Goal: Transaction & Acquisition: Purchase product/service

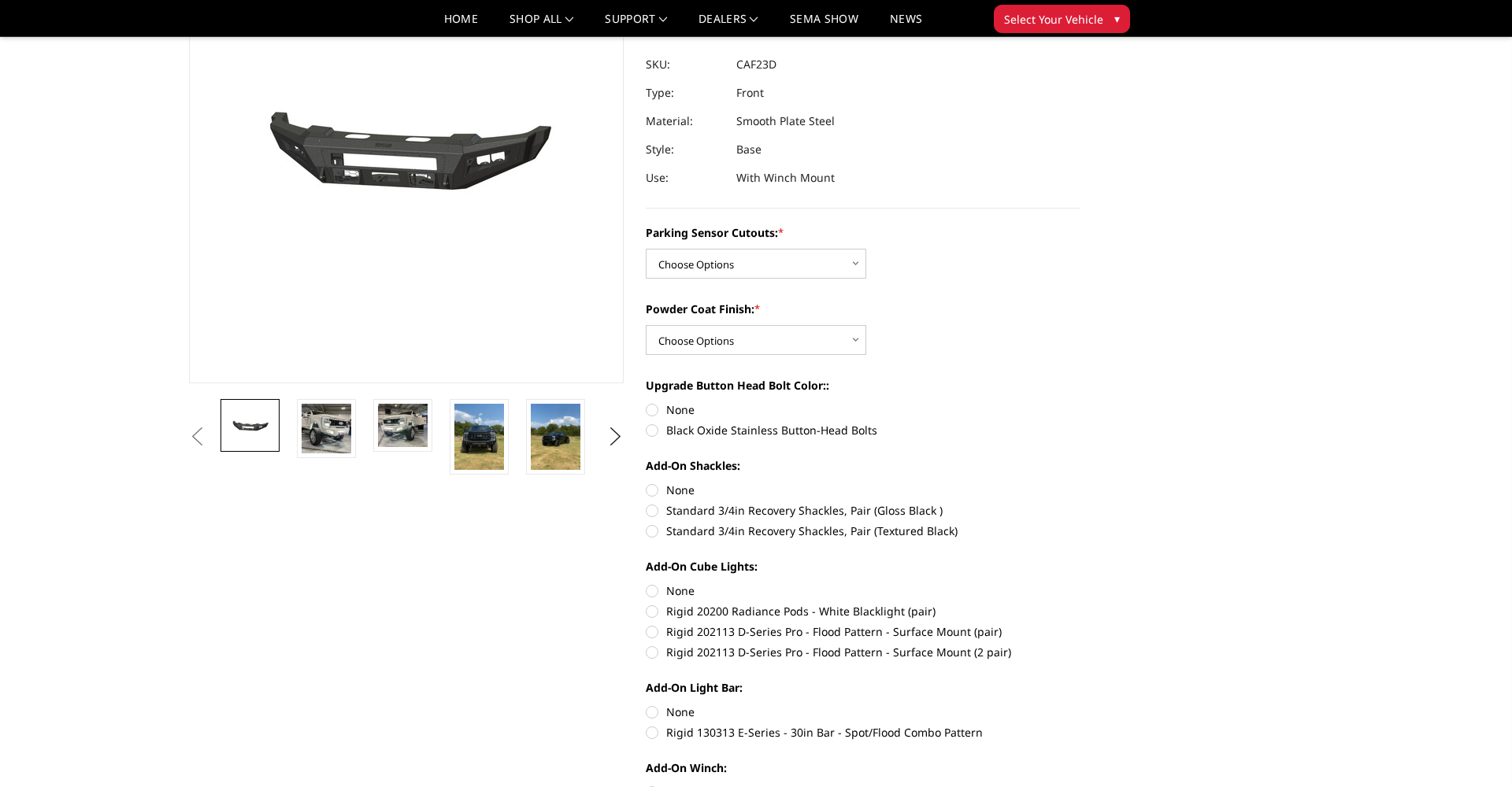
scroll to position [171, 0]
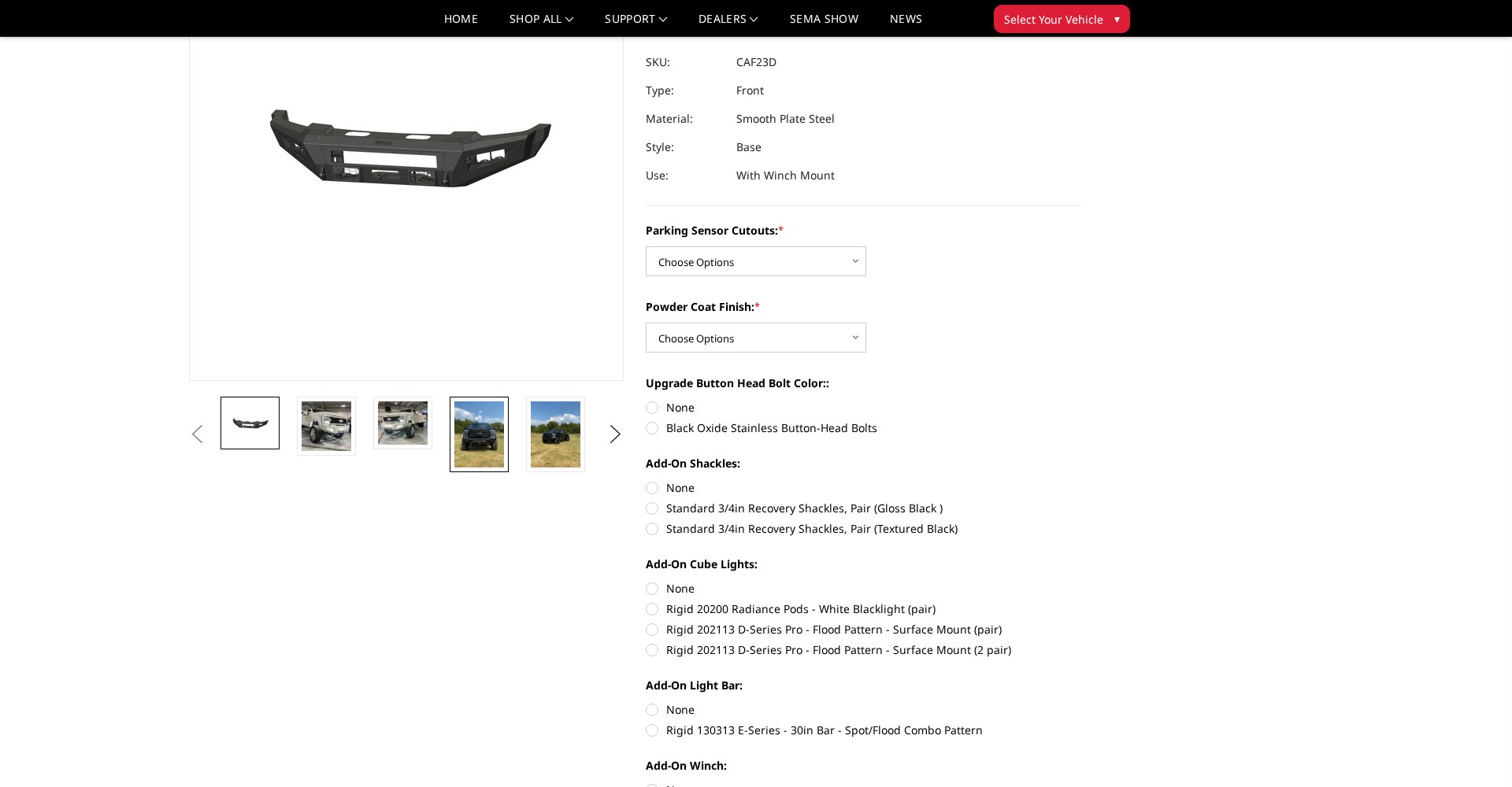
click at [479, 440] on img at bounding box center [479, 435] width 50 height 66
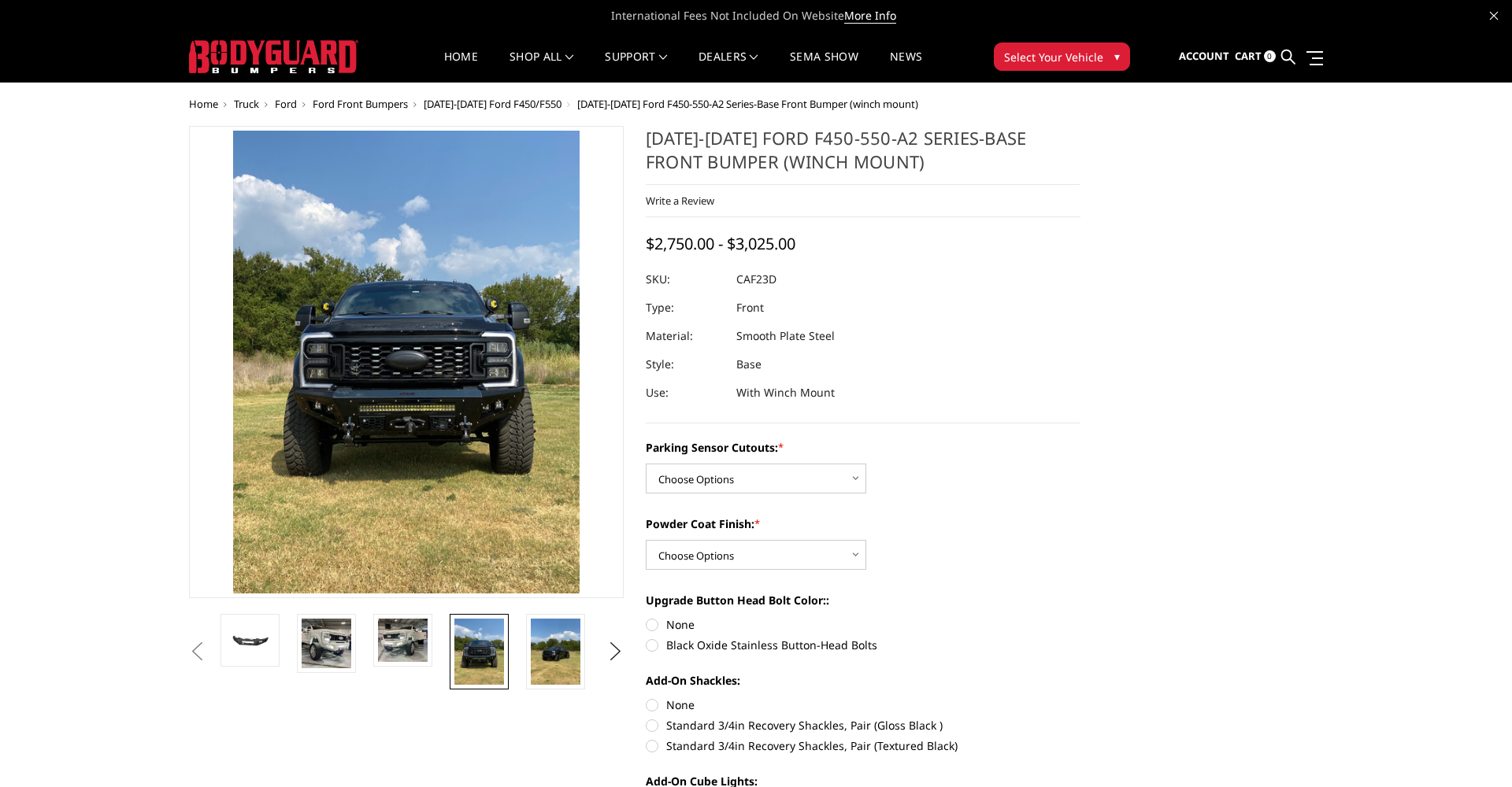
scroll to position [0, 0]
click at [548, 649] on img at bounding box center [556, 652] width 50 height 66
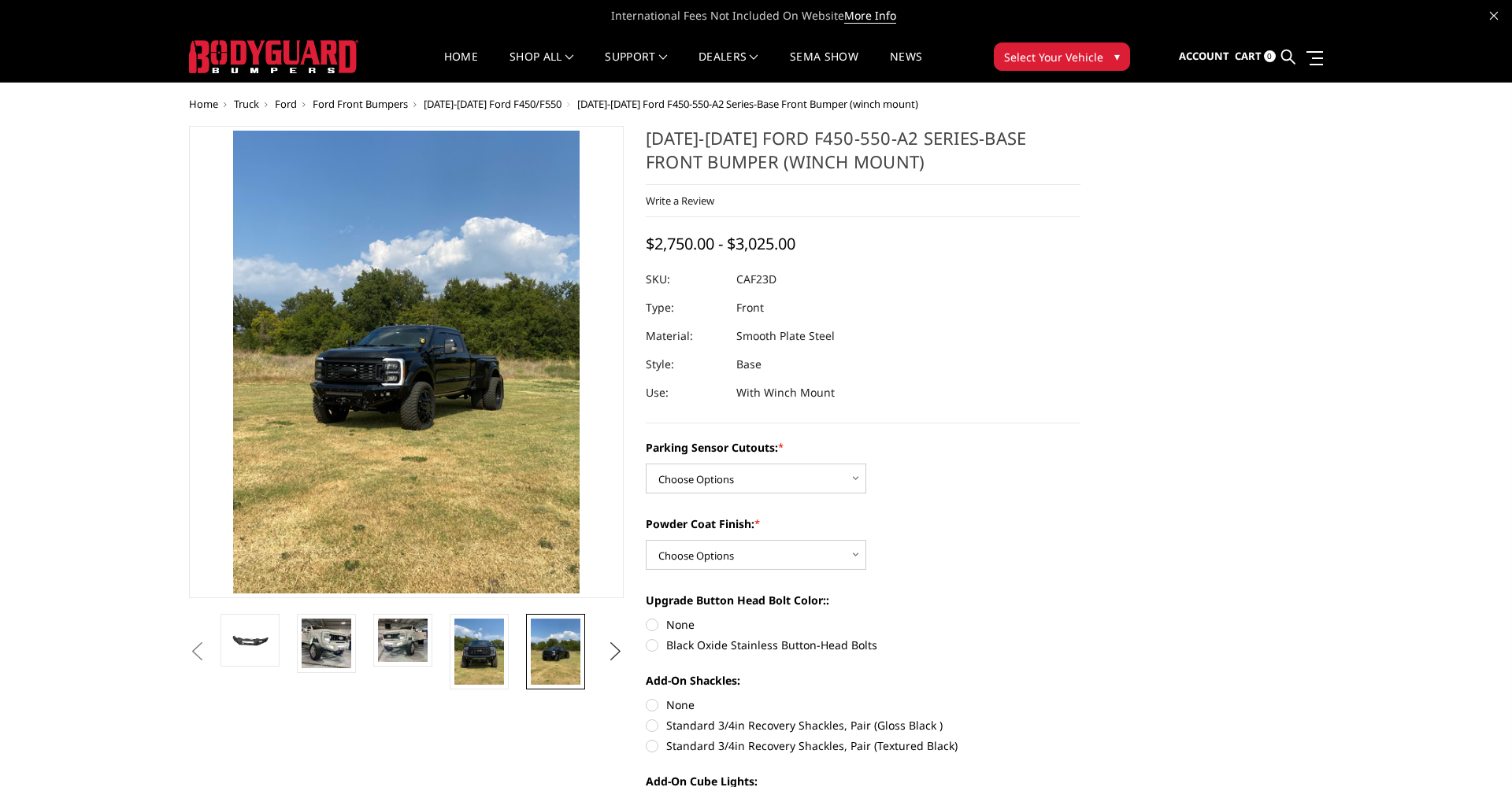
click at [614, 649] on button "Next" at bounding box center [615, 652] width 24 height 24
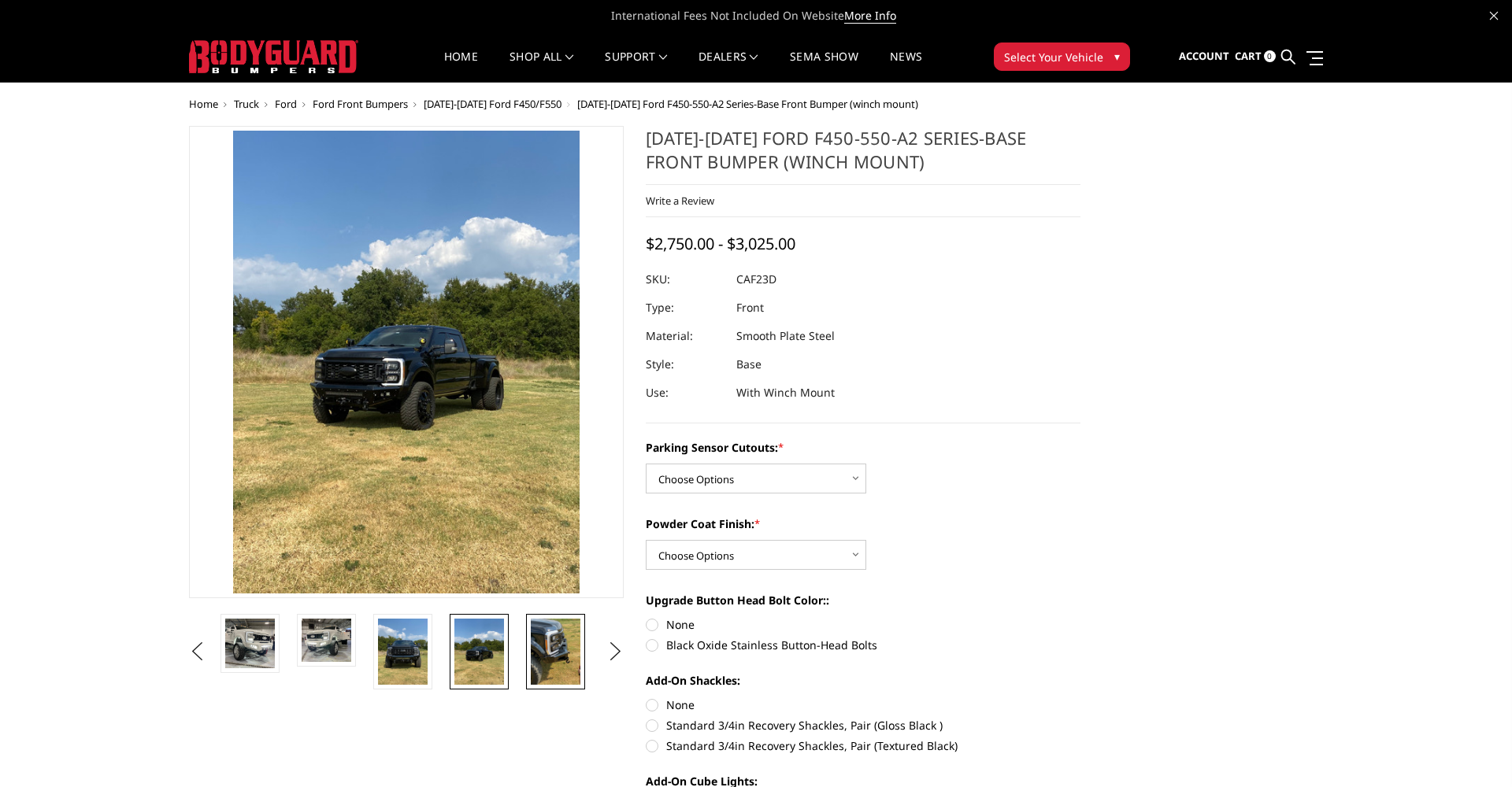
click at [566, 649] on img at bounding box center [556, 652] width 50 height 66
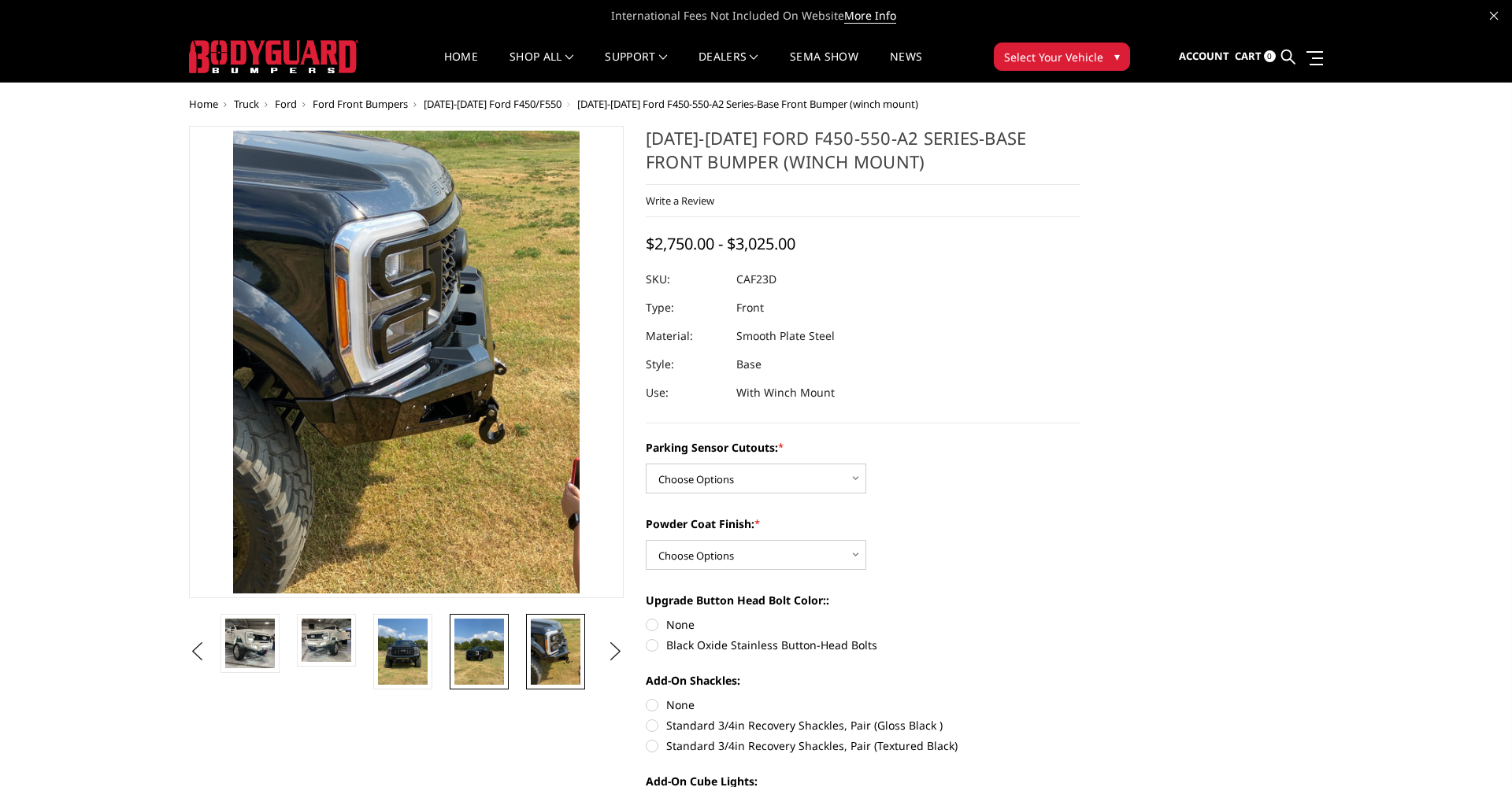
click at [469, 647] on img at bounding box center [479, 652] width 50 height 66
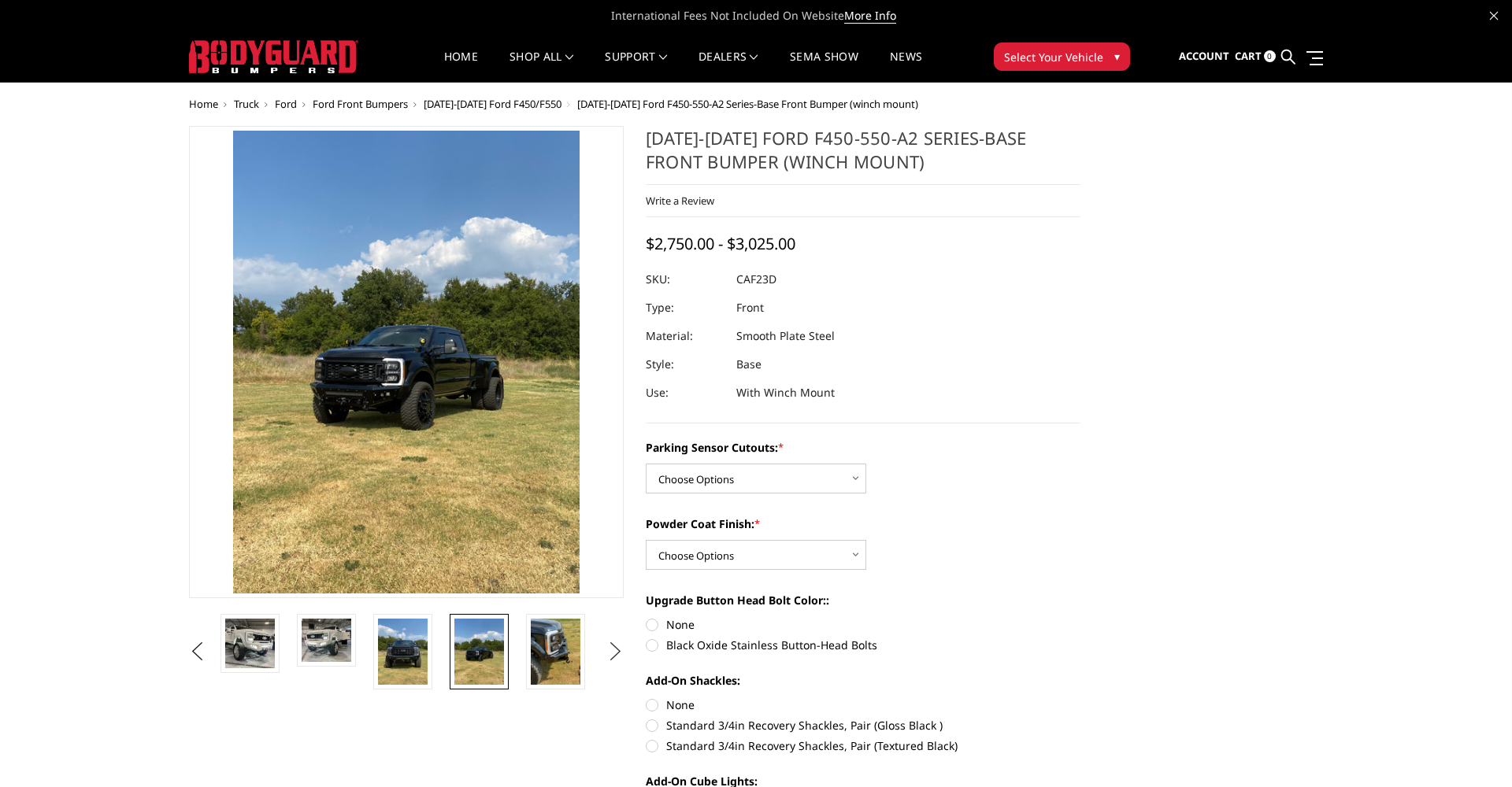
click at [611, 650] on button "Next" at bounding box center [615, 652] width 24 height 24
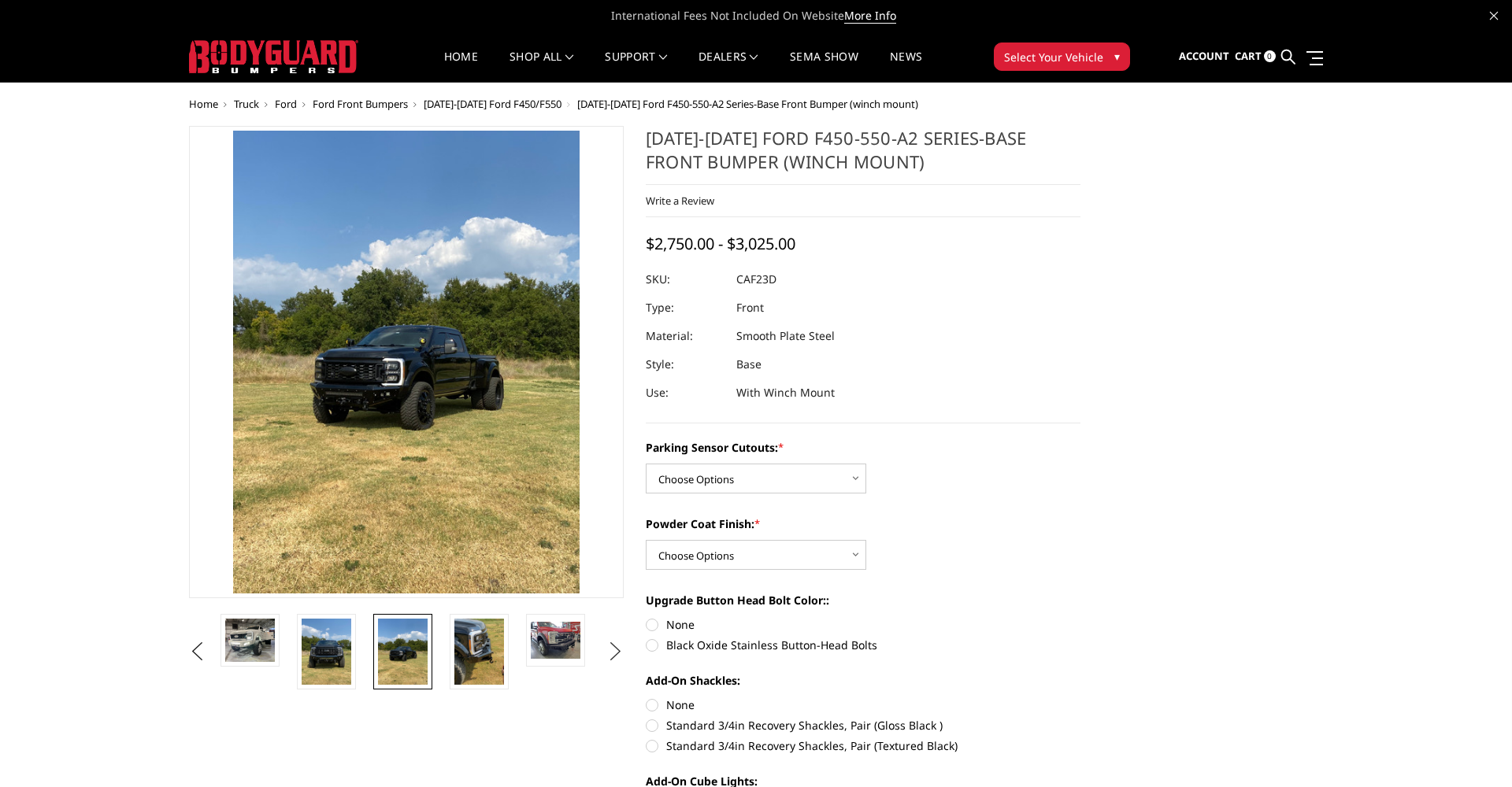
click at [611, 650] on button "Next" at bounding box center [615, 652] width 24 height 24
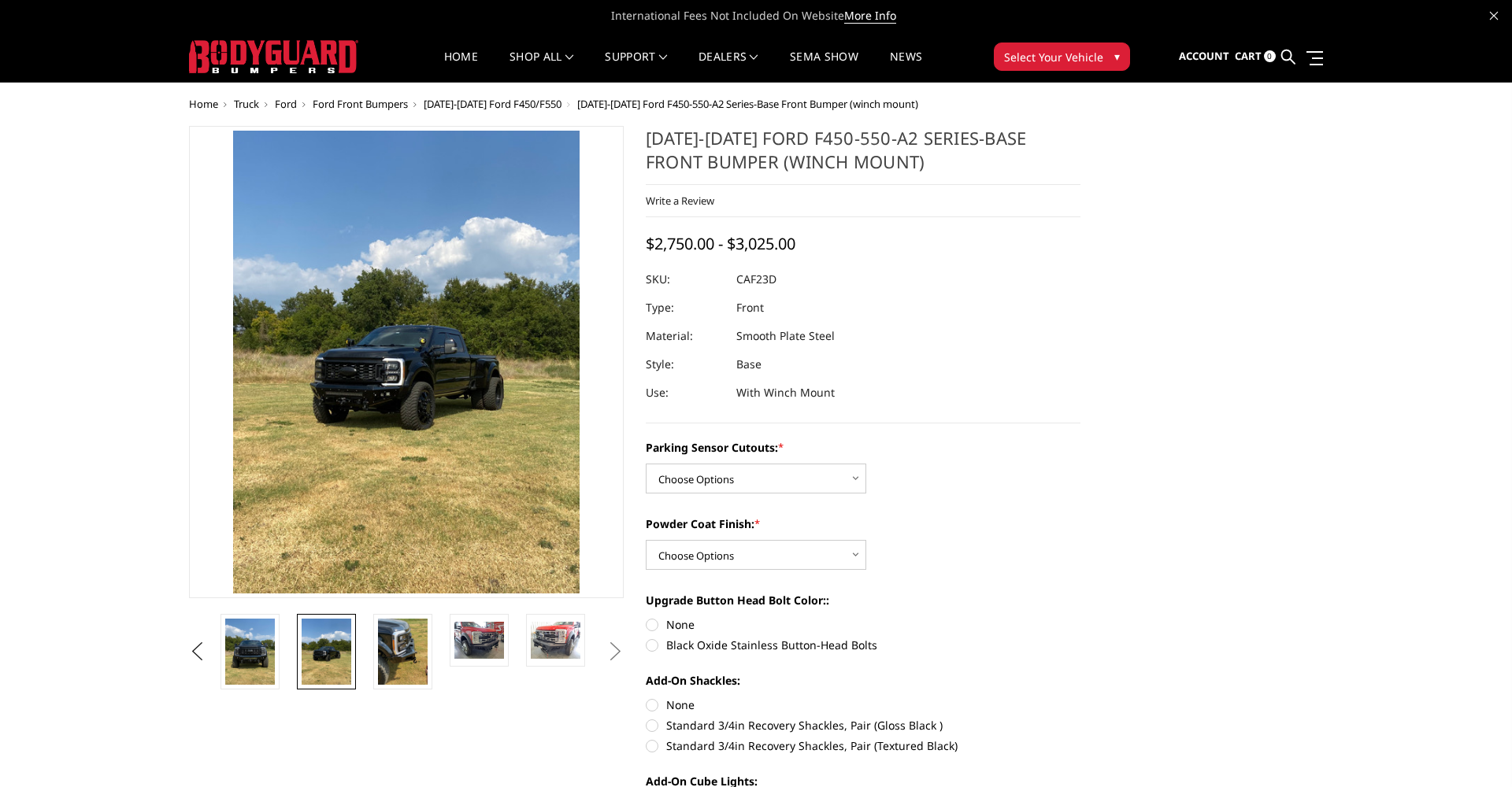
click at [611, 650] on button "Next" at bounding box center [615, 652] width 24 height 24
drag, startPoint x: 611, startPoint y: 650, endPoint x: 443, endPoint y: 616, distance: 171.4
click at [611, 650] on button "Next" at bounding box center [615, 652] width 24 height 24
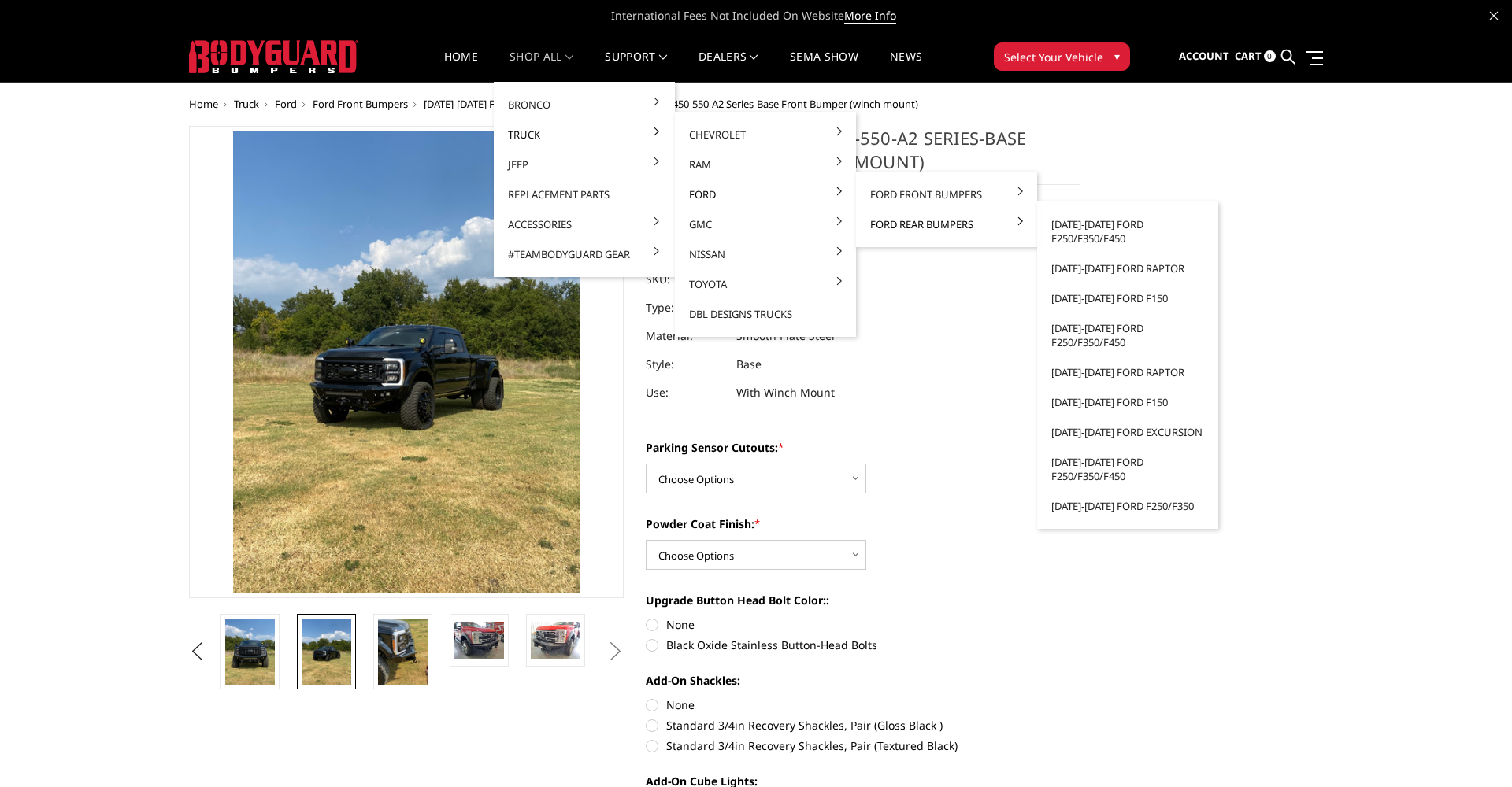
click at [908, 224] on link "Ford Rear Bumpers" at bounding box center [946, 224] width 169 height 30
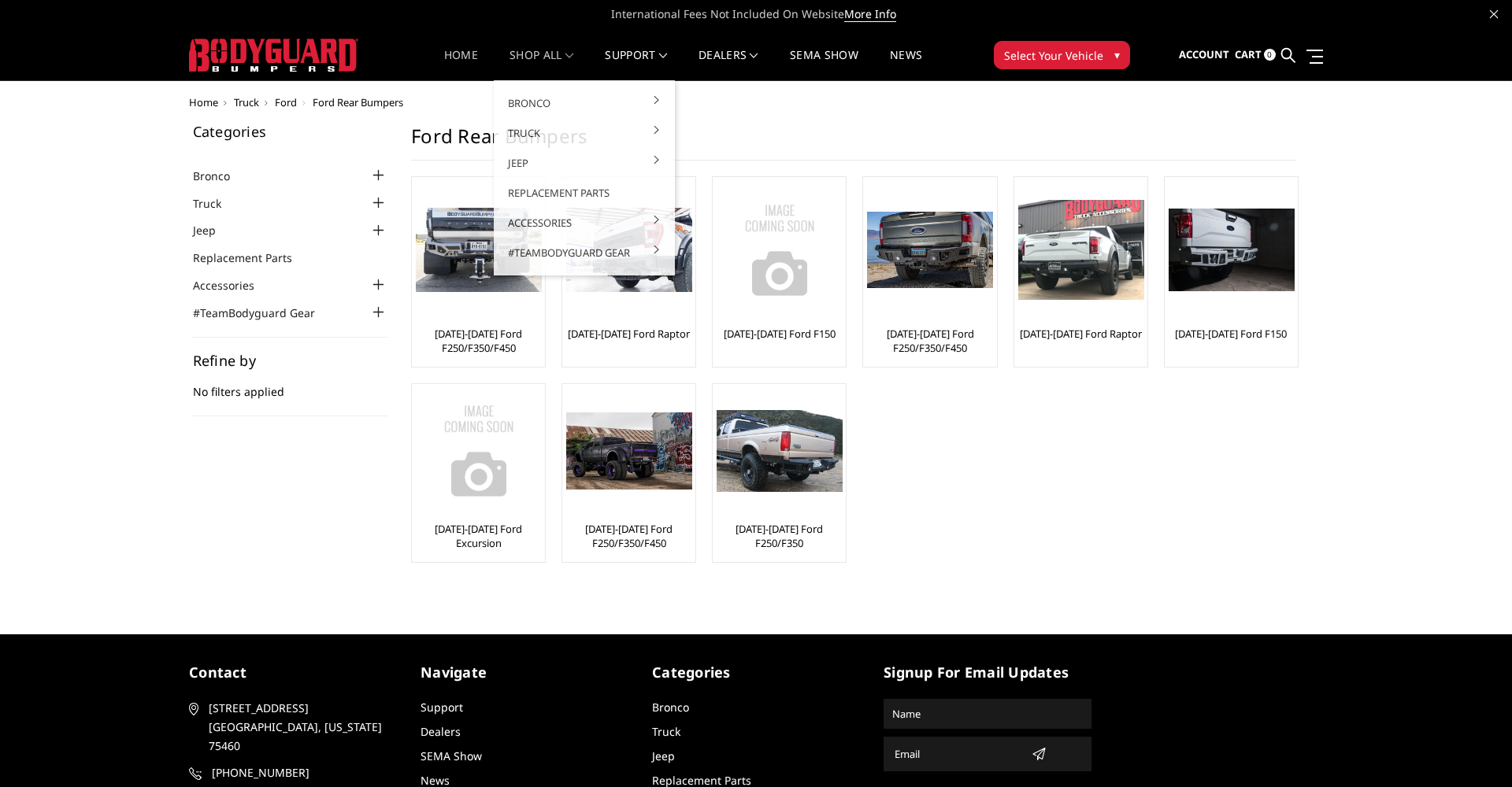
scroll to position [9, 0]
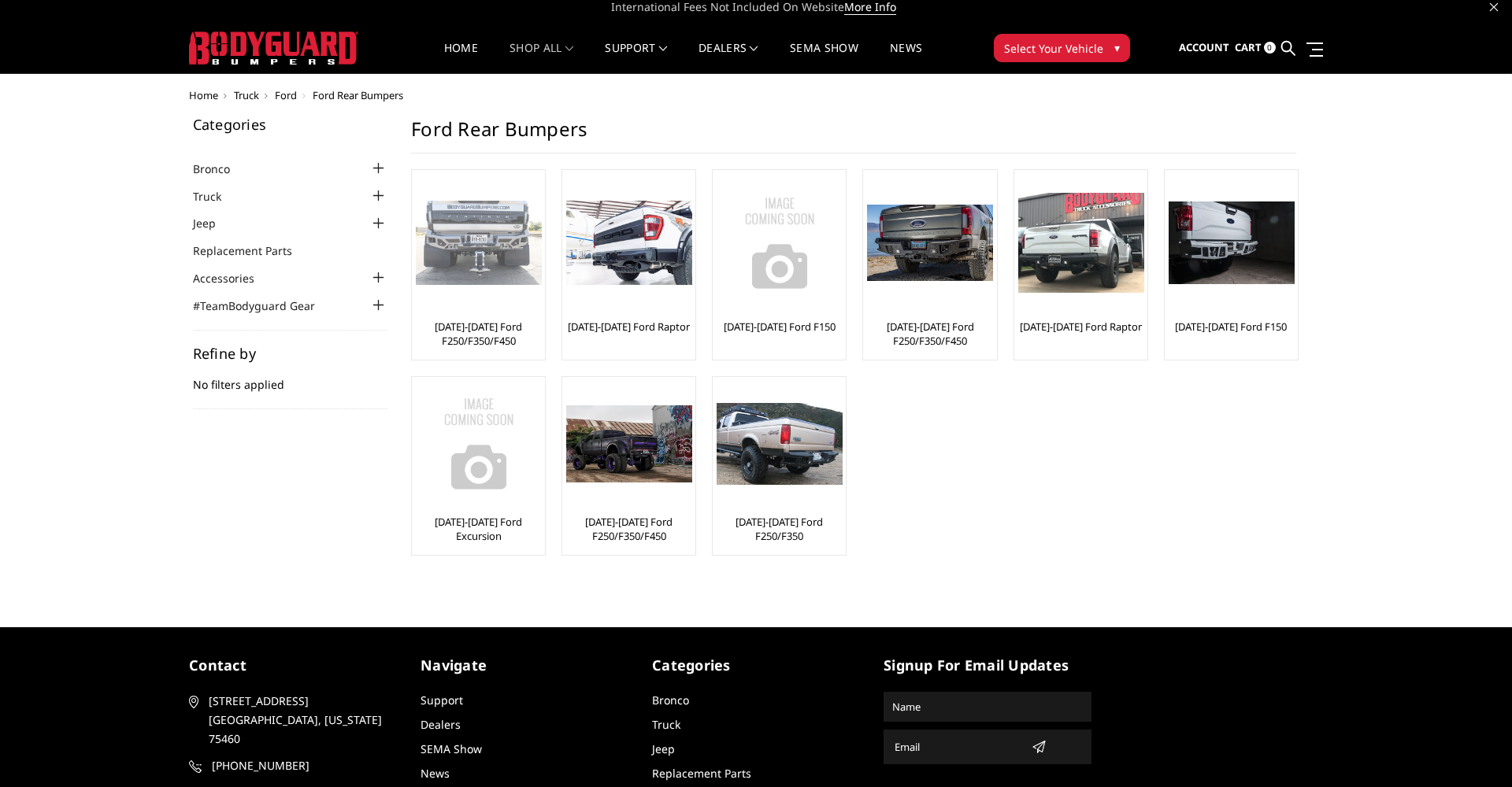
click at [498, 283] on img at bounding box center [479, 243] width 126 height 84
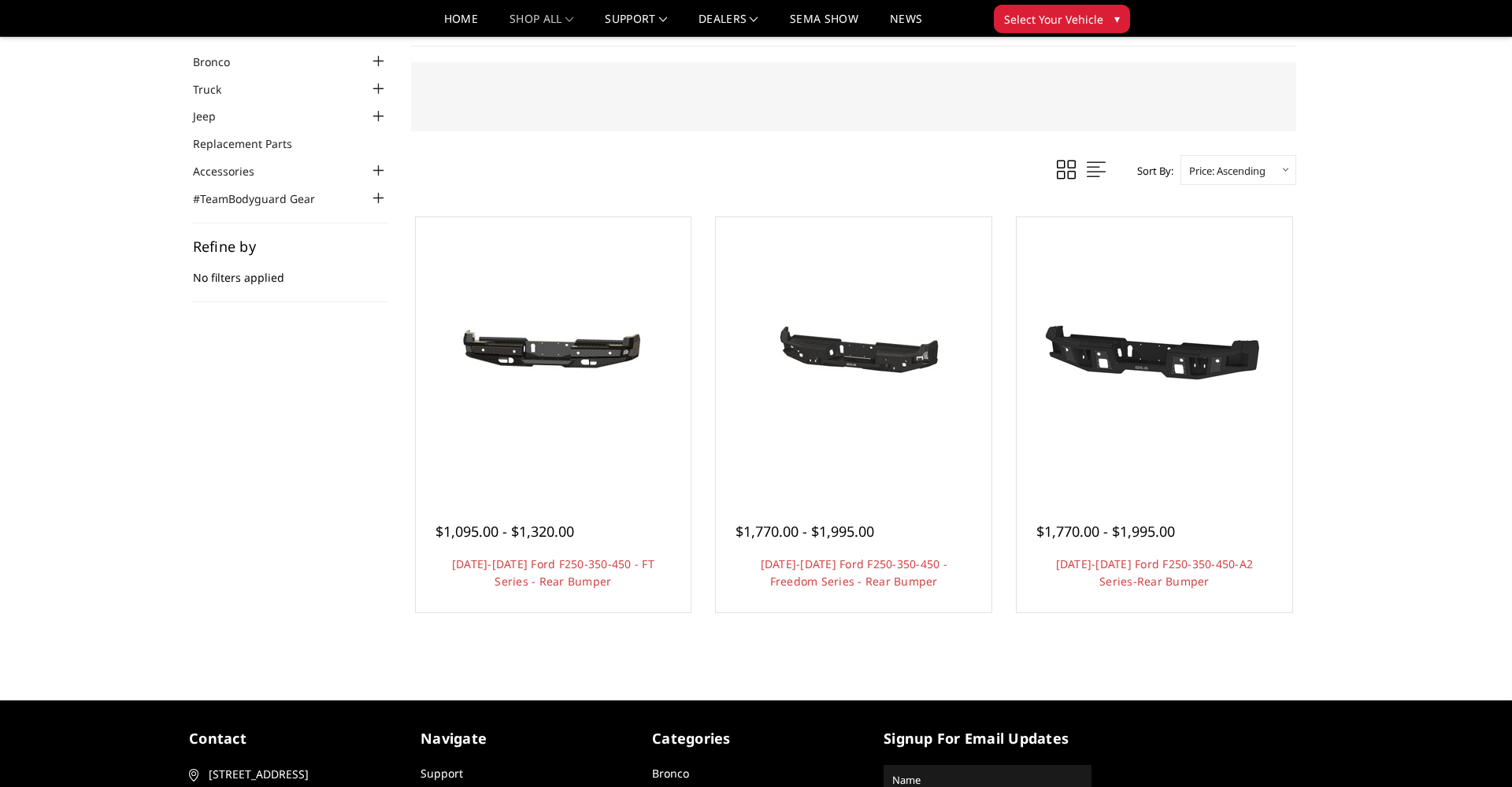
scroll to position [71, 0]
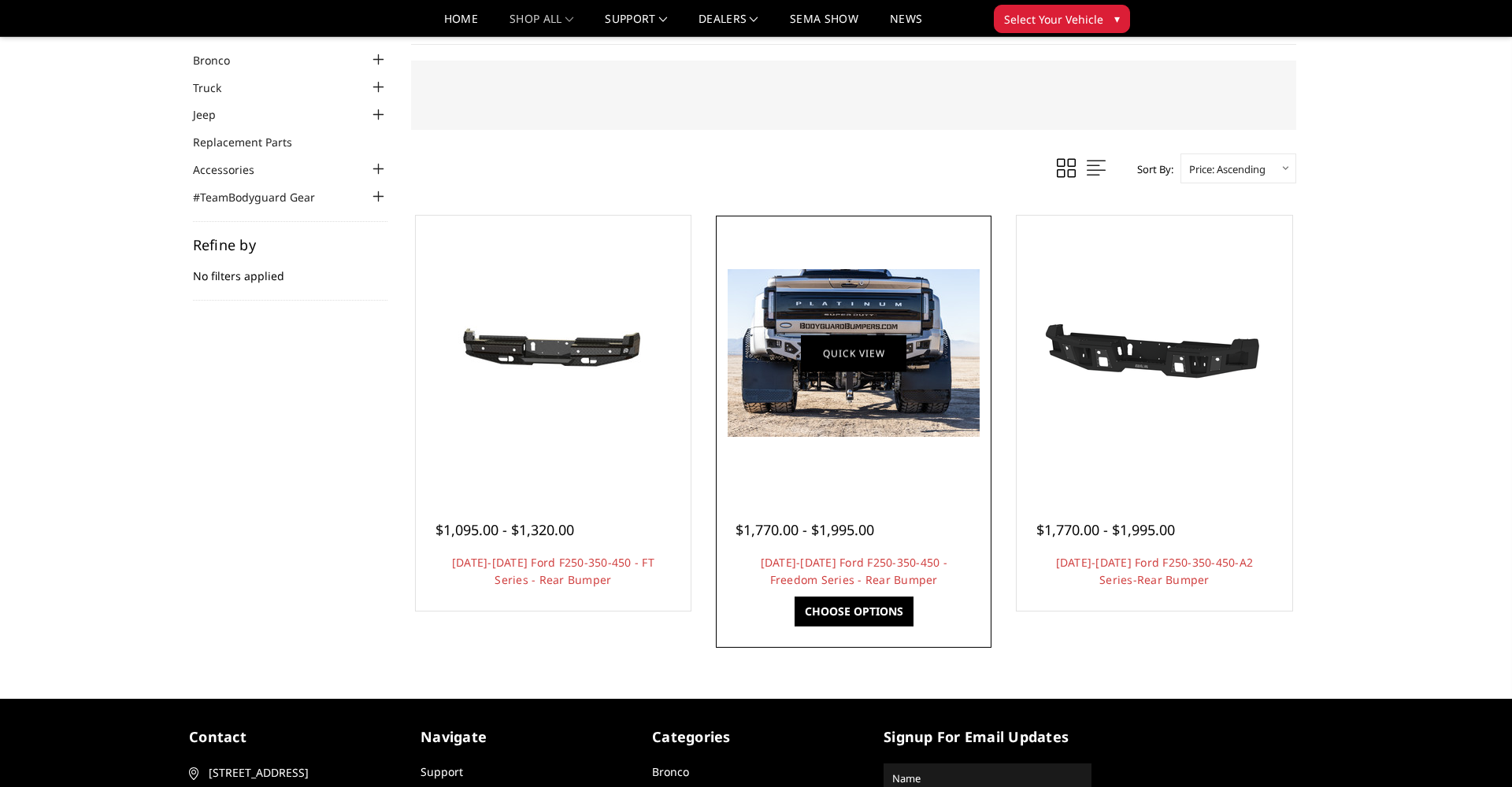
click at [887, 348] on link "Quick view" at bounding box center [853, 353] width 106 height 37
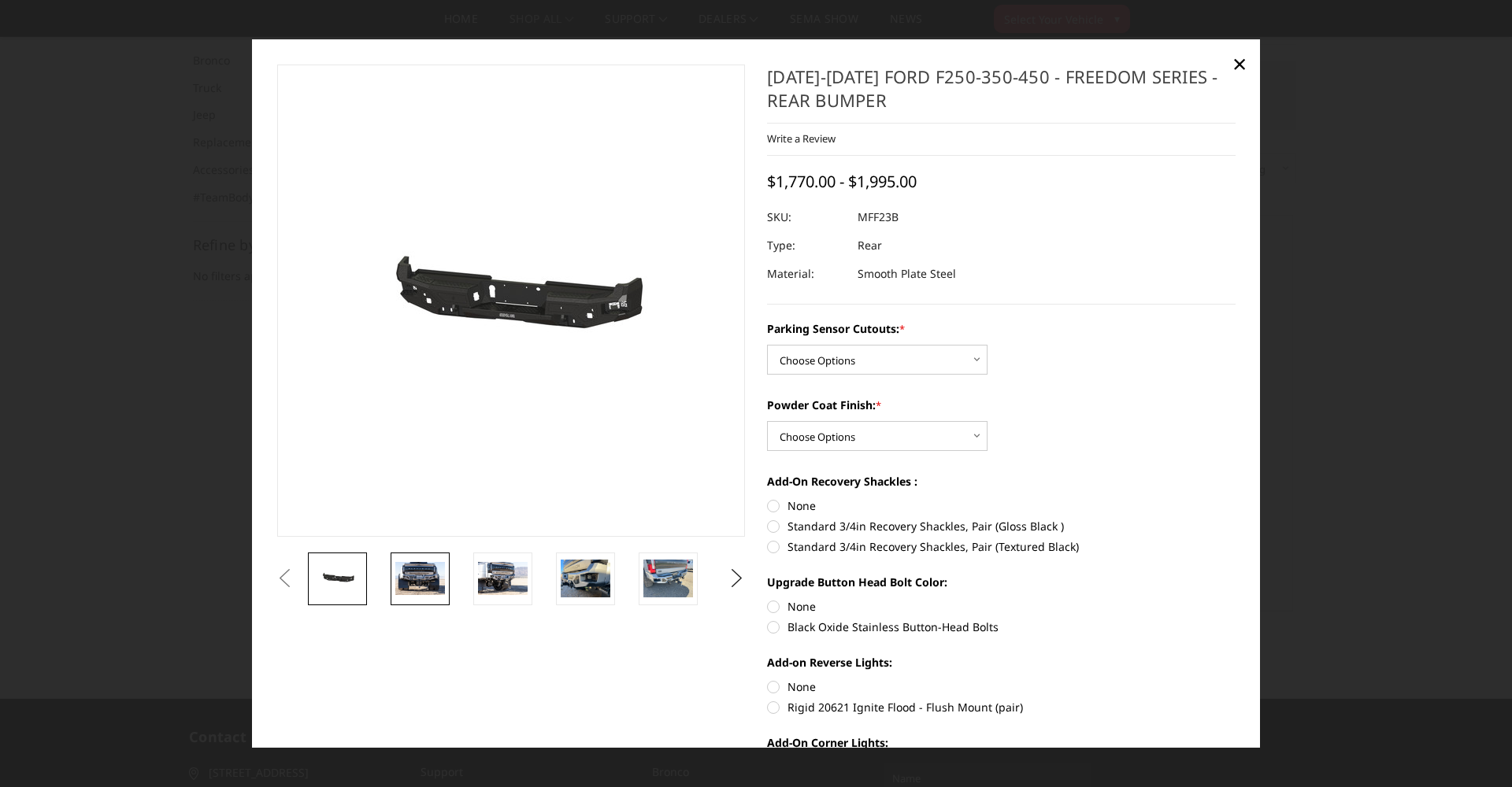
click at [432, 587] on img at bounding box center [419, 579] width 50 height 33
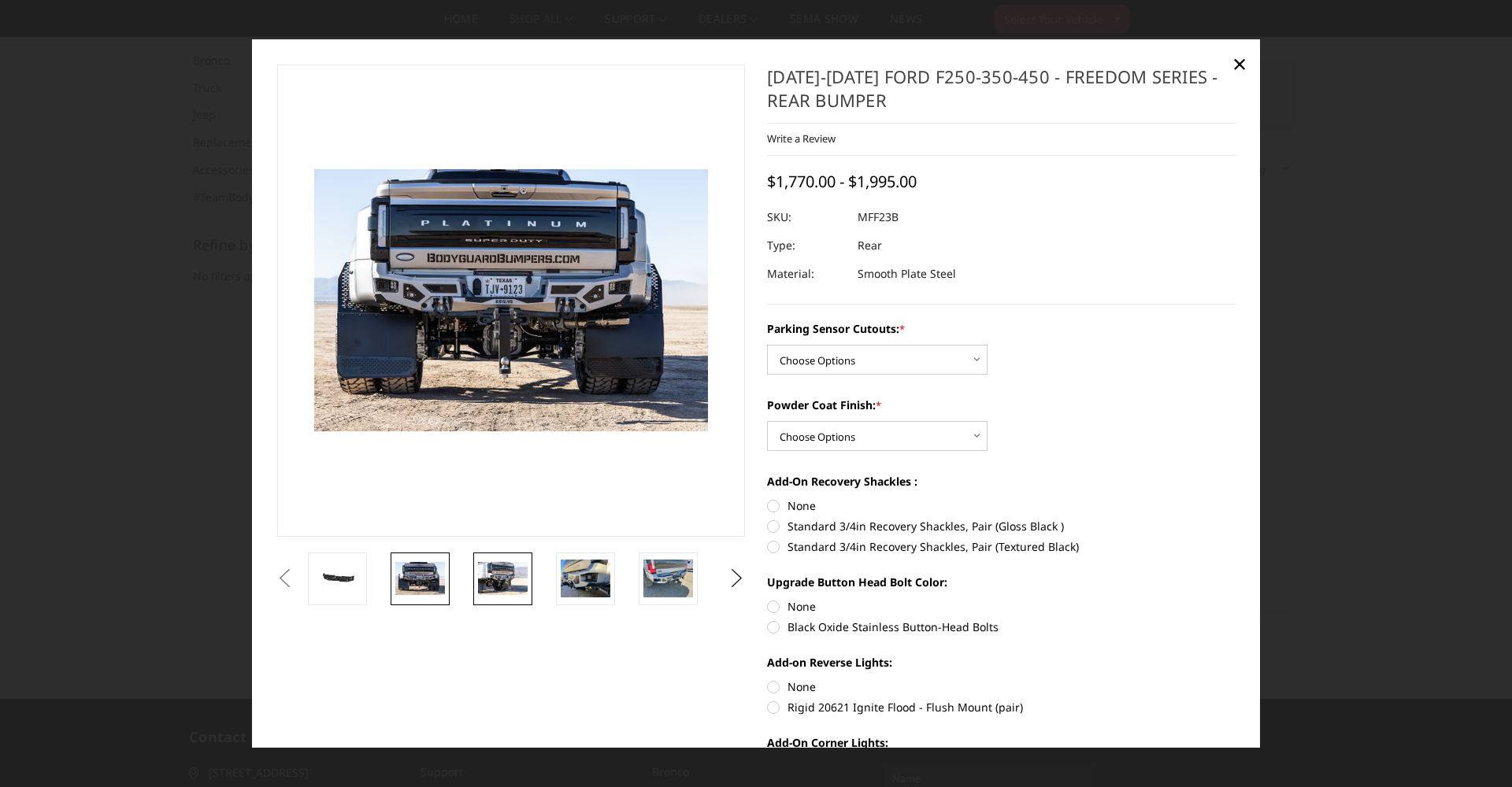
click at [521, 582] on img at bounding box center [502, 579] width 50 height 33
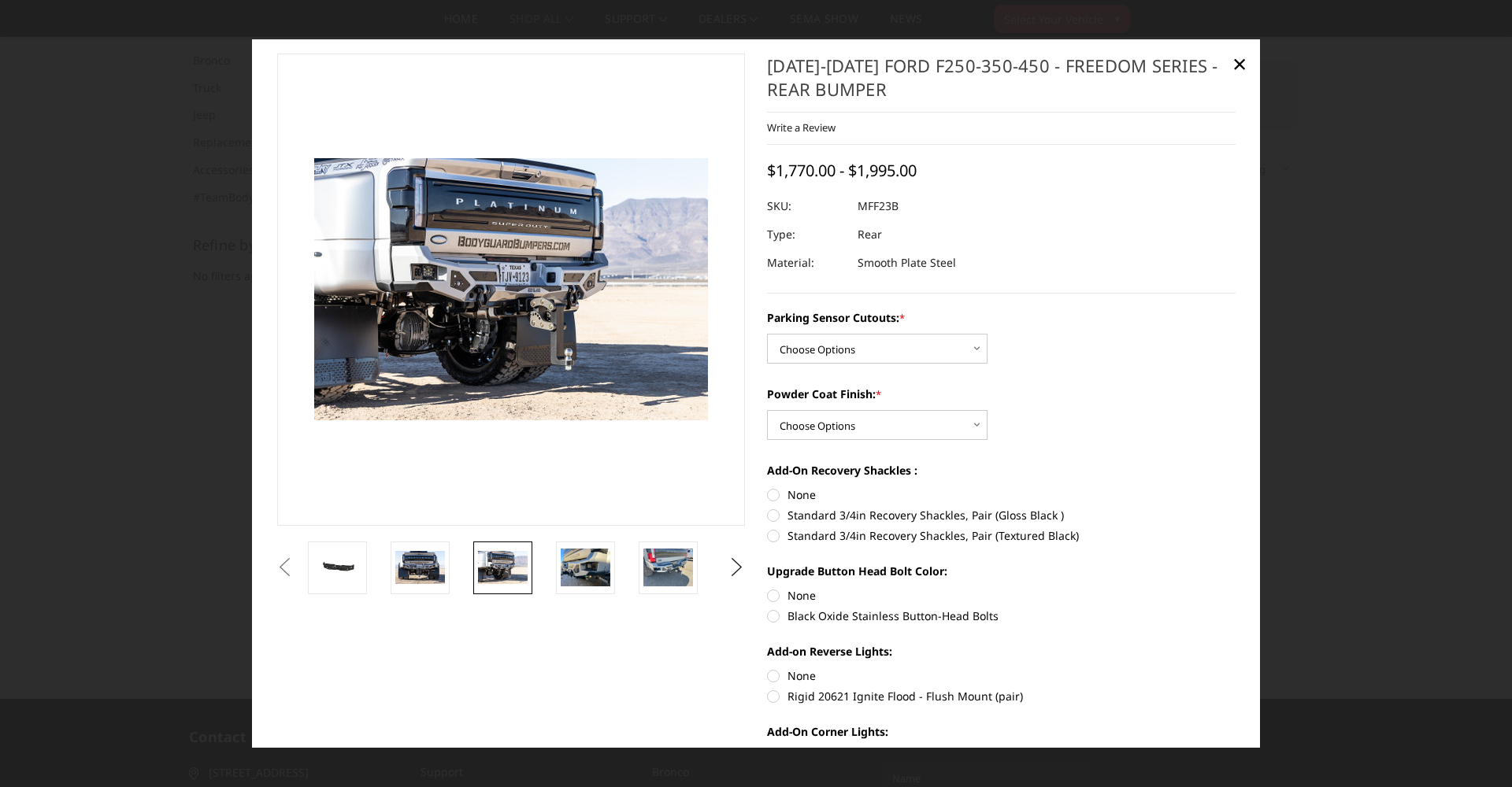
scroll to position [12, 0]
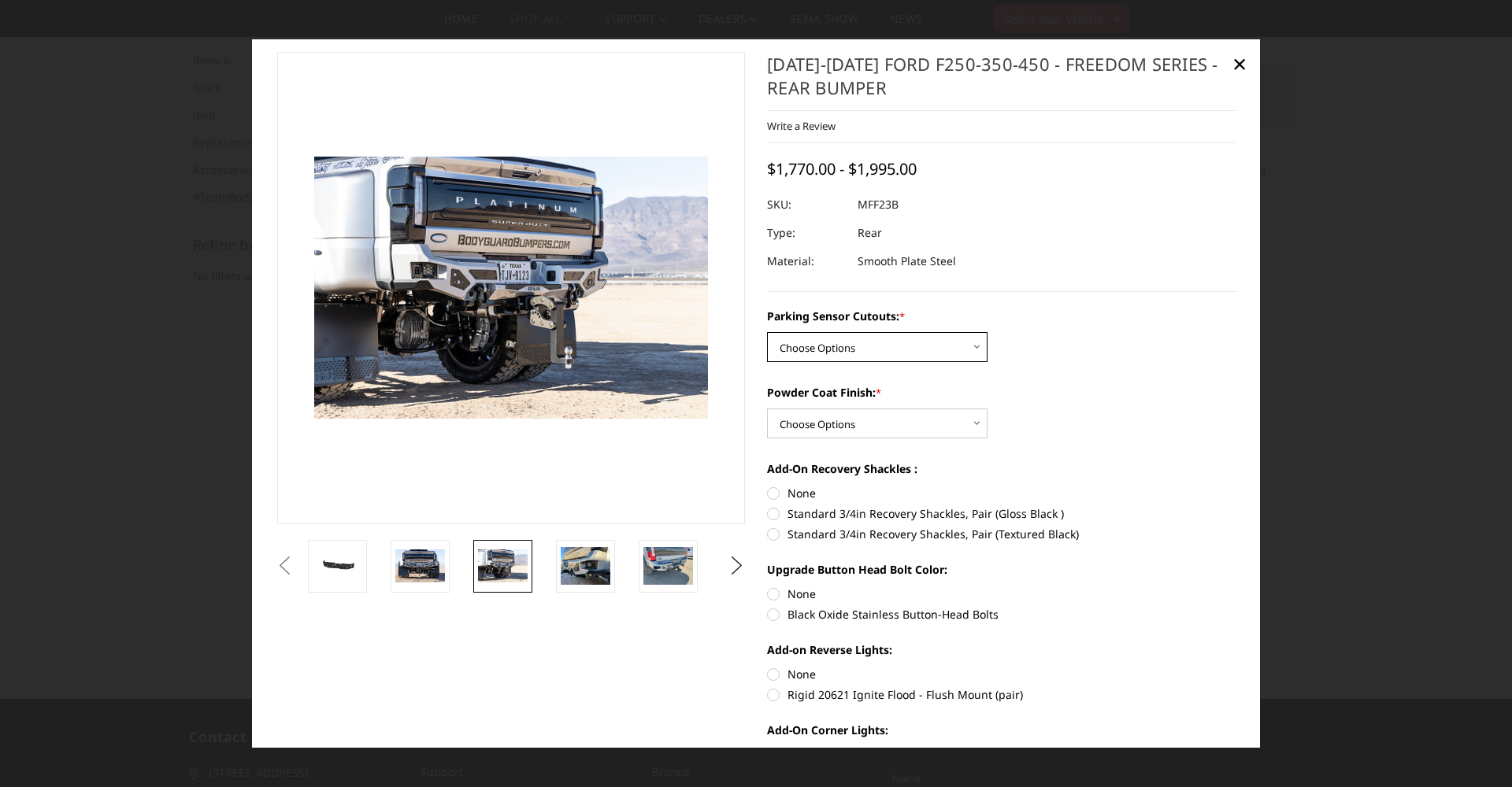
select select "2559"
select select "2560"
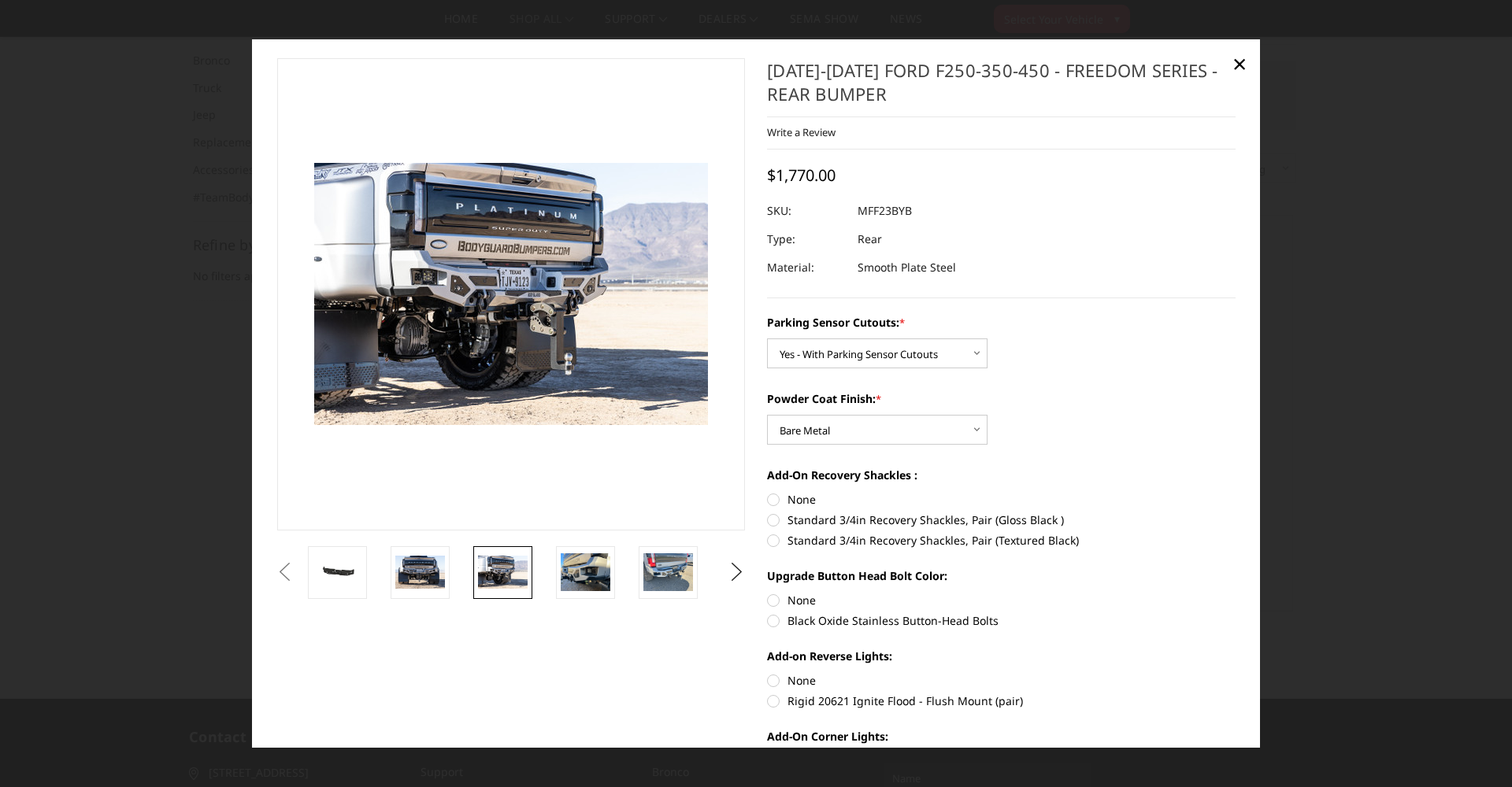
click at [797, 523] on label "Standard 3/4in Recovery Shackles, Pair (Gloss Black )" at bounding box center [1001, 520] width 468 height 17
click at [1235, 492] on input "Standard 3/4in Recovery Shackles, Pair (Gloss Black )" at bounding box center [1235, 491] width 1 height 1
radio input "true"
click at [798, 622] on label "Black Oxide Stainless Button-Head Bolts" at bounding box center [1001, 620] width 468 height 17
click at [1235, 593] on input "Black Oxide Stainless Button-Head Bolts" at bounding box center [1235, 592] width 1 height 1
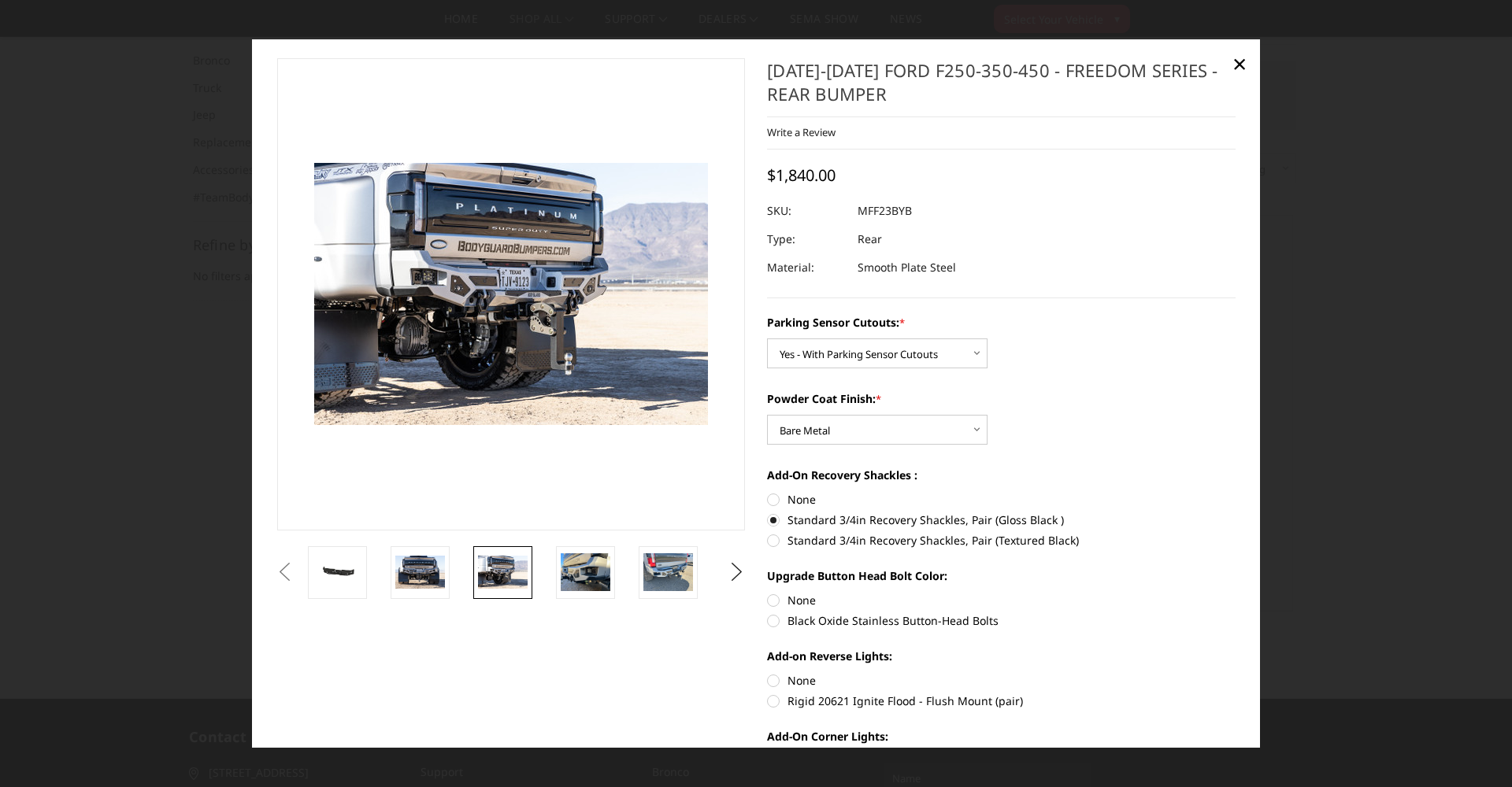
radio input "true"
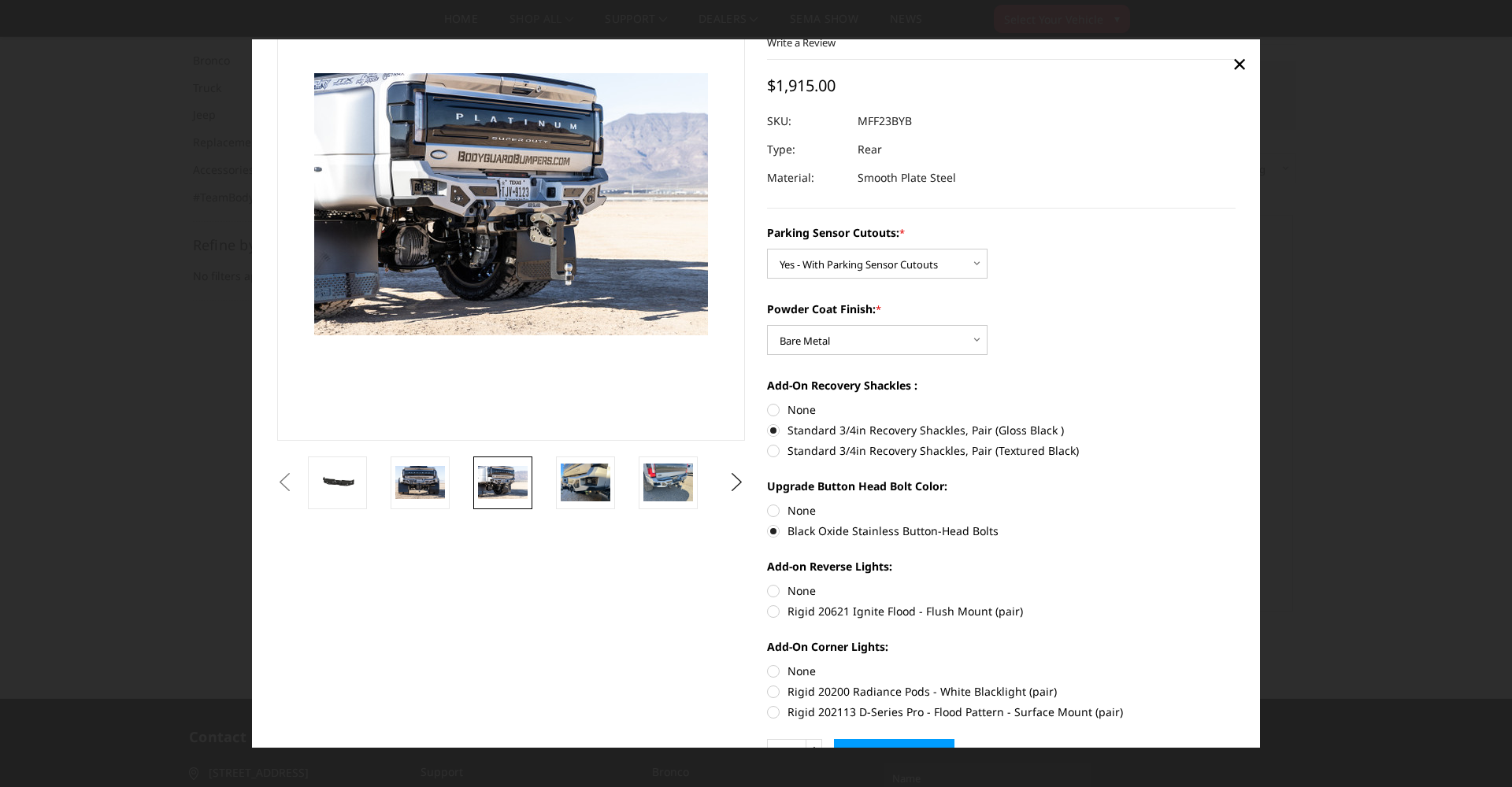
scroll to position [98, 0]
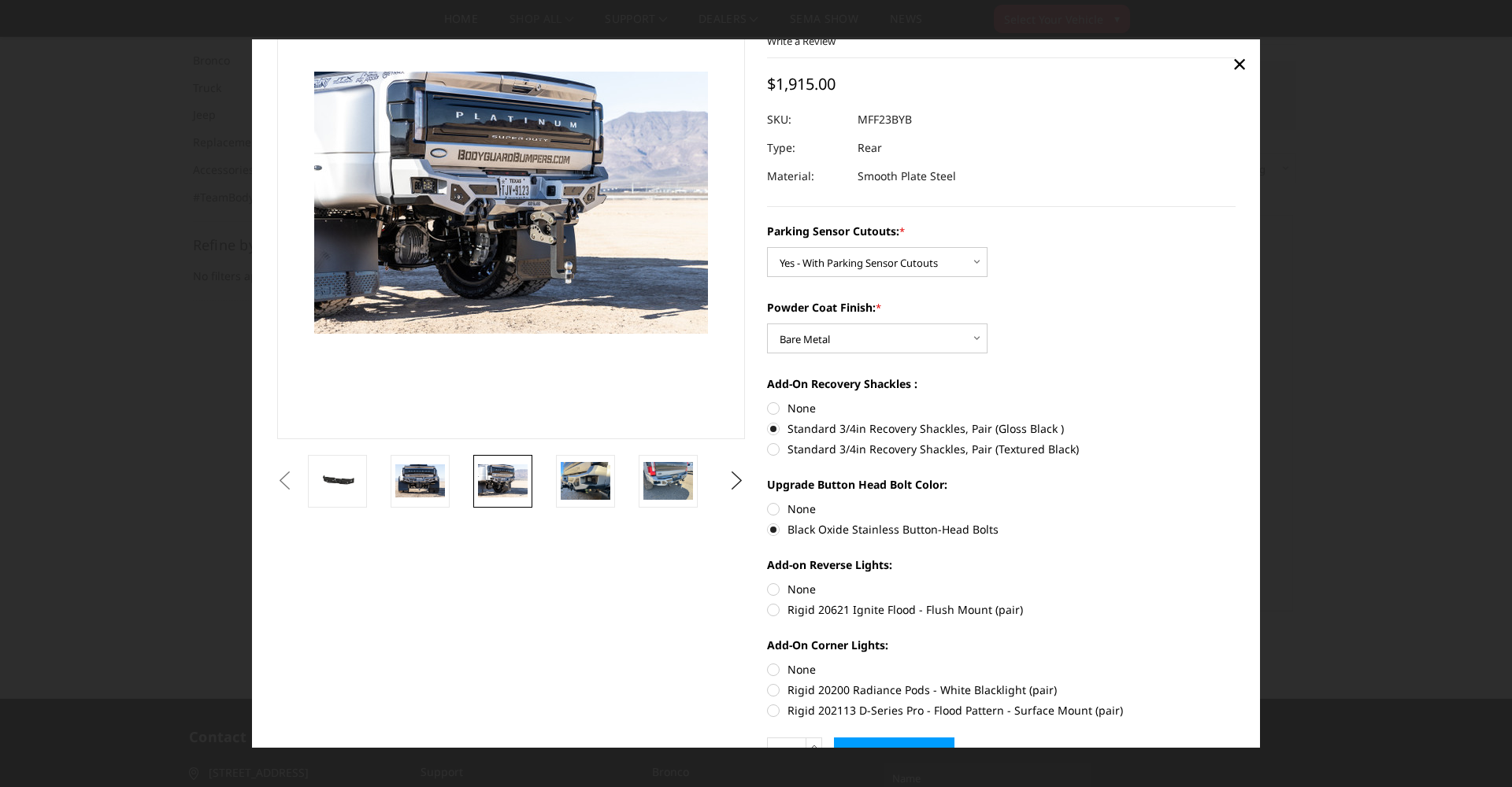
click at [798, 608] on label "Rigid 20621 Ignite Flood - Flush Mount (pair)" at bounding box center [1001, 610] width 468 height 17
click at [1235, 582] on input "Rigid 20621 Ignite Flood - Flush Mount (pair)" at bounding box center [1235, 581] width 1 height 1
radio input "true"
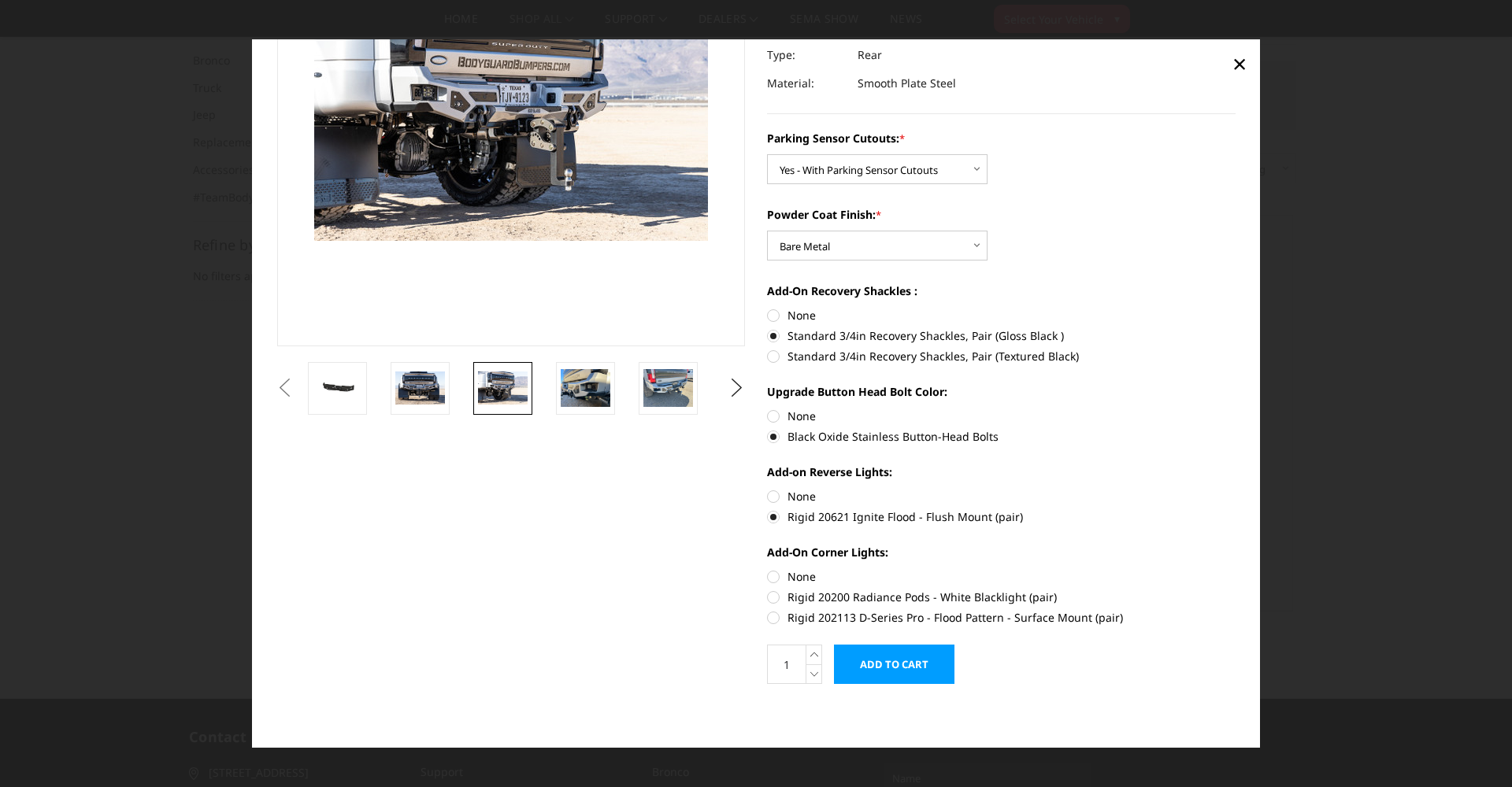
scroll to position [190, 0]
click at [777, 622] on label "Rigid 202113 D-Series Pro - Flood Pattern - Surface Mount (pair)" at bounding box center [1001, 618] width 468 height 17
click at [1235, 590] on input "Rigid 202113 D-Series Pro - Flood Pattern - Surface Mount (pair)" at bounding box center [1235, 589] width 1 height 1
radio input "true"
click at [776, 596] on label "Rigid 20200 Radiance Pods - White Blacklight (pair)" at bounding box center [1001, 597] width 468 height 17
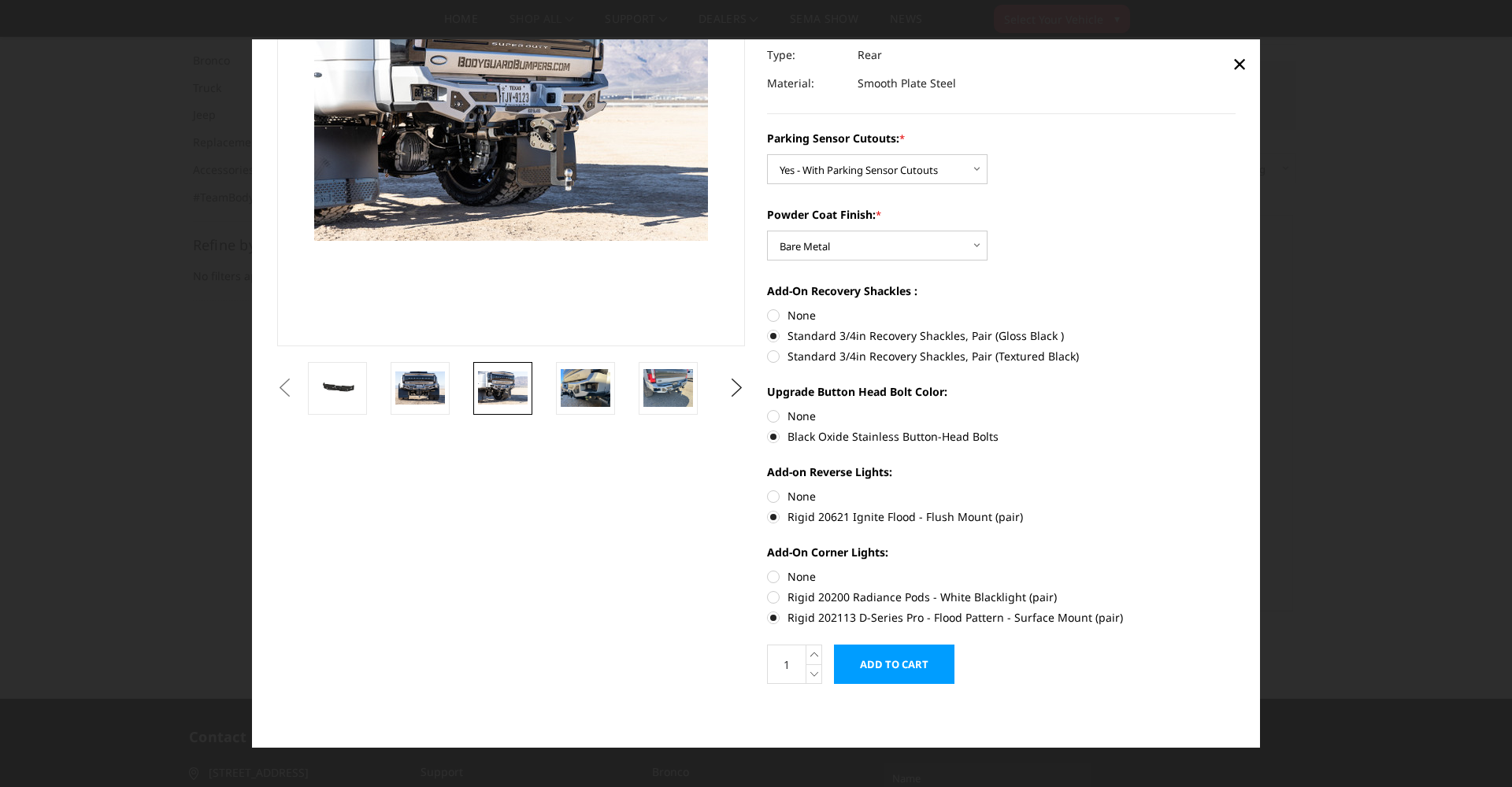
click at [1235, 570] on input "Rigid 20200 Radiance Pods - White Blacklight (pair)" at bounding box center [1235, 569] width 1 height 1
radio input "true"
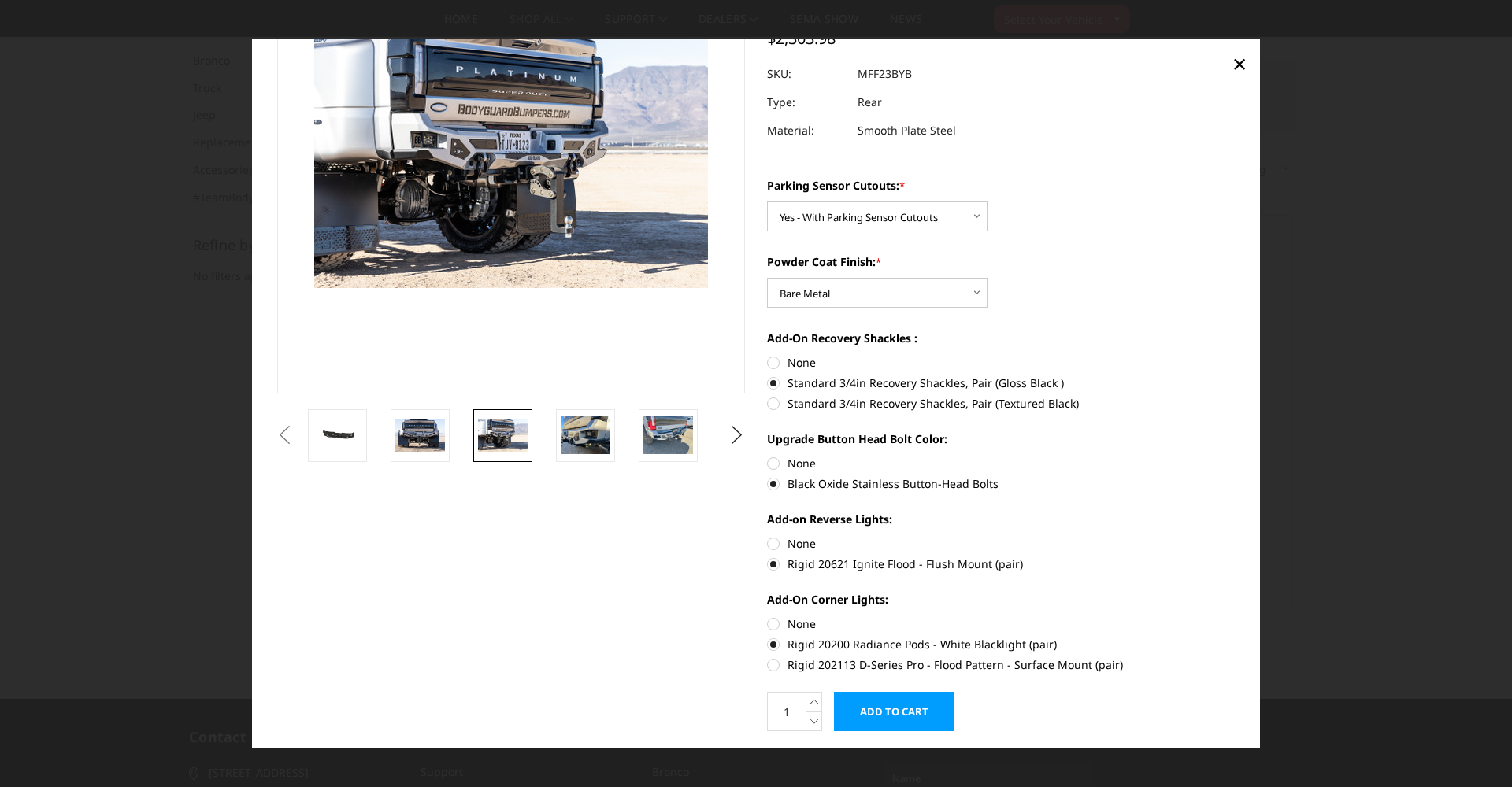
scroll to position [151, 0]
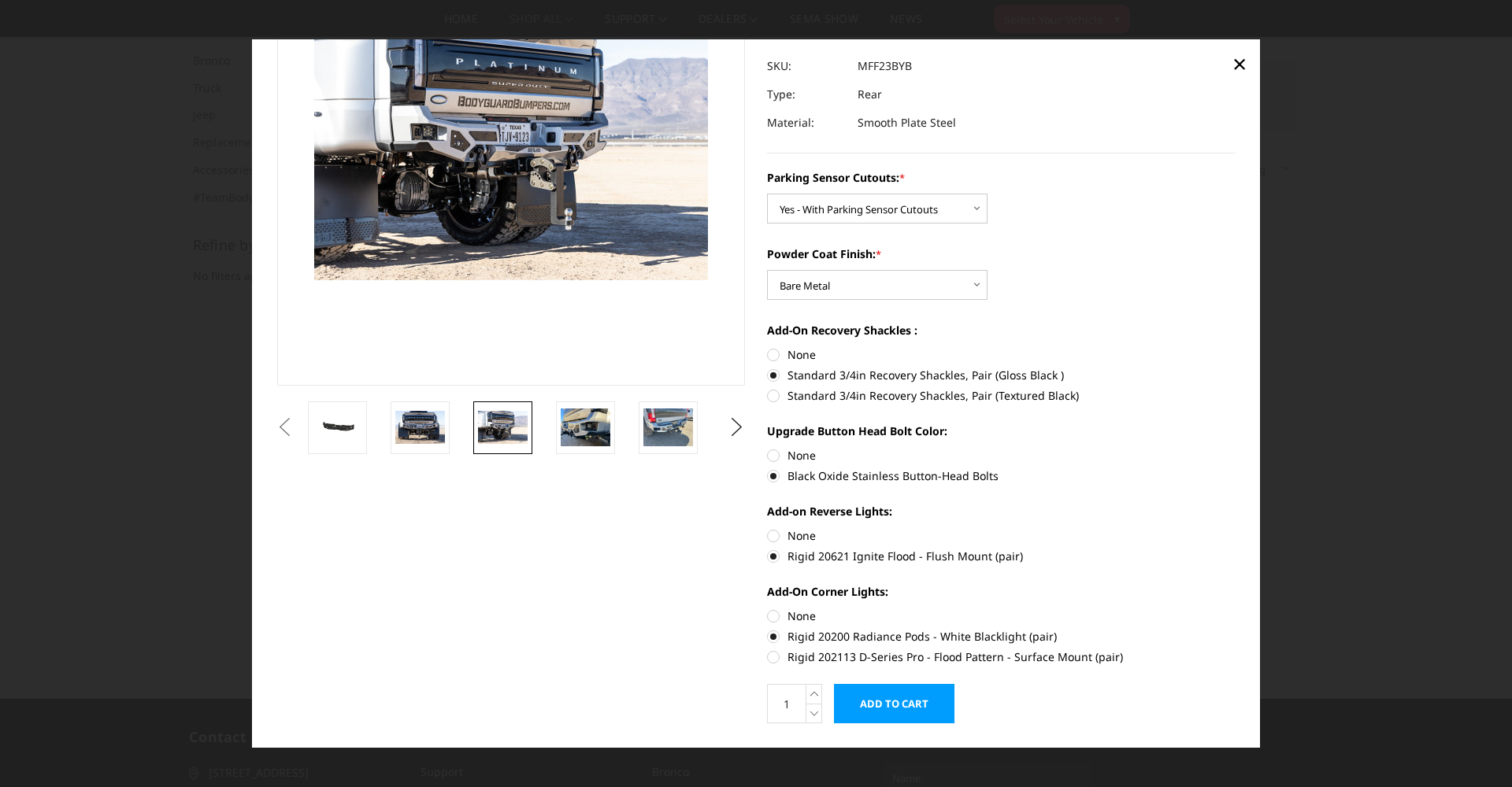
click at [779, 659] on label "Rigid 202113 D-Series Pro - Flood Pattern - Surface Mount (pair)" at bounding box center [1001, 657] width 468 height 17
click at [1235, 629] on input "Rigid 202113 D-Series Pro - Flood Pattern - Surface Mount (pair)" at bounding box center [1235, 628] width 1 height 1
radio input "true"
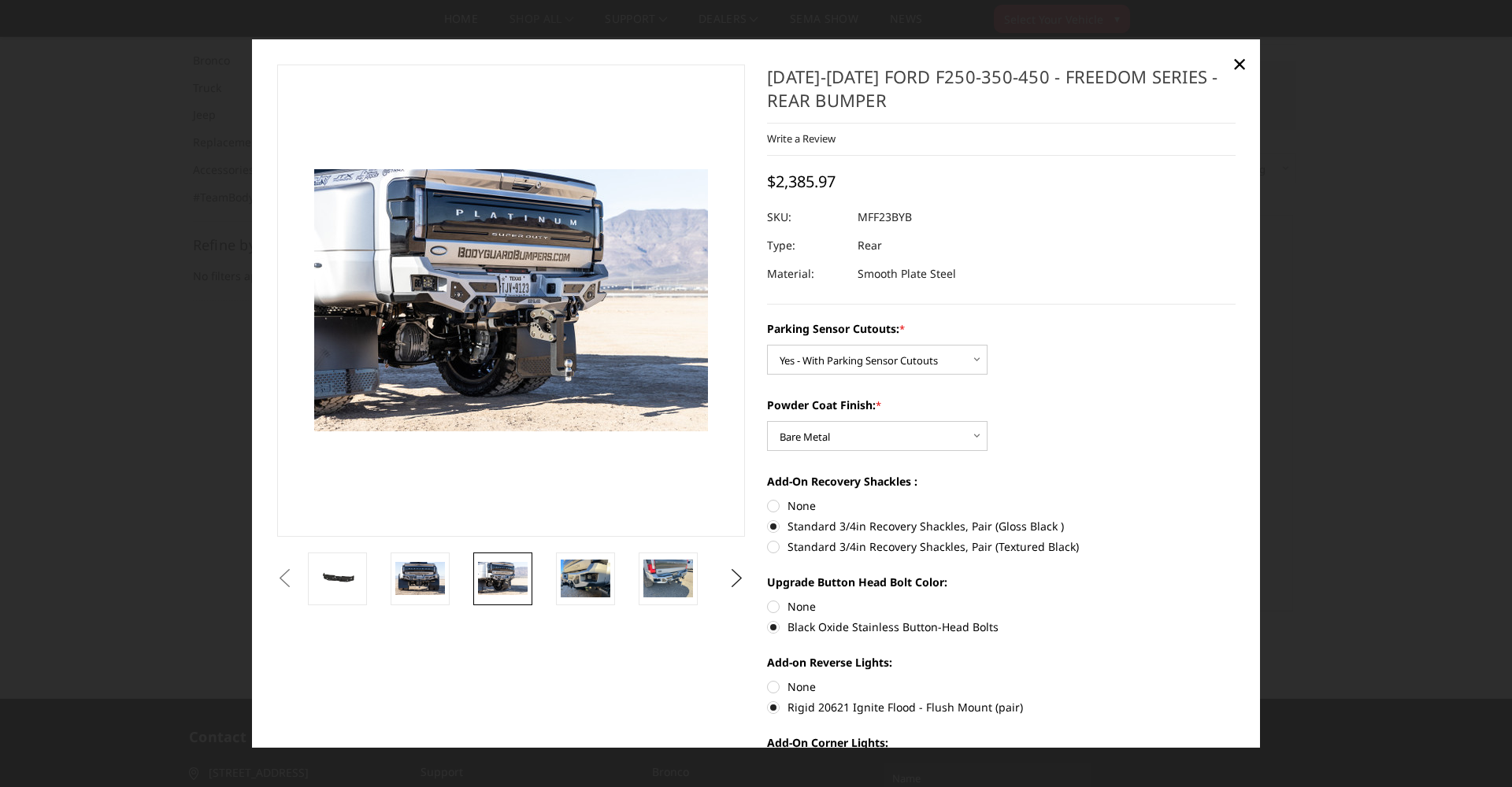
scroll to position [0, 0]
click at [583, 578] on img at bounding box center [585, 578] width 50 height 37
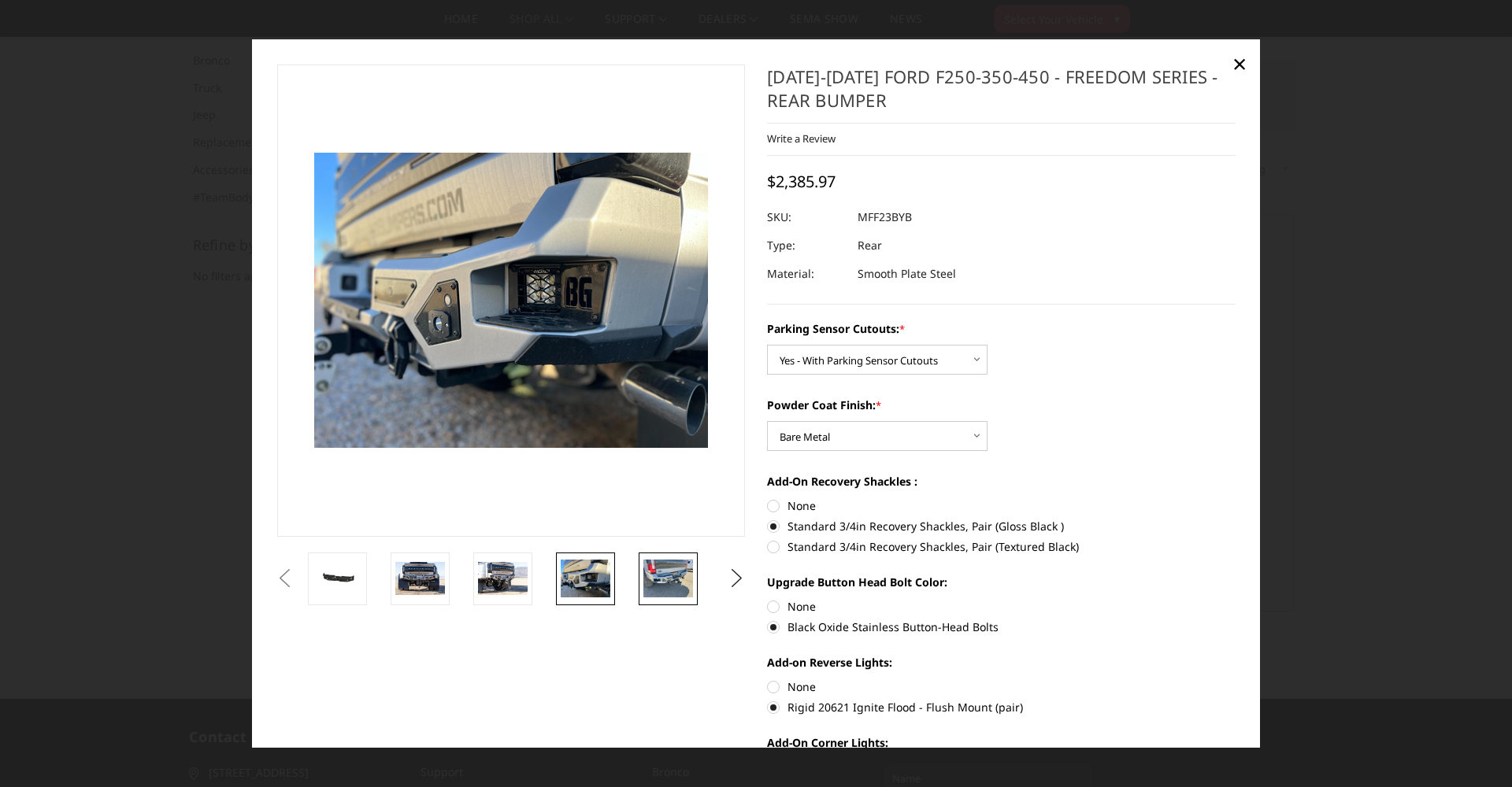
click at [662, 578] on img at bounding box center [667, 578] width 50 height 37
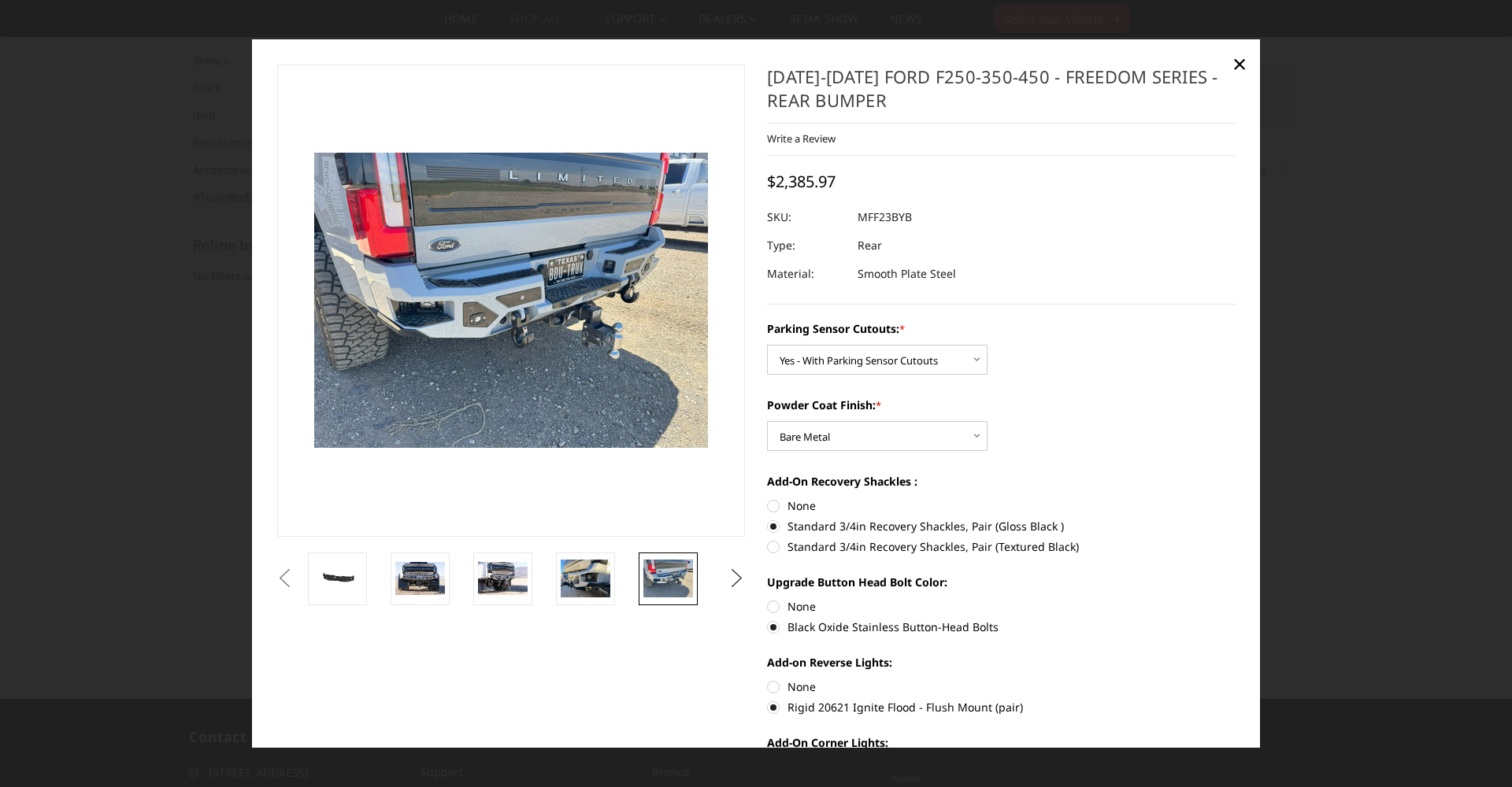
click at [738, 570] on button "Next" at bounding box center [736, 578] width 24 height 24
click at [680, 590] on img at bounding box center [667, 578] width 50 height 37
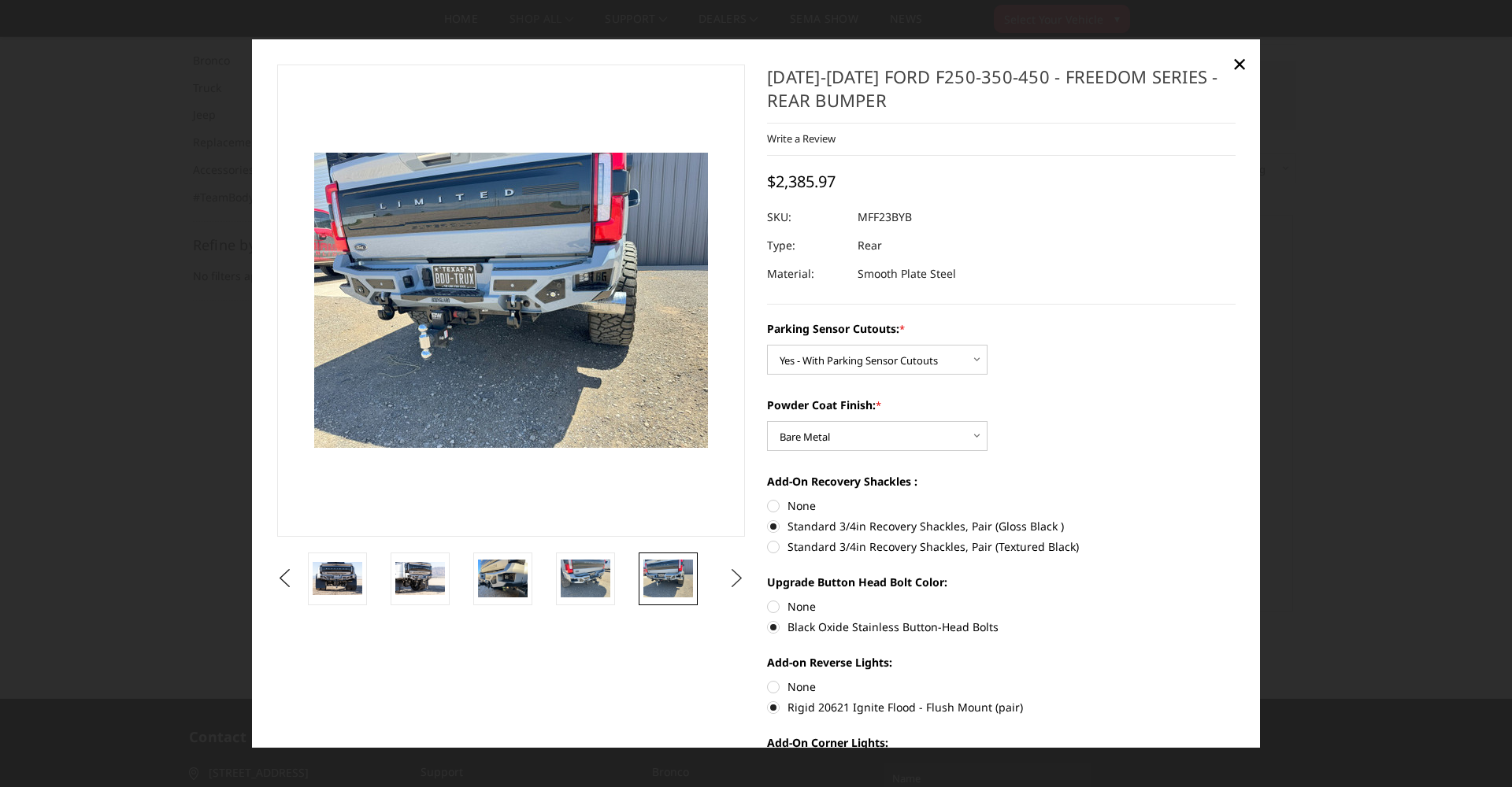
click at [739, 583] on button "Next" at bounding box center [736, 578] width 24 height 24
click at [673, 594] on img at bounding box center [667, 579] width 50 height 33
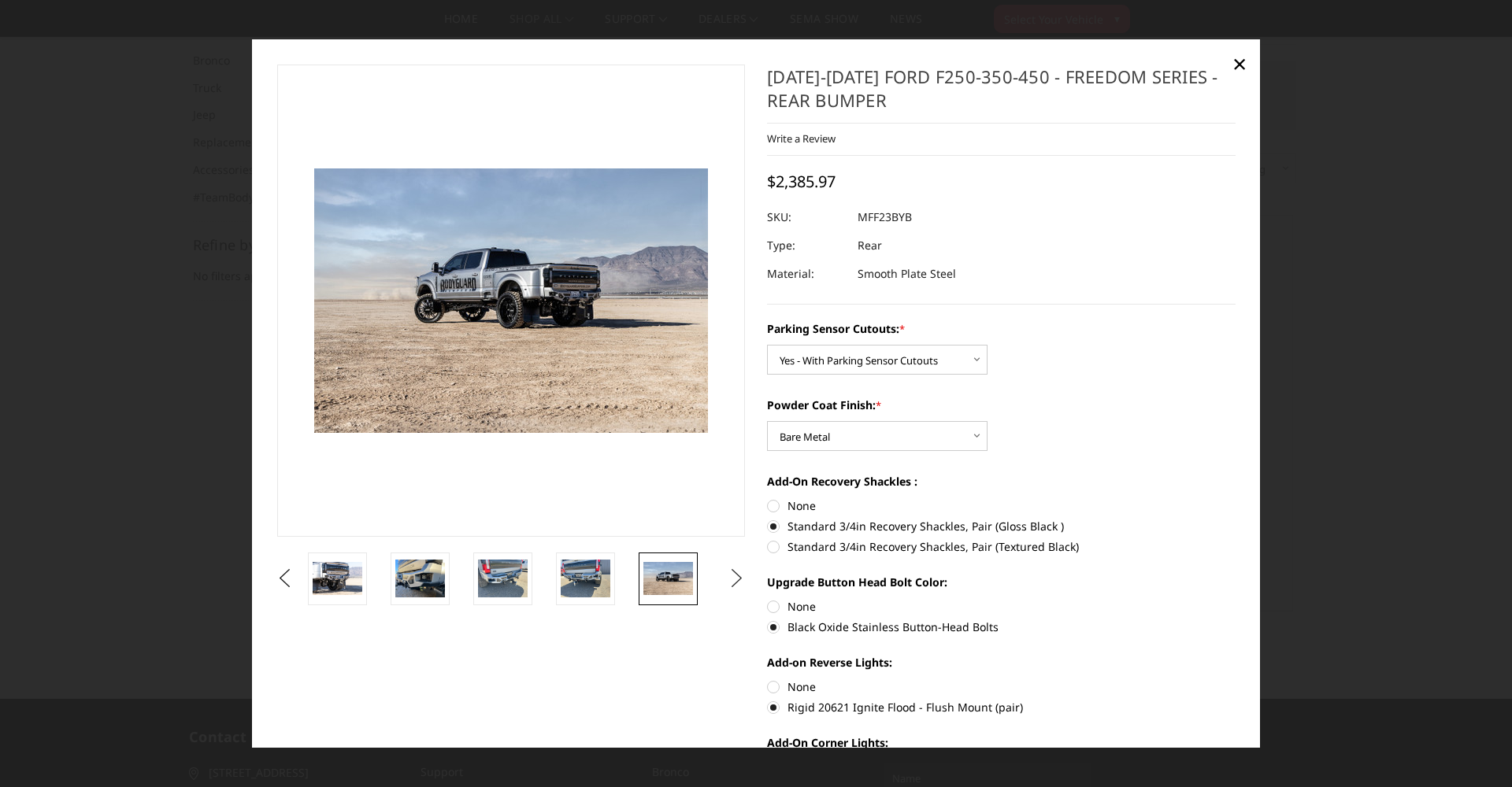
click at [730, 571] on button "Next" at bounding box center [736, 578] width 24 height 24
click at [686, 578] on img at bounding box center [667, 579] width 50 height 33
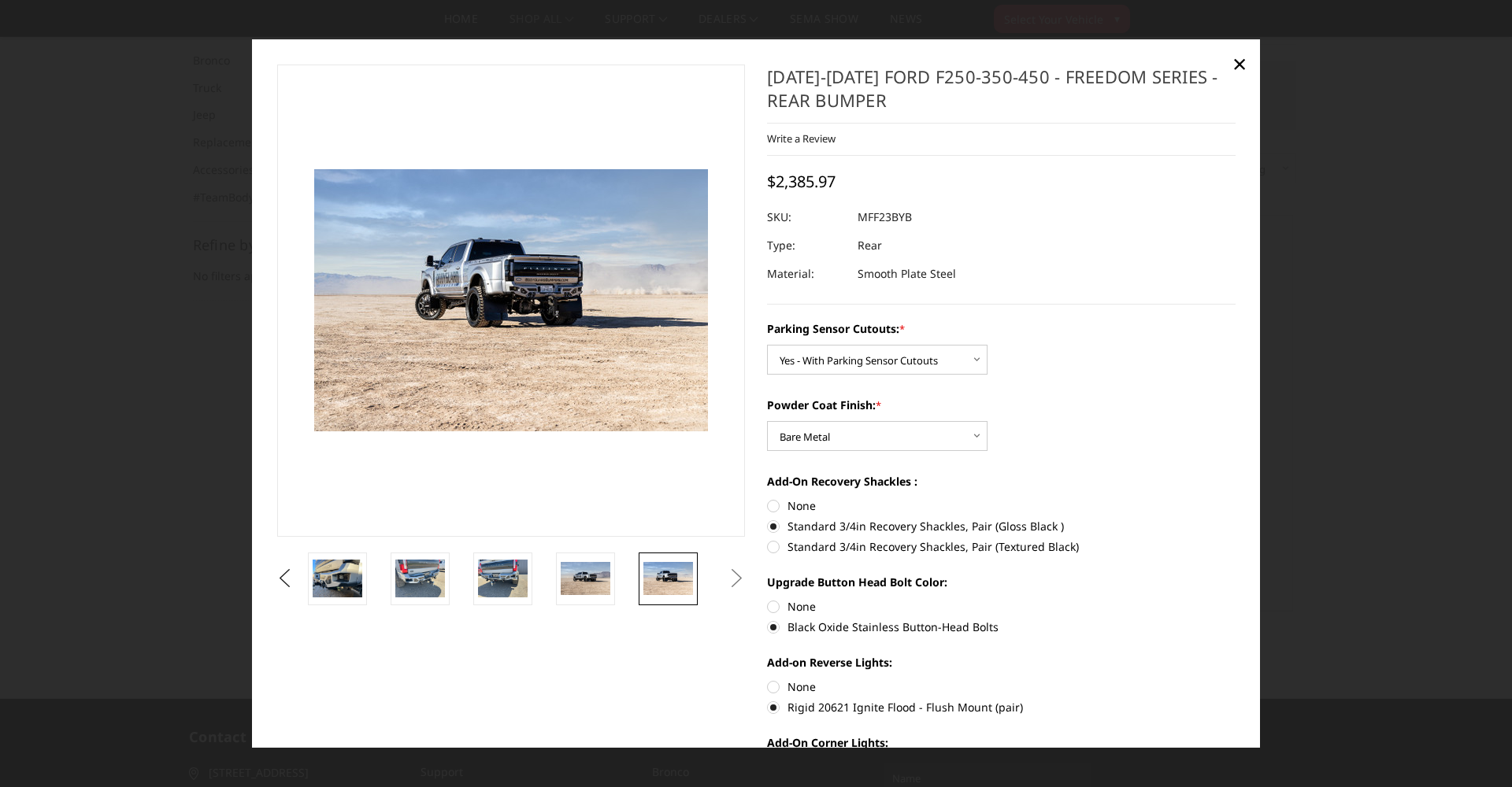
click at [732, 573] on button "Next" at bounding box center [736, 578] width 24 height 24
drag, startPoint x: 732, startPoint y: 573, endPoint x: 698, endPoint y: 578, distance: 34.4
click at [732, 573] on button "Next" at bounding box center [736, 578] width 24 height 24
click at [287, 581] on button "Previous" at bounding box center [285, 578] width 24 height 24
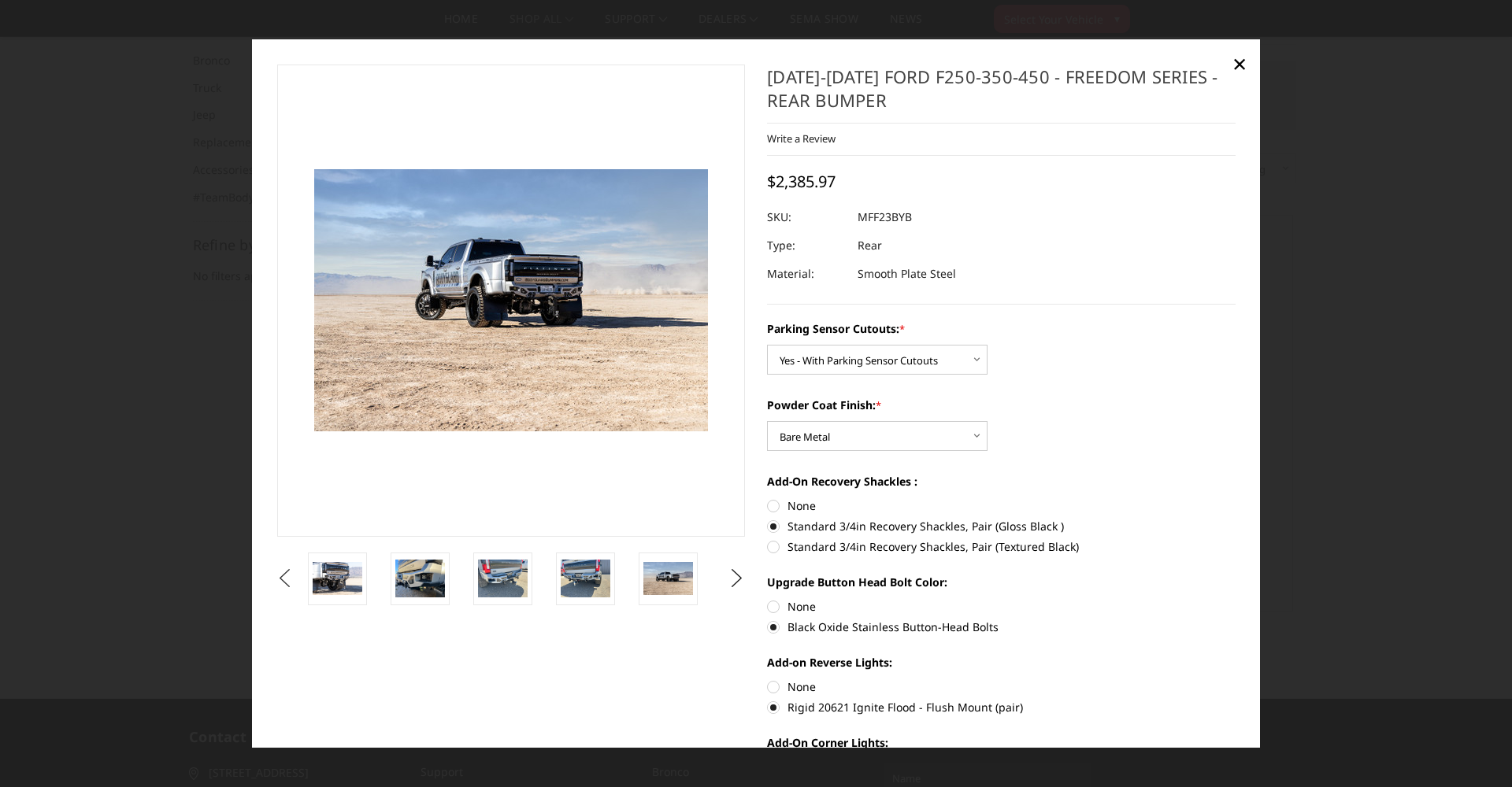
click at [287, 581] on button "Previous" at bounding box center [285, 578] width 24 height 24
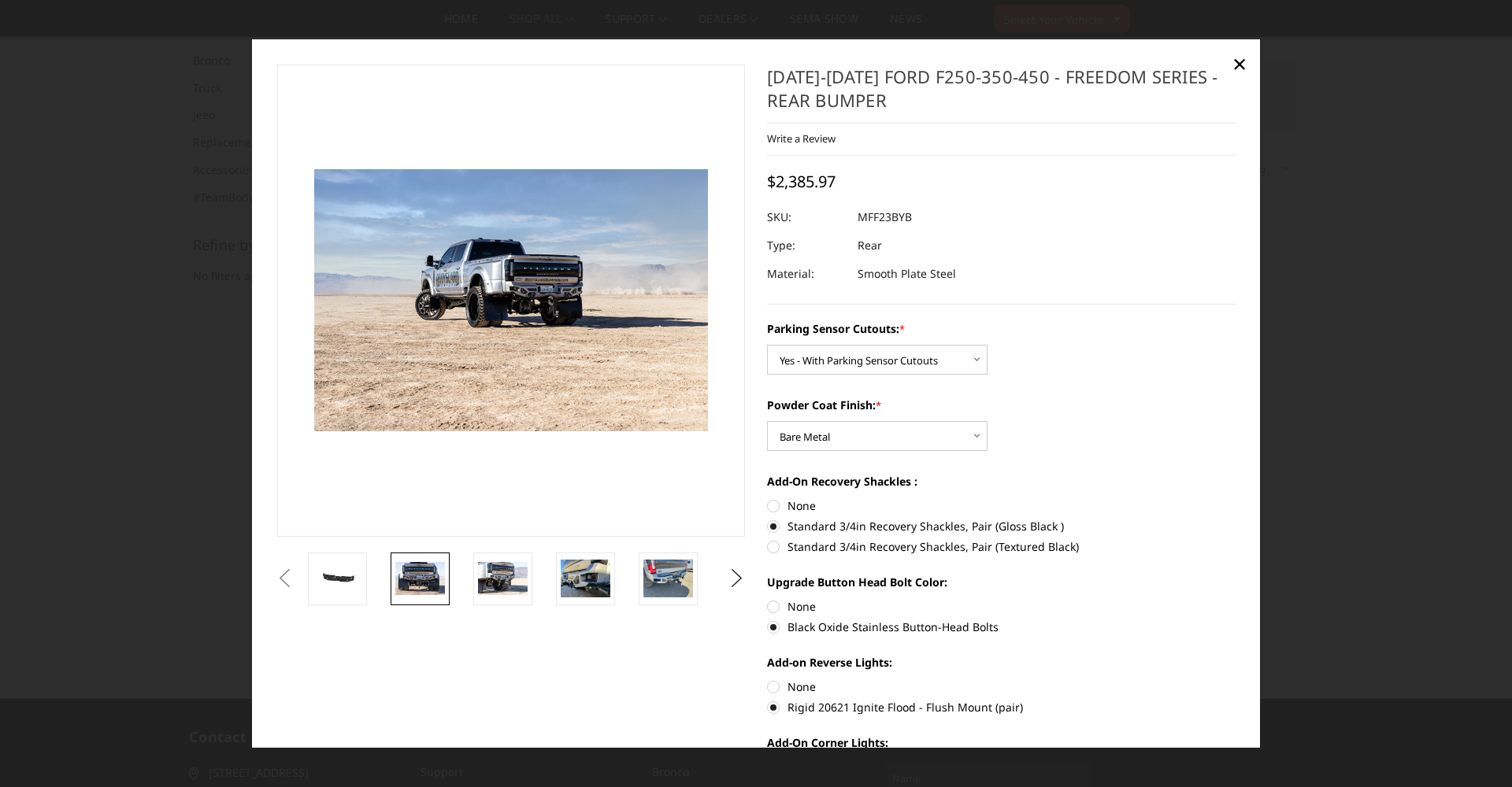
click at [417, 575] on img at bounding box center [419, 579] width 50 height 33
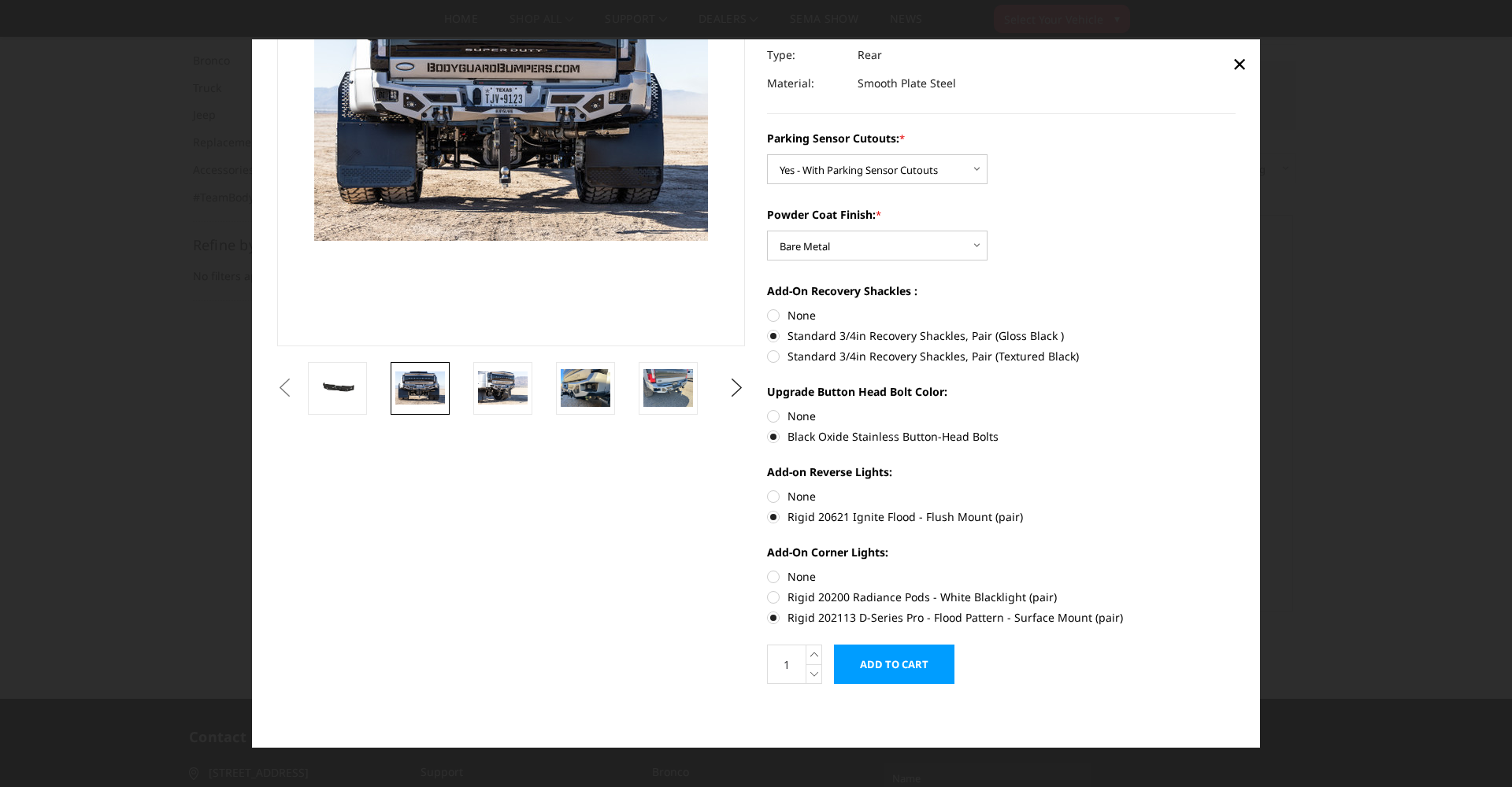
scroll to position [190, 0]
click at [901, 667] on input "Add to Cart" at bounding box center [894, 664] width 121 height 39
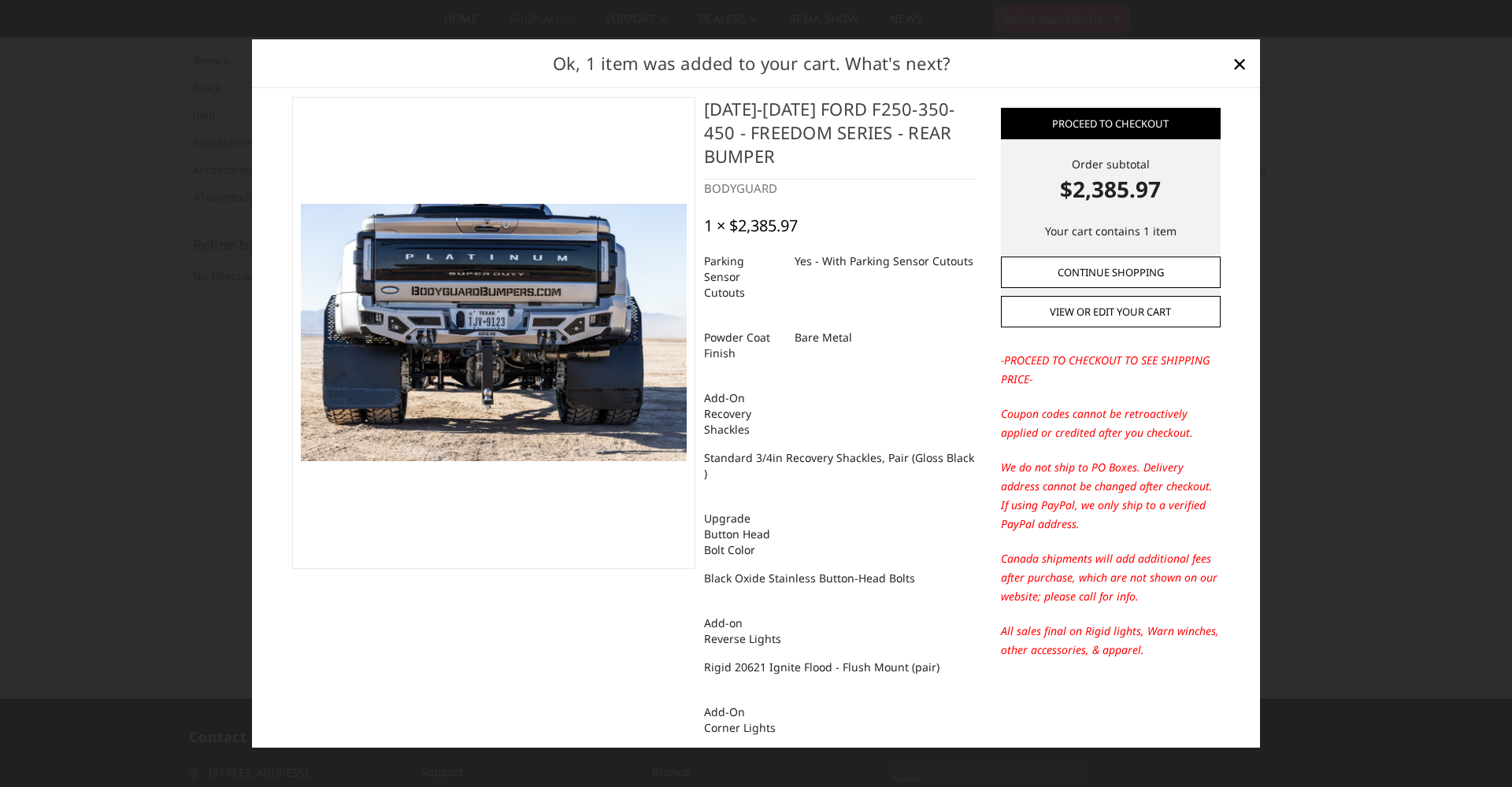
scroll to position [18, 0]
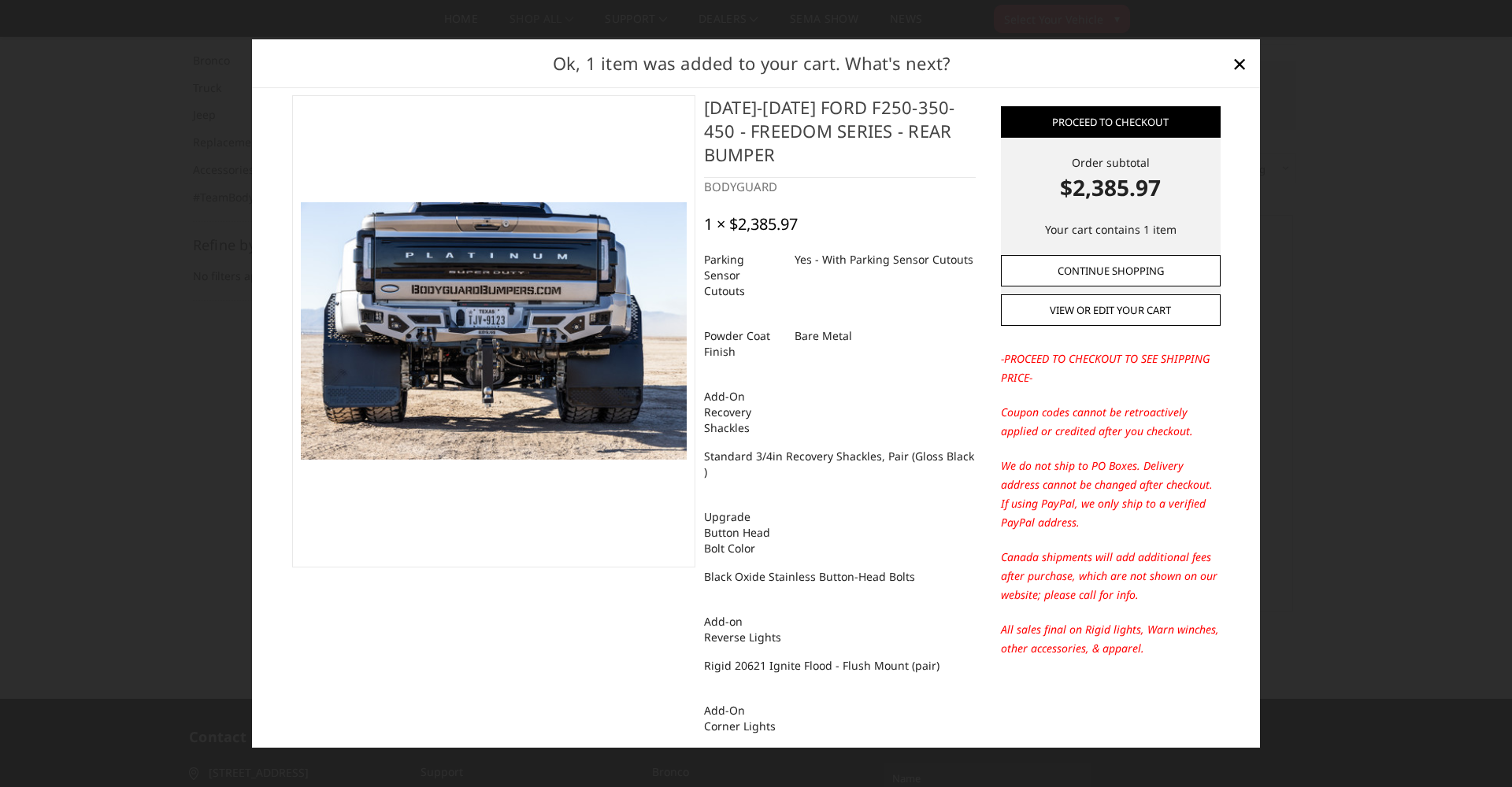
click at [1105, 264] on link "Continue Shopping" at bounding box center [1110, 271] width 219 height 31
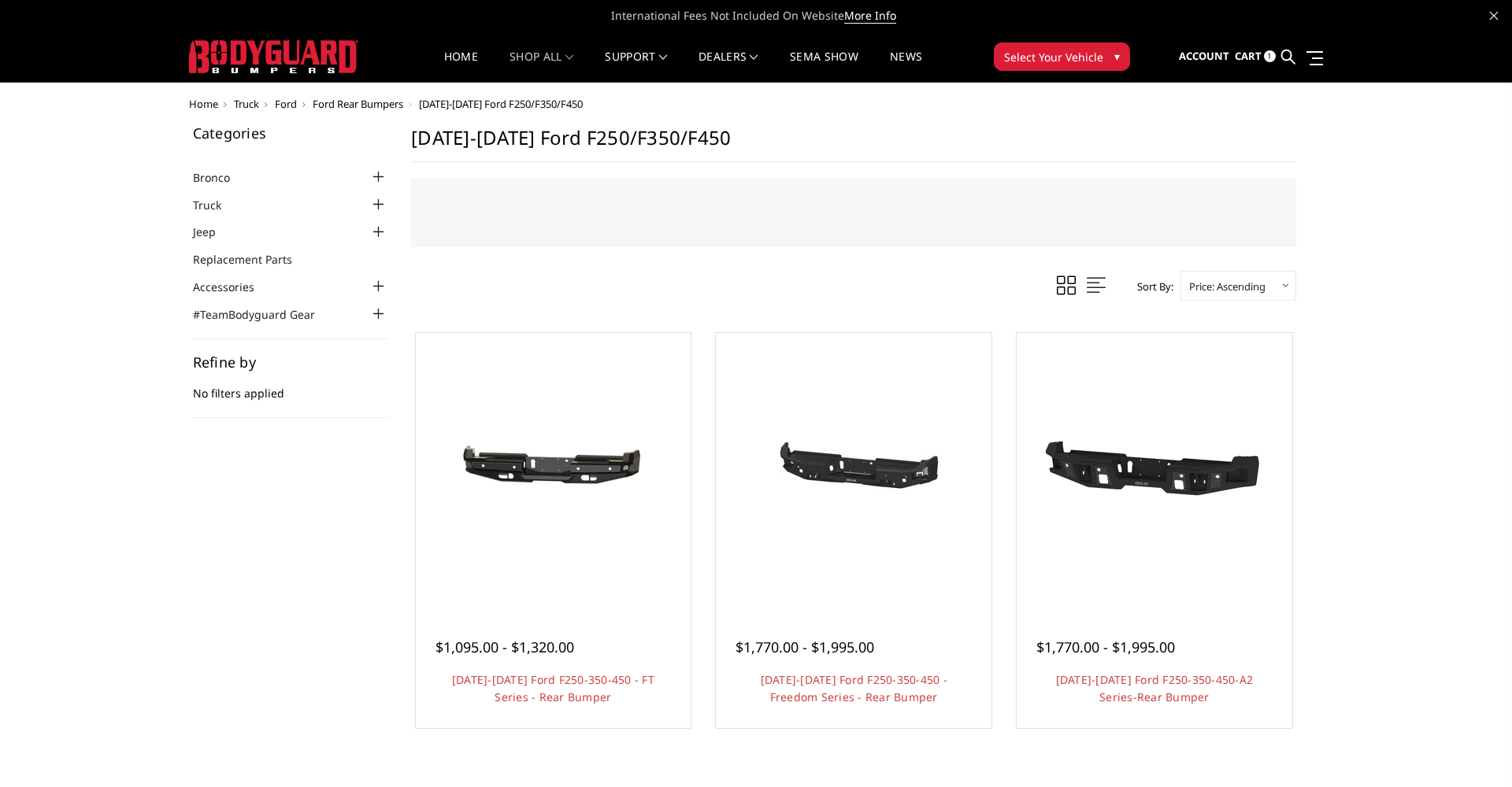
scroll to position [0, 0]
click at [382, 205] on div at bounding box center [378, 205] width 19 height 19
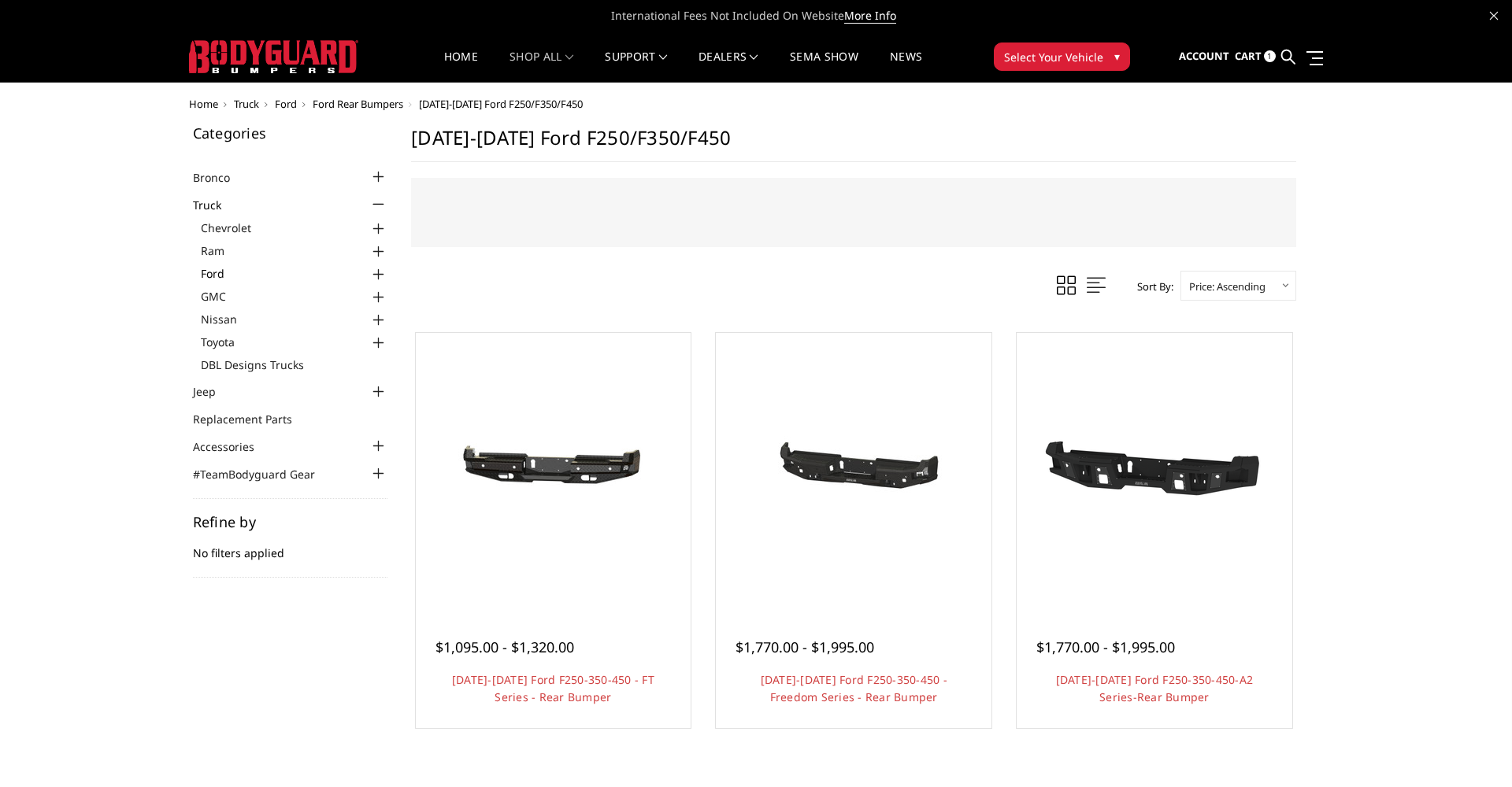
click at [259, 275] on link "Ford" at bounding box center [294, 273] width 188 height 17
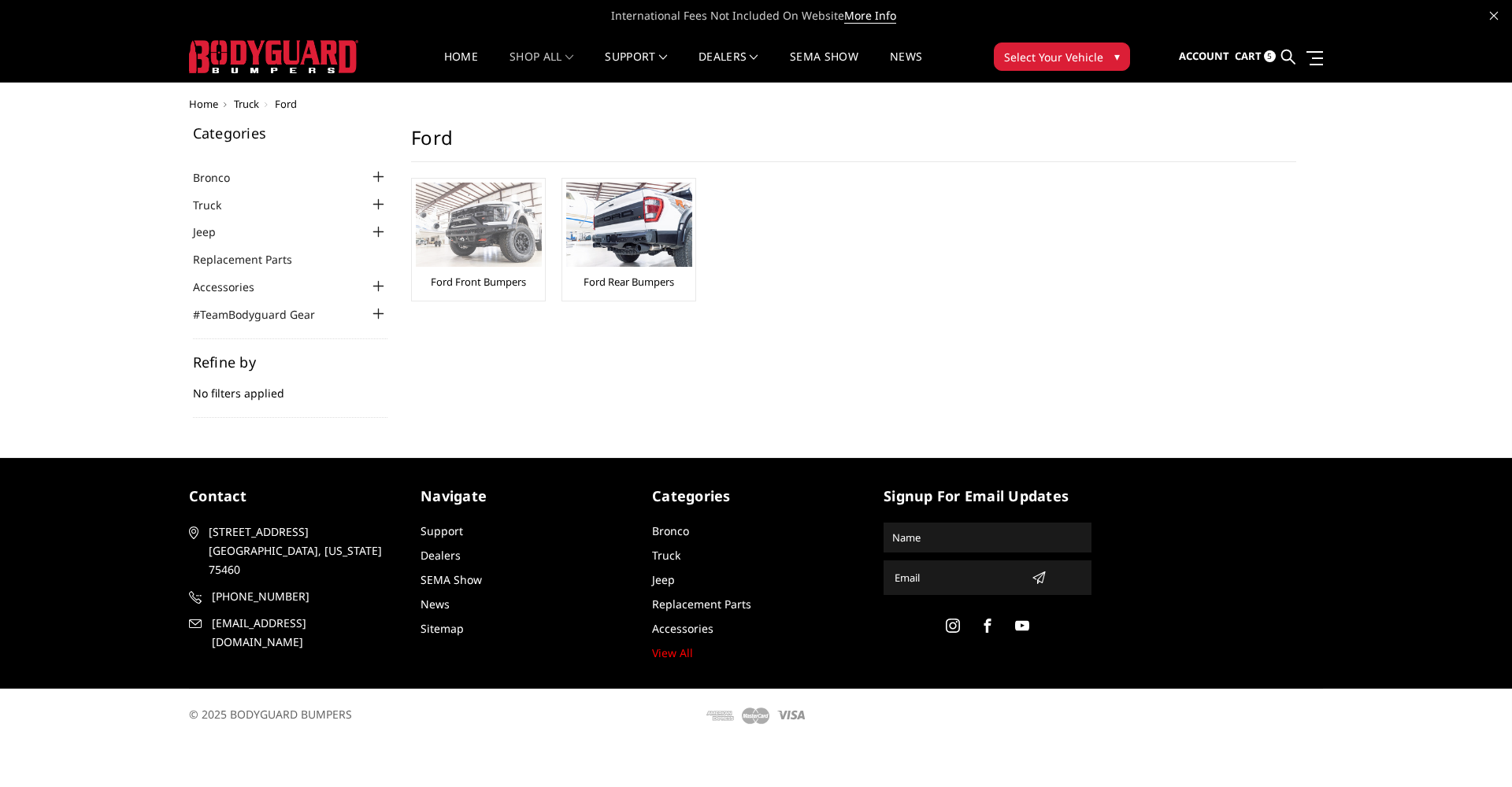
click at [504, 256] on img at bounding box center [479, 224] width 126 height 84
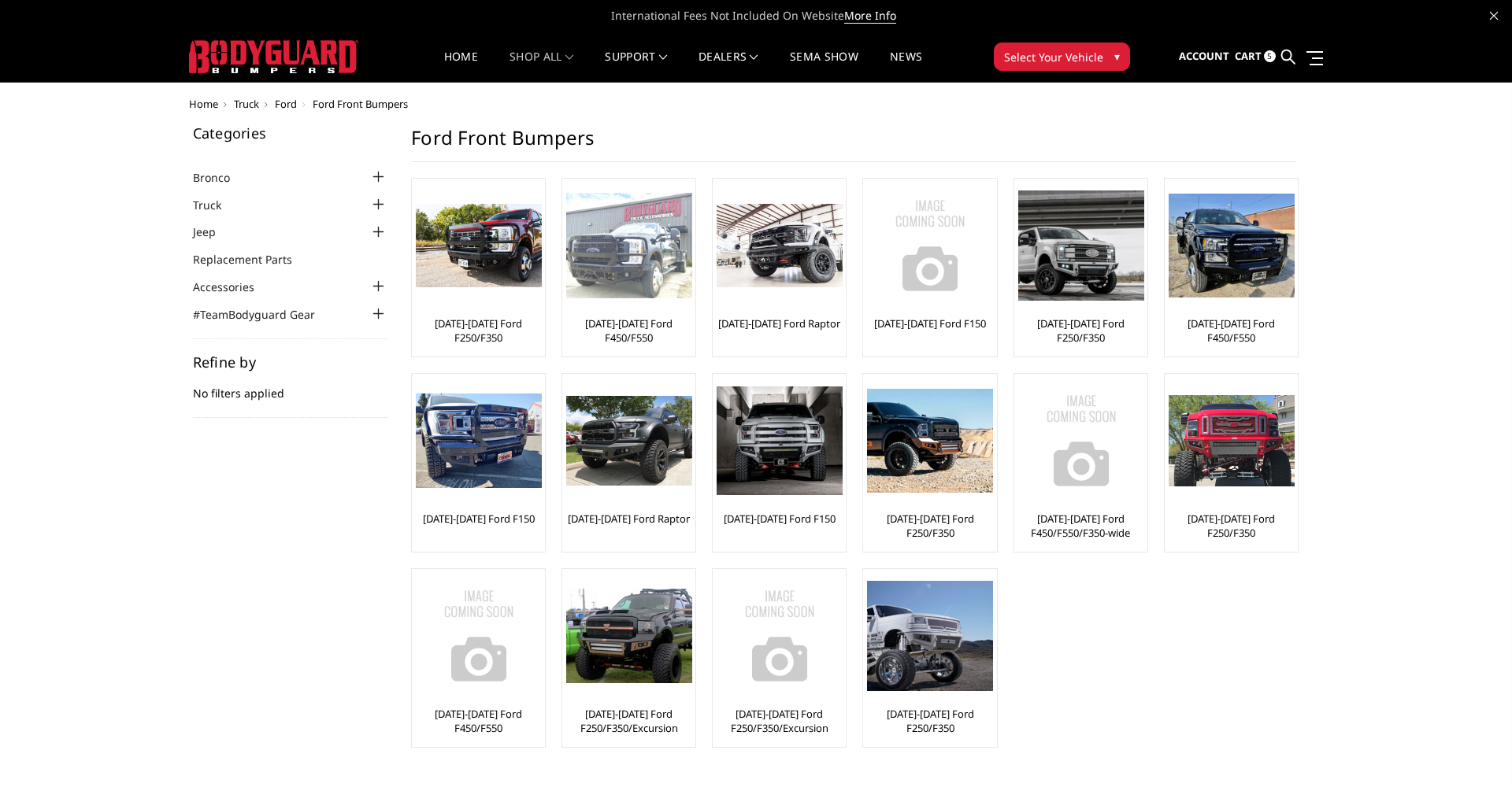
click at [642, 302] on div at bounding box center [629, 245] width 126 height 126
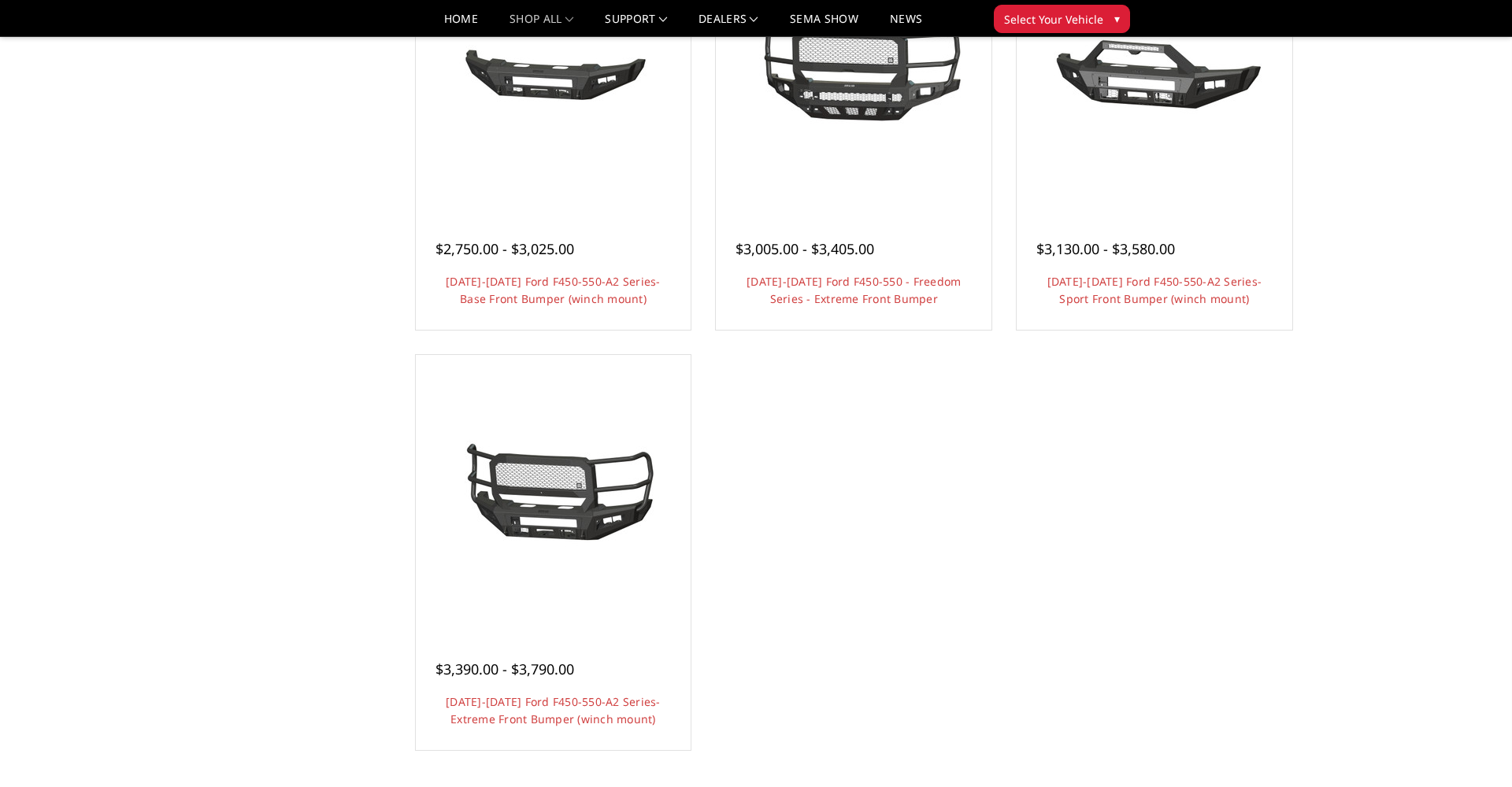
scroll to position [1201, 0]
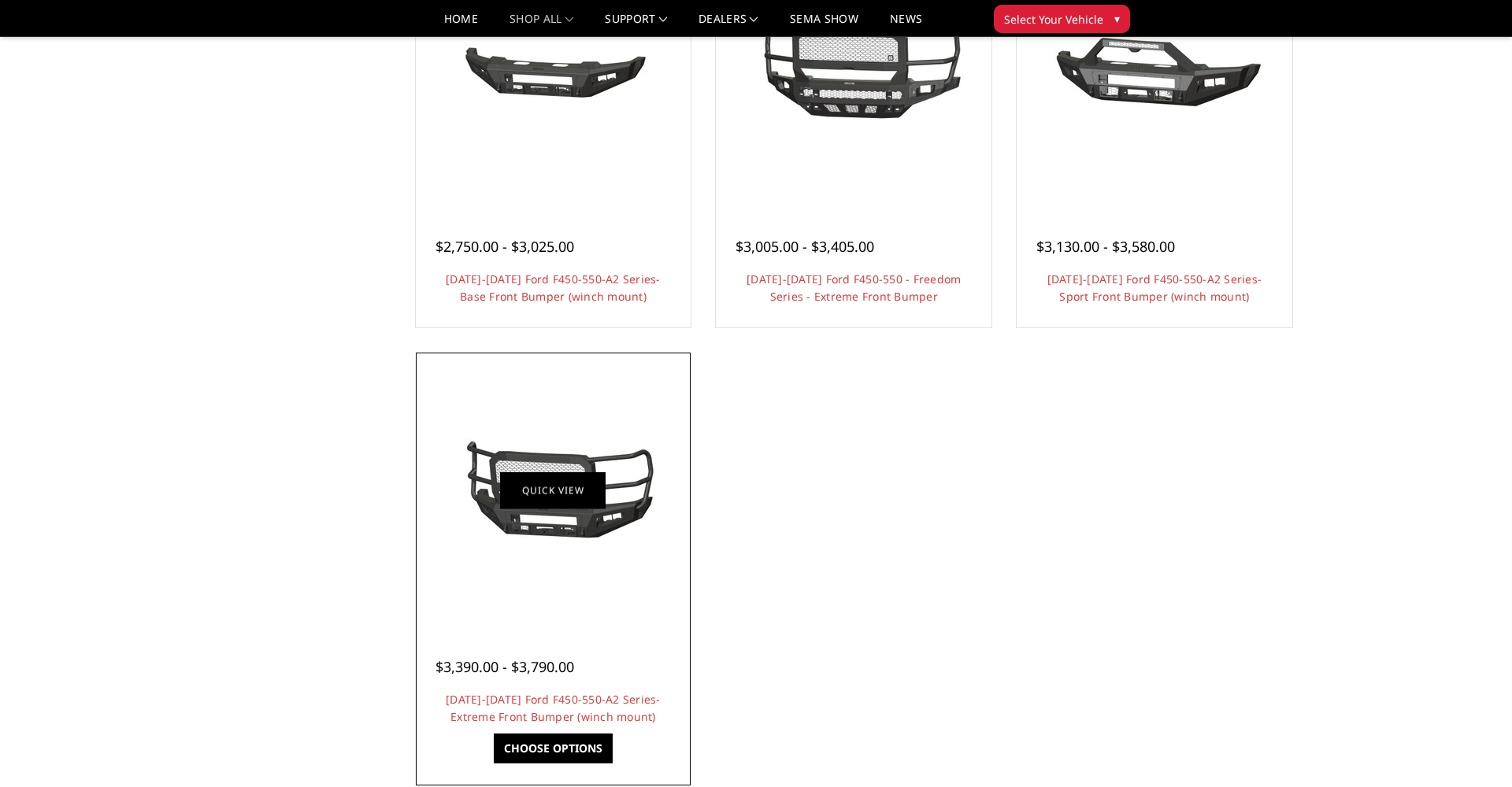
click at [557, 501] on link "Quick view" at bounding box center [552, 491] width 106 height 37
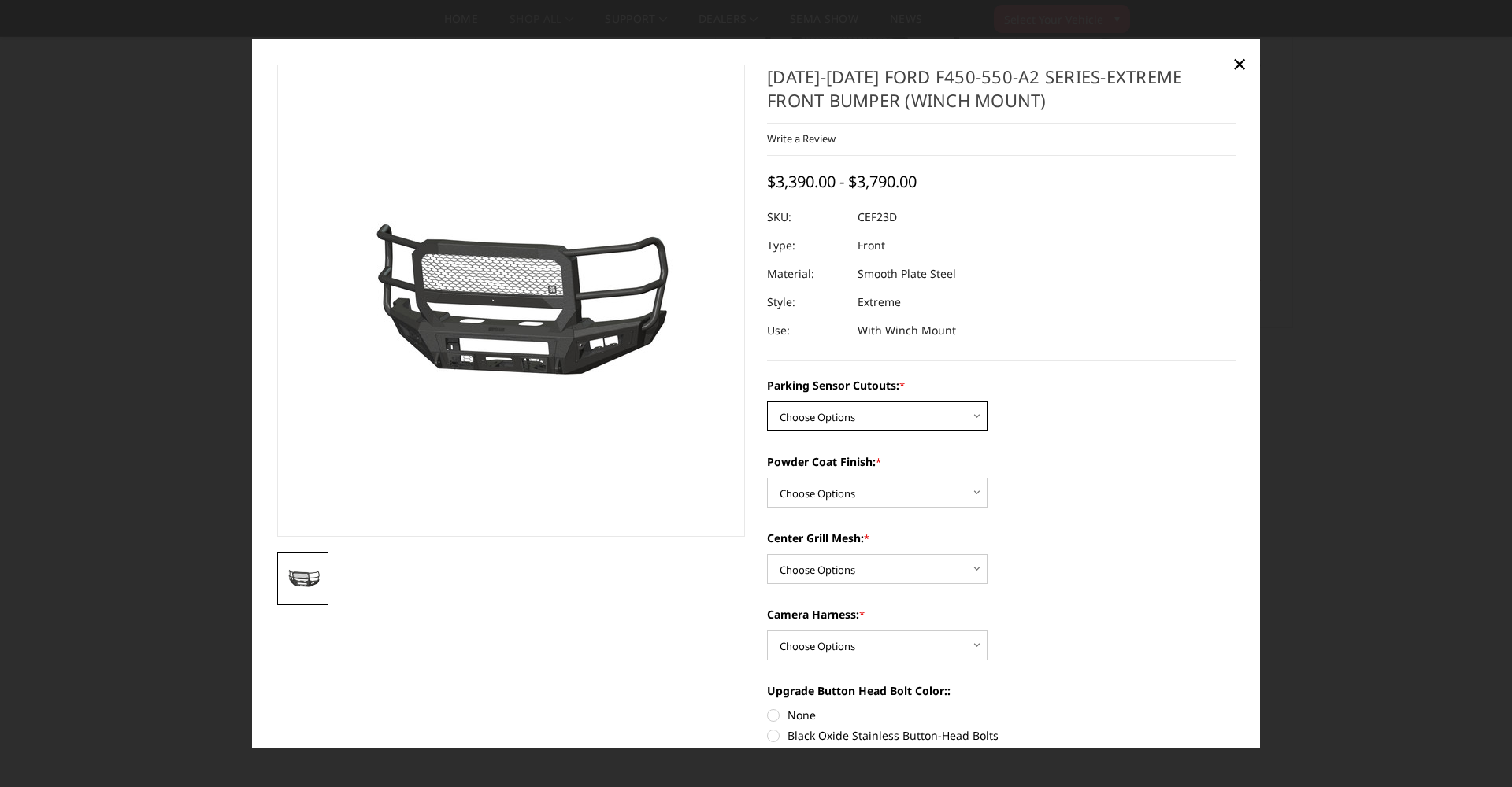
select select "2429"
select select "2430"
select select "2432"
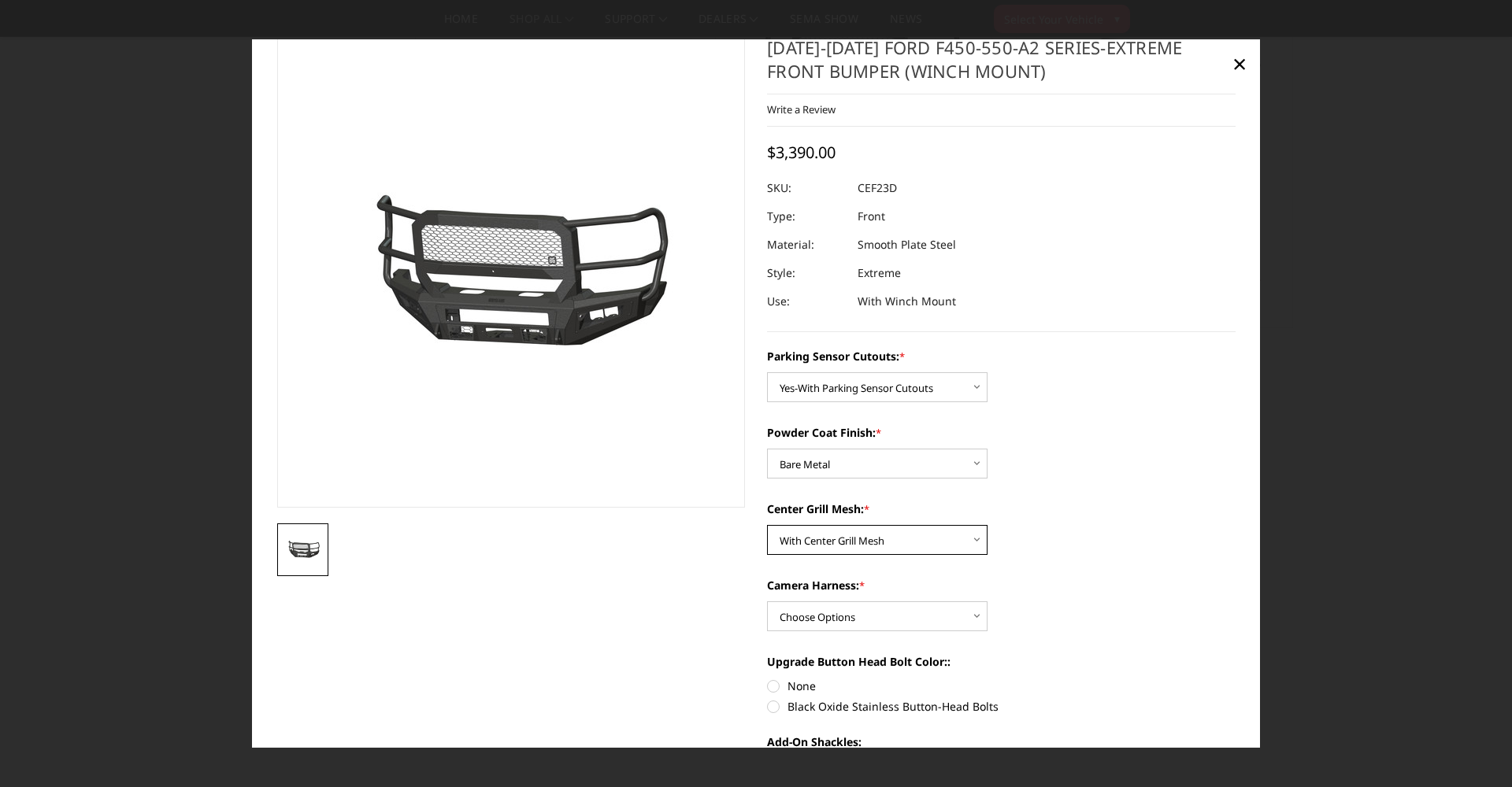
scroll to position [28, 0]
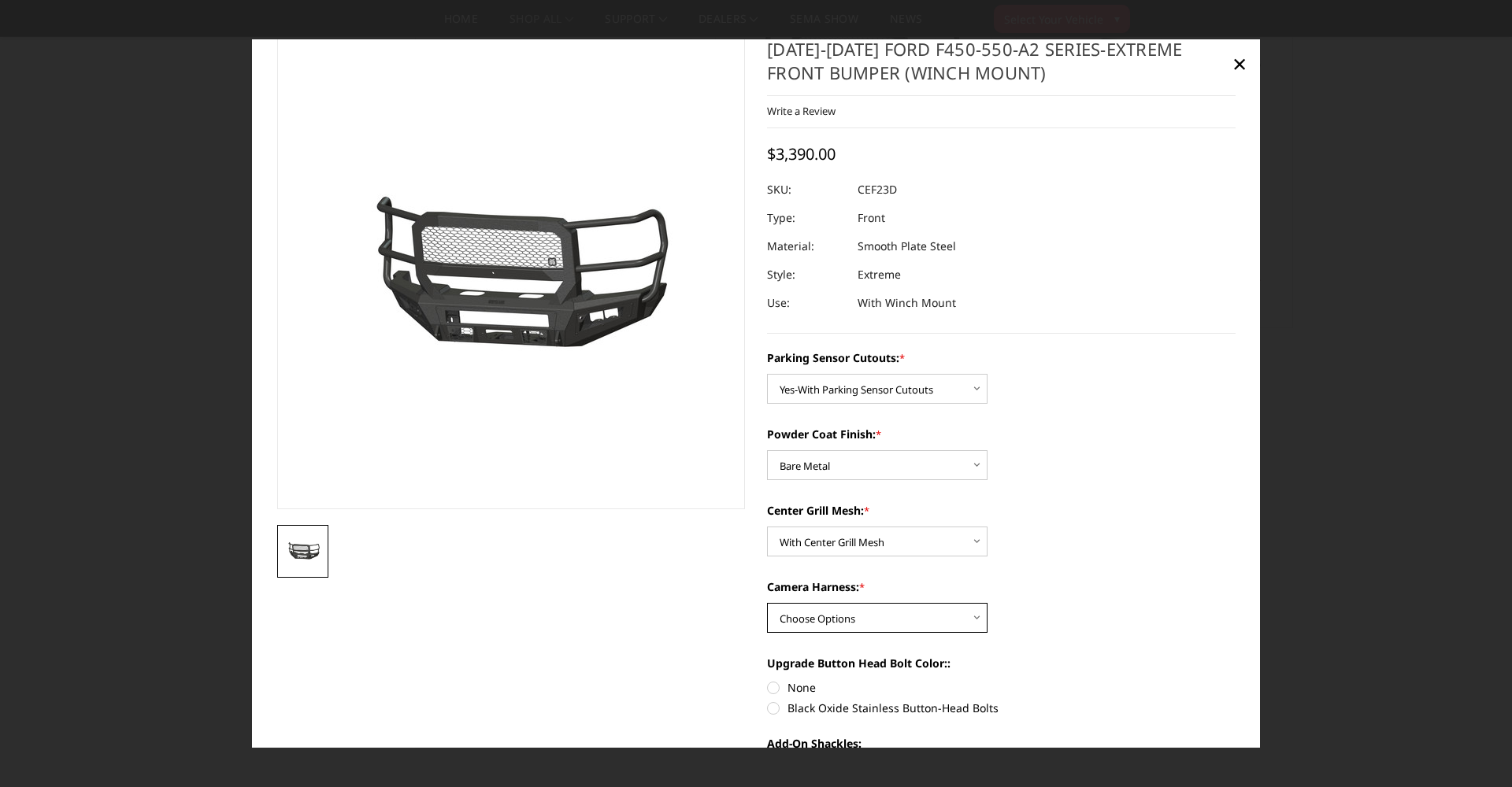
select select "2434"
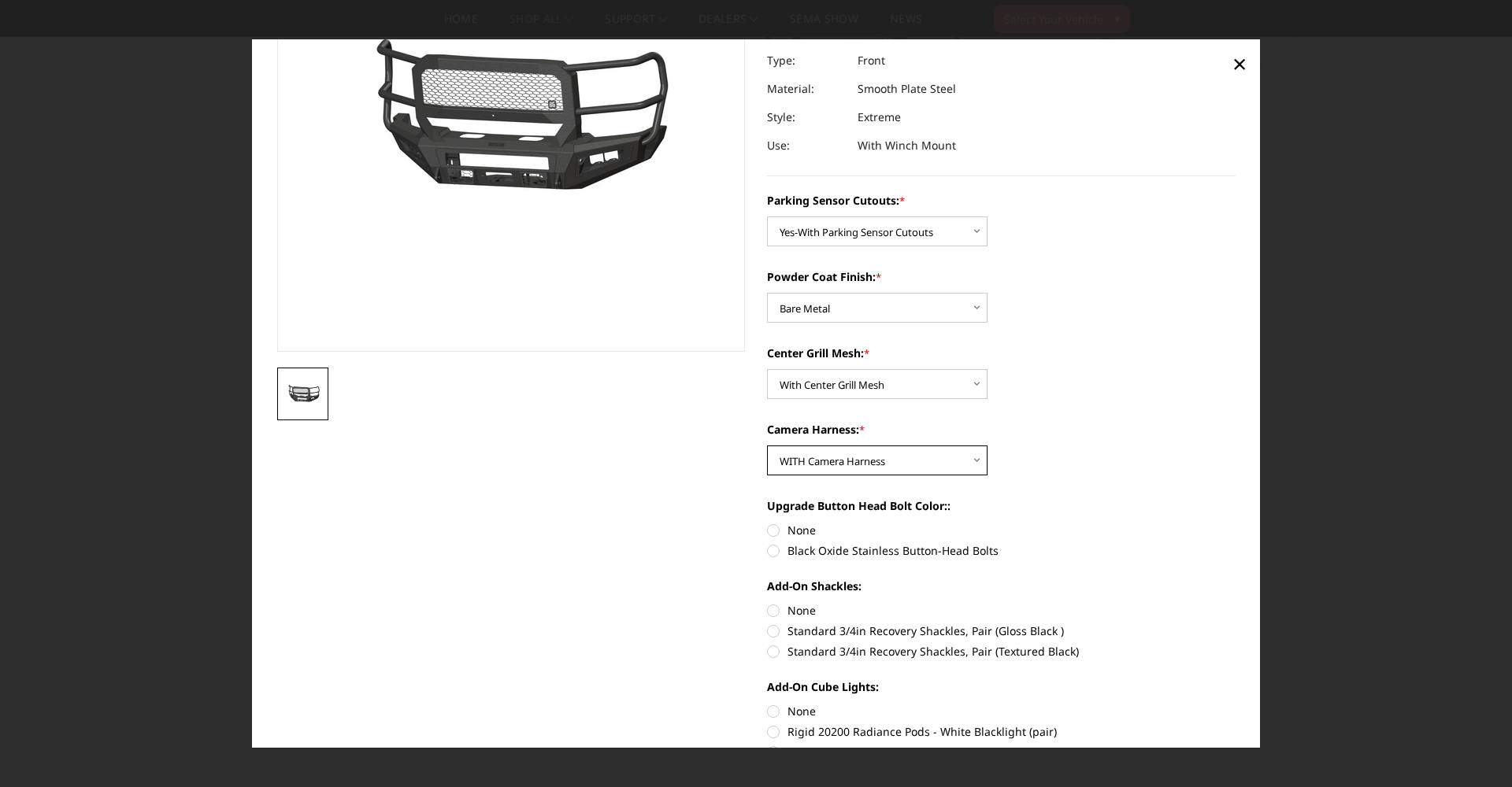
scroll to position [186, 0]
click at [876, 555] on label "Black Oxide Stainless Button-Head Bolts" at bounding box center [1001, 549] width 468 height 17
click at [1235, 522] on input "Black Oxide Stainless Button-Head Bolts" at bounding box center [1235, 521] width 1 height 1
radio input "true"
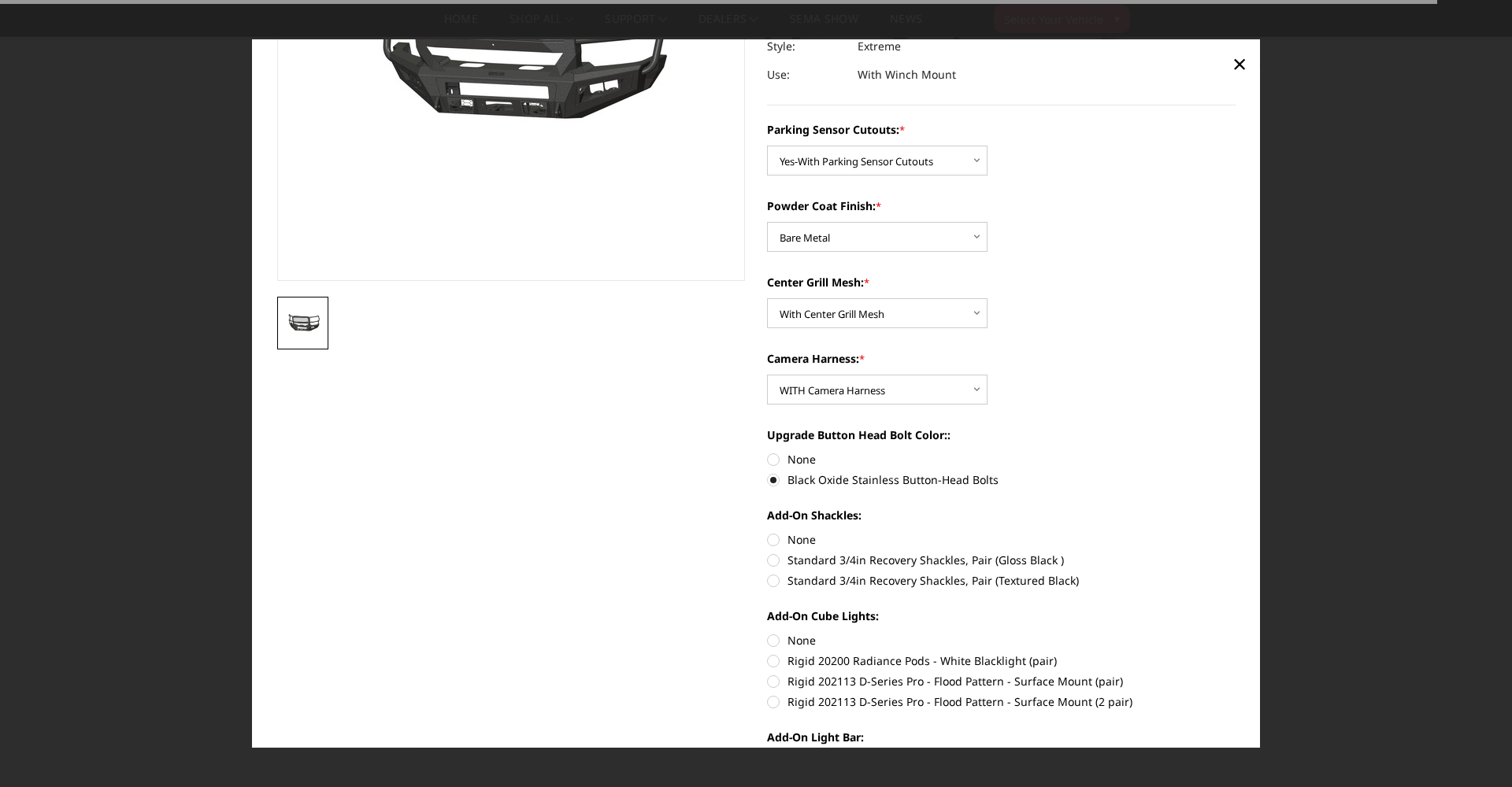
scroll to position [259, 0]
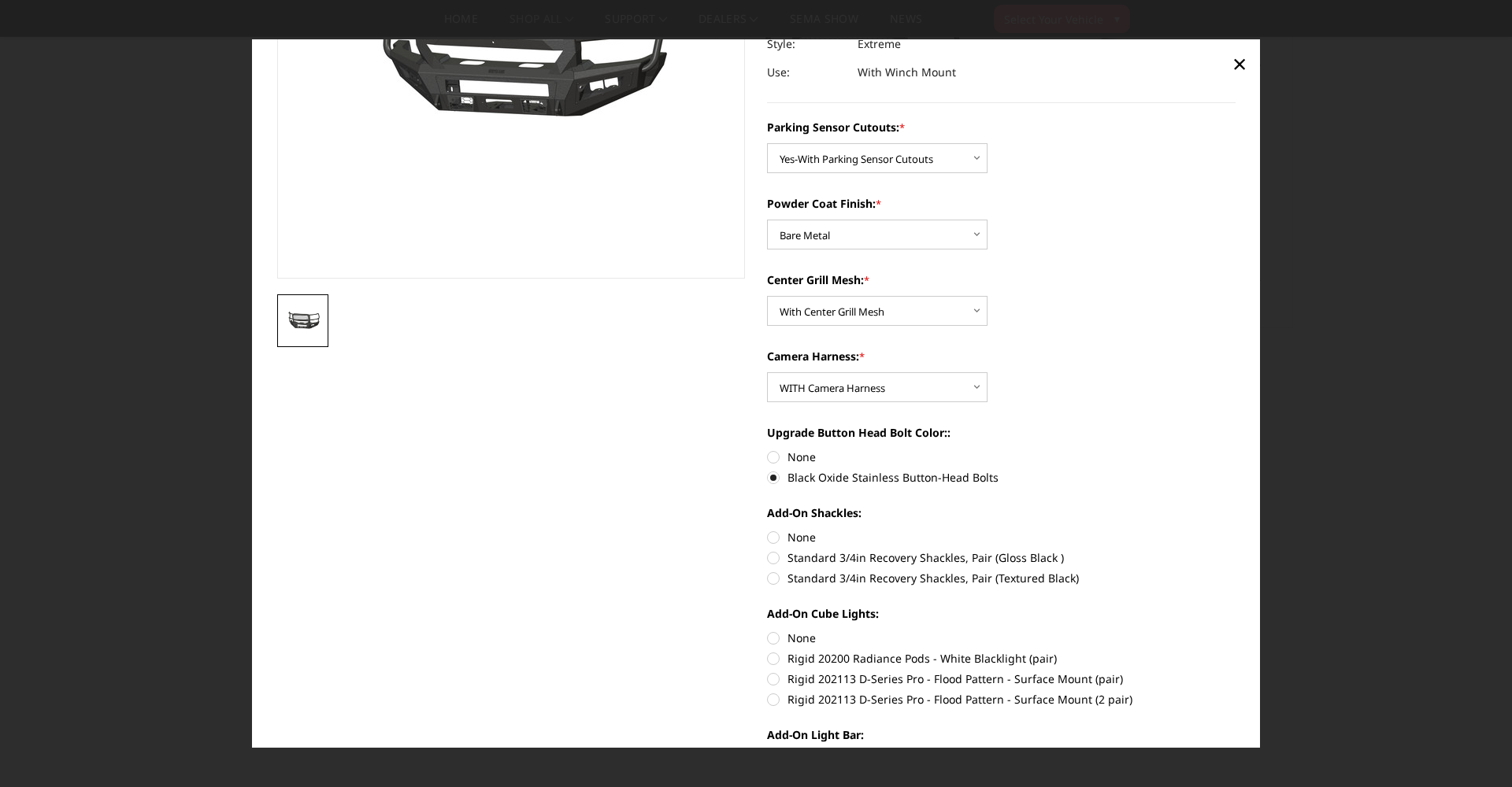
click at [791, 562] on label "Standard 3/4in Recovery Shackles, Pair (Gloss Black )" at bounding box center [1001, 557] width 468 height 17
click at [1235, 530] on input "Standard 3/4in Recovery Shackles, Pair (Gloss Black )" at bounding box center [1235, 529] width 1 height 1
radio input "true"
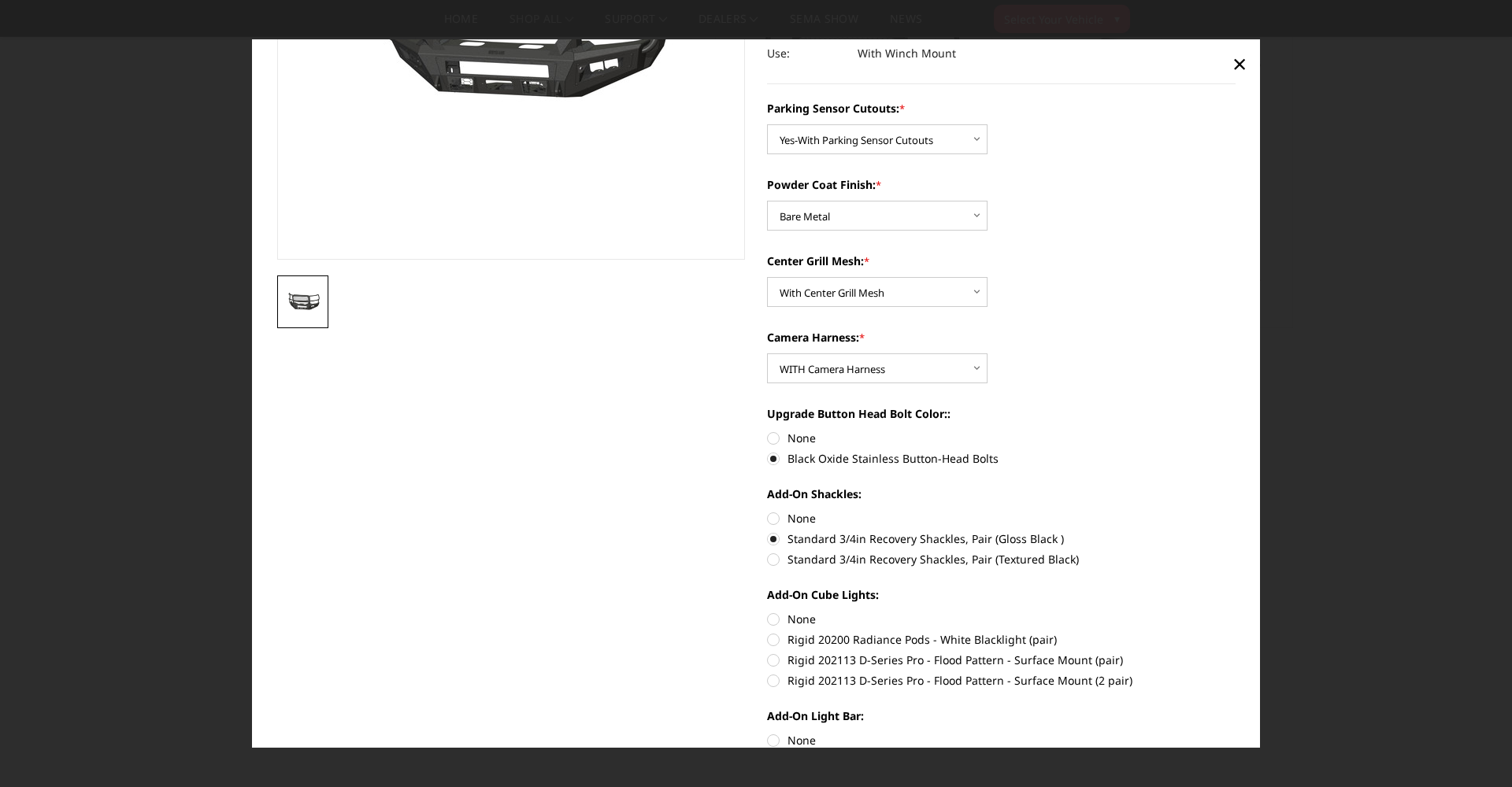
scroll to position [328, 0]
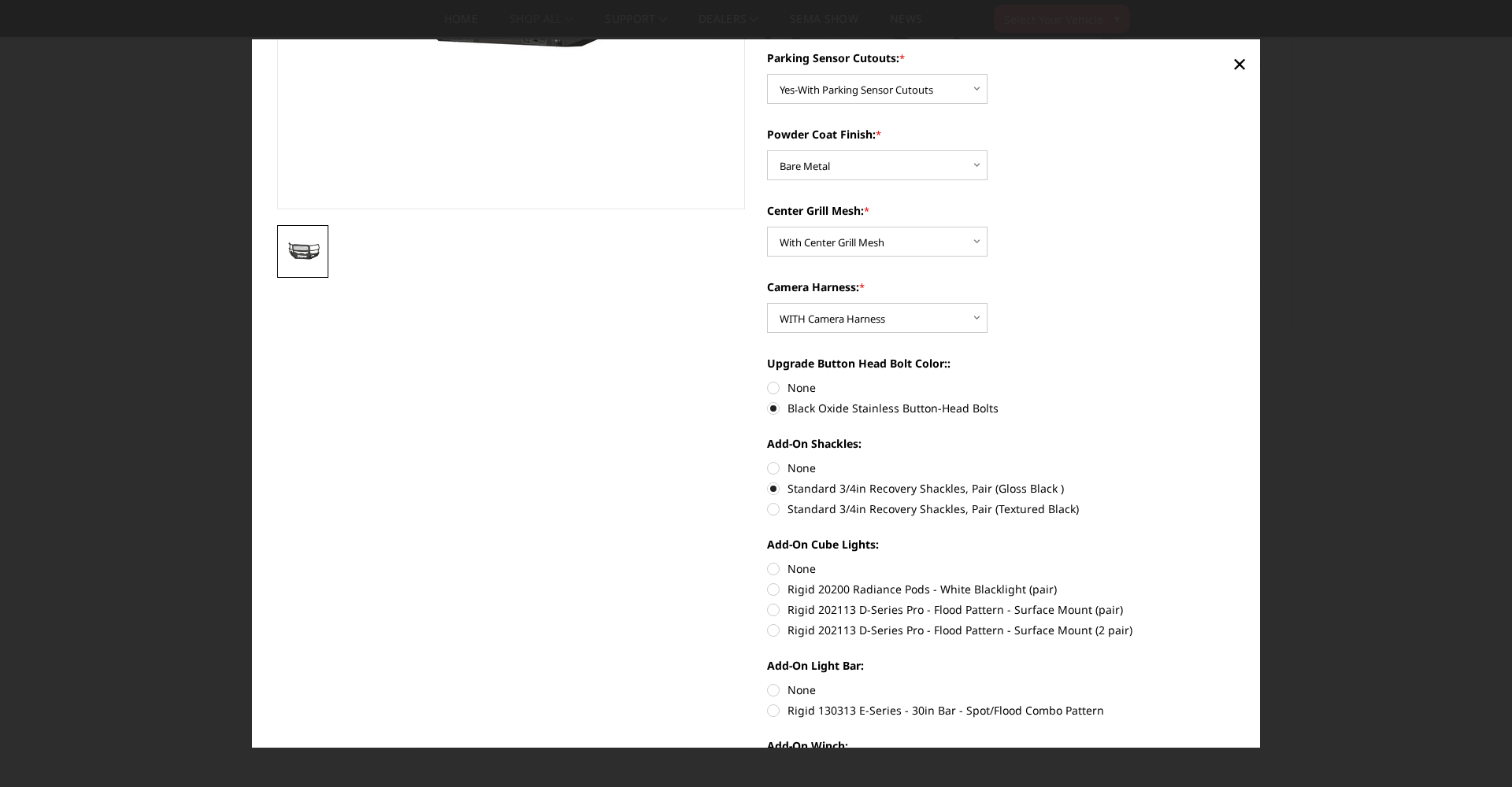
click at [775, 631] on label "Rigid 202113 D-Series Pro - Flood Pattern - Surface Mount (2 pair)" at bounding box center [1001, 630] width 468 height 17
click at [1235, 603] on input "Rigid 202113 D-Series Pro - Flood Pattern - Surface Mount (2 pair)" at bounding box center [1235, 602] width 1 height 1
radio input "true"
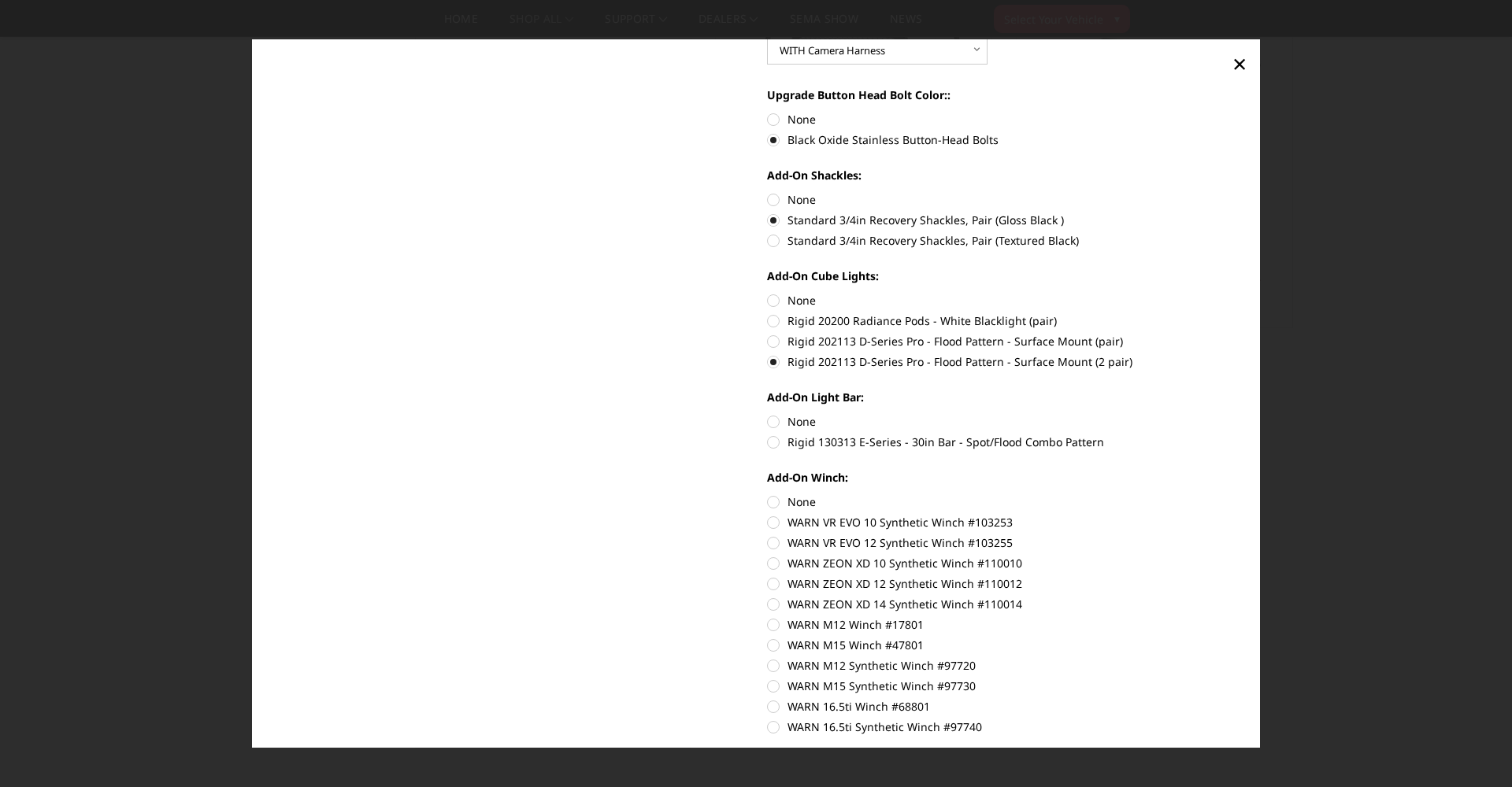
scroll to position [597, 0]
click at [777, 442] on label "Rigid 130313 E-Series - 30in Bar - Spot/Flood Combo Pattern" at bounding box center [1001, 440] width 468 height 17
click at [1235, 412] on input "Rigid 130313 E-Series - 30in Bar - Spot/Flood Combo Pattern" at bounding box center [1235, 411] width 1 height 1
radio input "true"
drag, startPoint x: 816, startPoint y: 441, endPoint x: 908, endPoint y: 445, distance: 92.1
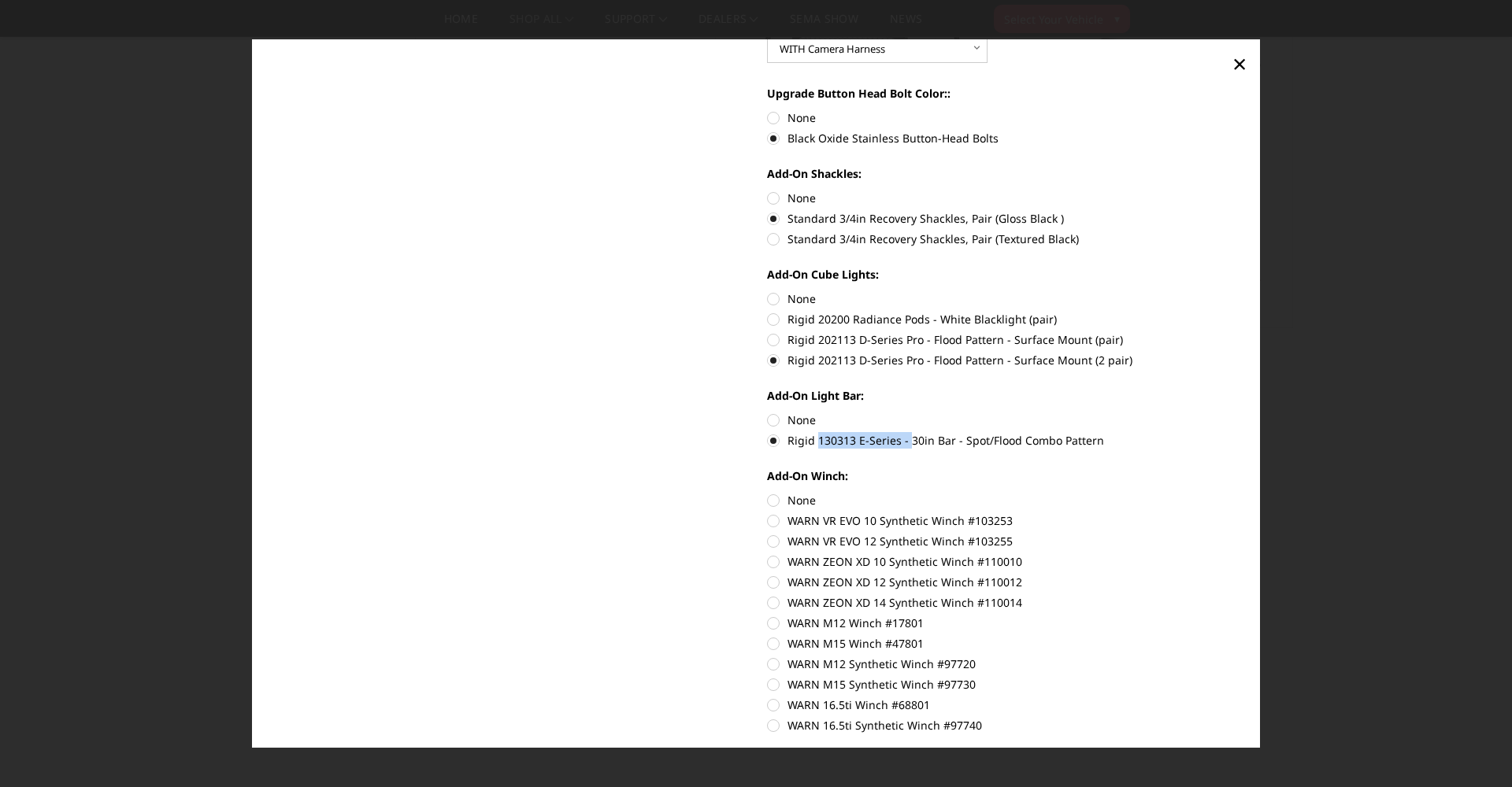
click at [908, 445] on label "Rigid 130313 E-Series - 30in Bar - Spot/Flood Combo Pattern" at bounding box center [1001, 440] width 468 height 17
click at [1235, 412] on input "Rigid 130313 E-Series - 30in Bar - Spot/Flood Combo Pattern" at bounding box center [1235, 411] width 1 height 1
drag, startPoint x: 787, startPoint y: 437, endPoint x: 950, endPoint y: 445, distance: 163.2
click at [950, 445] on label "Rigid 130313 E-Series - 30in Bar - Spot/Flood Combo Pattern" at bounding box center [1001, 440] width 468 height 17
click at [1235, 412] on input "Rigid 130313 E-Series - 30in Bar - Spot/Flood Combo Pattern" at bounding box center [1235, 411] width 1 height 1
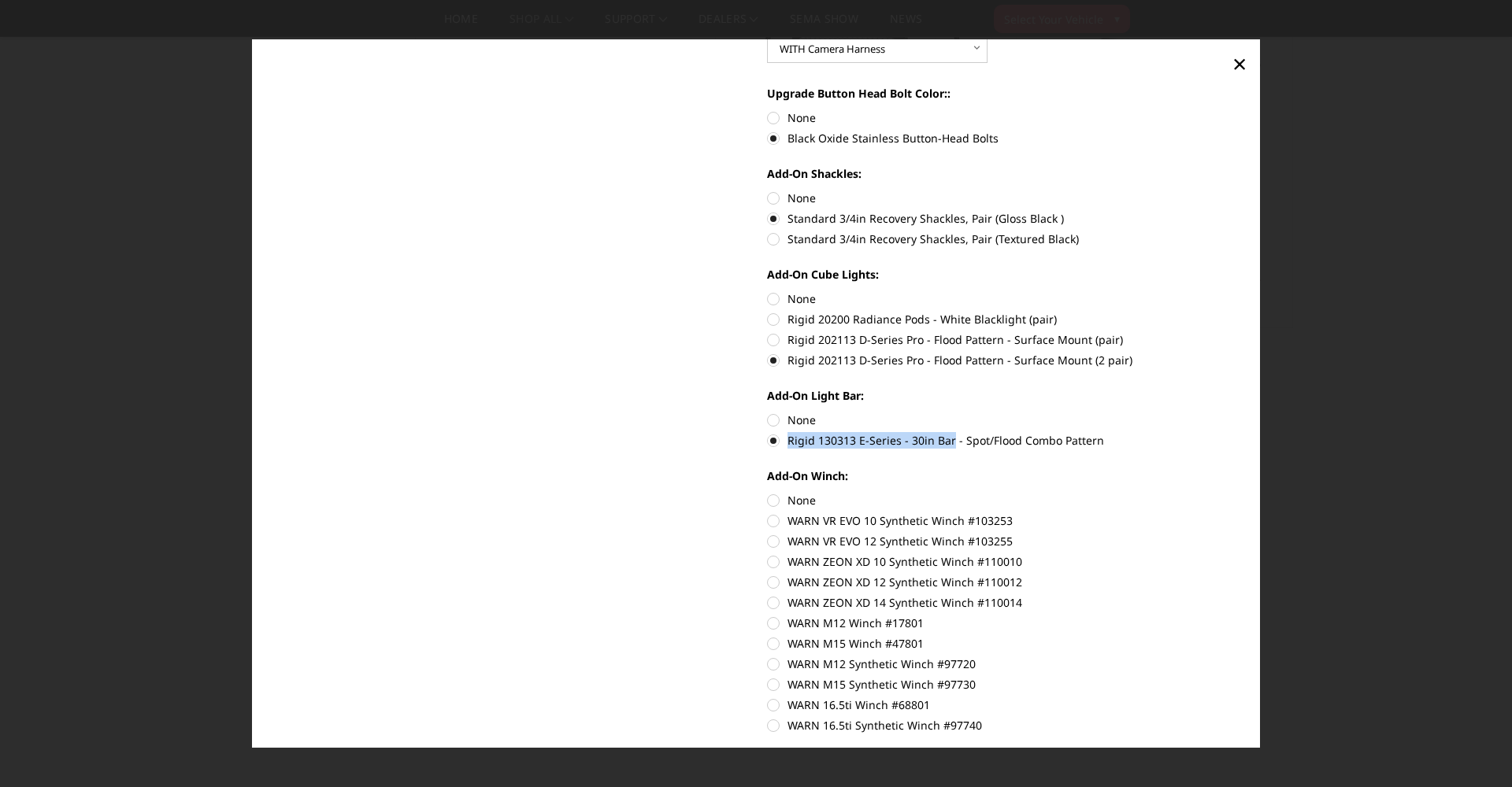
copy label "Rigid 130313 E-Series - 30in Bar"
click at [714, 501] on div "[DATE]-[DATE] Ford F450-550-A2 Series-Extreme Front Bumper (winch mount) Write …" at bounding box center [756, 149] width 980 height 1364
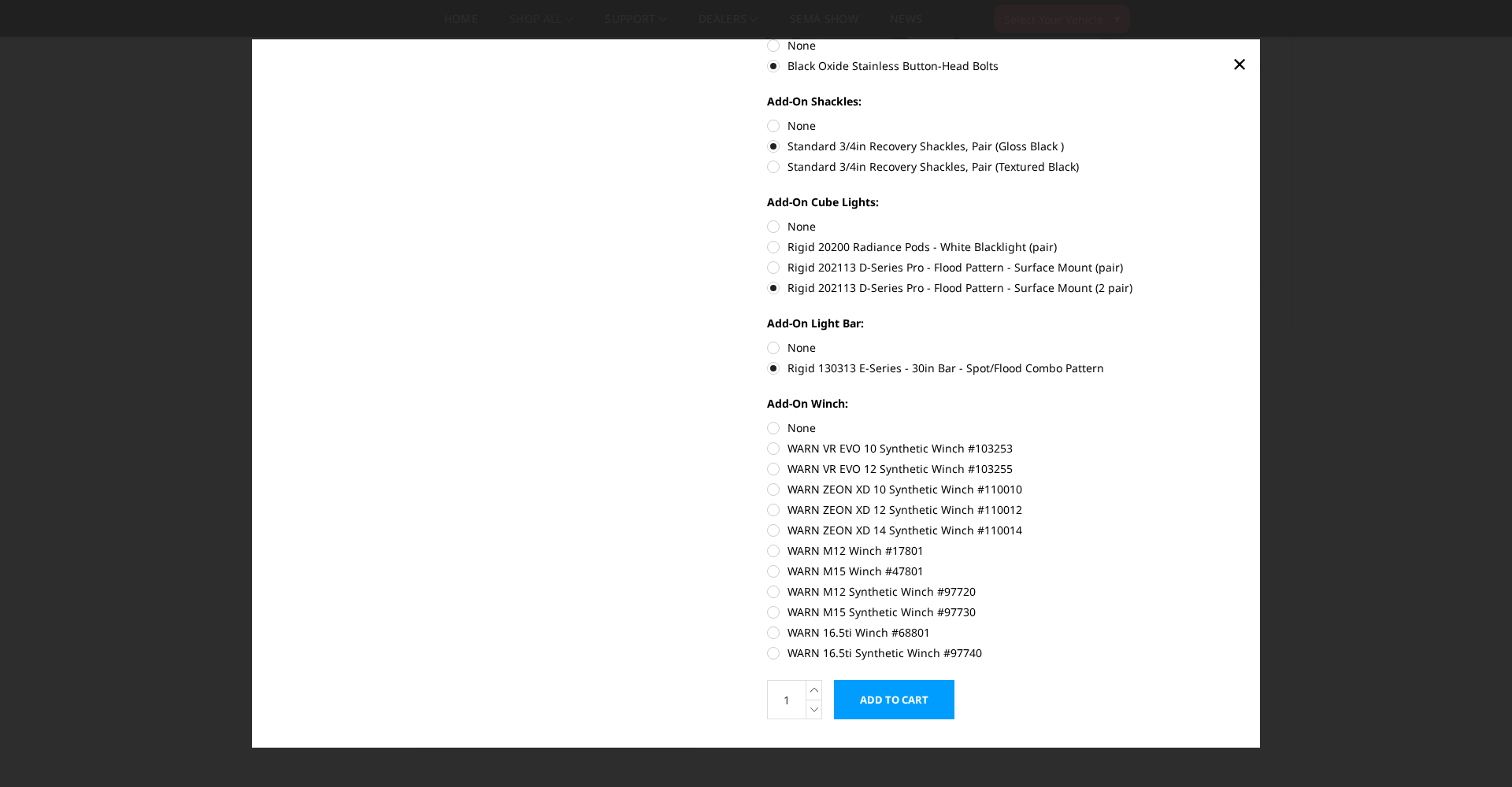
scroll to position [678, 0]
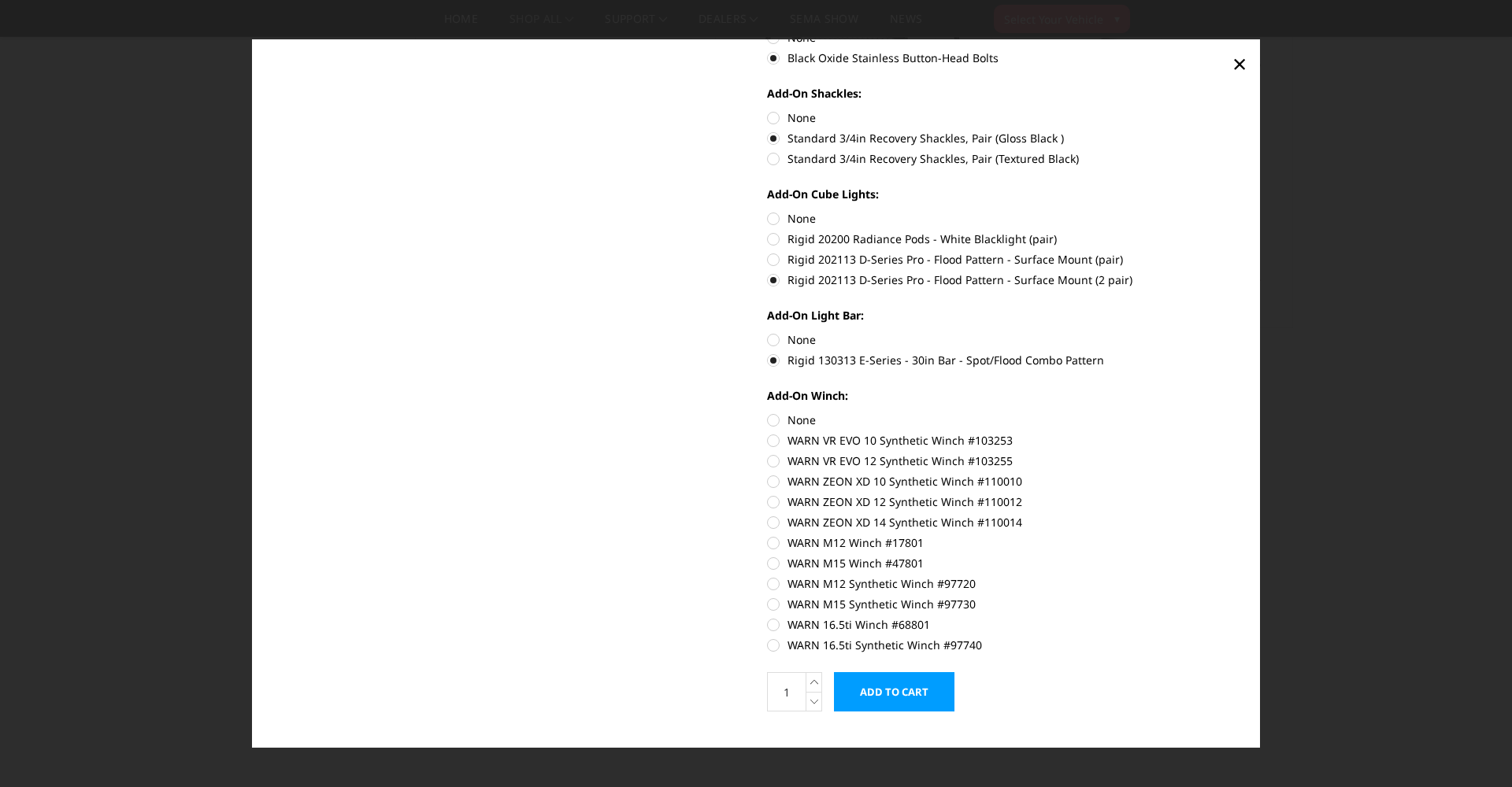
click at [777, 418] on label "None" at bounding box center [1001, 419] width 468 height 17
click at [768, 412] on input "None" at bounding box center [767, 411] width 1 height 1
radio input "true"
click at [865, 694] on input "Add to Cart" at bounding box center [894, 692] width 121 height 39
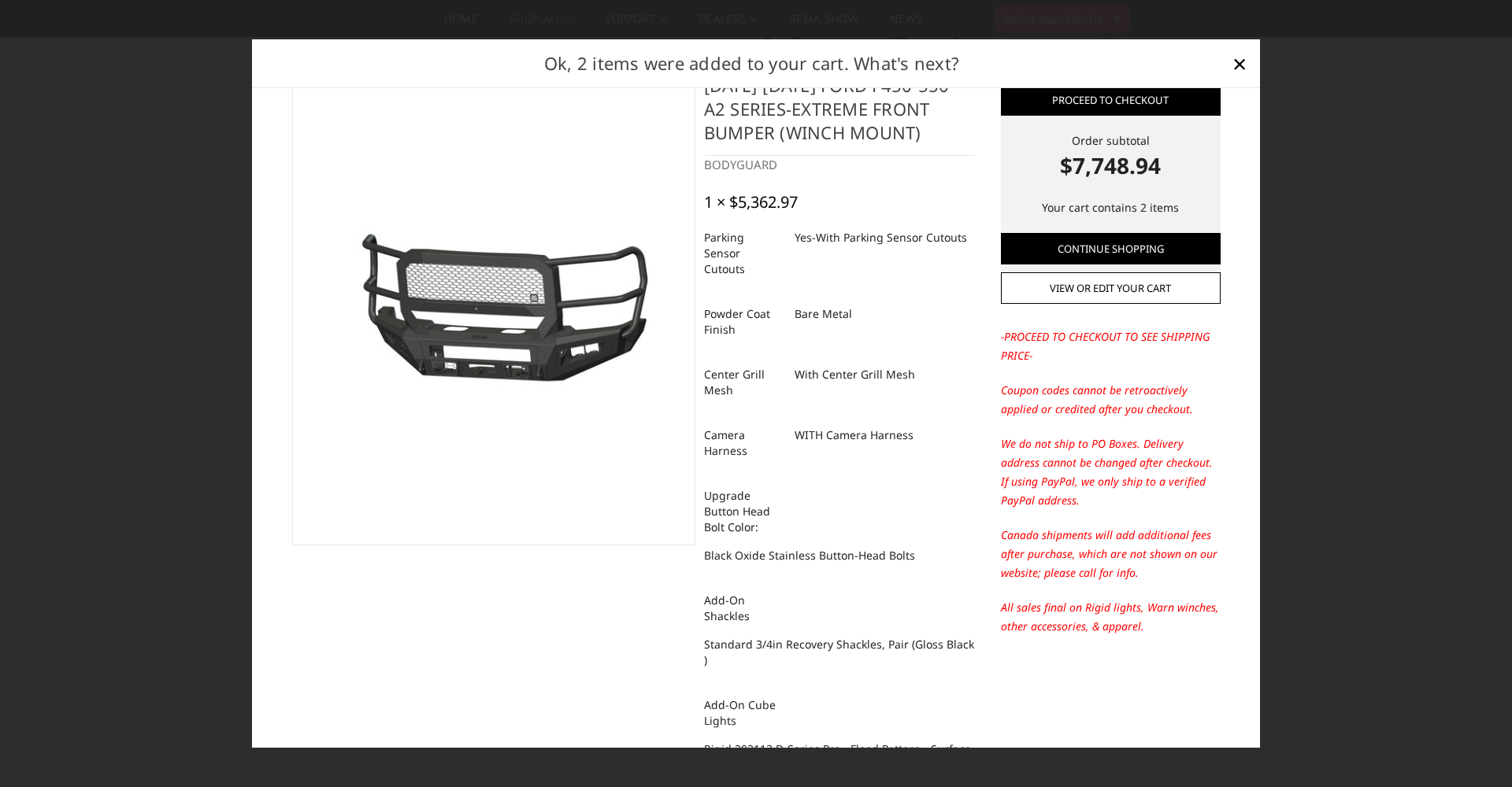
scroll to position [0, 0]
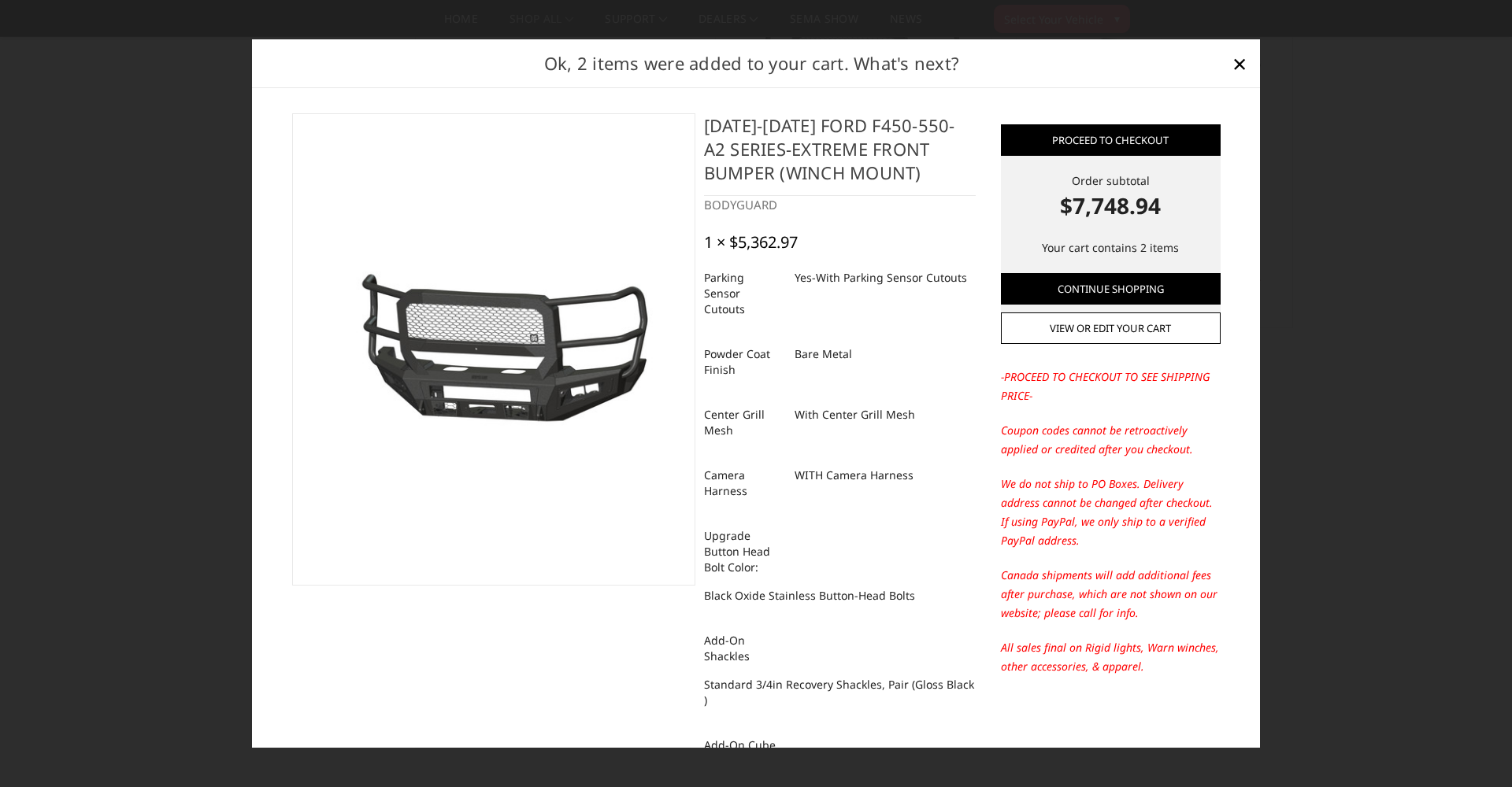
click at [611, 1] on div at bounding box center [756, 393] width 1512 height 787
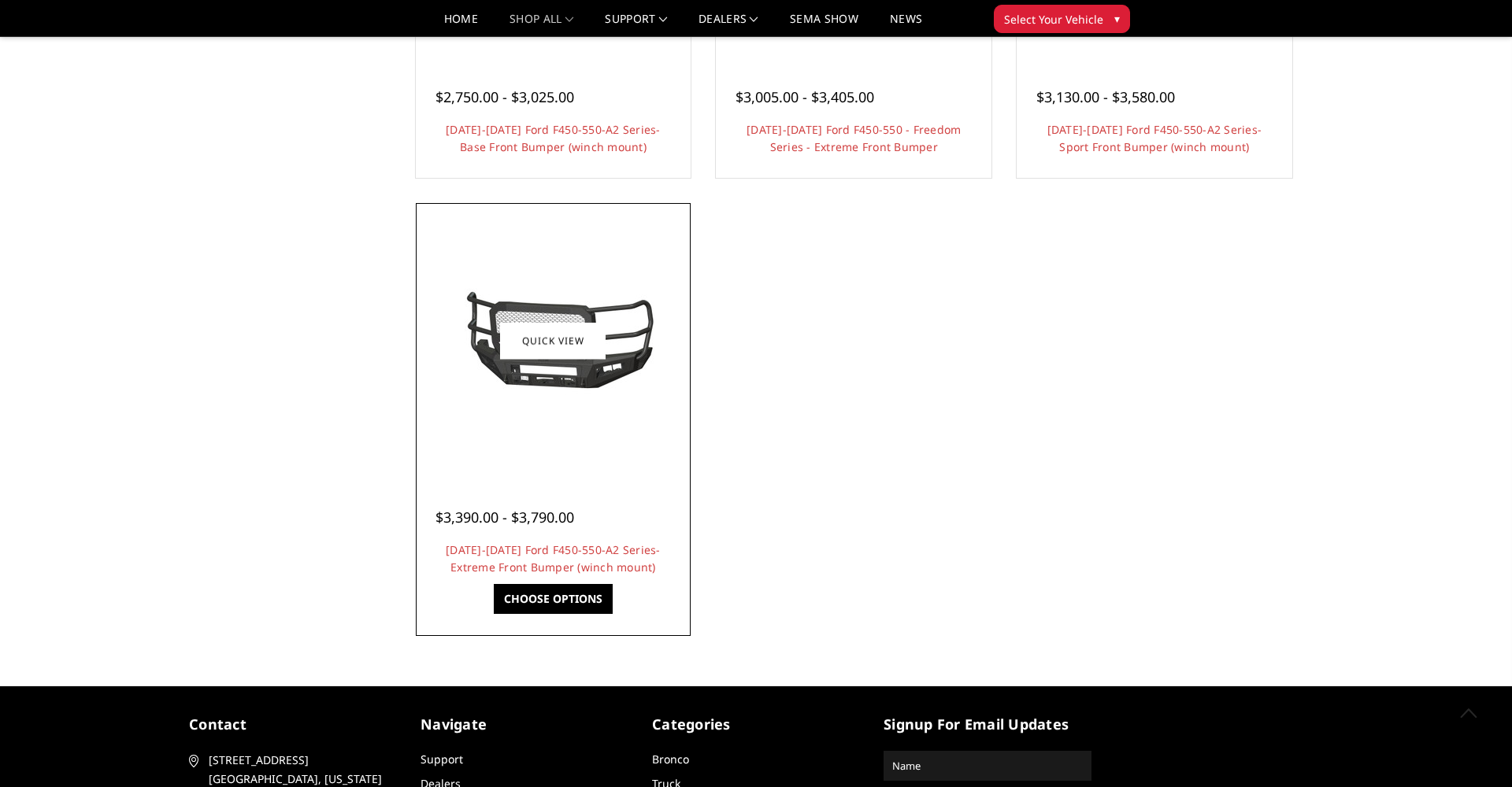
scroll to position [1350, 0]
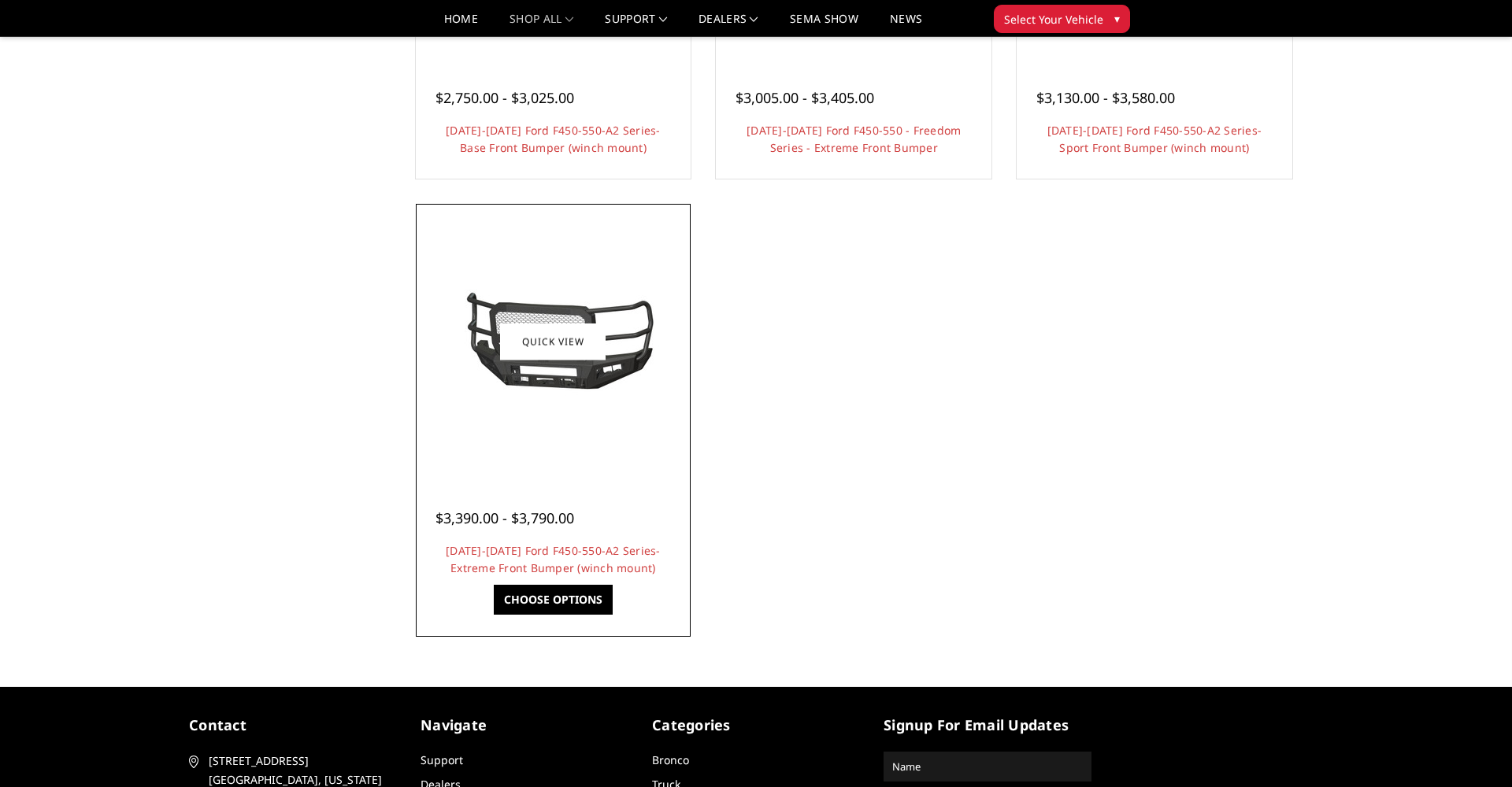
click at [547, 318] on img at bounding box center [553, 342] width 252 height 118
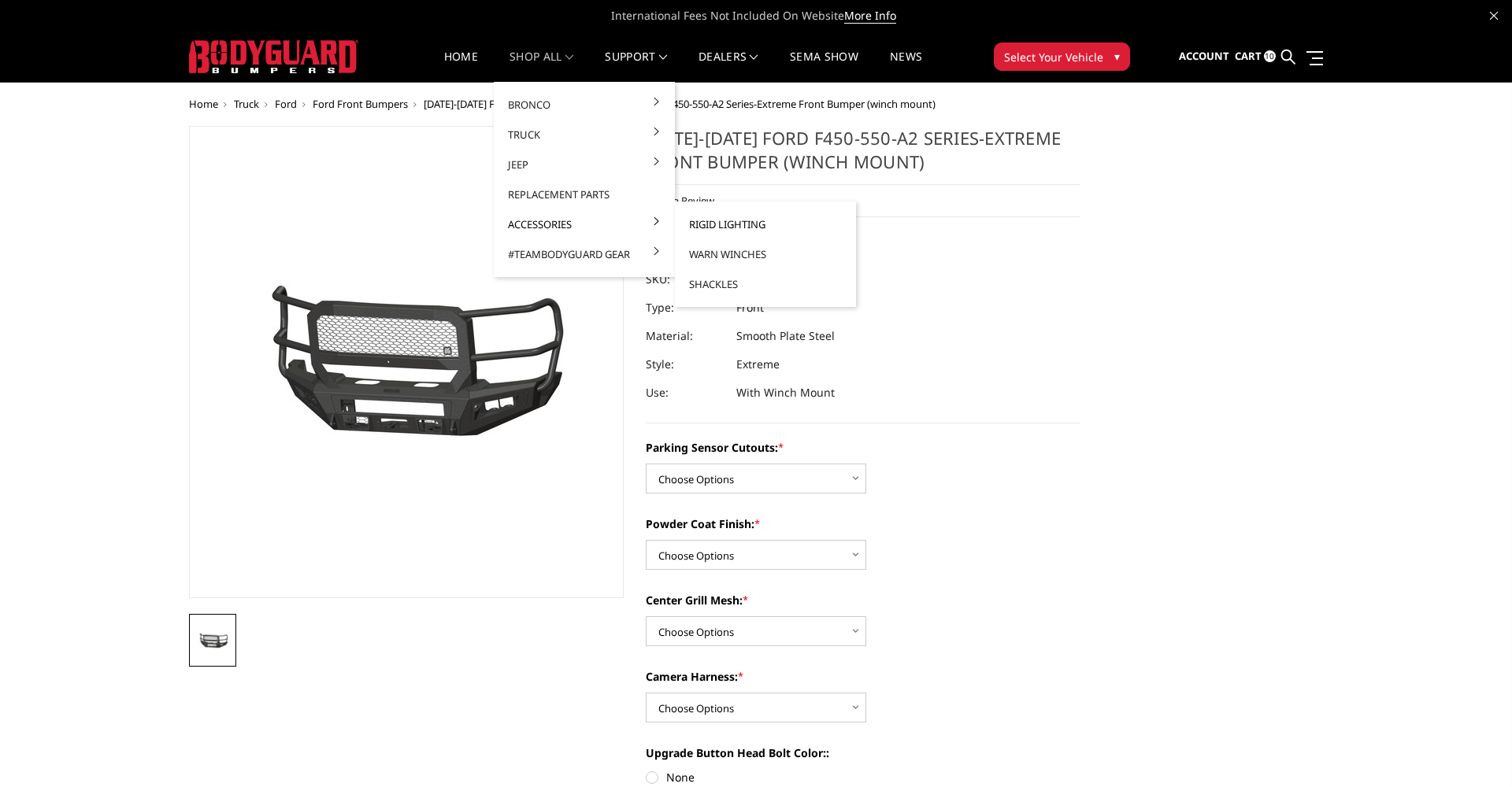
scroll to position [4, 0]
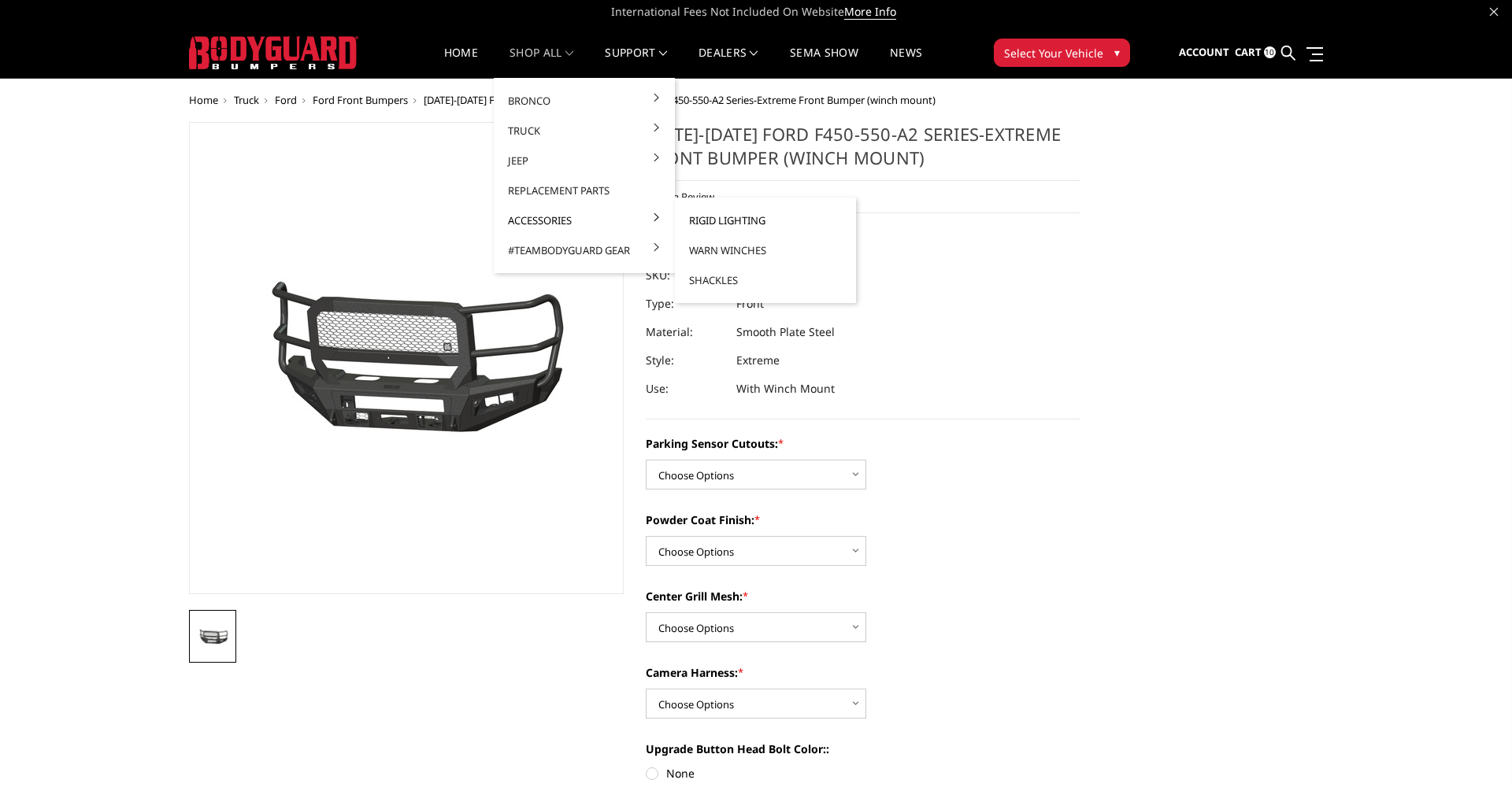
click at [700, 218] on link "Rigid Lighting" at bounding box center [765, 220] width 169 height 30
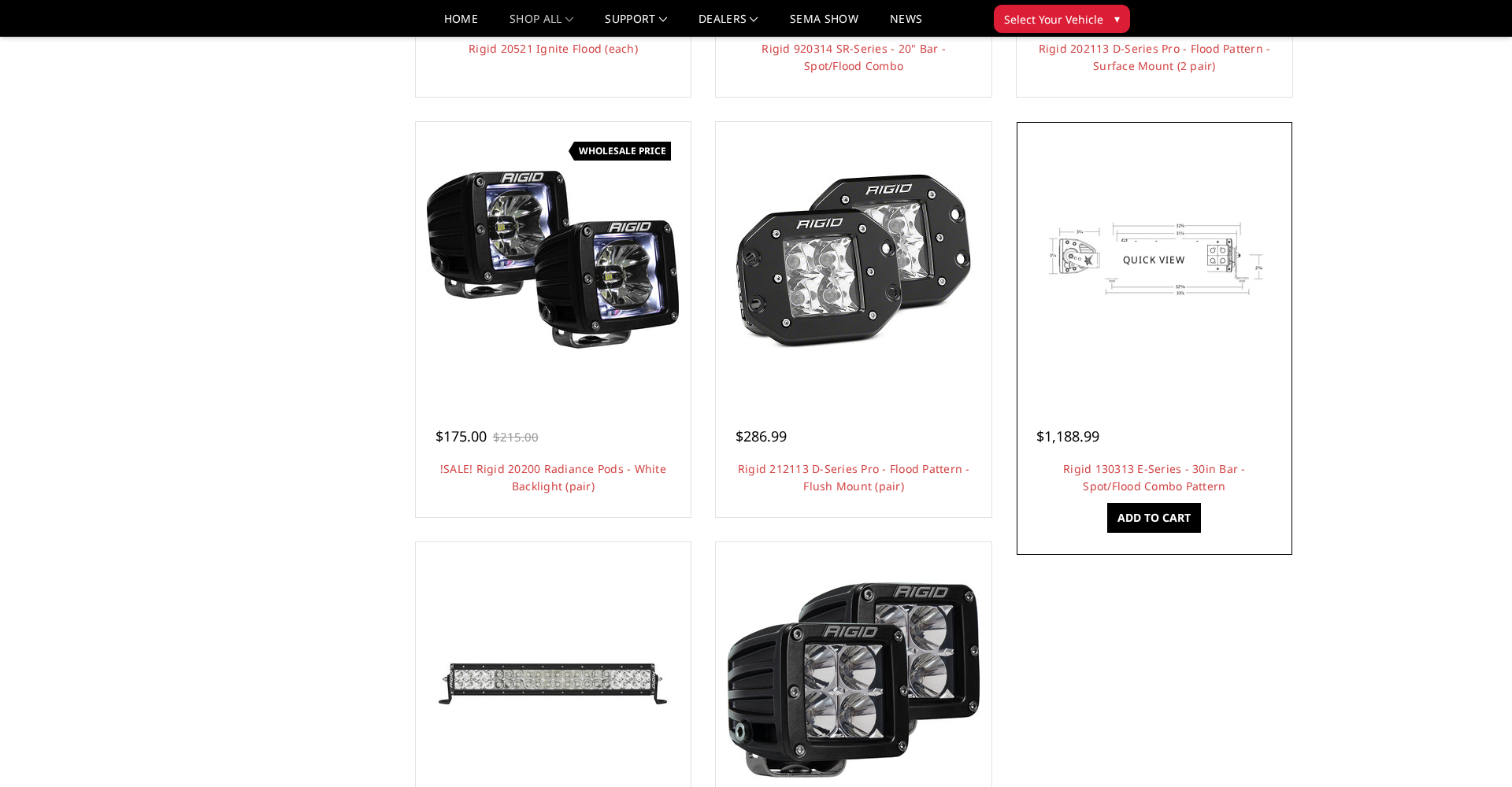
scroll to position [906, 0]
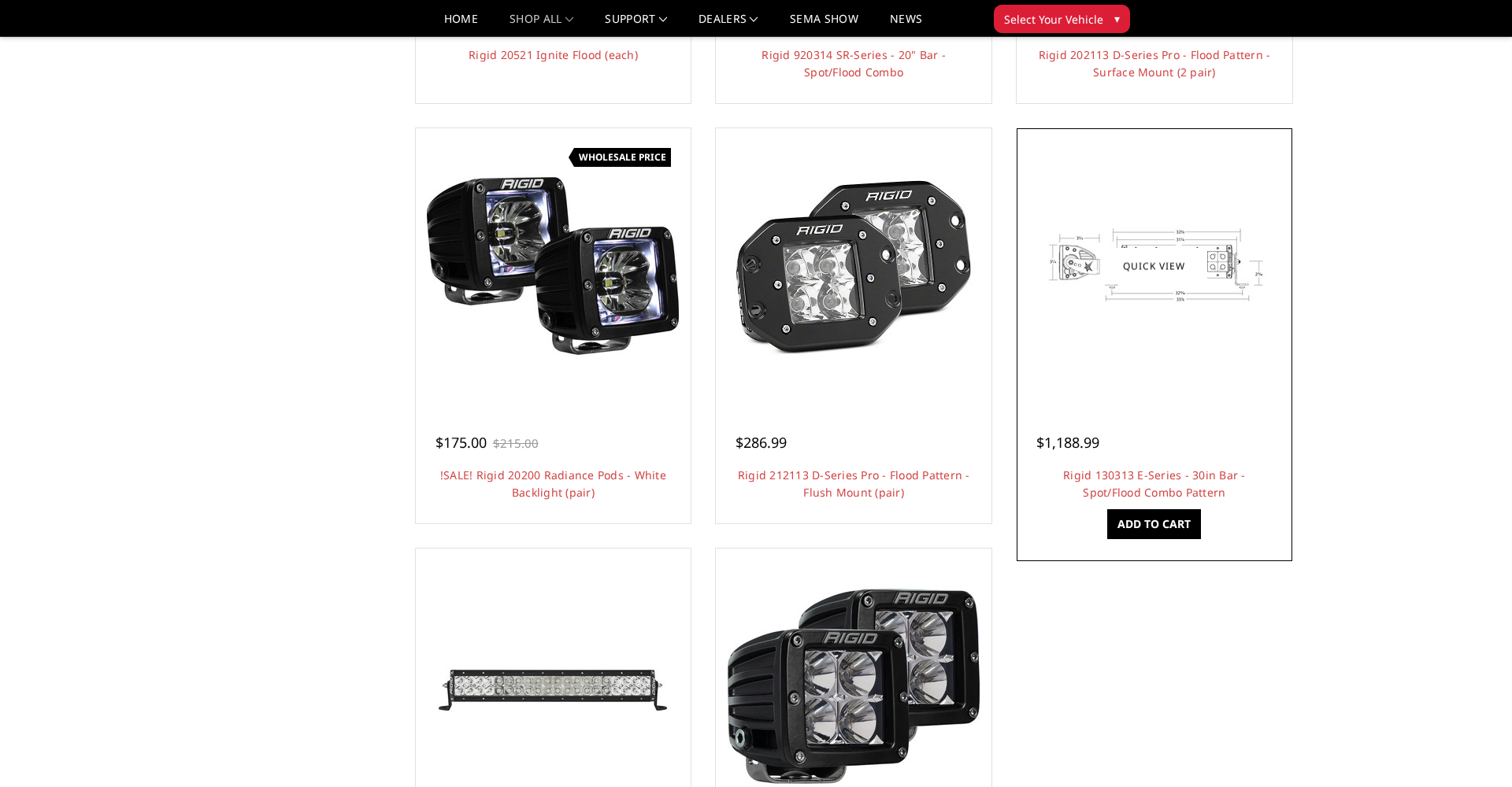
click at [1150, 236] on img at bounding box center [1154, 266] width 252 height 189
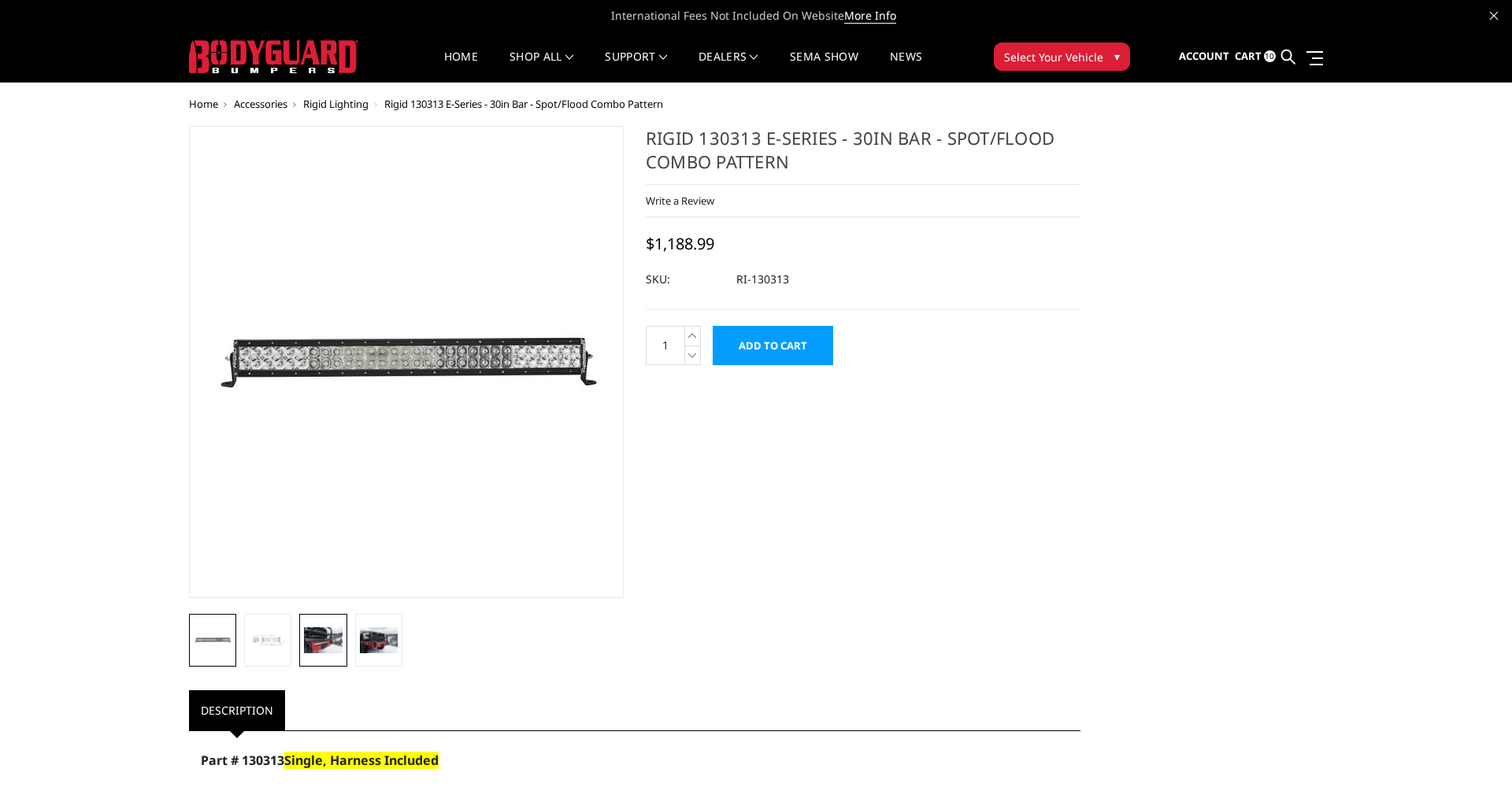
click at [342, 639] on img at bounding box center [322, 639] width 38 height 25
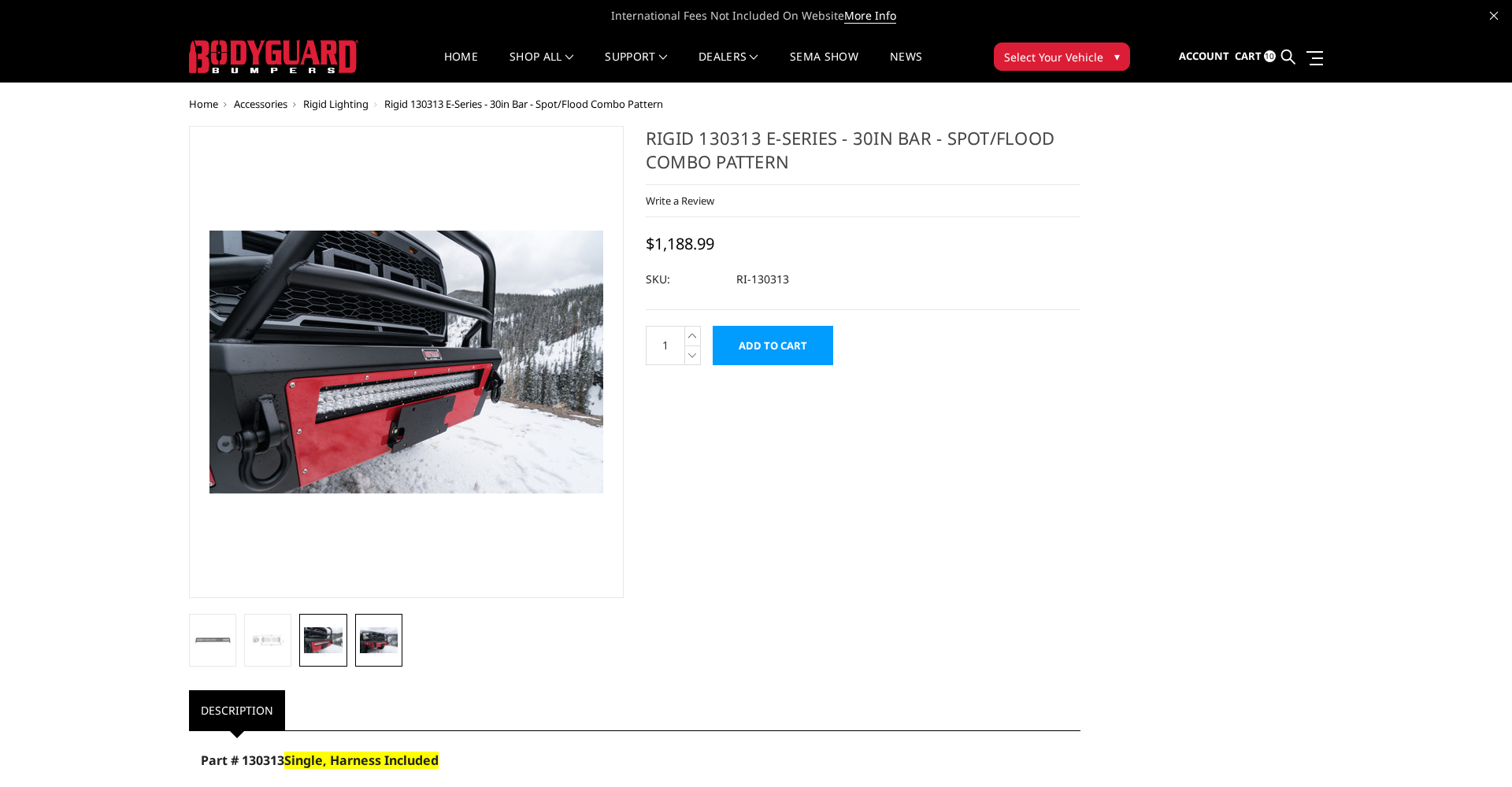
click at [365, 639] on img at bounding box center [378, 639] width 38 height 25
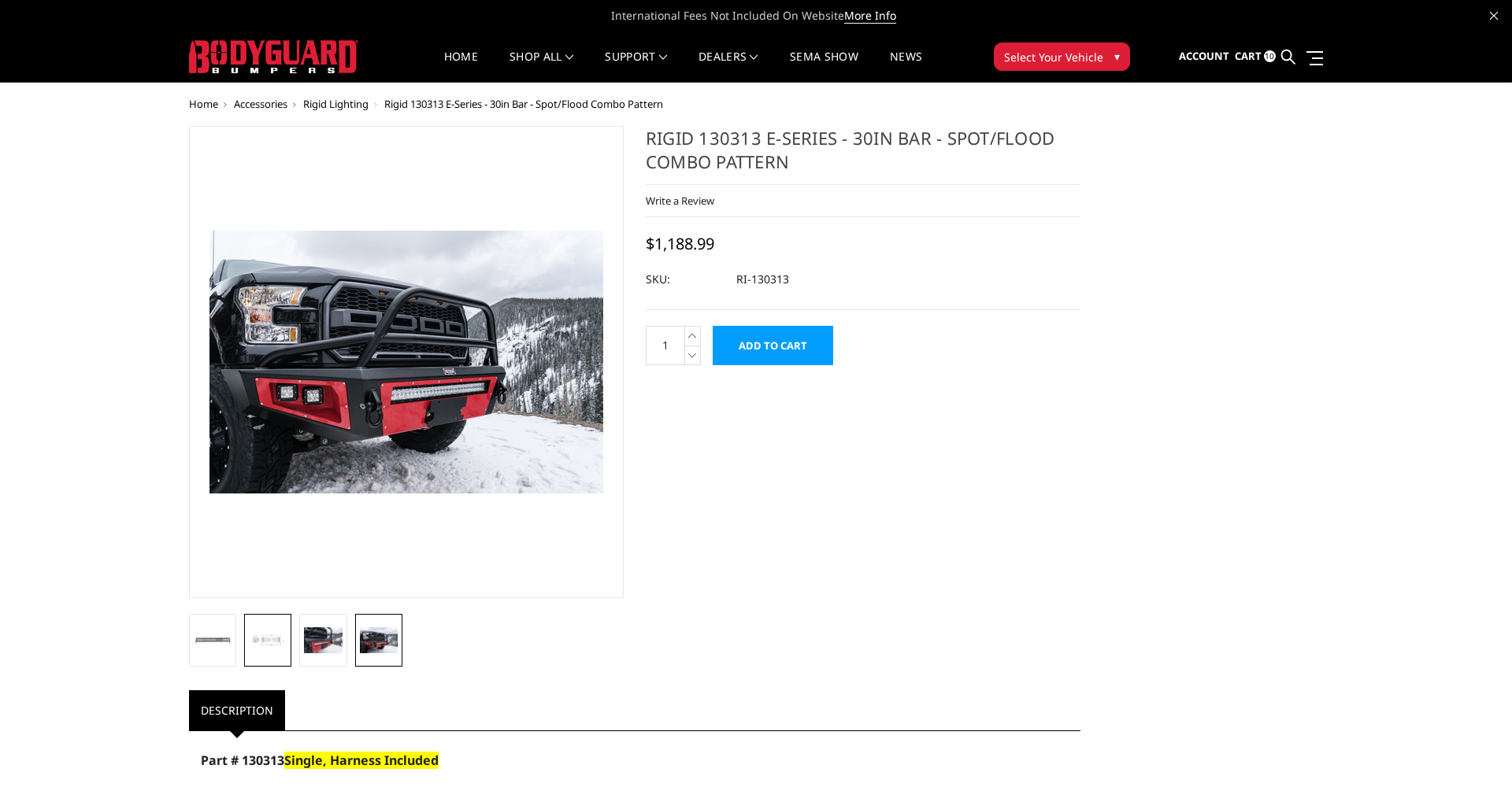
click at [281, 645] on img at bounding box center [267, 640] width 38 height 28
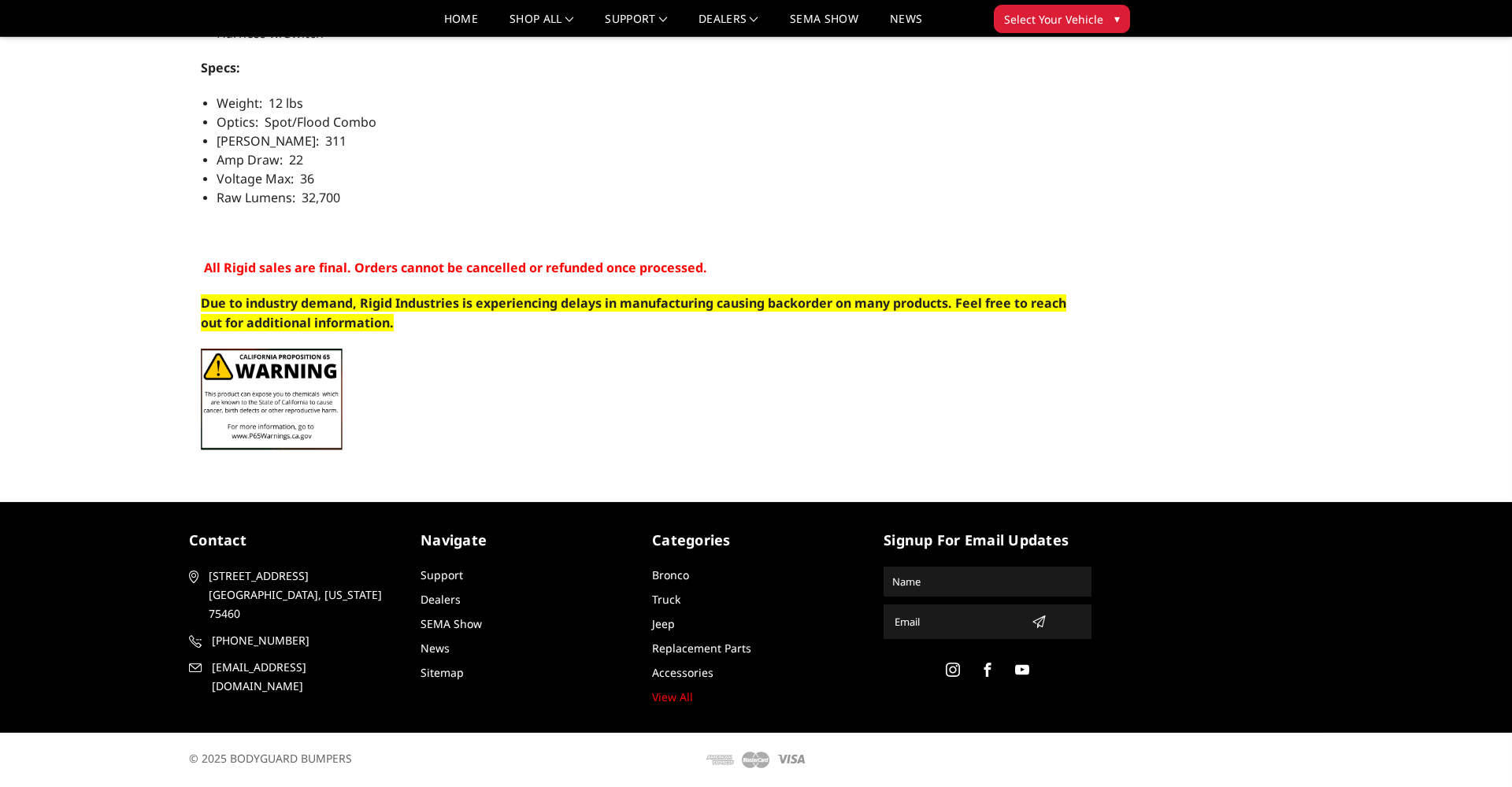
scroll to position [1181, 0]
click at [453, 597] on link "Dealers" at bounding box center [440, 599] width 40 height 15
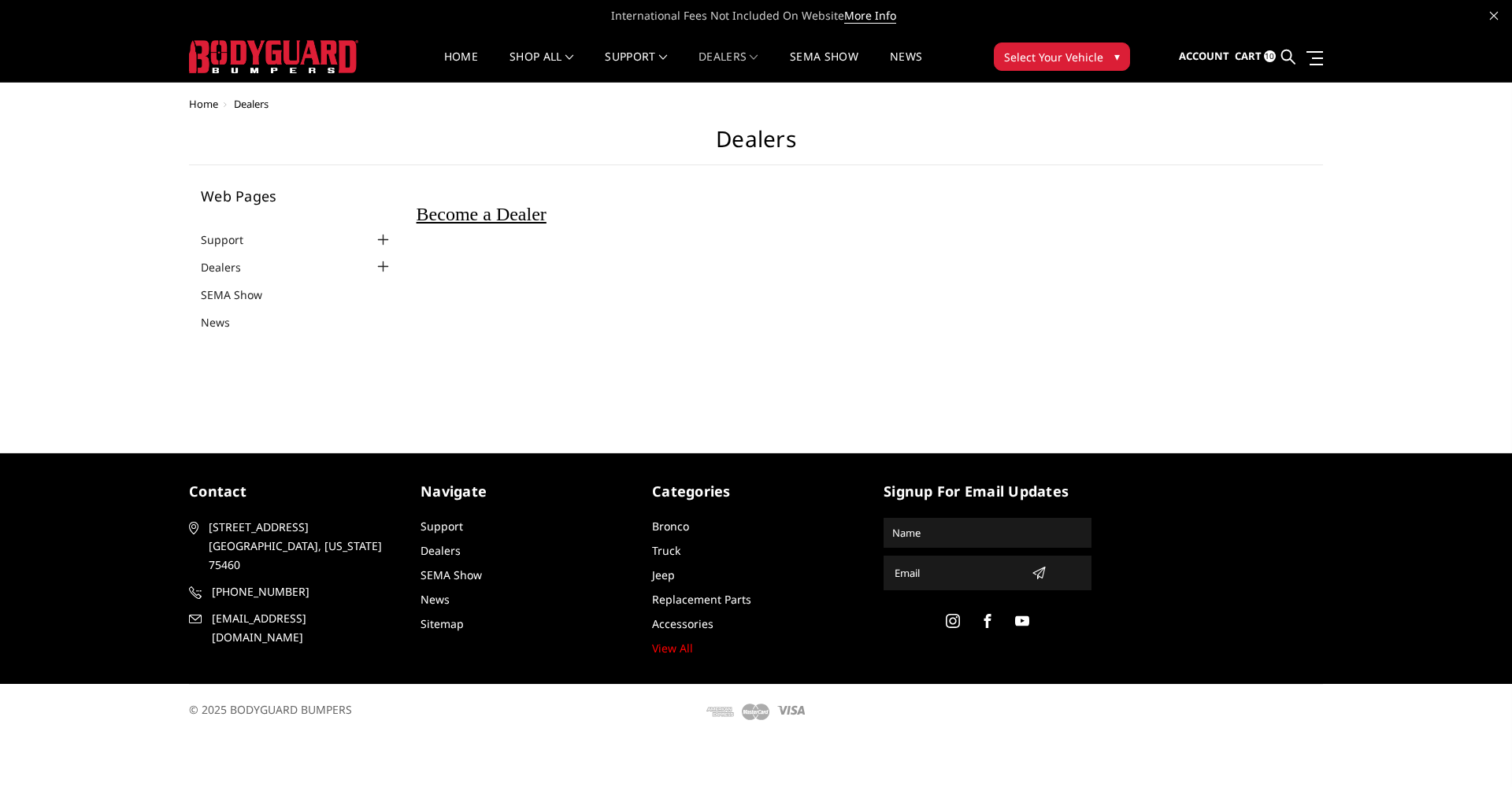
click at [523, 207] on span "Become a Dealer" at bounding box center [481, 213] width 130 height 20
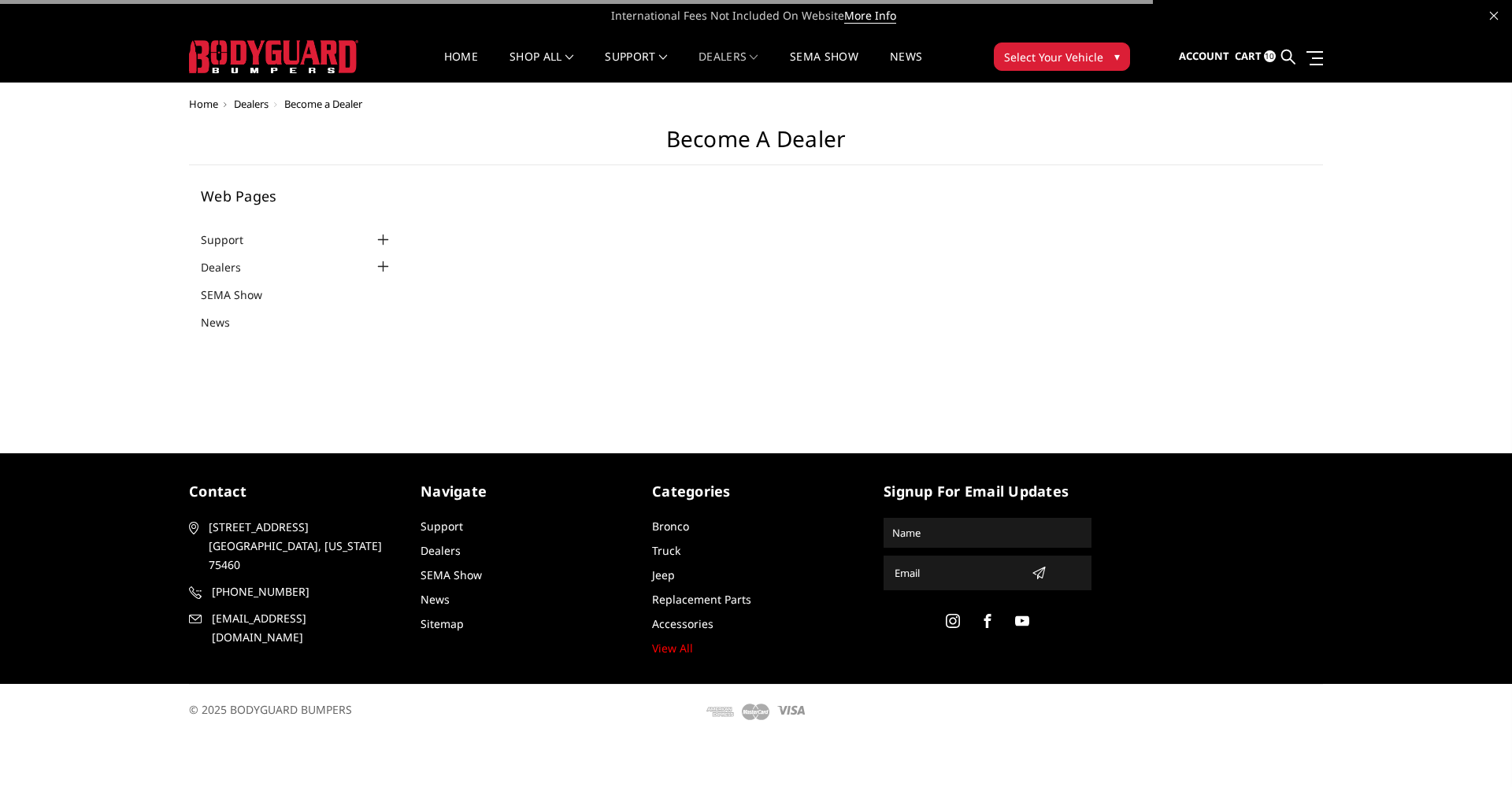
select select "US"
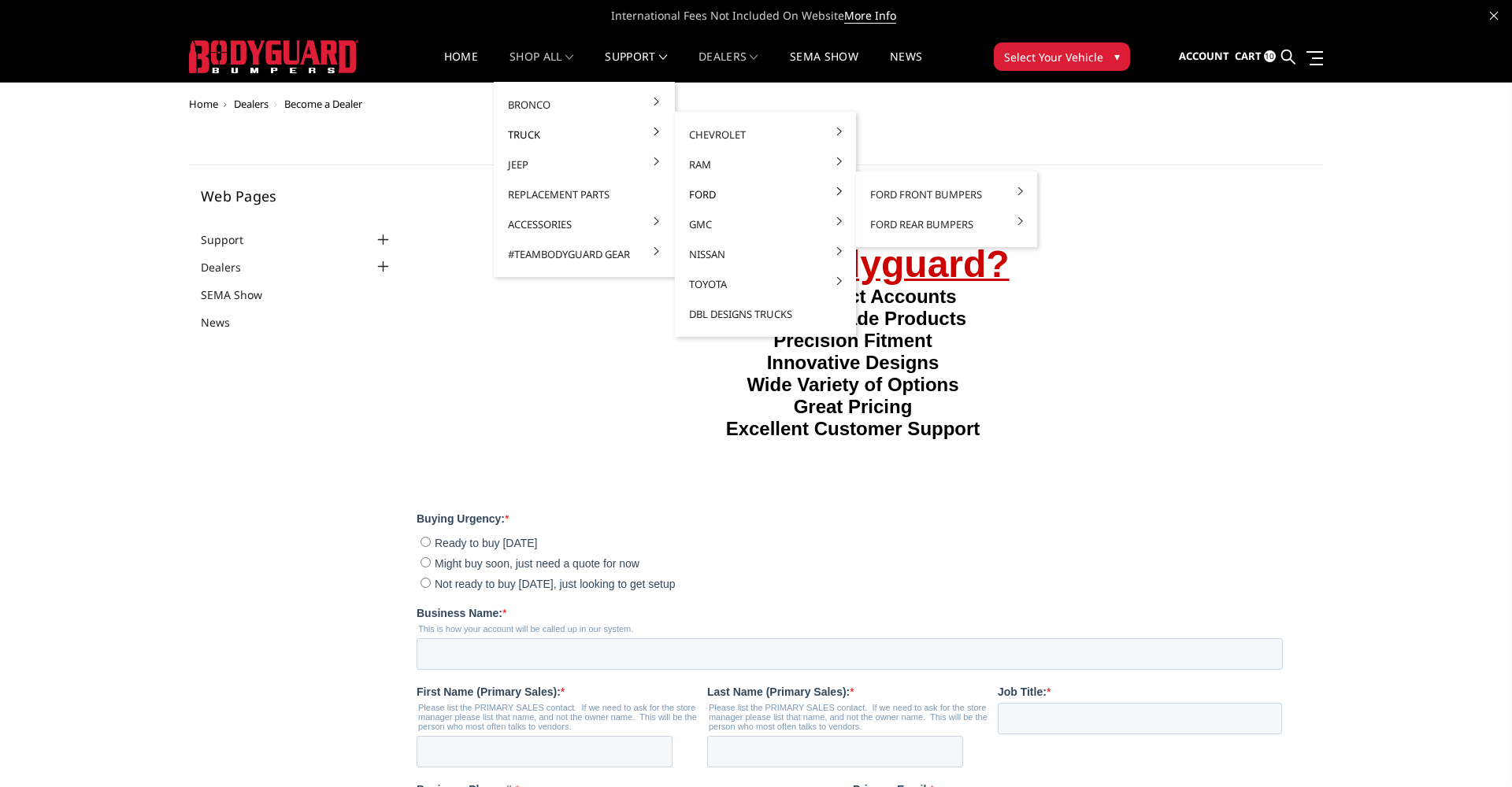
click at [703, 196] on link "Ford" at bounding box center [765, 195] width 169 height 30
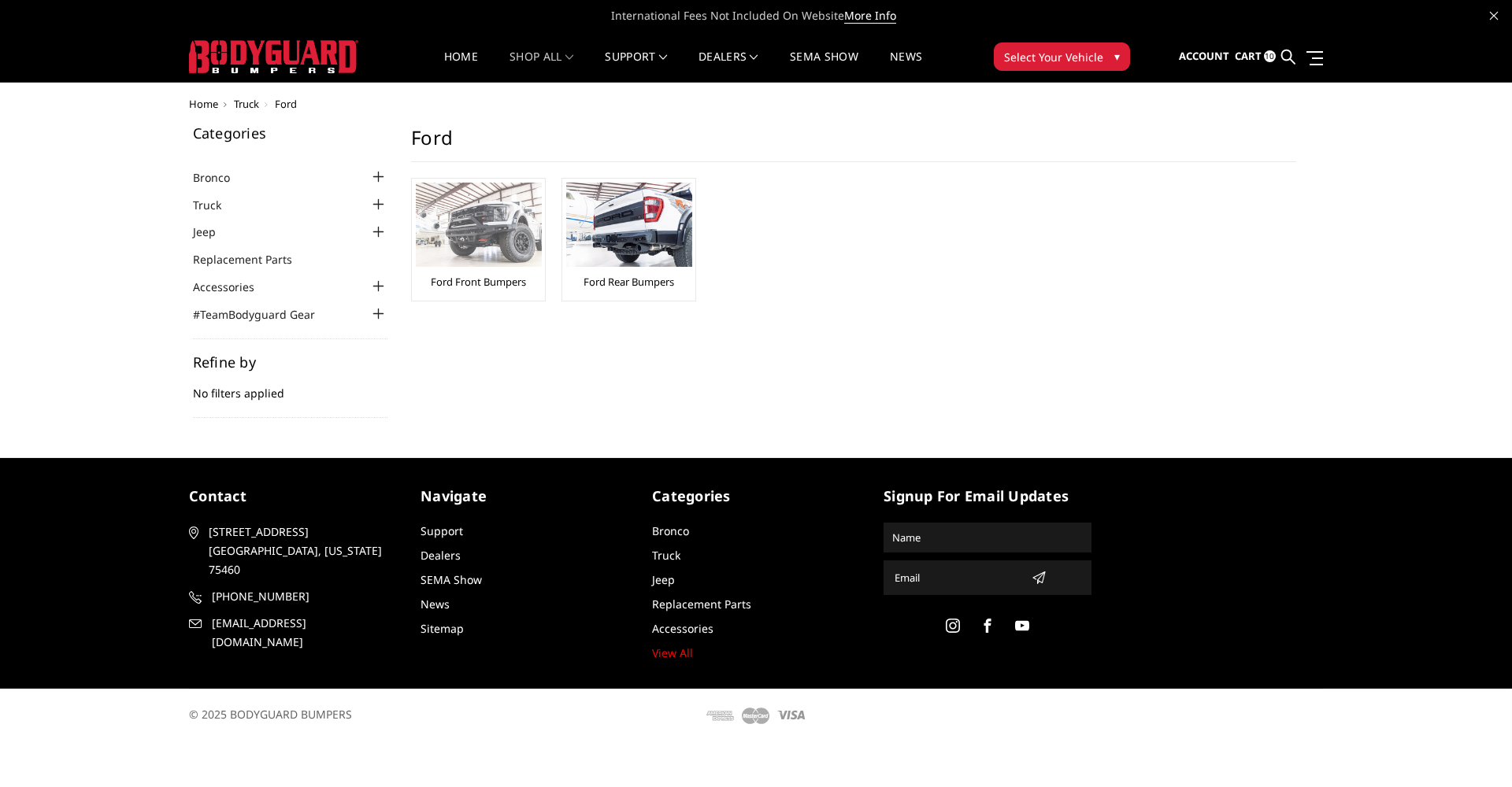
click at [522, 261] on img at bounding box center [479, 224] width 126 height 84
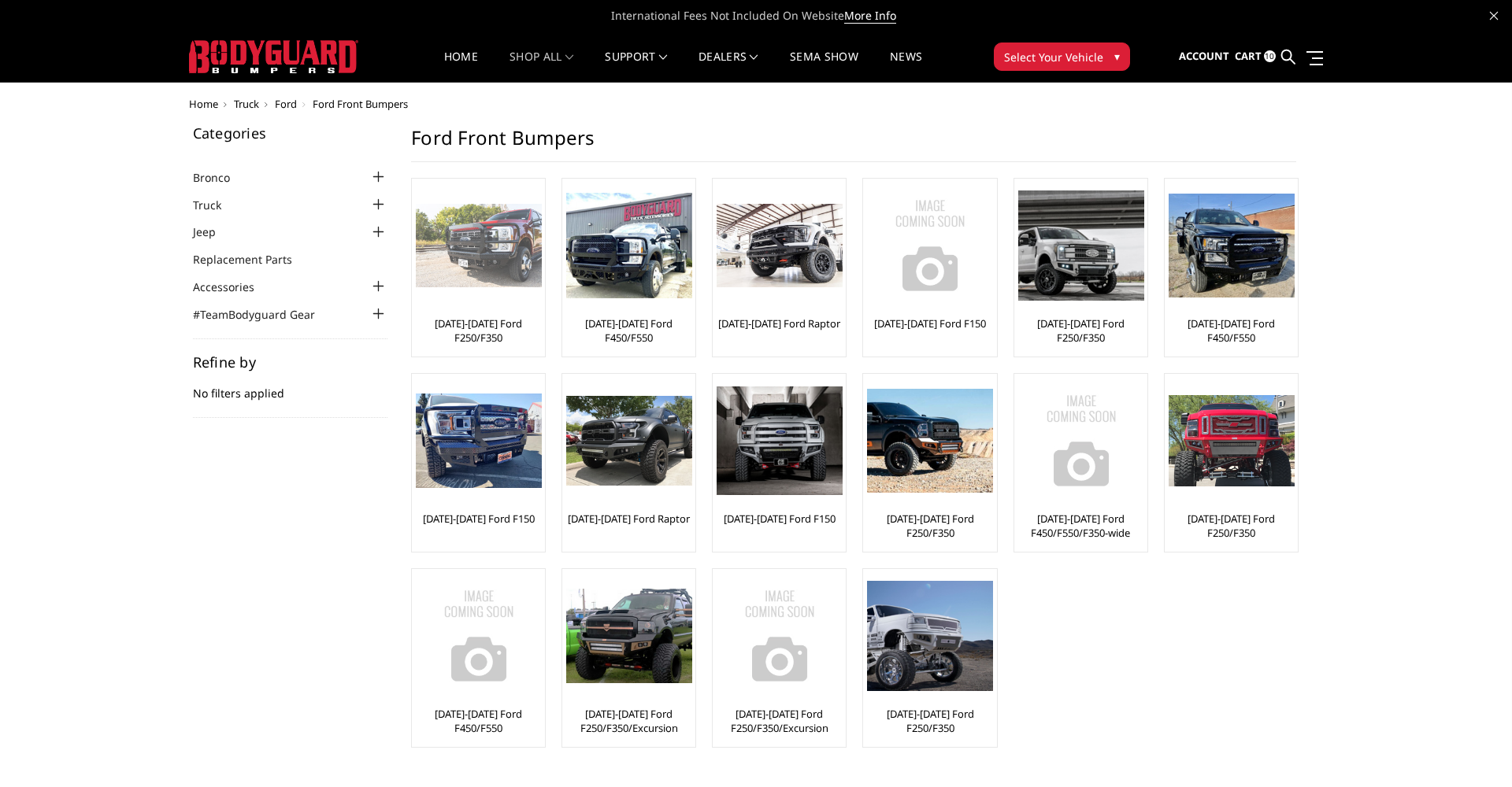
click at [476, 274] on img at bounding box center [479, 245] width 126 height 84
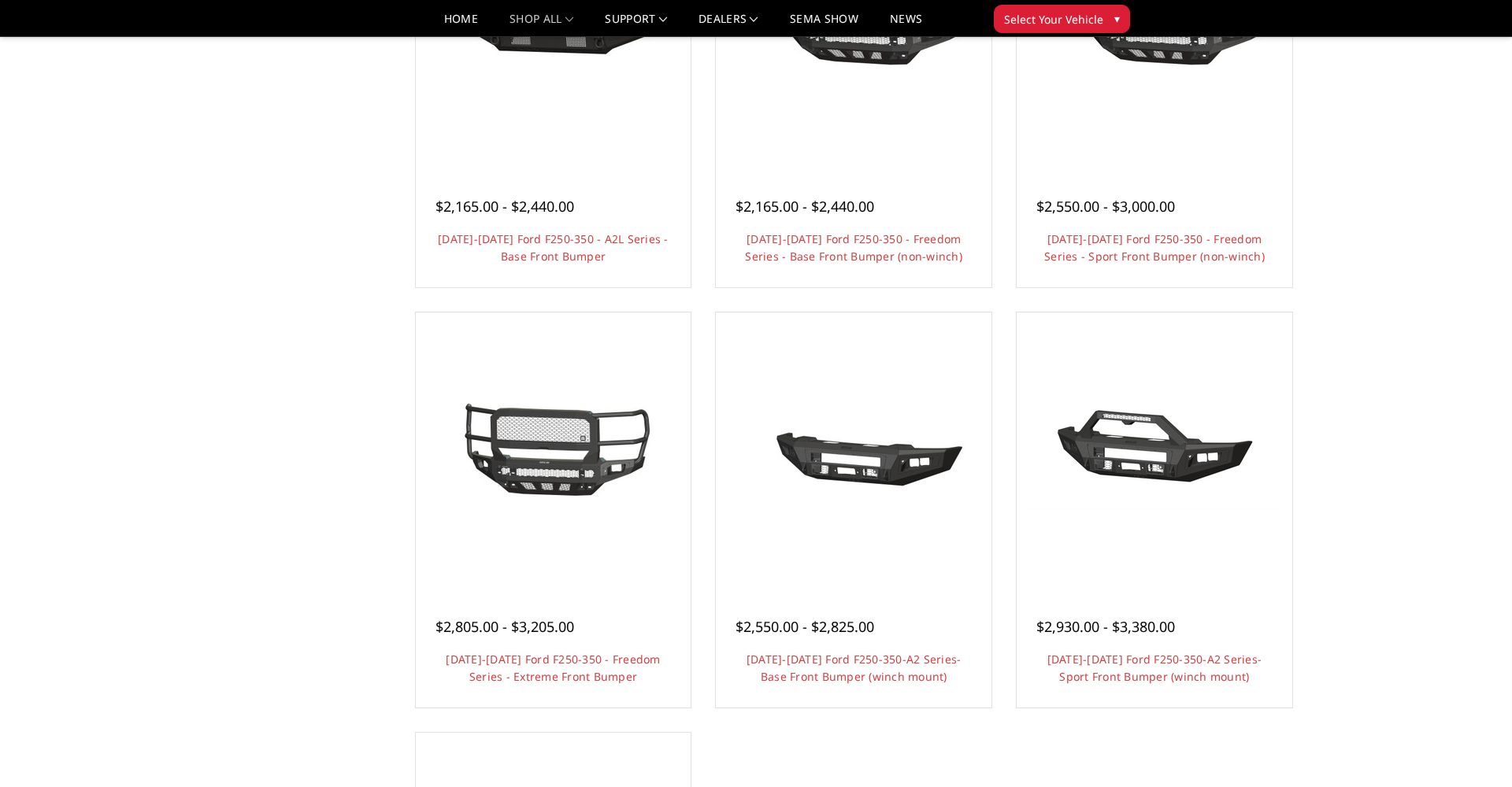
scroll to position [722, 0]
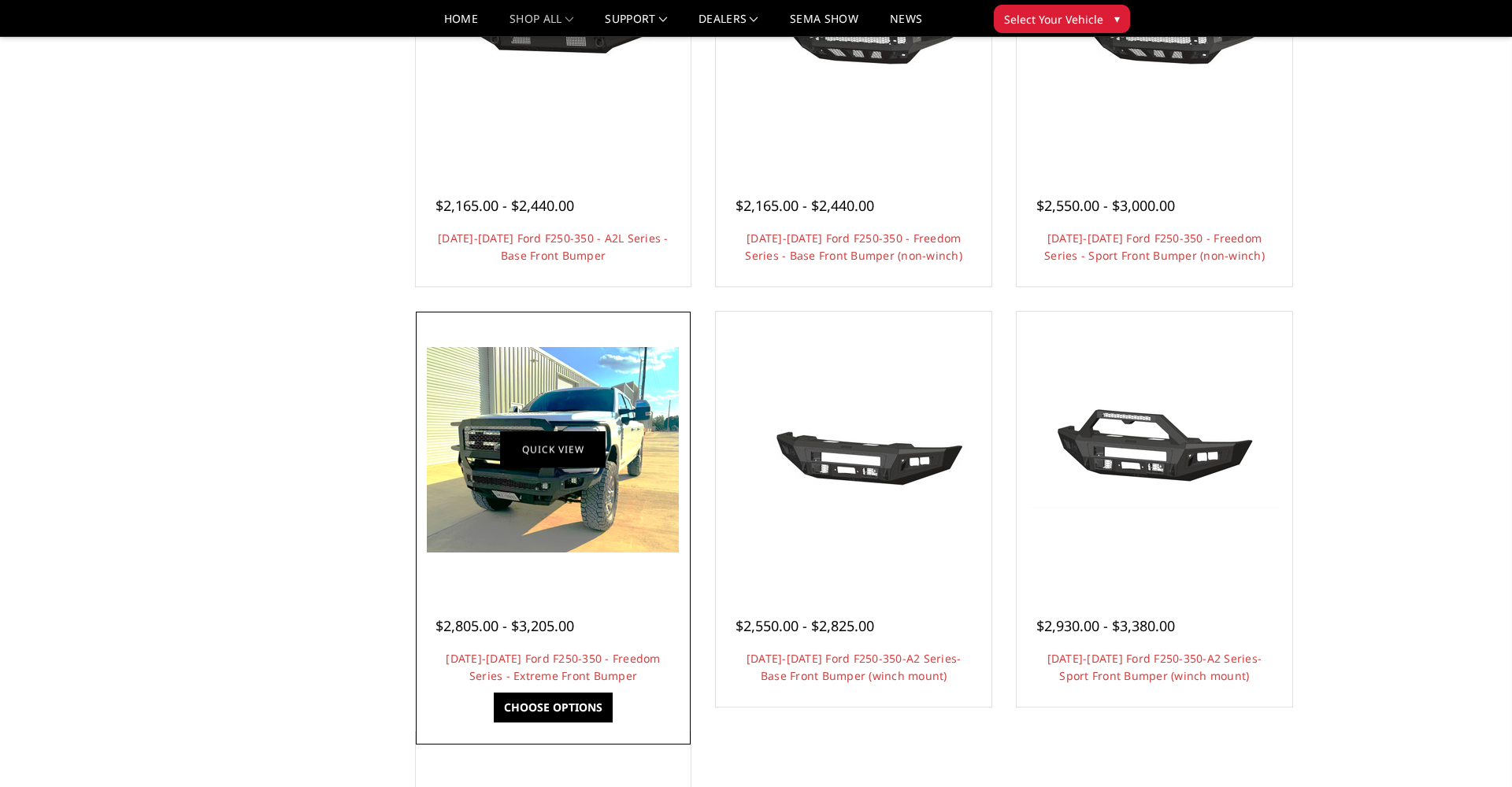
click at [521, 442] on link "Quick view" at bounding box center [552, 450] width 106 height 37
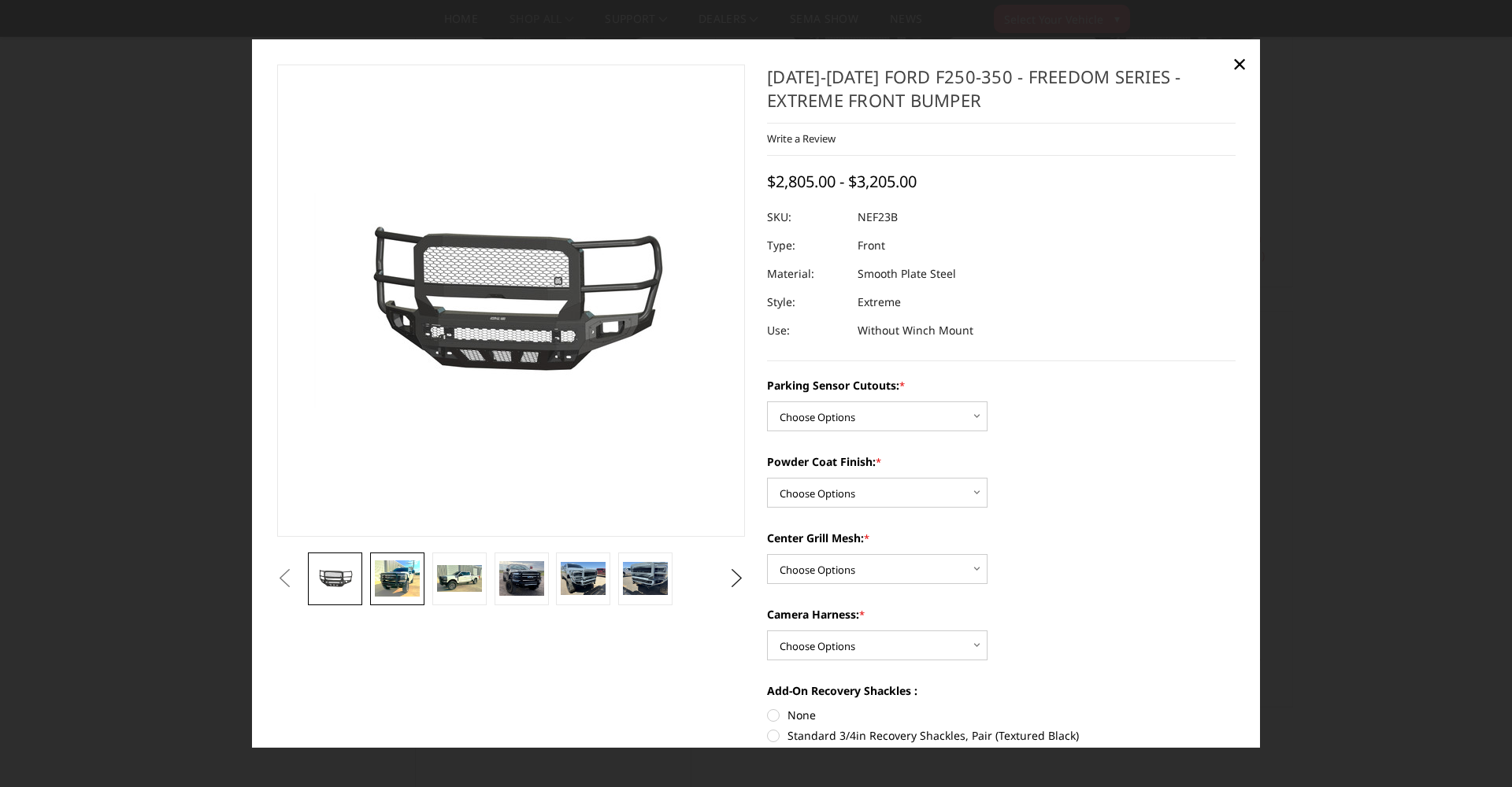
click at [405, 584] on img at bounding box center [397, 578] width 45 height 36
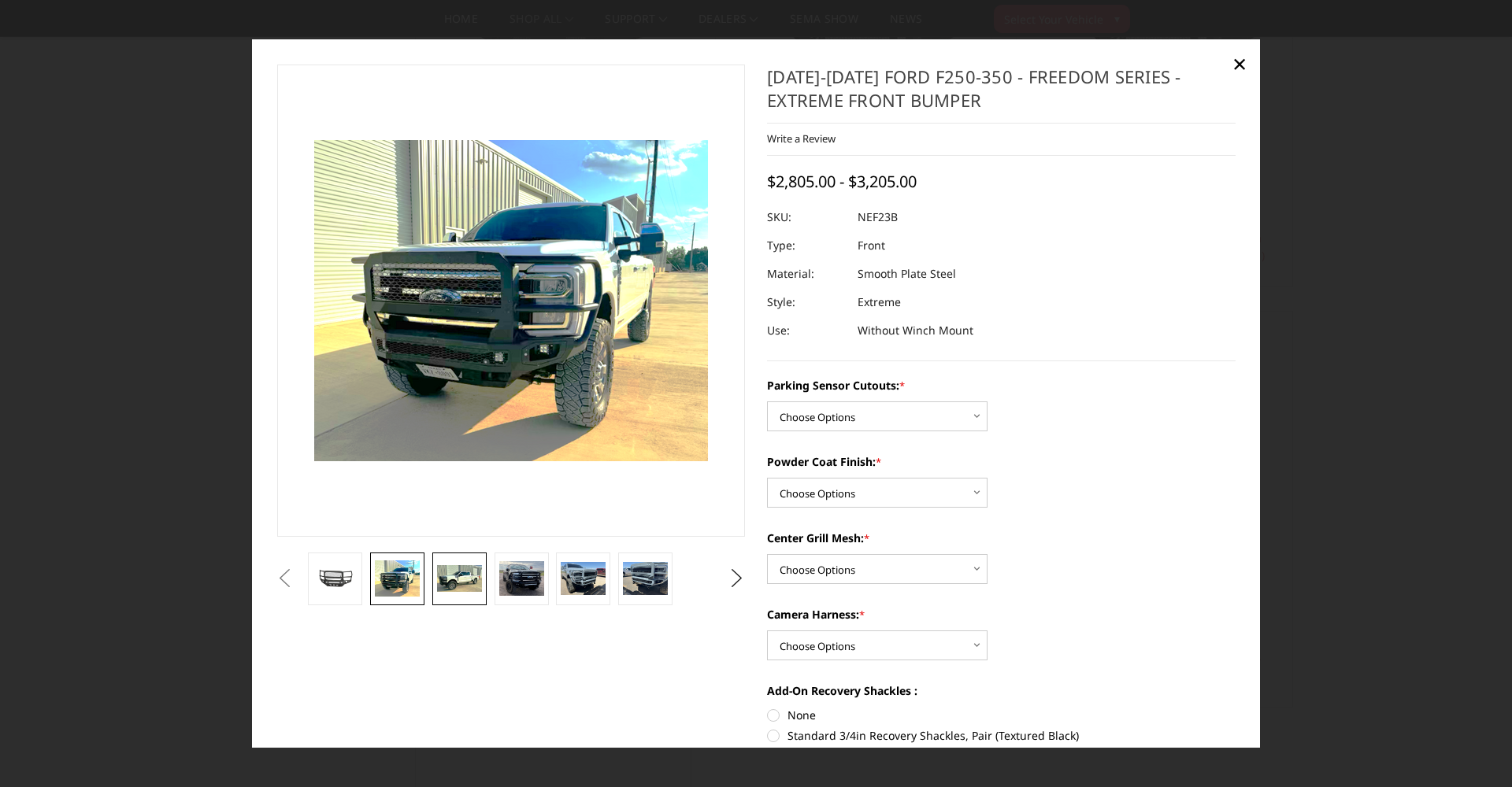
click at [445, 584] on img at bounding box center [459, 578] width 45 height 27
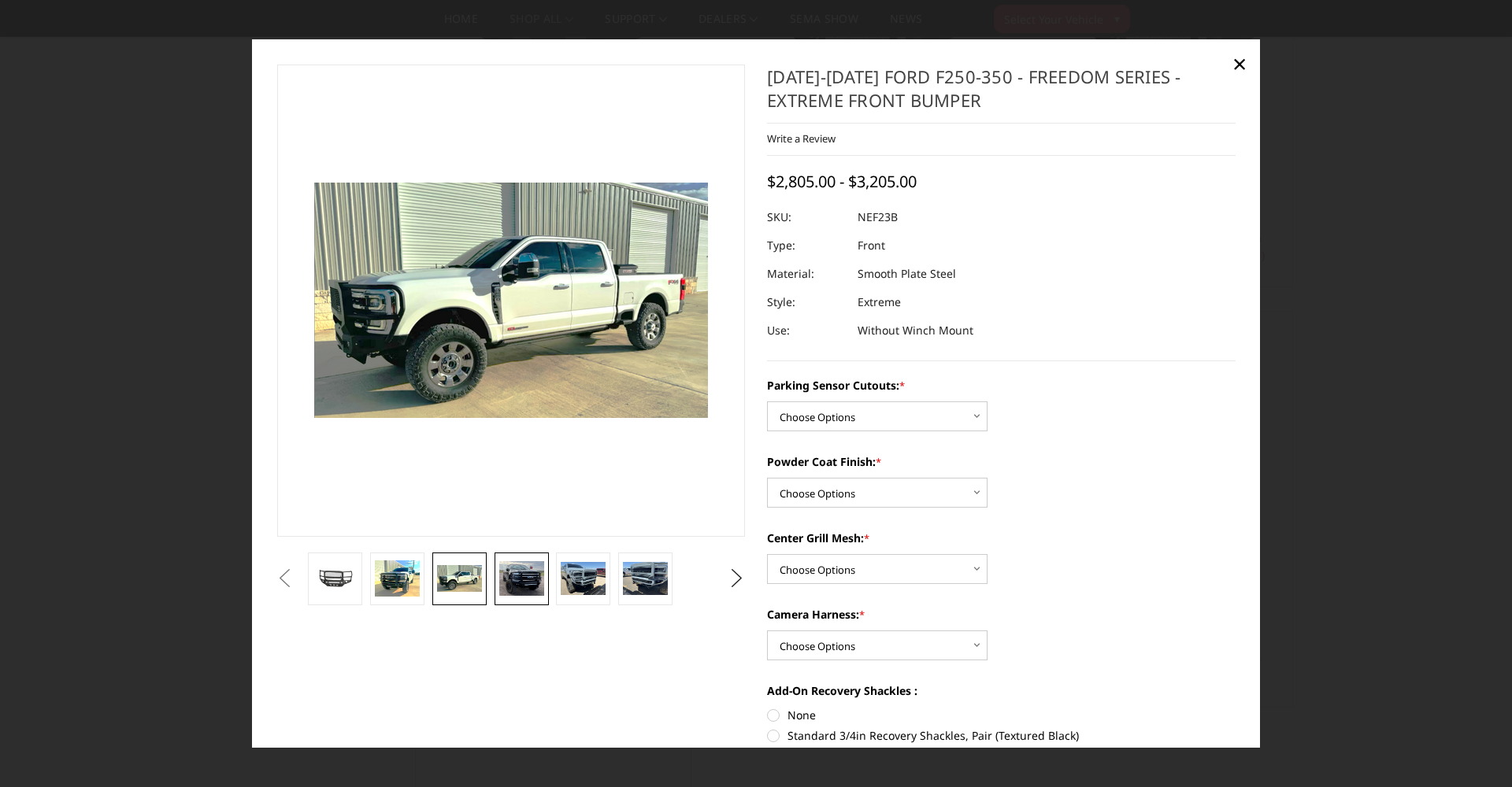
click at [524, 587] on img at bounding box center [521, 579] width 45 height 36
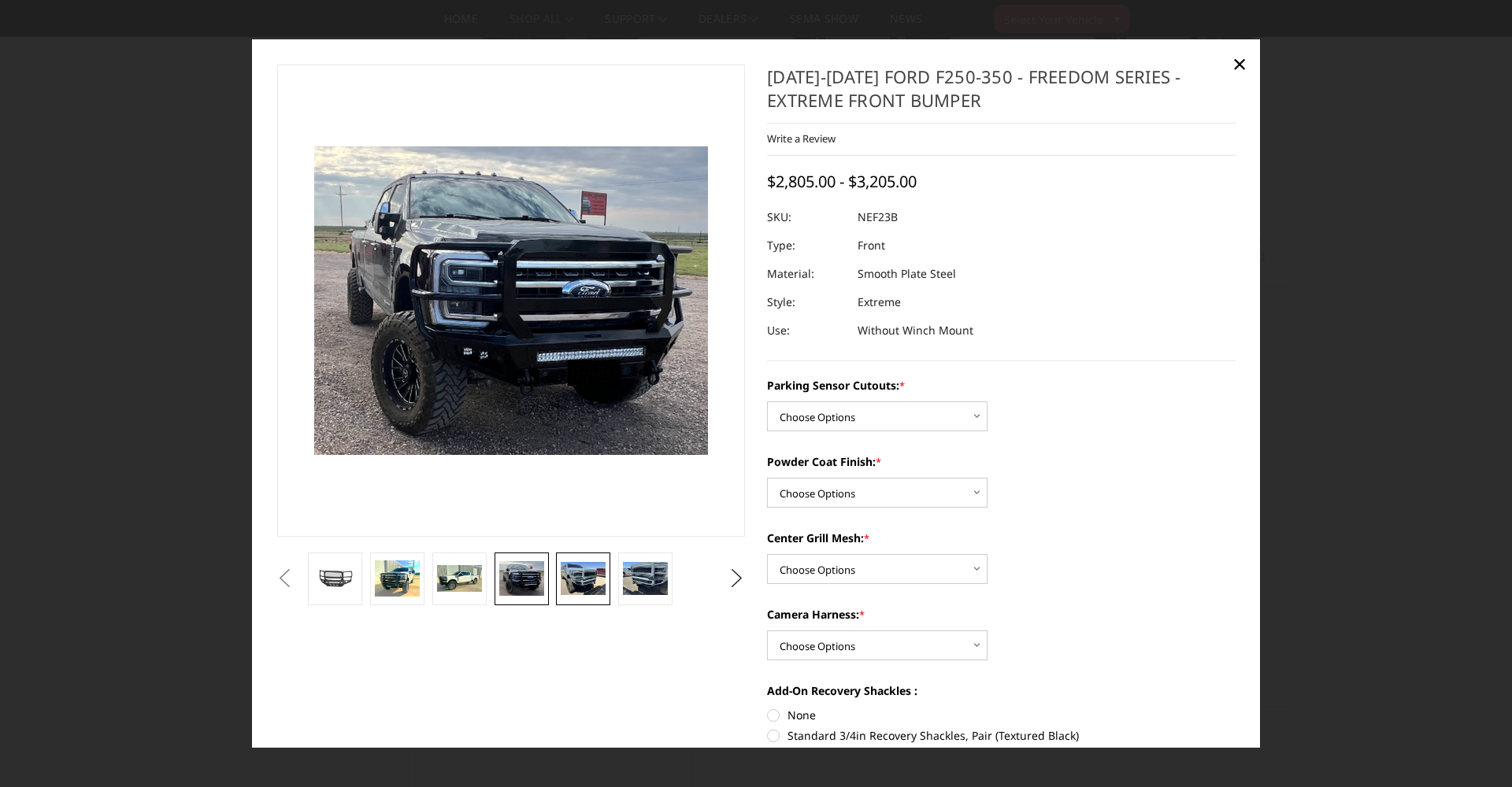
click at [585, 583] on img at bounding box center [583, 579] width 45 height 34
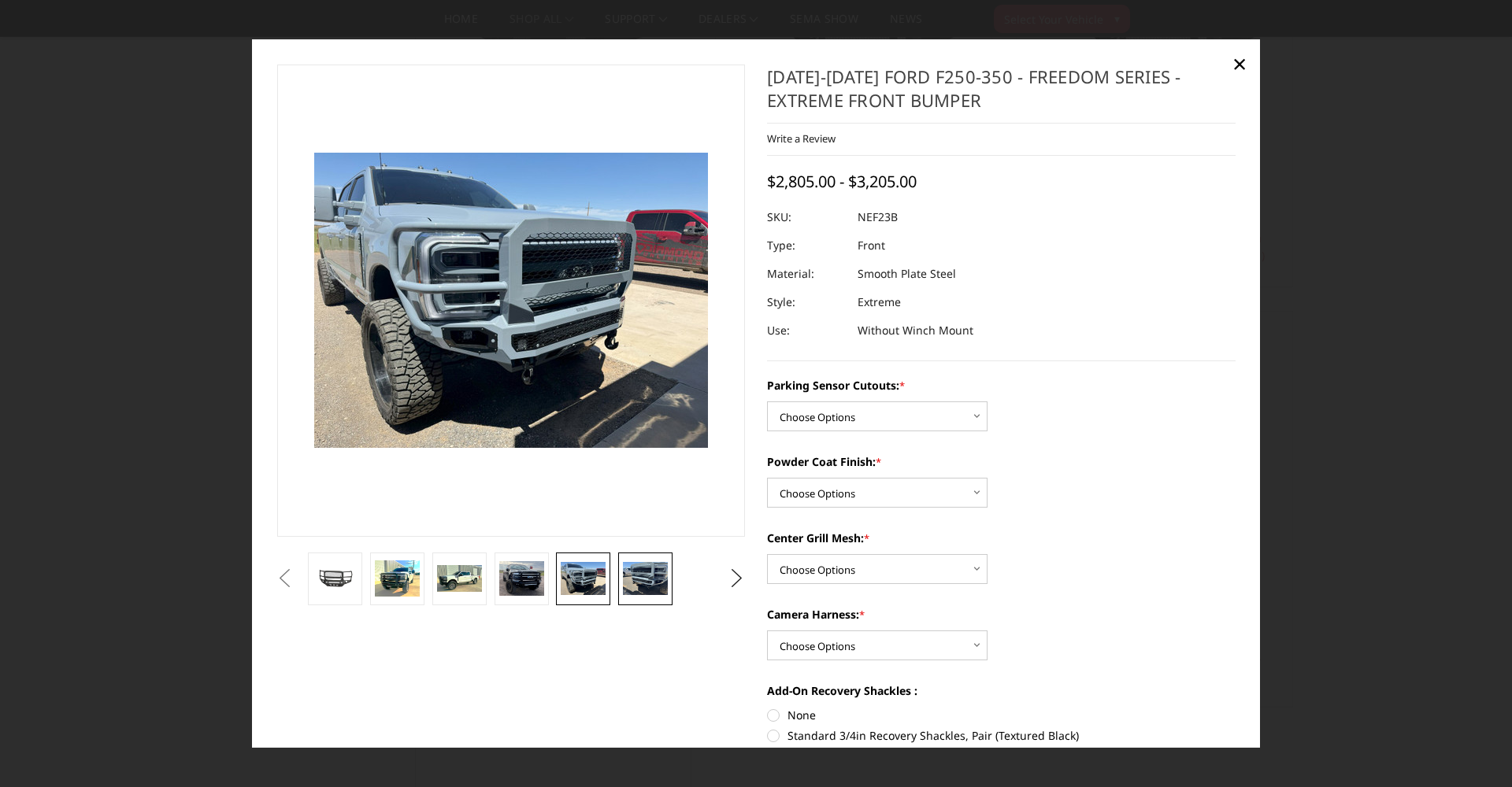
click at [626, 583] on img at bounding box center [645, 579] width 45 height 34
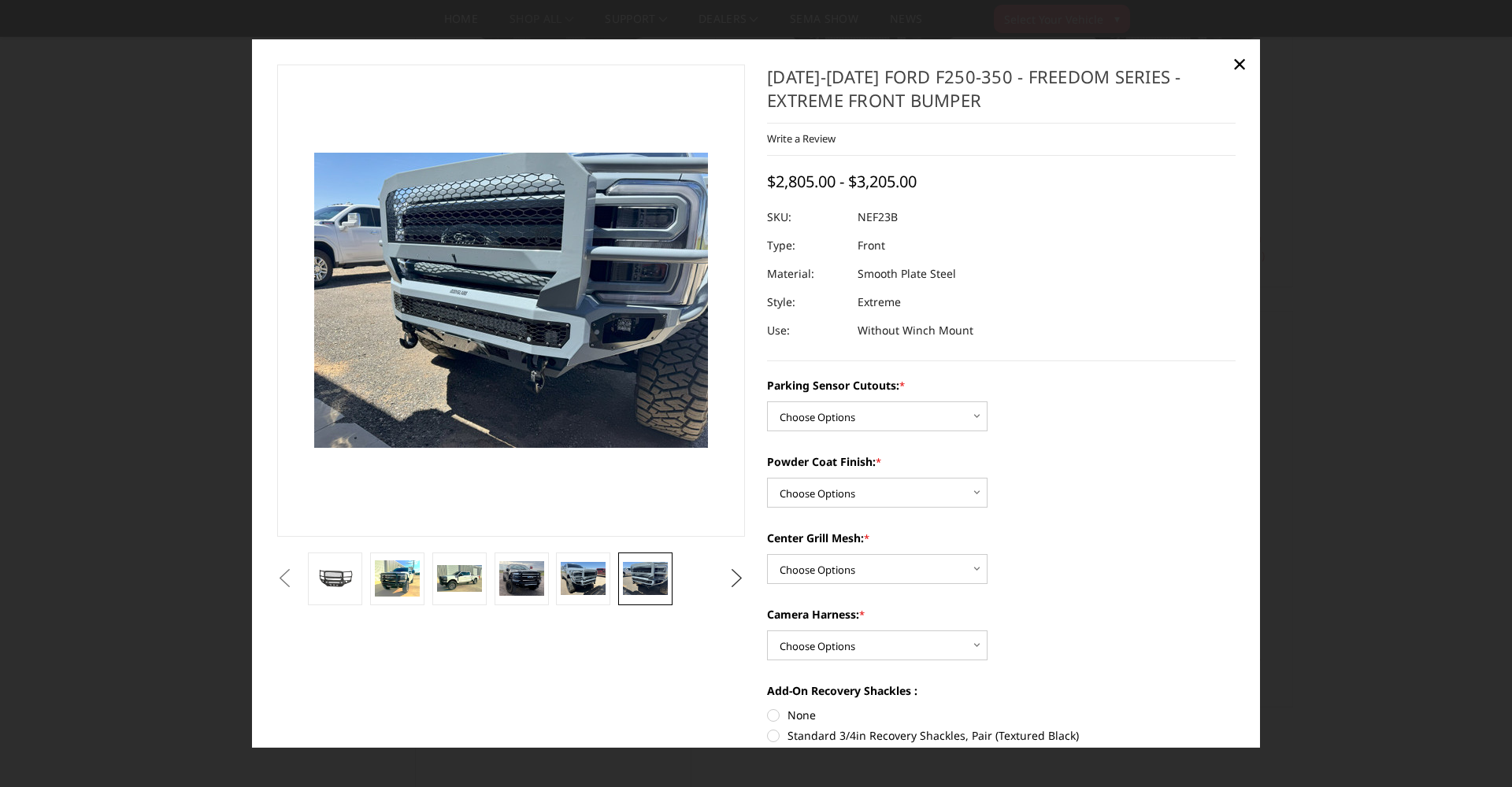
click at [742, 579] on button "Next" at bounding box center [736, 578] width 24 height 24
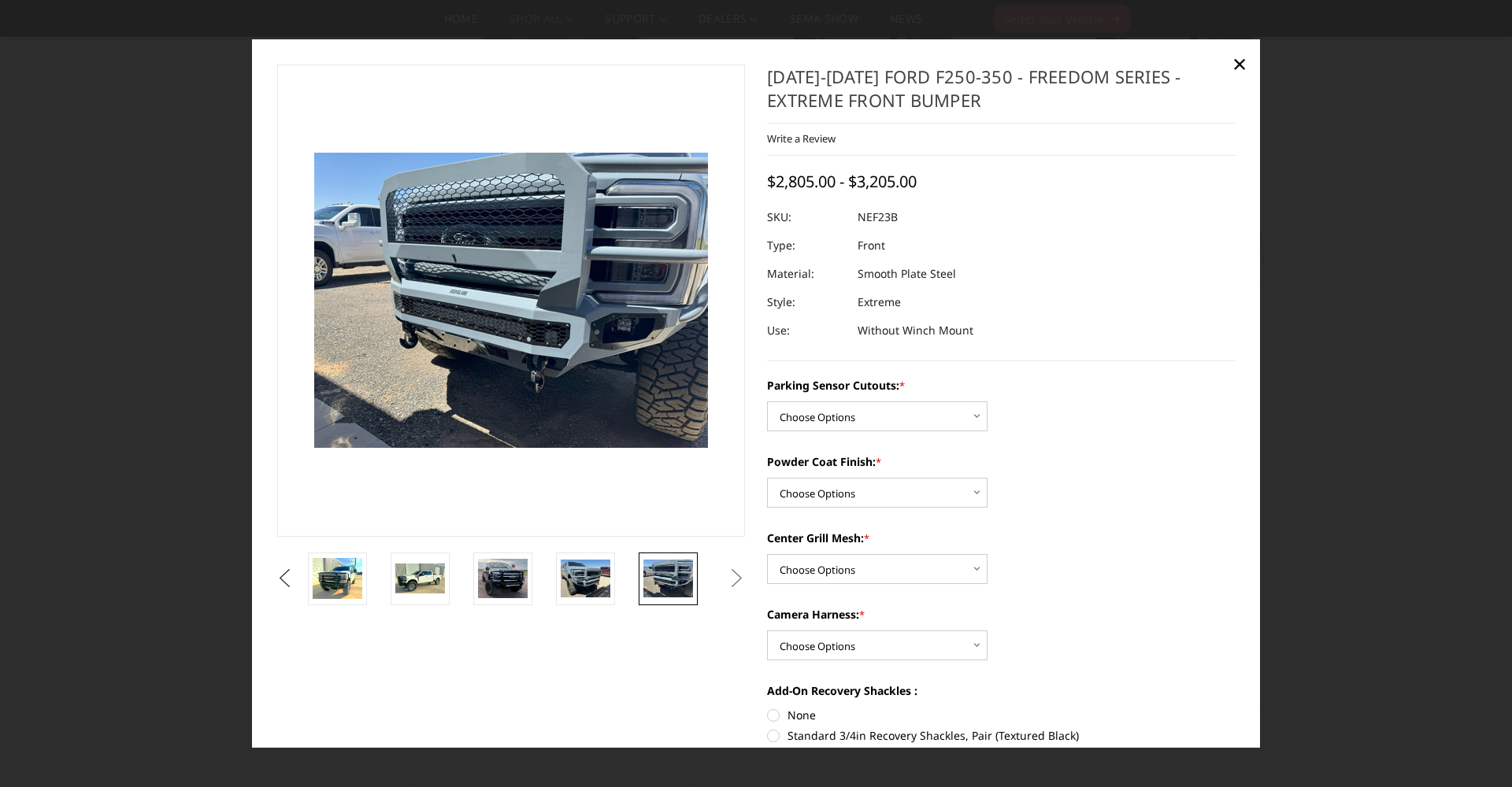
click at [297, 581] on button "Previous" at bounding box center [285, 578] width 24 height 24
click at [403, 577] on img at bounding box center [419, 578] width 50 height 40
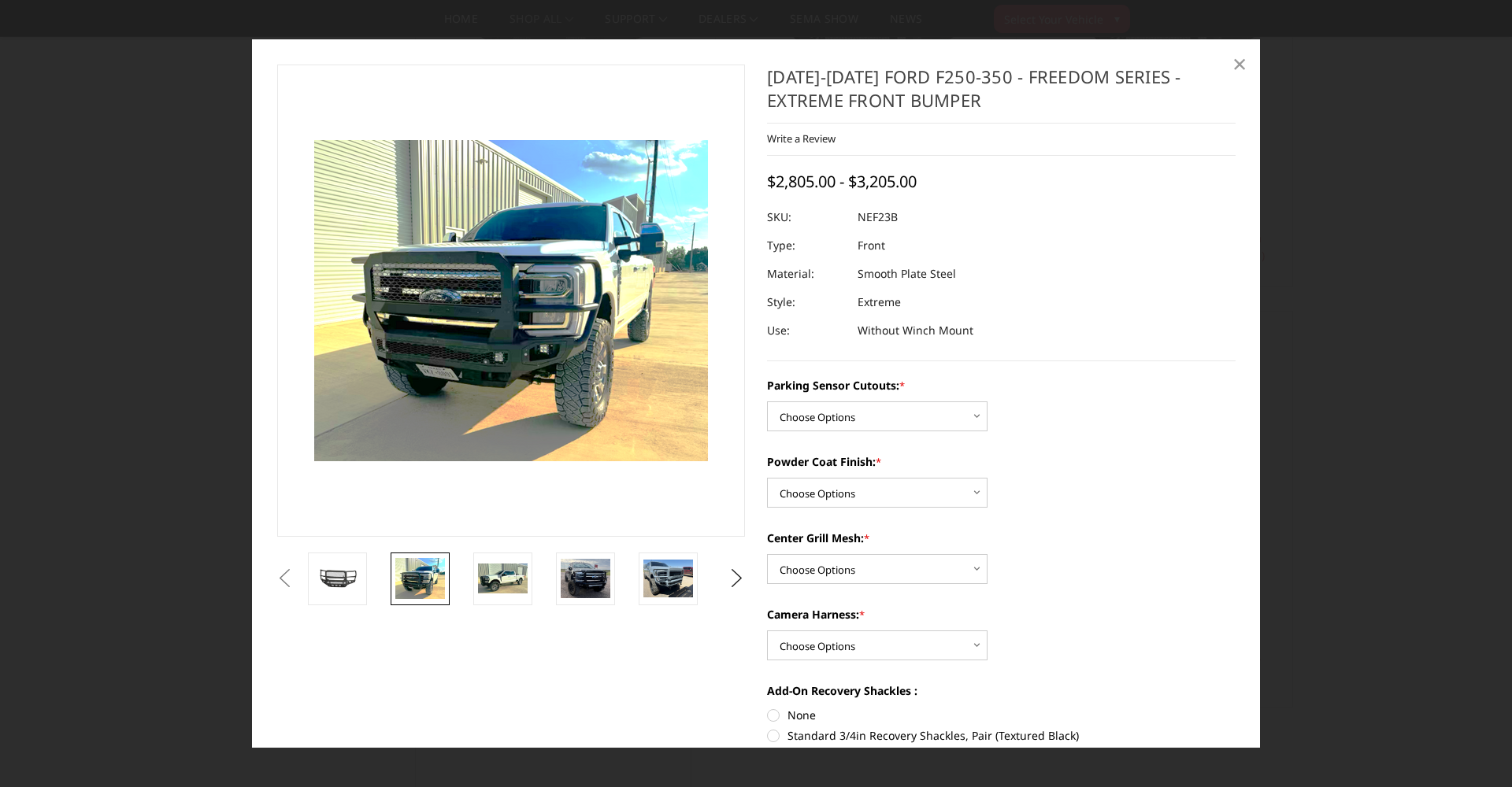
click at [1239, 70] on span "×" at bounding box center [1239, 63] width 14 height 34
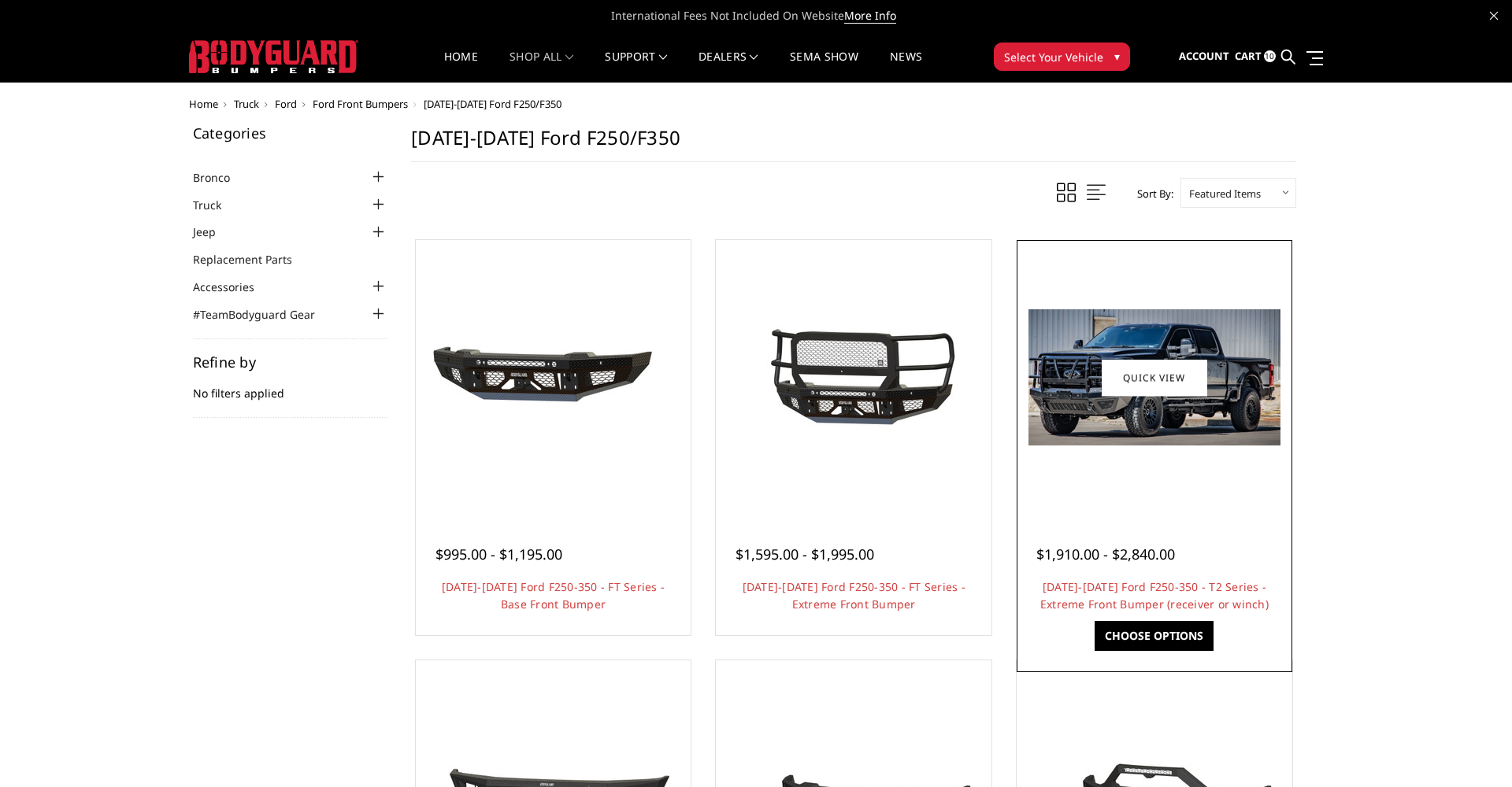
scroll to position [0, 0]
click at [1115, 327] on img at bounding box center [1154, 377] width 252 height 136
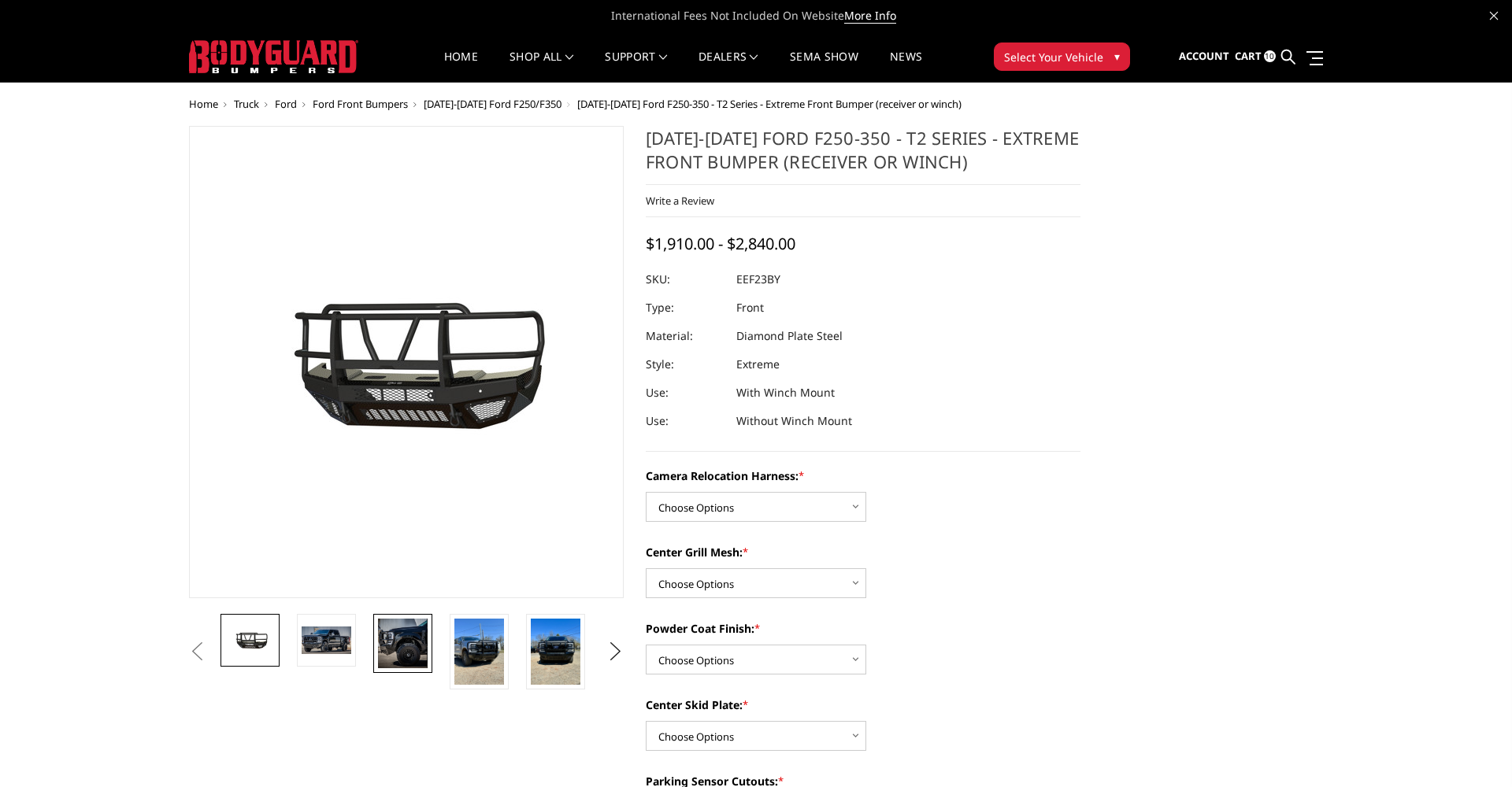
click at [398, 644] on img at bounding box center [403, 643] width 50 height 50
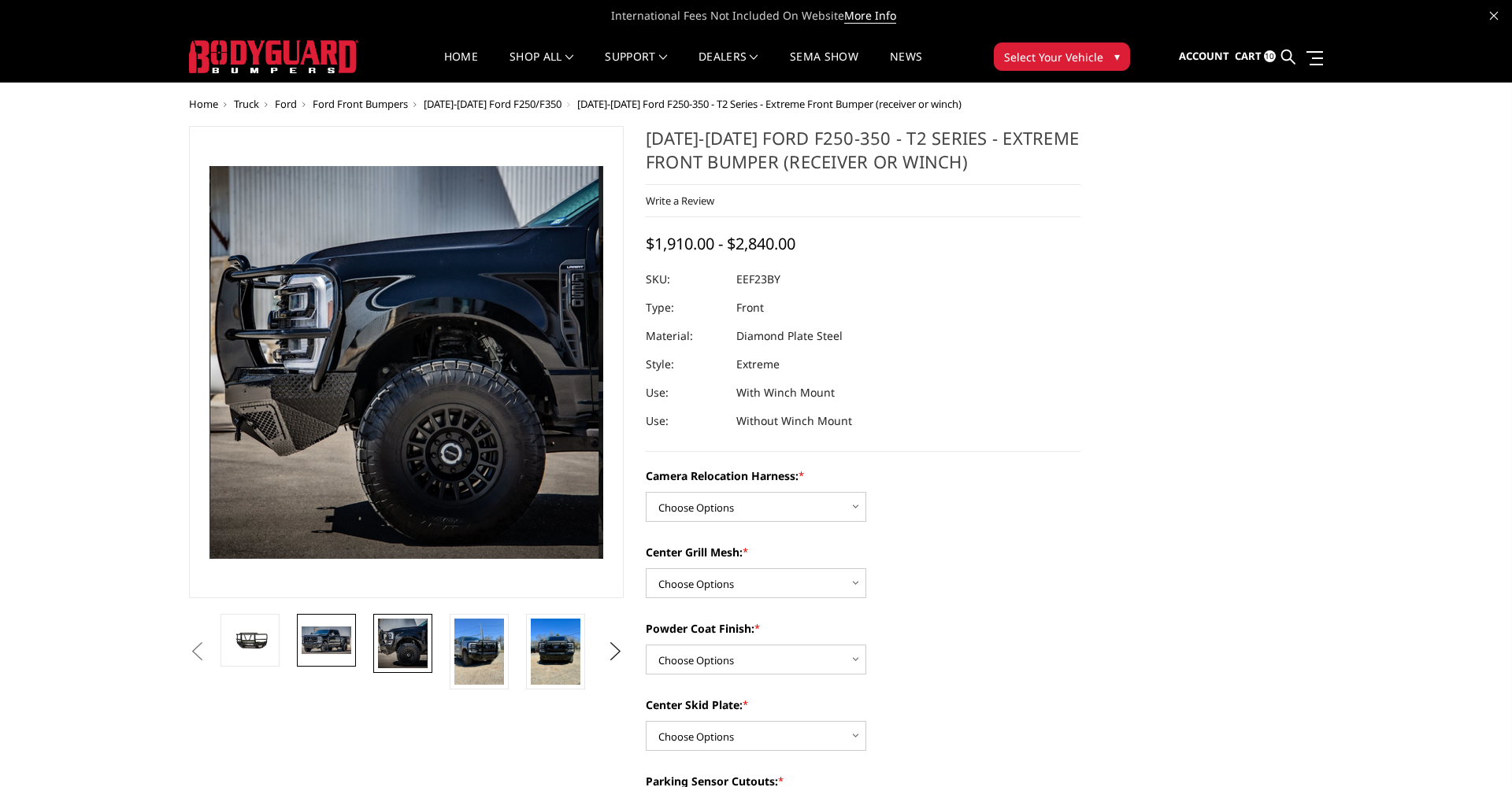
click at [324, 643] on img at bounding box center [326, 639] width 50 height 27
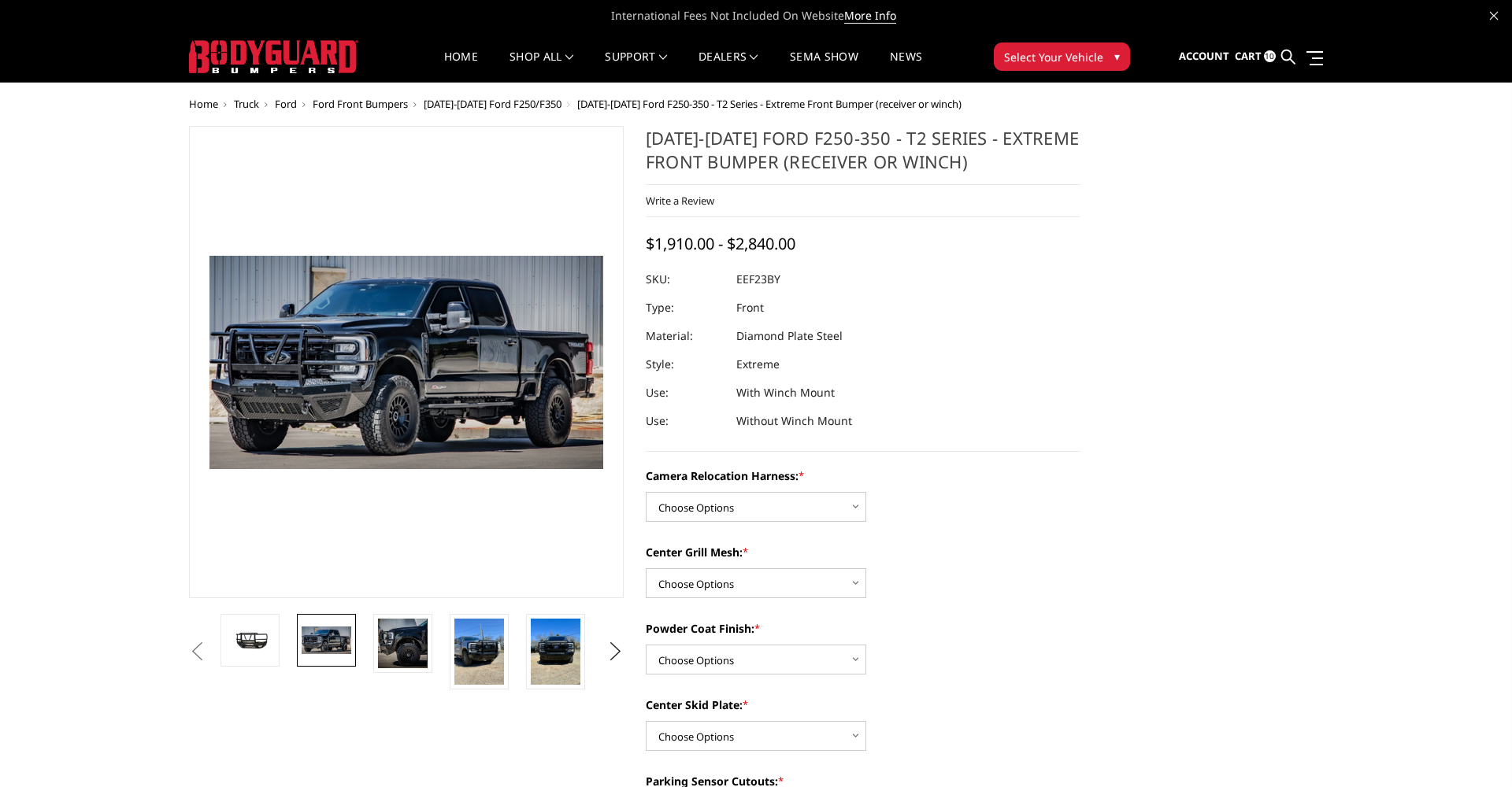
click at [515, 646] on li at bounding box center [483, 652] width 76 height 76
click at [473, 647] on img at bounding box center [479, 652] width 50 height 66
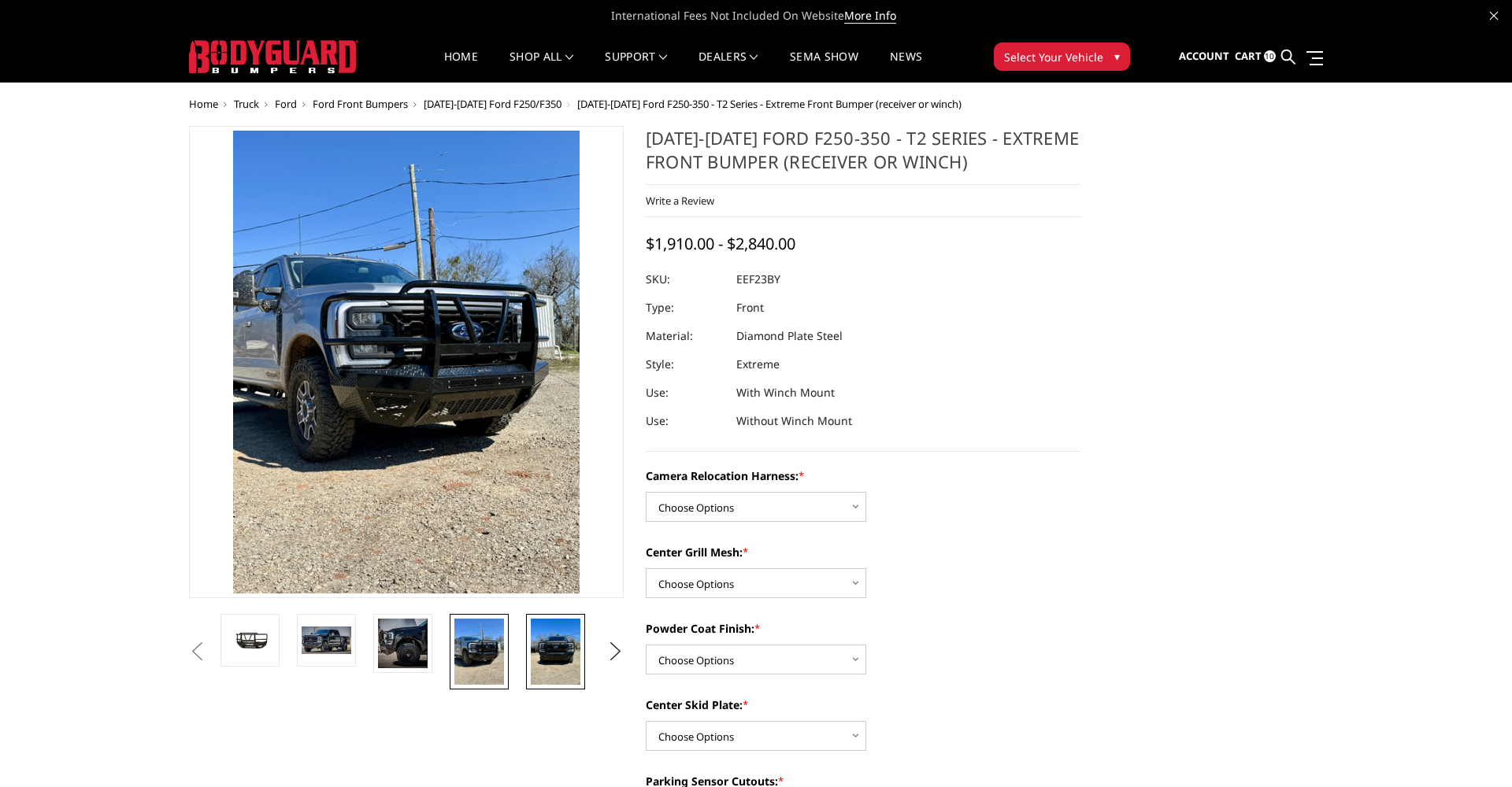
click at [564, 643] on img at bounding box center [556, 652] width 50 height 66
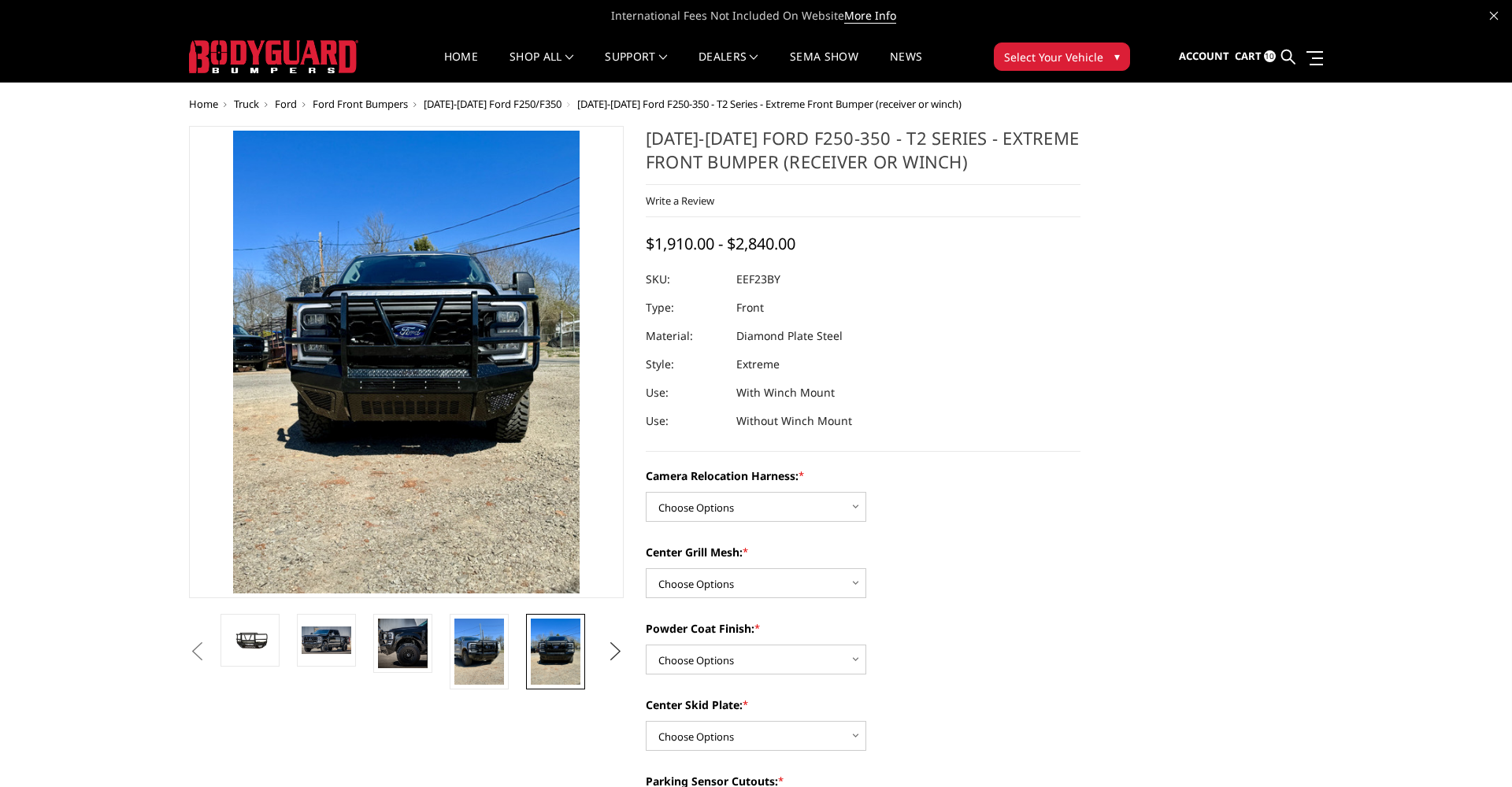
click at [608, 647] on button "Next" at bounding box center [615, 652] width 24 height 24
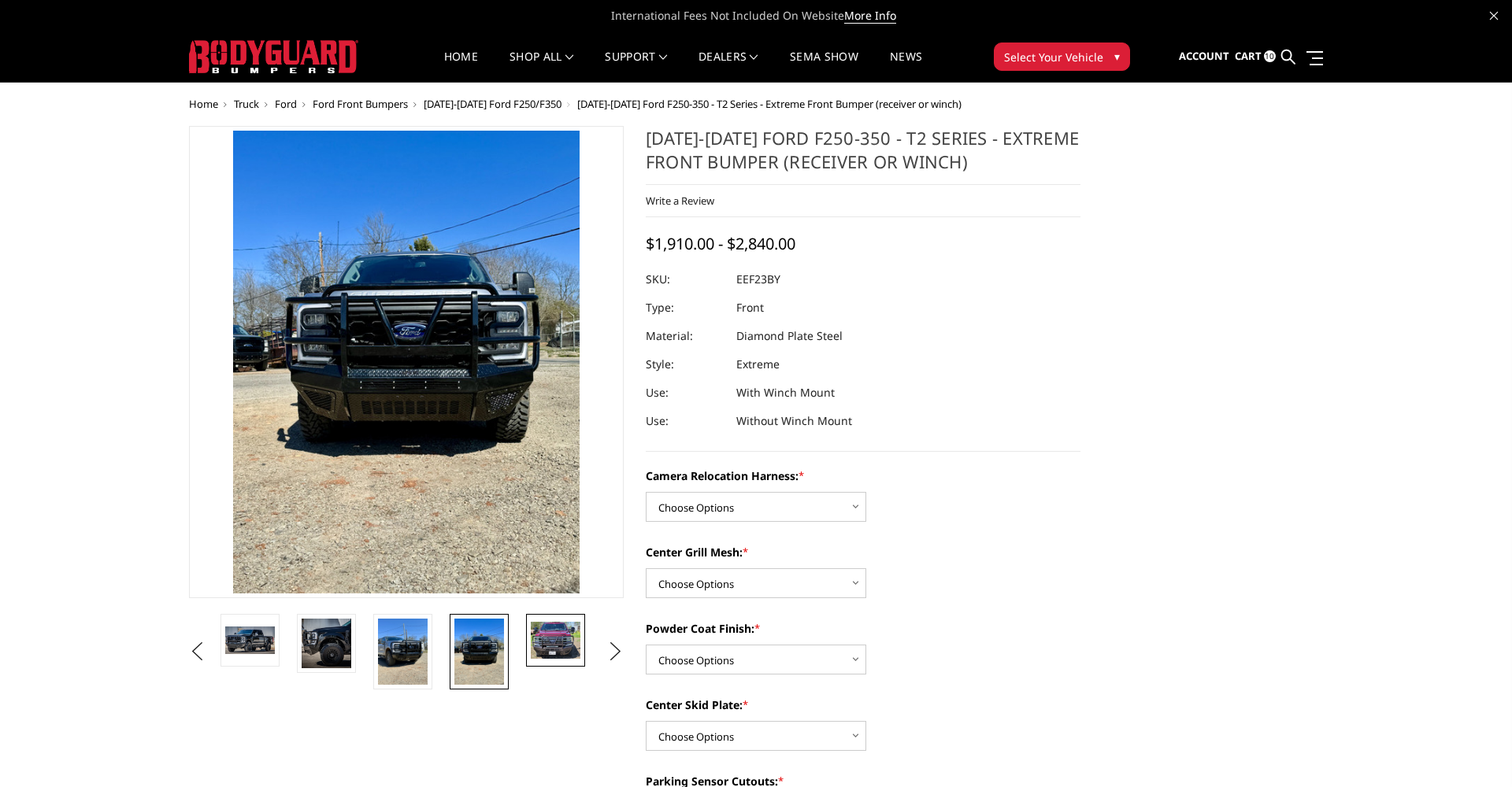
click at [564, 643] on img at bounding box center [556, 640] width 50 height 37
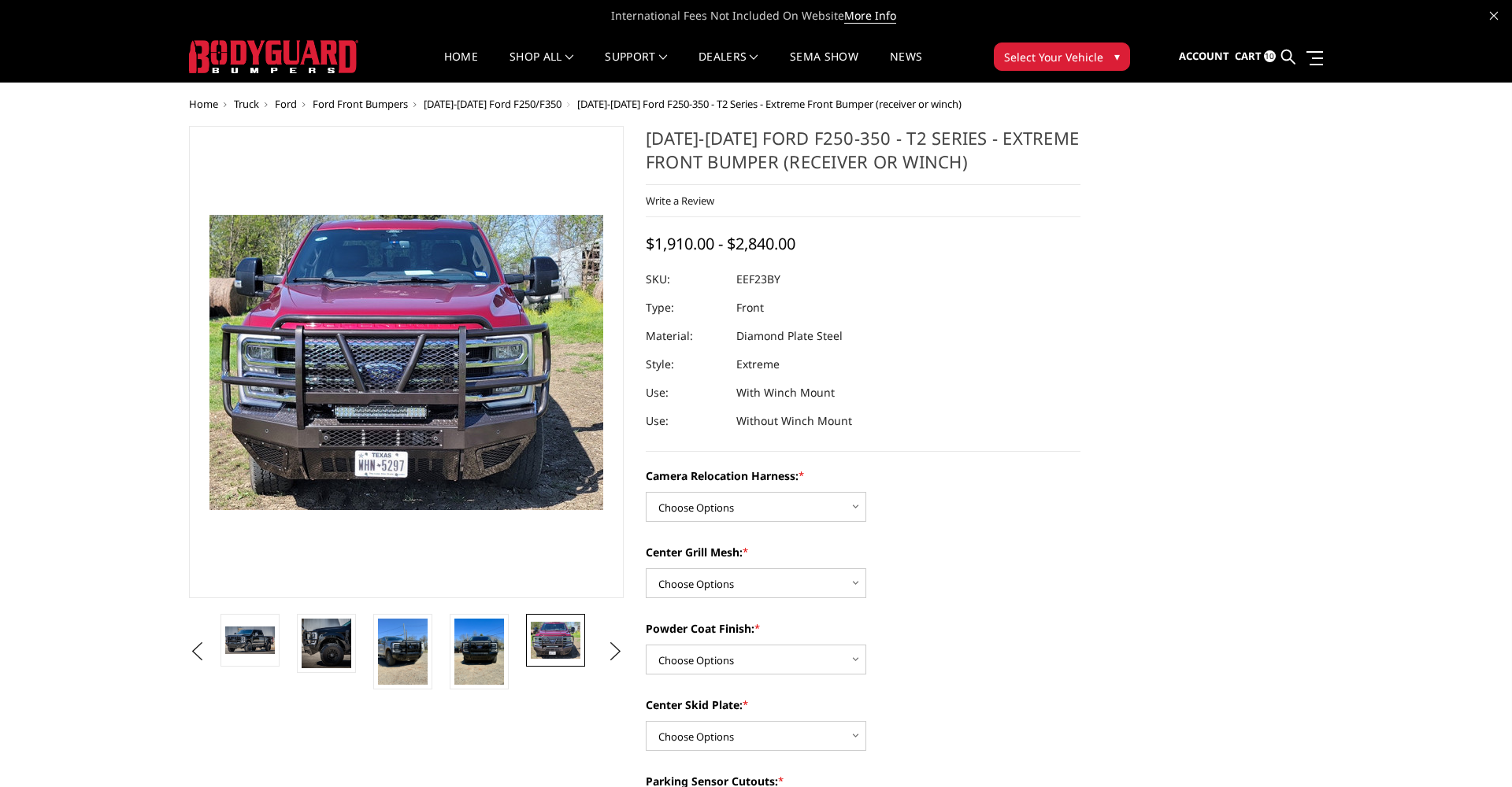
click at [1265, 55] on span "10" at bounding box center [1270, 57] width 12 height 12
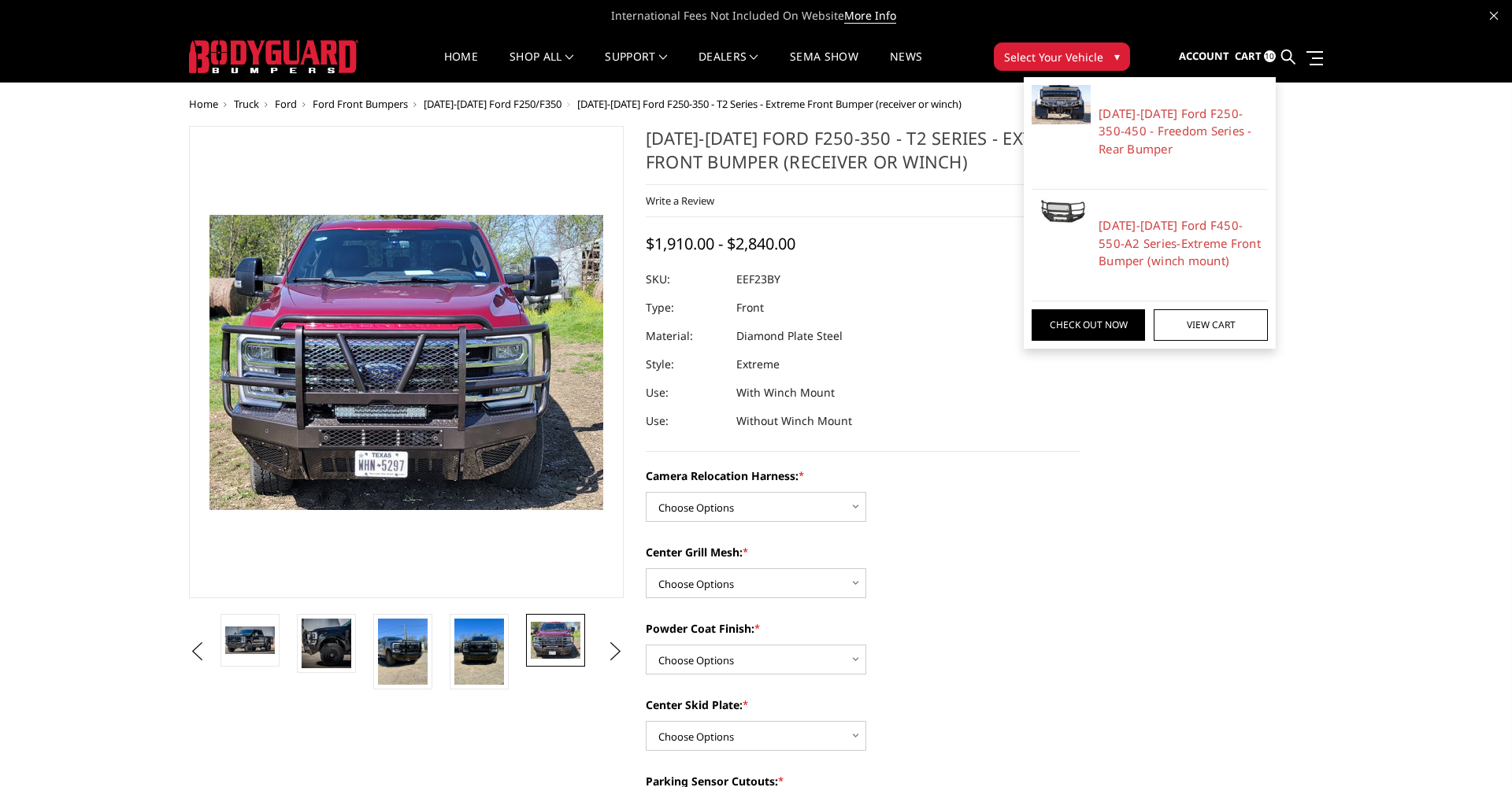
click at [1077, 213] on img at bounding box center [1061, 211] width 59 height 28
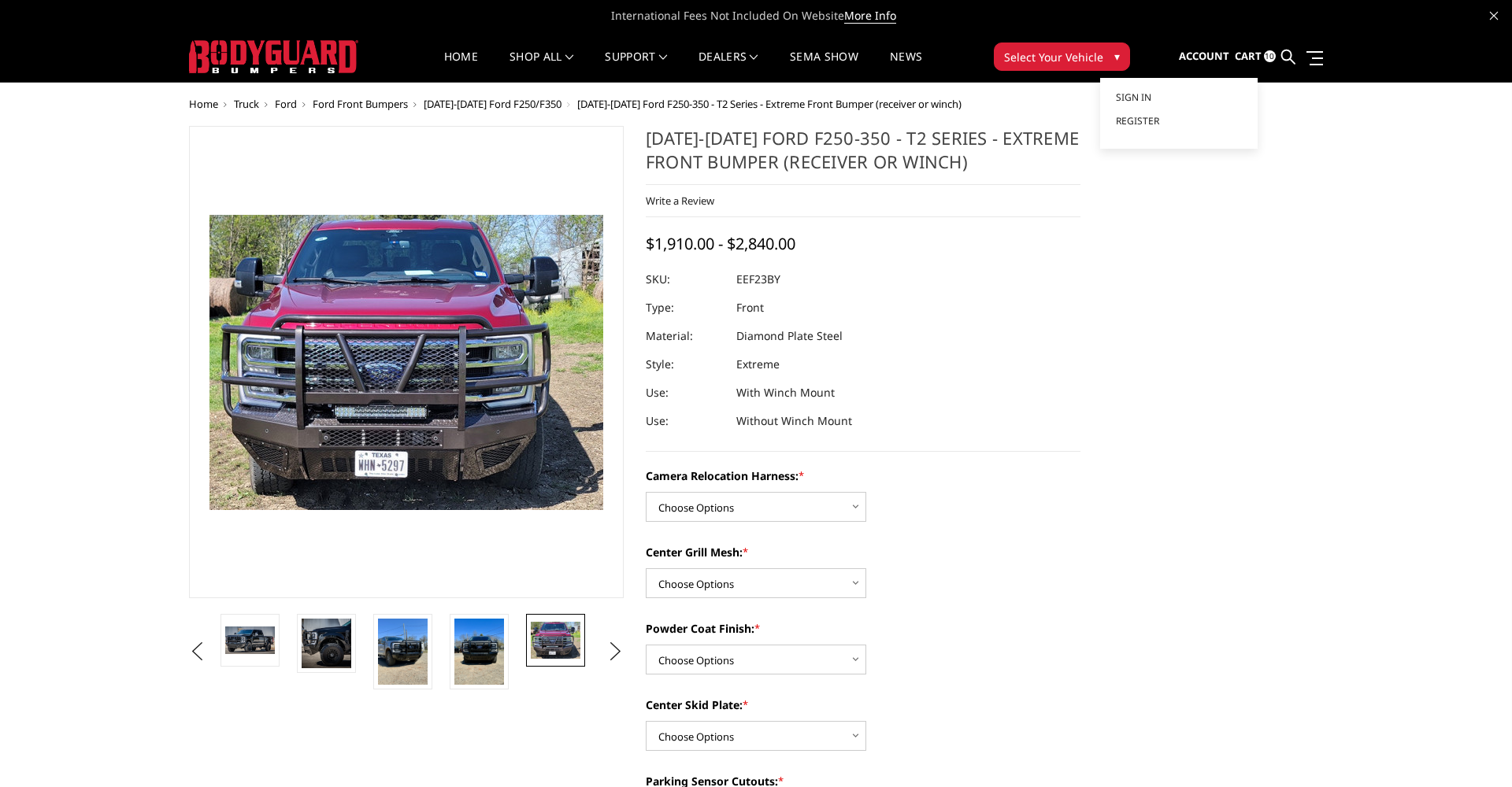
scroll to position [1, 0]
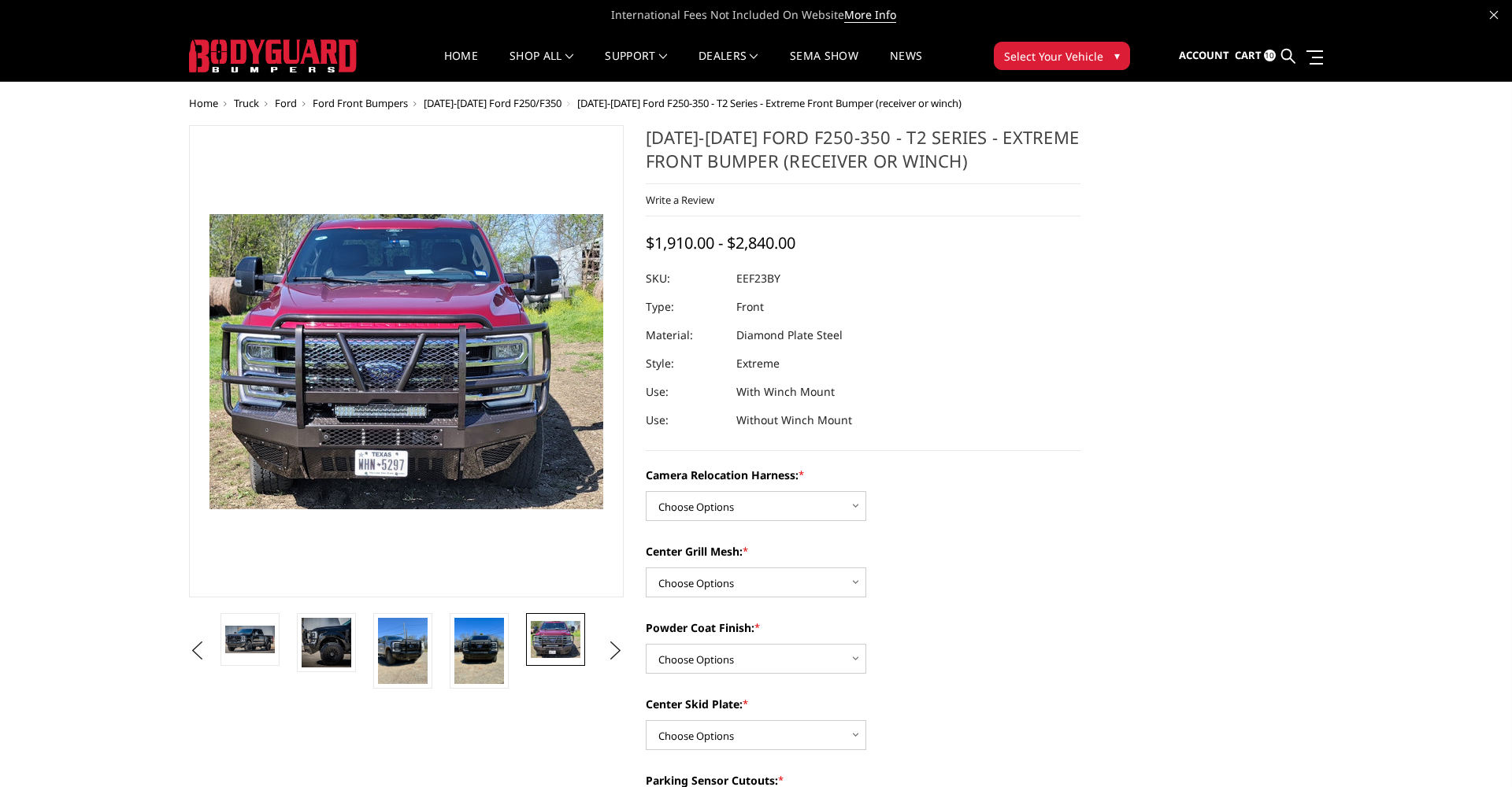
click at [1262, 55] on link "Cart 10" at bounding box center [1254, 56] width 41 height 43
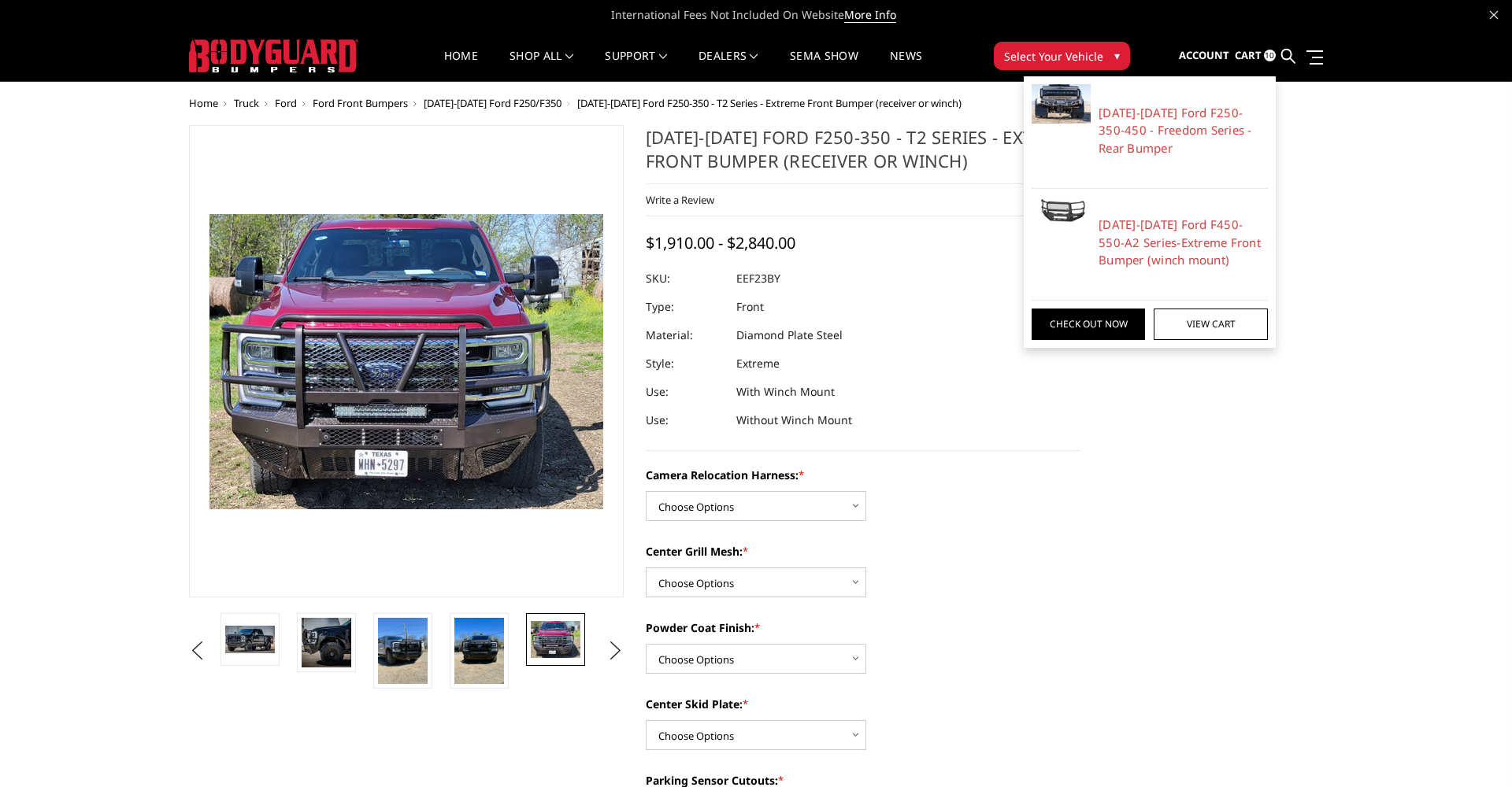
click at [1138, 224] on link "2023-2025 Ford F450-550-A2 Series-Extreme Front Bumper (winch mount)" at bounding box center [1183, 242] width 169 height 53
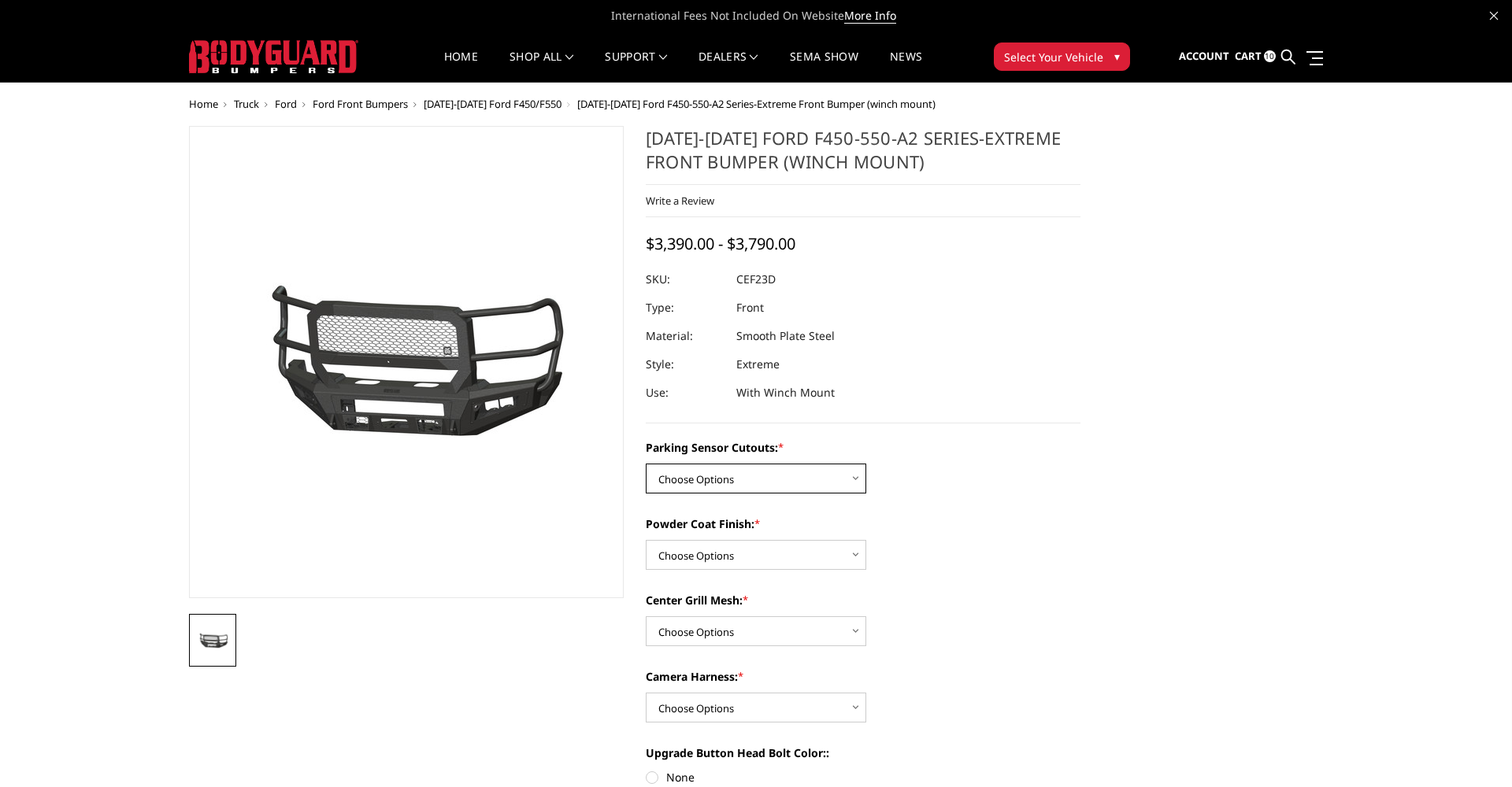
select select "2429"
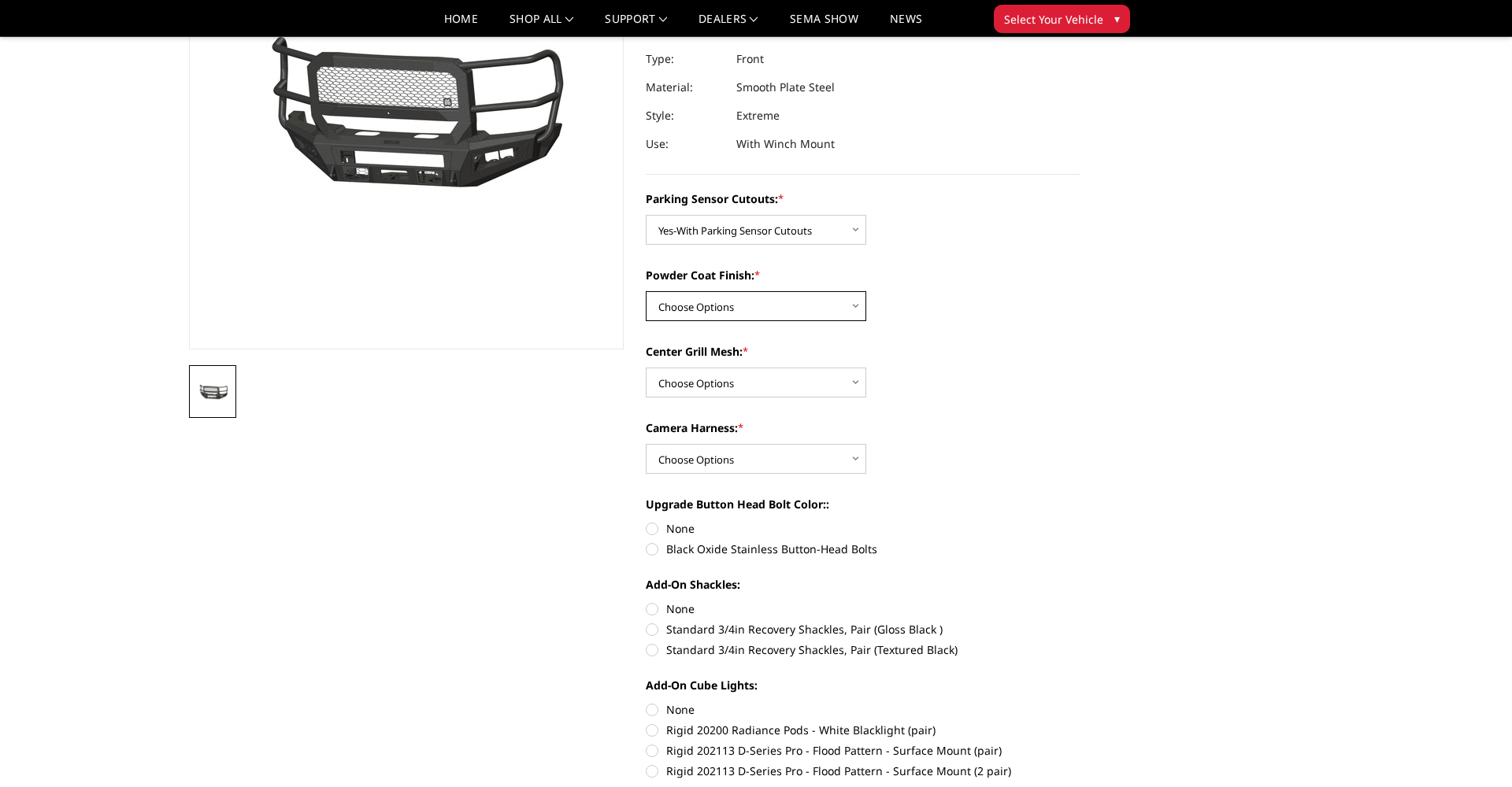
scroll to position [210, 0]
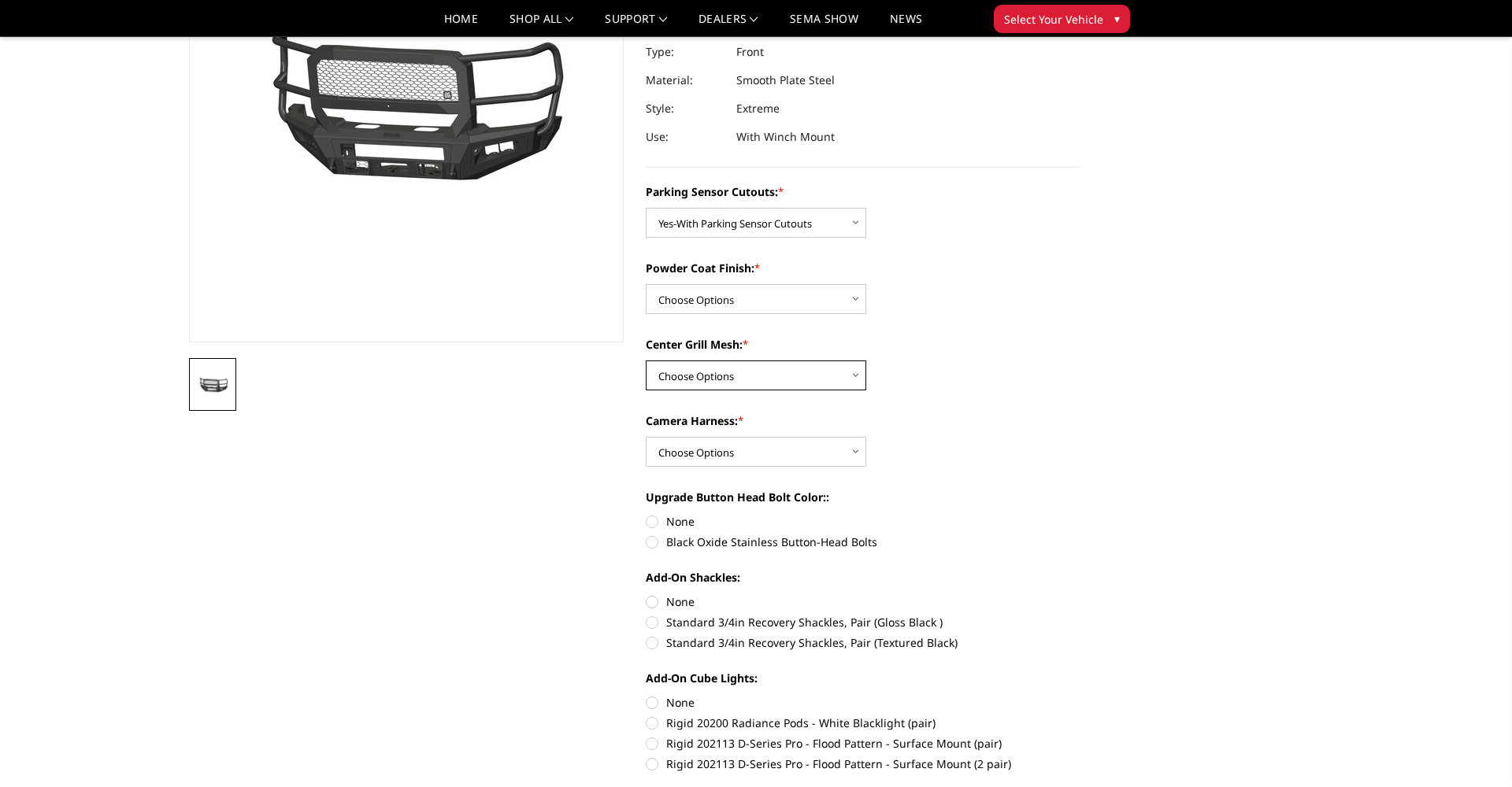
select select "2432"
select select "2434"
click at [653, 541] on label "Black Oxide Stainless Button-Head Bolts" at bounding box center [863, 542] width 435 height 17
click at [1080, 514] on input "Black Oxide Stainless Button-Head Bolts" at bounding box center [1080, 514] width 1 height 1
radio input "true"
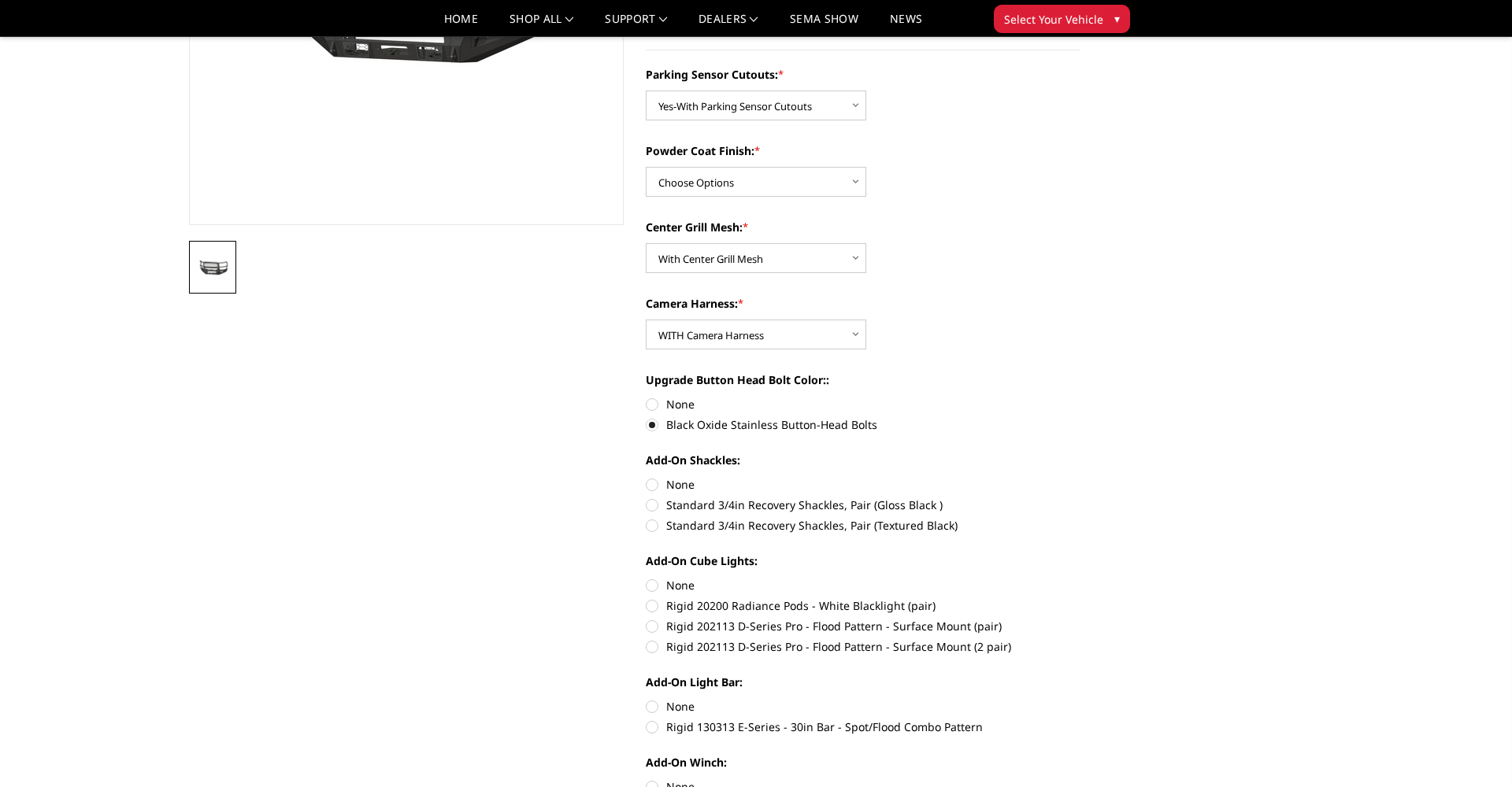
scroll to position [328, 0]
click at [742, 502] on label "Standard 3/4in Recovery Shackles, Pair (Gloss Black )" at bounding box center [863, 503] width 435 height 17
click at [1080, 475] on input "Standard 3/4in Recovery Shackles, Pair (Gloss Black )" at bounding box center [1080, 475] width 1 height 1
radio input "true"
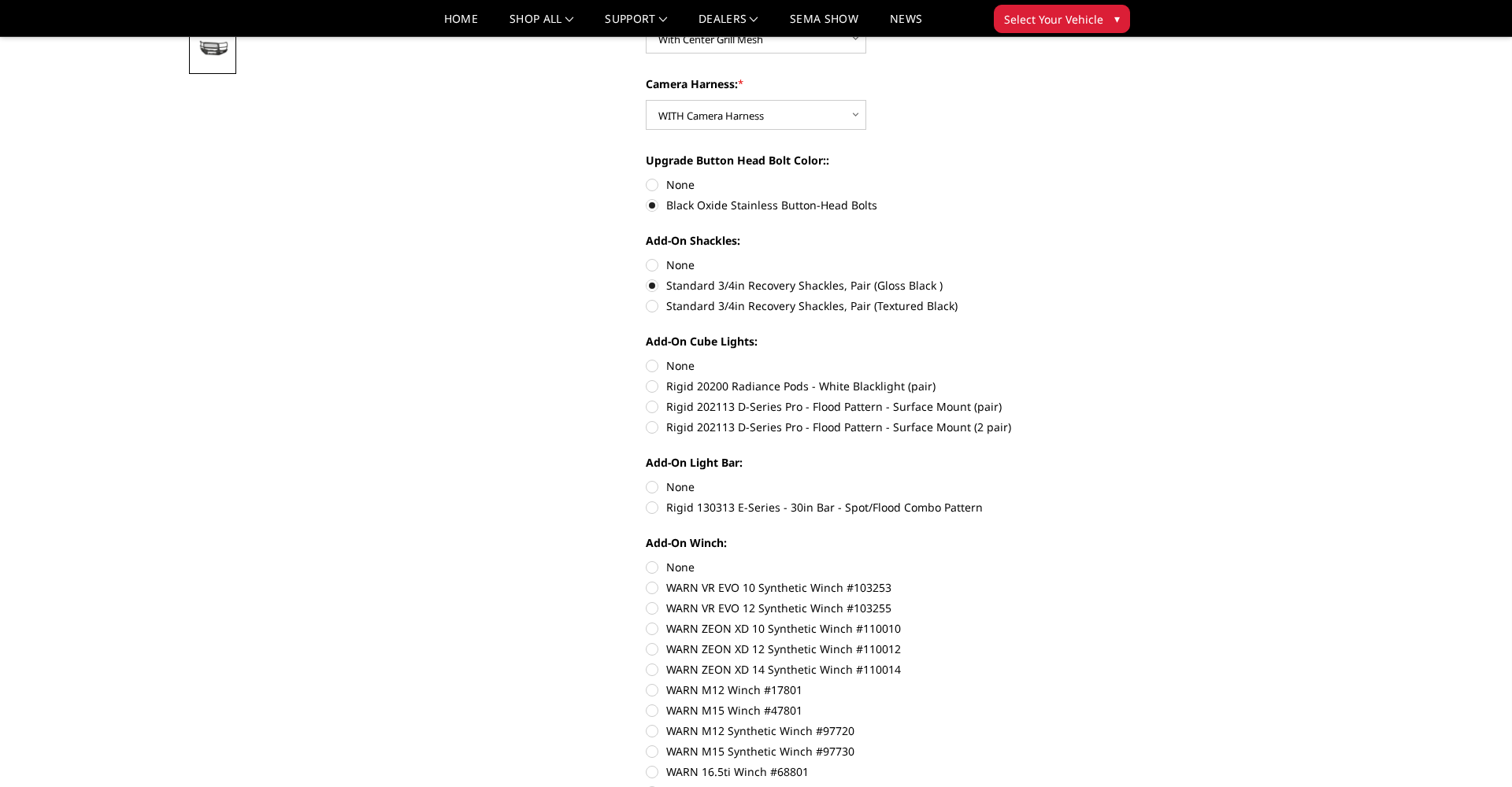
scroll to position [553, 0]
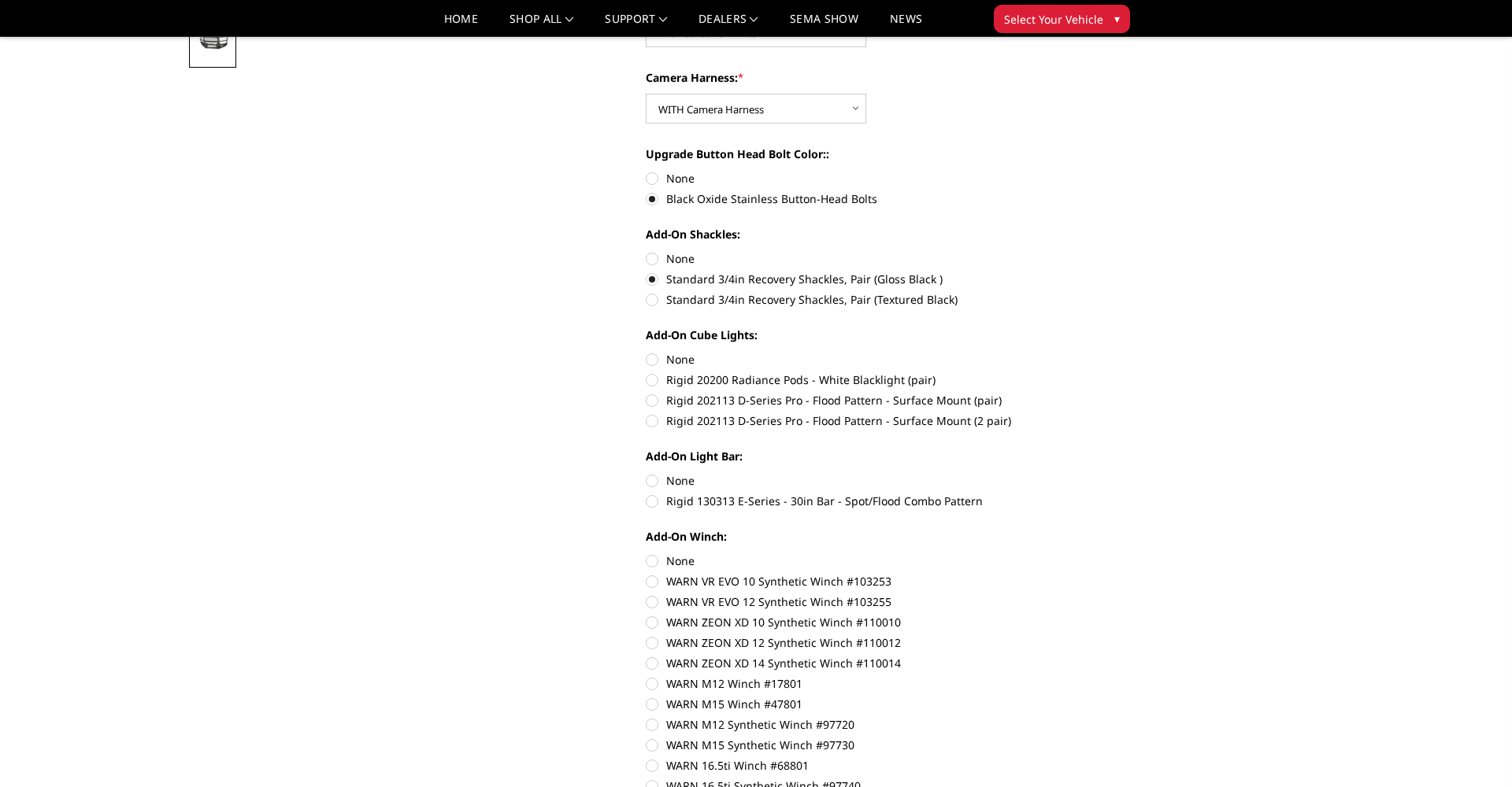
click at [777, 419] on label "Rigid 202113 D-Series Pro - Flood Pattern - Surface Mount (2 pair)" at bounding box center [863, 420] width 435 height 17
click at [1080, 393] on input "Rigid 202113 D-Series Pro - Flood Pattern - Surface Mount (2 pair)" at bounding box center [1080, 392] width 1 height 1
radio input "true"
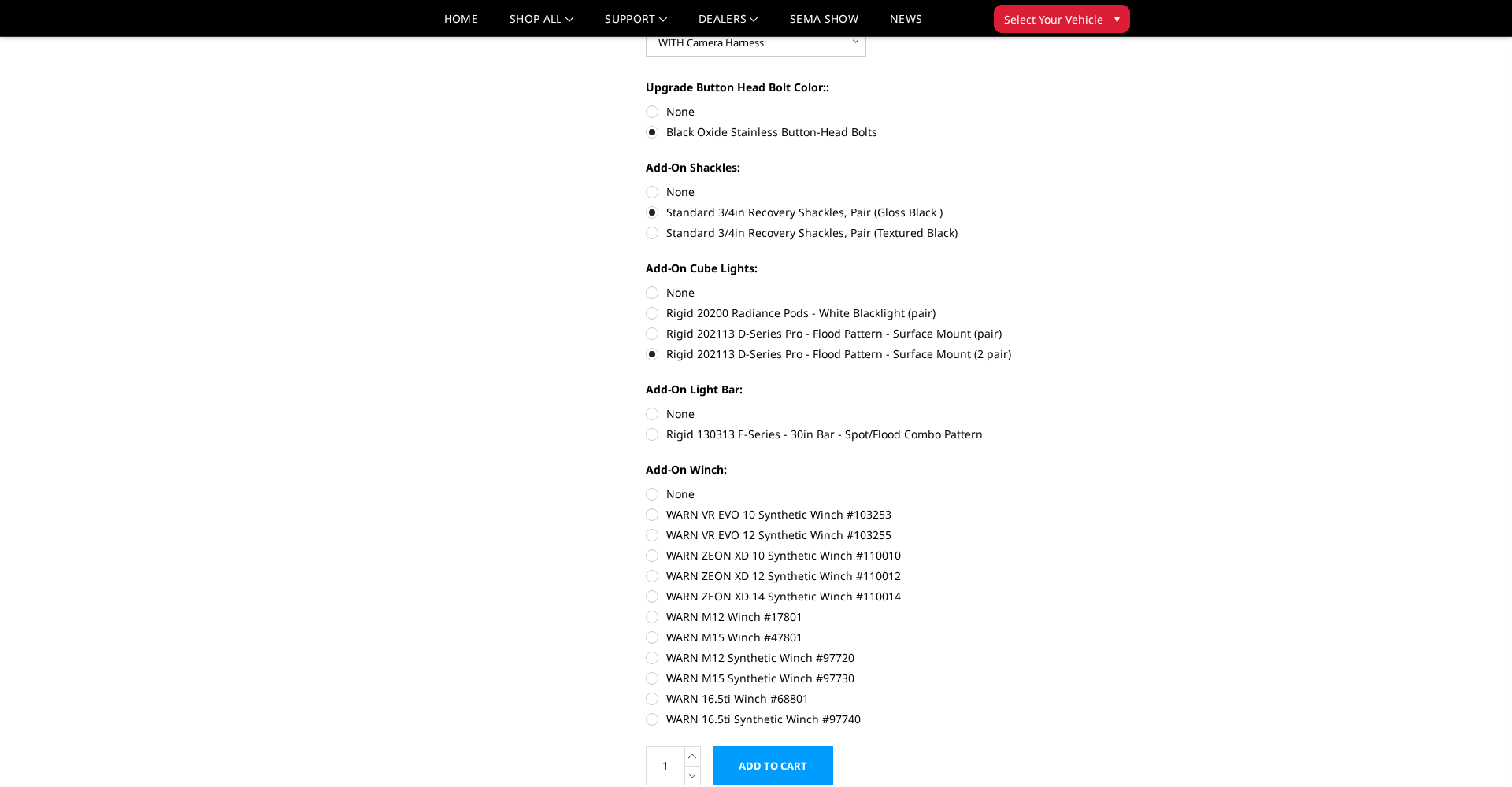
scroll to position [621, 0]
click at [653, 412] on label "None" at bounding box center [863, 411] width 435 height 17
click at [646, 404] on input "None" at bounding box center [646, 404] width 1 height 1
radio input "true"
click at [652, 496] on label "None" at bounding box center [863, 492] width 435 height 17
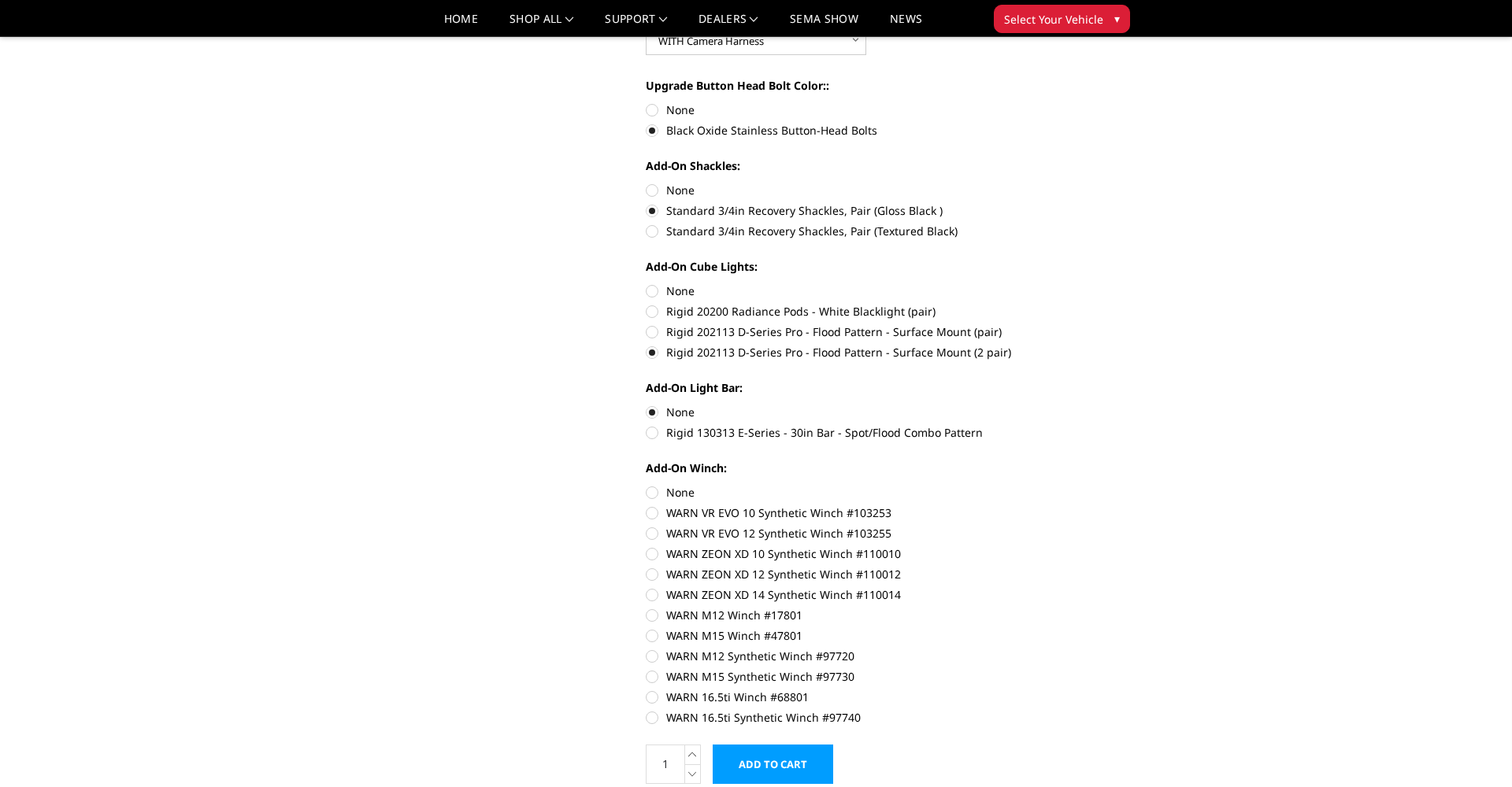
click at [646, 485] on input "None" at bounding box center [646, 484] width 1 height 1
radio input "true"
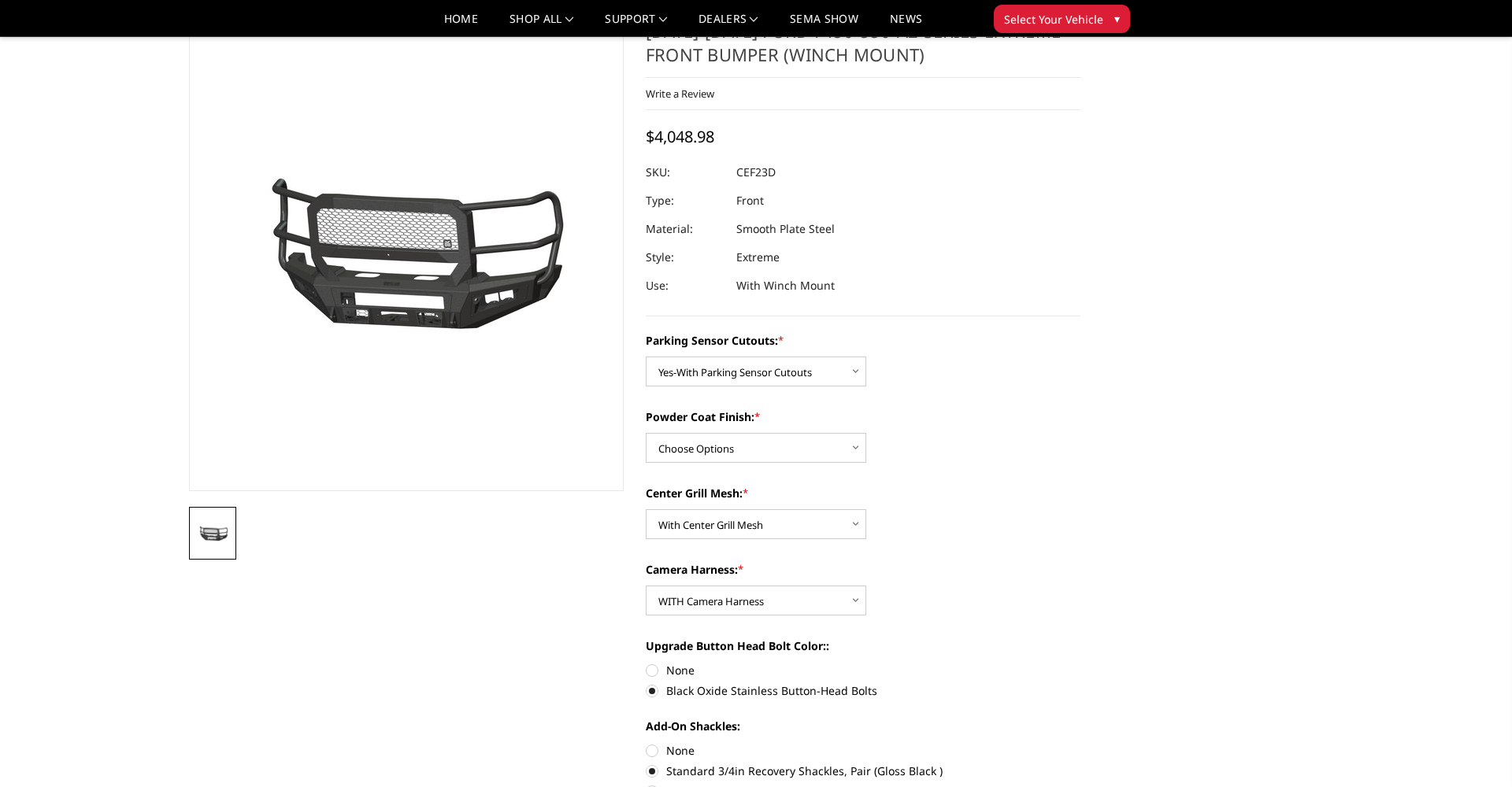
scroll to position [64, 0]
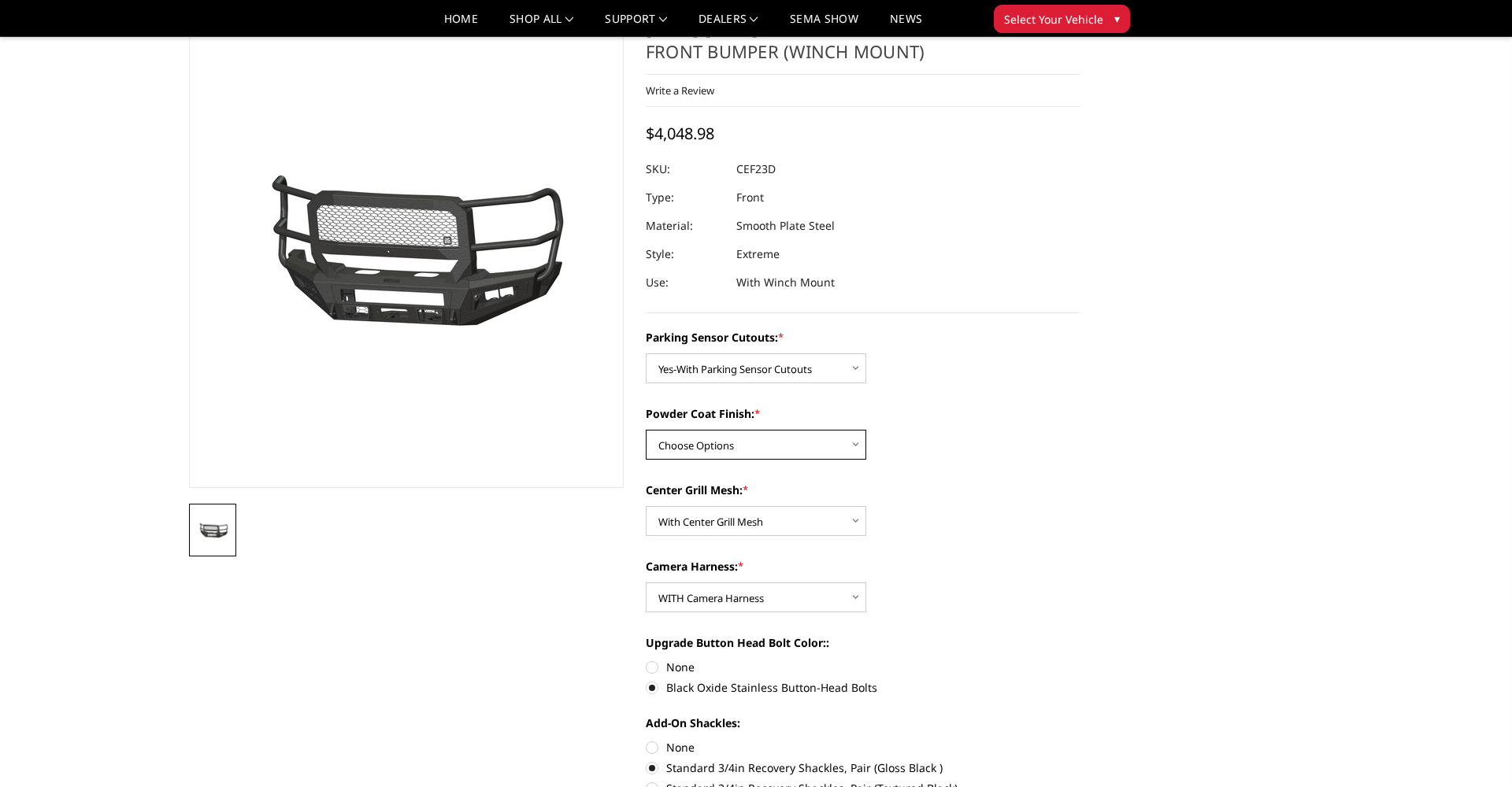
select select "2430"
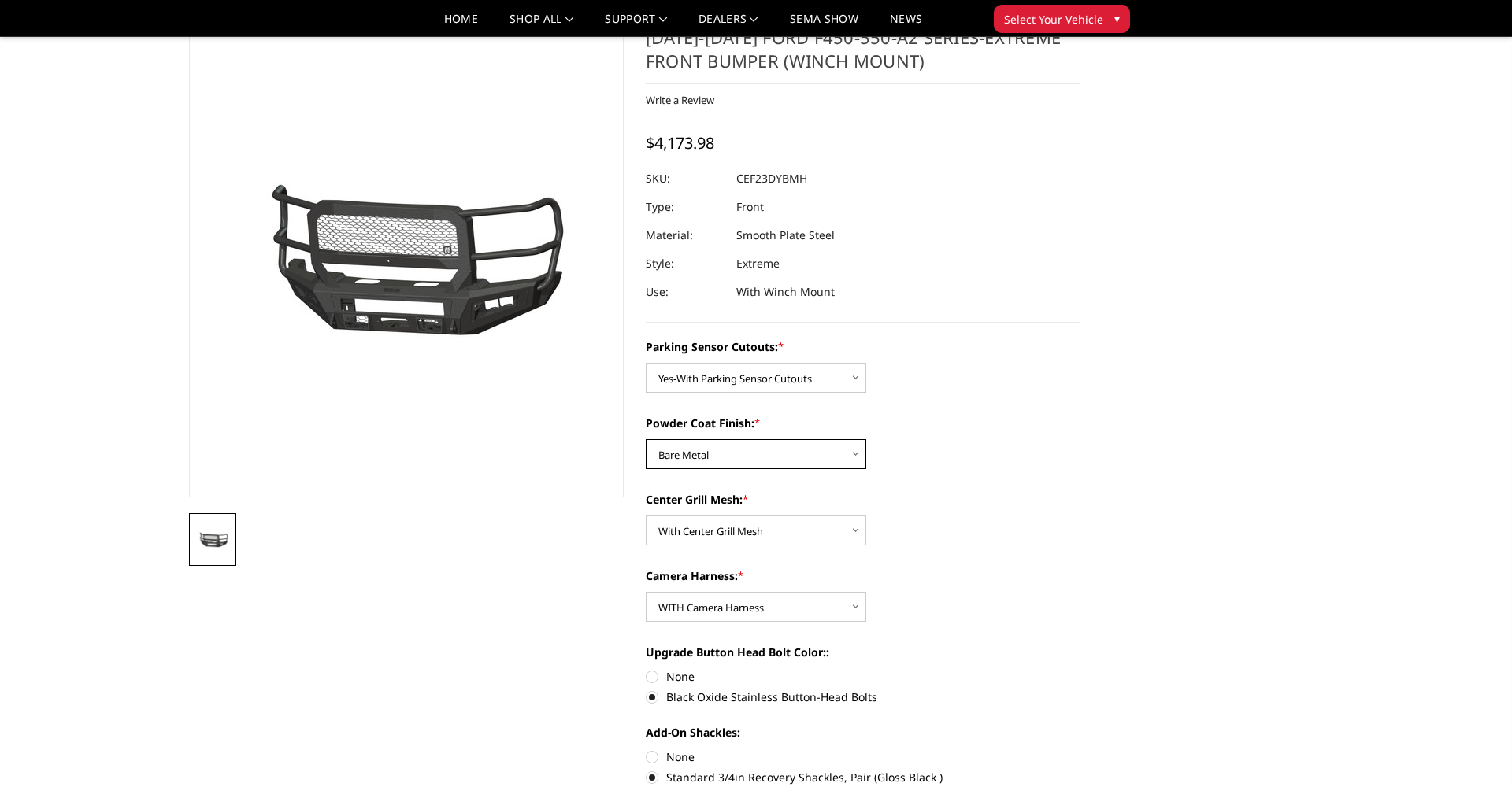
scroll to position [49, 0]
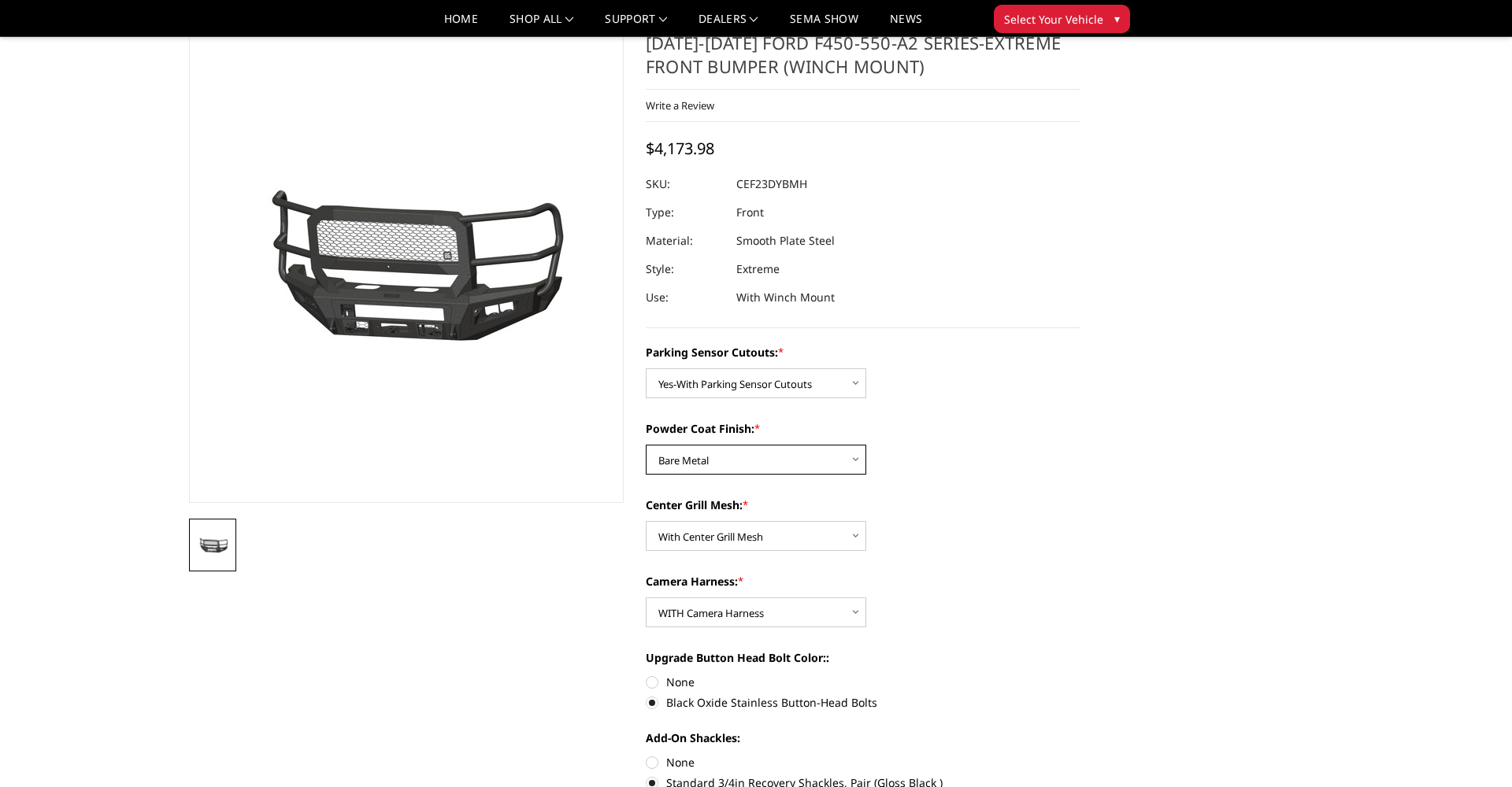
select select "2431"
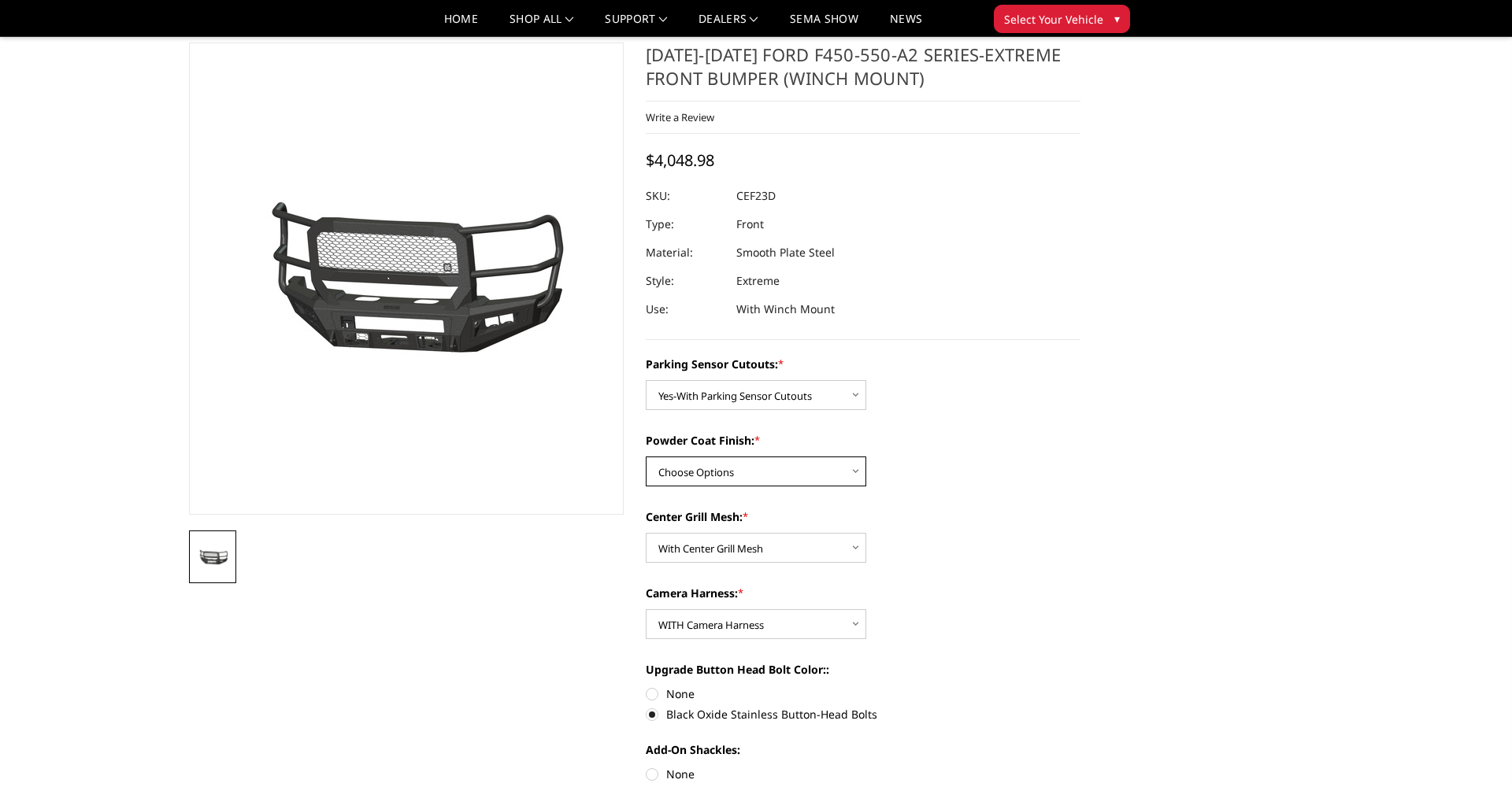
scroll to position [36, 0]
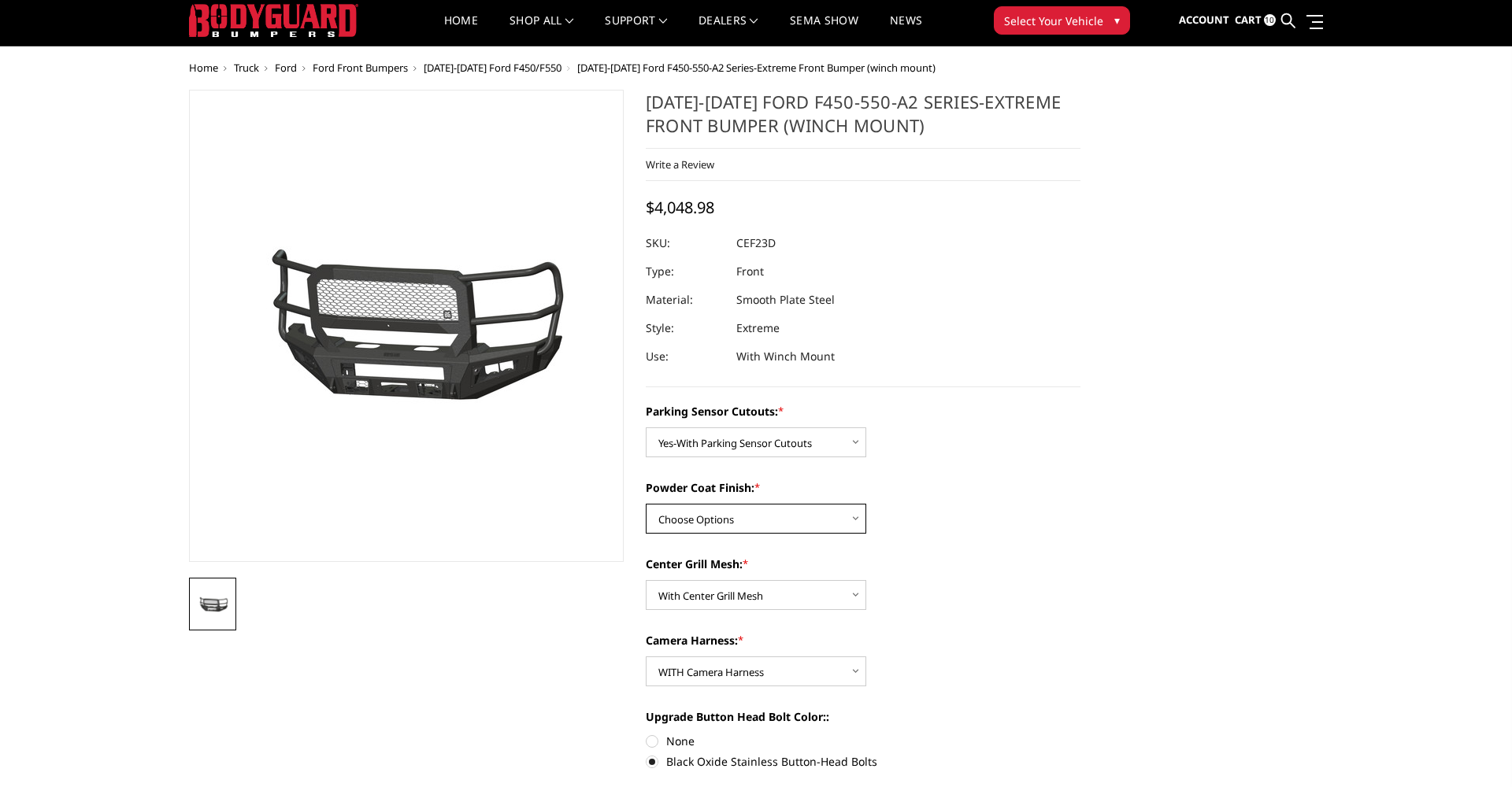
select select "2430"
click at [946, 507] on div "Powder Coat Finish: * Choose Options Bare Metal Textured Black Powder Coat" at bounding box center [863, 507] width 435 height 54
click at [1224, 25] on span "Account" at bounding box center [1204, 19] width 51 height 14
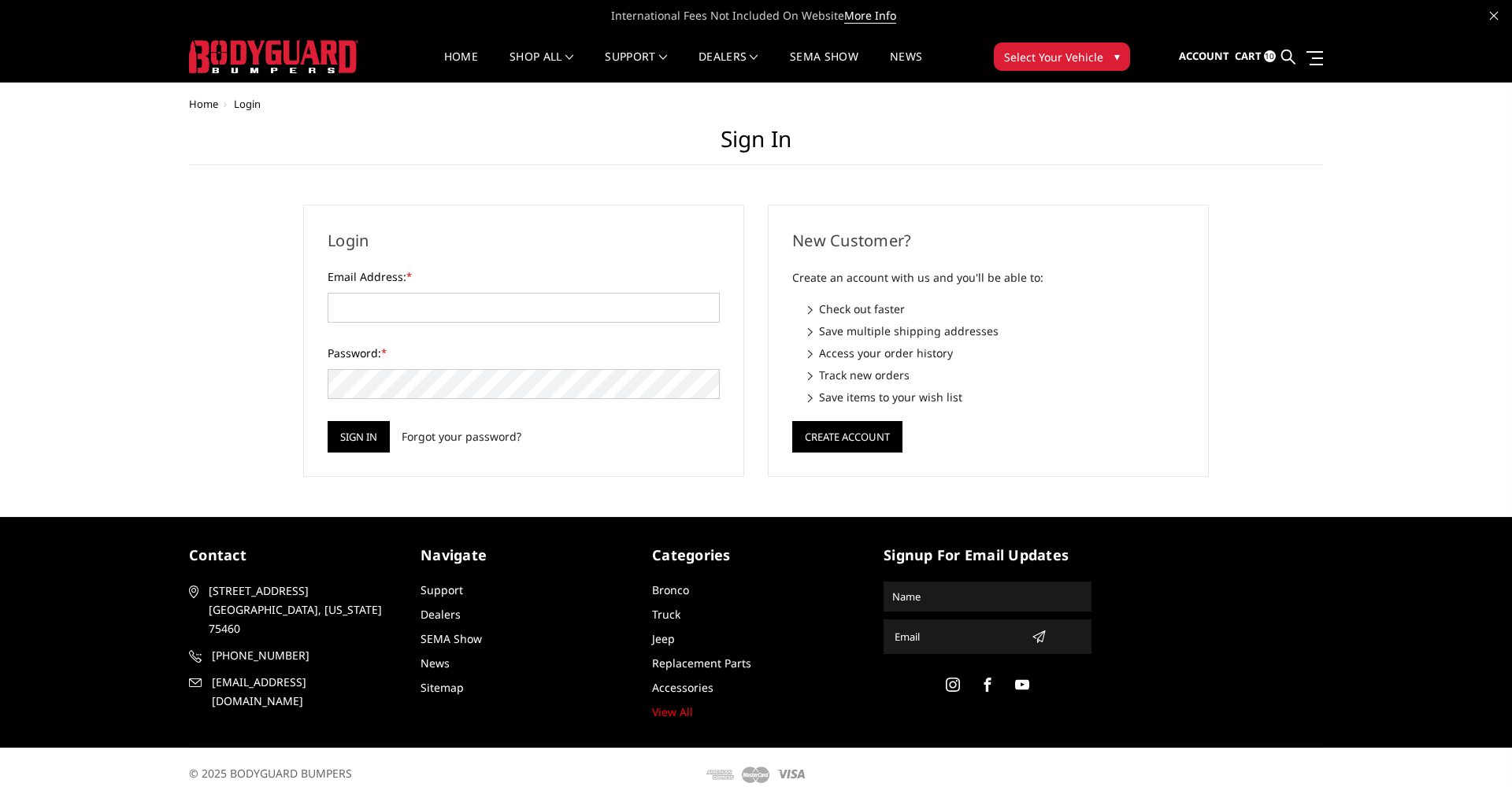
click at [1261, 57] on link "Cart 10" at bounding box center [1254, 57] width 41 height 43
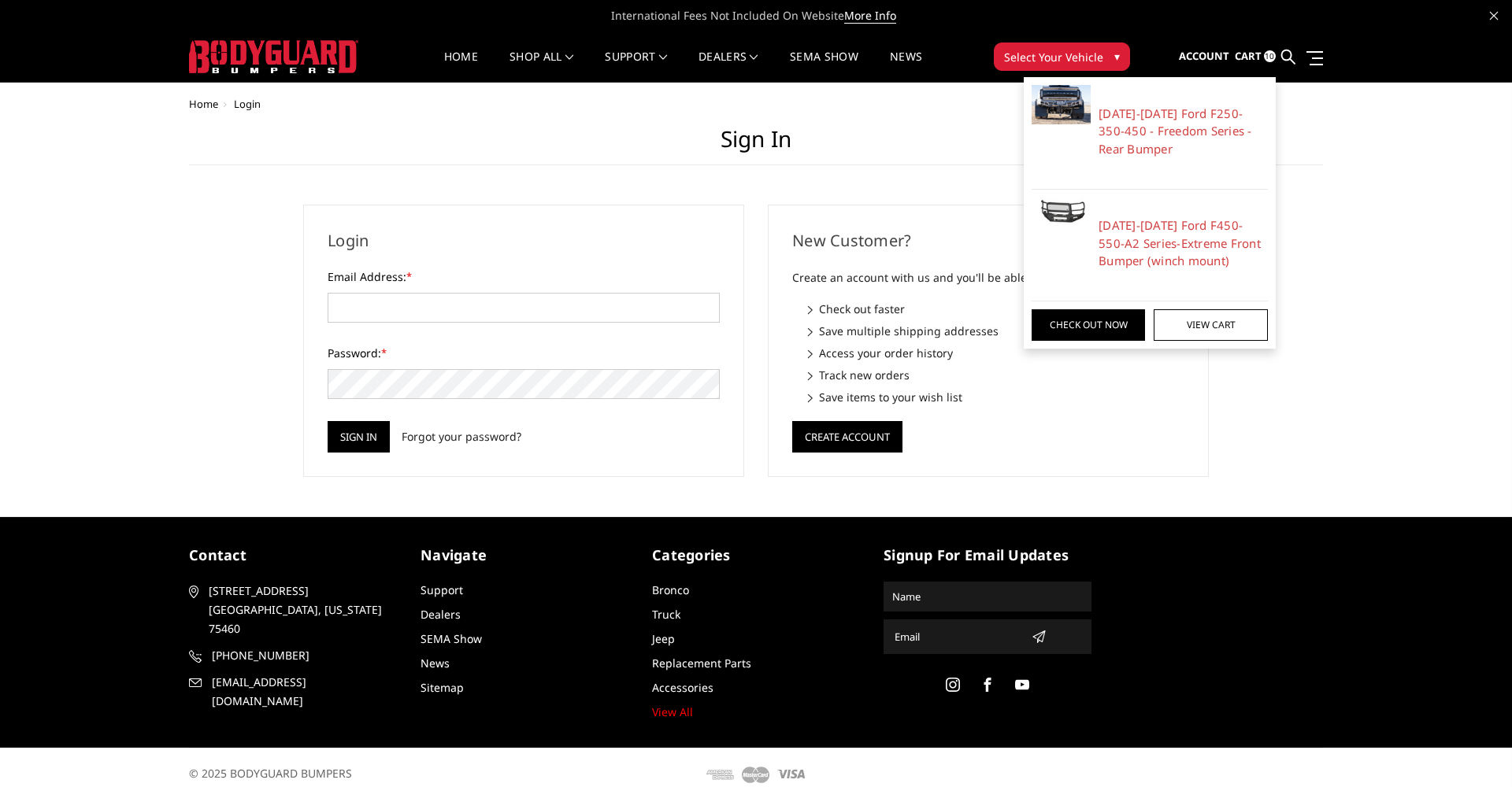
click at [1067, 101] on img at bounding box center [1061, 104] width 59 height 39
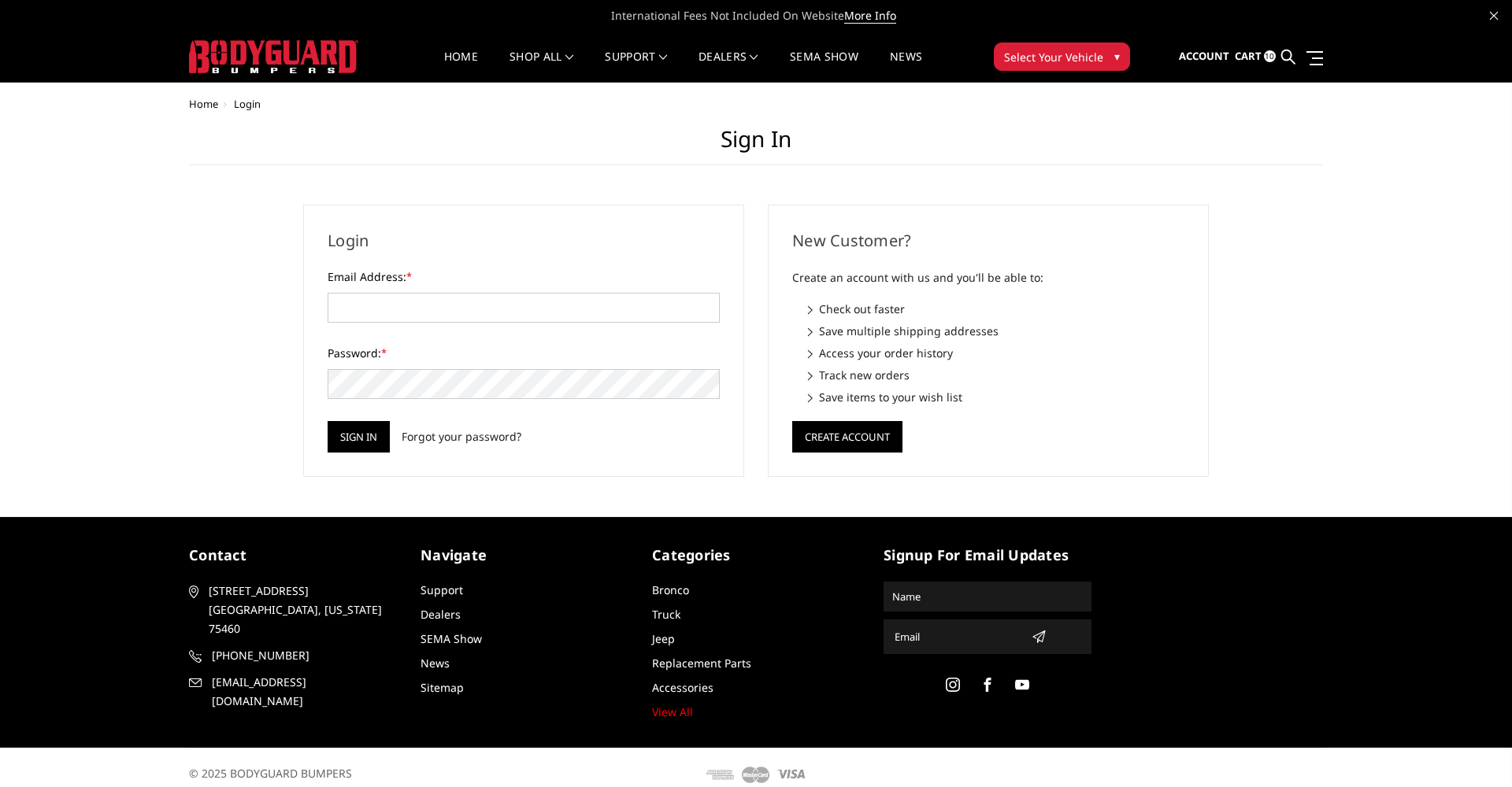
click at [1264, 60] on link "Cart 10" at bounding box center [1254, 57] width 41 height 43
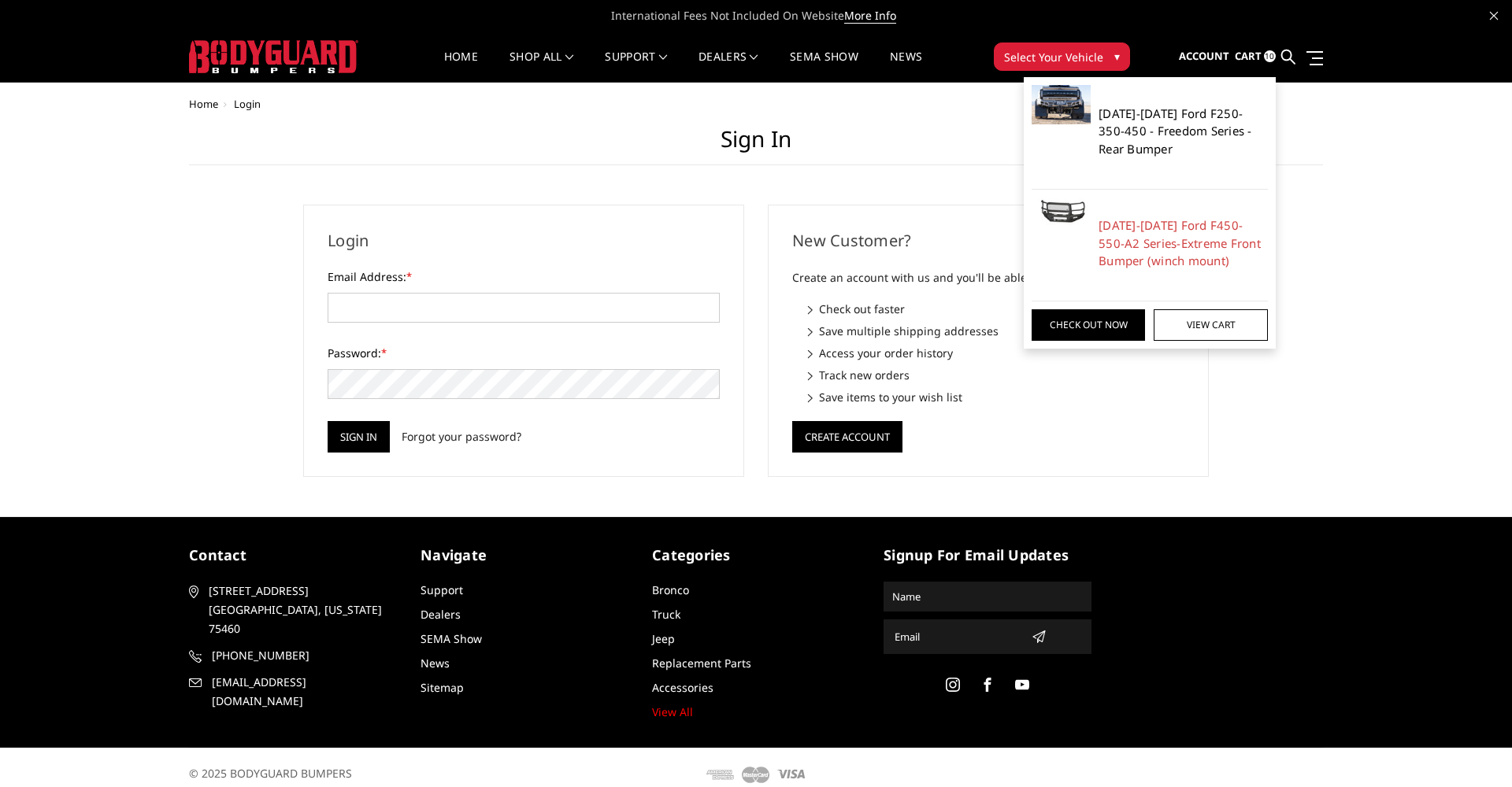
click at [1159, 131] on link "[DATE]-[DATE] Ford F250-350-450 - Freedom Series - Rear Bumper" at bounding box center [1183, 131] width 169 height 53
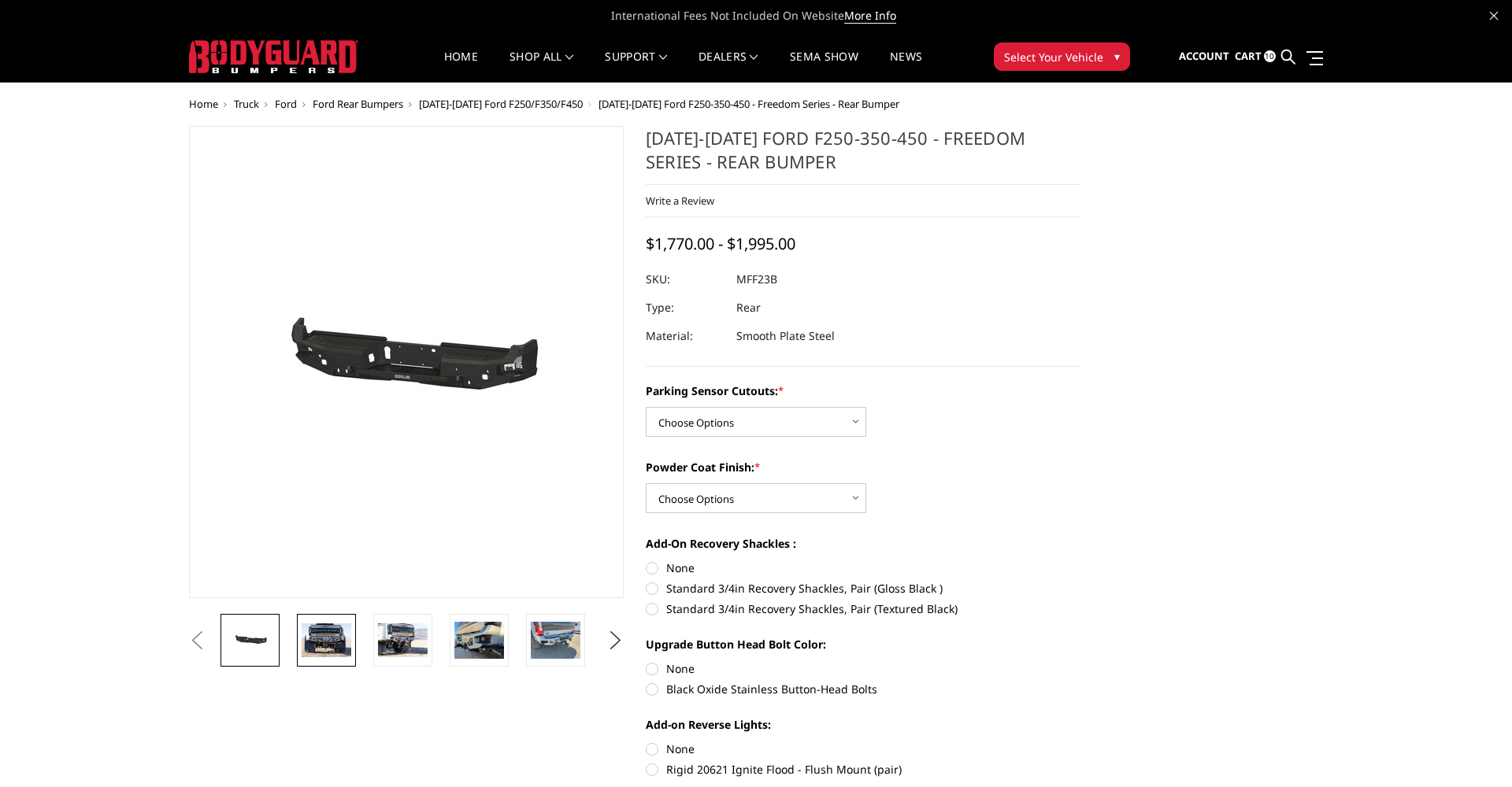
scroll to position [0, 1]
click at [311, 648] on img at bounding box center [326, 640] width 50 height 33
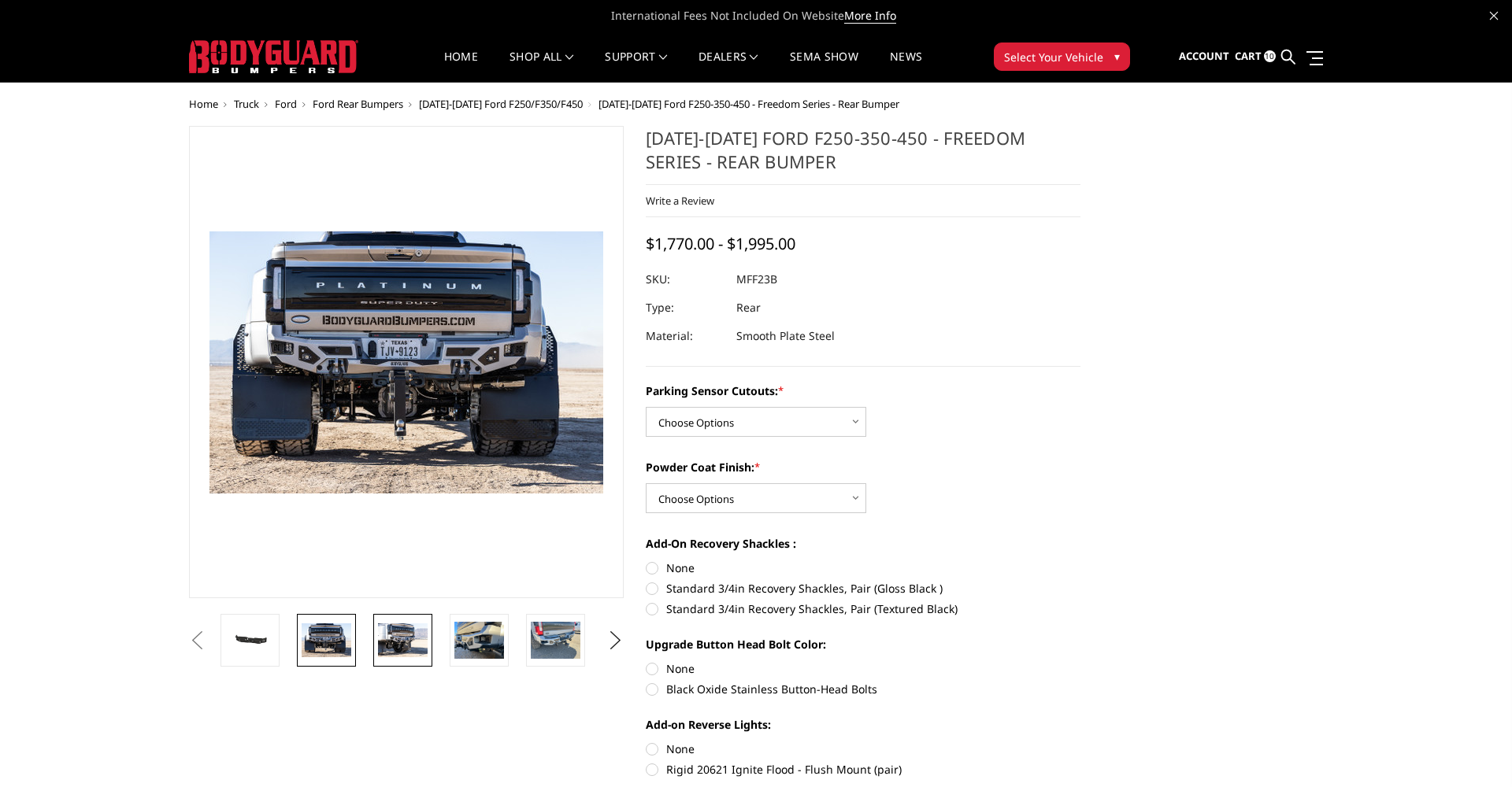
click at [411, 648] on img at bounding box center [403, 640] width 50 height 33
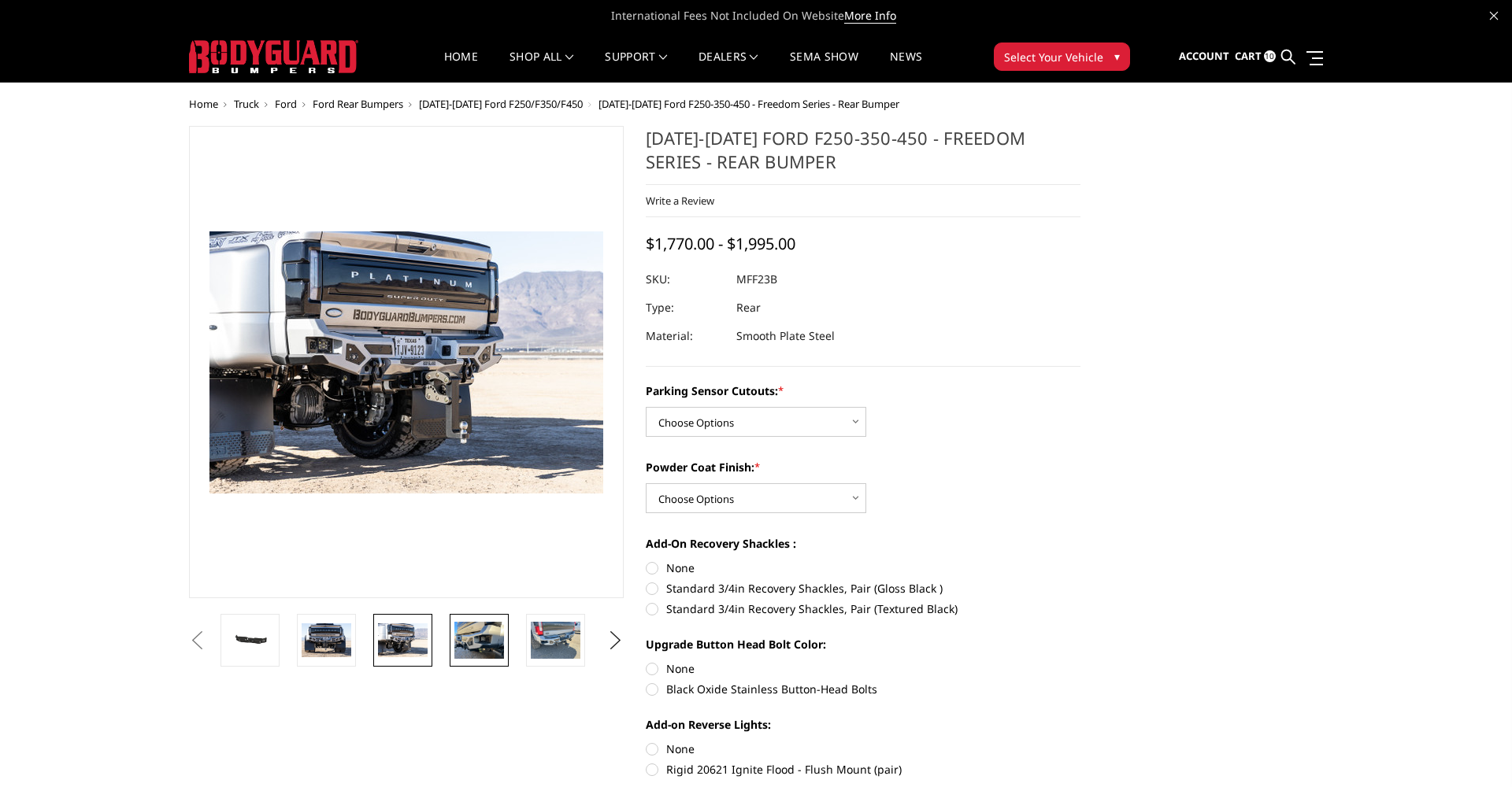
click at [473, 649] on img at bounding box center [479, 640] width 50 height 37
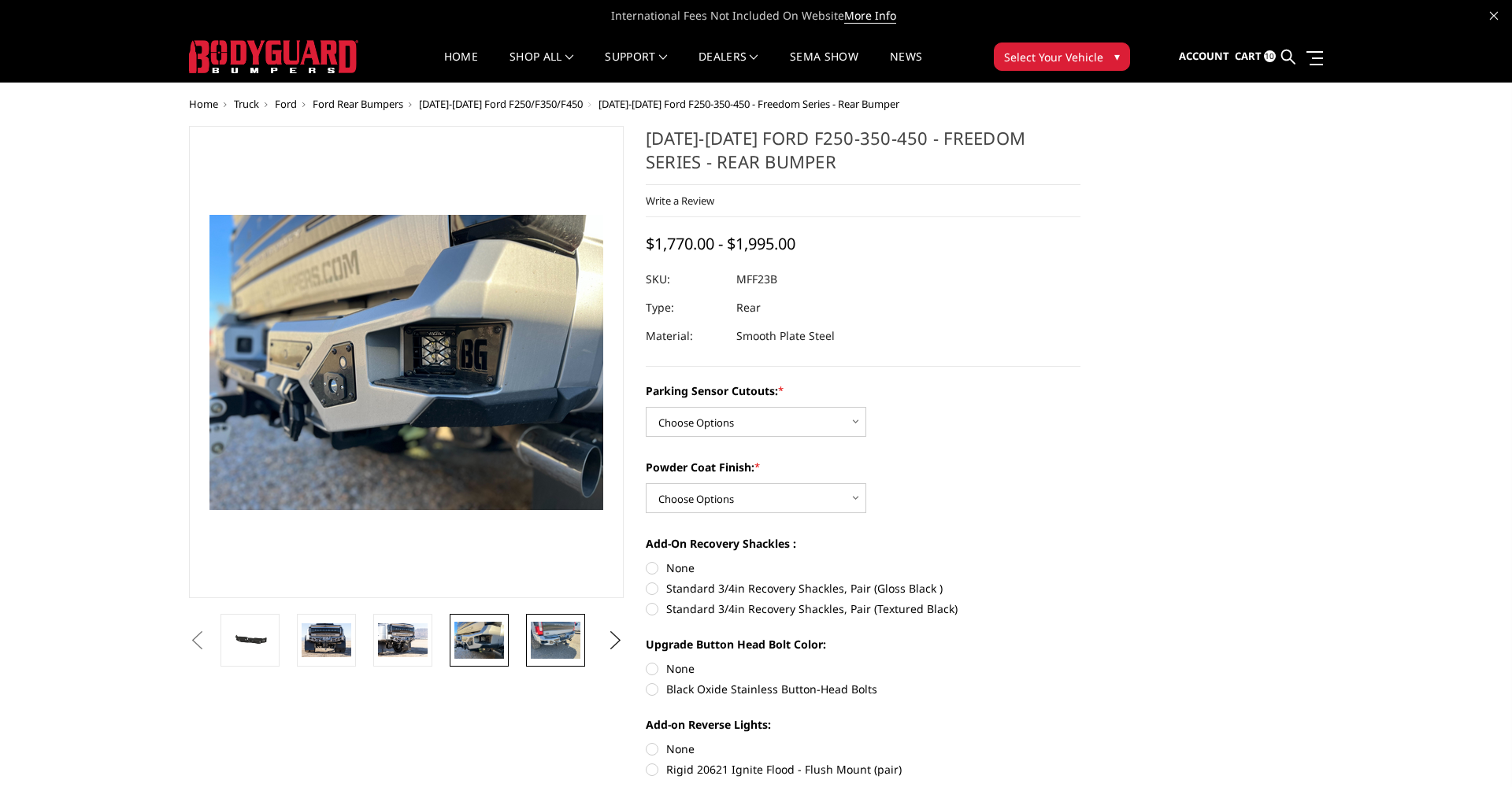
click at [558, 653] on img at bounding box center [556, 640] width 50 height 37
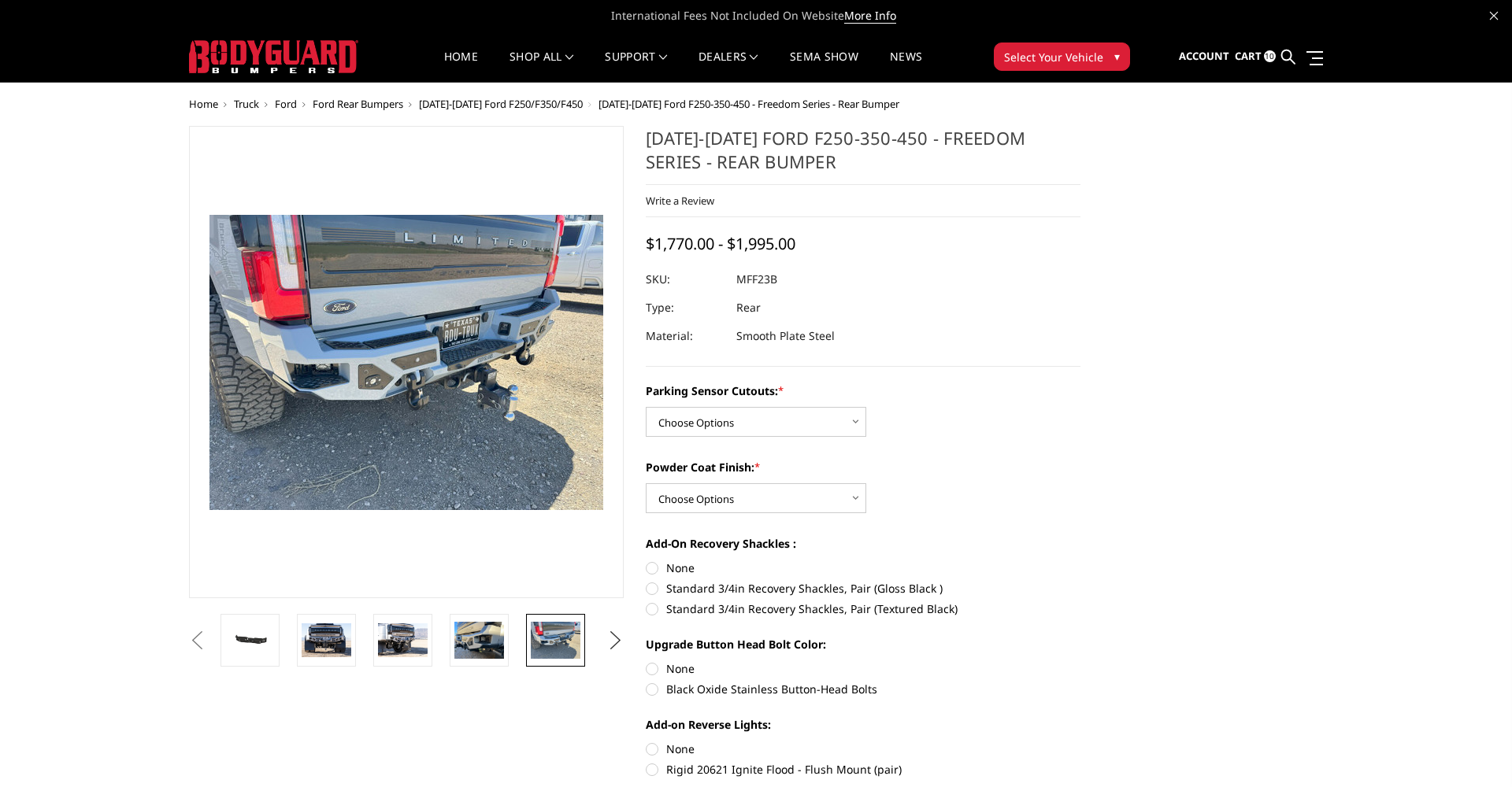
click at [609, 637] on button "Next" at bounding box center [615, 640] width 24 height 24
click at [571, 640] on img at bounding box center [556, 640] width 50 height 37
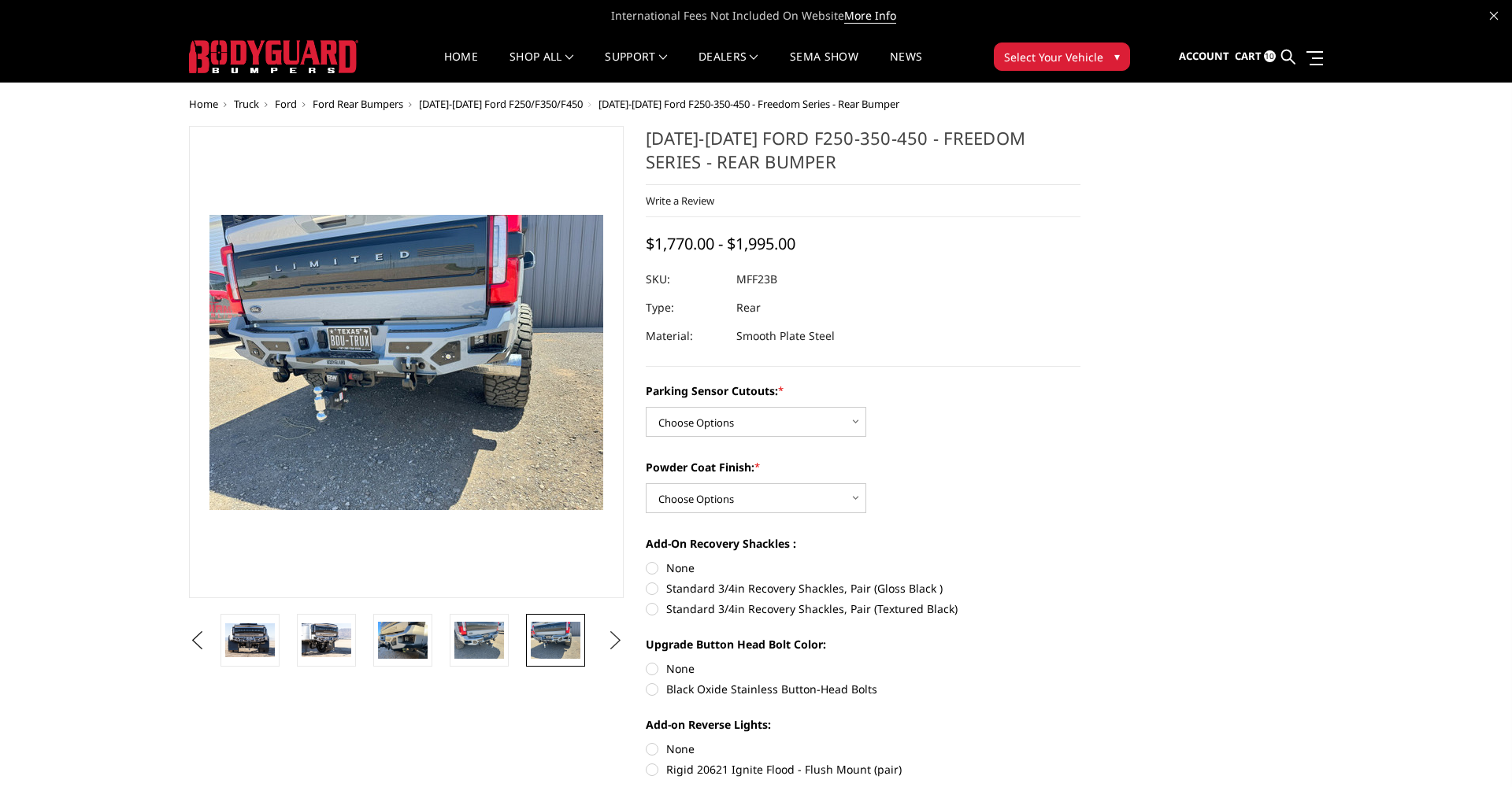
click at [612, 635] on button "Next" at bounding box center [615, 640] width 24 height 24
click at [198, 642] on button "Previous" at bounding box center [197, 640] width 24 height 24
click at [198, 641] on button "Previous" at bounding box center [197, 640] width 24 height 24
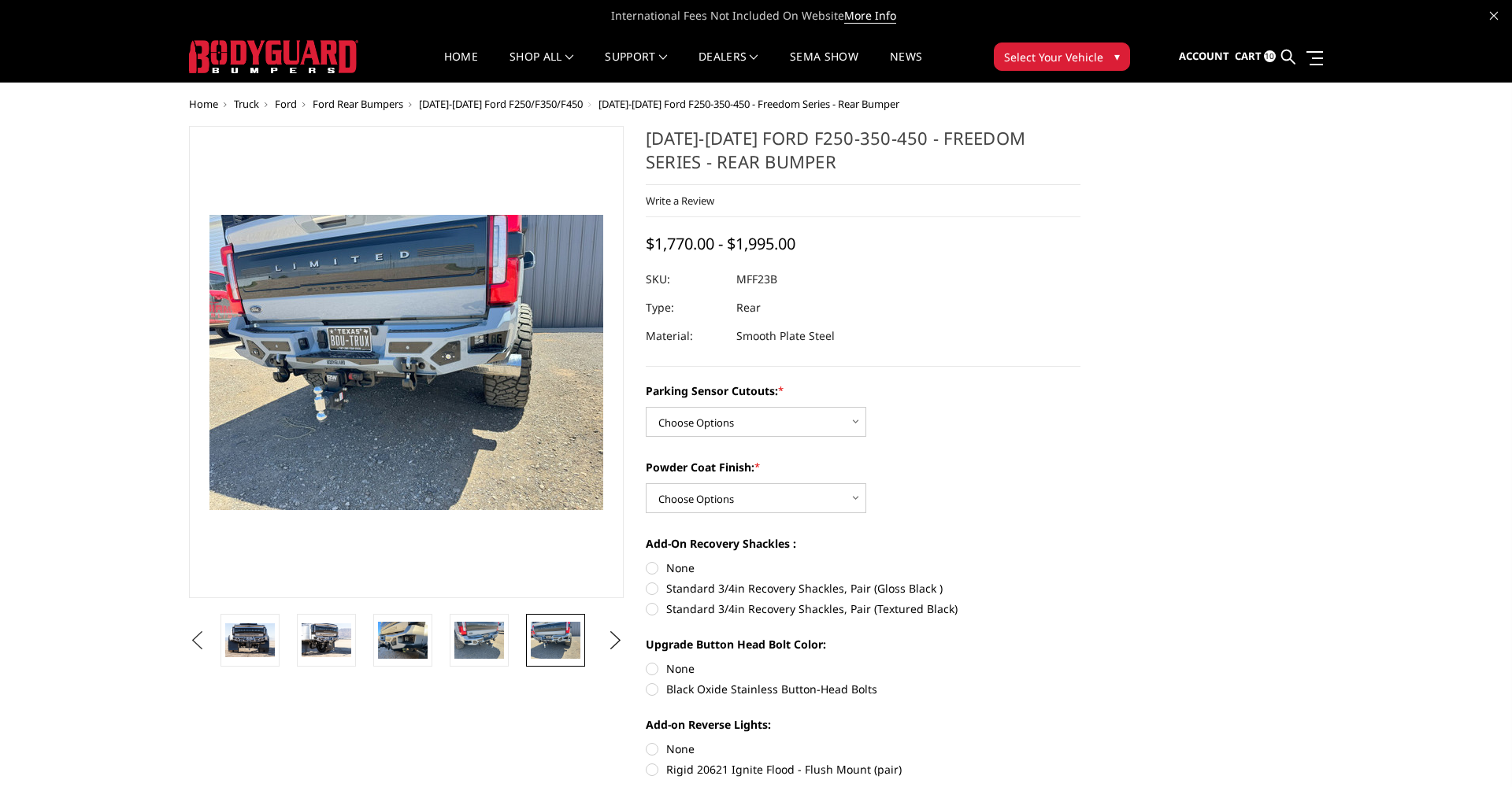
click at [206, 642] on button "Previous" at bounding box center [197, 640] width 24 height 24
click at [311, 644] on img at bounding box center [326, 640] width 50 height 33
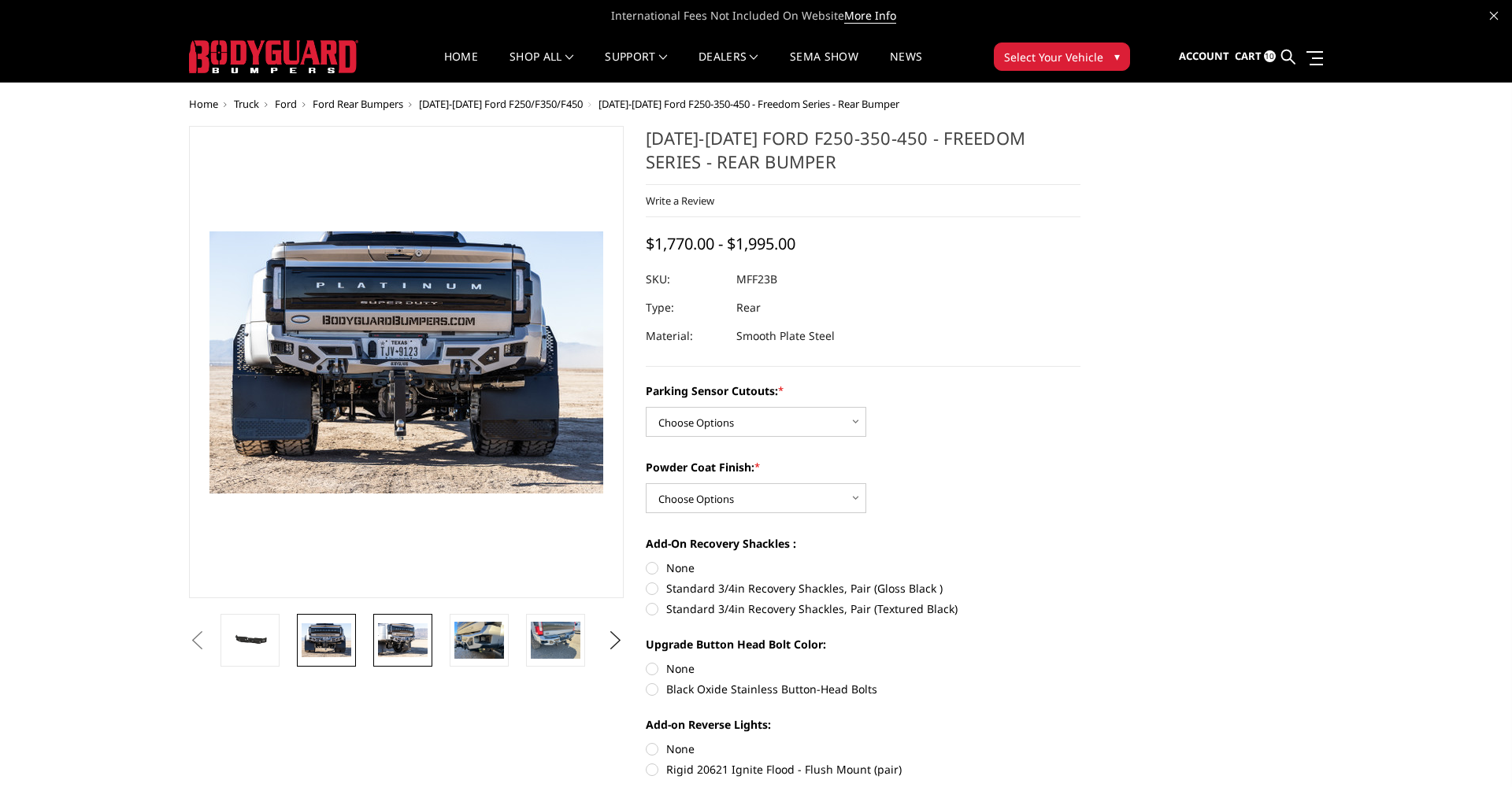
click at [403, 644] on img at bounding box center [403, 640] width 50 height 33
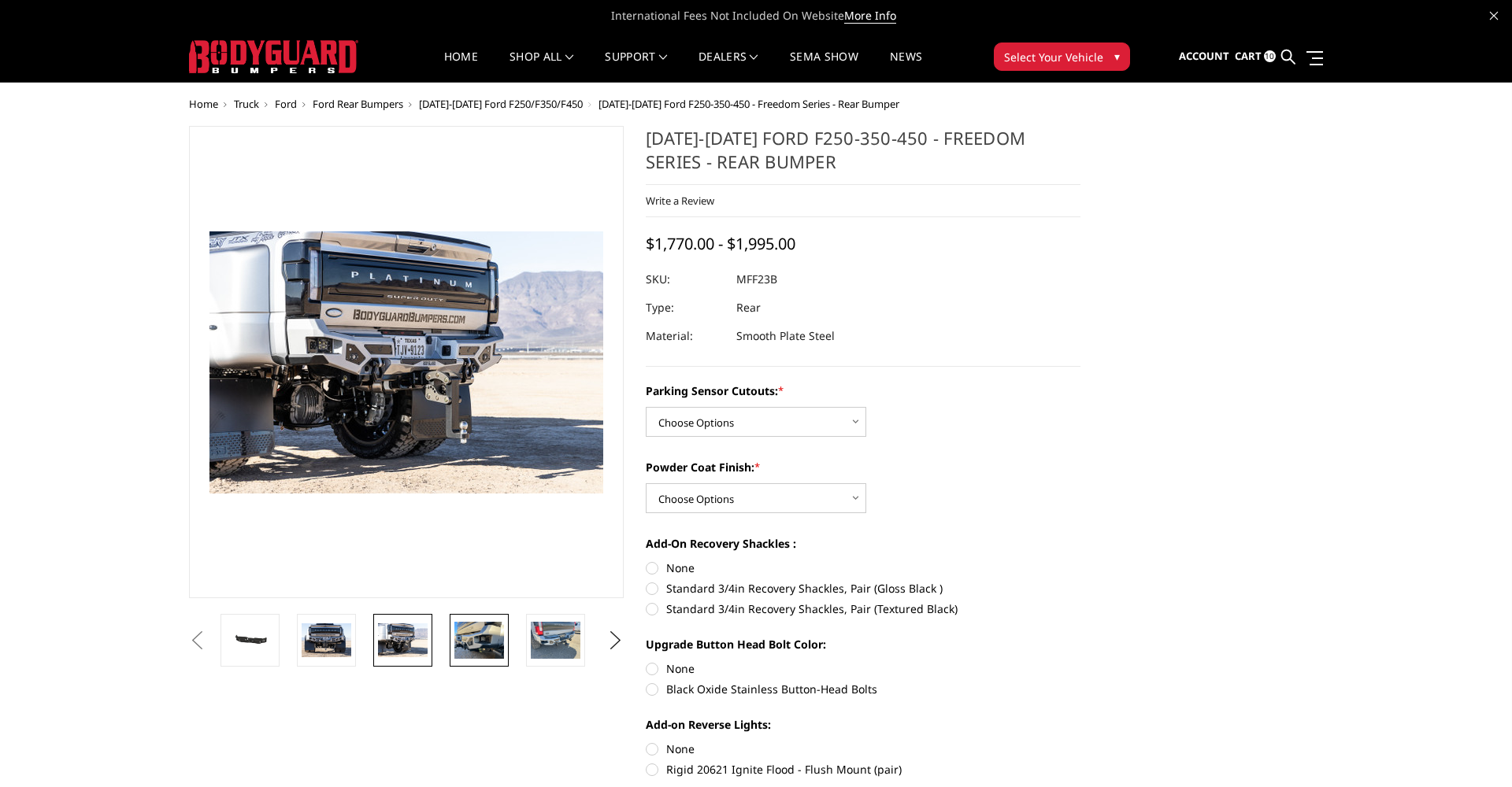
click at [470, 643] on img at bounding box center [479, 640] width 50 height 37
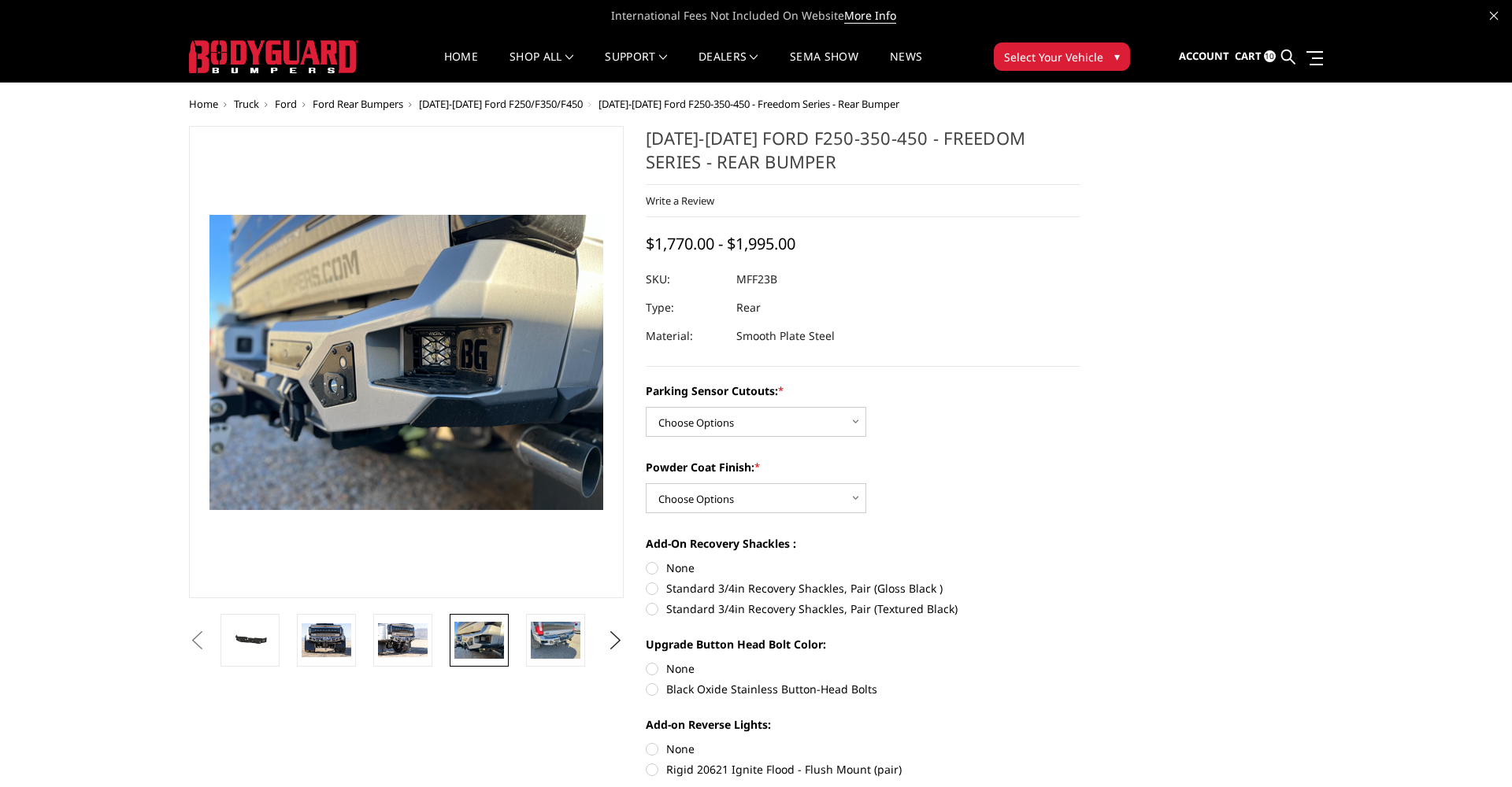
click at [188, 637] on button "Previous" at bounding box center [197, 640] width 24 height 24
click at [196, 639] on button "Previous" at bounding box center [197, 640] width 24 height 24
click at [313, 637] on img at bounding box center [326, 640] width 50 height 33
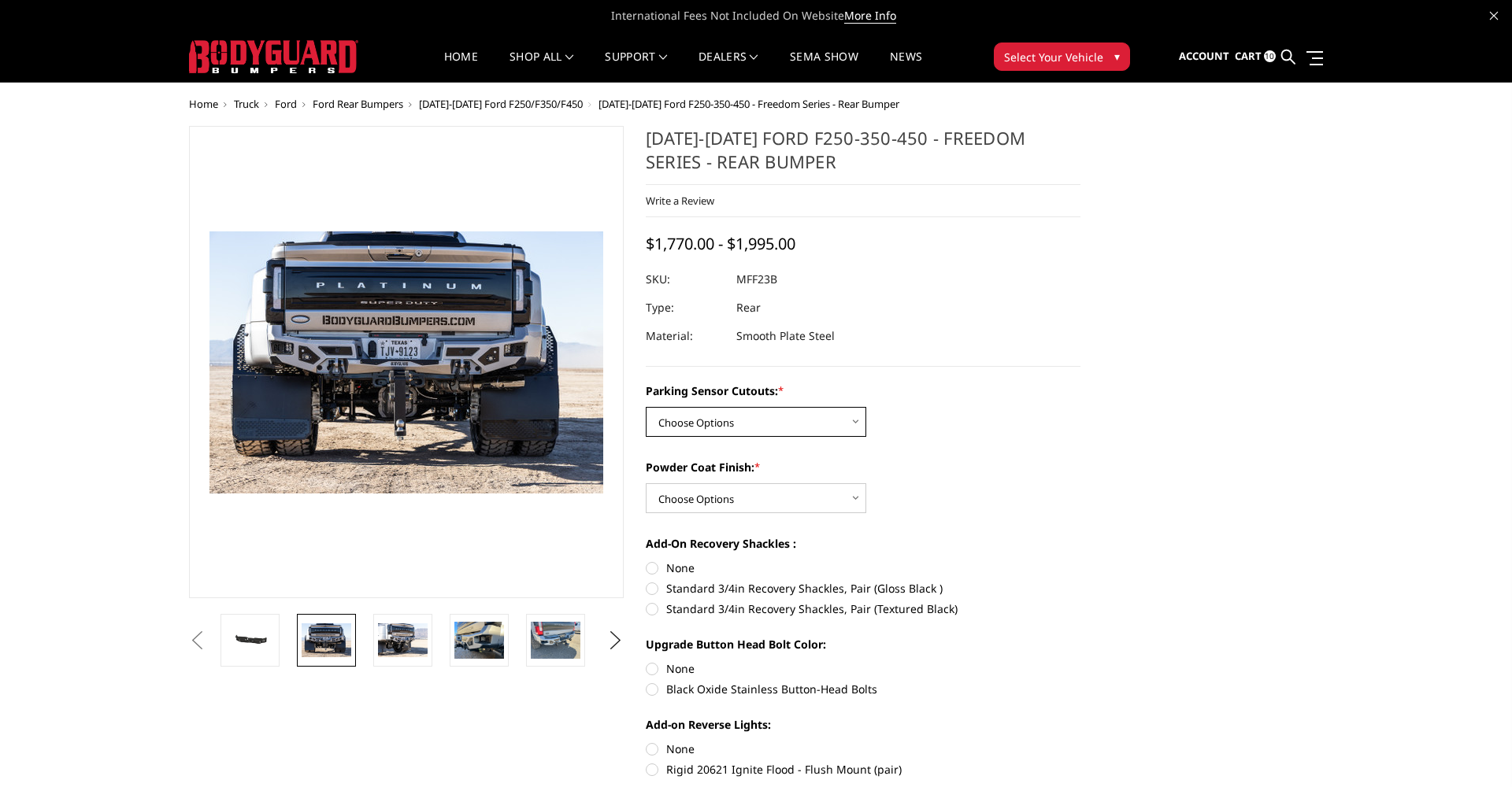
select select "2559"
select select "2560"
click at [724, 590] on label "Standard 3/4in Recovery Shackles, Pair (Gloss Black )" at bounding box center [863, 588] width 435 height 17
click at [1080, 561] on input "Standard 3/4in Recovery Shackles, Pair (Gloss Black )" at bounding box center [1080, 560] width 1 height 1
radio input "true"
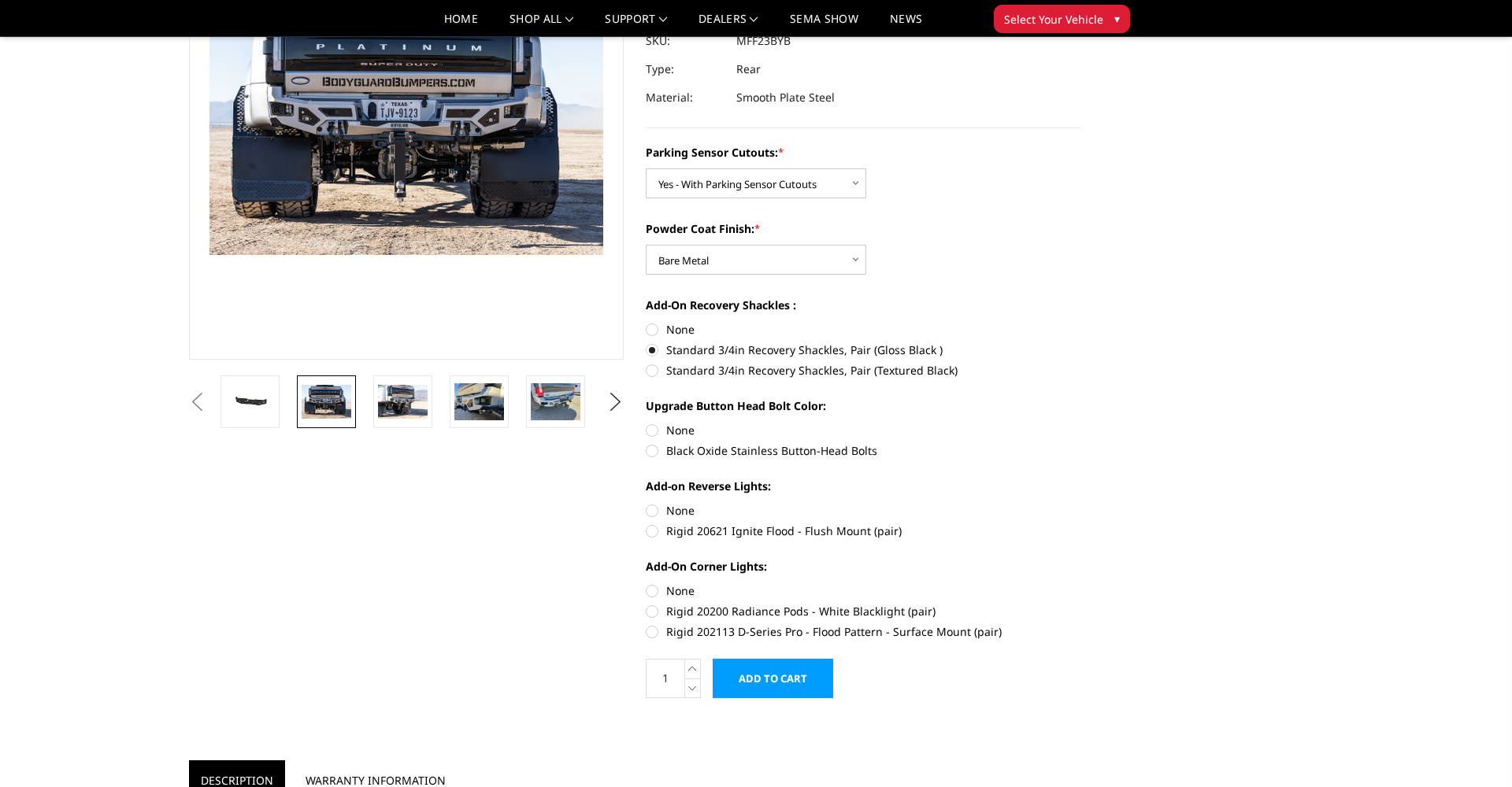
scroll to position [195, 0]
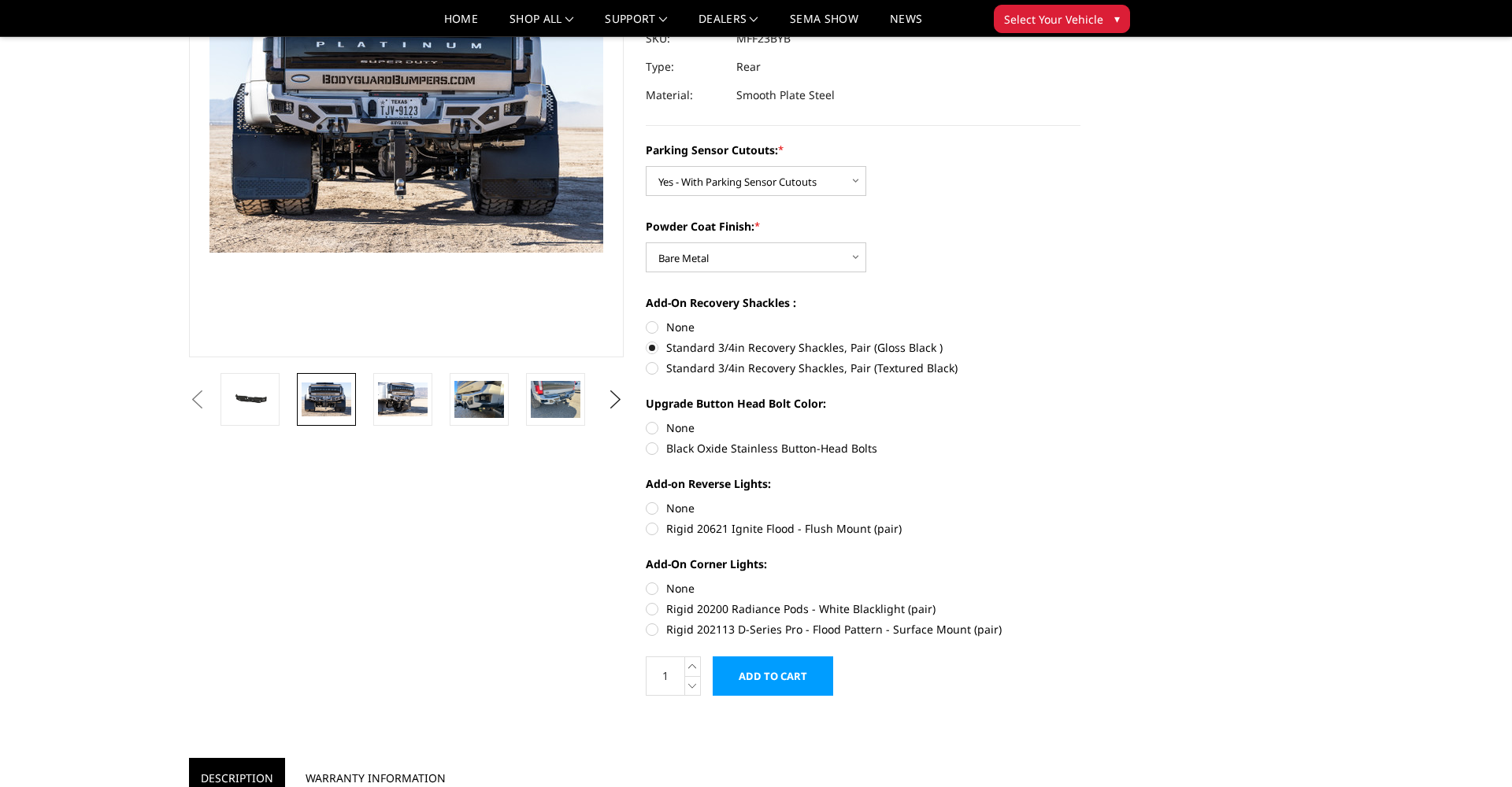
click at [688, 449] on label "Black Oxide Stainless Button-Head Bolts" at bounding box center [863, 448] width 435 height 17
click at [1080, 420] on input "Black Oxide Stainless Button-Head Bolts" at bounding box center [1080, 419] width 1 height 1
radio input "true"
click at [701, 529] on label "Rigid 20621 Ignite Flood - Flush Mount (pair)" at bounding box center [863, 528] width 435 height 17
click at [1080, 501] on input "Rigid 20621 Ignite Flood - Flush Mount (pair)" at bounding box center [1080, 500] width 1 height 1
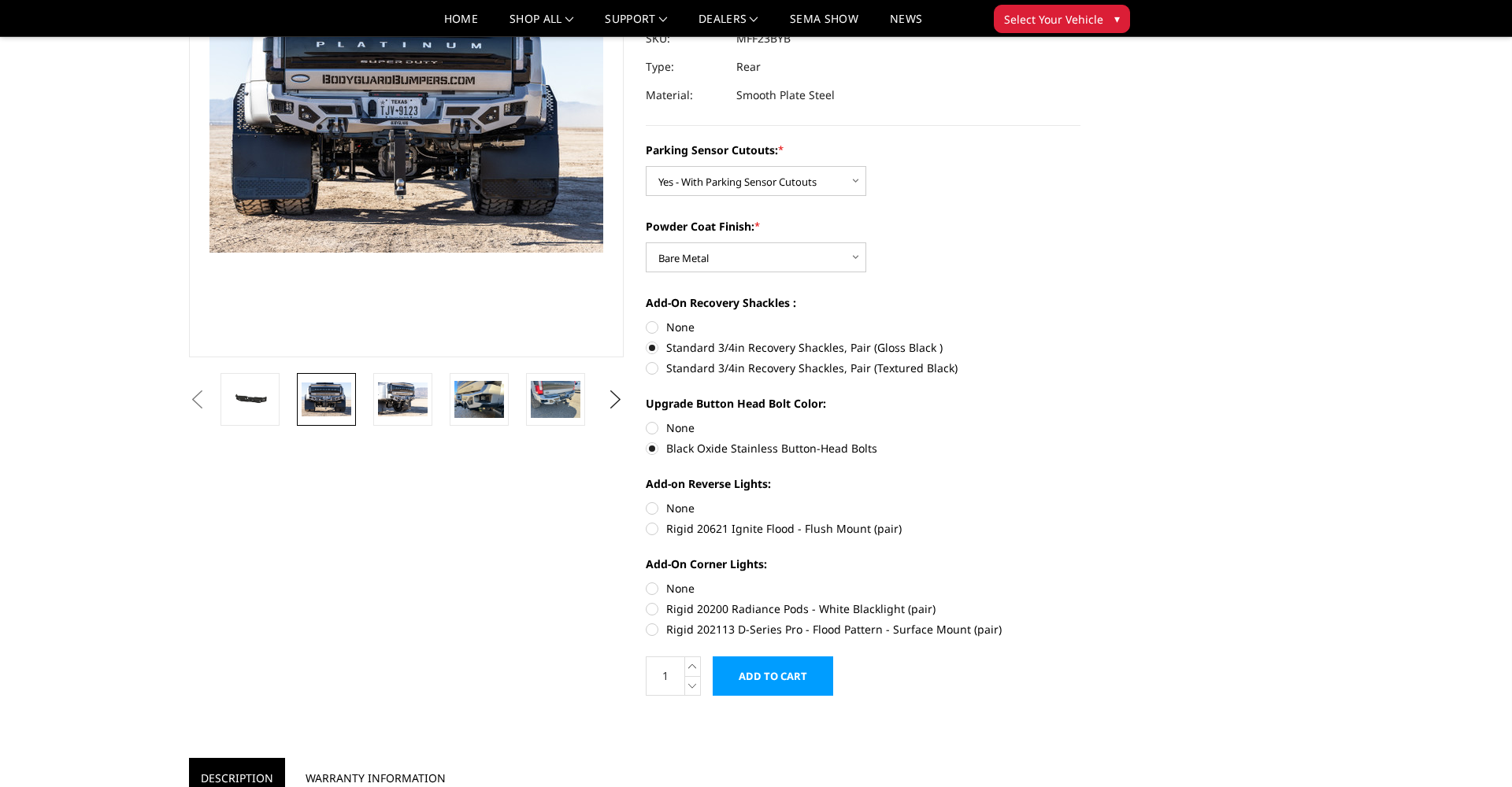
radio input "true"
click at [486, 398] on img at bounding box center [479, 399] width 50 height 37
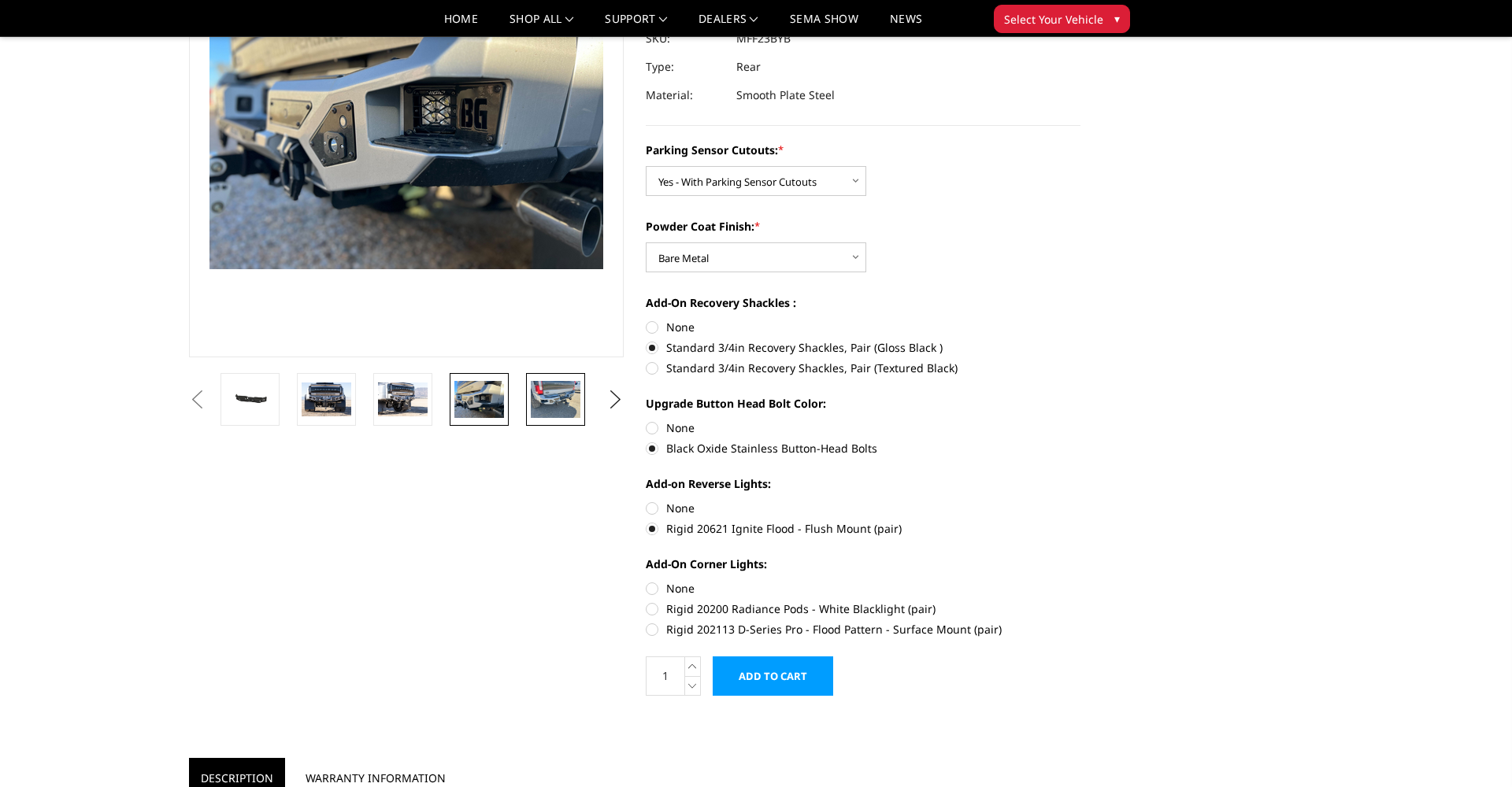
click at [547, 398] on img at bounding box center [556, 399] width 50 height 37
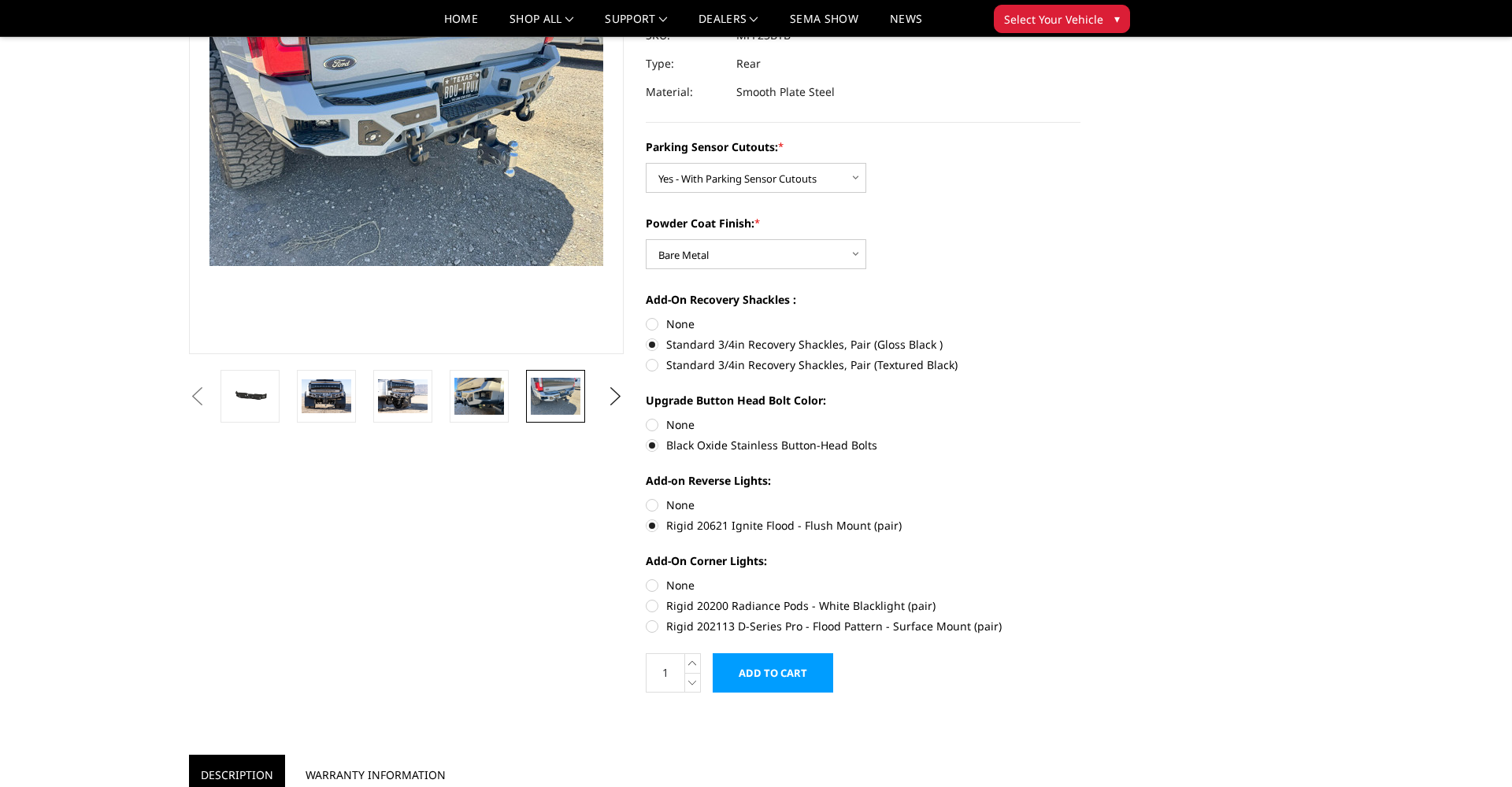
click at [759, 606] on label "Rigid 20200 Radiance Pods - White Blacklight (pair)" at bounding box center [863, 605] width 435 height 17
click at [1080, 578] on input "Rigid 20200 Radiance Pods - White Blacklight (pair)" at bounding box center [1080, 577] width 1 height 1
radio input "true"
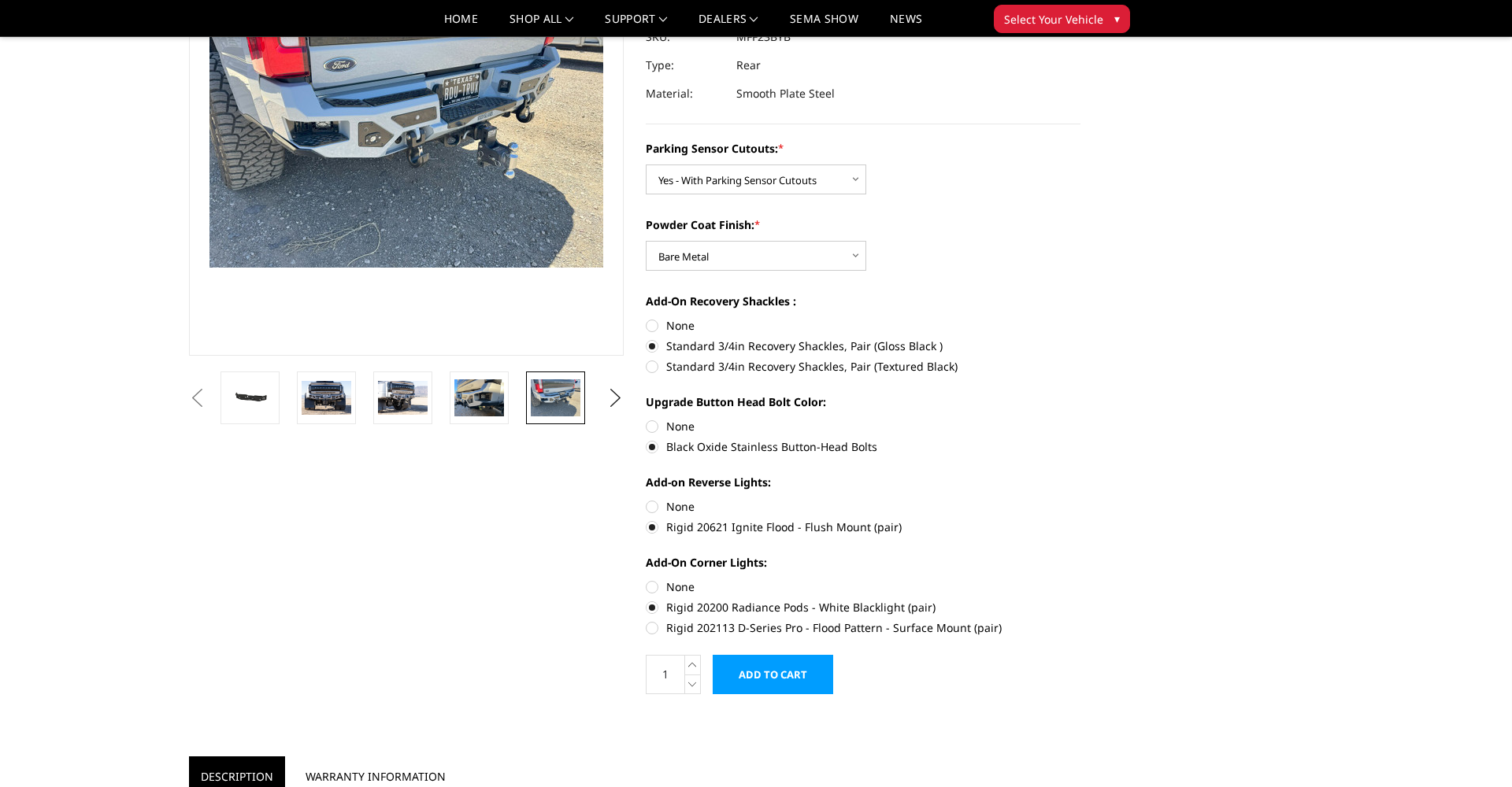
click at [652, 630] on label "Rigid 202113 D-Series Pro - Flood Pattern - Surface Mount (pair)" at bounding box center [863, 627] width 435 height 17
click at [1080, 600] on input "Rigid 202113 D-Series Pro - Flood Pattern - Surface Mount (pair)" at bounding box center [1080, 599] width 1 height 1
radio input "true"
click at [737, 611] on label "Rigid 20200 Radiance Pods - White Blacklight (pair)" at bounding box center [863, 607] width 435 height 17
click at [1080, 579] on input "Rigid 20200 Radiance Pods - White Blacklight (pair)" at bounding box center [1080, 579] width 1 height 1
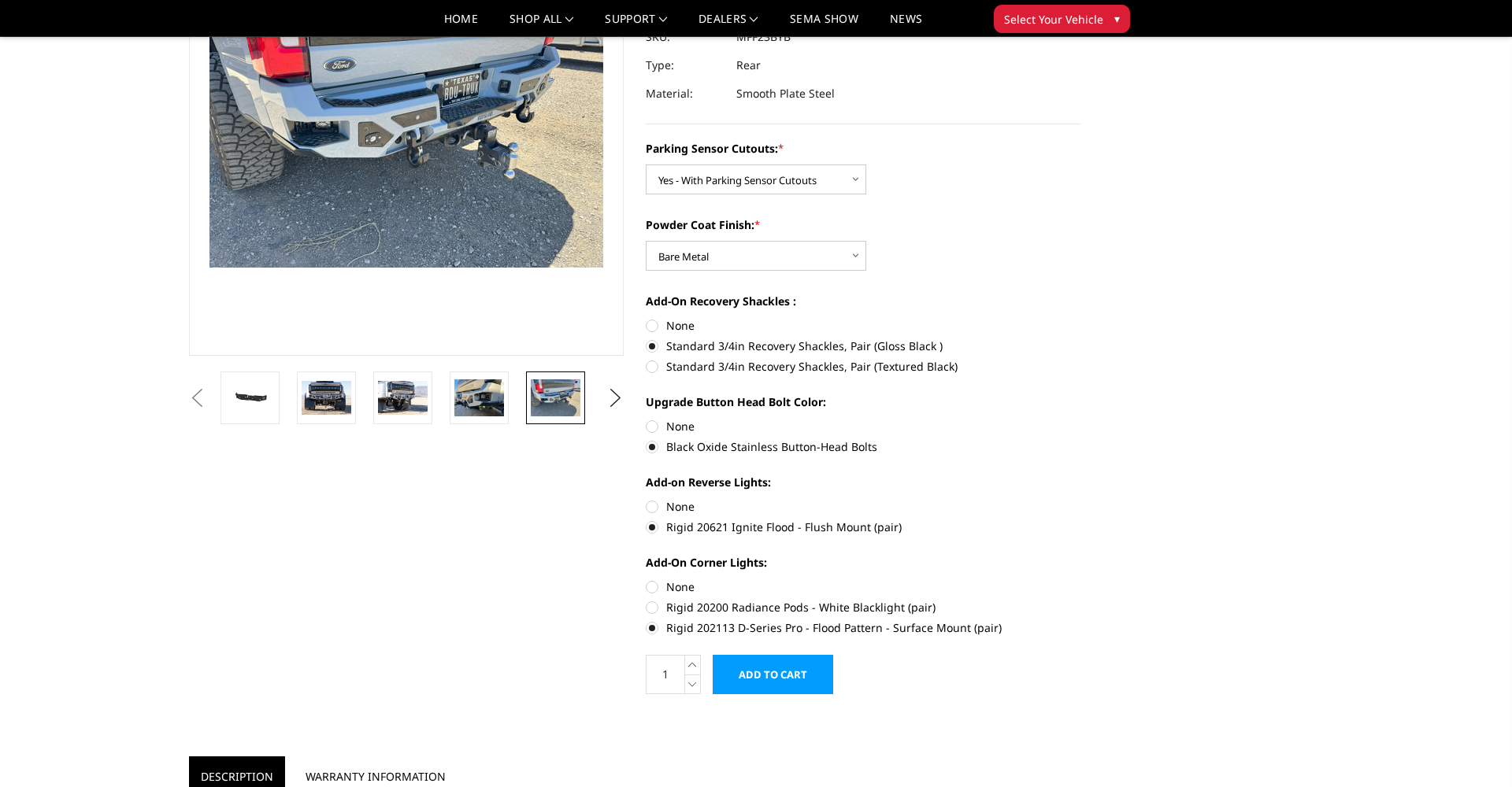
radio input "true"
click at [659, 627] on label "Rigid 202113 D-Series Pro - Flood Pattern - Surface Mount (pair)" at bounding box center [863, 628] width 435 height 17
click at [1080, 601] on input "Rigid 202113 D-Series Pro - Flood Pattern - Surface Mount (pair)" at bounding box center [1080, 600] width 1 height 1
radio input "true"
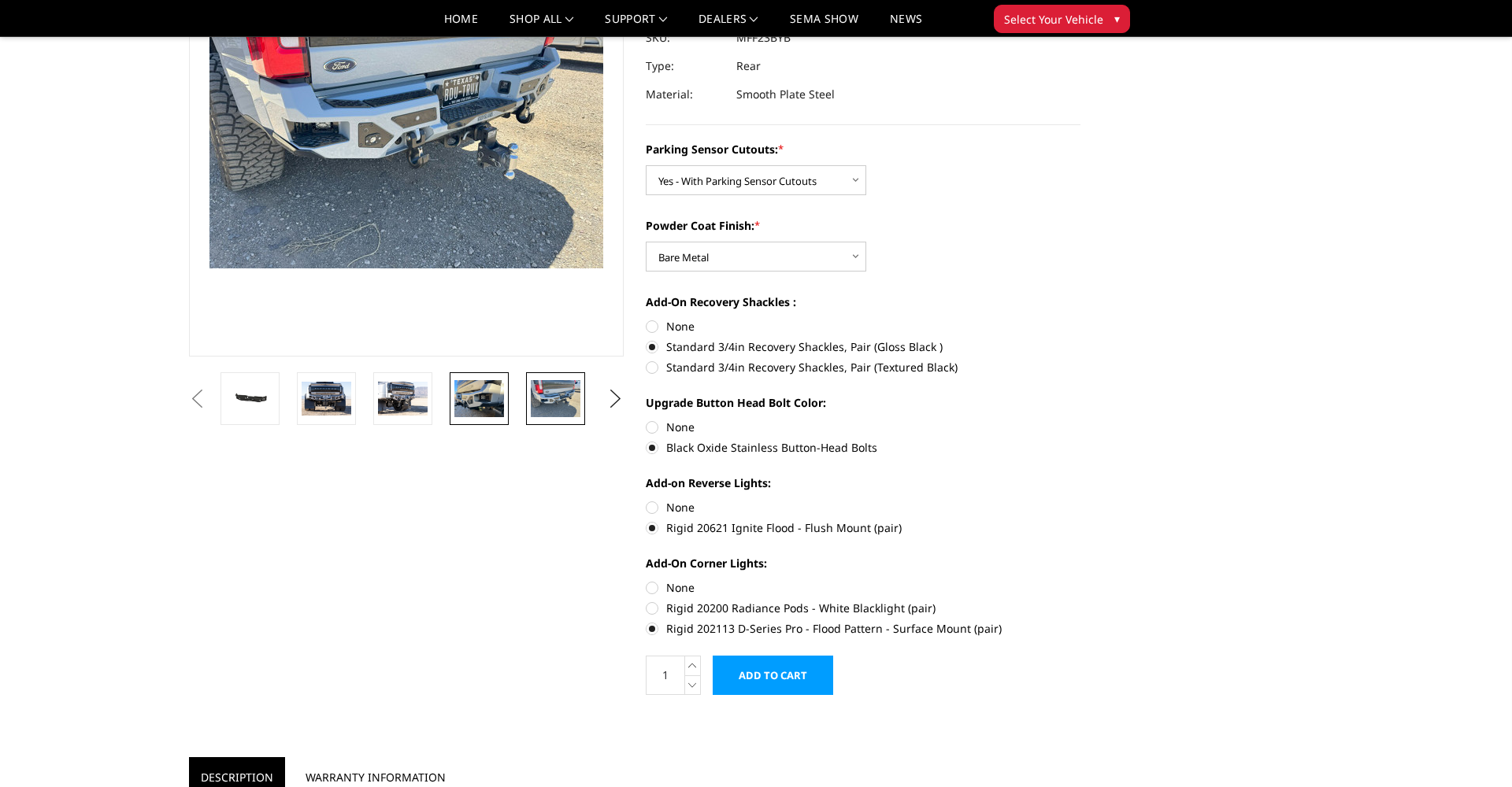
click at [495, 410] on img at bounding box center [479, 398] width 50 height 37
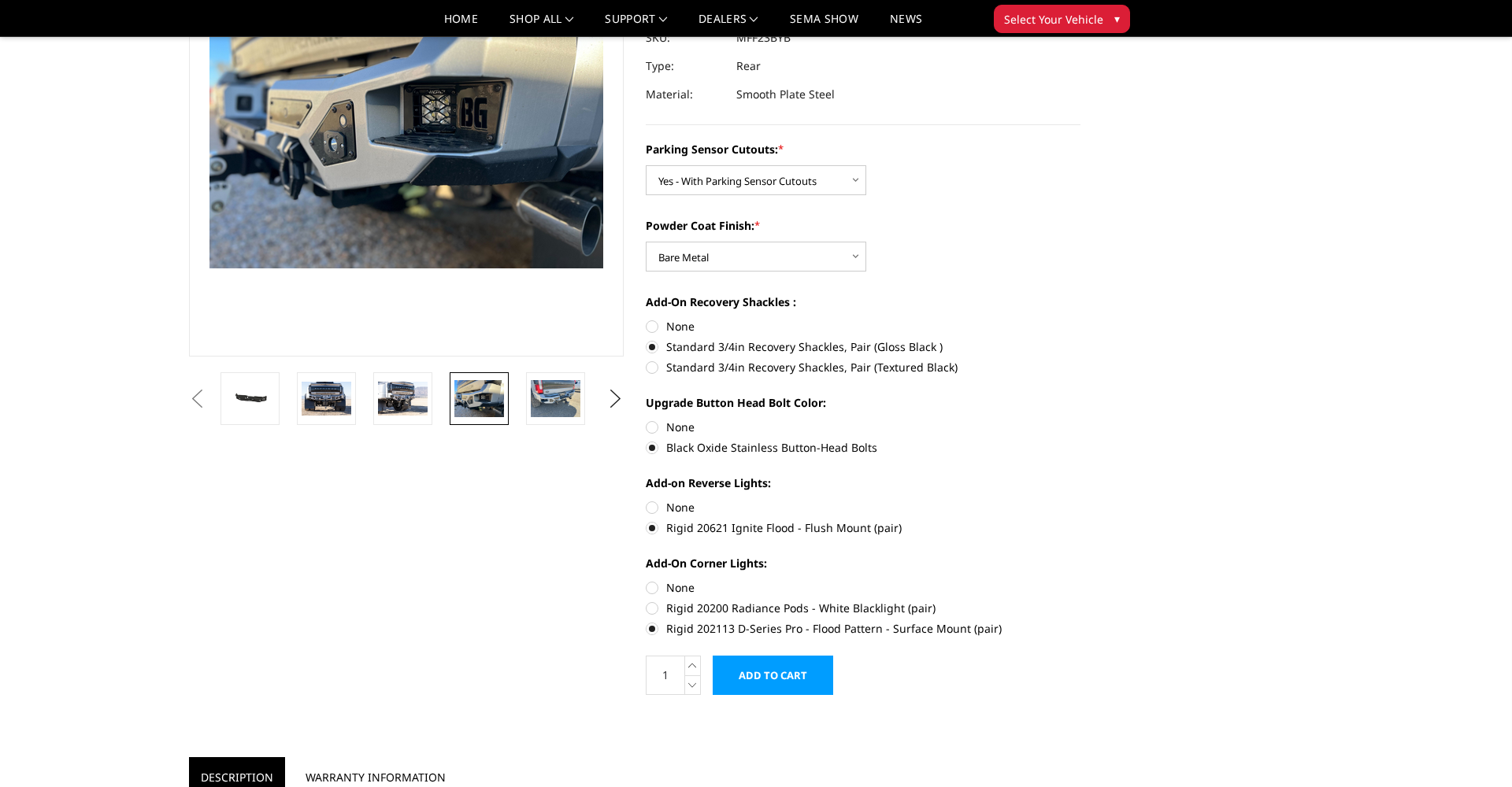
click at [728, 611] on label "Rigid 20200 Radiance Pods - White Blacklight (pair)" at bounding box center [863, 608] width 435 height 17
click at [1080, 580] on input "Rigid 20200 Radiance Pods - White Blacklight (pair)" at bounding box center [1080, 579] width 1 height 1
radio input "true"
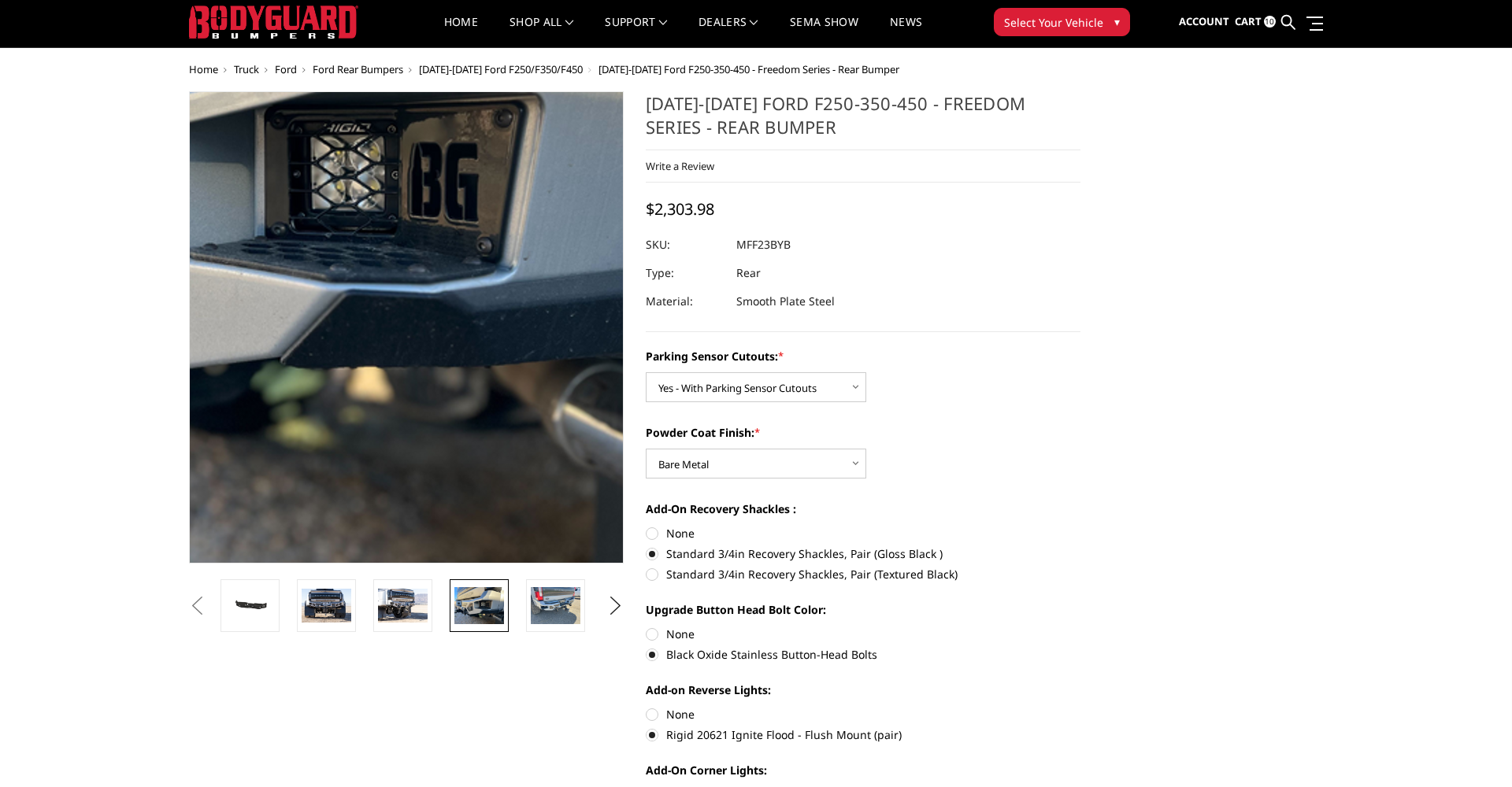
scroll to position [35, 0]
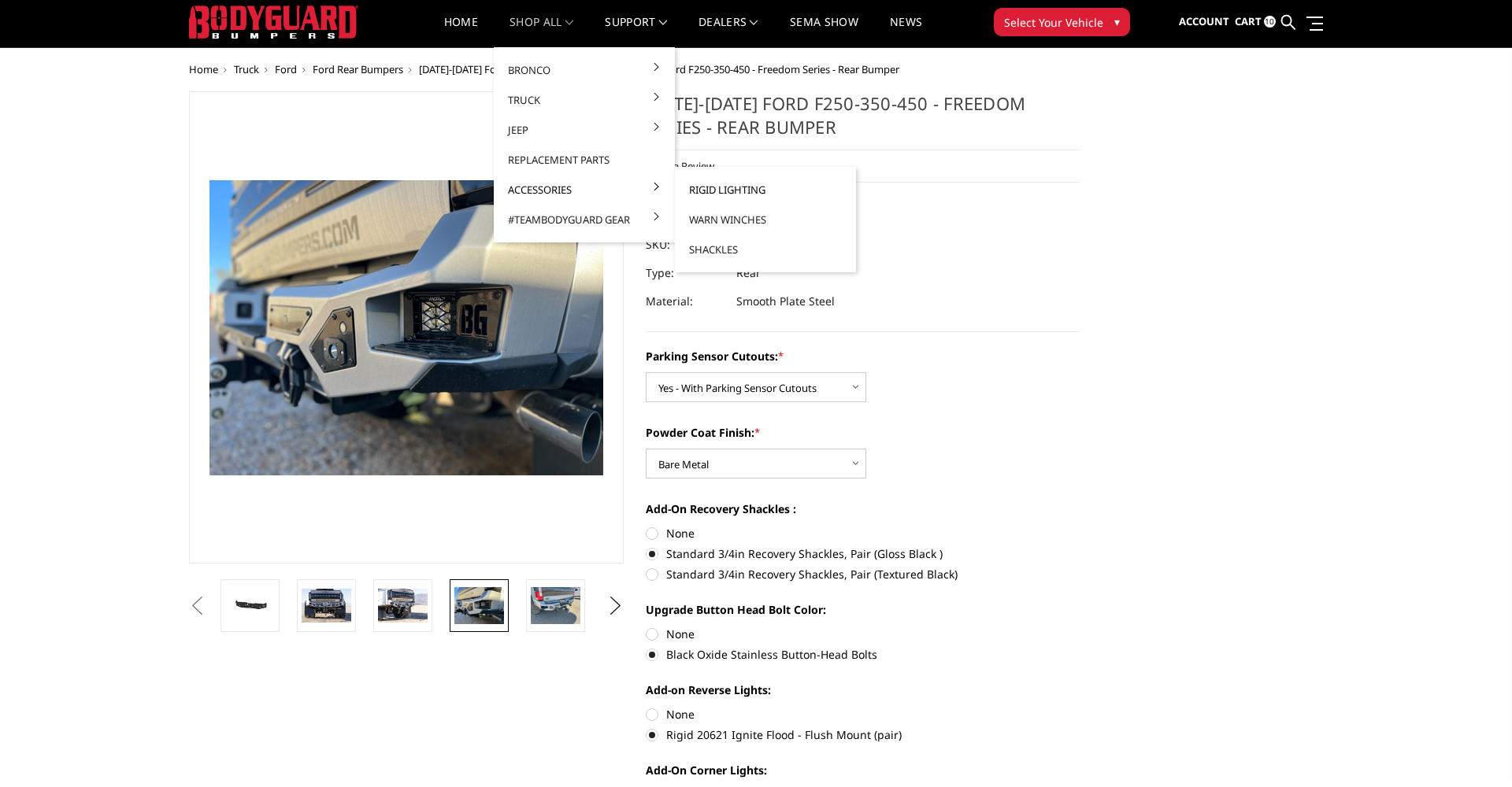
click at [707, 192] on link "Rigid Lighting" at bounding box center [765, 190] width 169 height 30
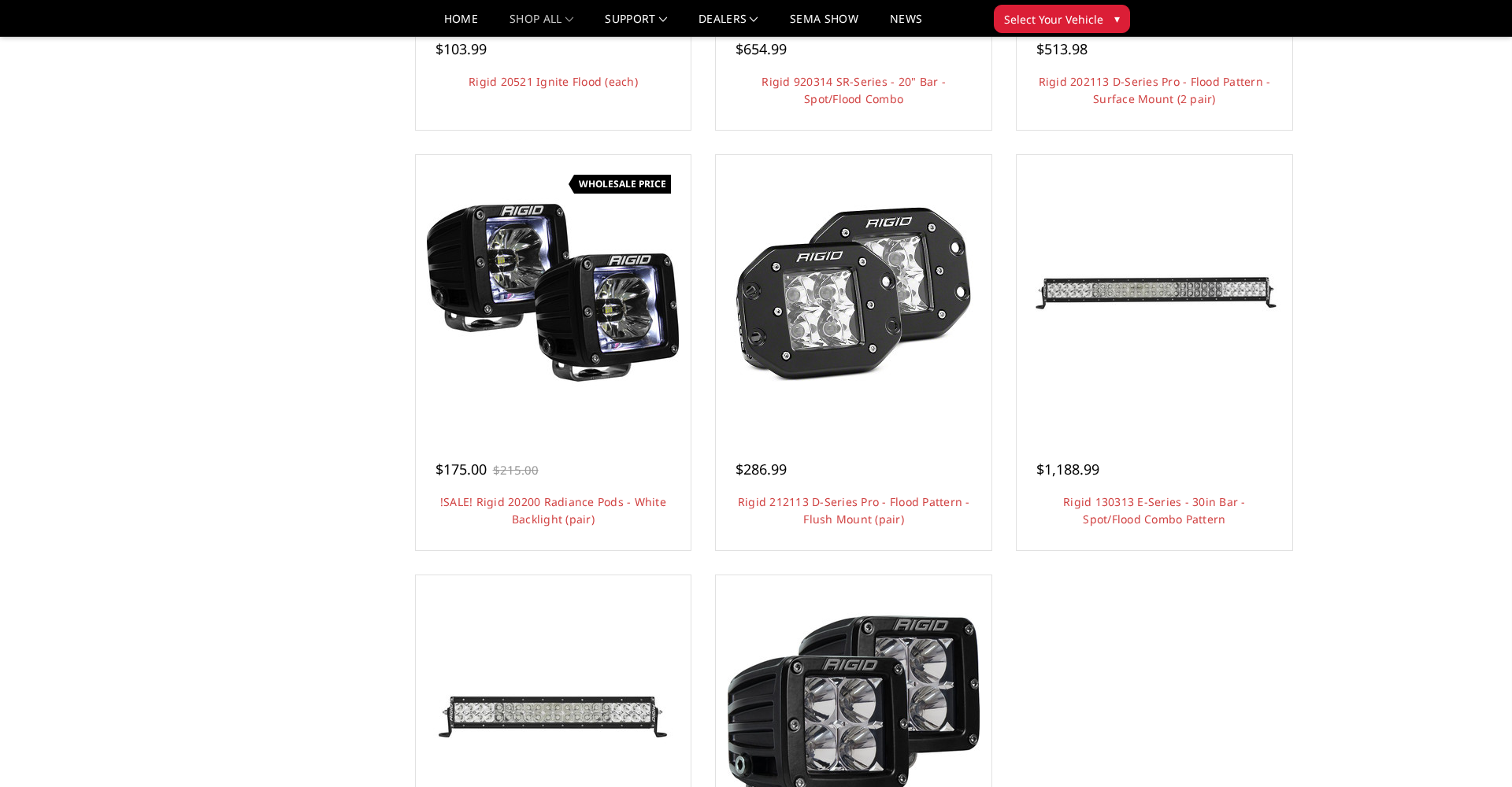
scroll to position [886, 0]
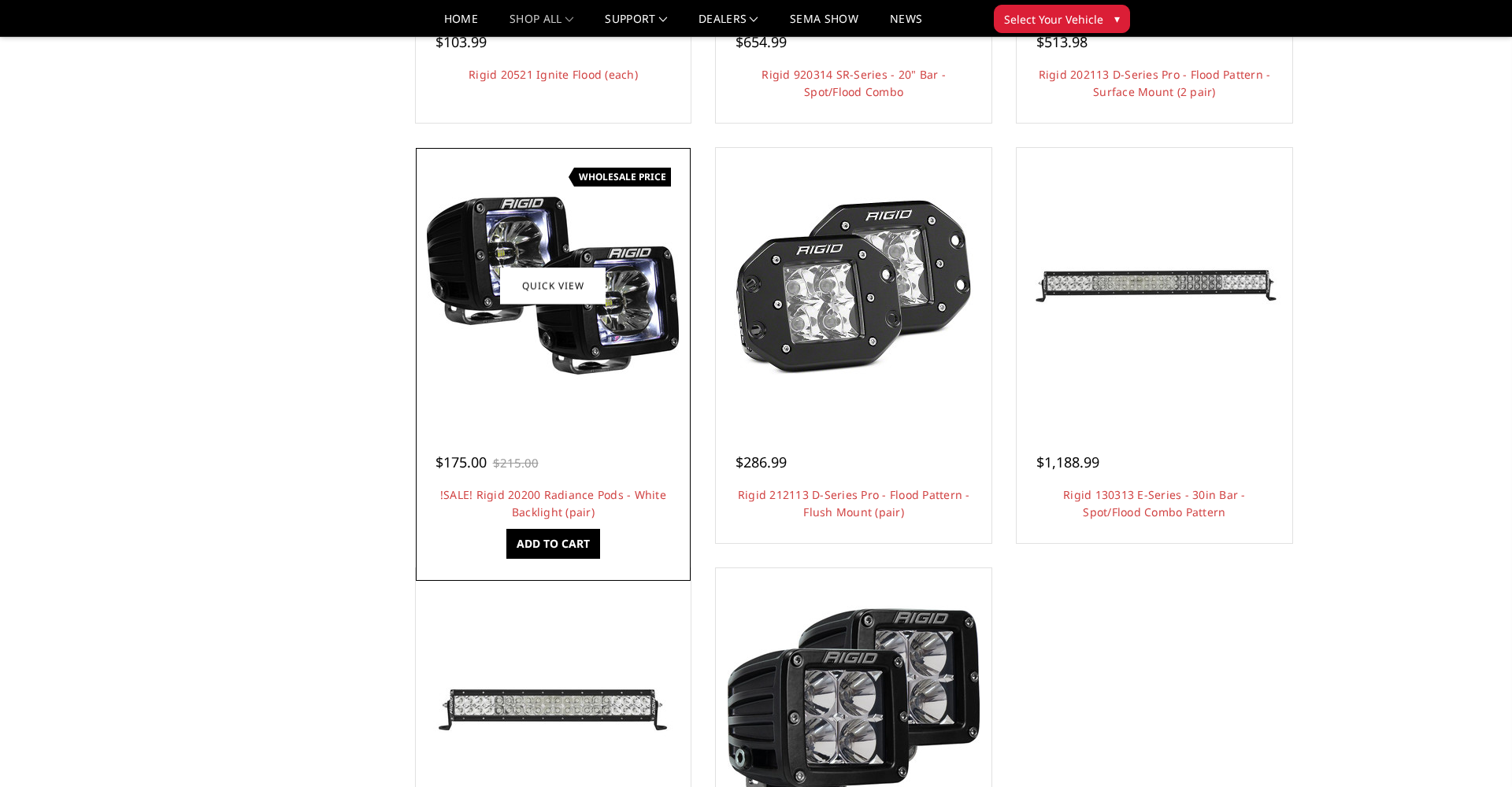
click at [605, 341] on img at bounding box center [553, 286] width 252 height 252
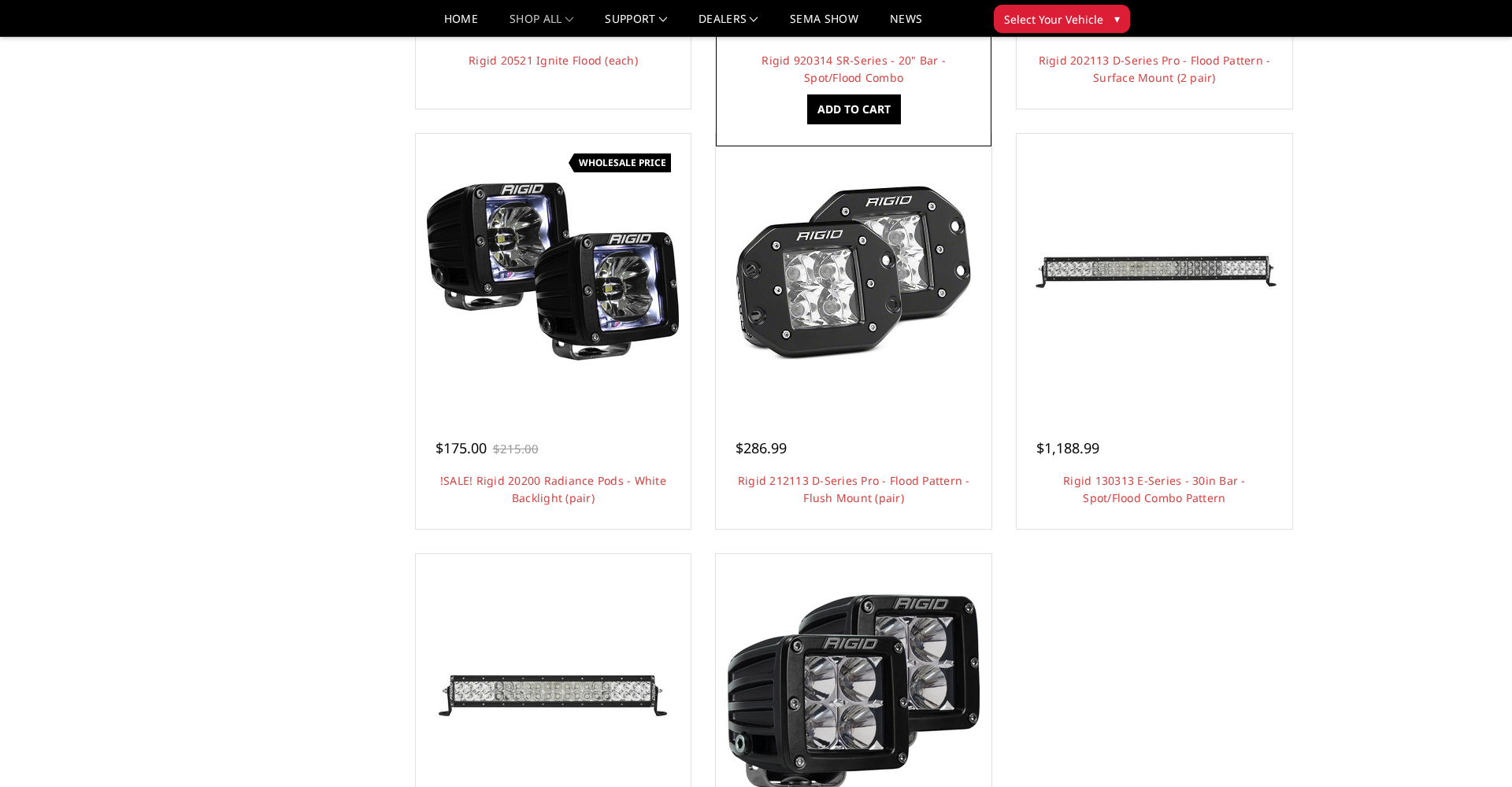
scroll to position [906, 0]
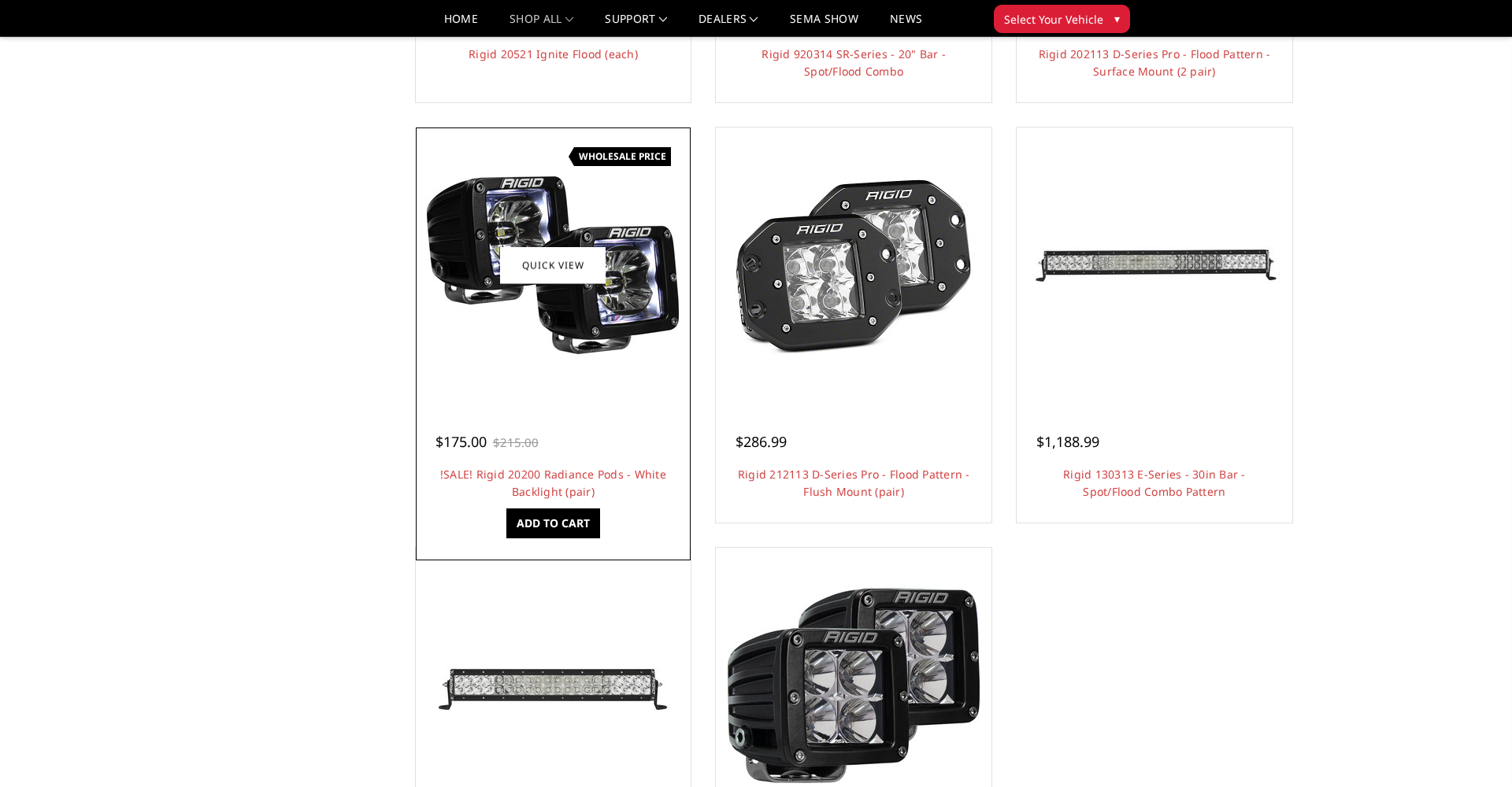
click at [608, 297] on img at bounding box center [553, 266] width 252 height 252
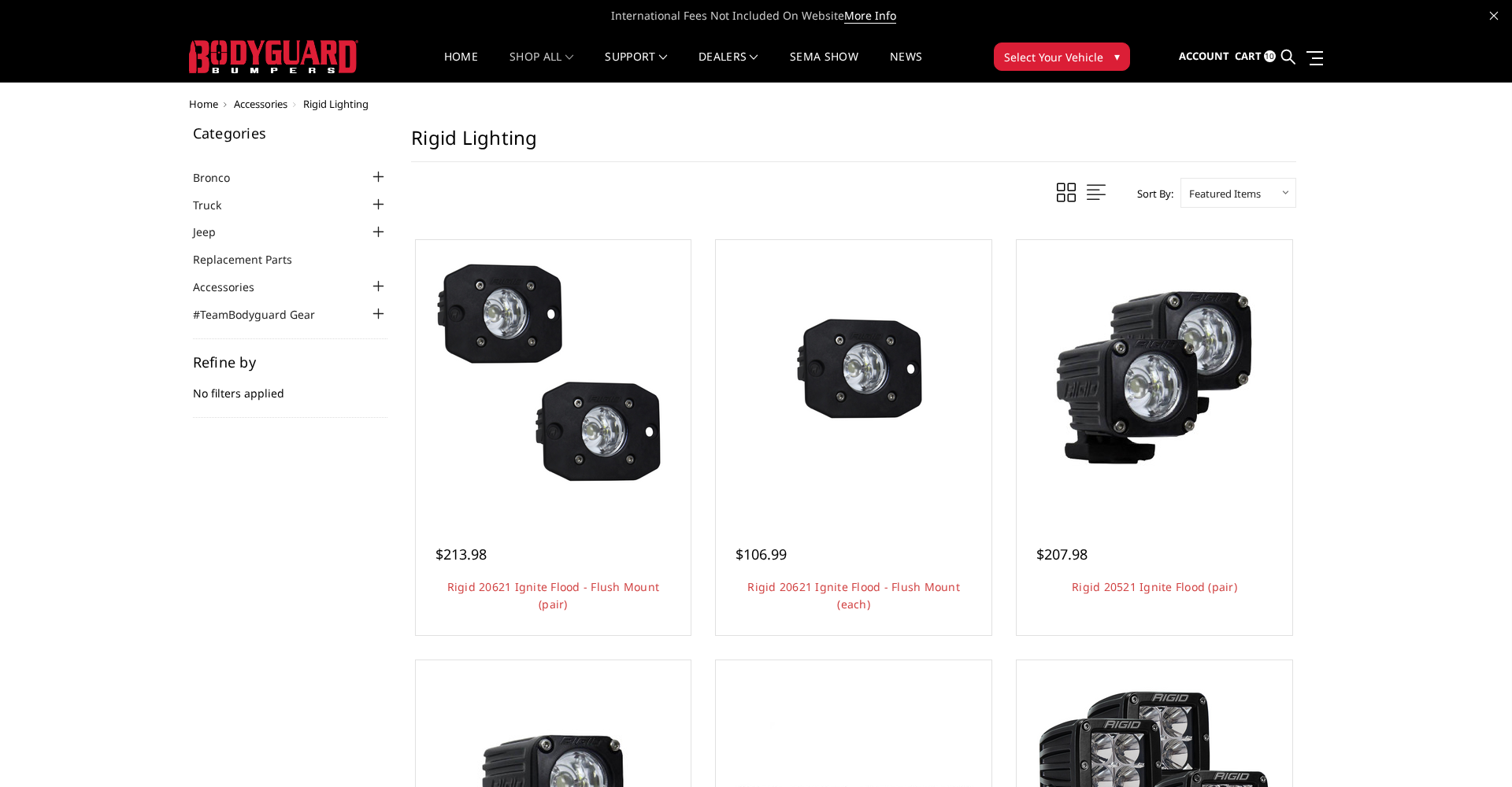
scroll to position [1, 0]
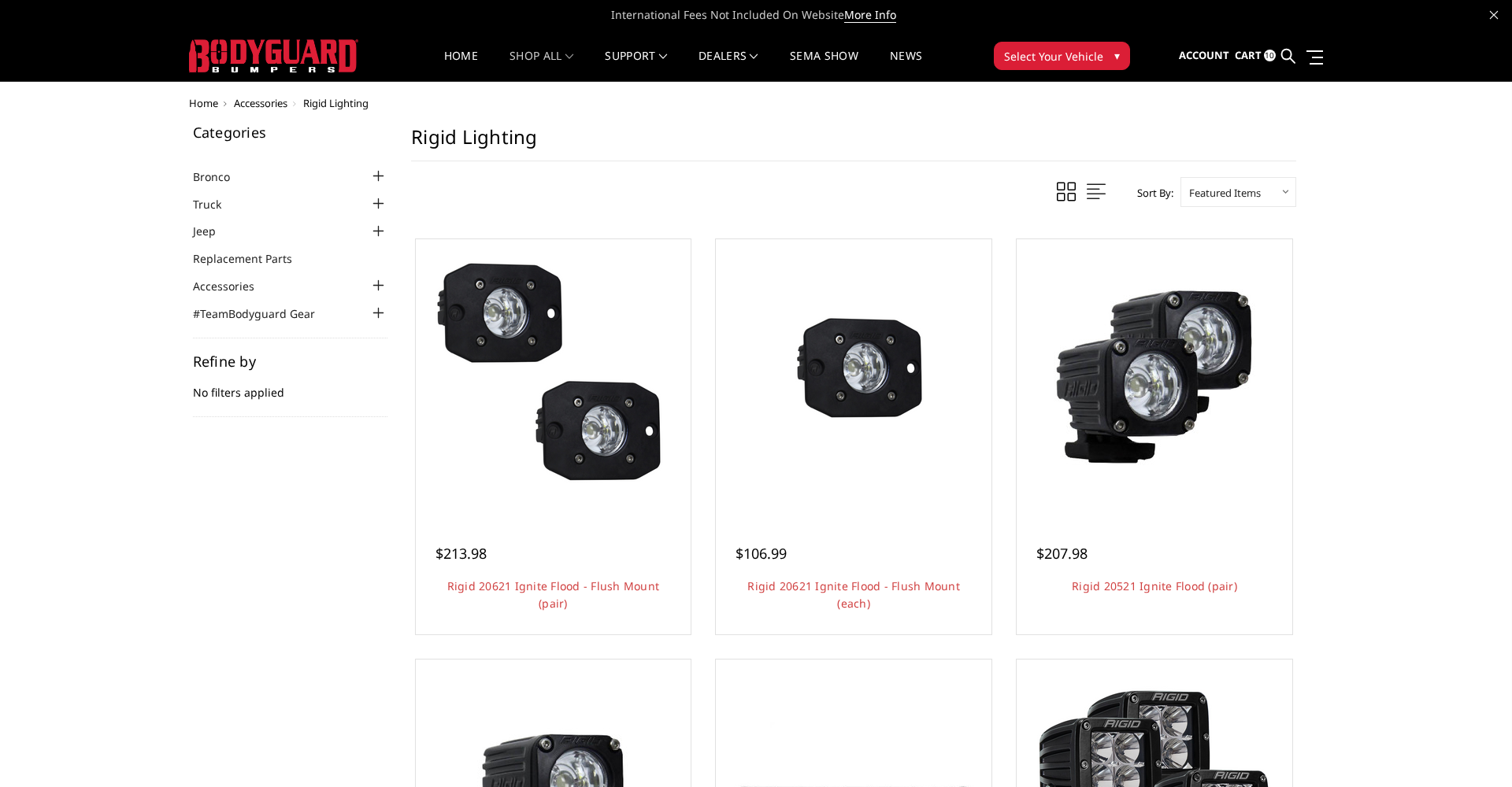
click at [1257, 57] on span "Cart" at bounding box center [1247, 55] width 27 height 14
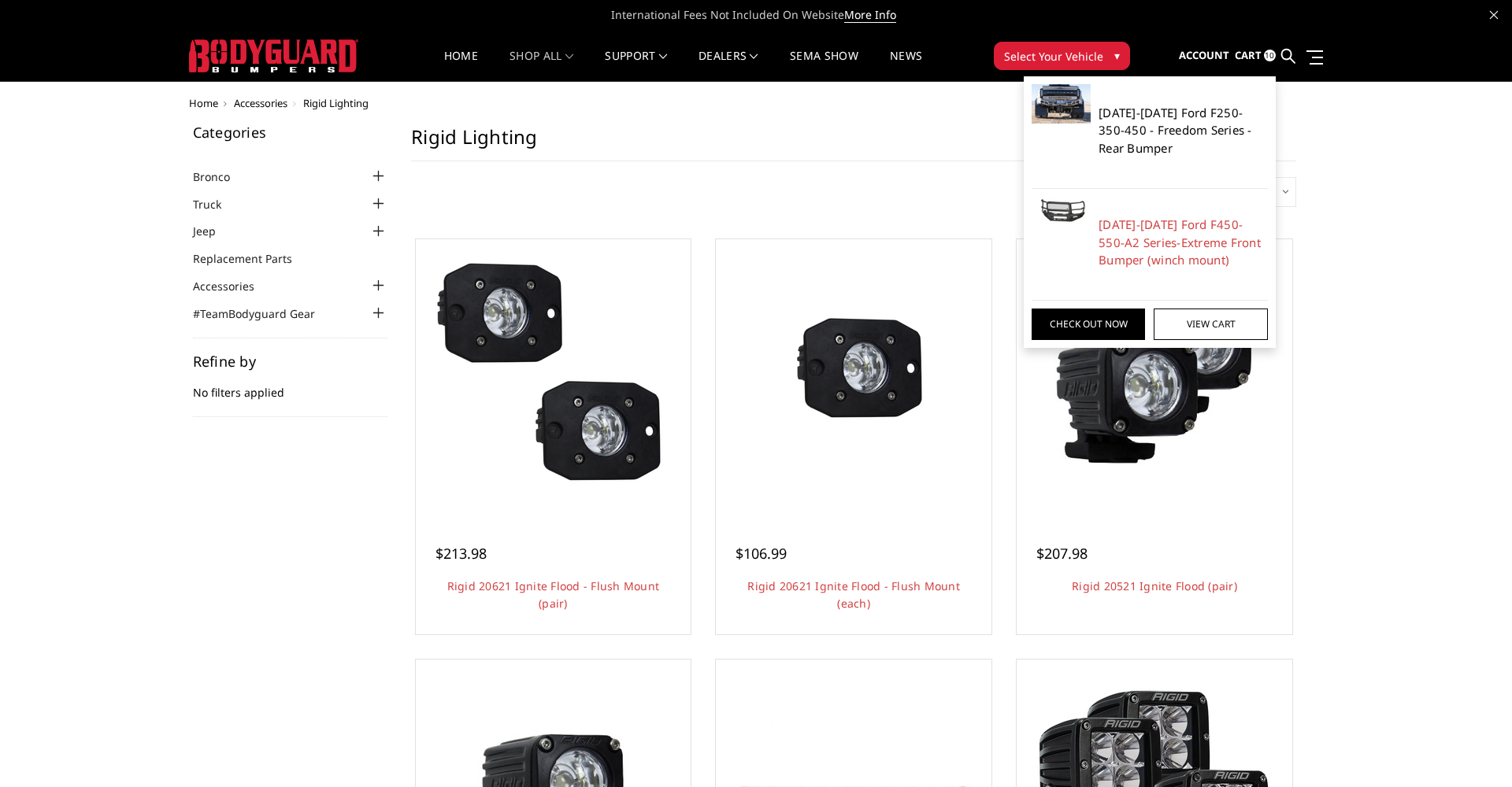
click at [1136, 129] on link "[DATE]-[DATE] Ford F250-350-450 - Freedom Series - Rear Bumper" at bounding box center [1183, 130] width 169 height 53
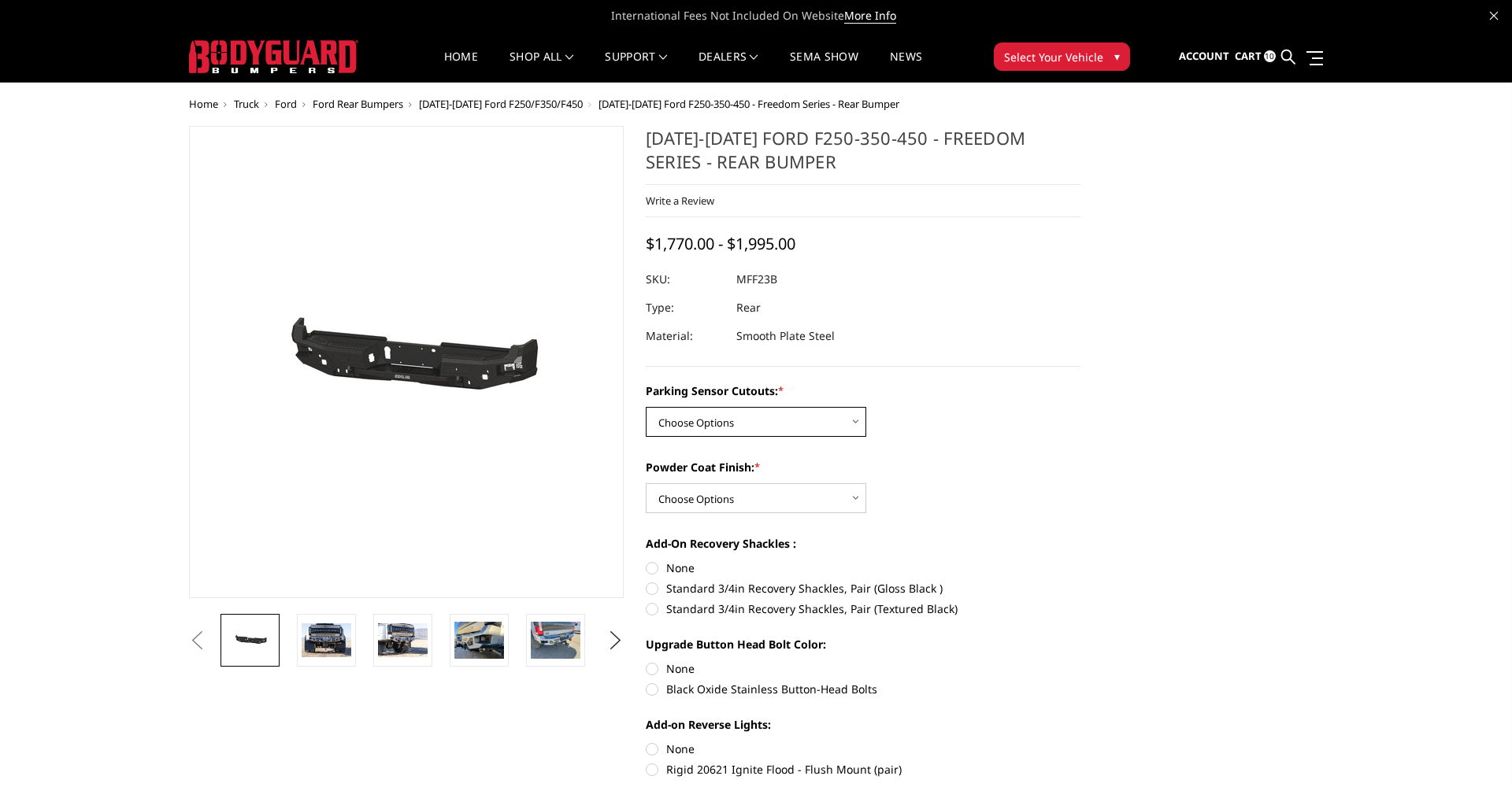
select select "2559"
select select "2560"
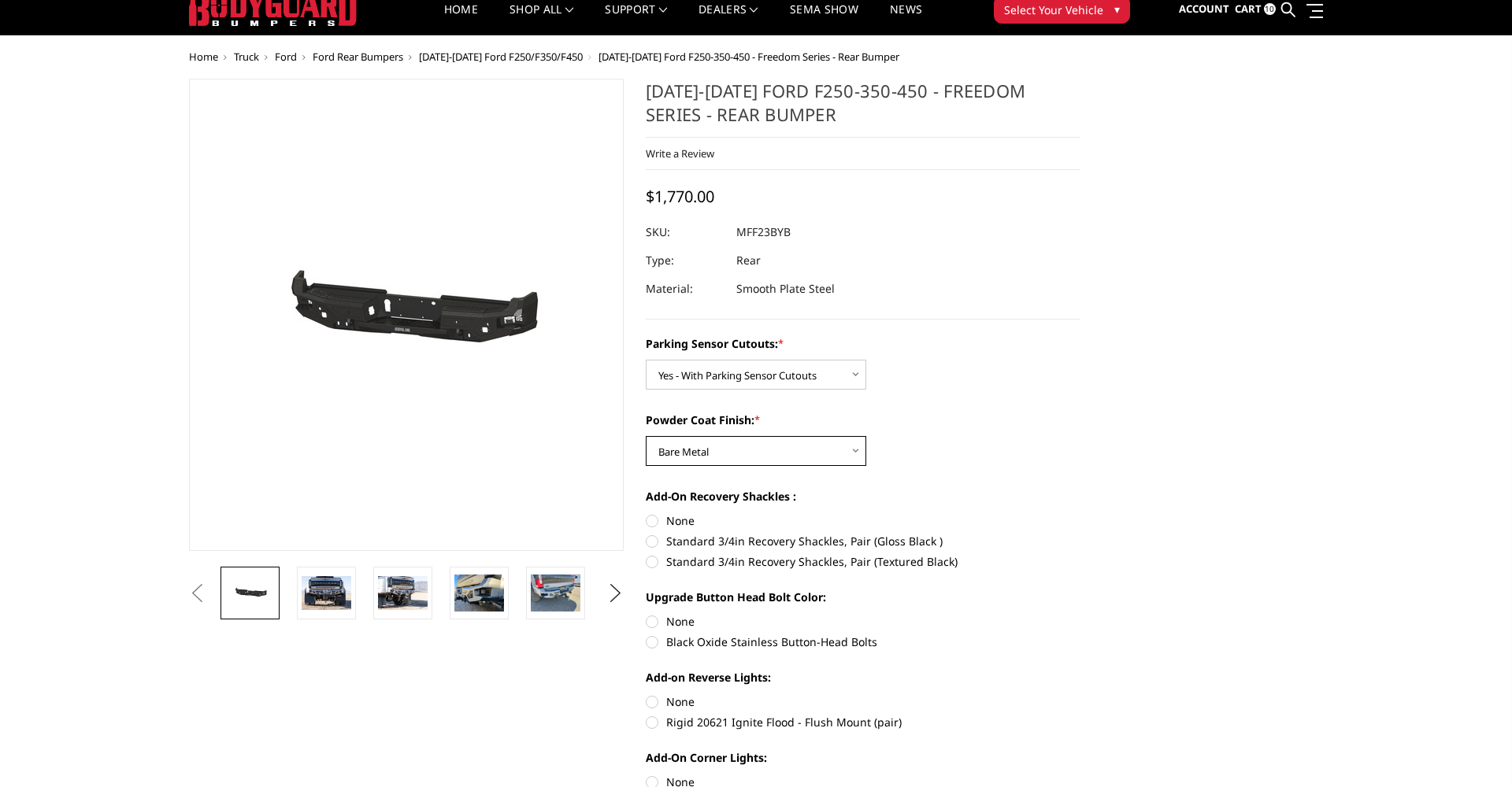
scroll to position [51, 0]
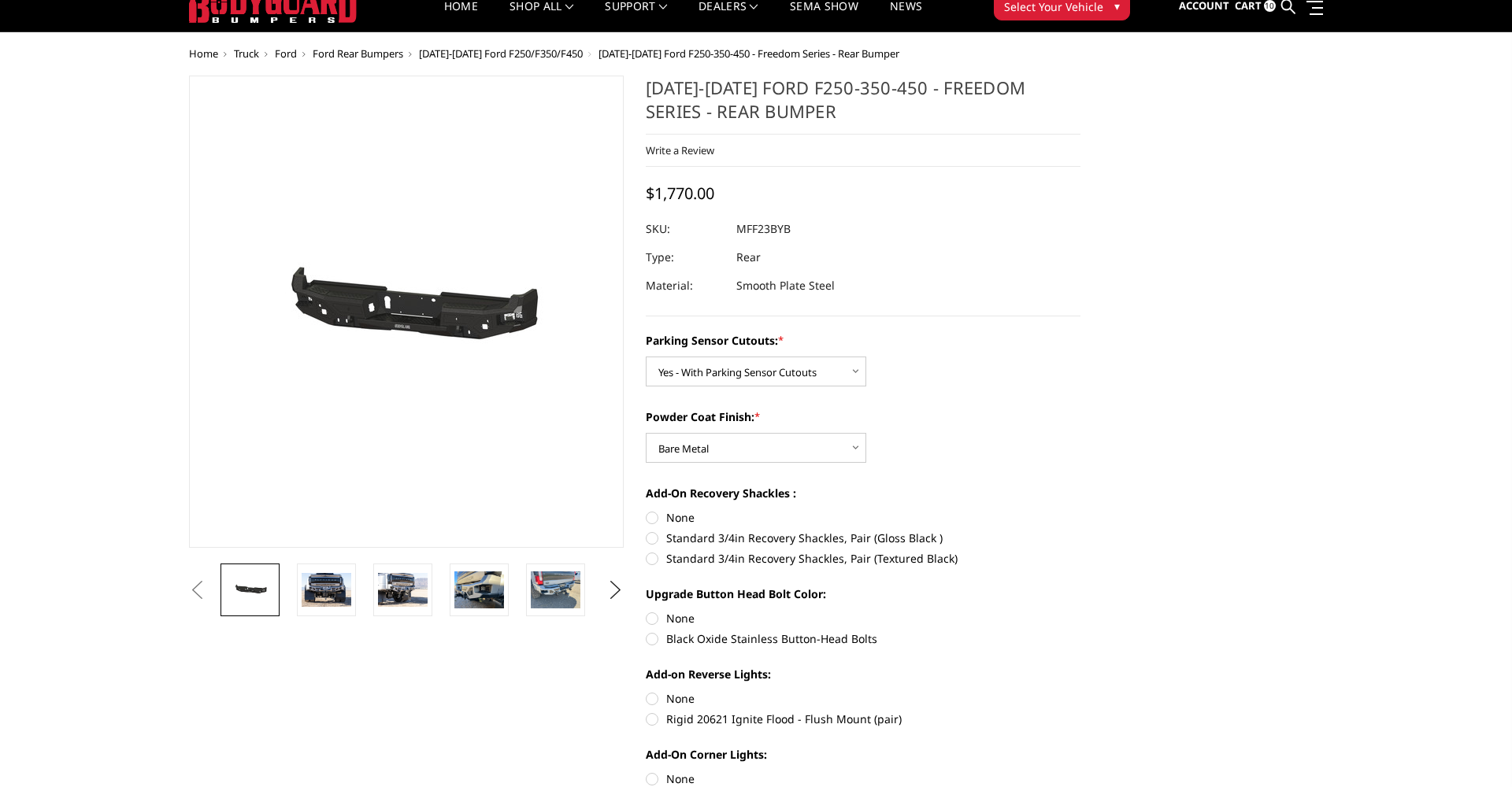
click at [659, 539] on label "Standard 3/4in Recovery Shackles, Pair (Gloss Black )" at bounding box center [863, 538] width 435 height 17
click at [1080, 510] on input "Standard 3/4in Recovery Shackles, Pair (Gloss Black )" at bounding box center [1080, 509] width 1 height 1
radio input "true"
click at [715, 632] on label "Black Oxide Stainless Button-Head Bolts" at bounding box center [863, 639] width 435 height 17
click at [1080, 611] on input "Black Oxide Stainless Button-Head Bolts" at bounding box center [1080, 611] width 1 height 1
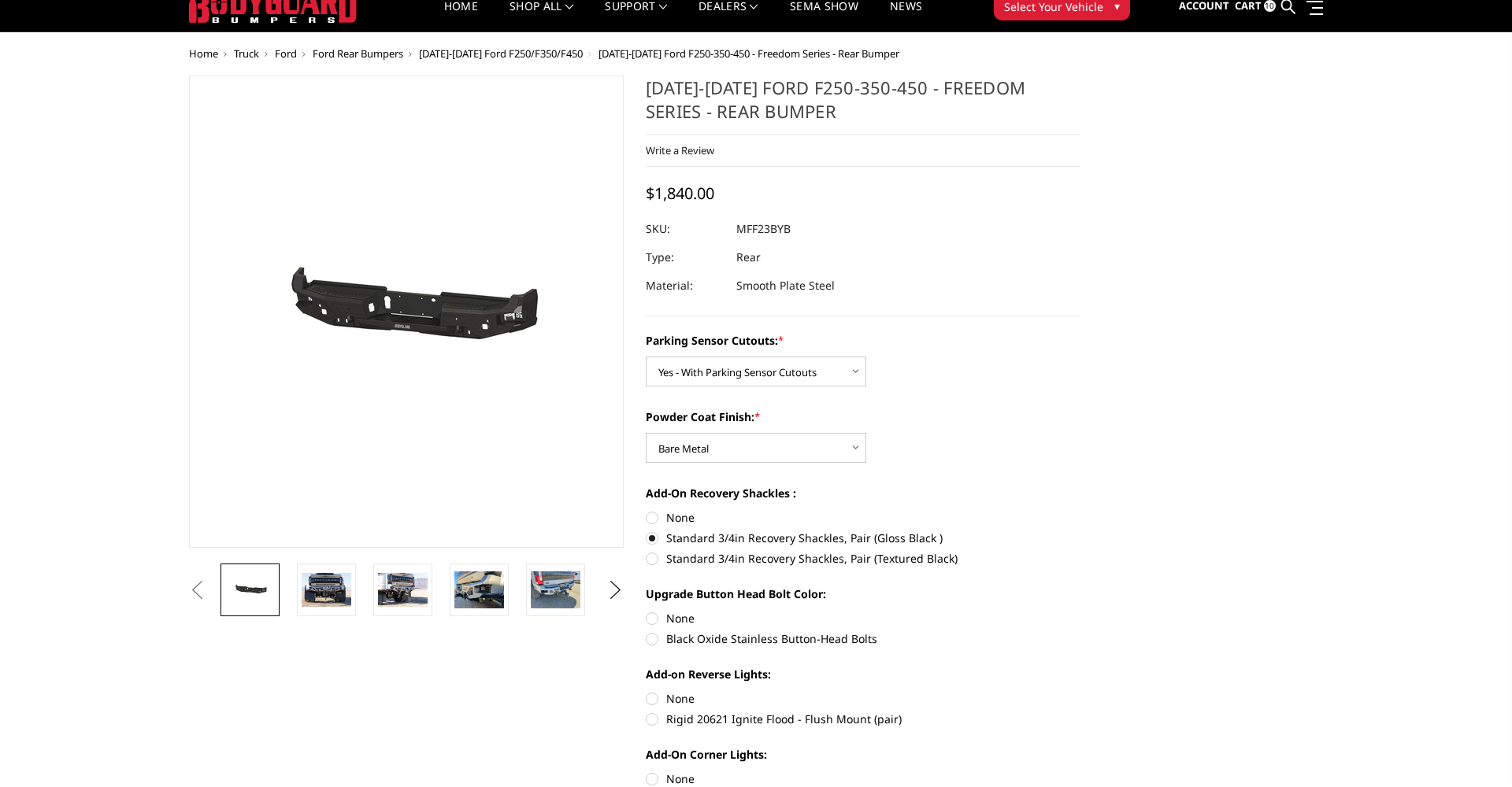
radio input "true"
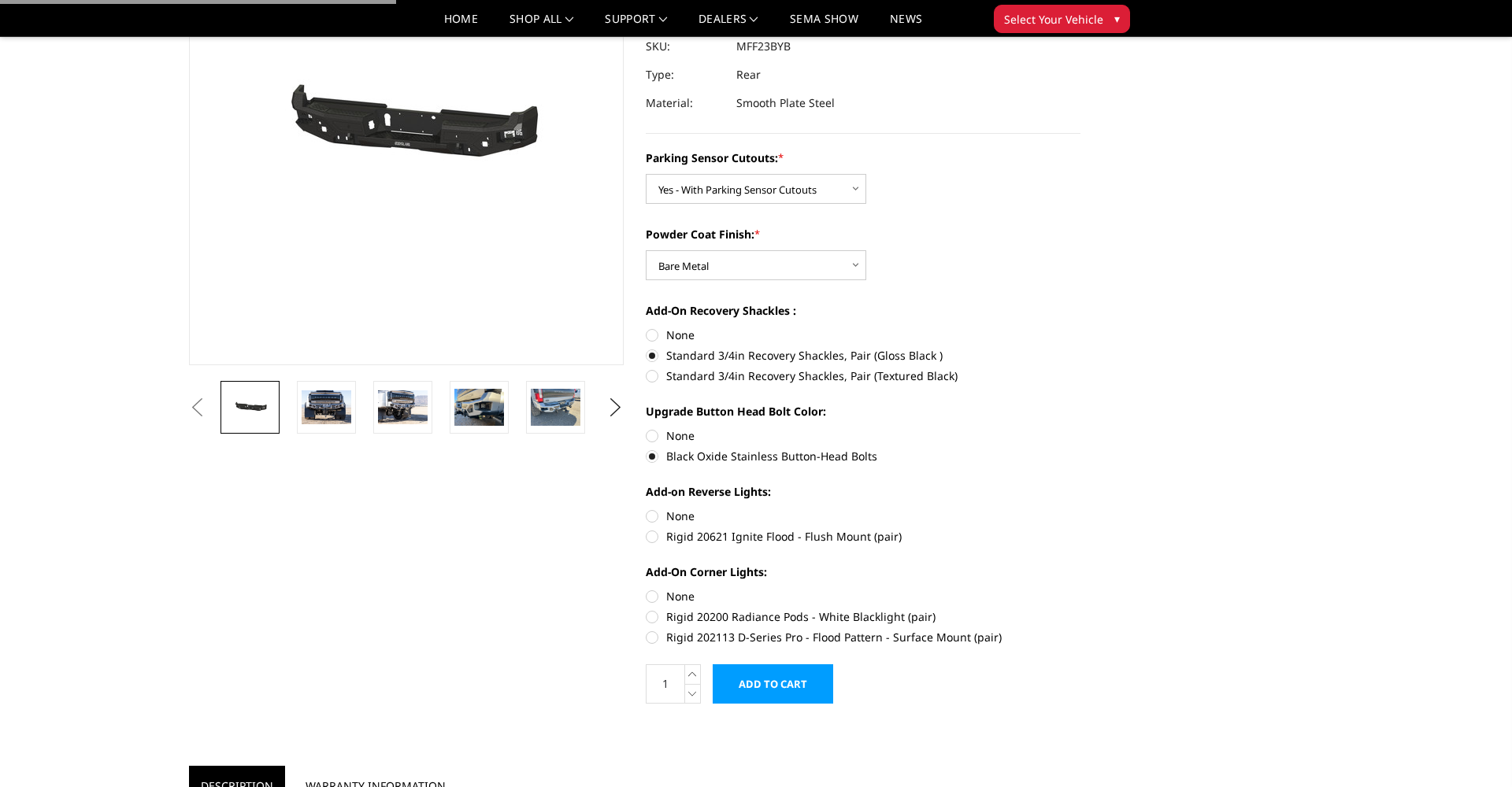
scroll to position [190, 0]
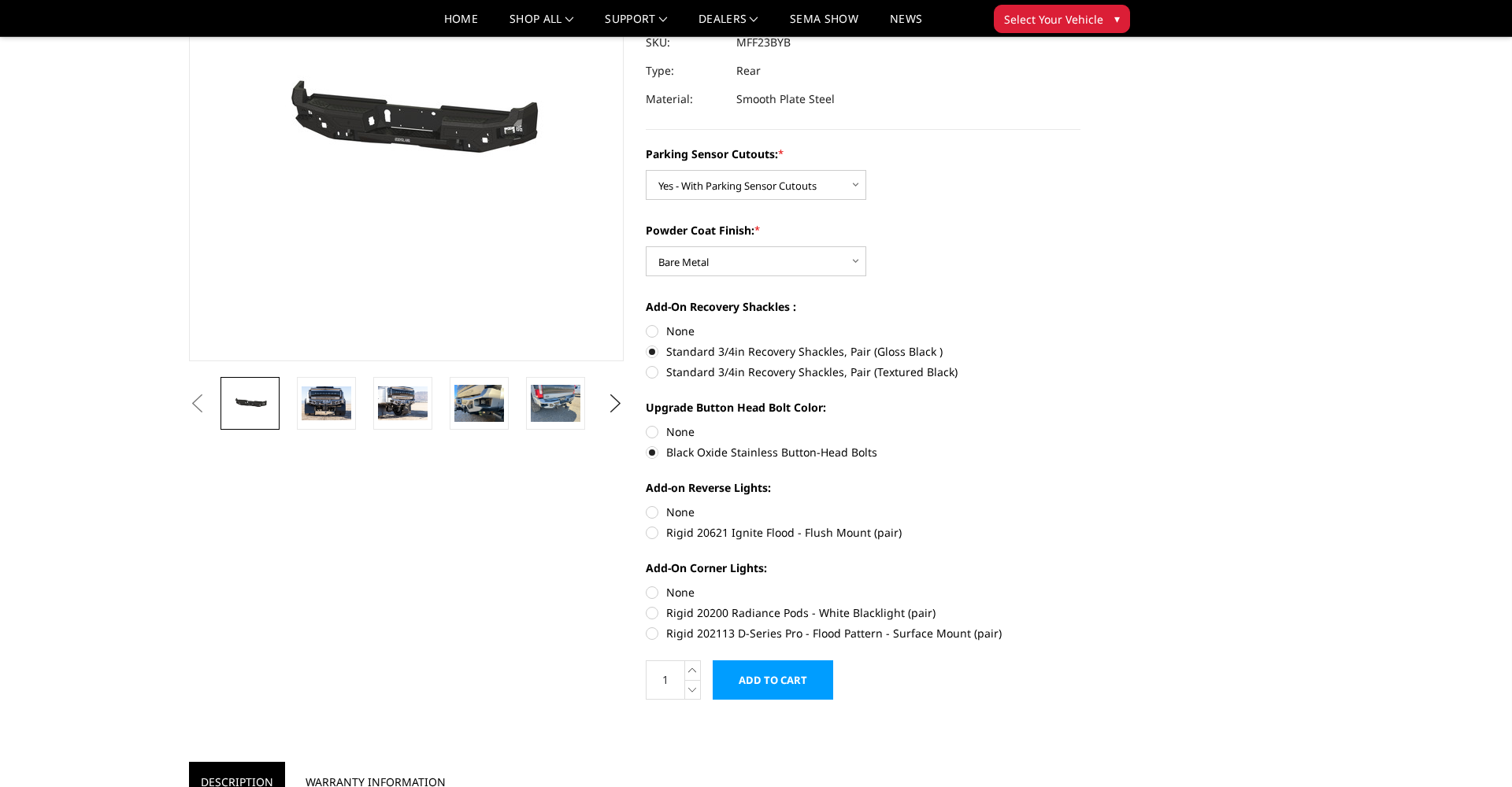
click at [731, 535] on label "Rigid 20621 Ignite Flood - Flush Mount (pair)" at bounding box center [863, 532] width 435 height 17
click at [1080, 505] on input "Rigid 20621 Ignite Flood - Flush Mount (pair)" at bounding box center [1080, 504] width 1 height 1
radio input "true"
click at [755, 614] on label "Rigid 20200 Radiance Pods - White Blacklight (pair)" at bounding box center [863, 612] width 435 height 17
click at [1080, 585] on input "Rigid 20200 Radiance Pods - White Blacklight (pair)" at bounding box center [1080, 584] width 1 height 1
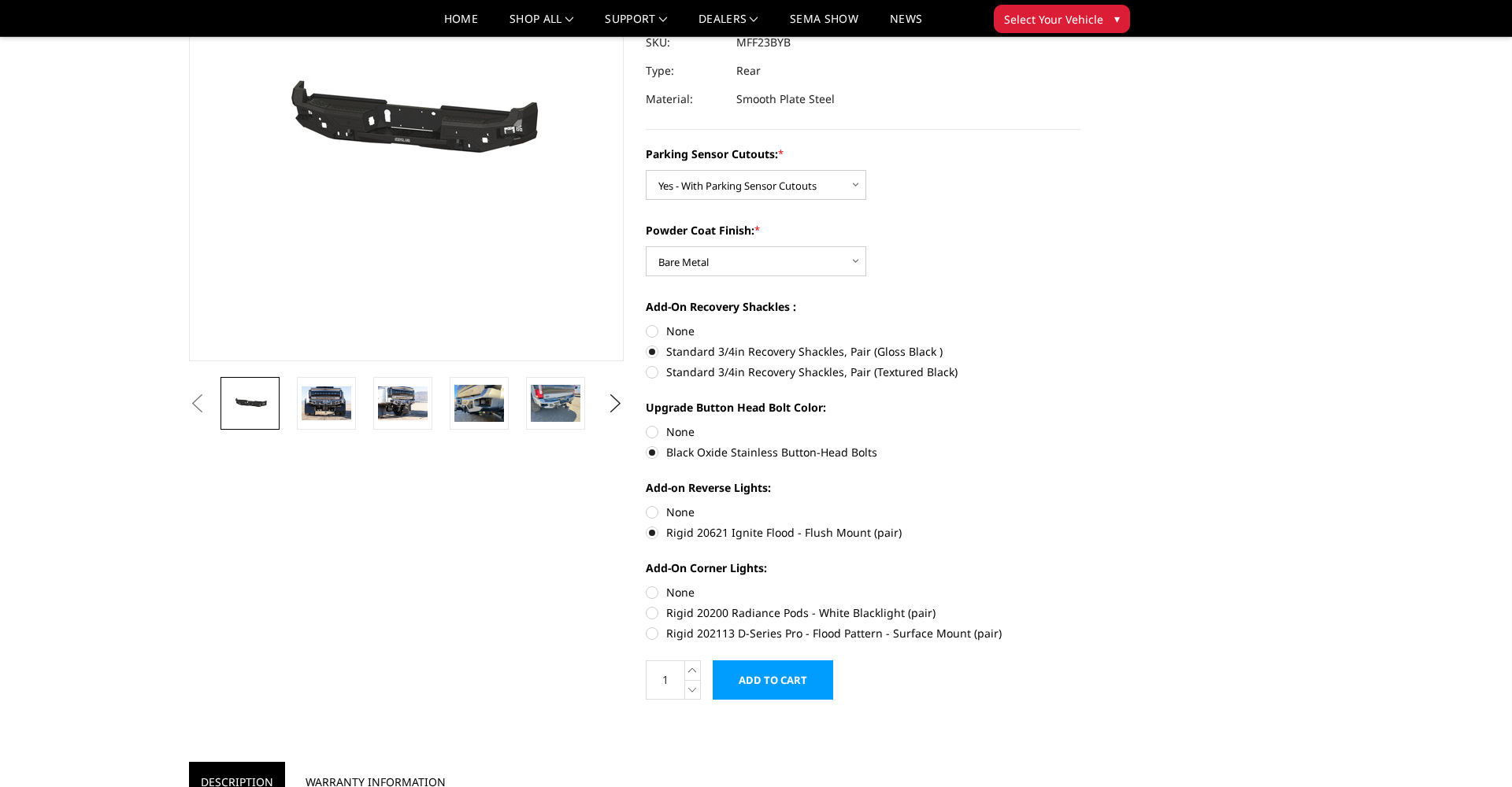
radio input "true"
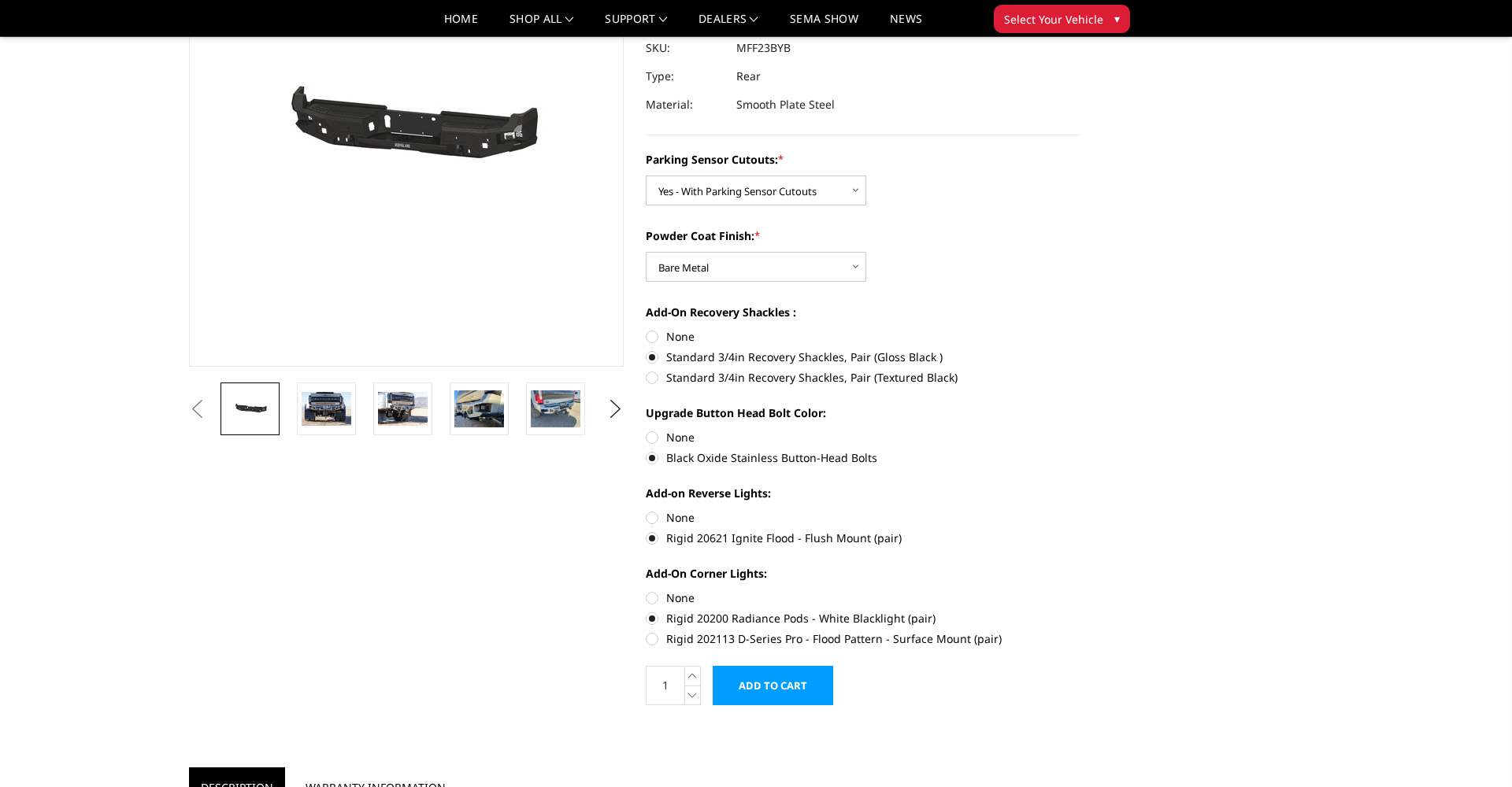
scroll to position [240, 0]
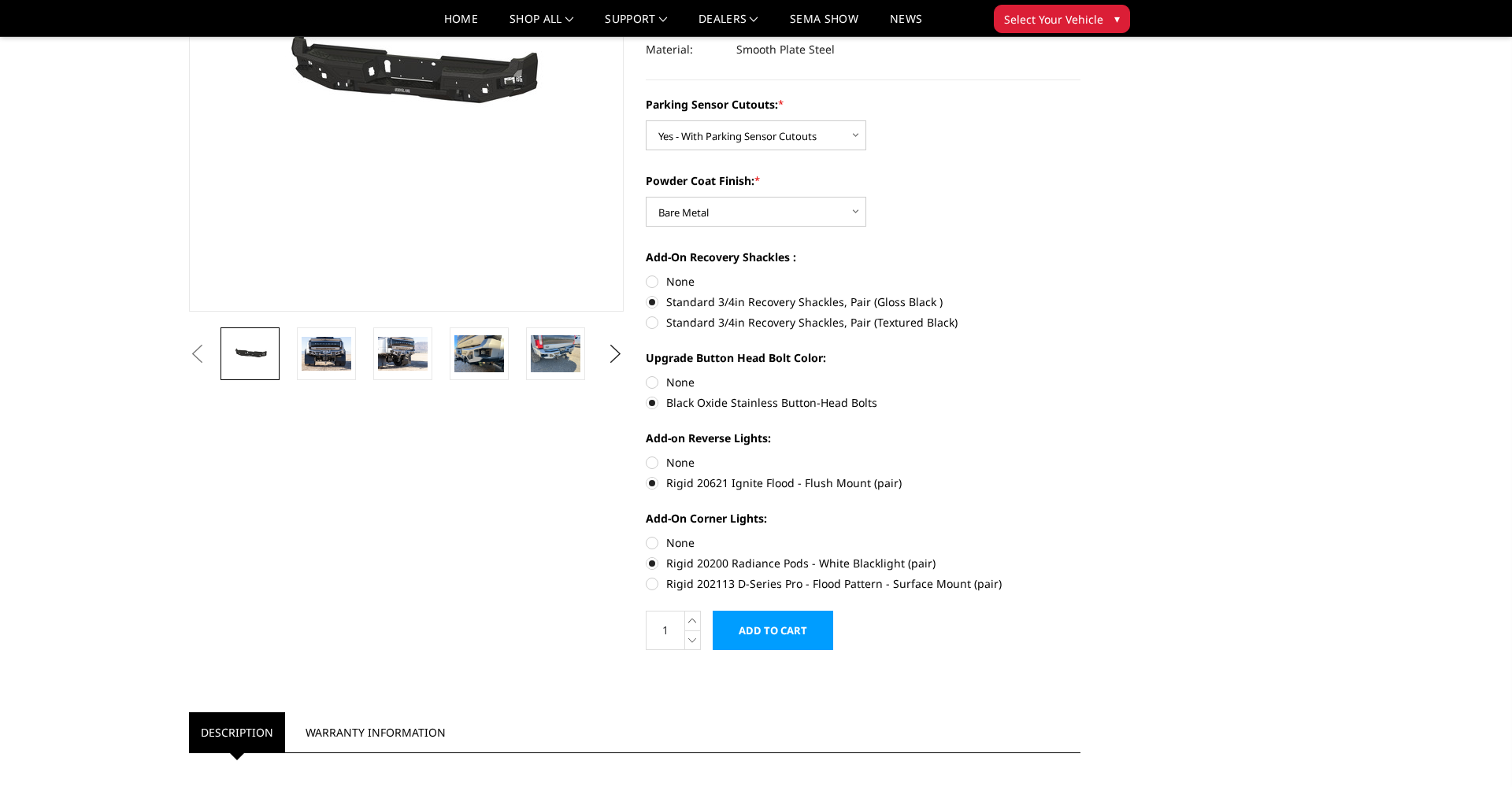
click at [765, 625] on input "Add to Cart" at bounding box center [773, 630] width 121 height 39
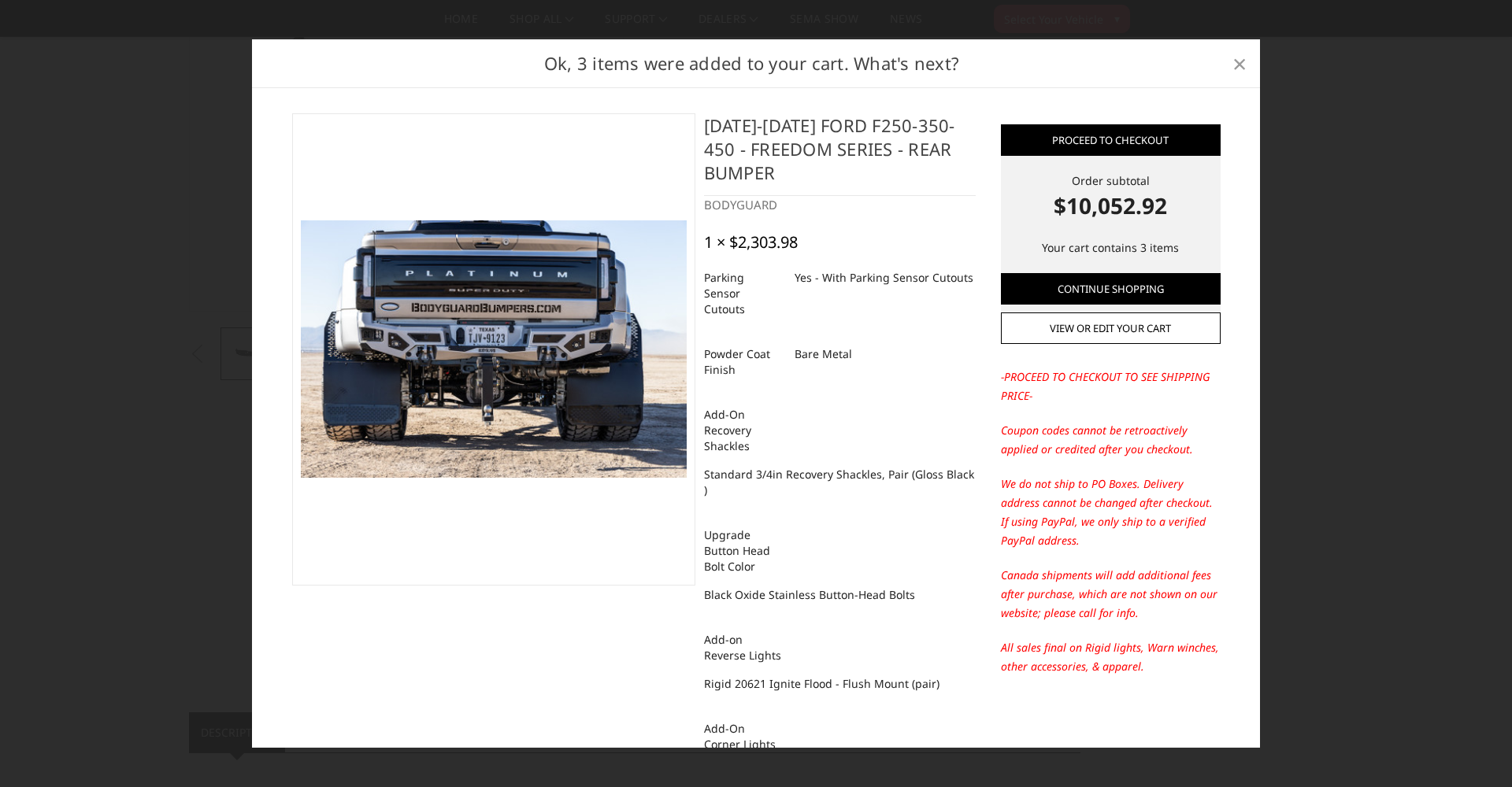
click at [1241, 66] on span "×" at bounding box center [1239, 63] width 14 height 34
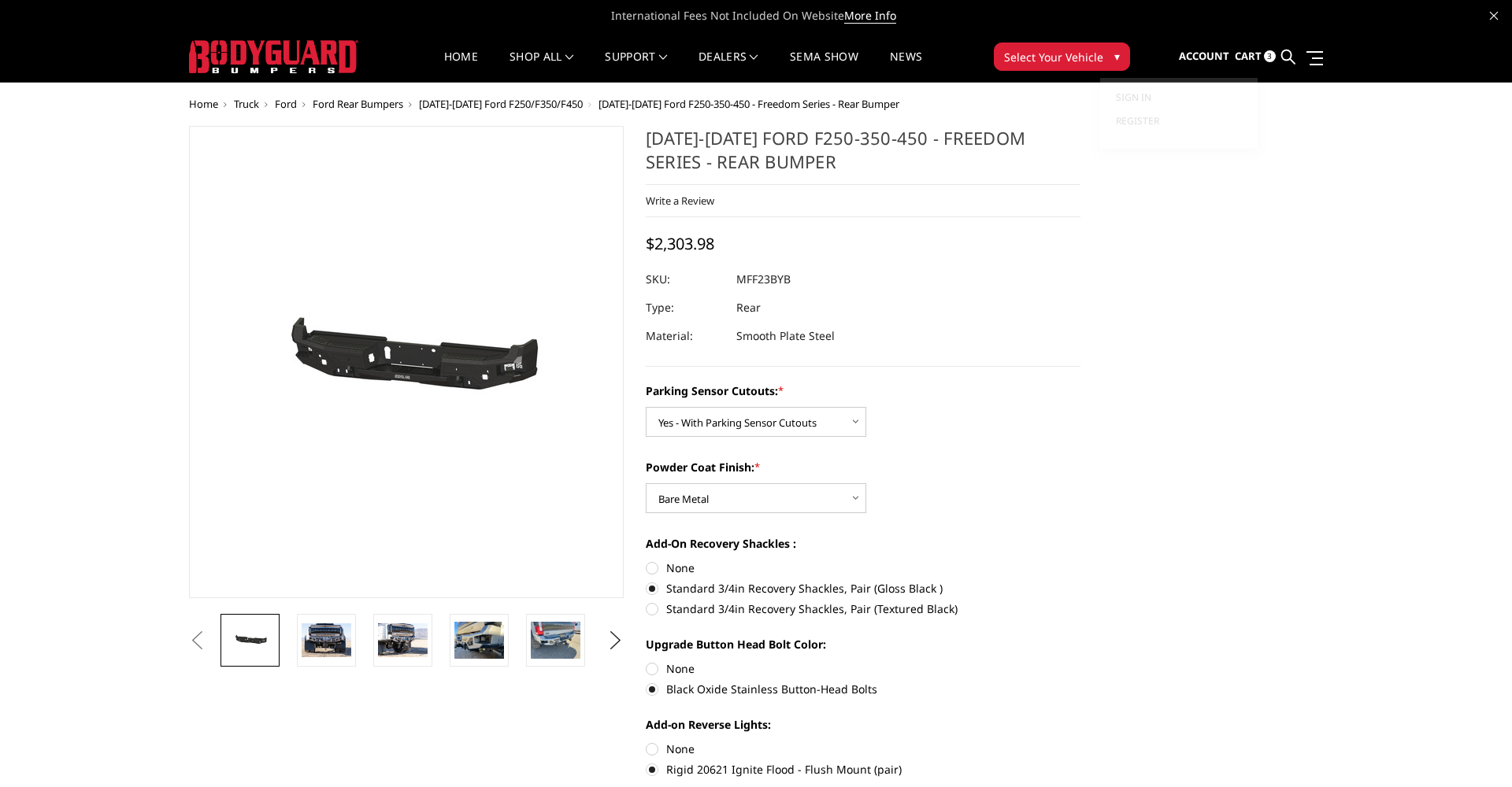
scroll to position [0, 0]
click at [1256, 56] on span "Cart" at bounding box center [1247, 56] width 27 height 14
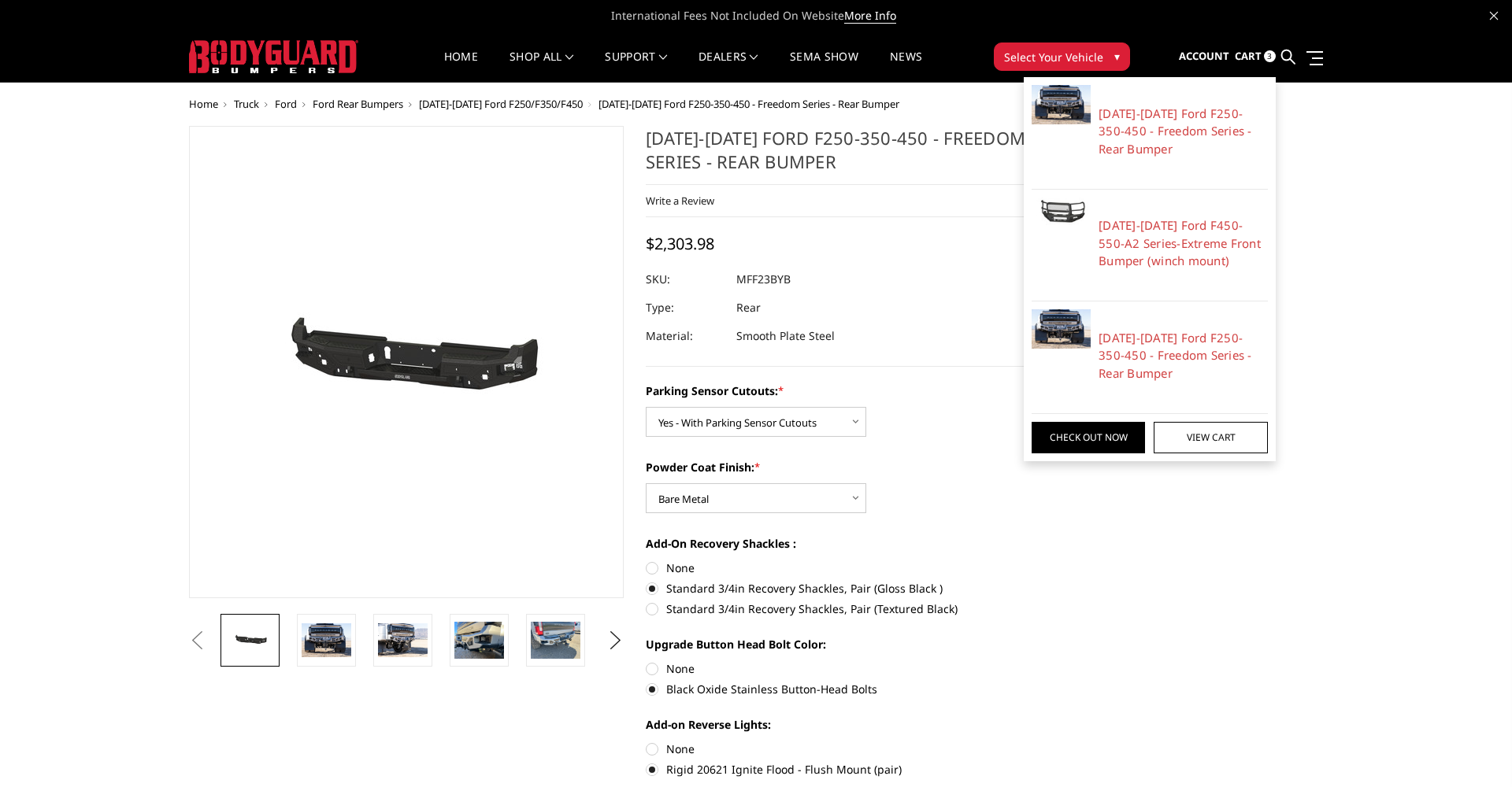
click at [1177, 424] on link "View Cart" at bounding box center [1211, 438] width 114 height 31
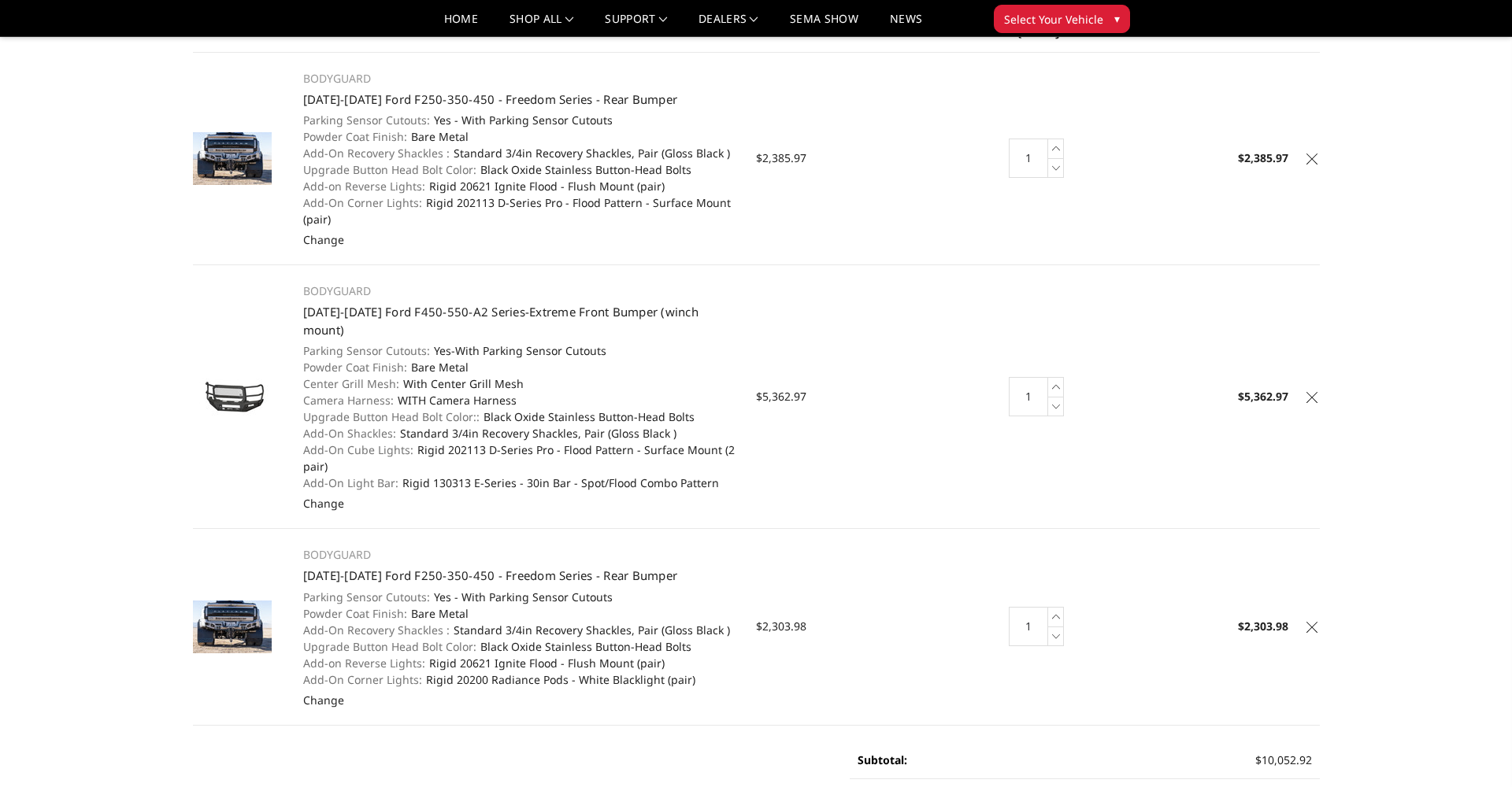
scroll to position [128, 0]
click at [1311, 155] on icon at bounding box center [1311, 157] width 11 height 11
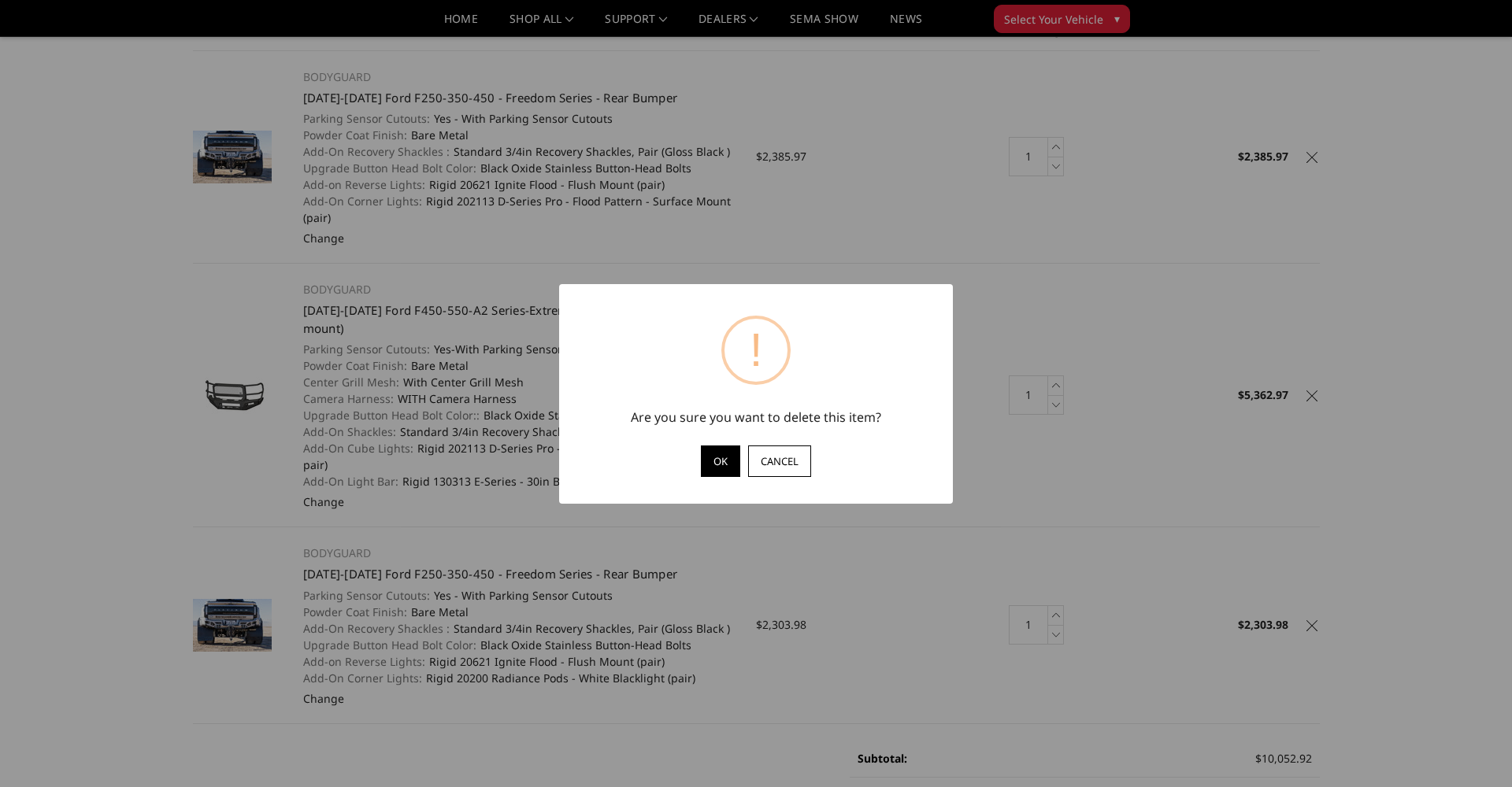
click at [714, 472] on button "OK" at bounding box center [720, 461] width 39 height 31
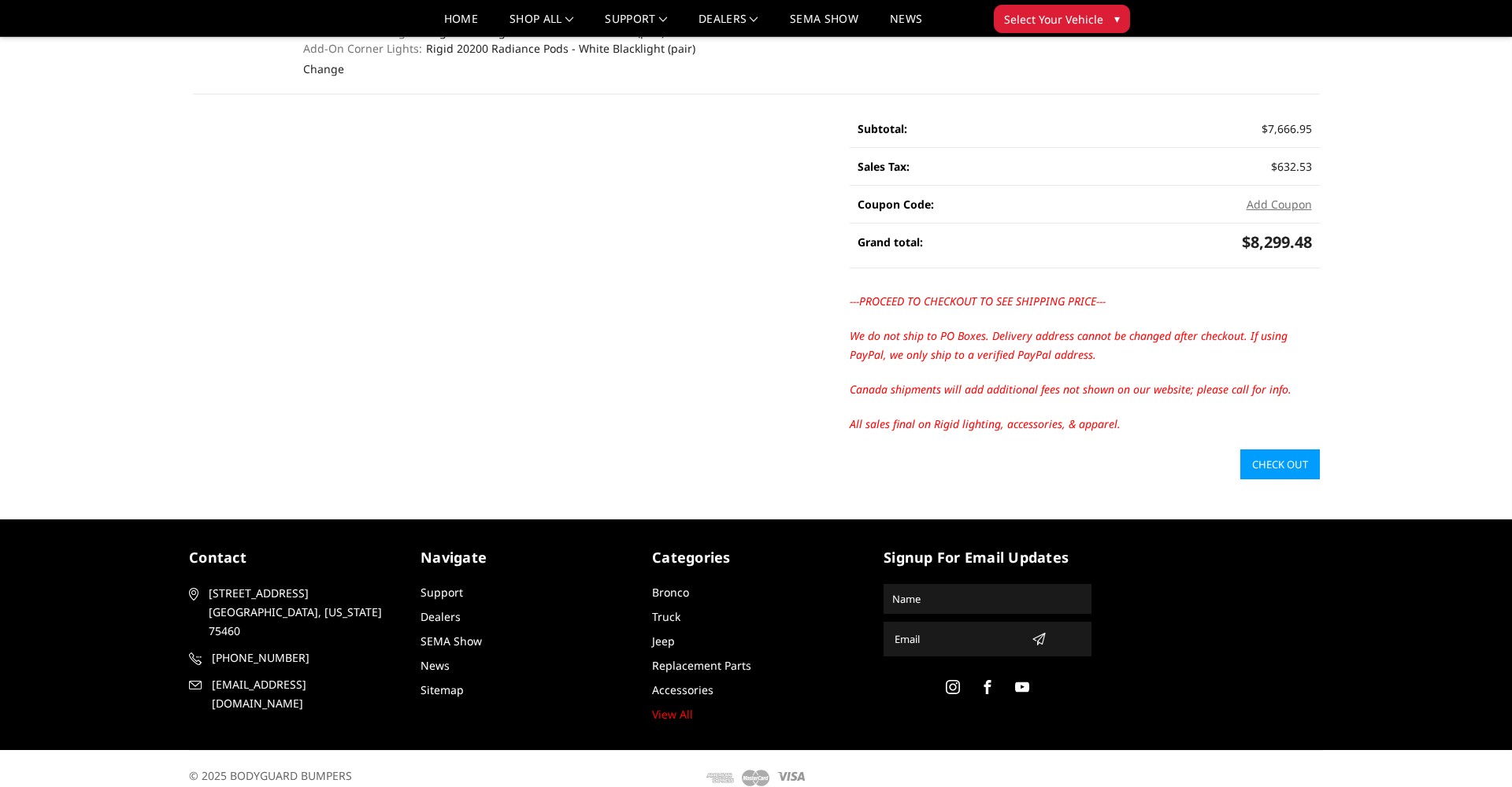
scroll to position [543, 0]
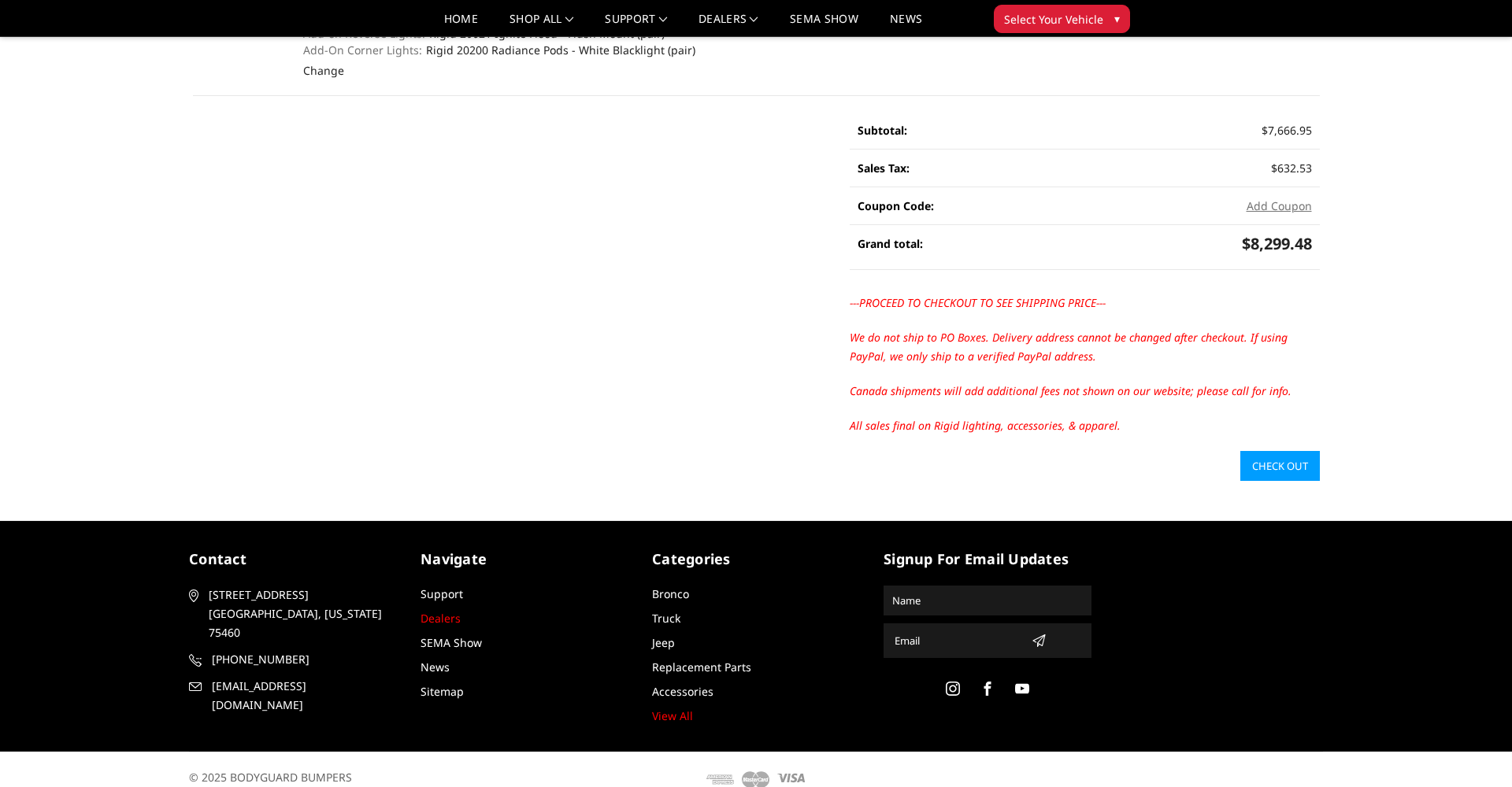
click at [447, 611] on link "Dealers" at bounding box center [440, 618] width 40 height 15
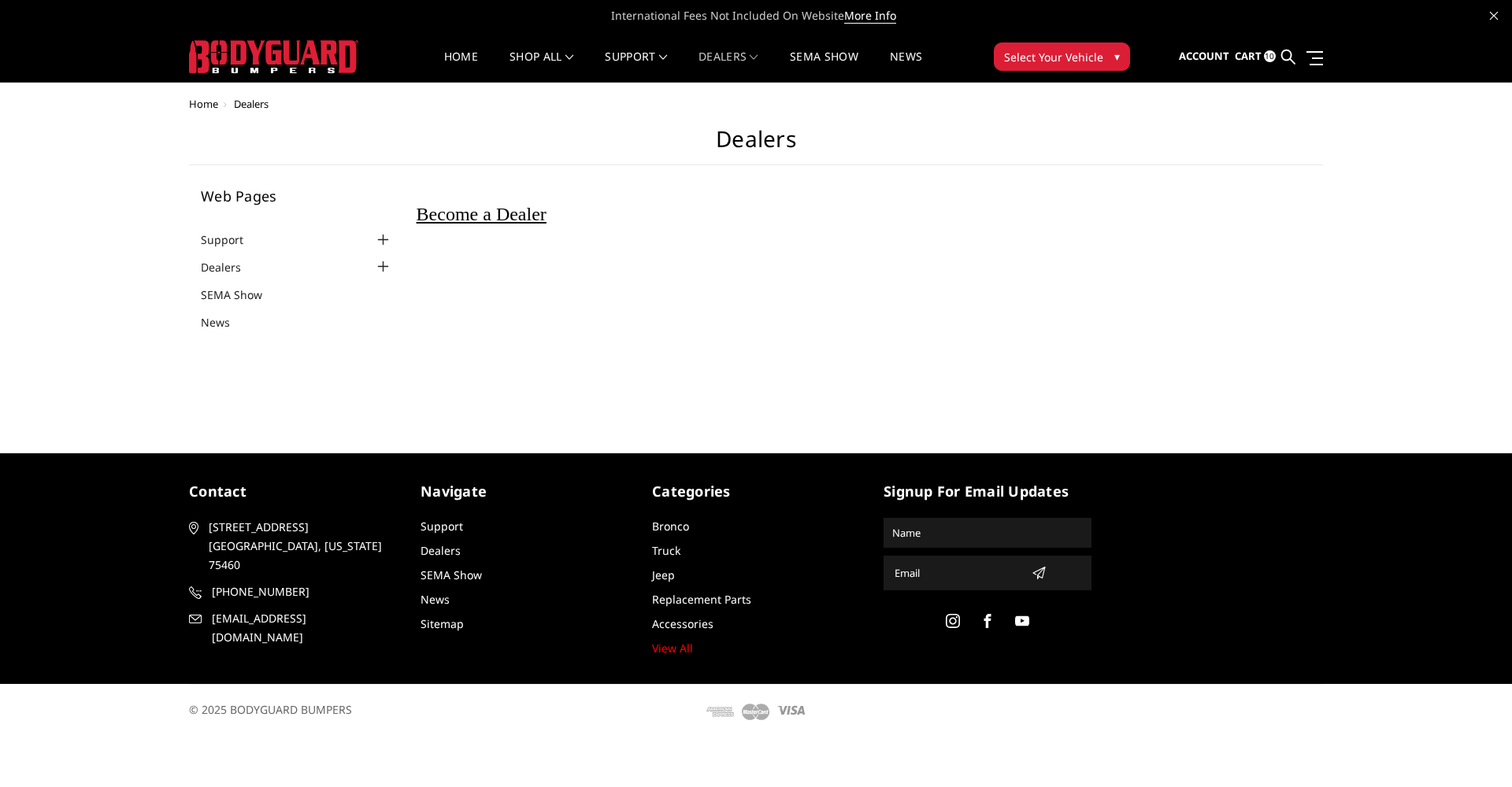
scroll to position [0, 1]
click at [520, 217] on span "Become a Dealer" at bounding box center [481, 213] width 130 height 20
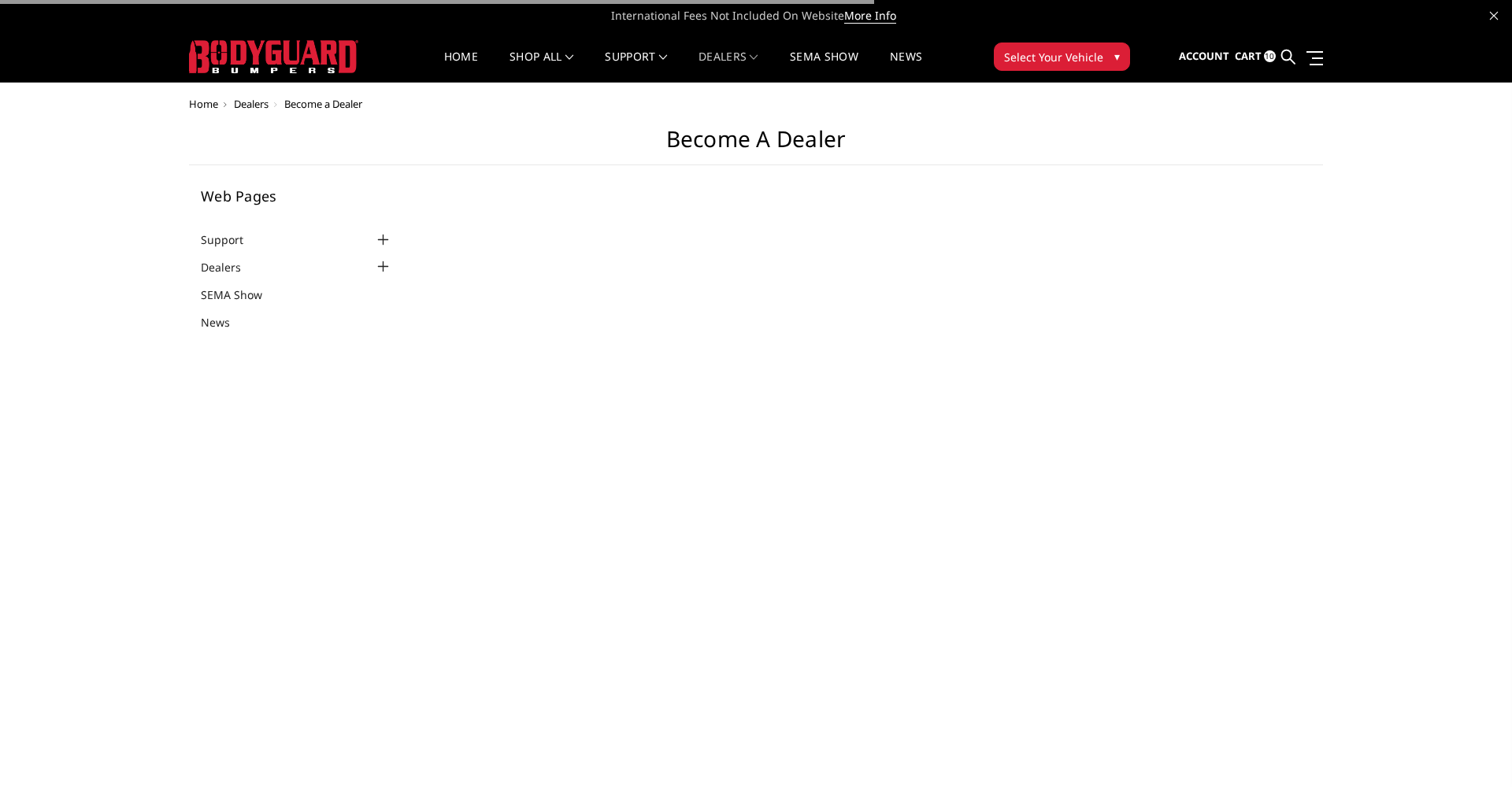
select select "US"
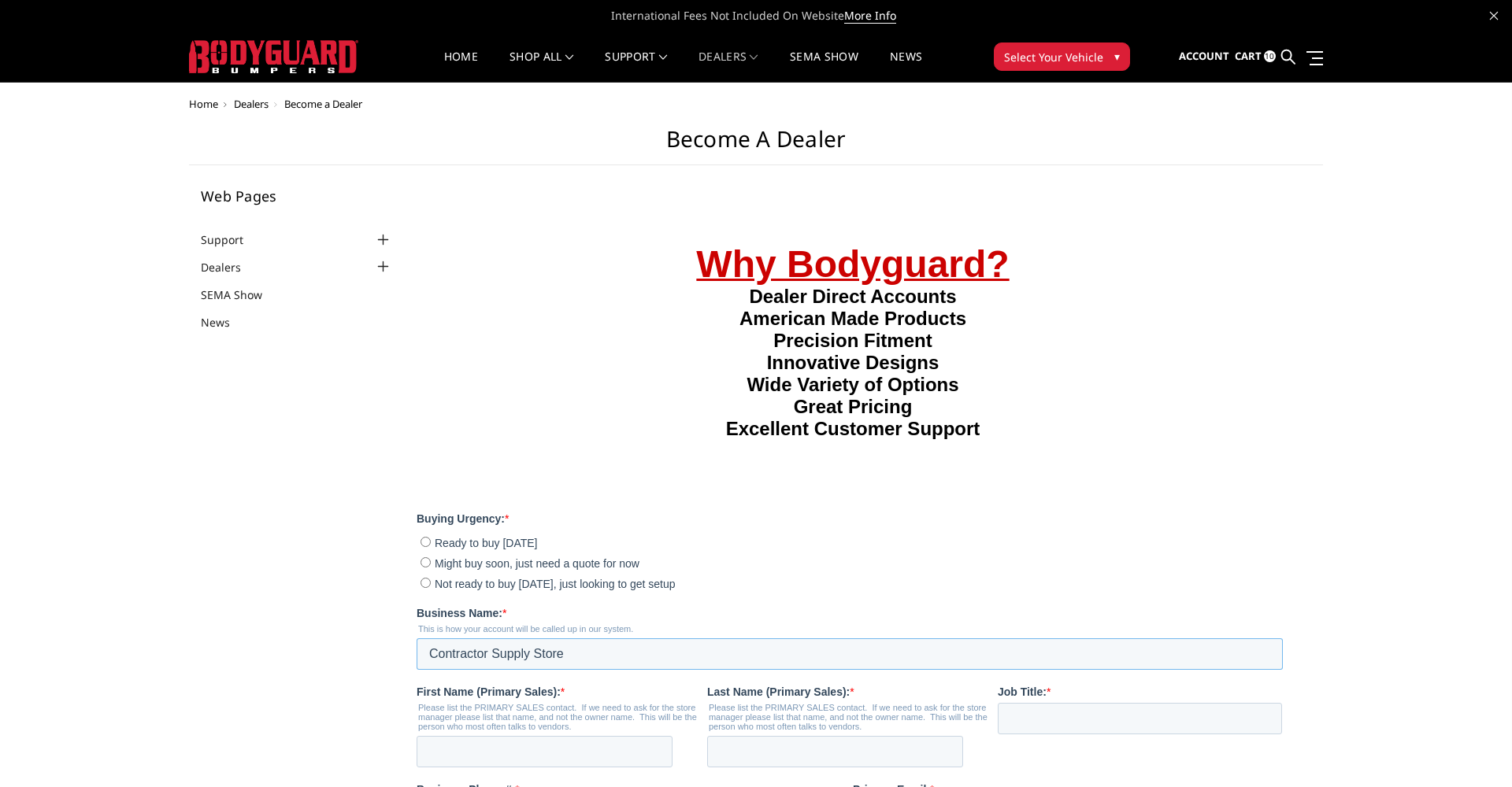
type input "Contractor Supply Store"
click at [384, 264] on div at bounding box center [383, 267] width 19 height 19
click at [224, 418] on main "Become a Dealer Web Pages Support FAQ Install Instructions Shipping Warranty Te…" at bounding box center [756, 702] width 1134 height 1154
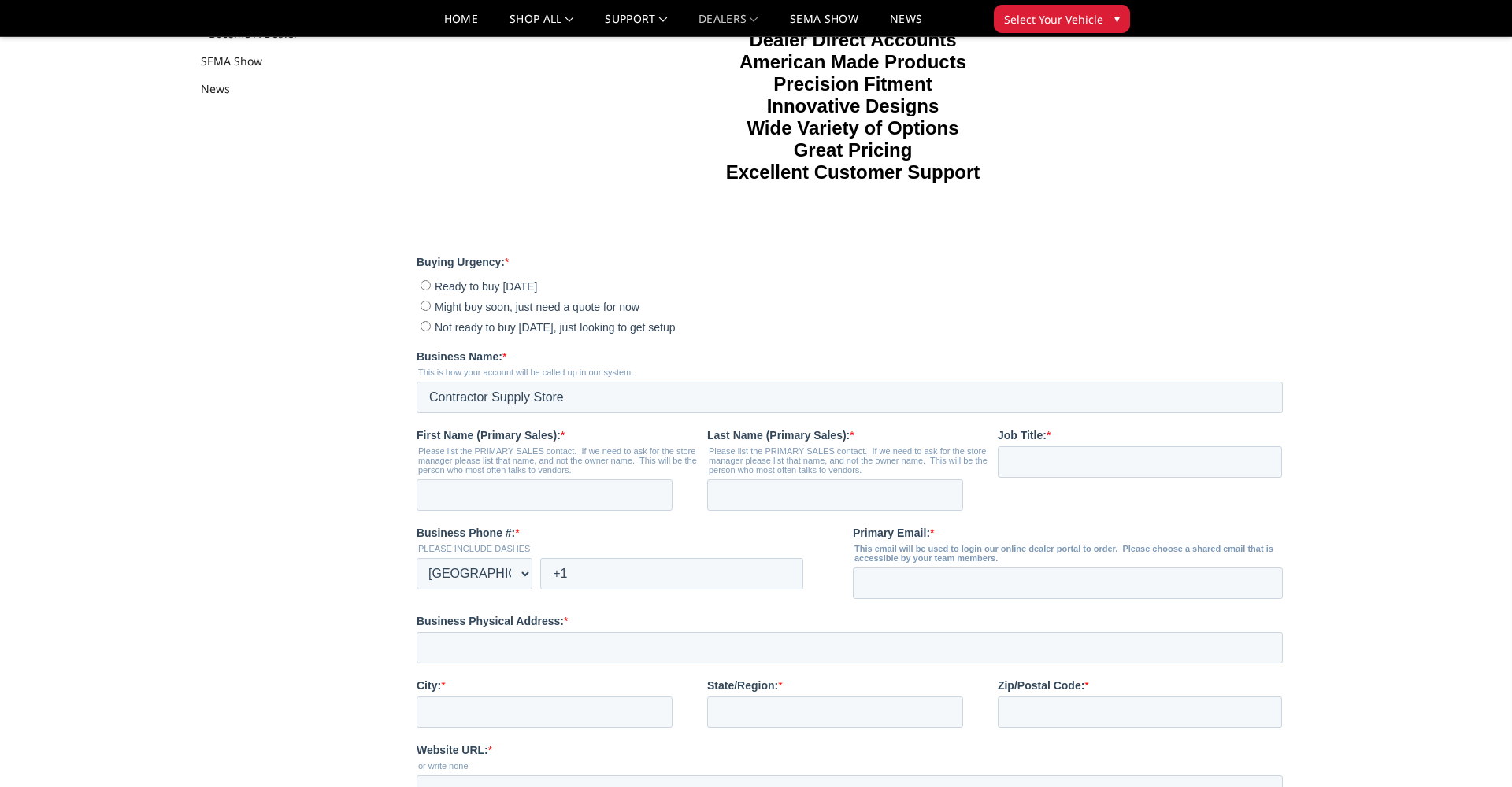
scroll to position [381, 0]
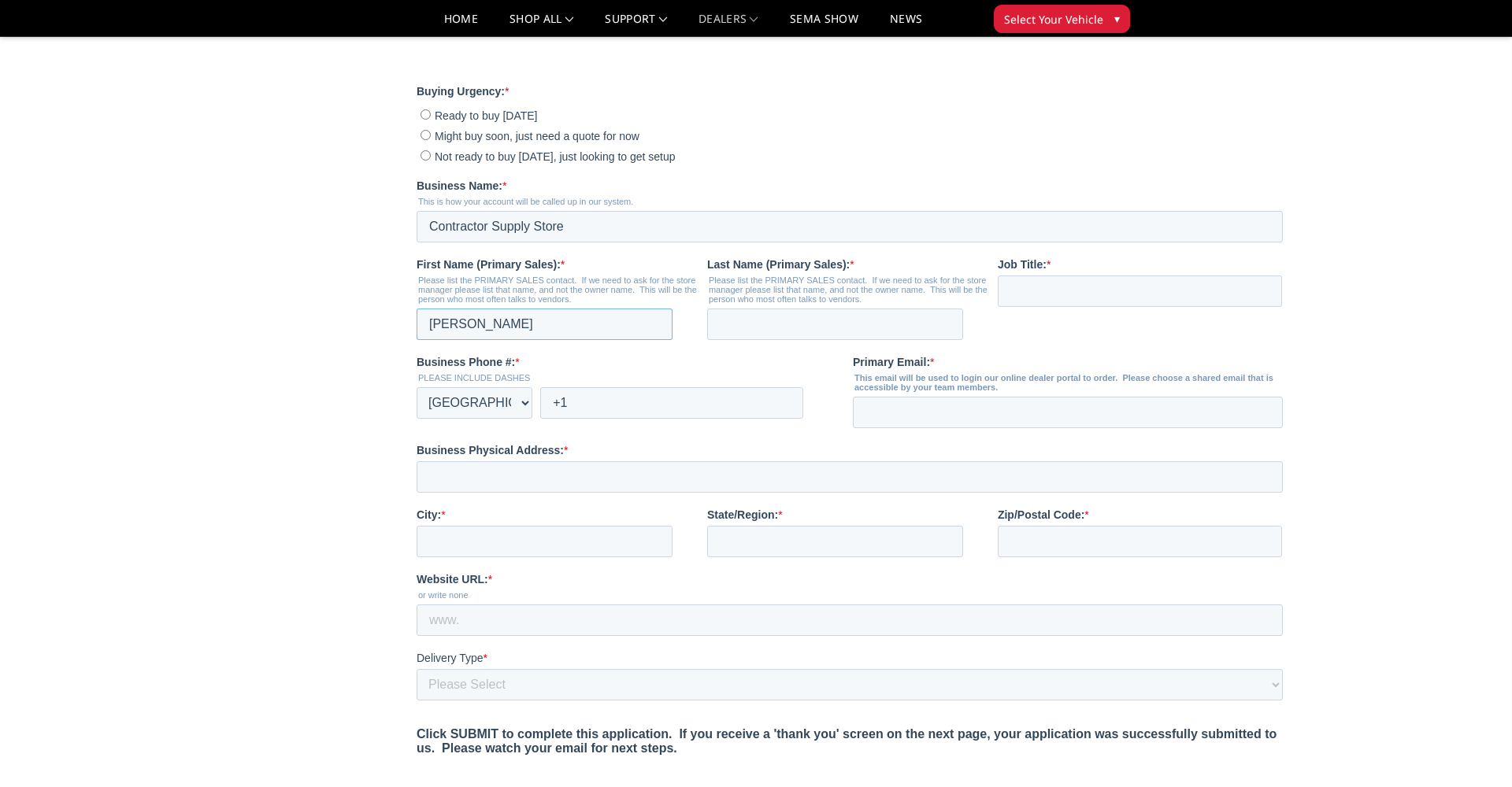
type input "Alex"
type input "Ruiz"
type input "Owner"
type input "+1 7729991307"
type input "Contractorsupplystore@gmail.com"
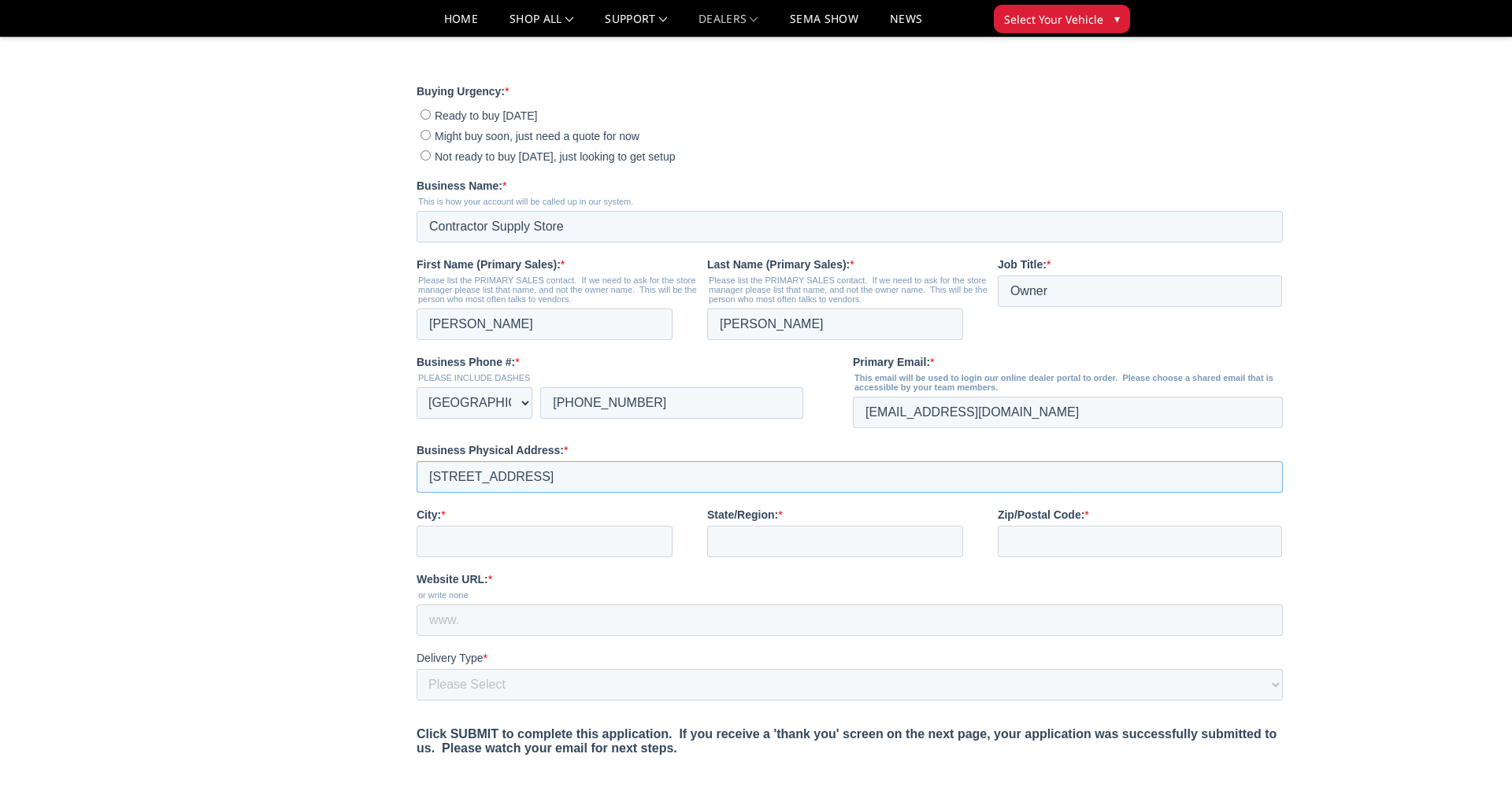
click at [461, 475] on input "200 naco rd Suite D" at bounding box center [849, 477] width 866 height 31
click at [491, 475] on input "200 Naco rd Suite D" at bounding box center [849, 477] width 866 height 31
type input "200 Naco Rd Suite D"
type input "Fort Pierce"
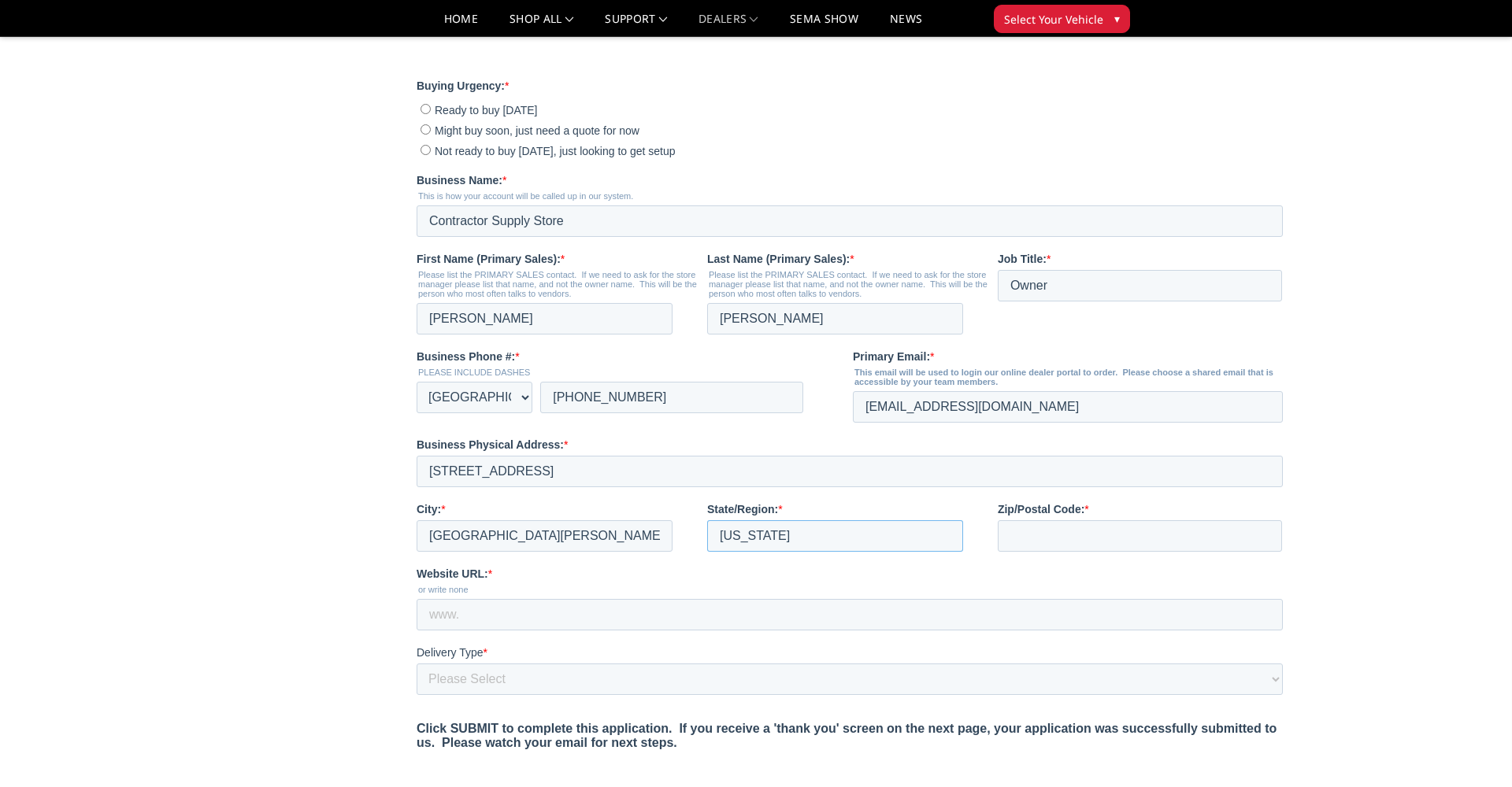
type input "Florida"
type input "34946"
click at [578, 619] on input "Website URL: *" at bounding box center [849, 615] width 866 height 31
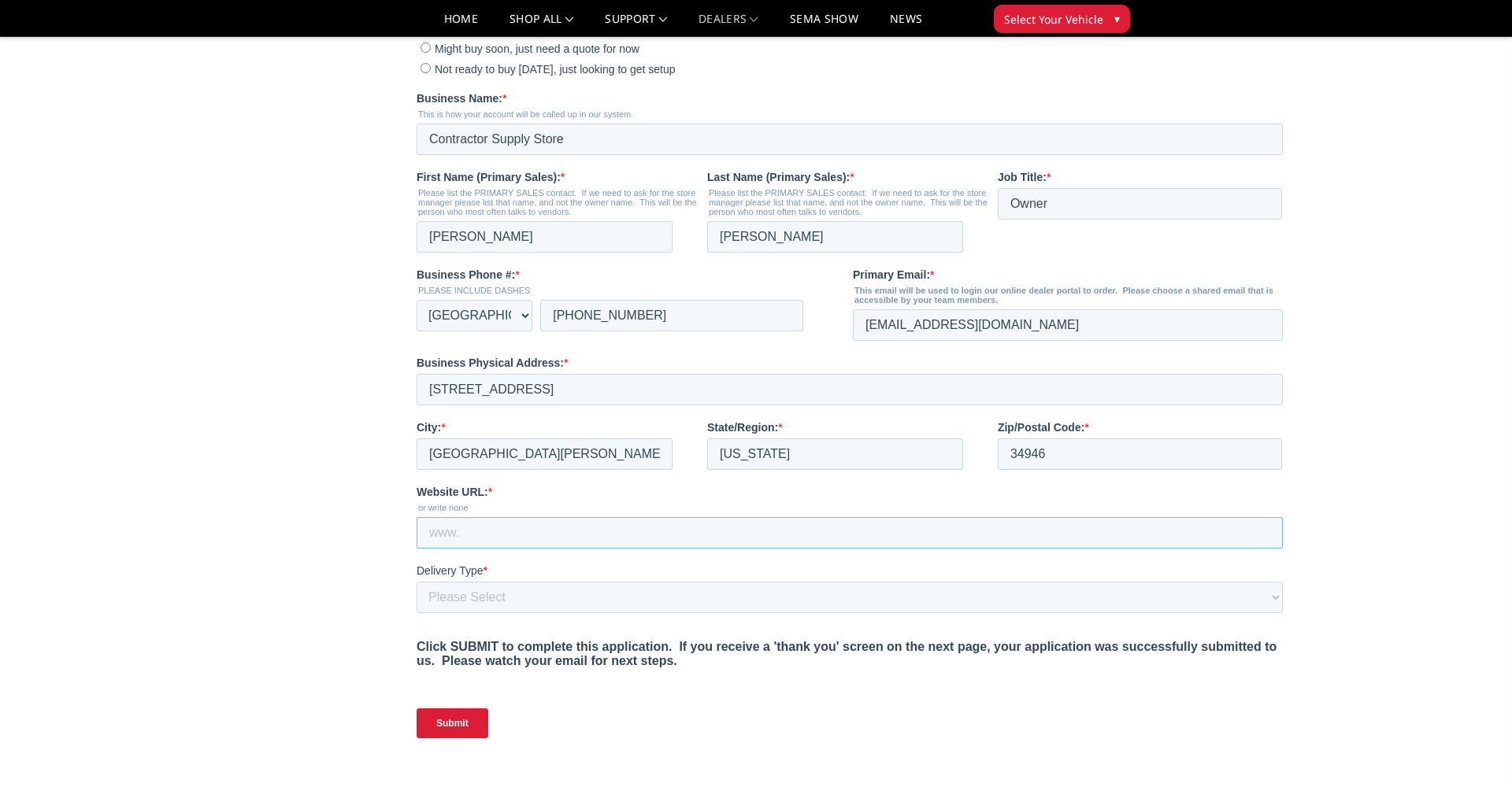
scroll to position [469, 0]
type input "None"
select select "I have a forklift"
click at [609, 691] on form "Why Bodyguard? Dealer Direct Accounts American Made Products Precision Fitment …" at bounding box center [852, 220] width 873 height 1062
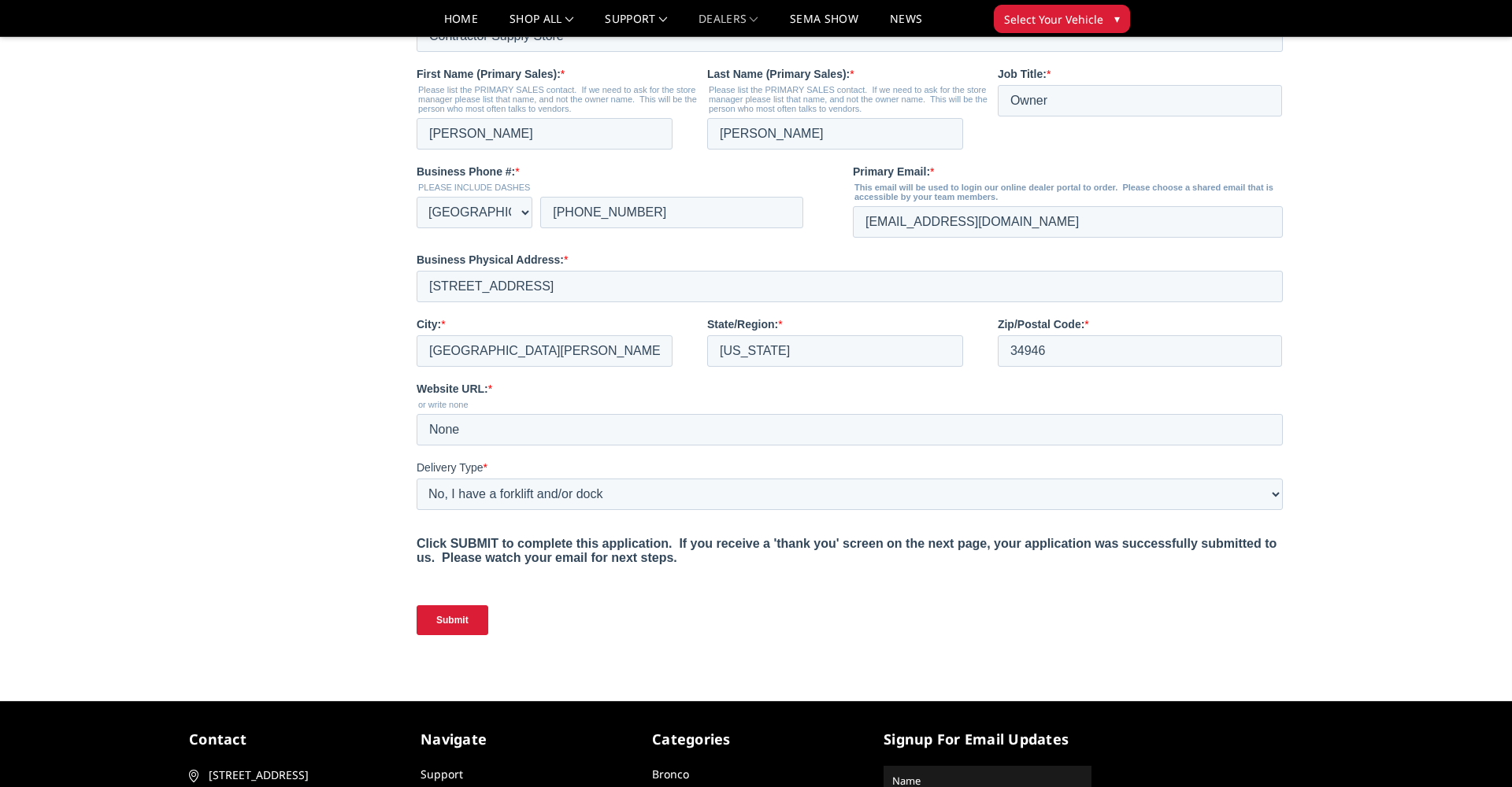
scroll to position [572, 0]
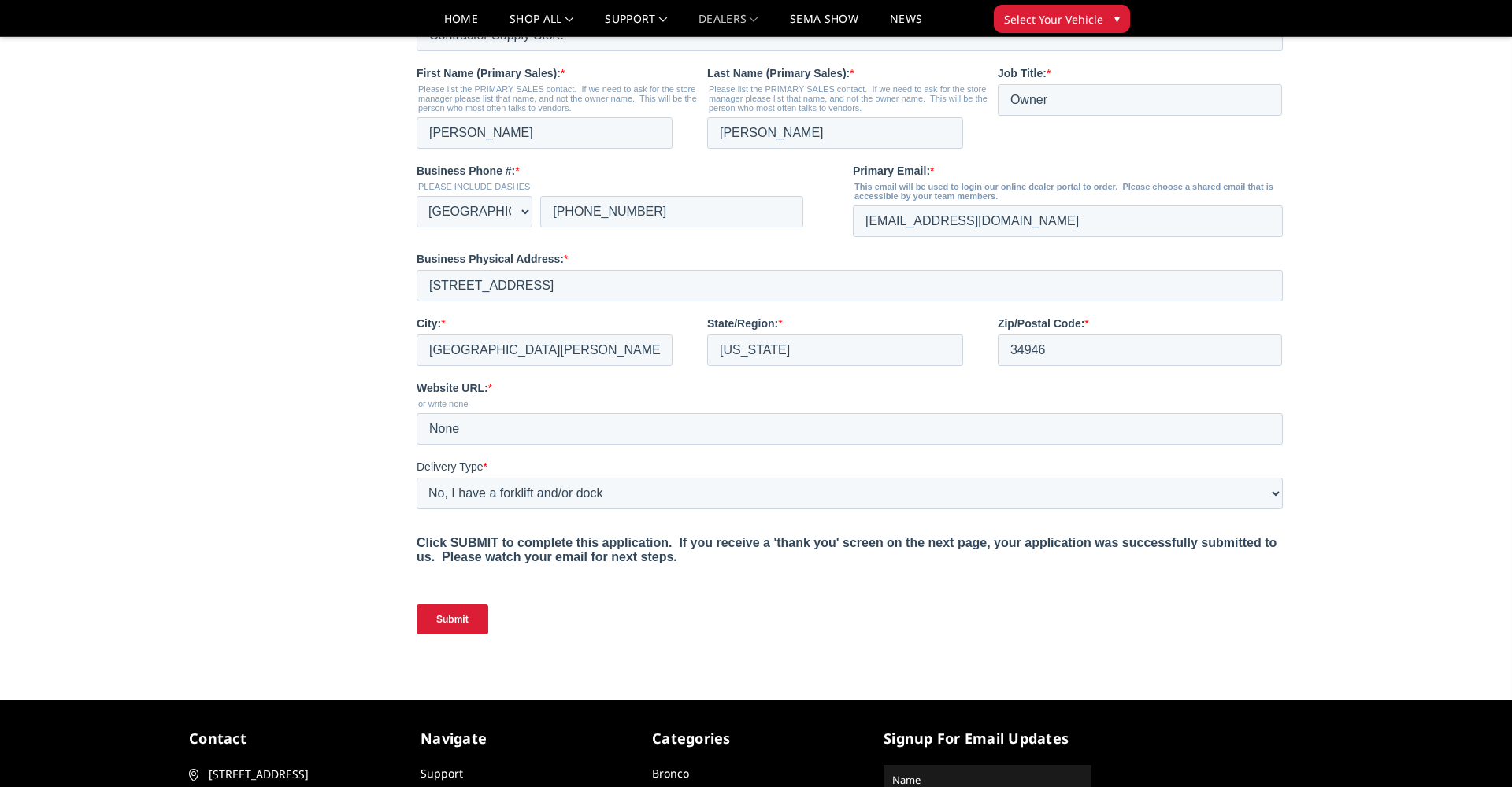
click at [452, 622] on input "Submit" at bounding box center [452, 619] width 72 height 30
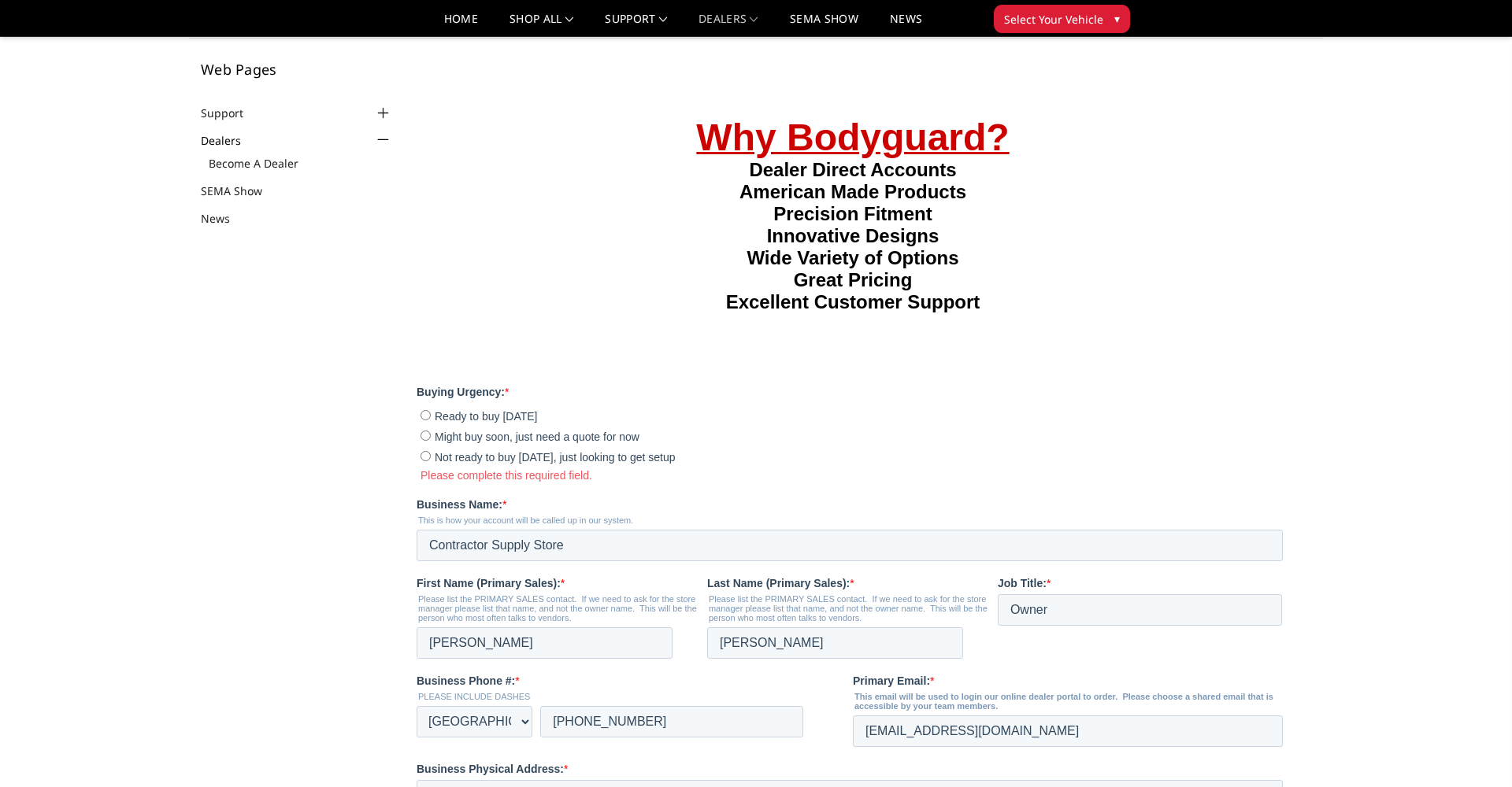
scroll to position [104, 0]
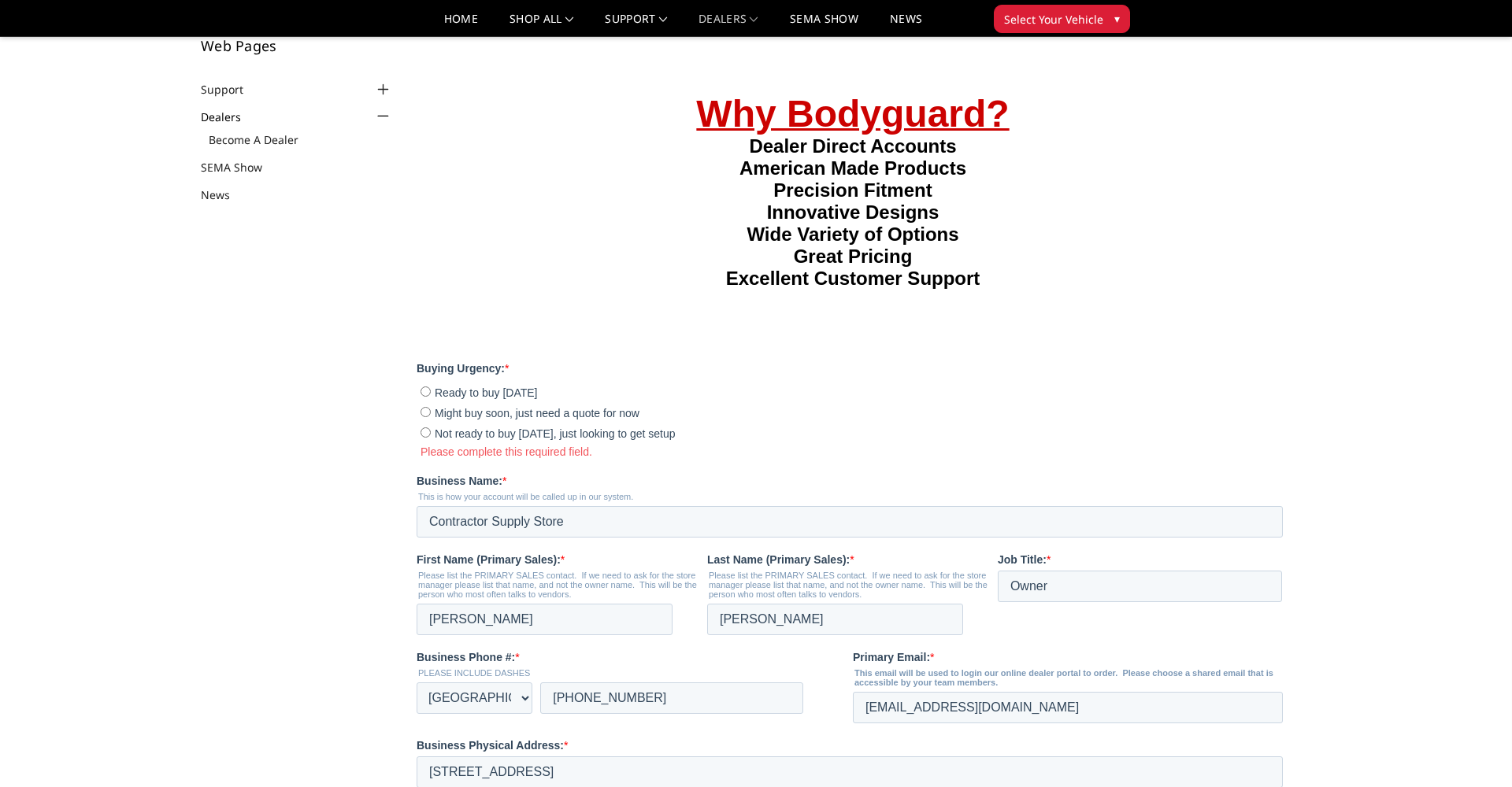
click at [425, 389] on input "Ready to buy today" at bounding box center [425, 391] width 10 height 10
radio input "true"
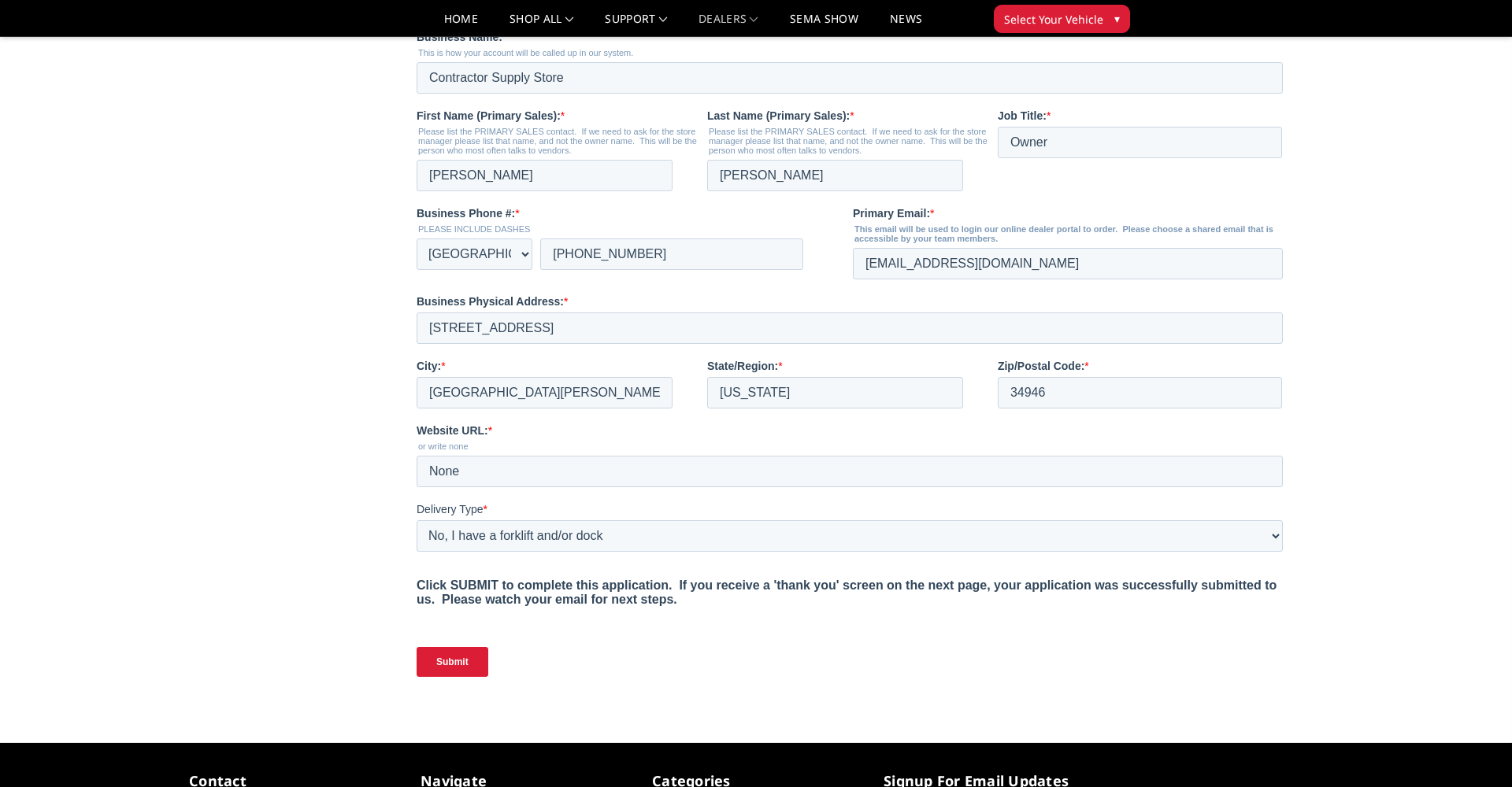
scroll to position [535, 0]
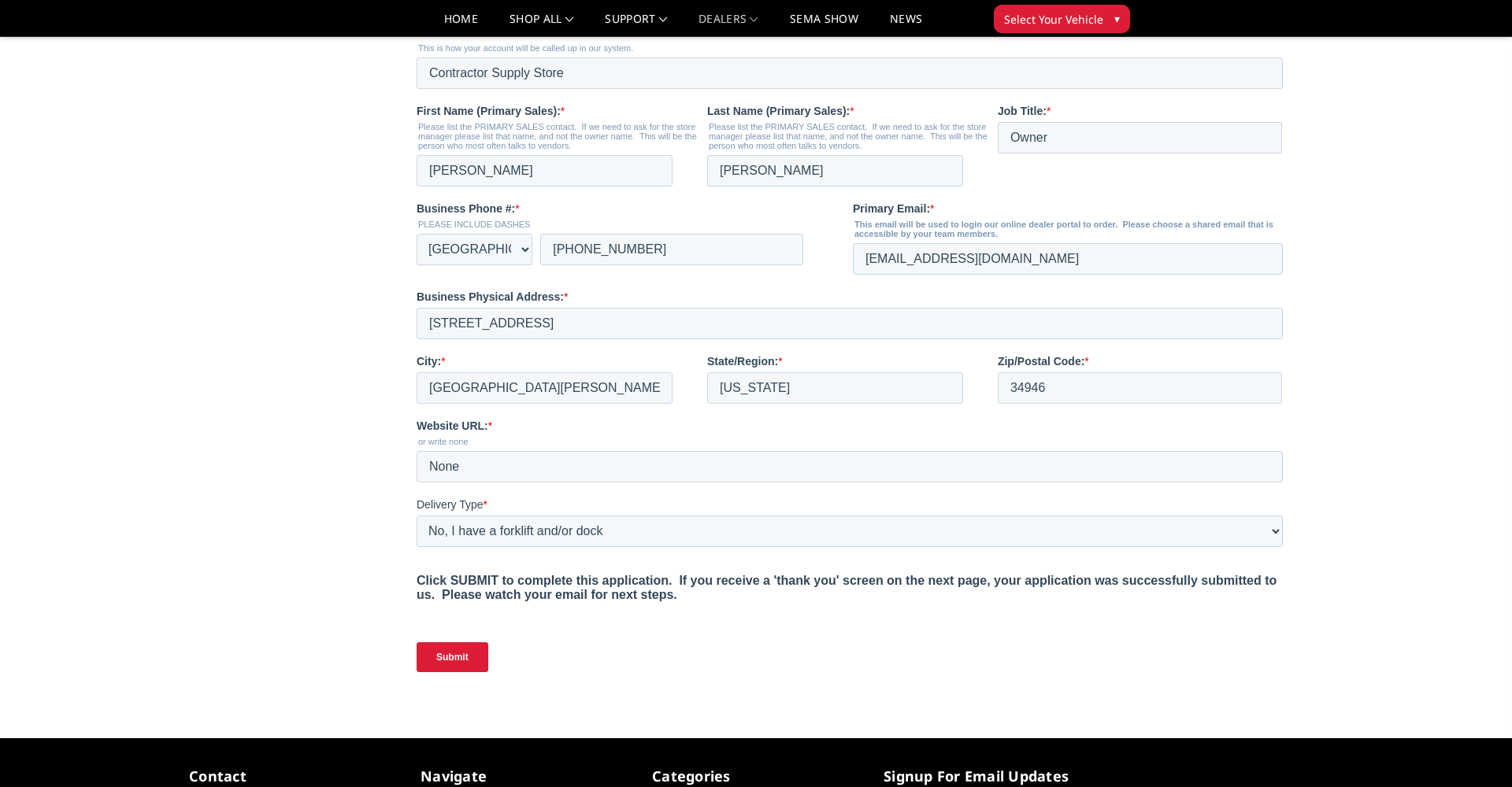
click at [453, 659] on input "Submit" at bounding box center [452, 658] width 72 height 30
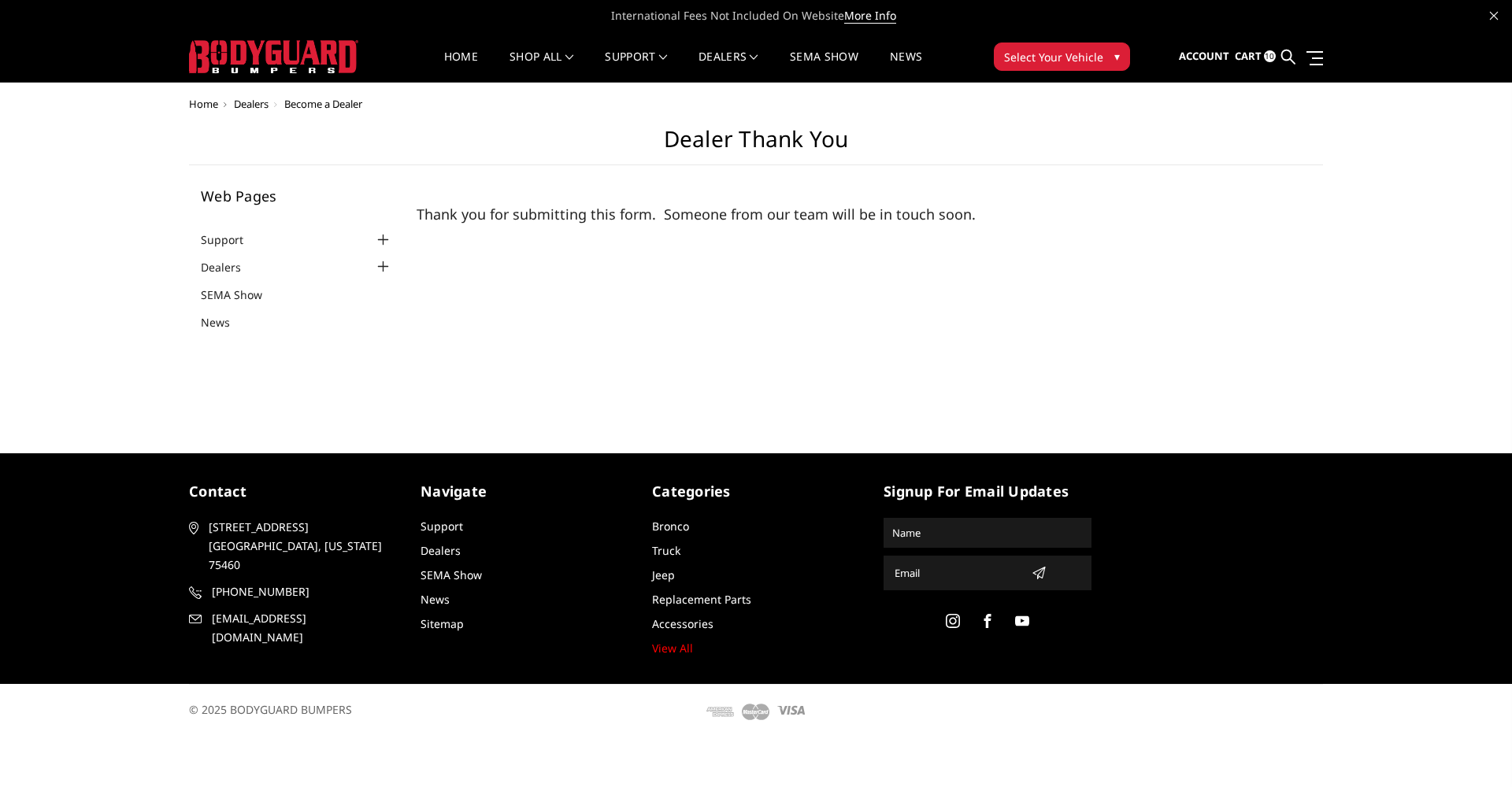
click at [1265, 55] on span "10" at bounding box center [1270, 57] width 12 height 12
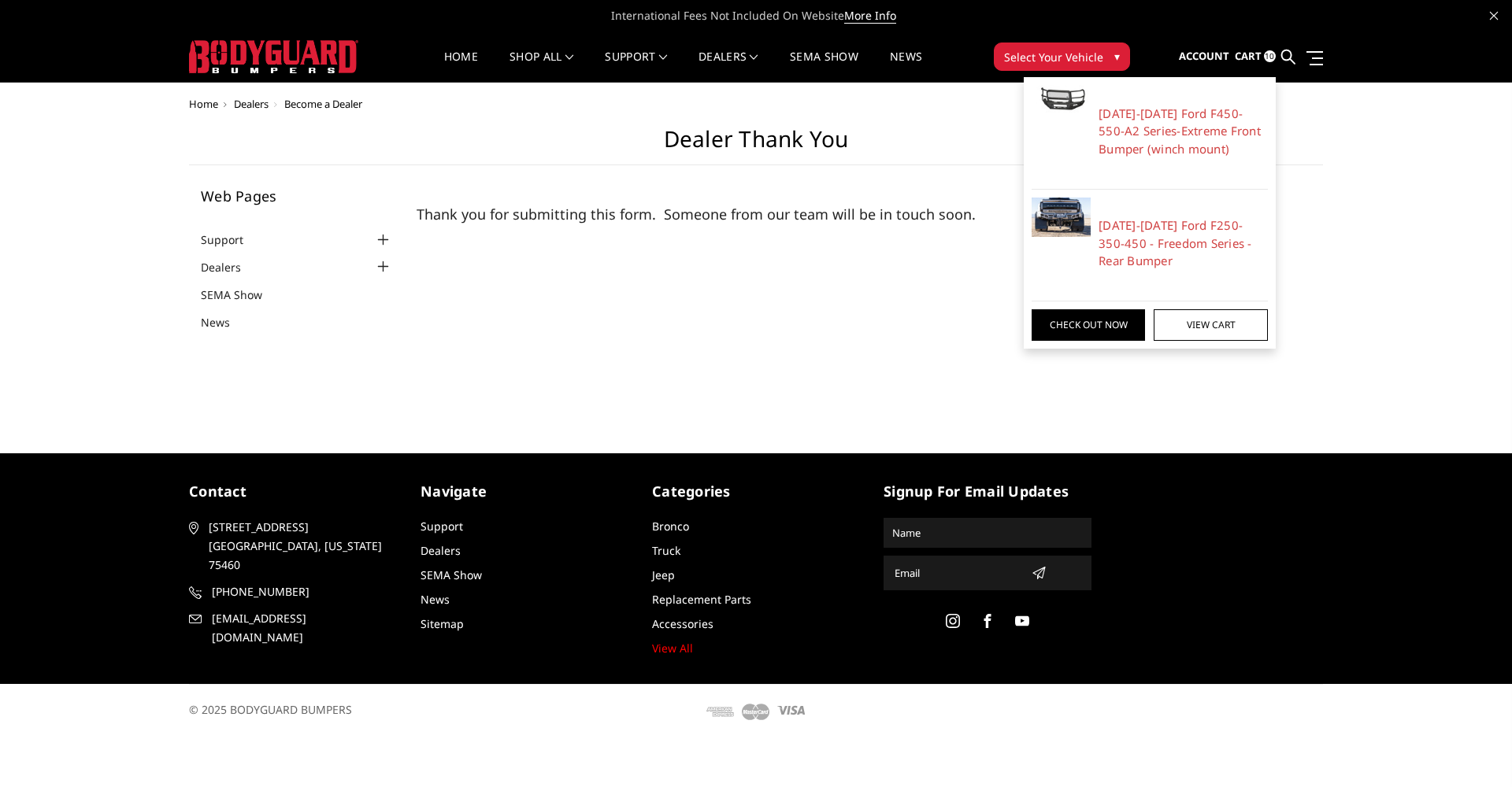
click at [1216, 321] on link "View Cart" at bounding box center [1211, 325] width 114 height 31
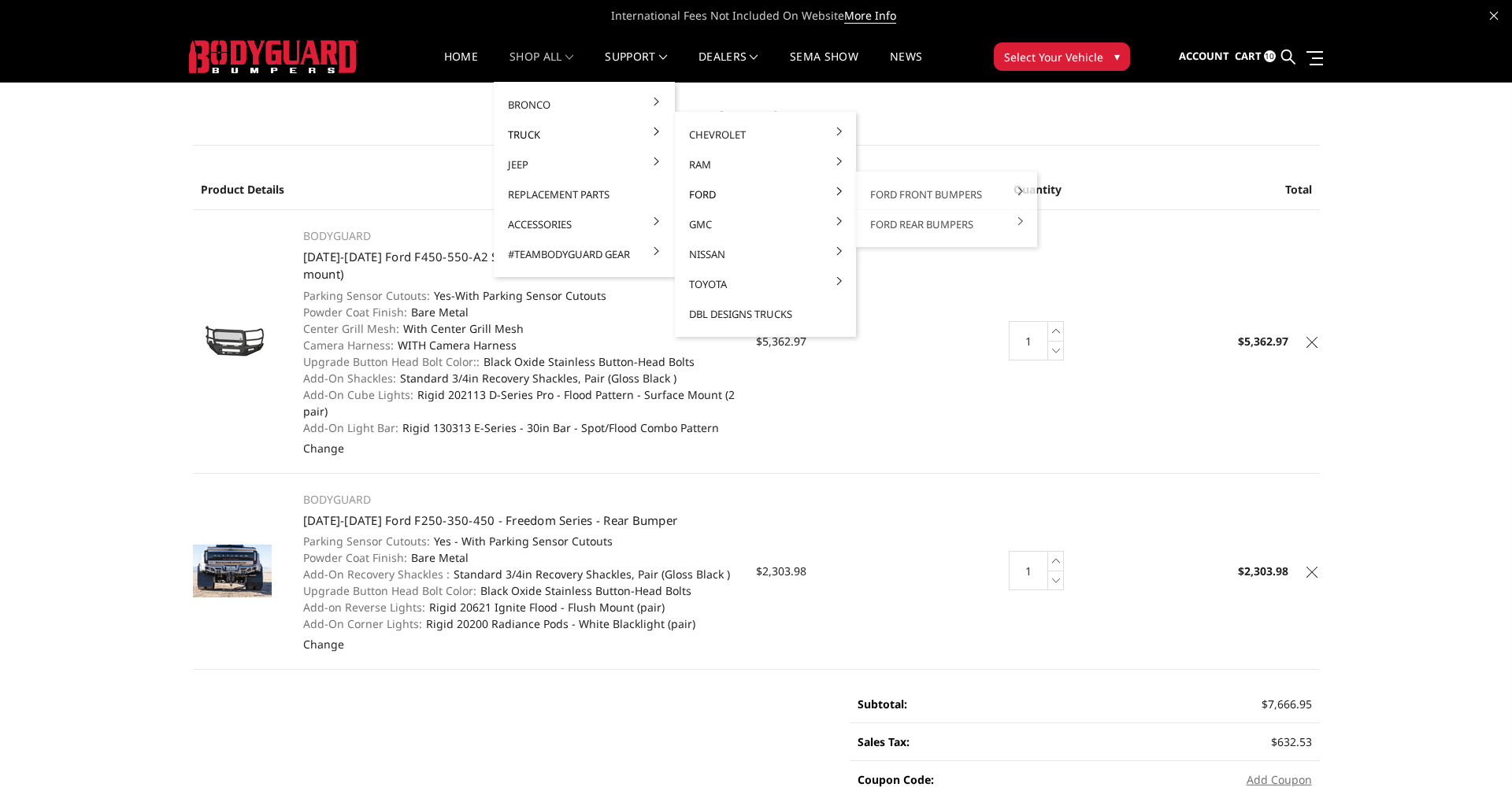
click at [708, 198] on link "Ford" at bounding box center [765, 195] width 169 height 30
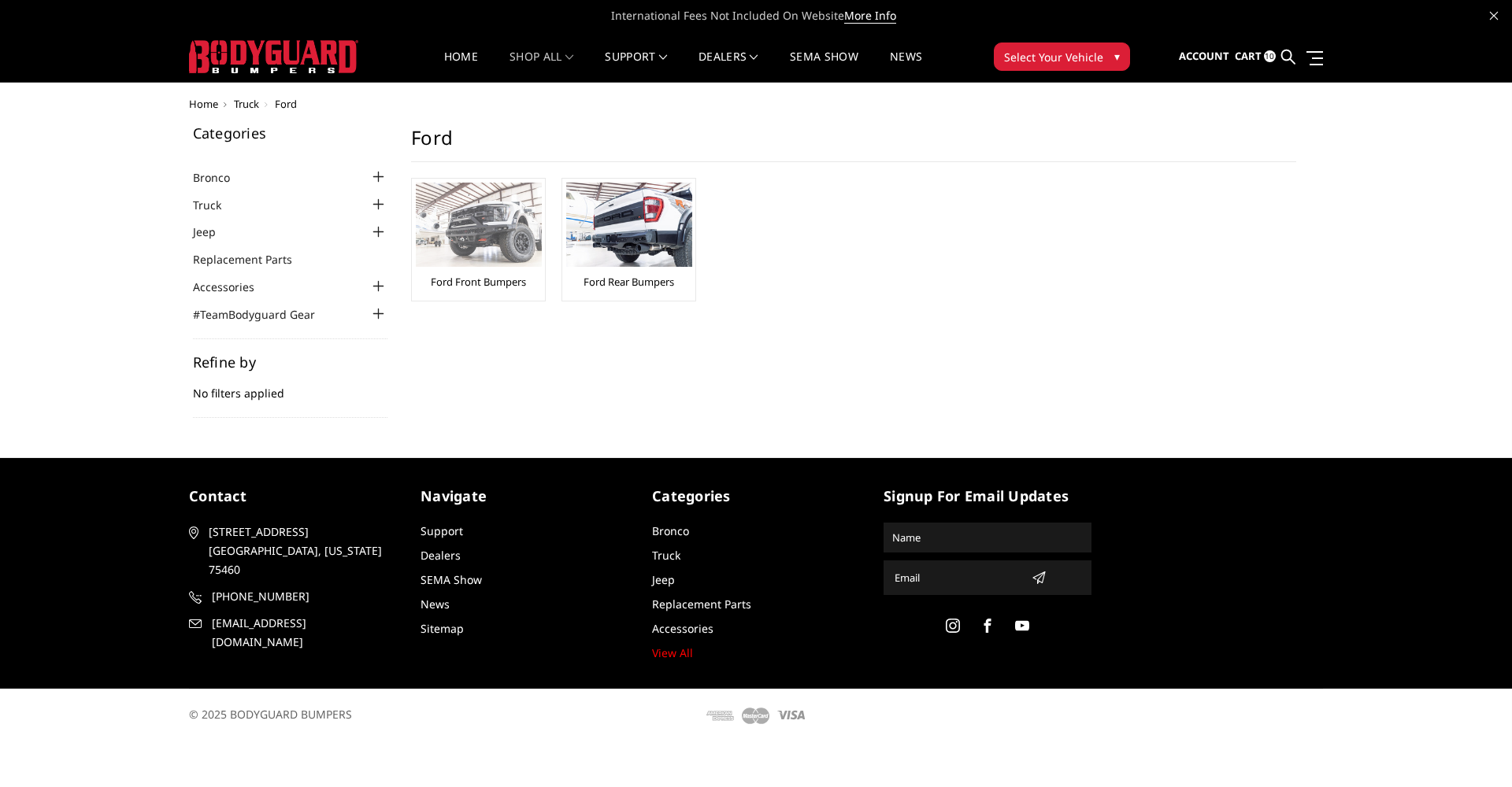
click at [512, 239] on img at bounding box center [479, 224] width 126 height 84
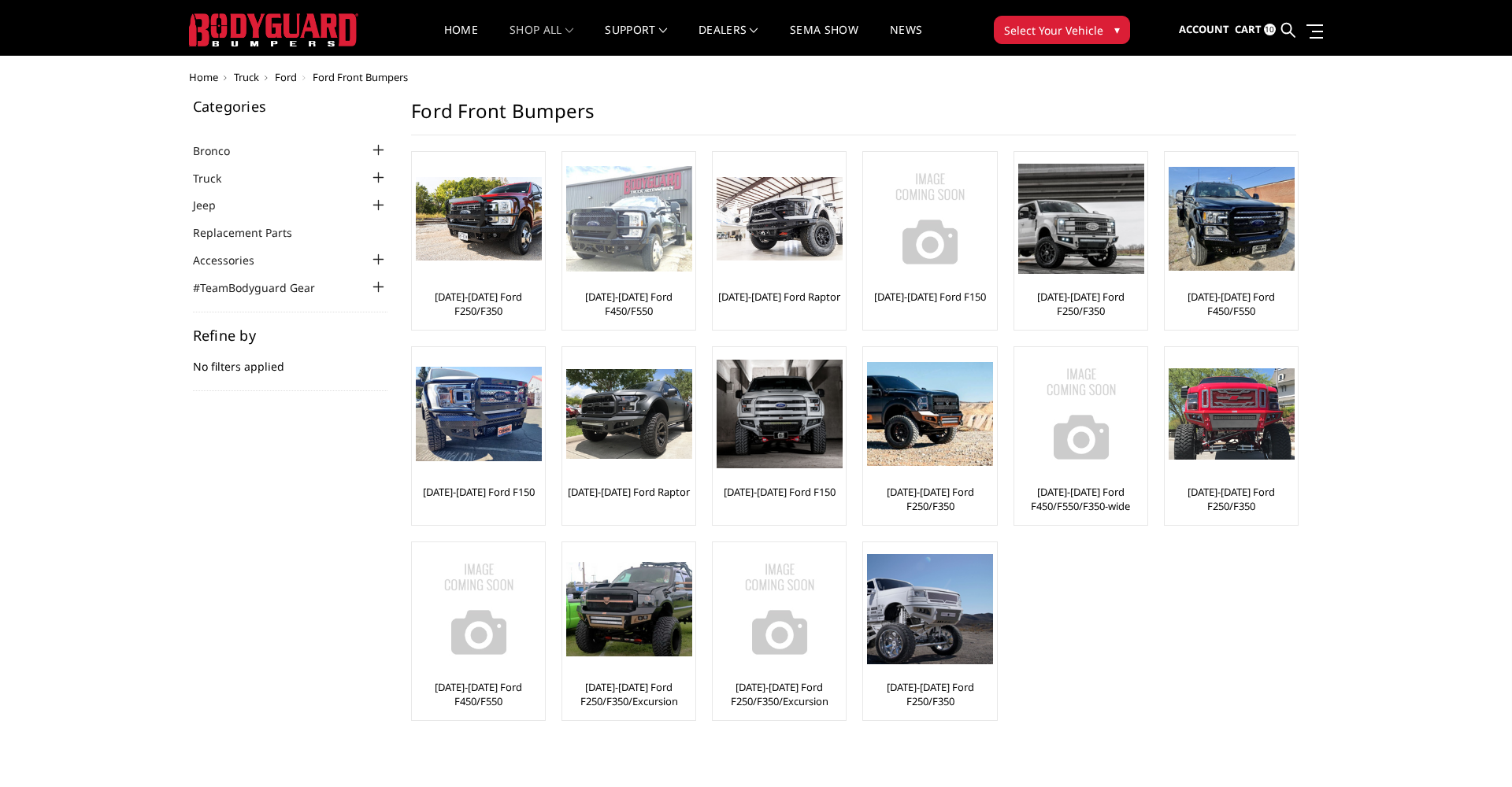
scroll to position [26, 0]
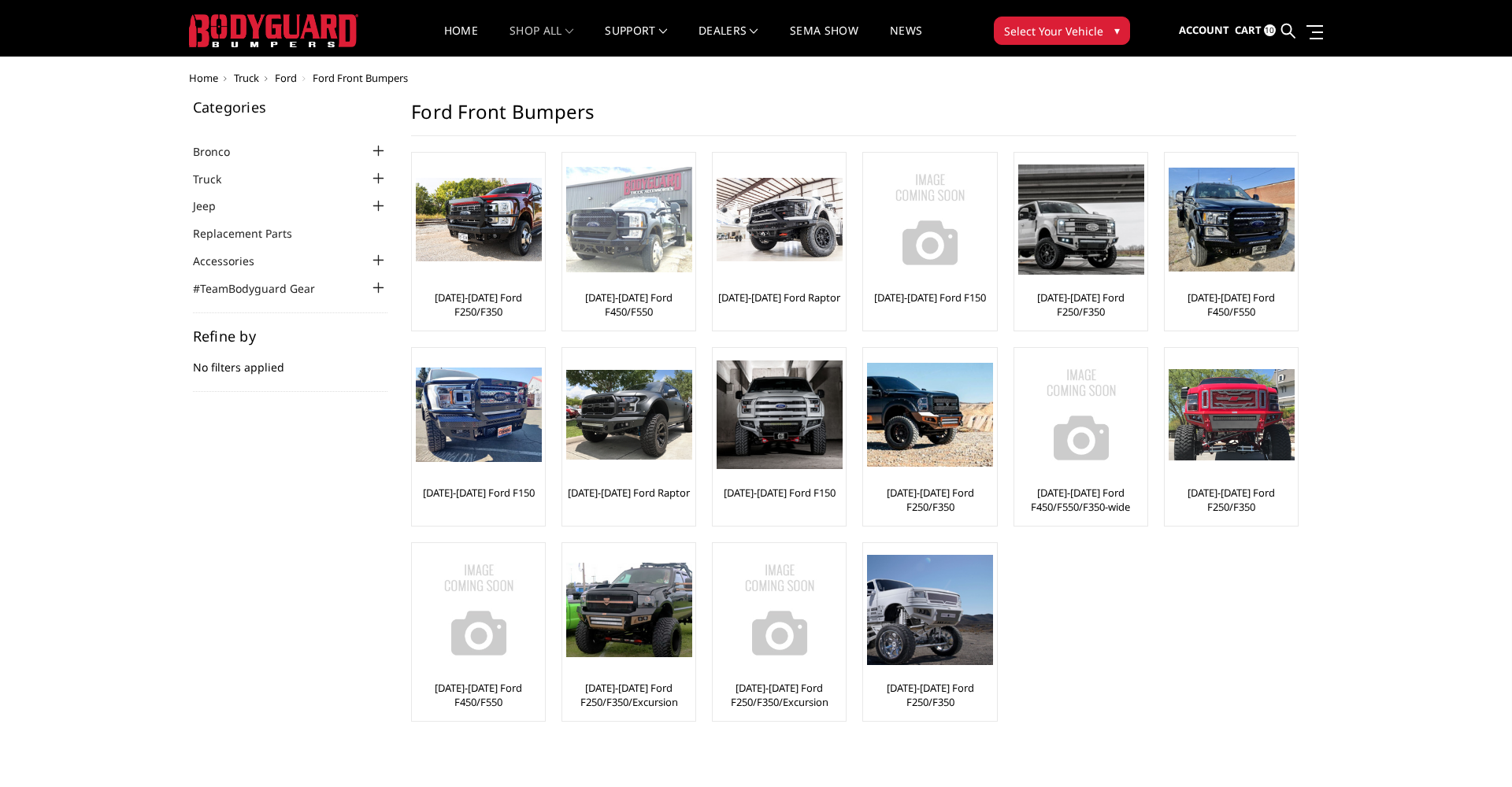
click at [630, 264] on img at bounding box center [629, 220] width 126 height 107
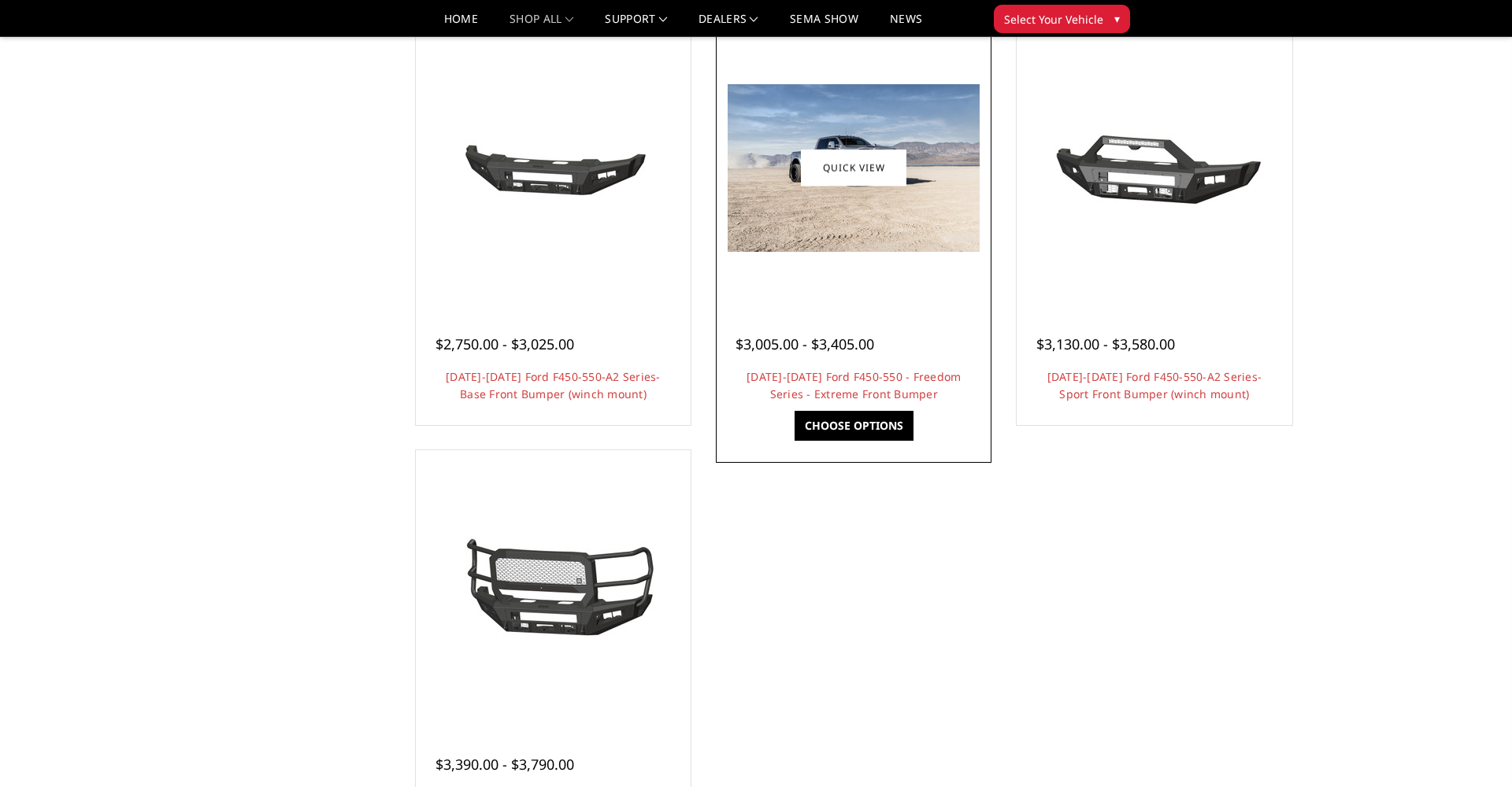
scroll to position [1146, 0]
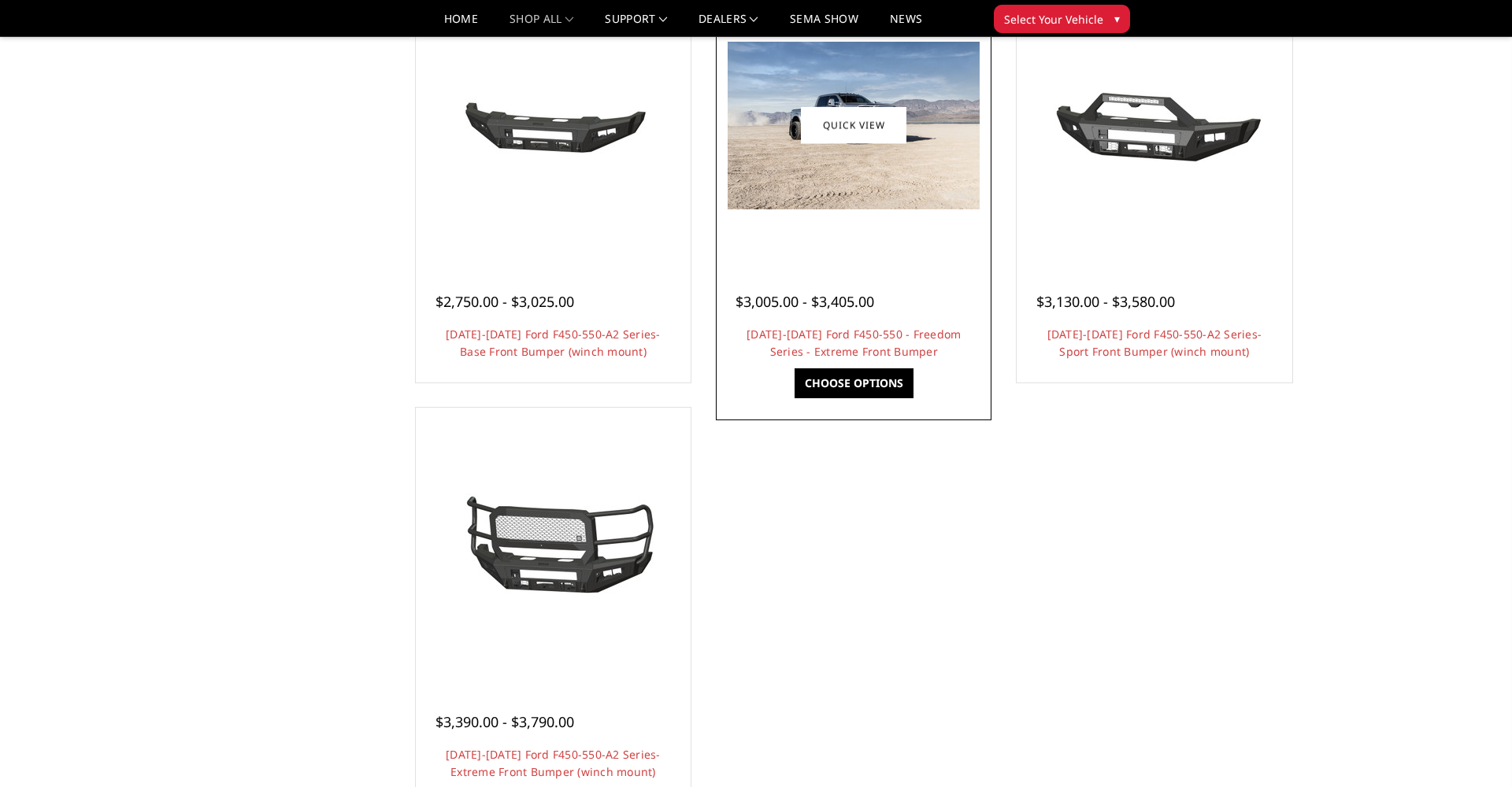
click at [841, 218] on div at bounding box center [853, 125] width 267 height 267
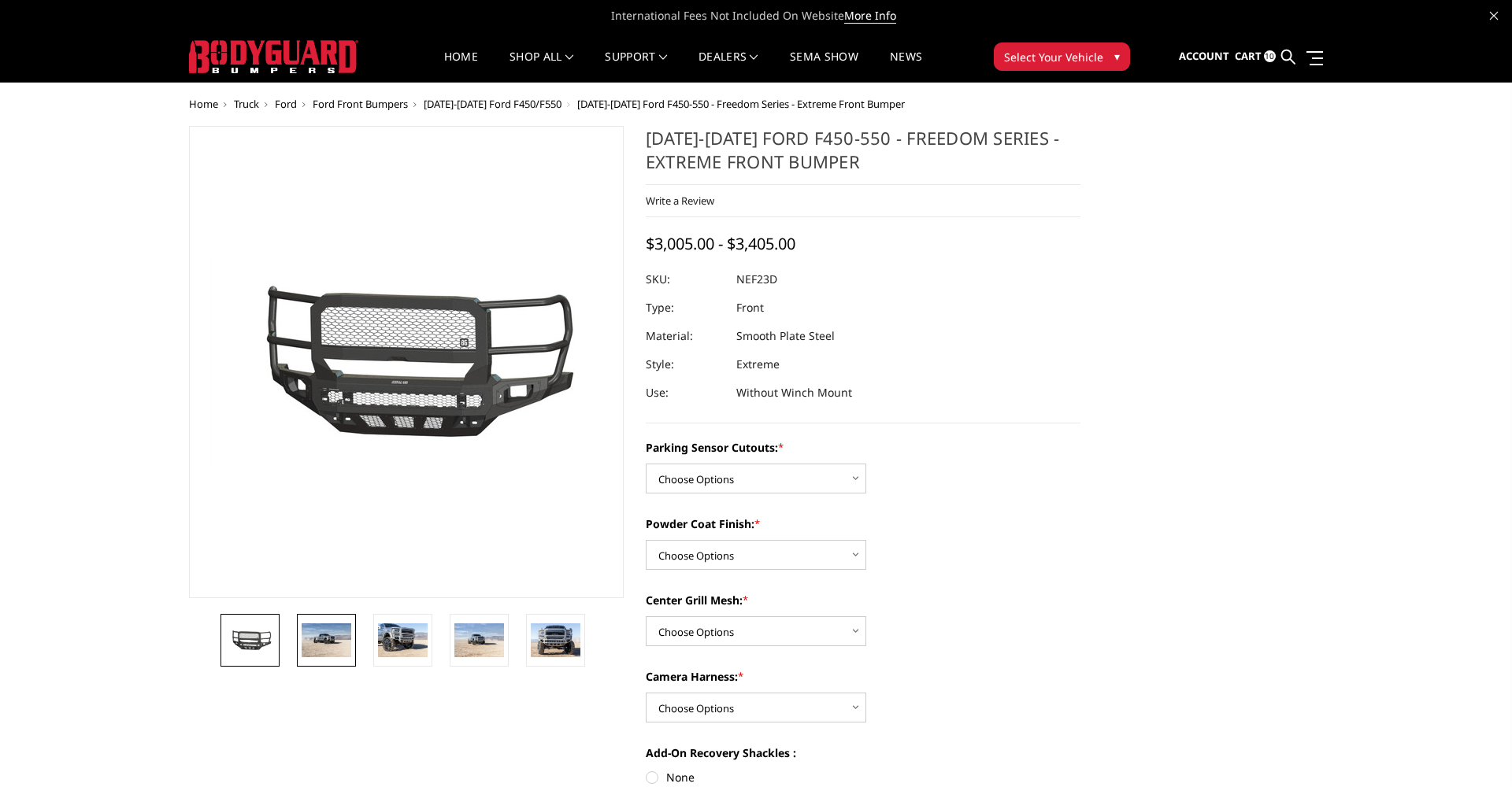
click at [316, 640] on img at bounding box center [326, 640] width 50 height 33
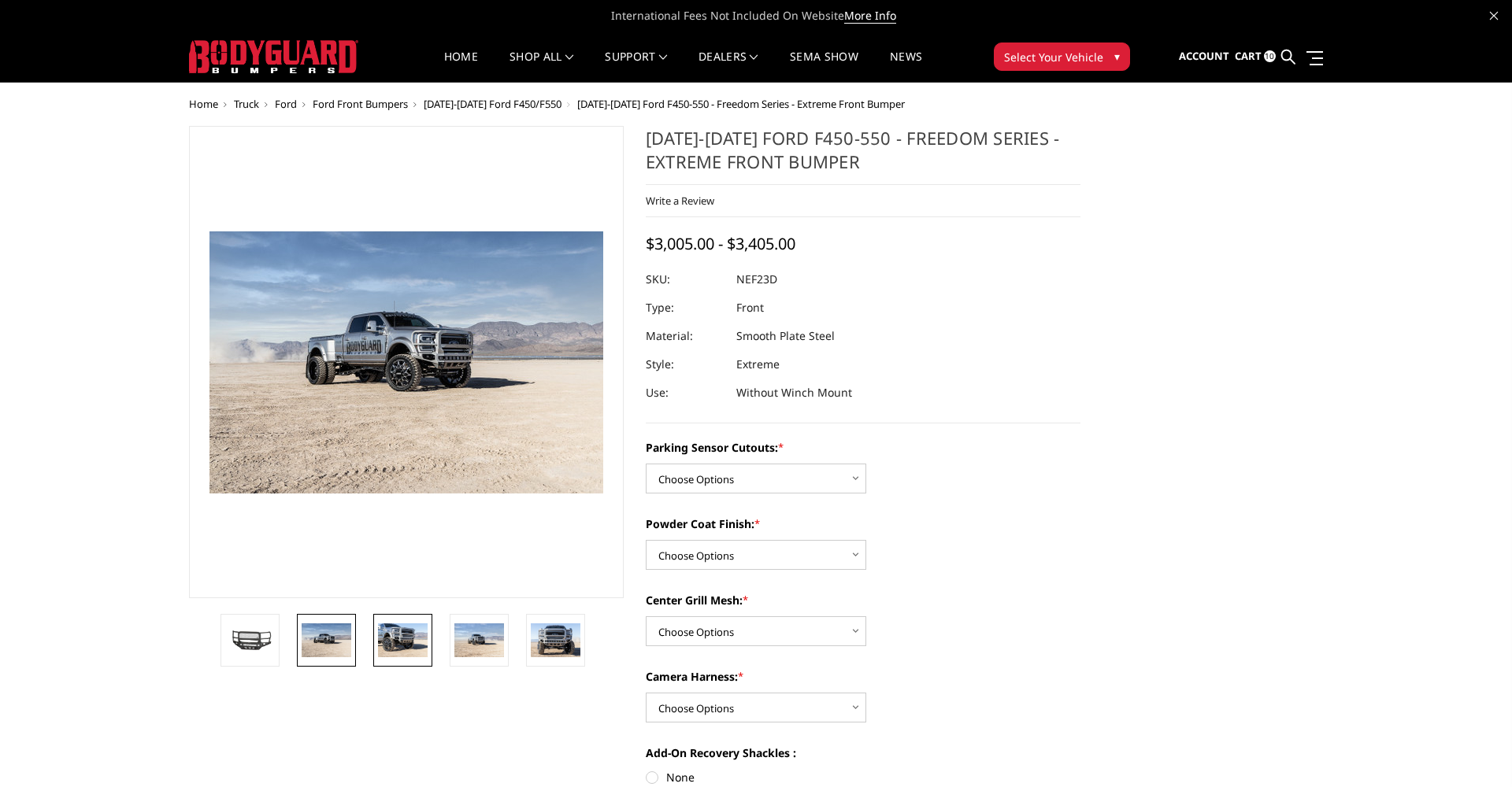
click at [410, 647] on img at bounding box center [403, 640] width 50 height 33
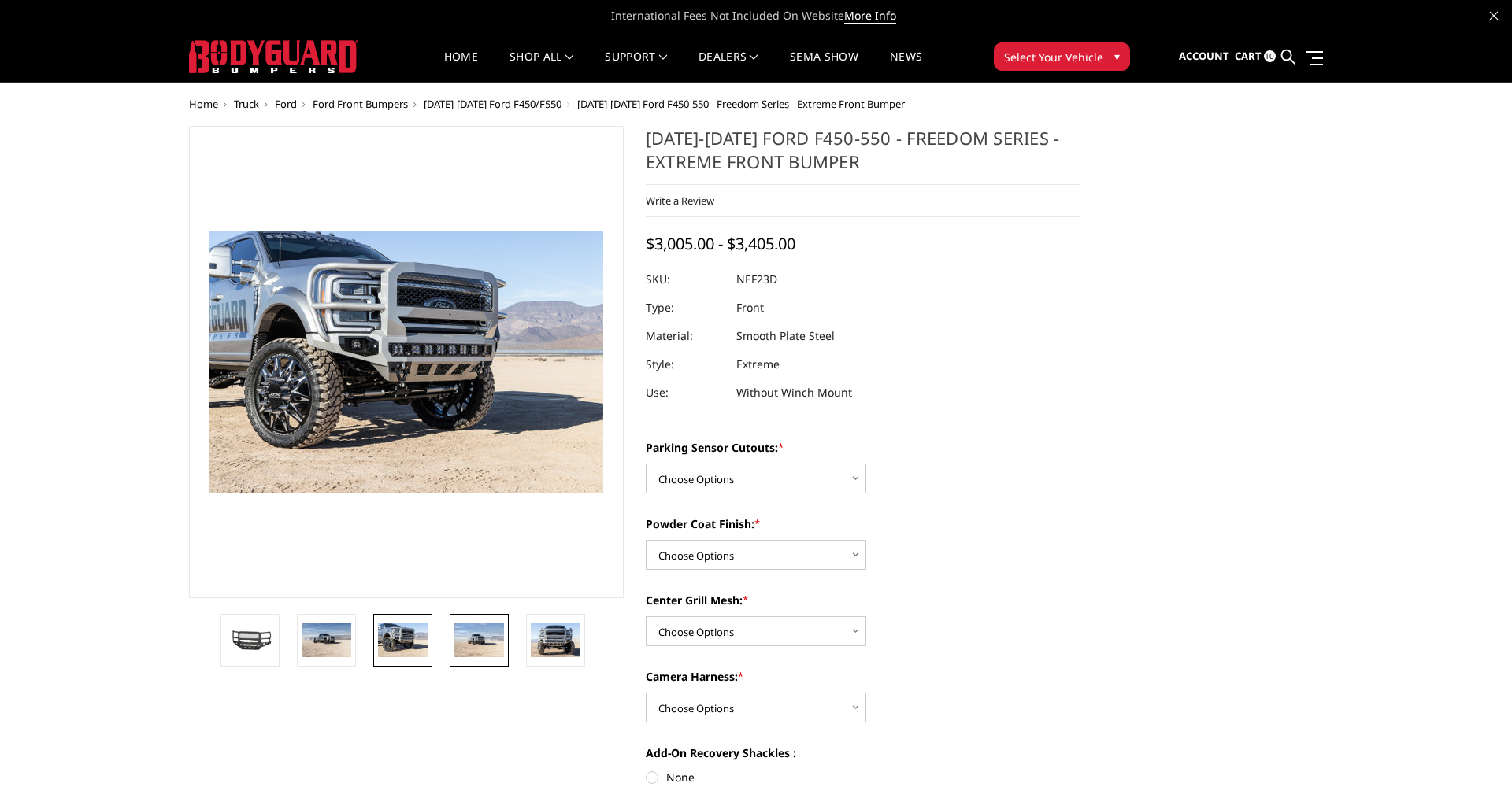
click at [470, 636] on img at bounding box center [479, 640] width 50 height 33
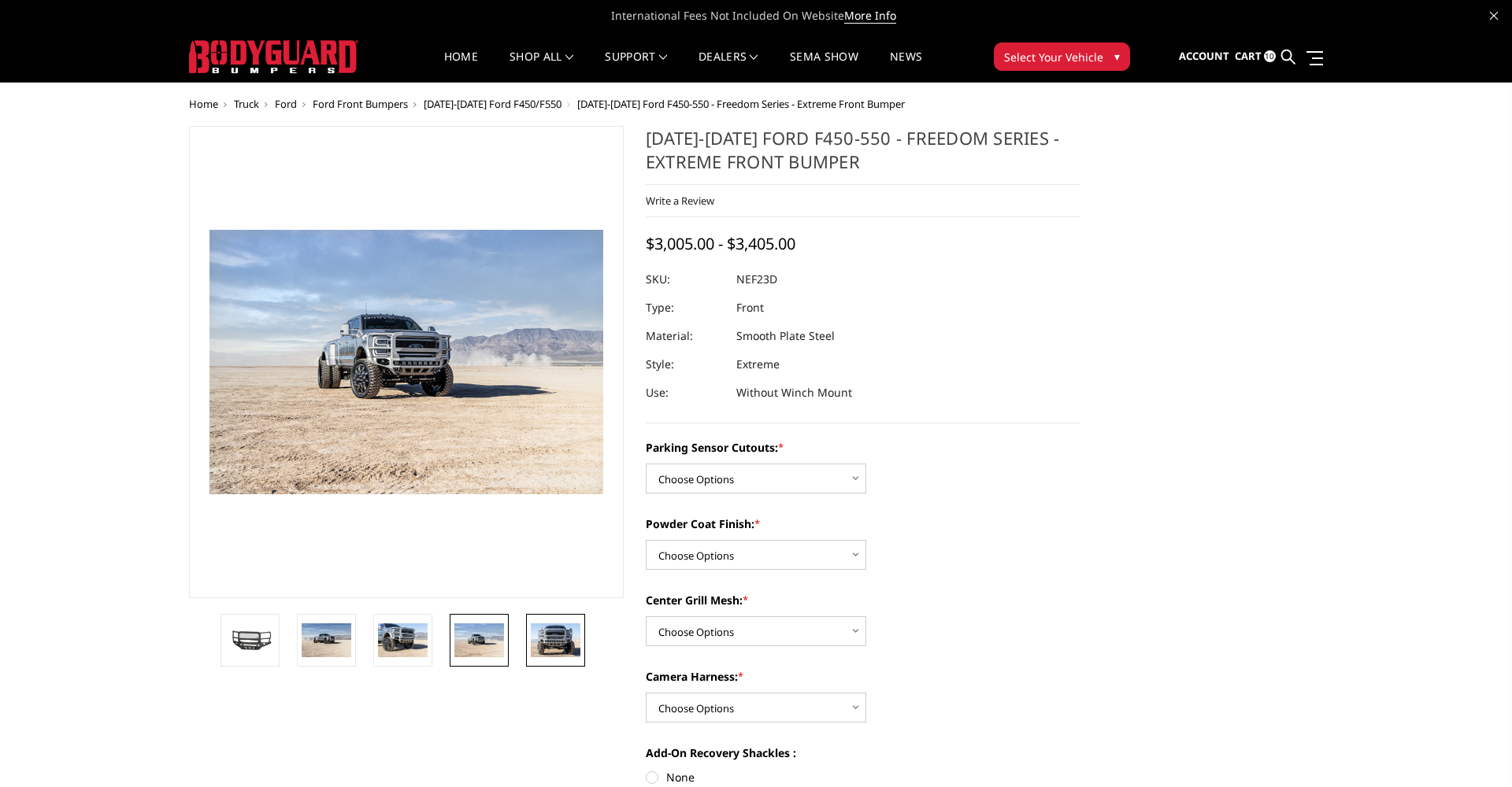
click at [545, 626] on img at bounding box center [556, 640] width 50 height 33
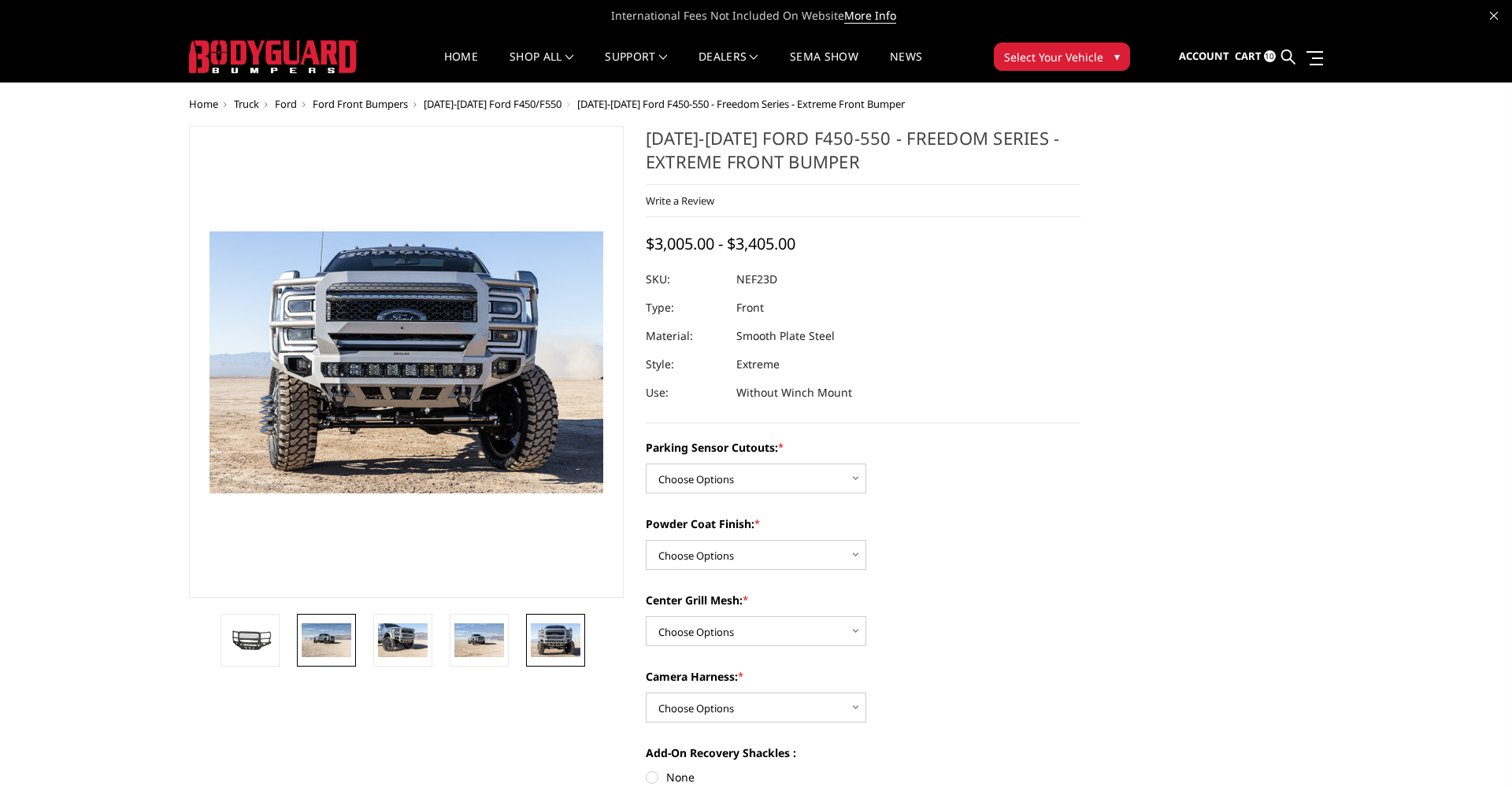
click at [307, 639] on img at bounding box center [326, 640] width 50 height 33
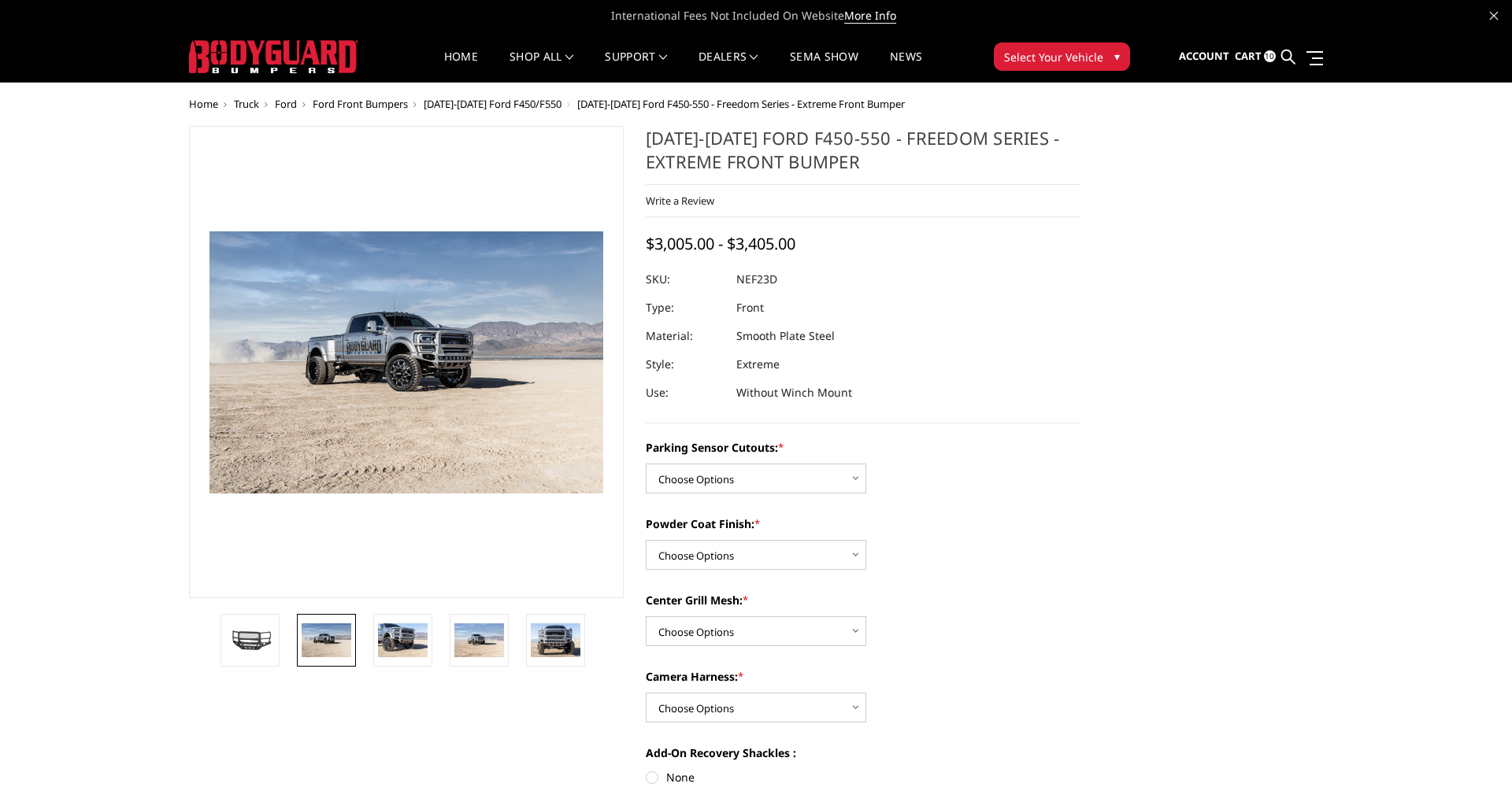
click at [448, 636] on li at bounding box center [483, 640] width 76 height 52
click at [436, 636] on li at bounding box center [407, 640] width 76 height 52
click at [408, 637] on img at bounding box center [403, 640] width 50 height 33
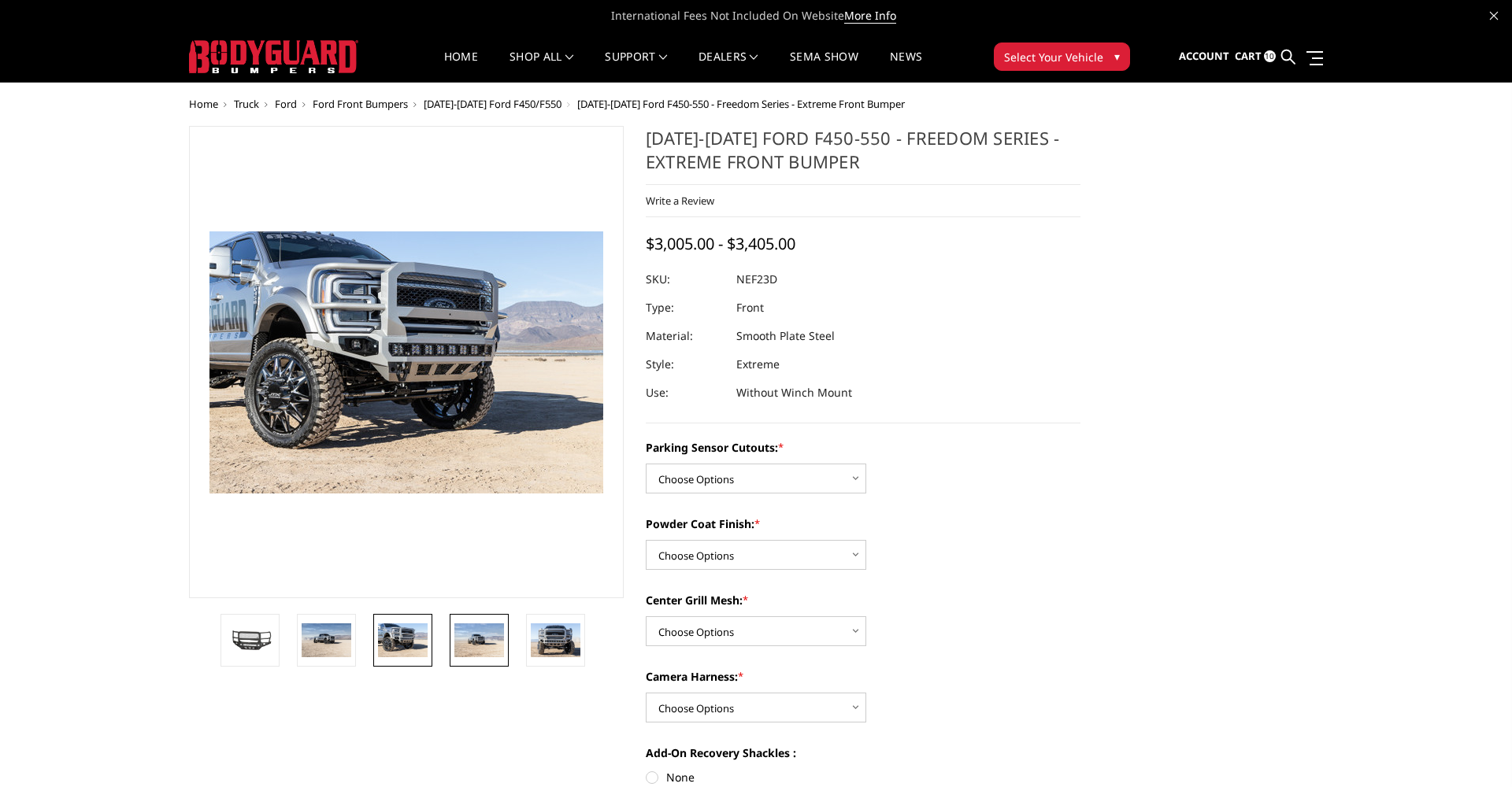
click at [487, 634] on img at bounding box center [479, 640] width 50 height 33
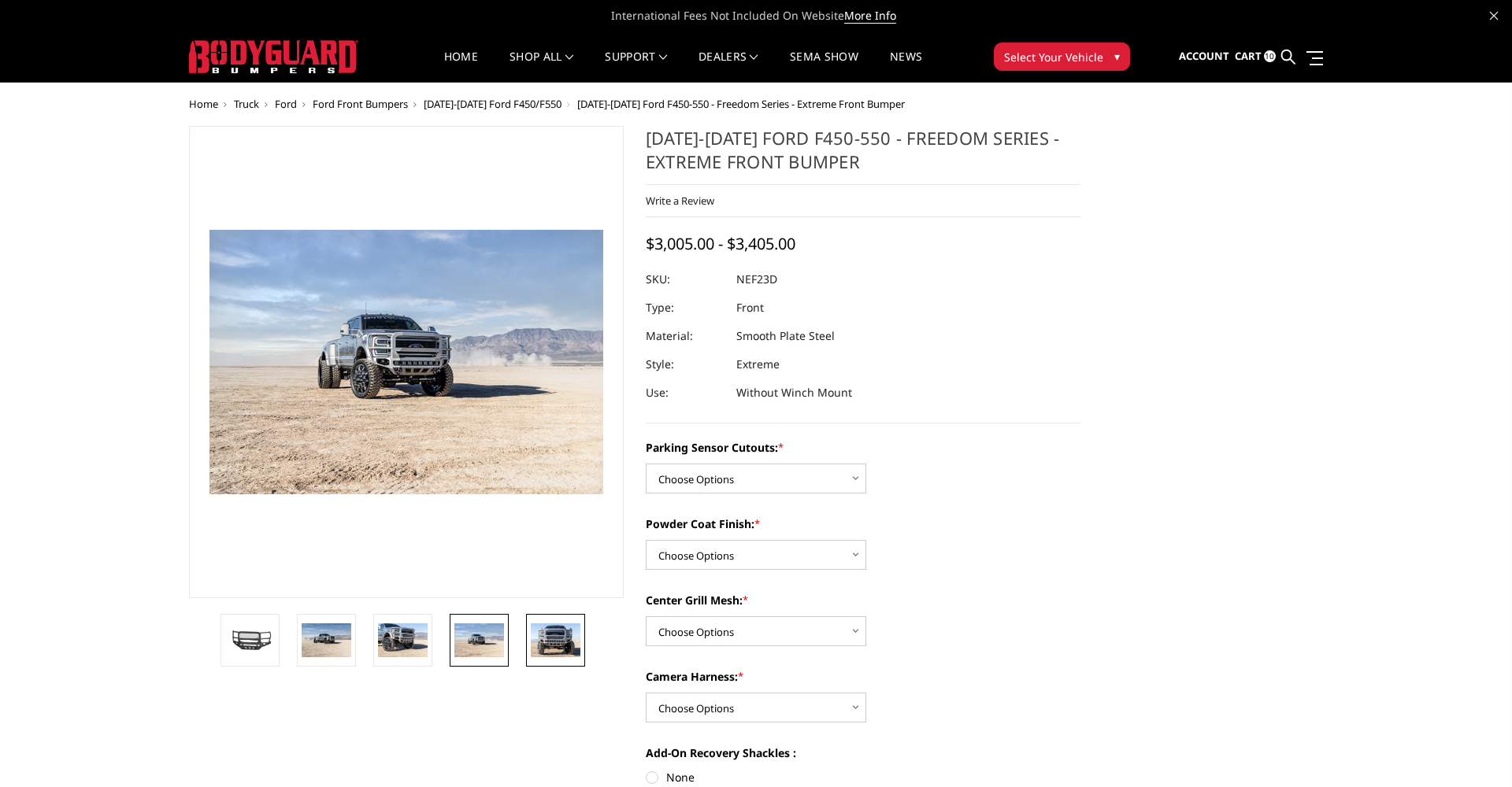
click at [556, 632] on img at bounding box center [556, 640] width 50 height 33
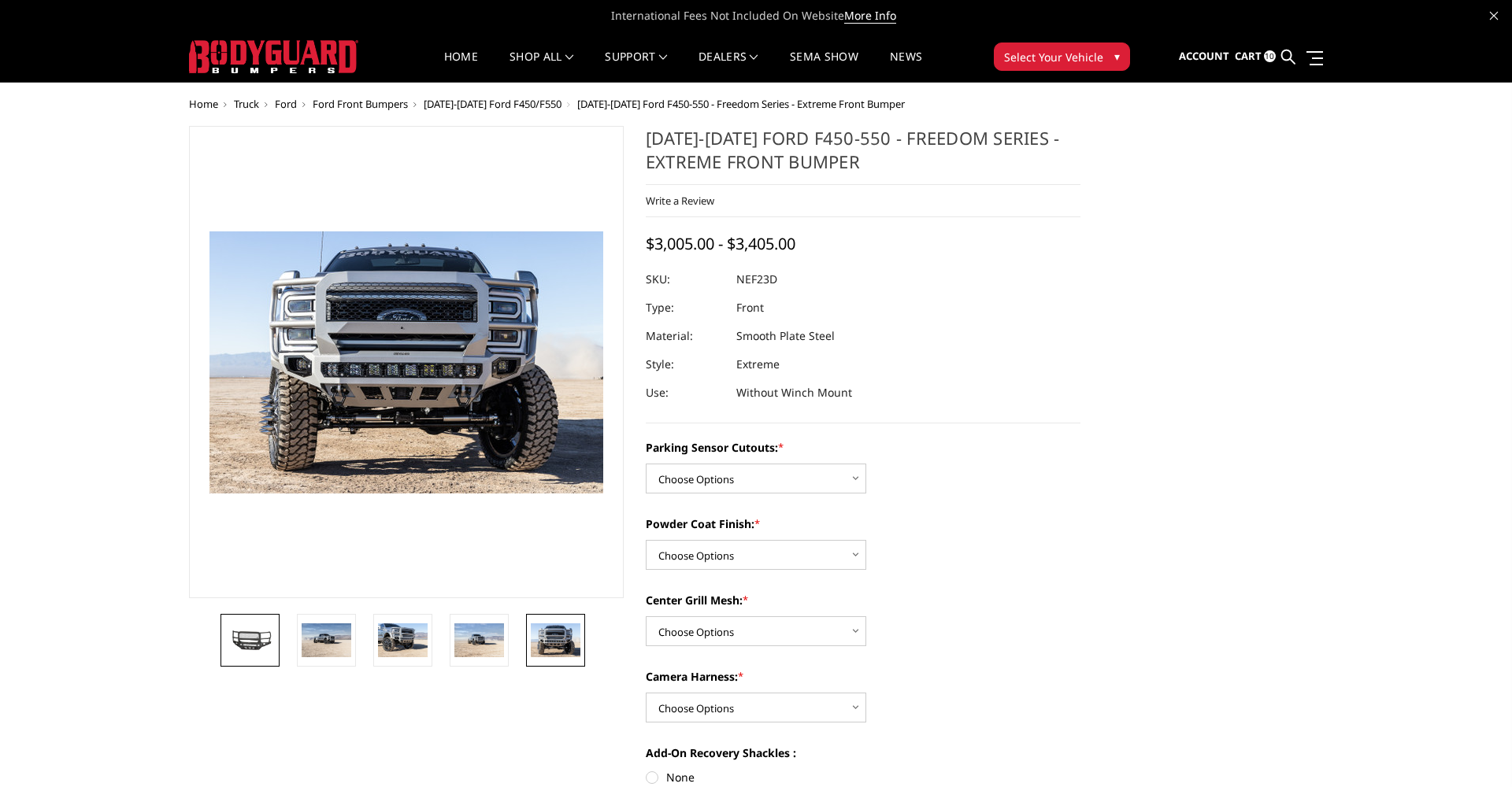
click at [265, 645] on img at bounding box center [250, 639] width 50 height 27
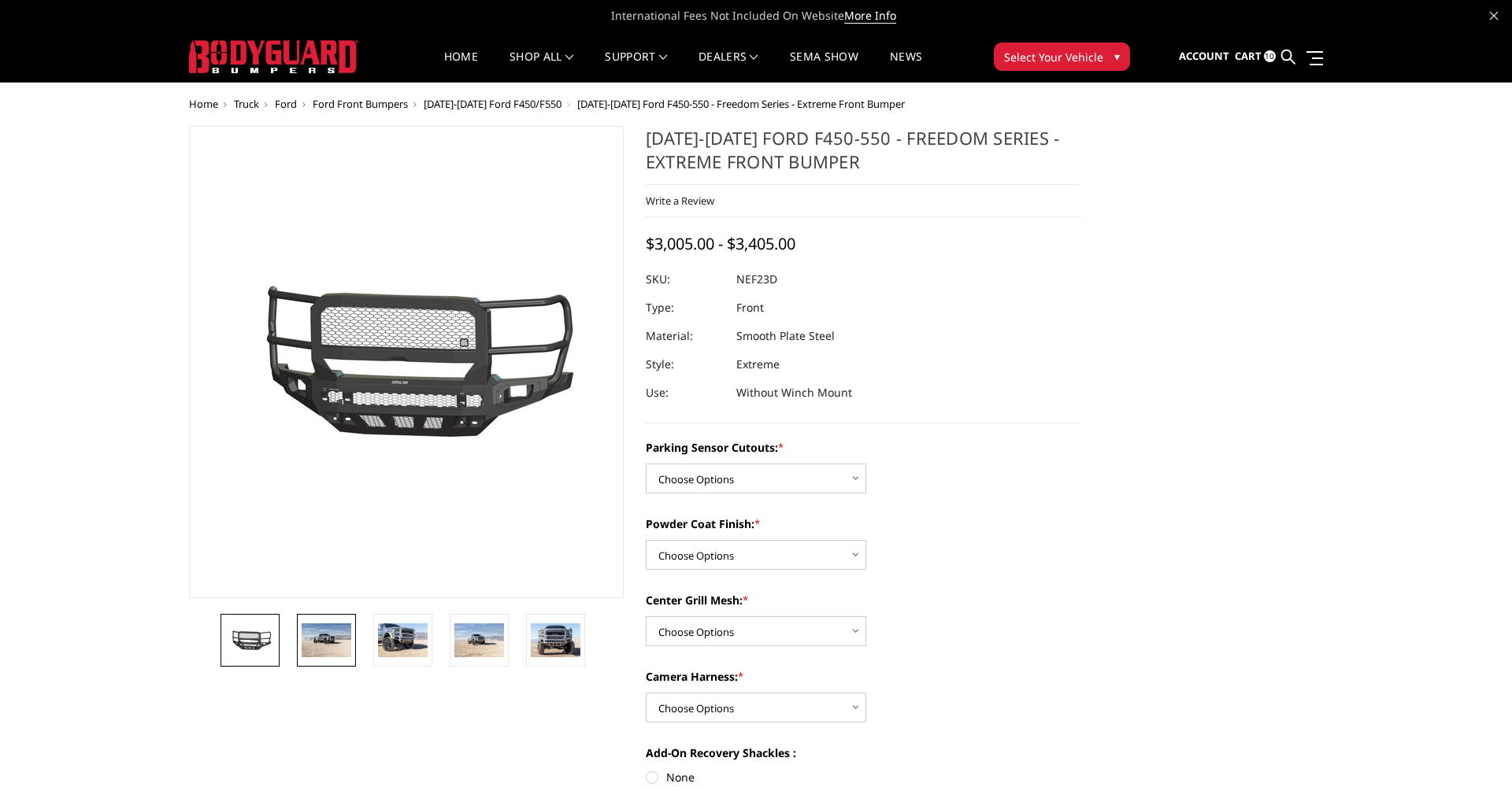
click at [318, 641] on img at bounding box center [326, 640] width 50 height 33
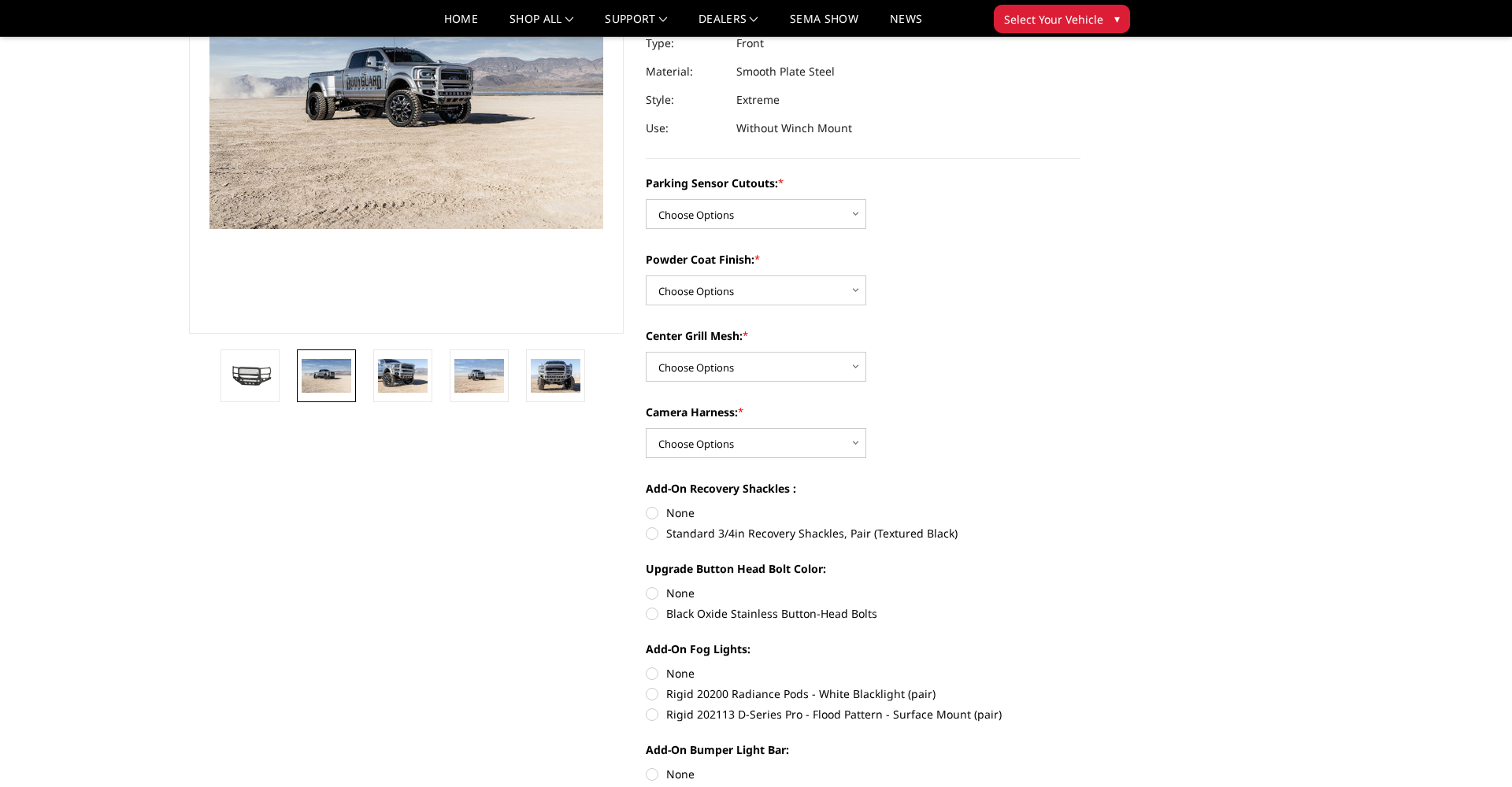
scroll to position [215, 0]
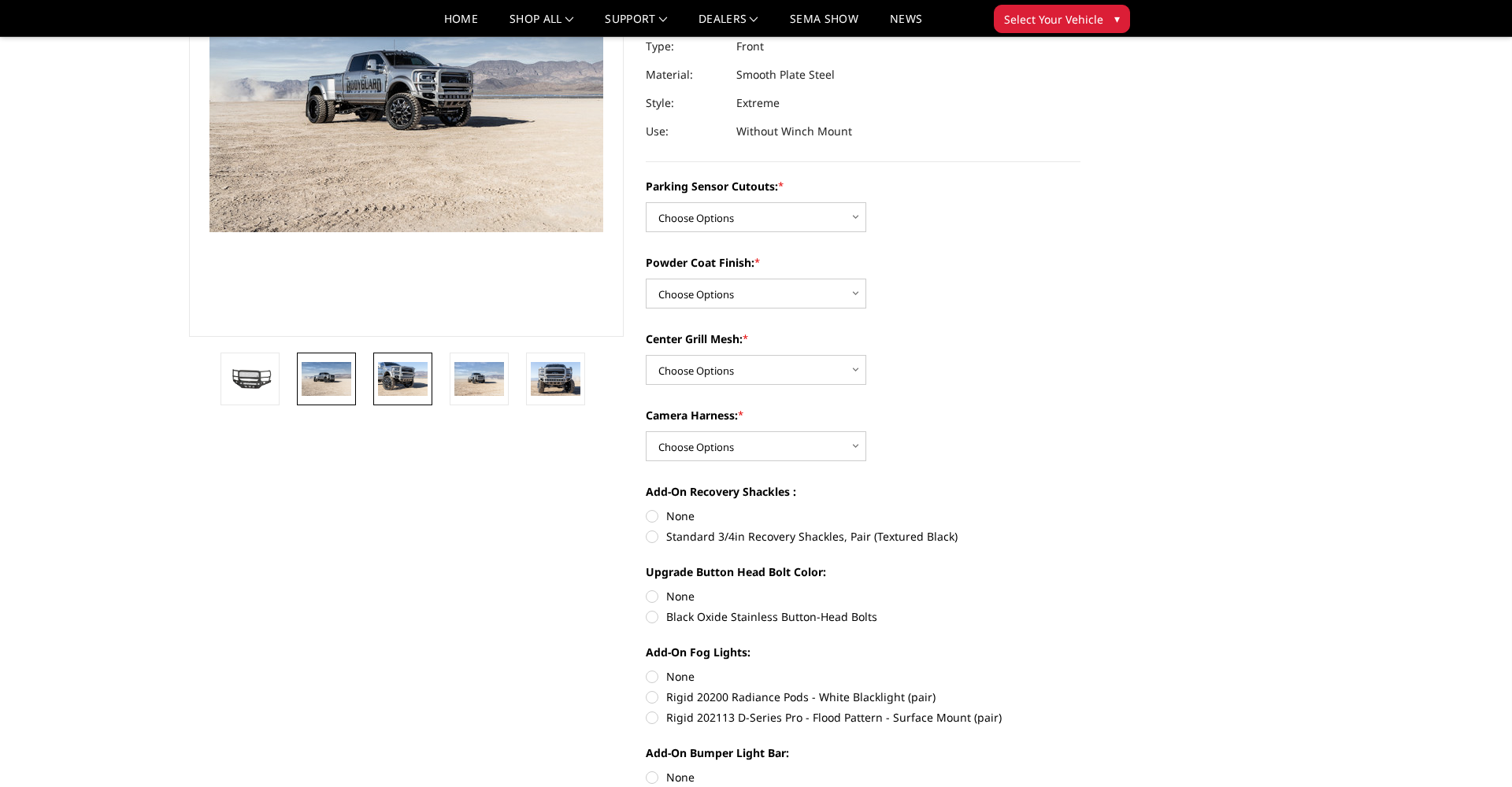
click at [402, 390] on img at bounding box center [403, 379] width 50 height 33
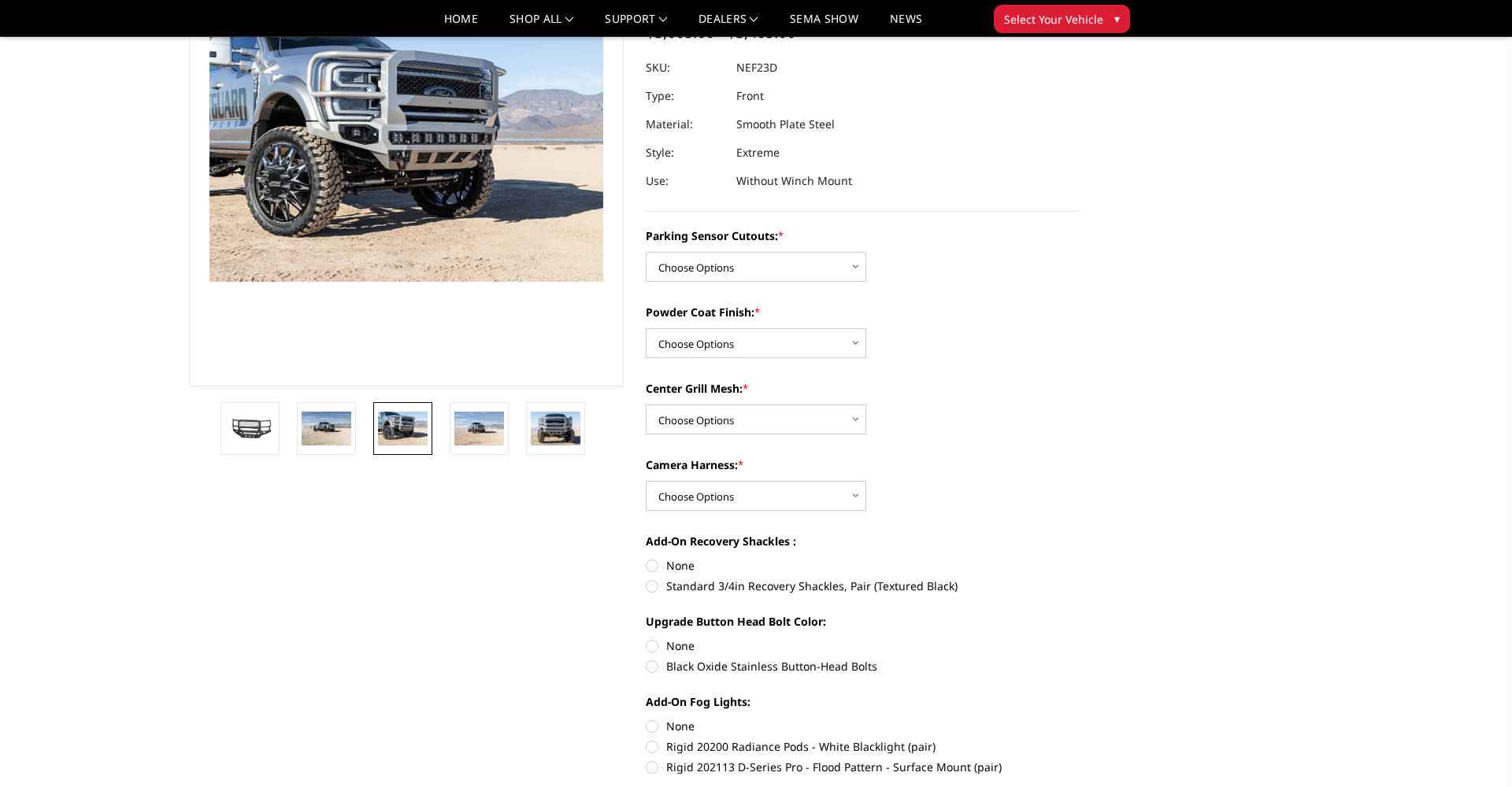
scroll to position [157, 0]
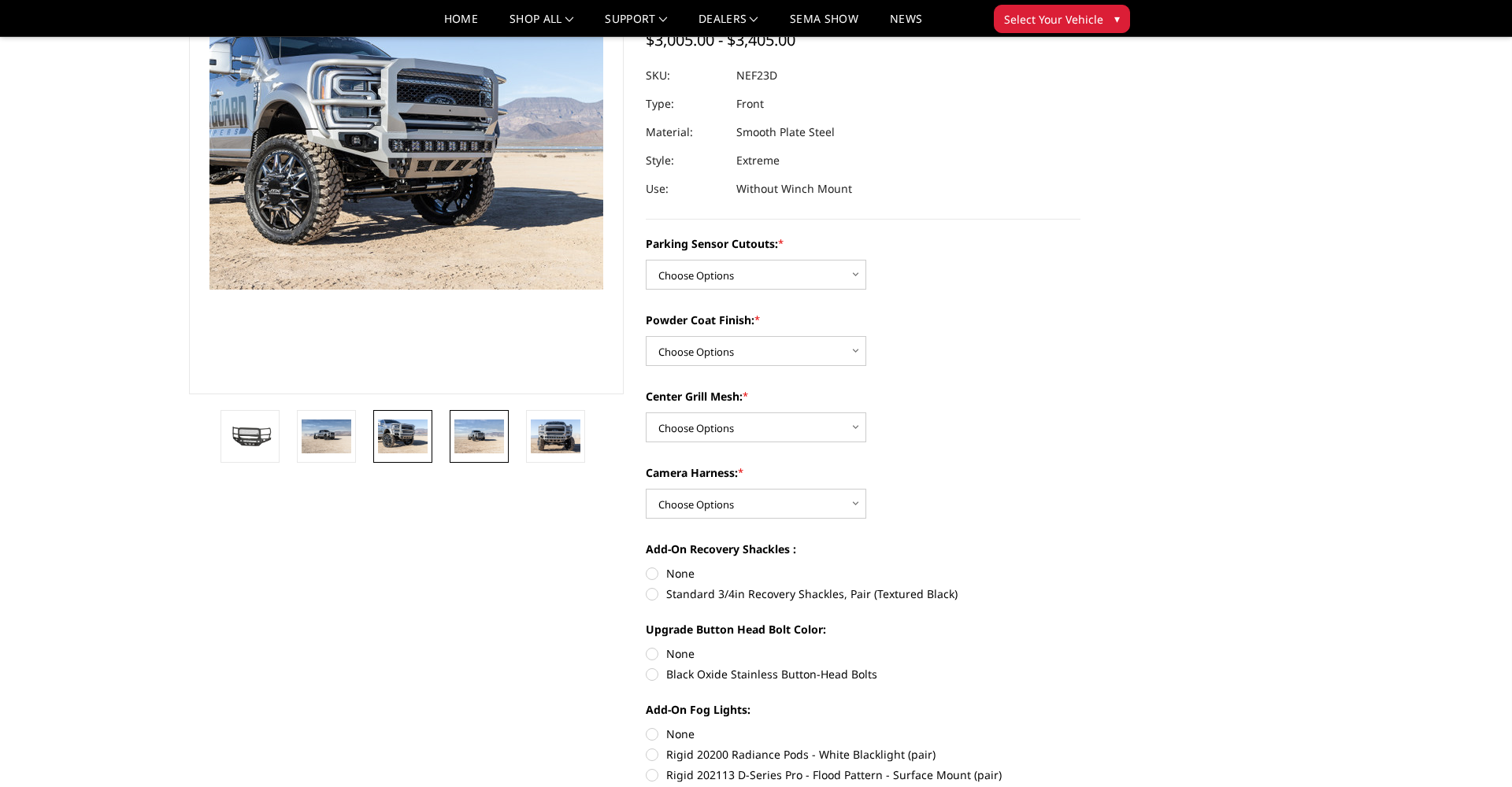
click at [484, 428] on img at bounding box center [479, 436] width 50 height 33
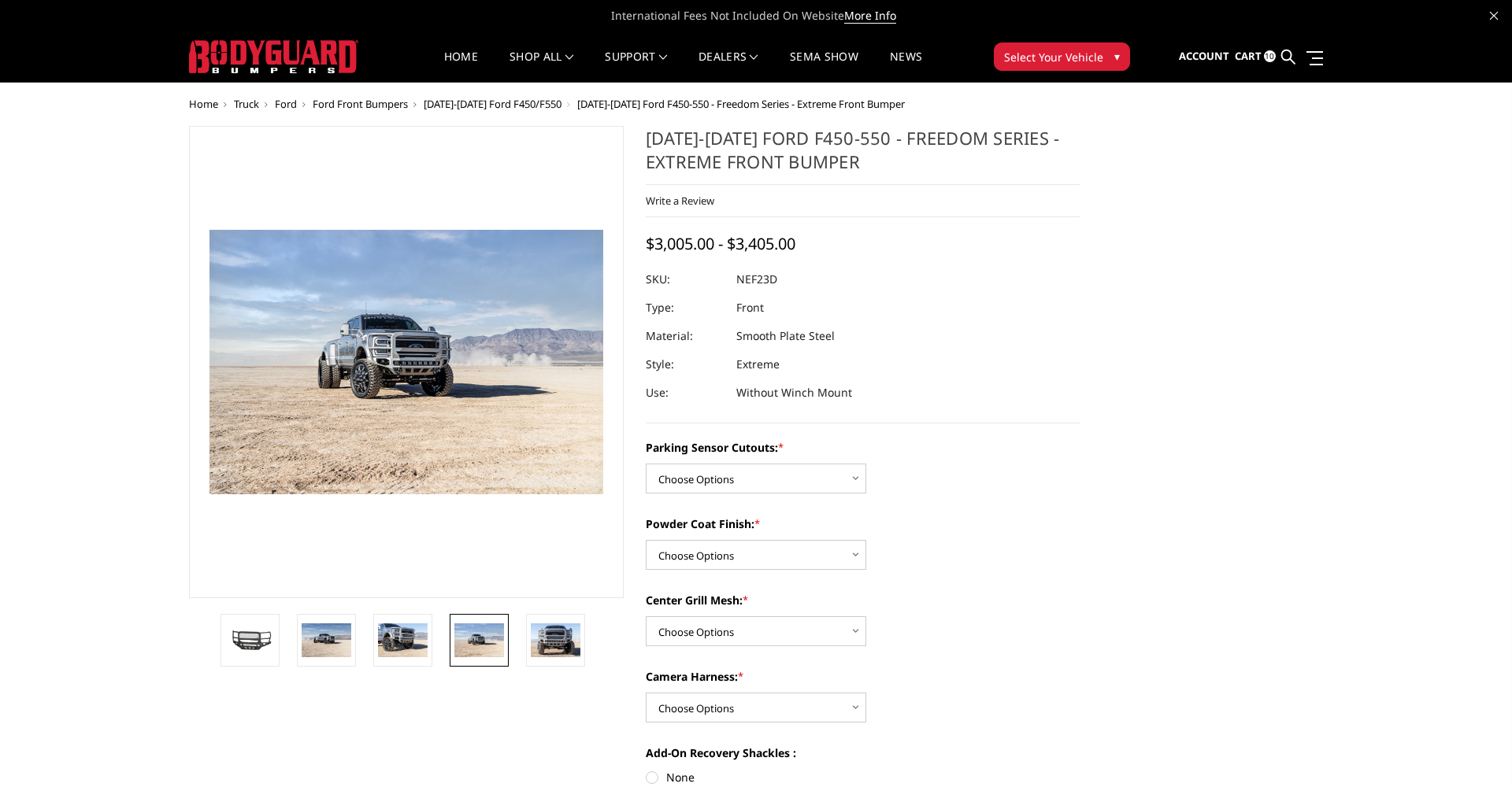
scroll to position [0, 0]
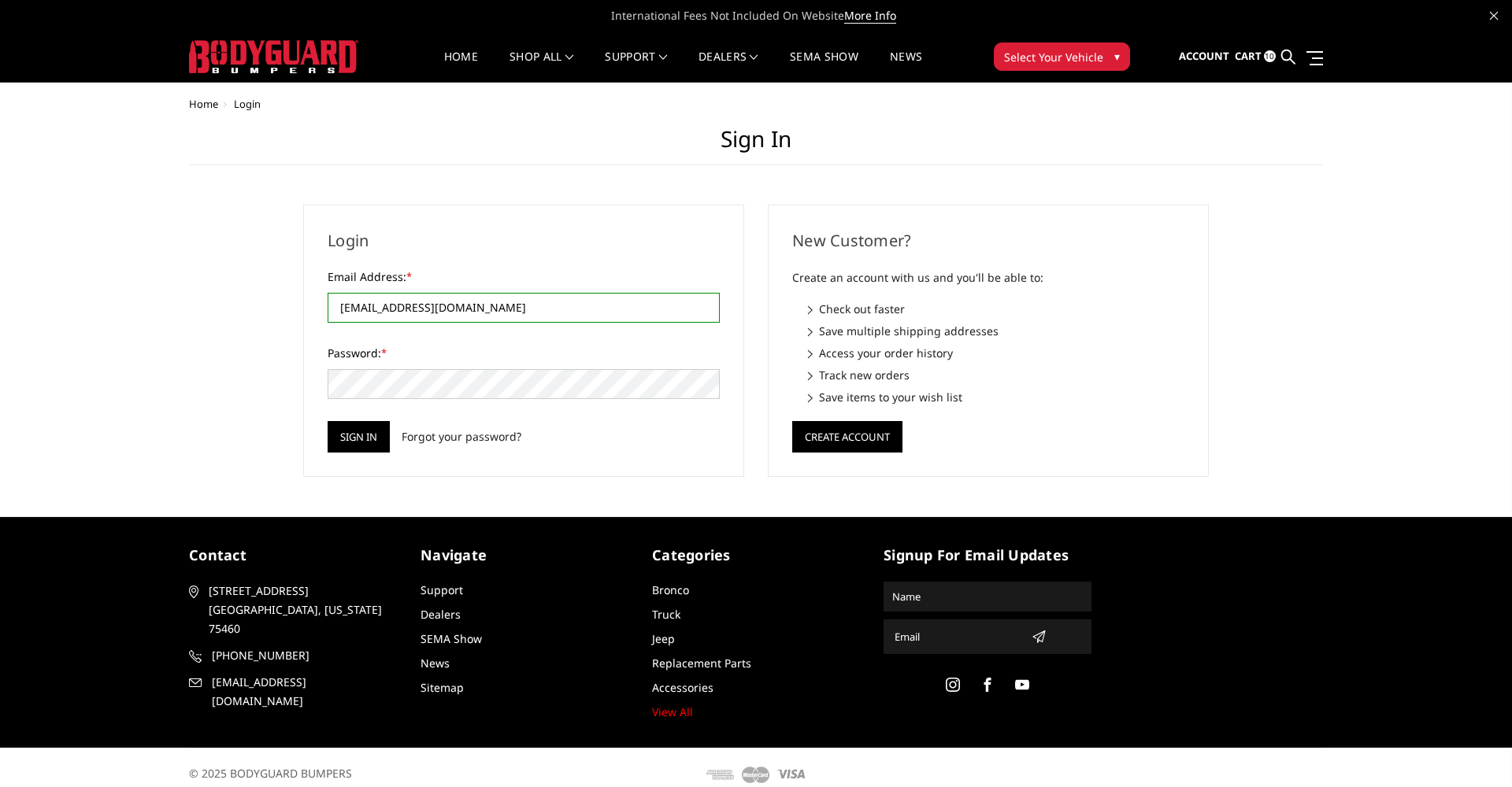
type input "[EMAIL_ADDRESS][DOMAIN_NAME]"
click at [359, 436] on input "Sign in" at bounding box center [358, 437] width 62 height 31
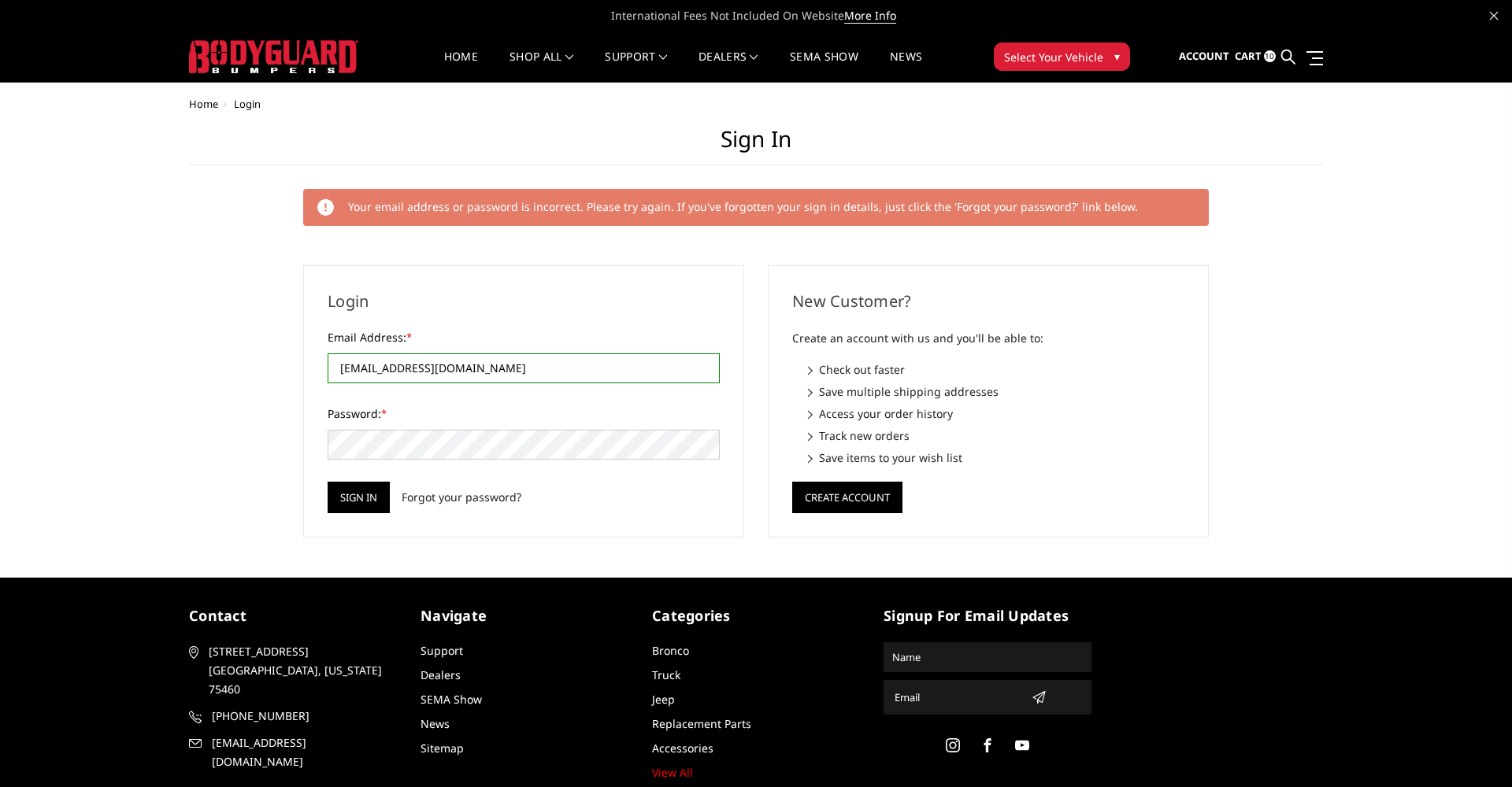
type input "[EMAIL_ADDRESS][DOMAIN_NAME]"
click at [349, 494] on input "Sign in" at bounding box center [358, 498] width 62 height 31
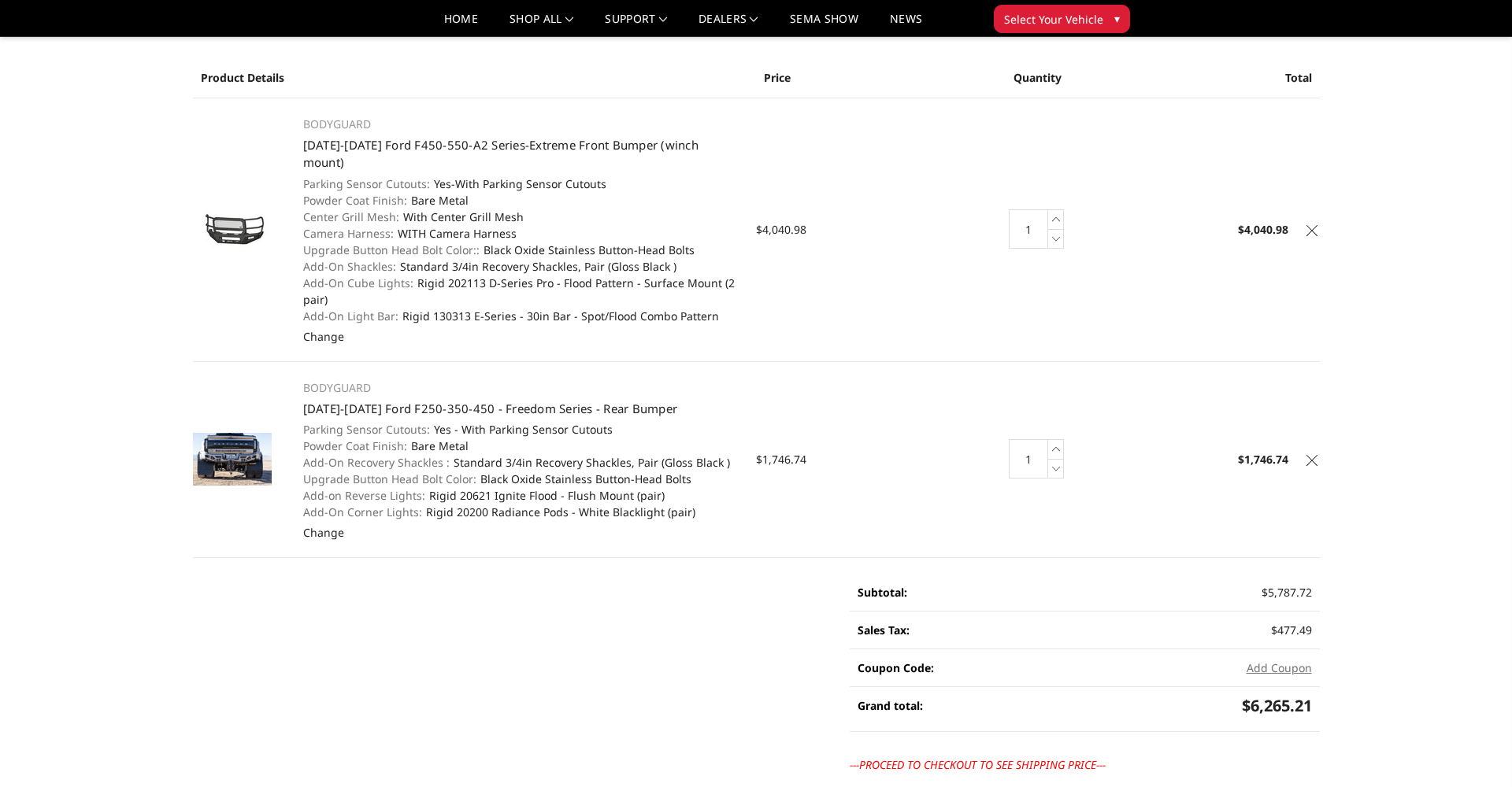
scroll to position [88, 0]
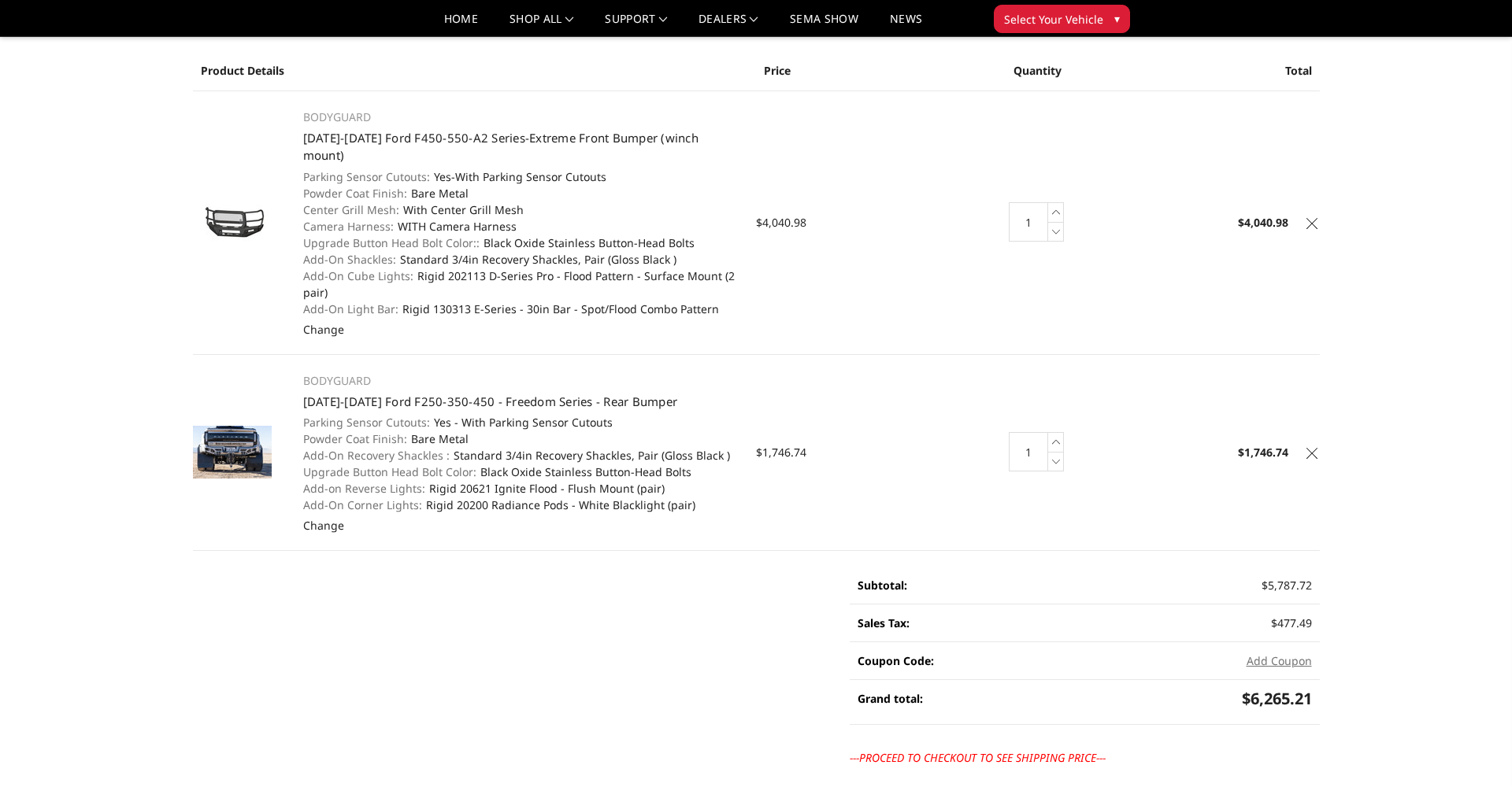
click at [1311, 218] on icon at bounding box center [1311, 224] width 11 height 11
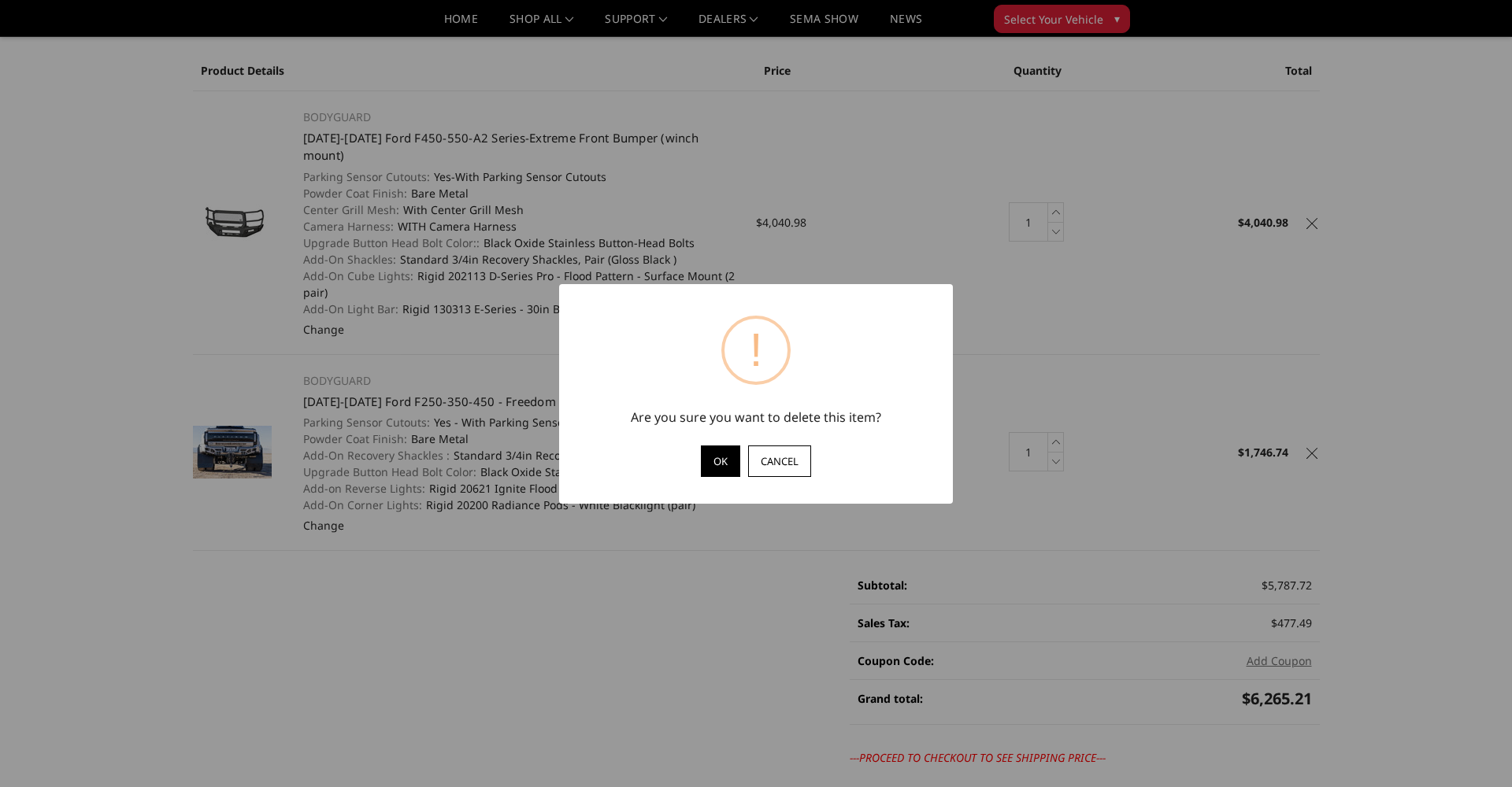
click at [726, 466] on button "OK" at bounding box center [720, 461] width 39 height 31
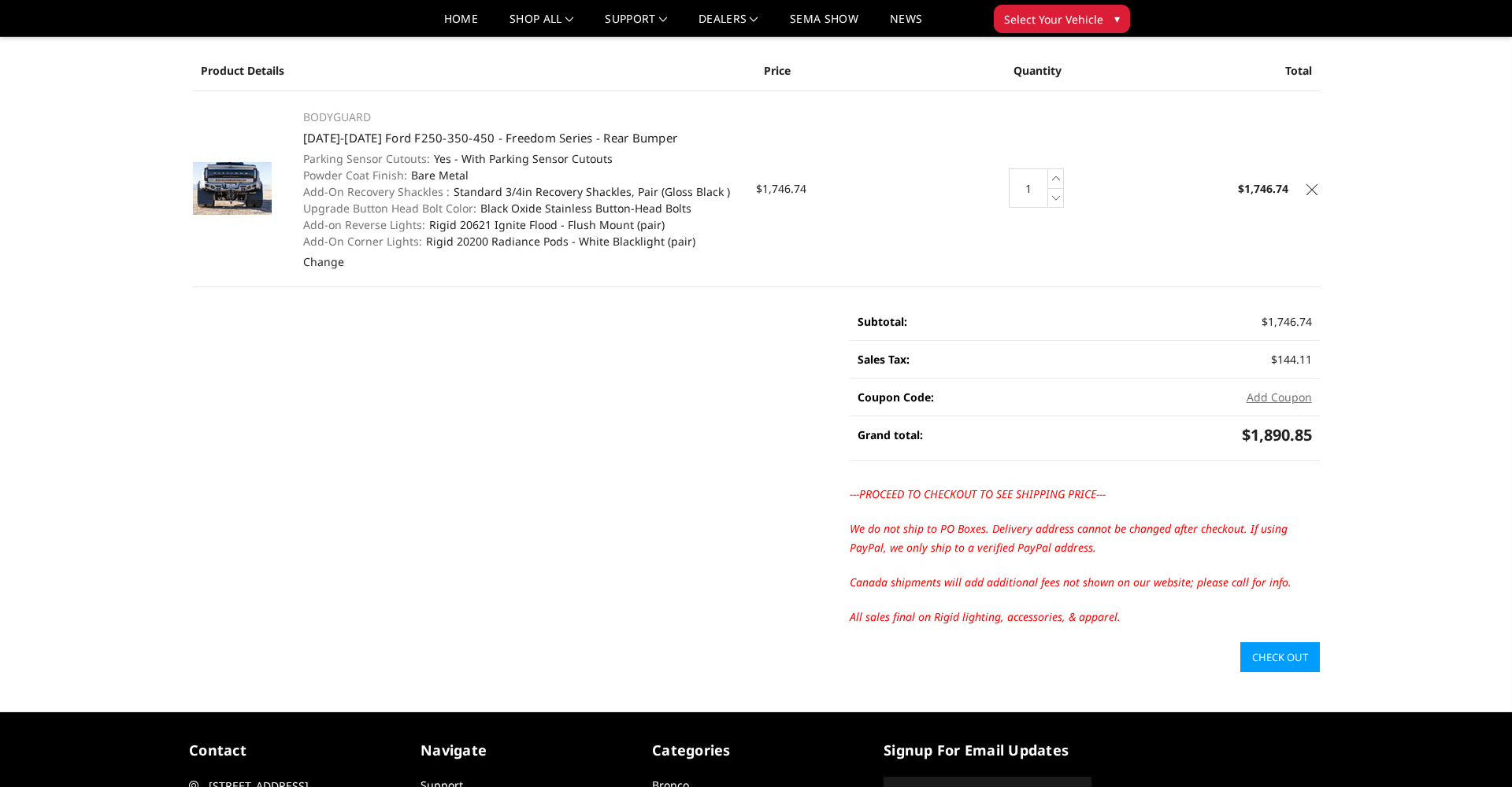
click at [1309, 192] on icon at bounding box center [1311, 190] width 11 height 11
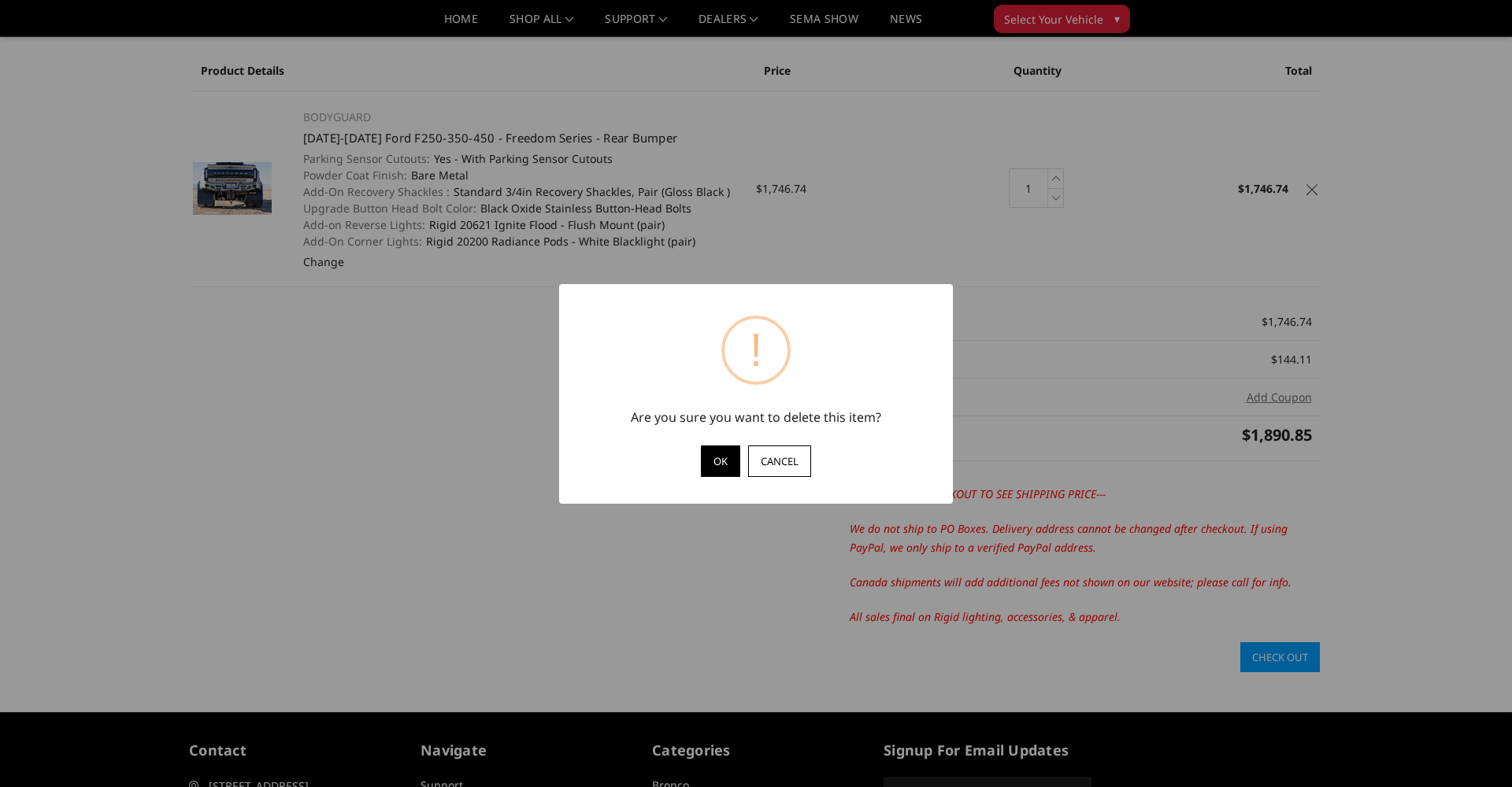
click at [716, 466] on button "OK" at bounding box center [720, 461] width 39 height 31
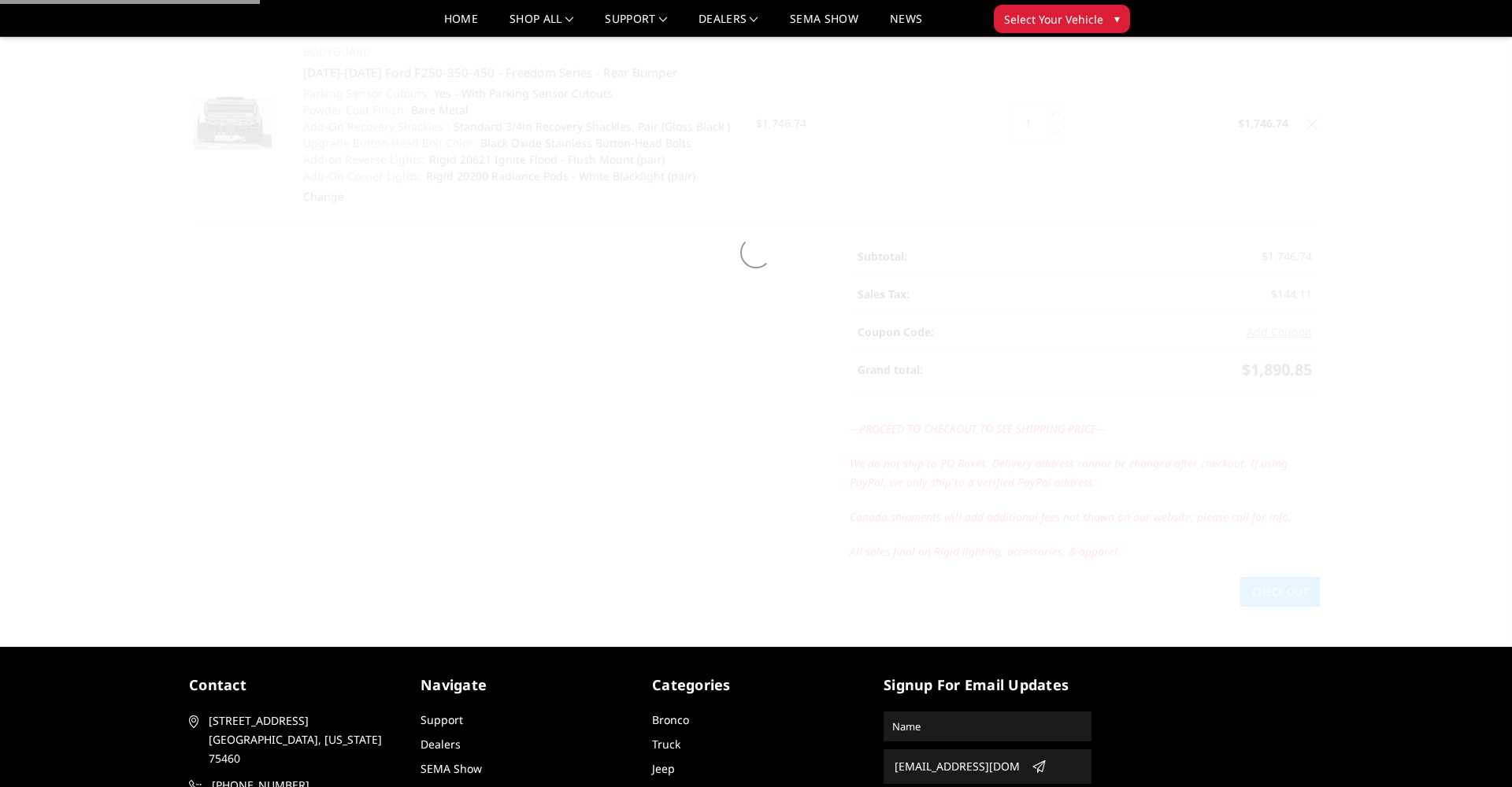
scroll to position [183, 0]
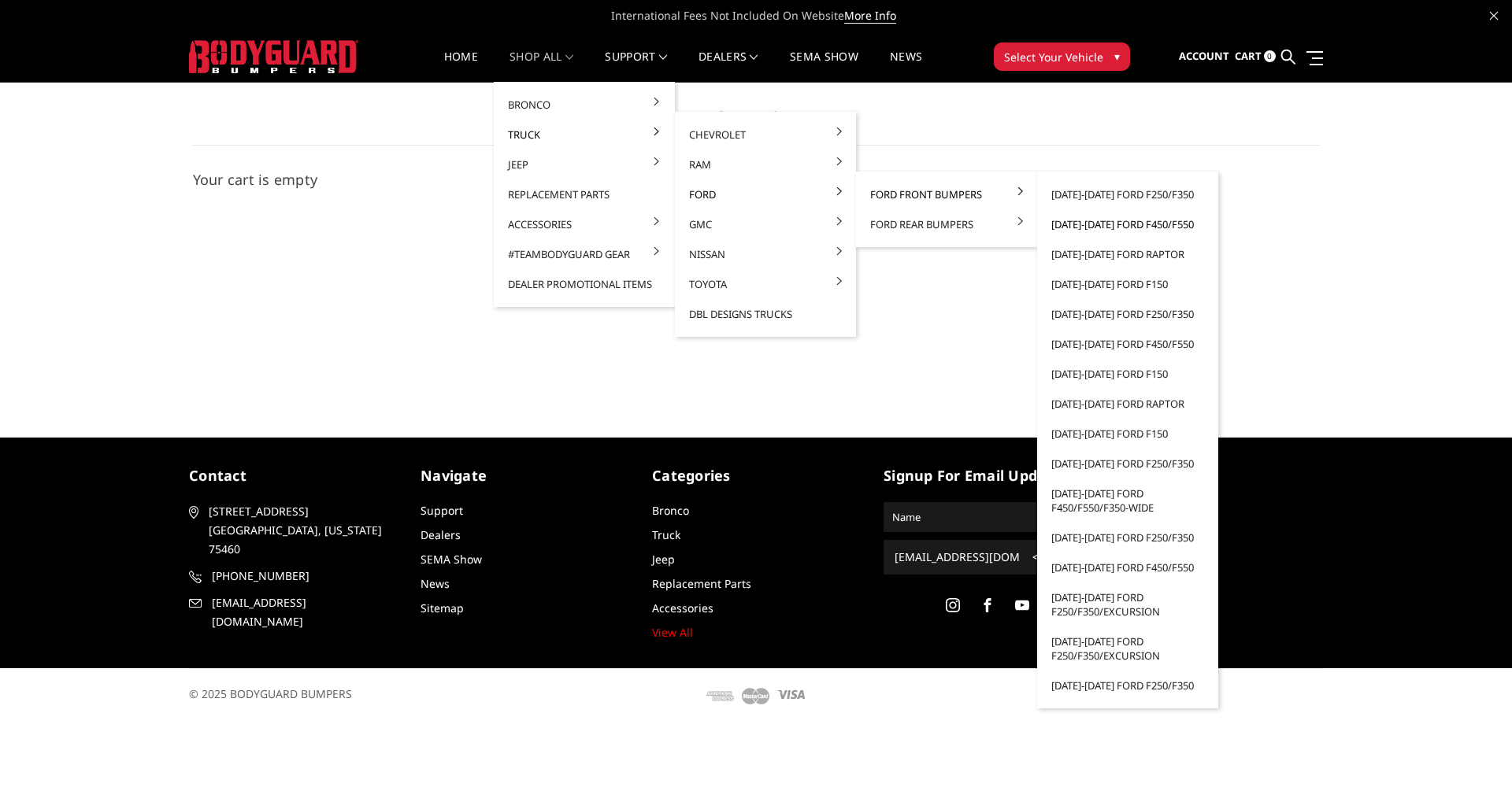
click at [1114, 224] on link "[DATE]-[DATE] Ford F450/F550" at bounding box center [1127, 224] width 169 height 30
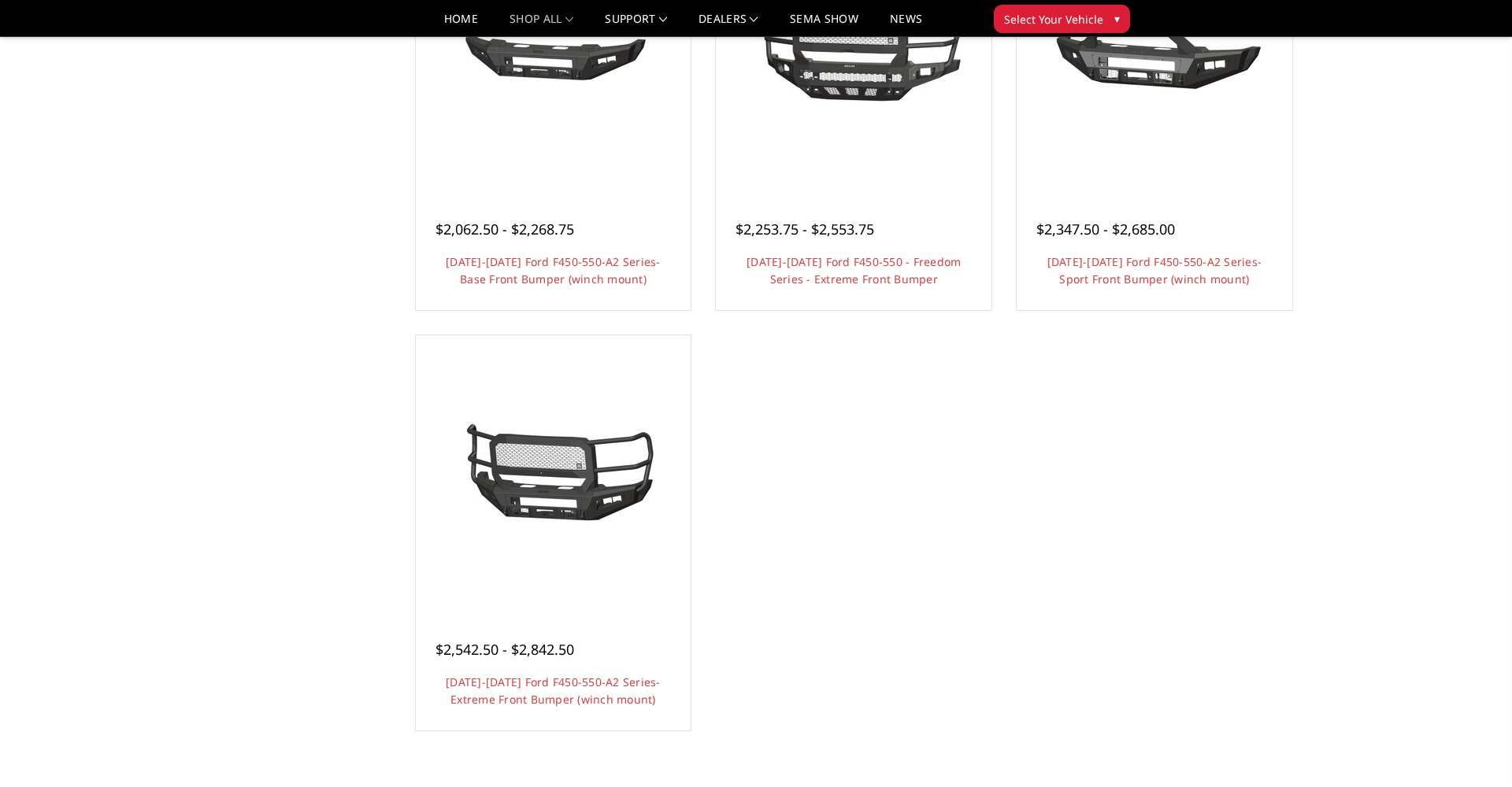
scroll to position [1231, 0]
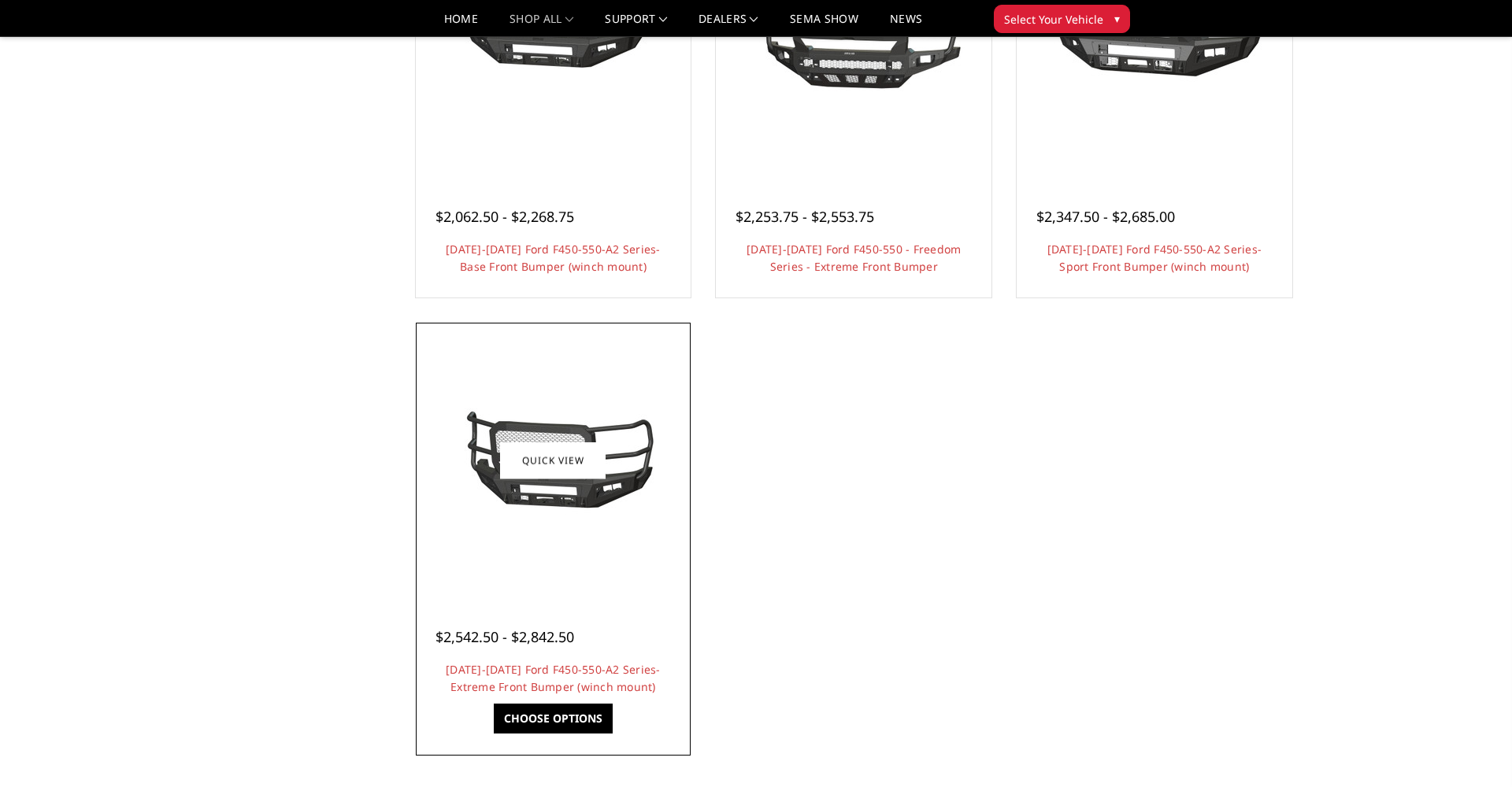
click at [560, 493] on img at bounding box center [553, 460] width 252 height 118
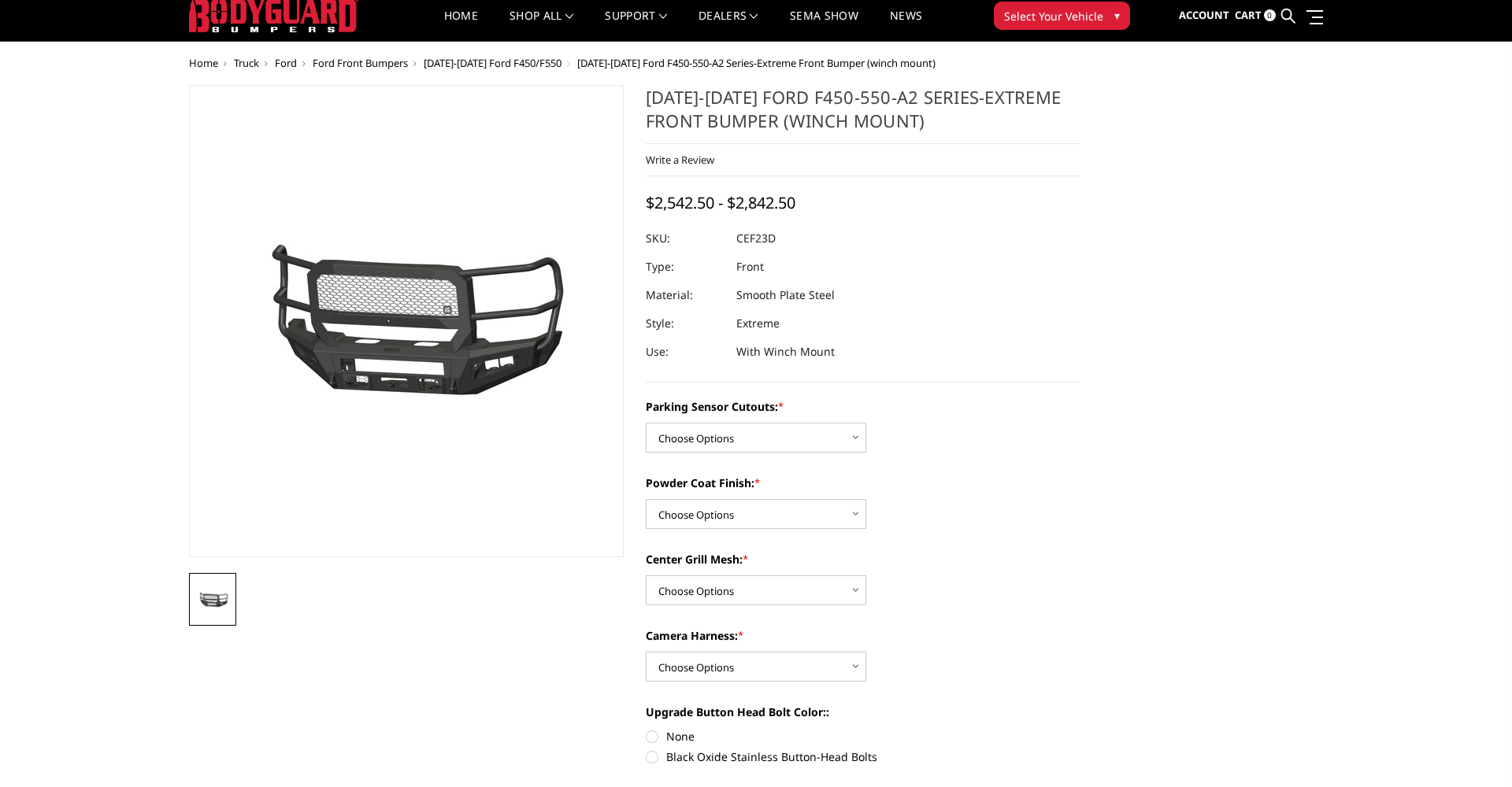
scroll to position [43, 0]
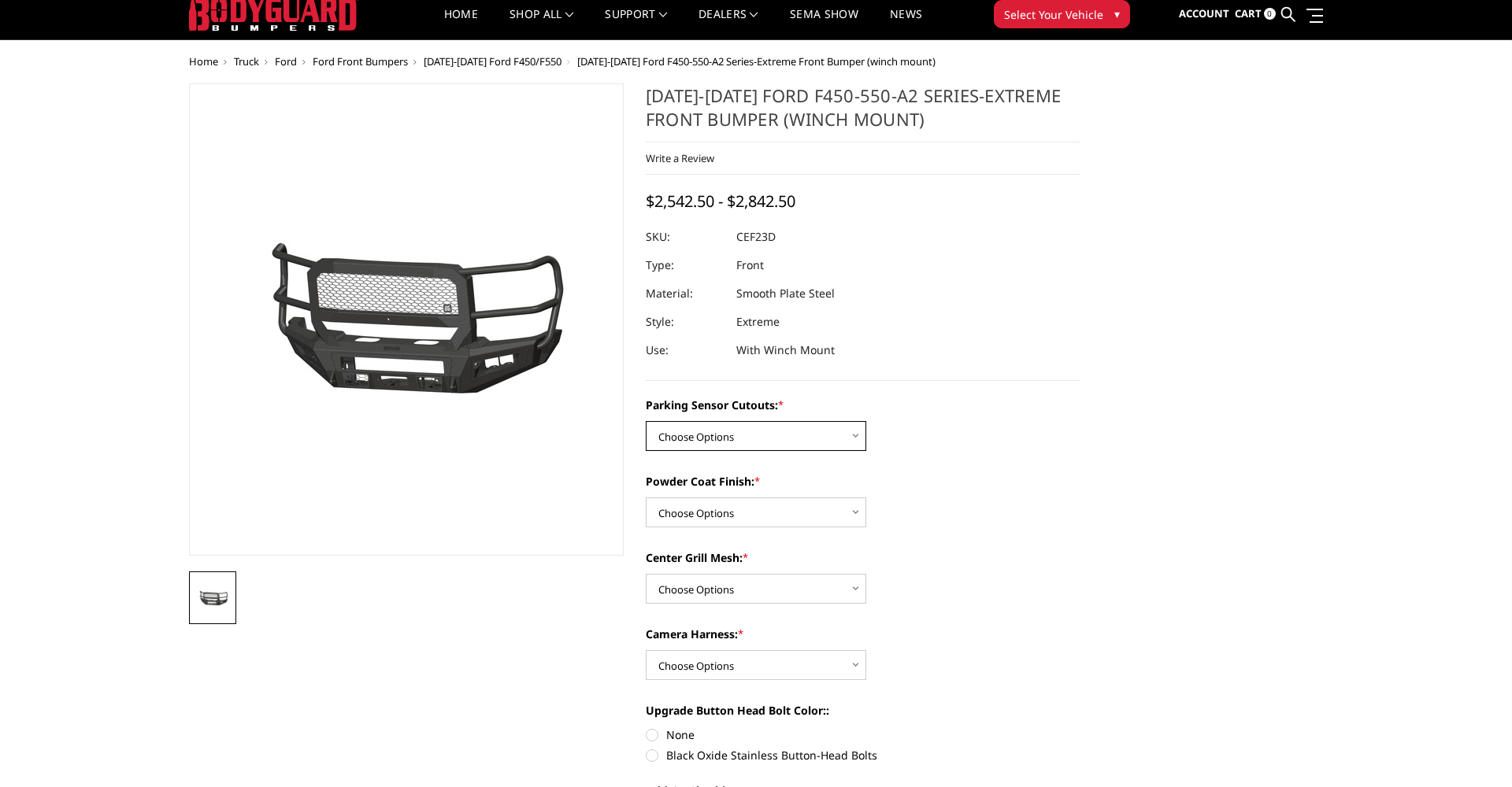
select select "2429"
select select "2430"
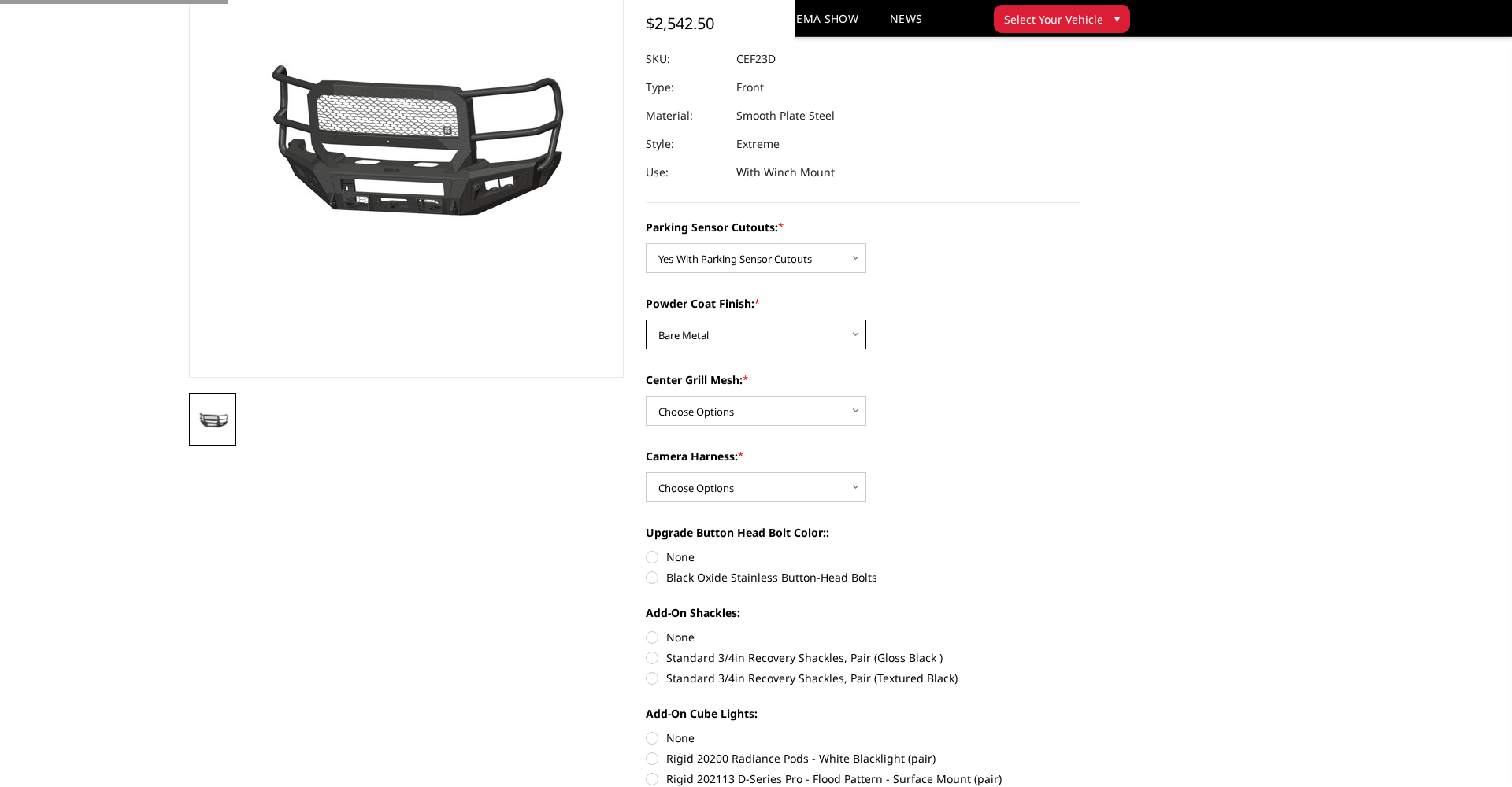
scroll to position [183, 0]
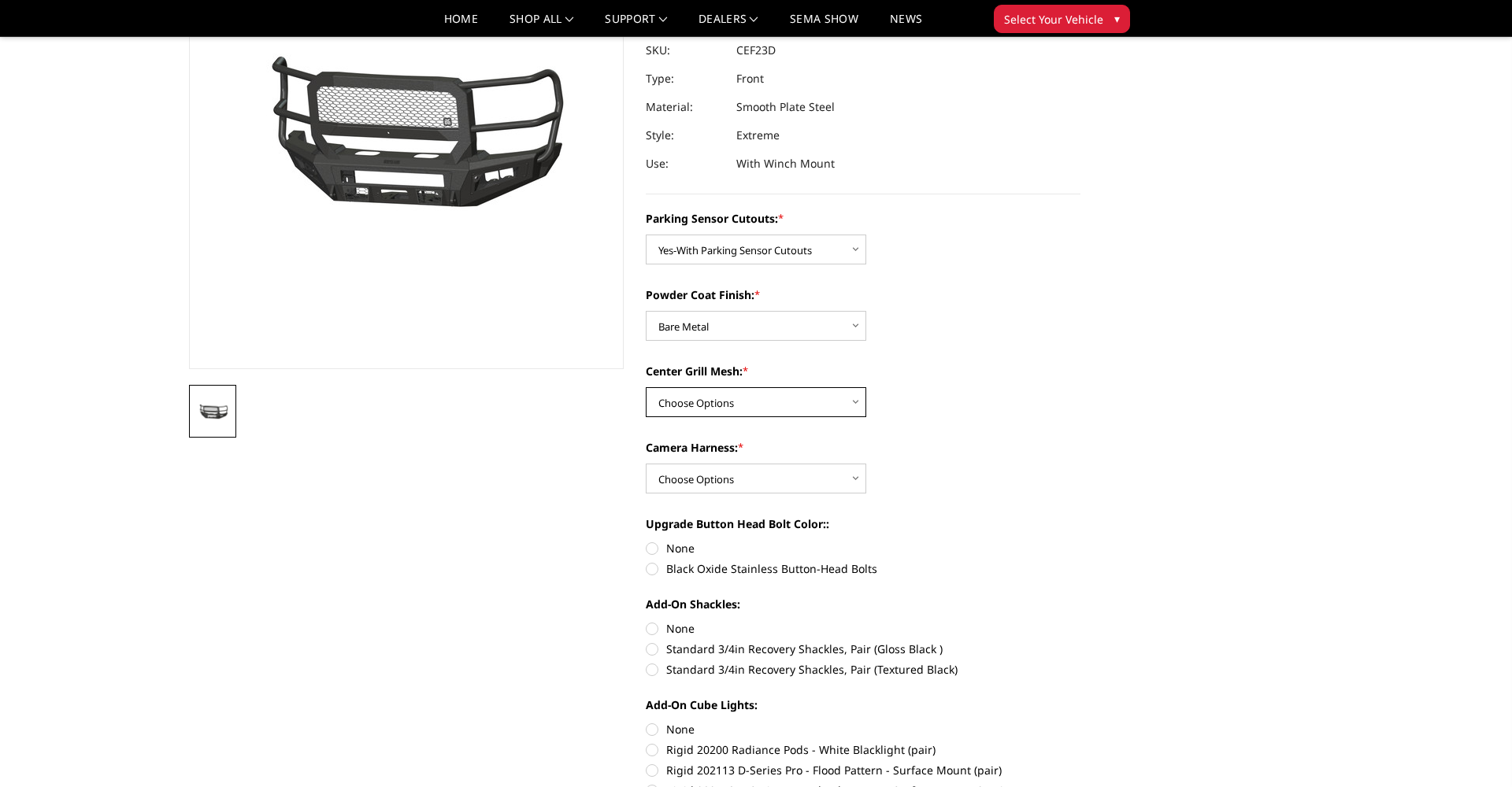
select select "2432"
select select "2434"
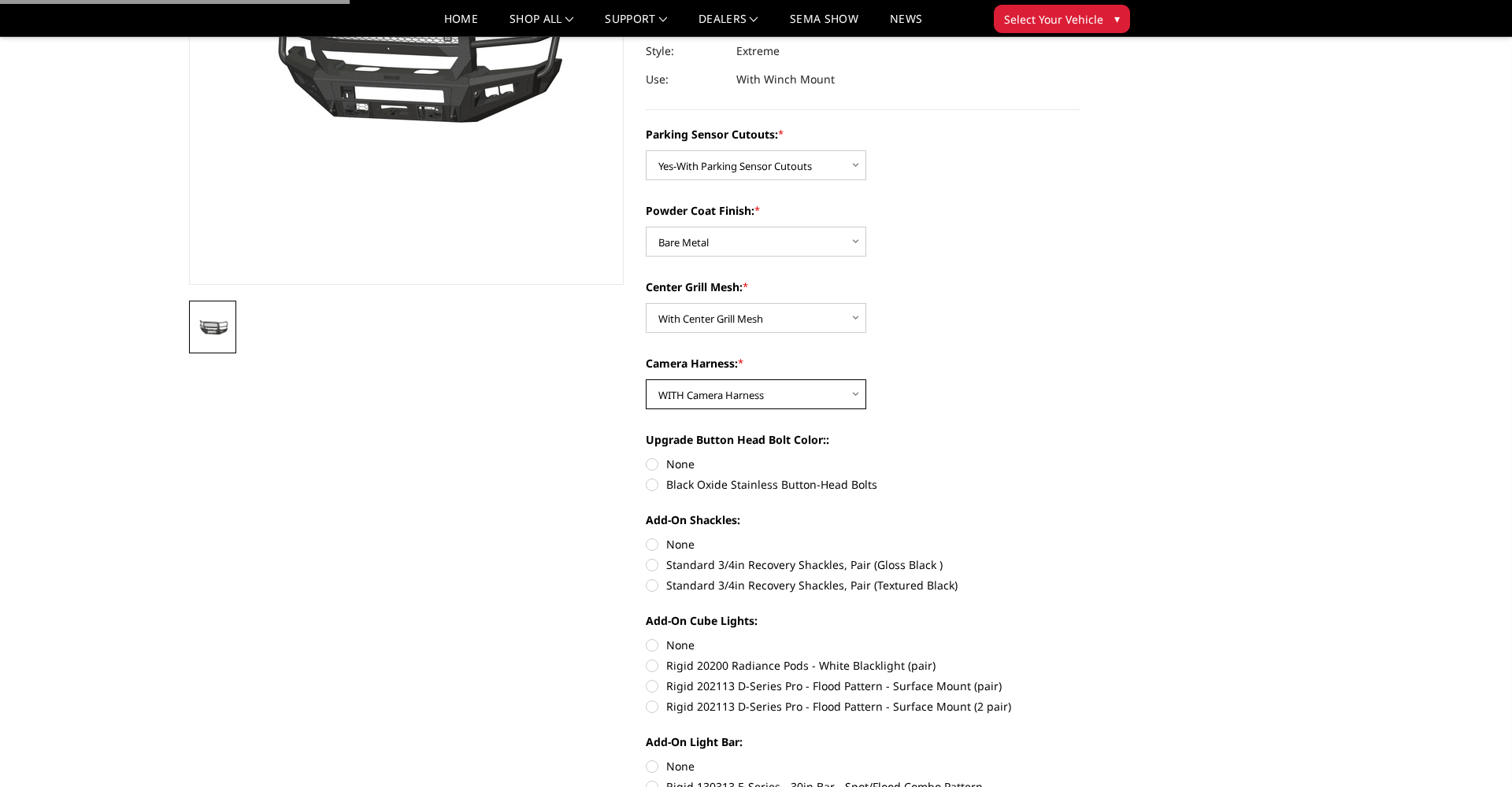
scroll to position [280, 0]
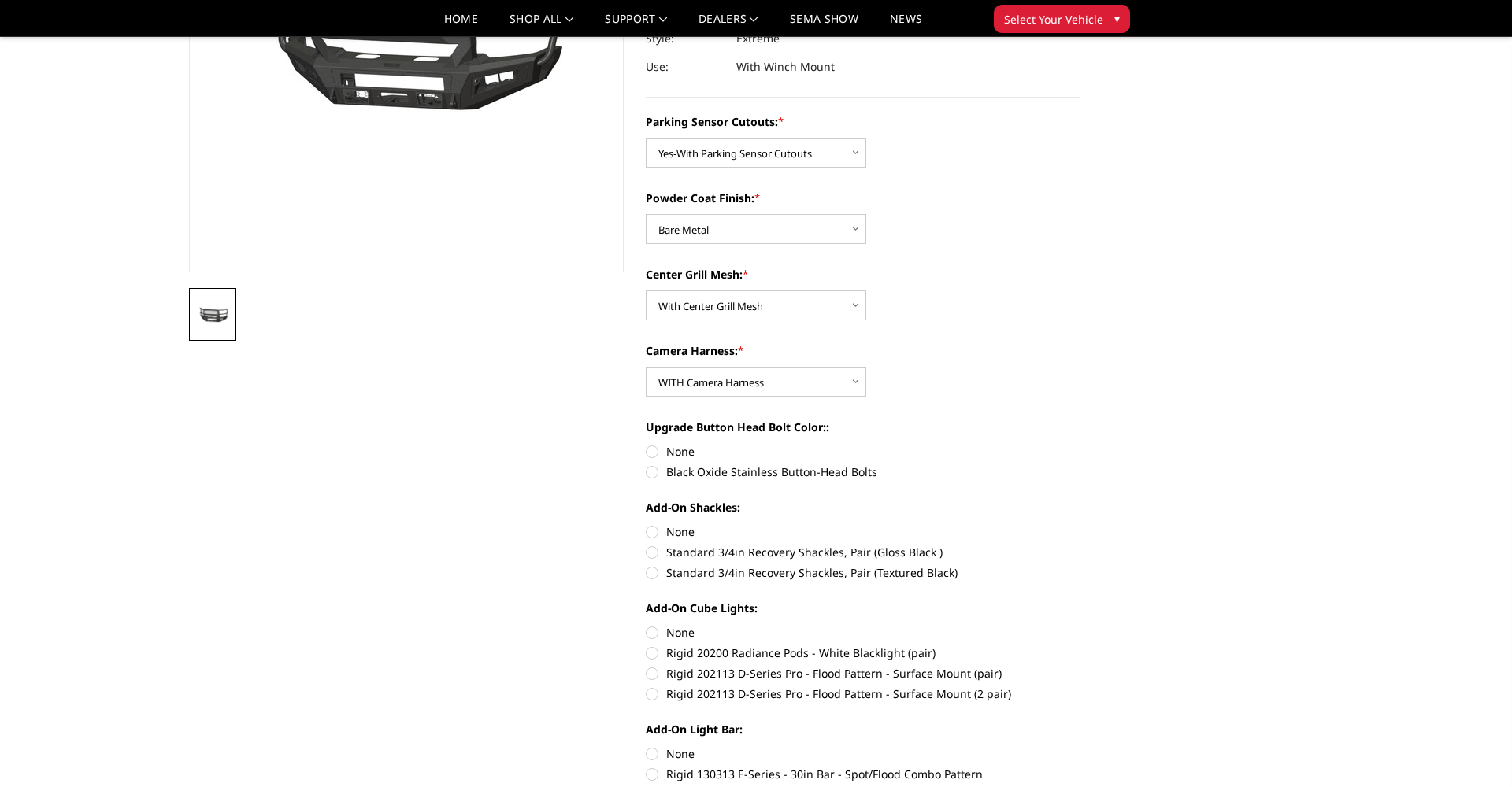
click at [738, 473] on label "Black Oxide Stainless Button-Head Bolts" at bounding box center [863, 472] width 435 height 17
click at [1080, 444] on input "Black Oxide Stainless Button-Head Bolts" at bounding box center [1080, 443] width 1 height 1
radio input "true"
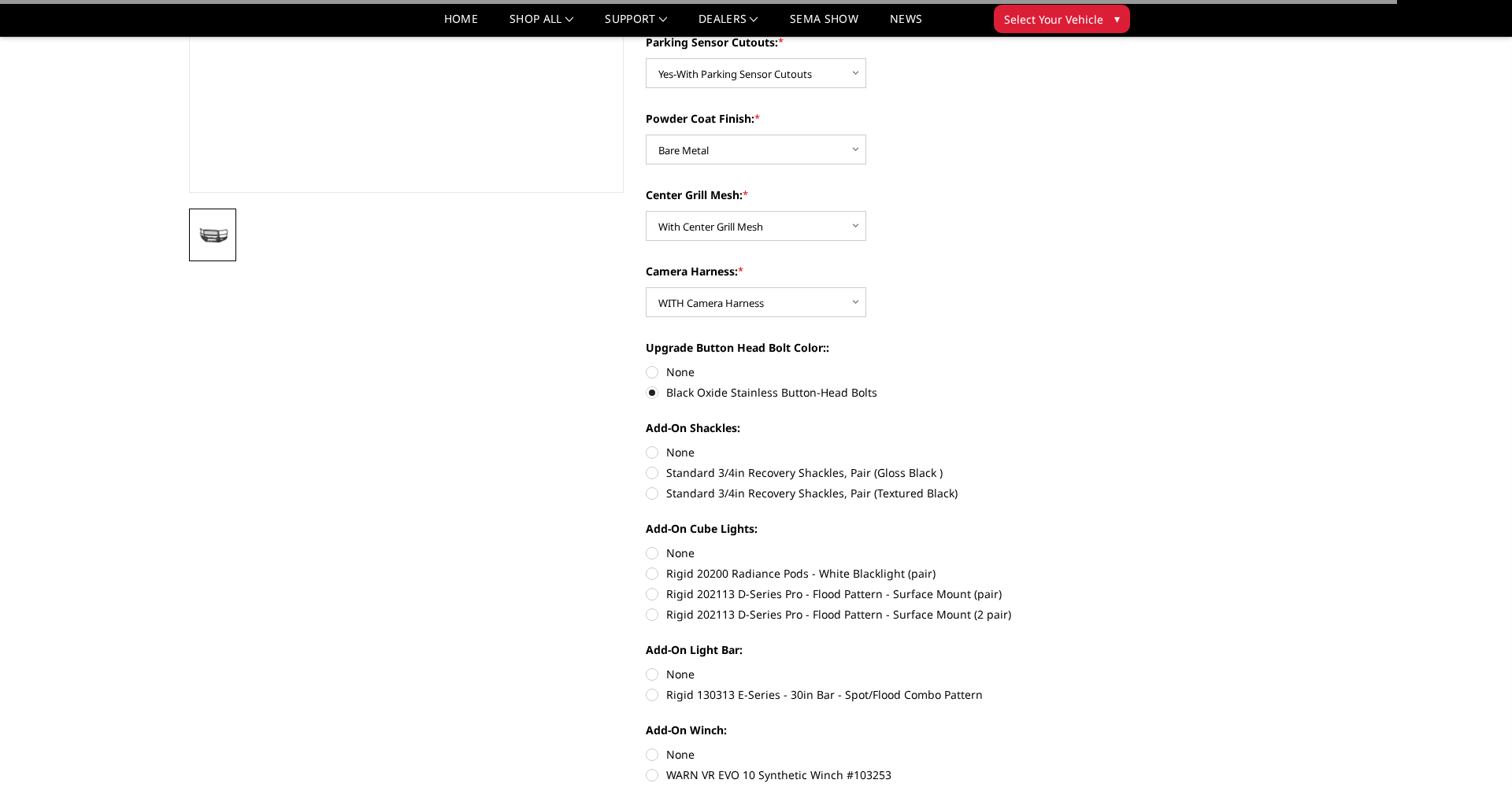
scroll to position [367, 0]
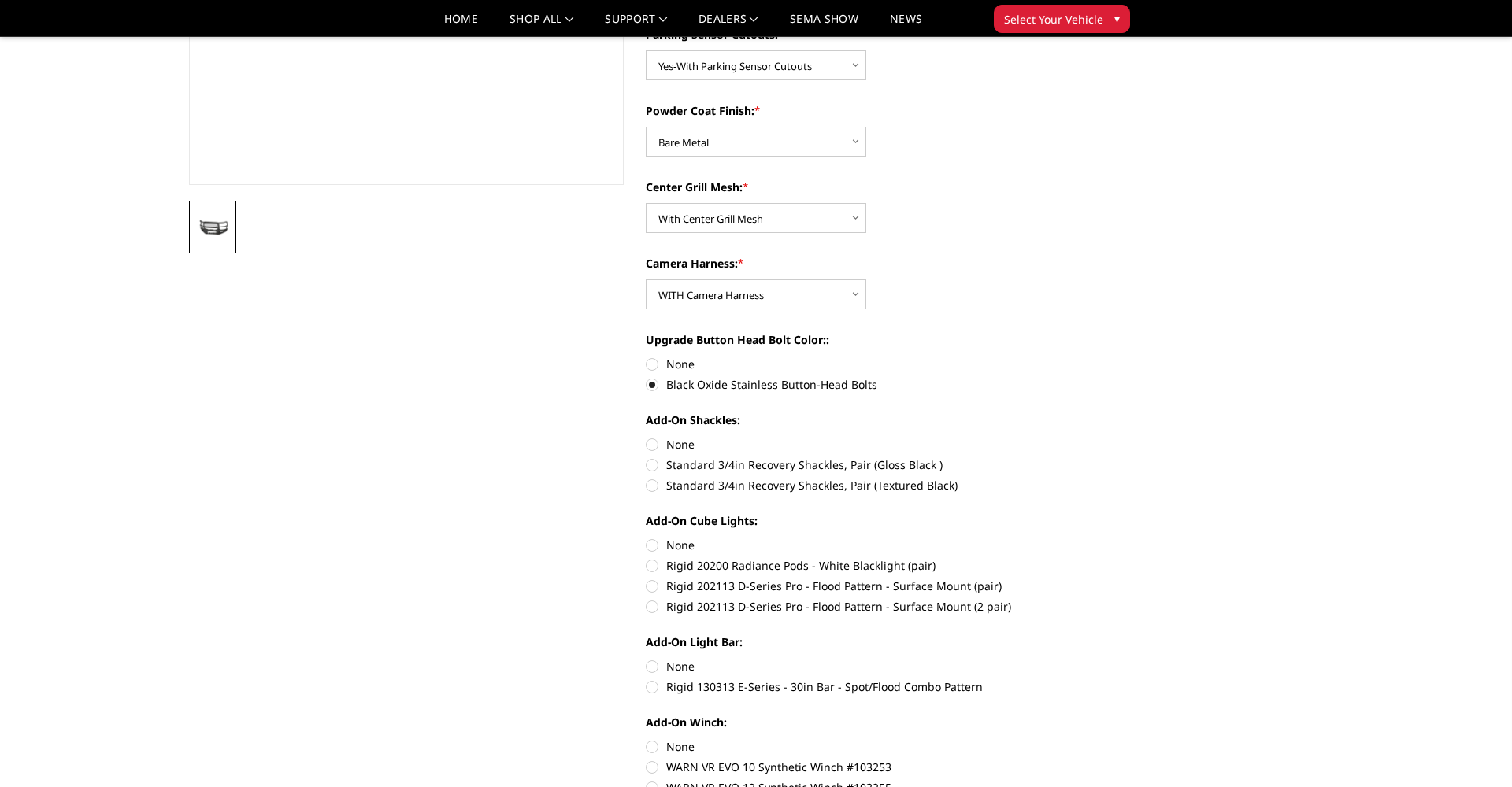
click at [737, 468] on label "Standard 3/4in Recovery Shackles, Pair (Gloss Black )" at bounding box center [863, 465] width 435 height 17
click at [1080, 437] on input "Standard 3/4in Recovery Shackles, Pair (Gloss Black )" at bounding box center [1080, 436] width 1 height 1
radio input "true"
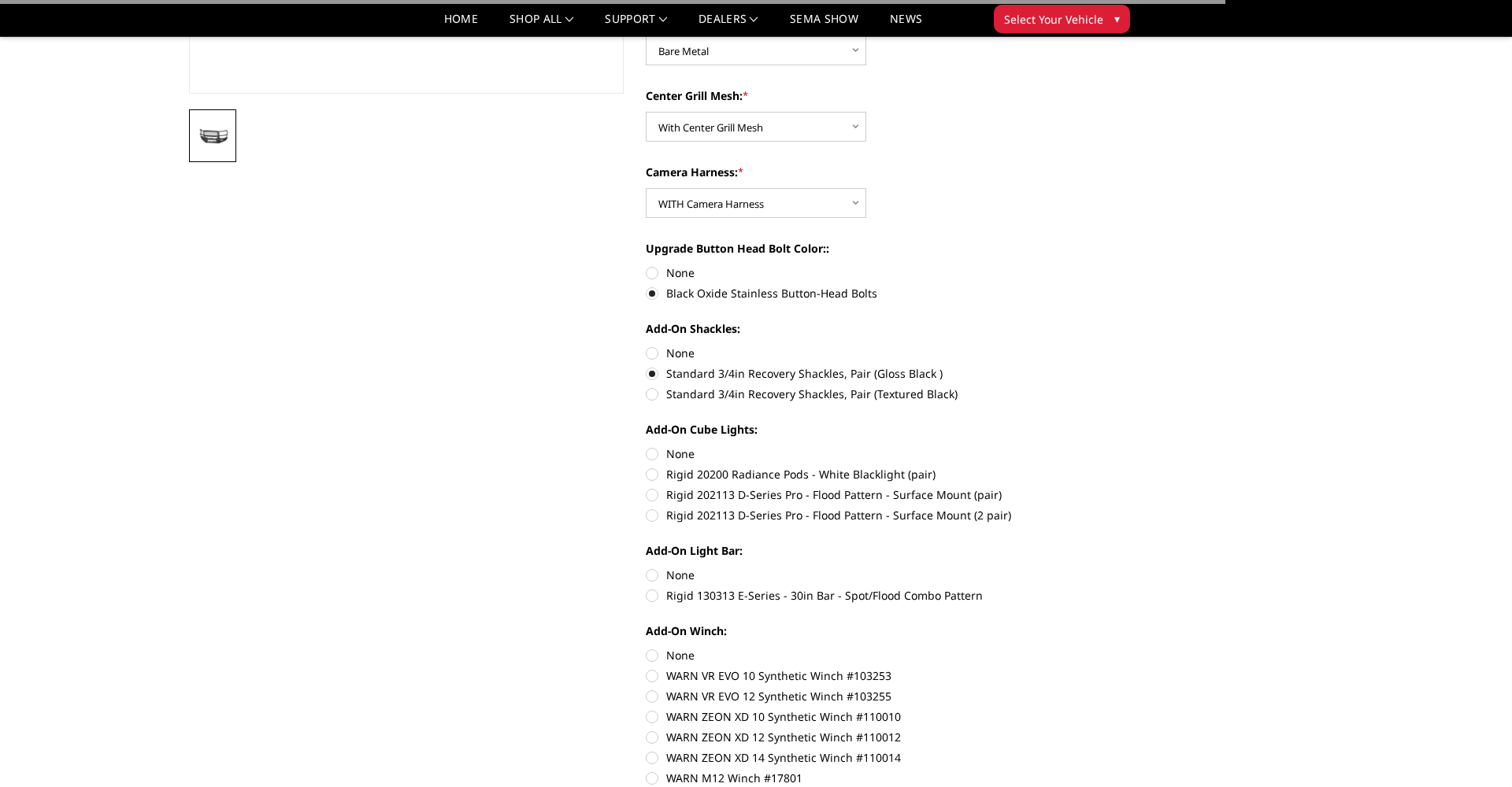
scroll to position [470, 0]
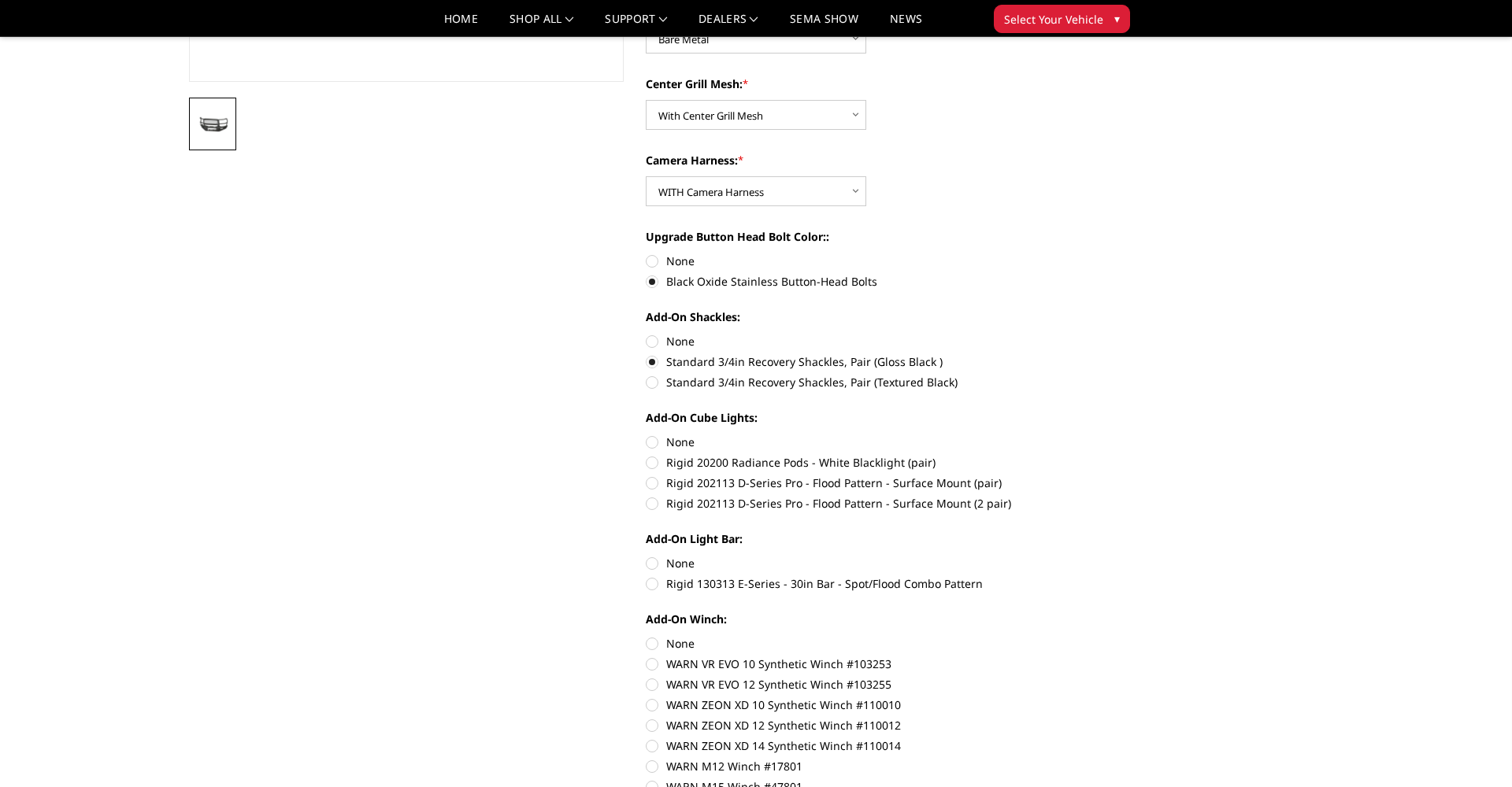
click at [738, 467] on label "Rigid 20200 Radiance Pods - White Blacklight (pair)" at bounding box center [863, 462] width 435 height 17
click at [1080, 435] on input "Rigid 20200 Radiance Pods - White Blacklight (pair)" at bounding box center [1080, 434] width 1 height 1
radio input "true"
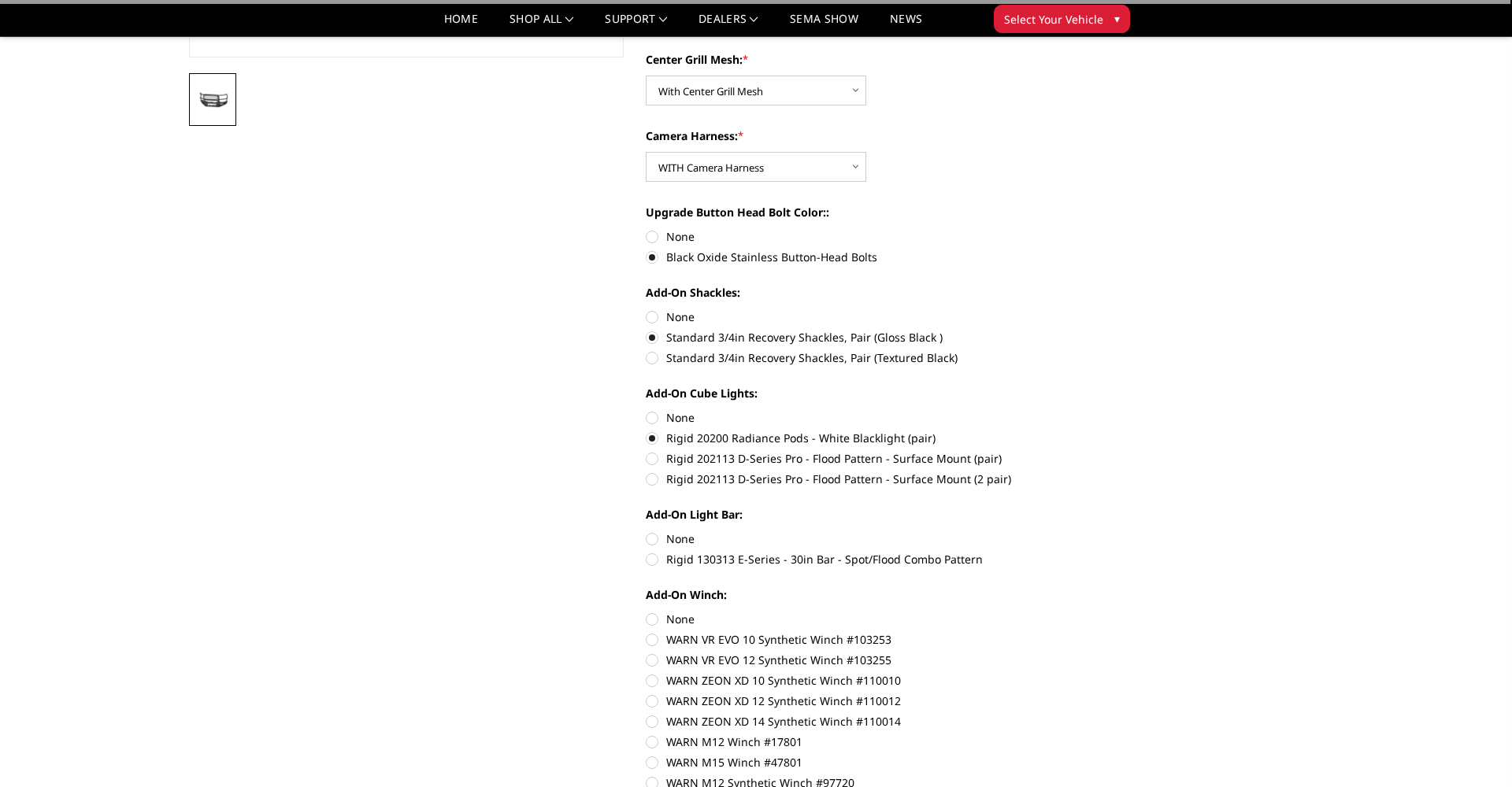
scroll to position [496, 0]
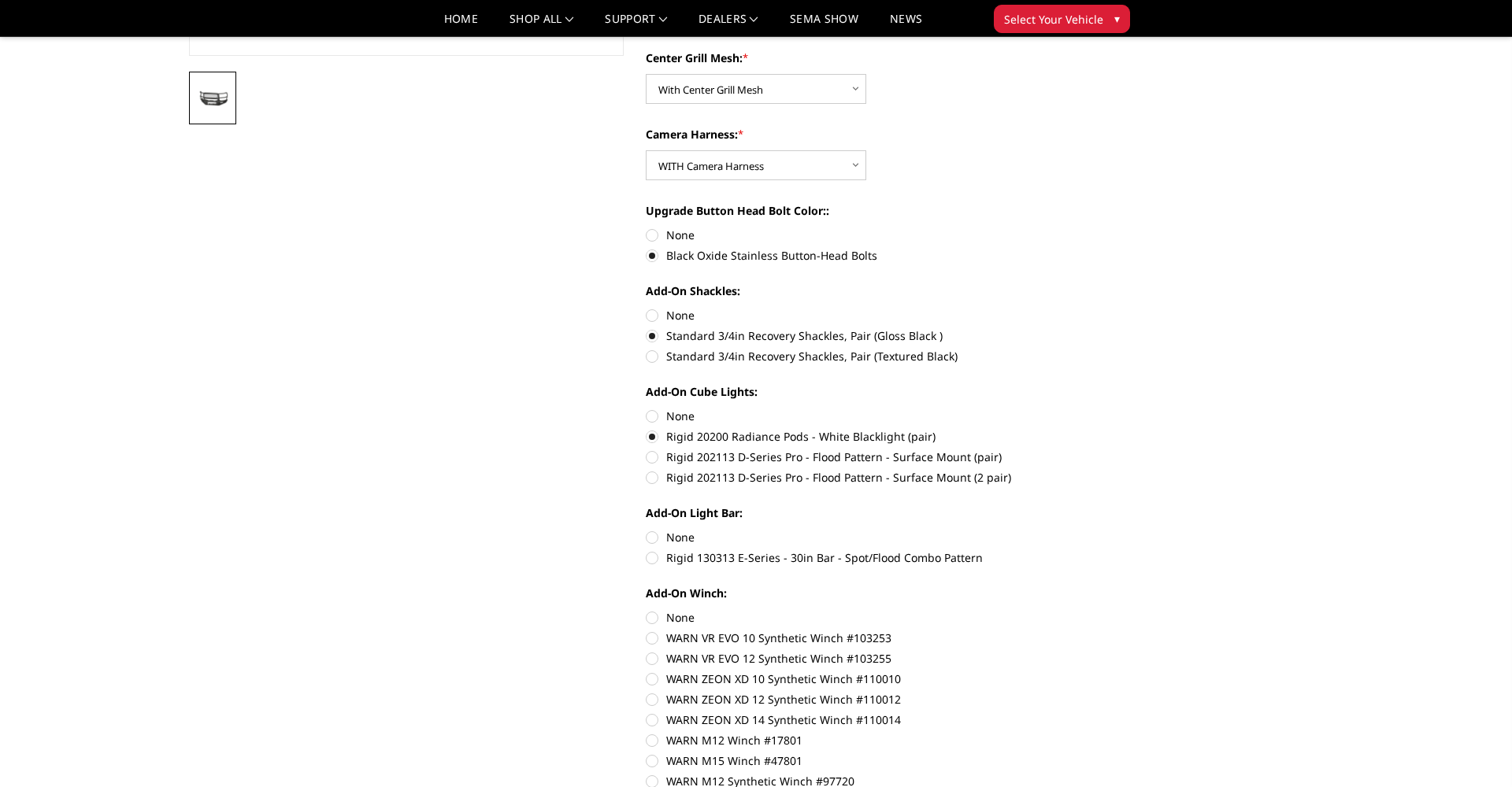
click at [761, 479] on label "Rigid 202113 D-Series Pro - Flood Pattern - Surface Mount (2 pair)" at bounding box center [863, 477] width 435 height 17
click at [1080, 450] on input "Rigid 202113 D-Series Pro - Flood Pattern - Surface Mount (2 pair)" at bounding box center [1080, 449] width 1 height 1
radio input "true"
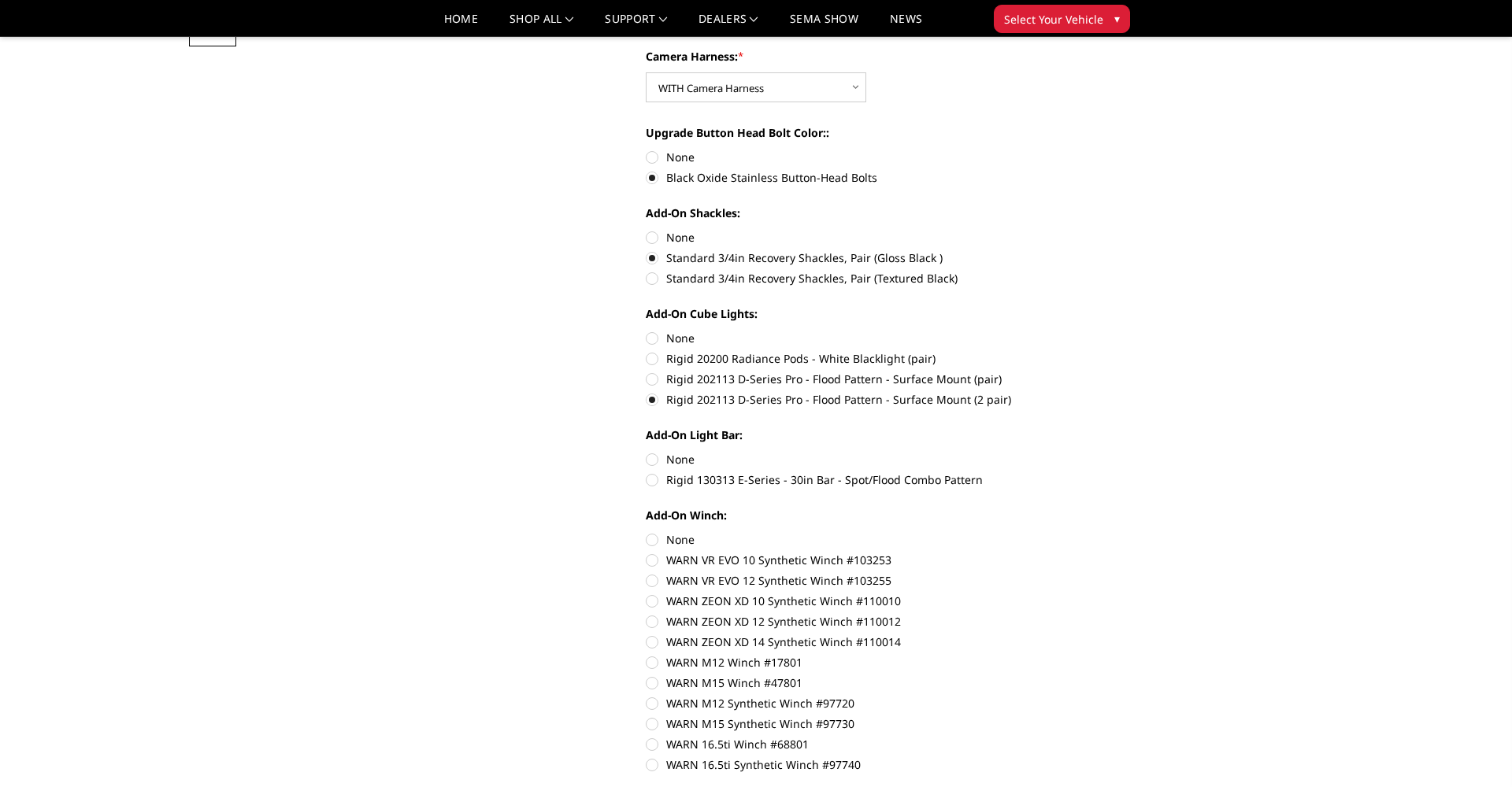
scroll to position [577, 0]
click at [707, 479] on label "Rigid 130313 E-Series - 30in Bar - Spot/Flood Combo Pattern" at bounding box center [863, 476] width 435 height 17
click at [1080, 449] on input "Rigid 130313 E-Series - 30in Bar - Spot/Flood Combo Pattern" at bounding box center [1080, 448] width 1 height 1
radio input "true"
click at [664, 459] on label "None" at bounding box center [863, 456] width 435 height 17
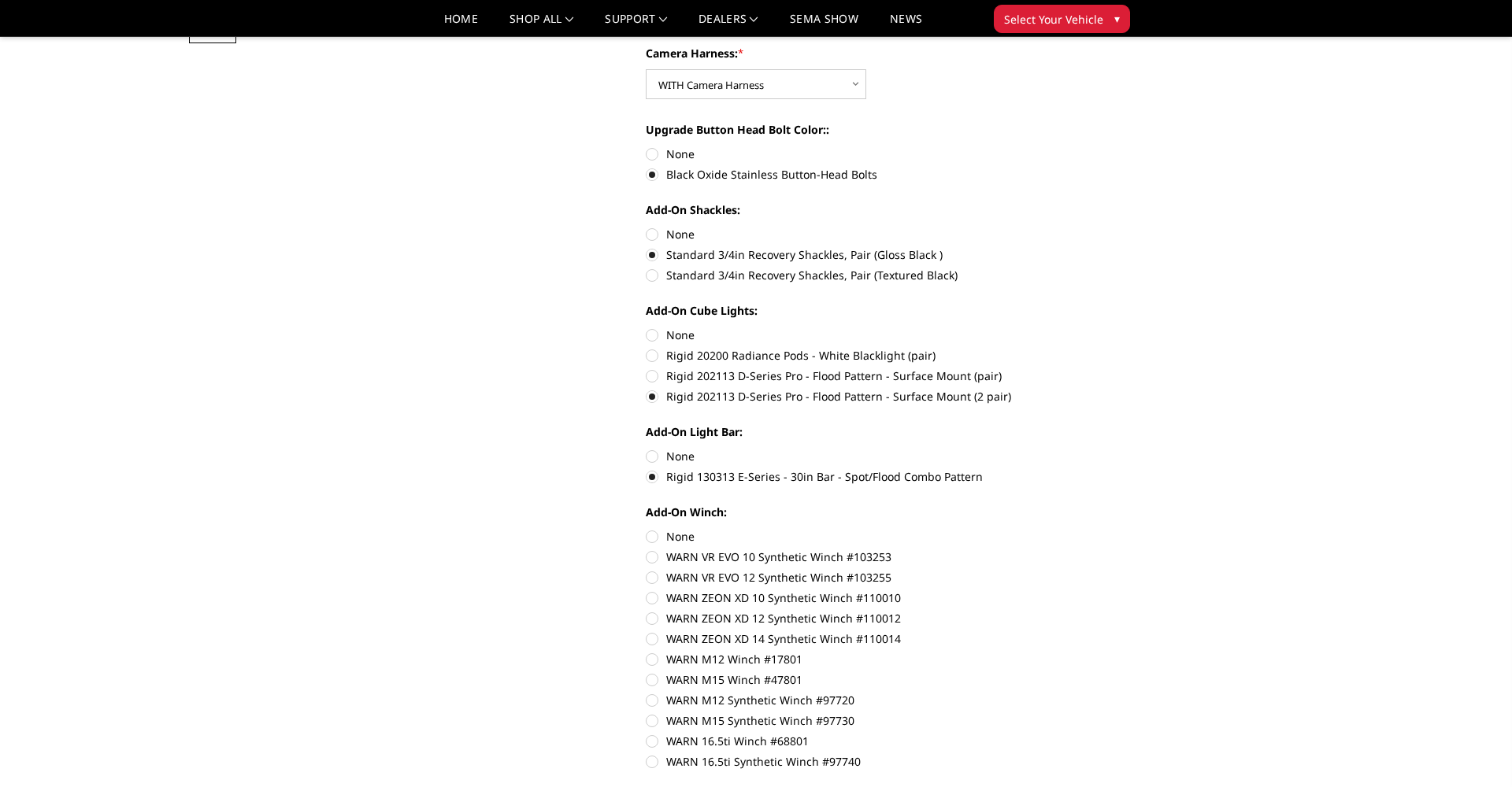
click at [646, 449] on input "None" at bounding box center [646, 448] width 1 height 1
radio input "true"
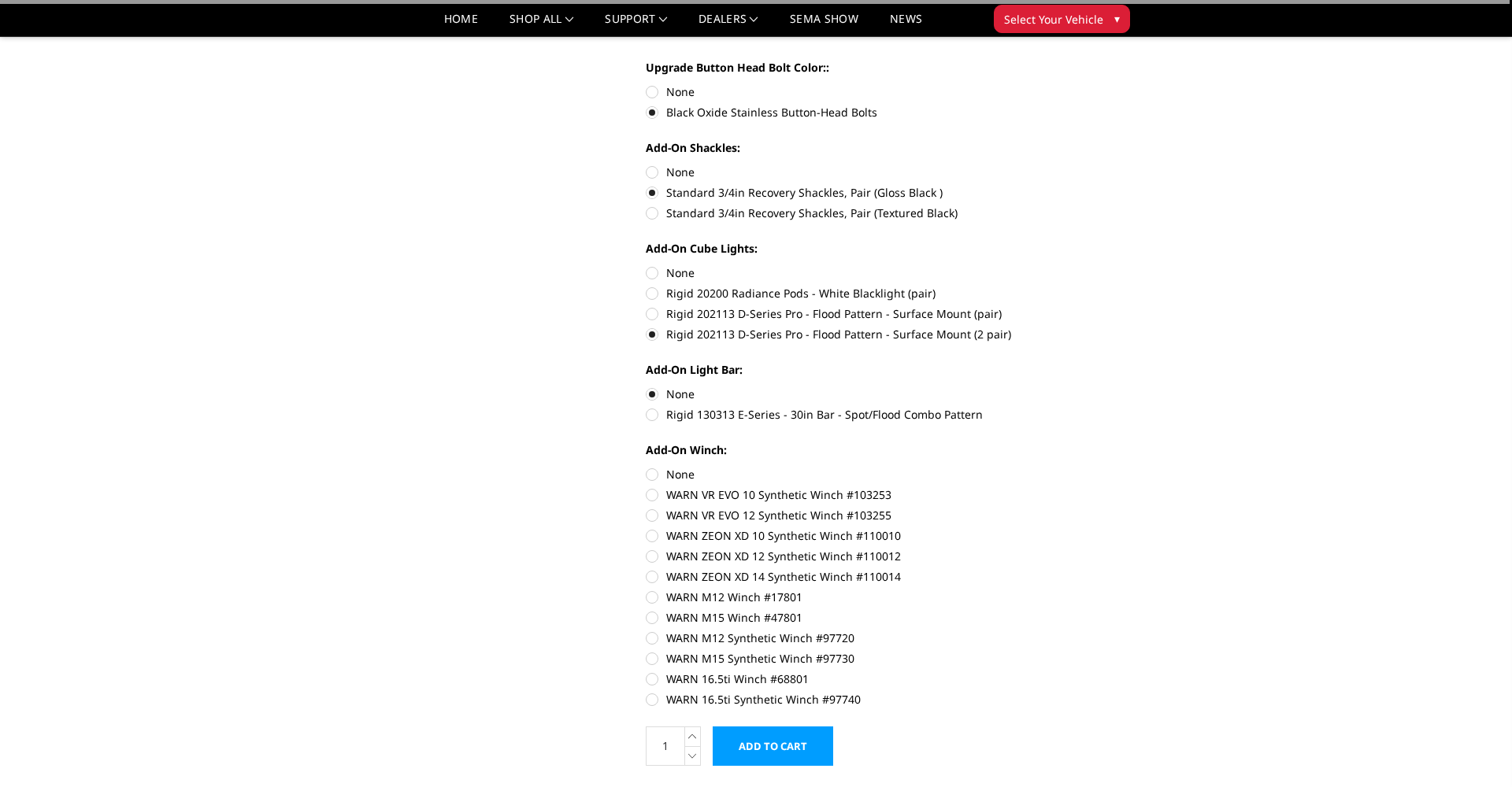
scroll to position [655, 0]
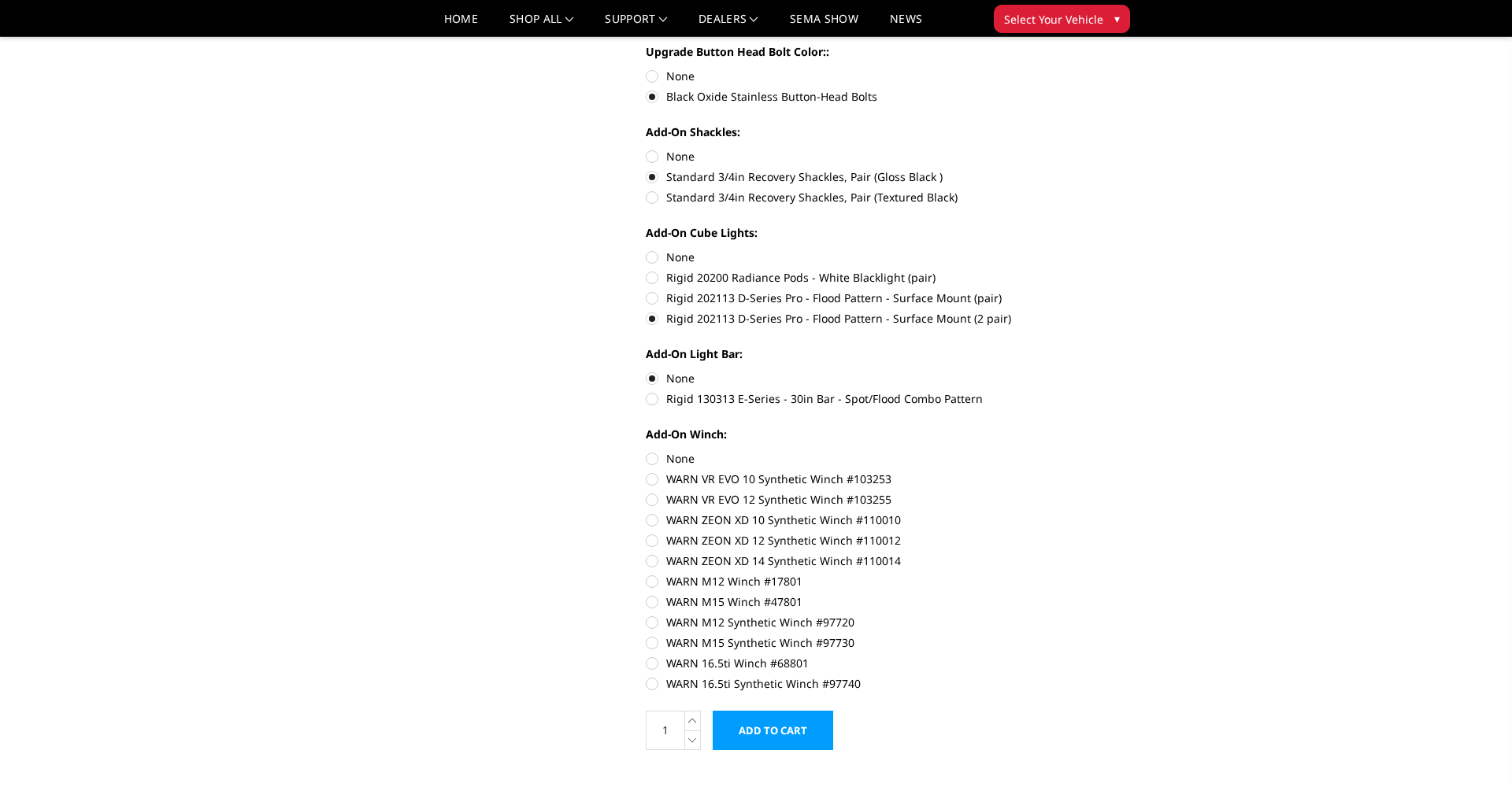
click at [680, 461] on label "None" at bounding box center [863, 459] width 435 height 17
click at [646, 451] on input "None" at bounding box center [646, 451] width 1 height 1
radio input "true"
click at [791, 723] on input "Add to Cart" at bounding box center [773, 730] width 121 height 39
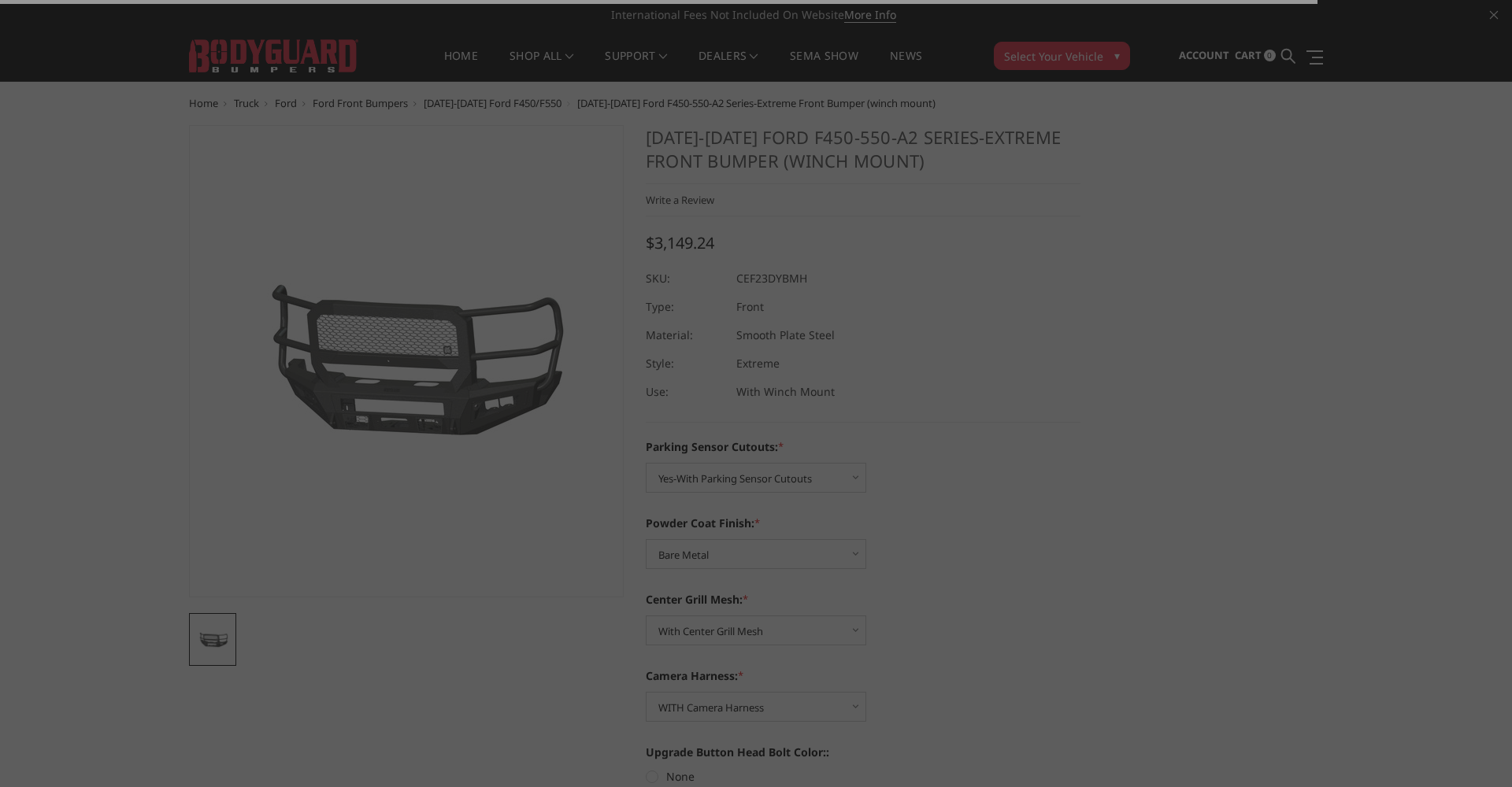
scroll to position [0, 0]
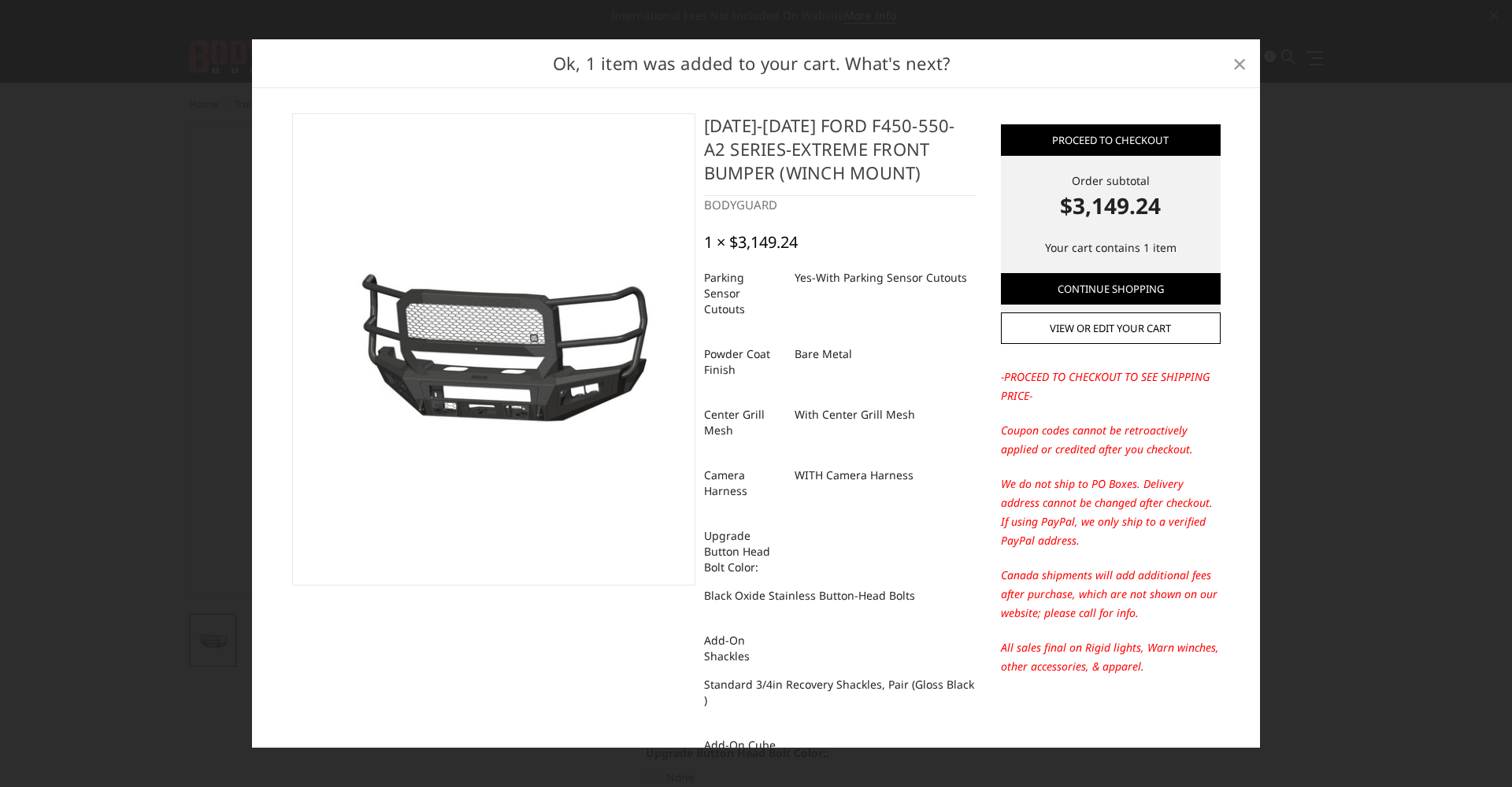
click at [1238, 60] on span "×" at bounding box center [1239, 63] width 14 height 34
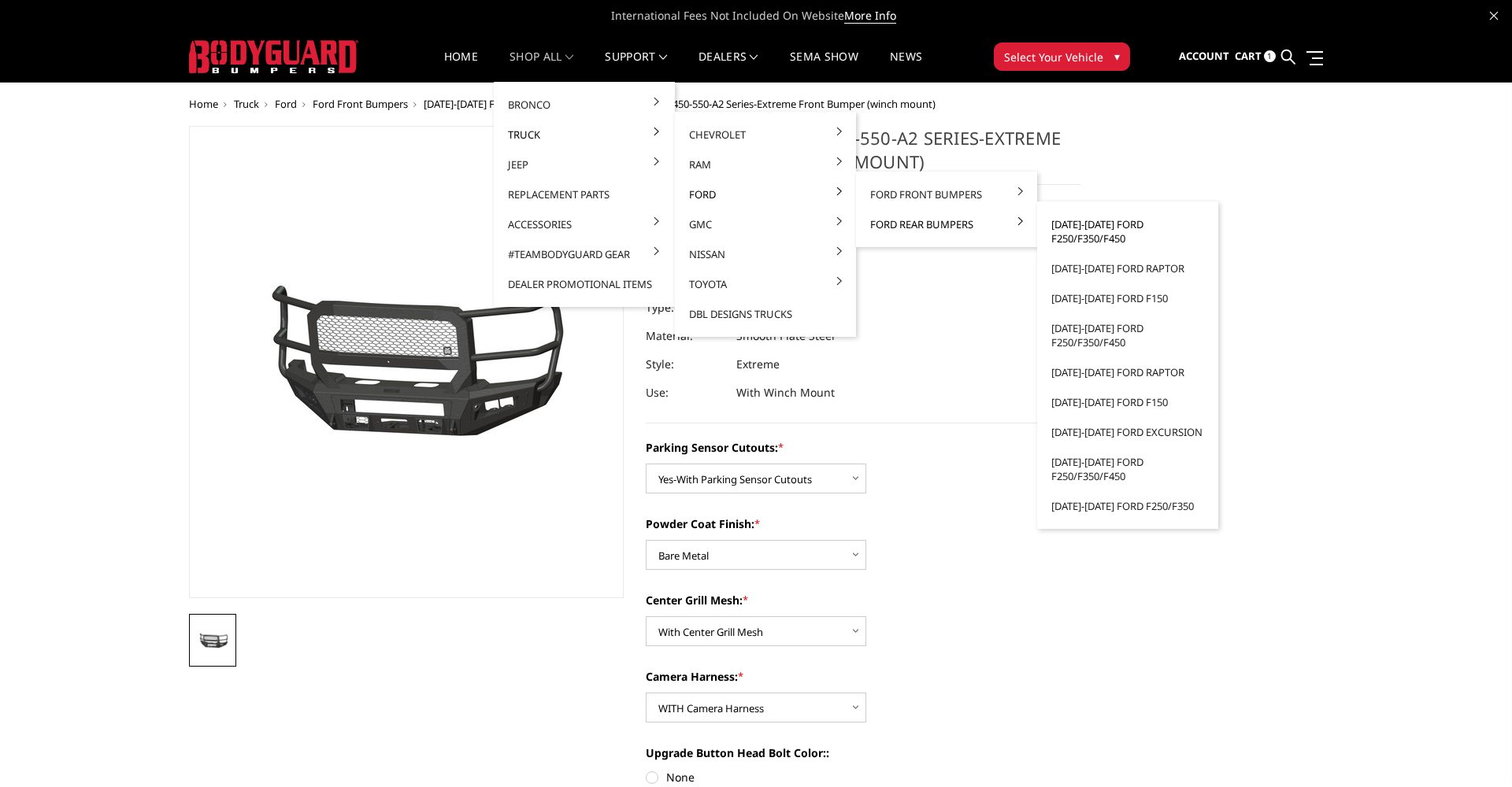
click at [1074, 227] on link "[DATE]-[DATE] Ford F250/F350/F450" at bounding box center [1127, 231] width 169 height 44
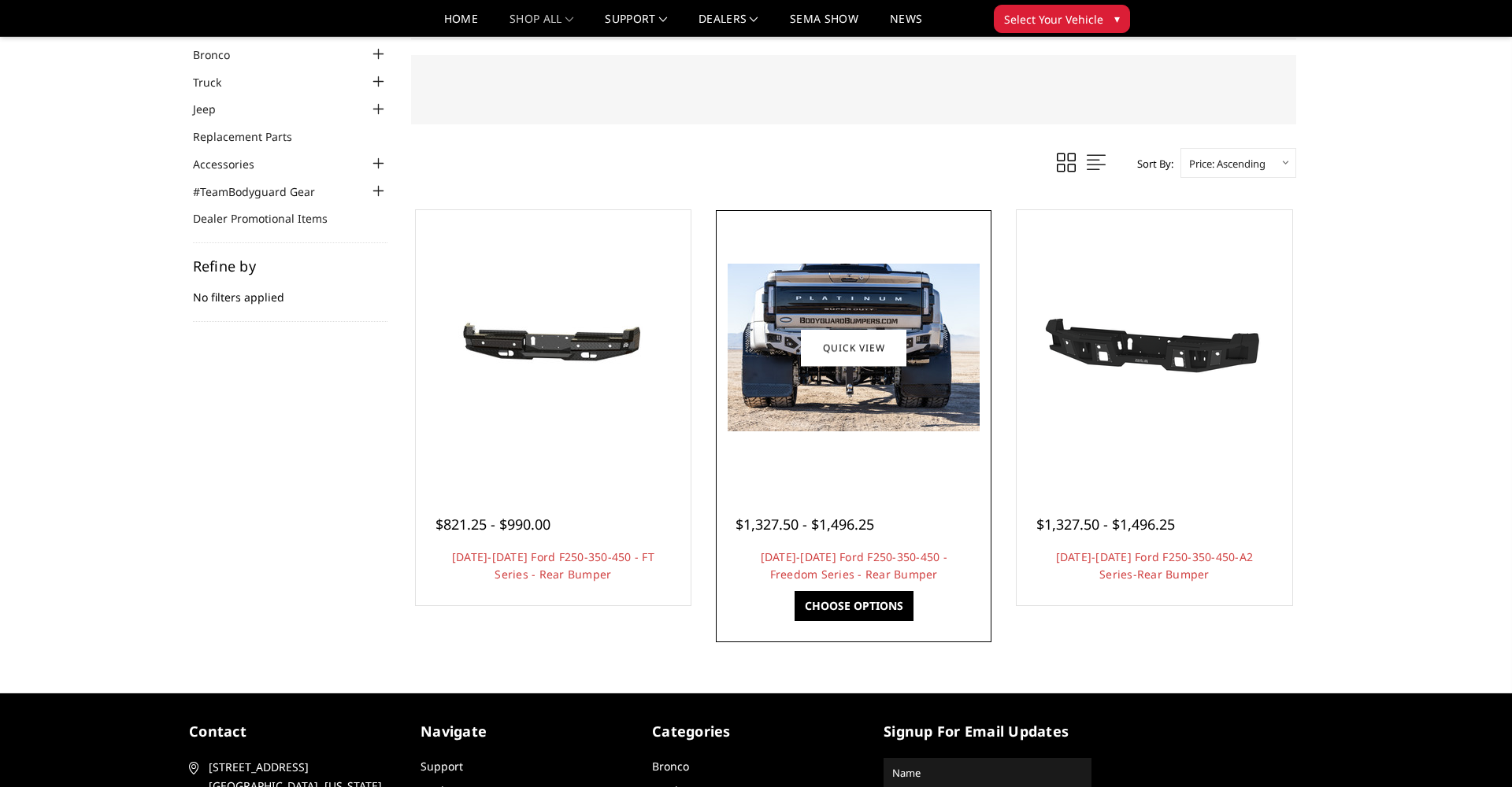
scroll to position [72, 0]
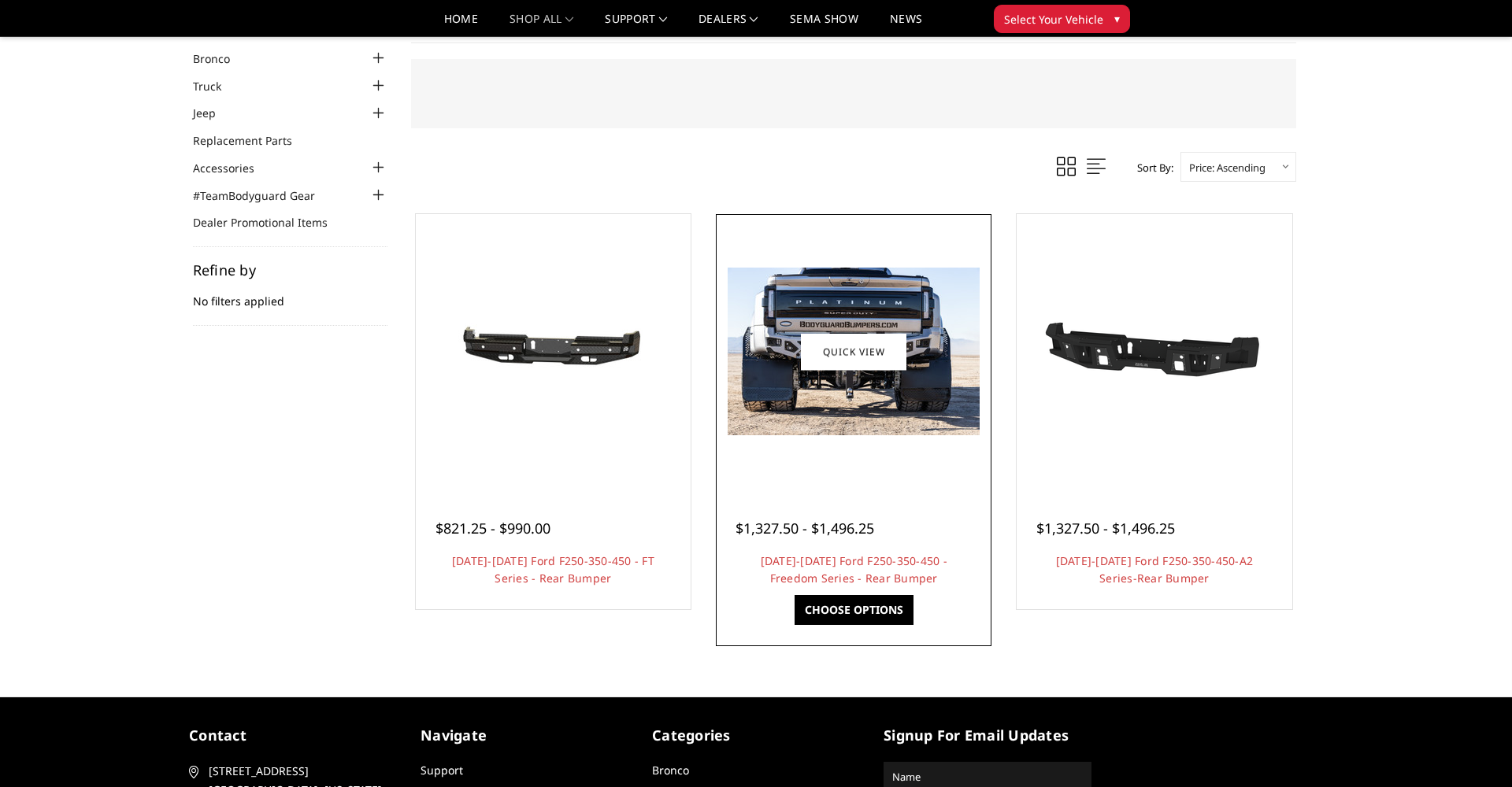
click at [832, 569] on h4 "[DATE]-[DATE] Ford F250-350-450 - Freedom Series - Rear Bumper" at bounding box center [853, 570] width 236 height 35
click at [833, 561] on link "[DATE]-[DATE] Ford F250-350-450 - Freedom Series - Rear Bumper" at bounding box center [854, 570] width 187 height 32
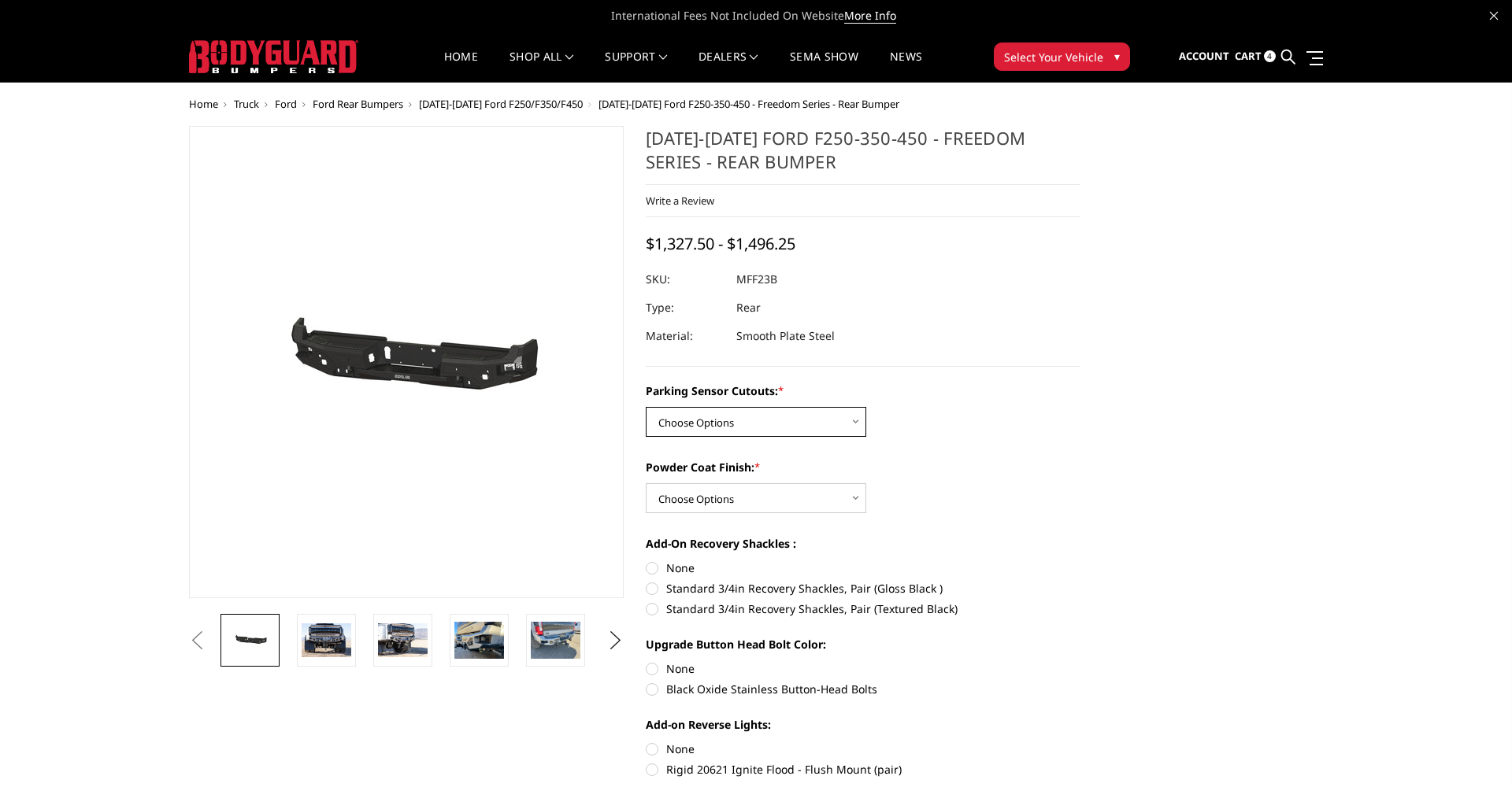
select select "2559"
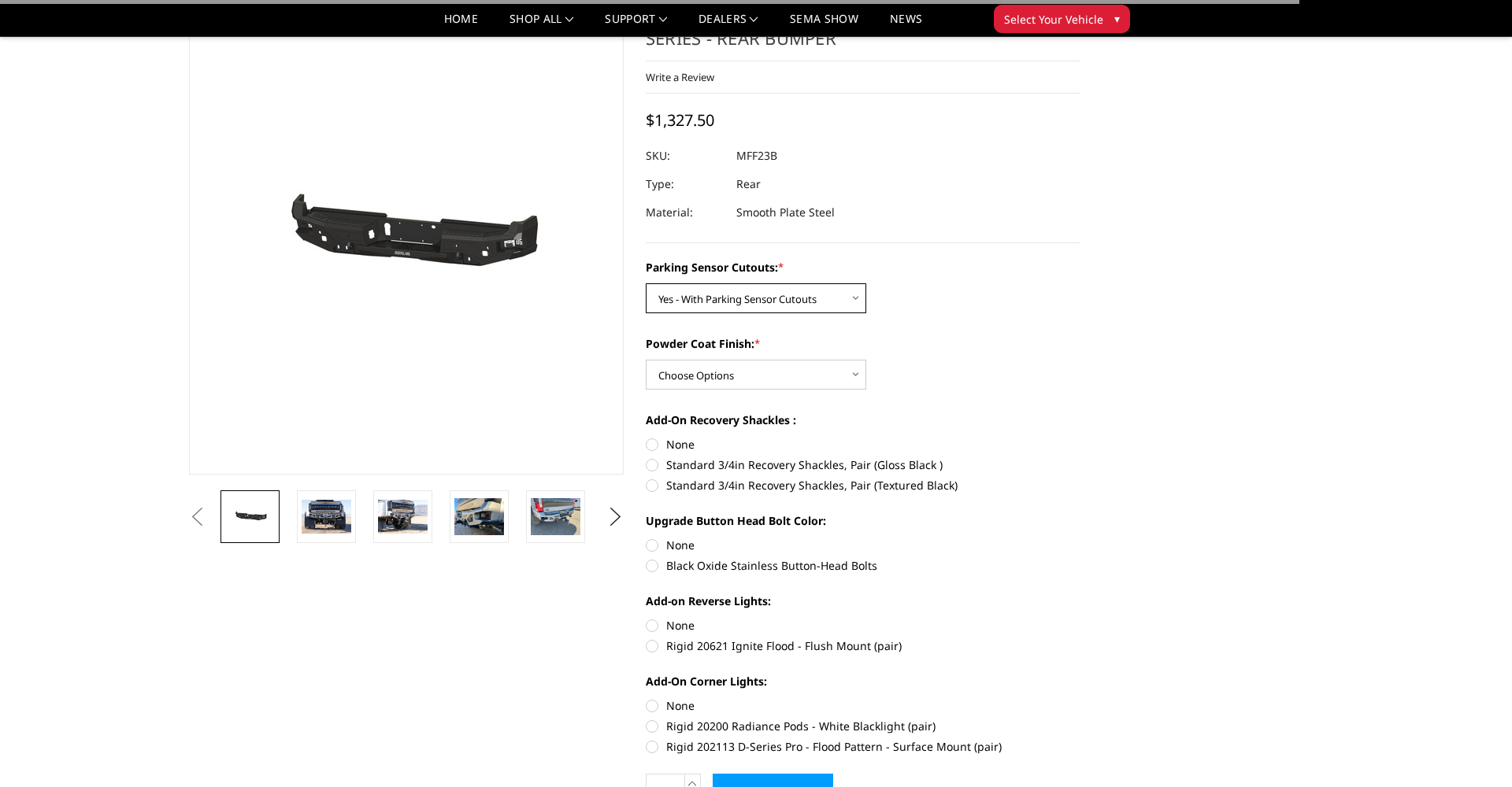
scroll to position [78, 0]
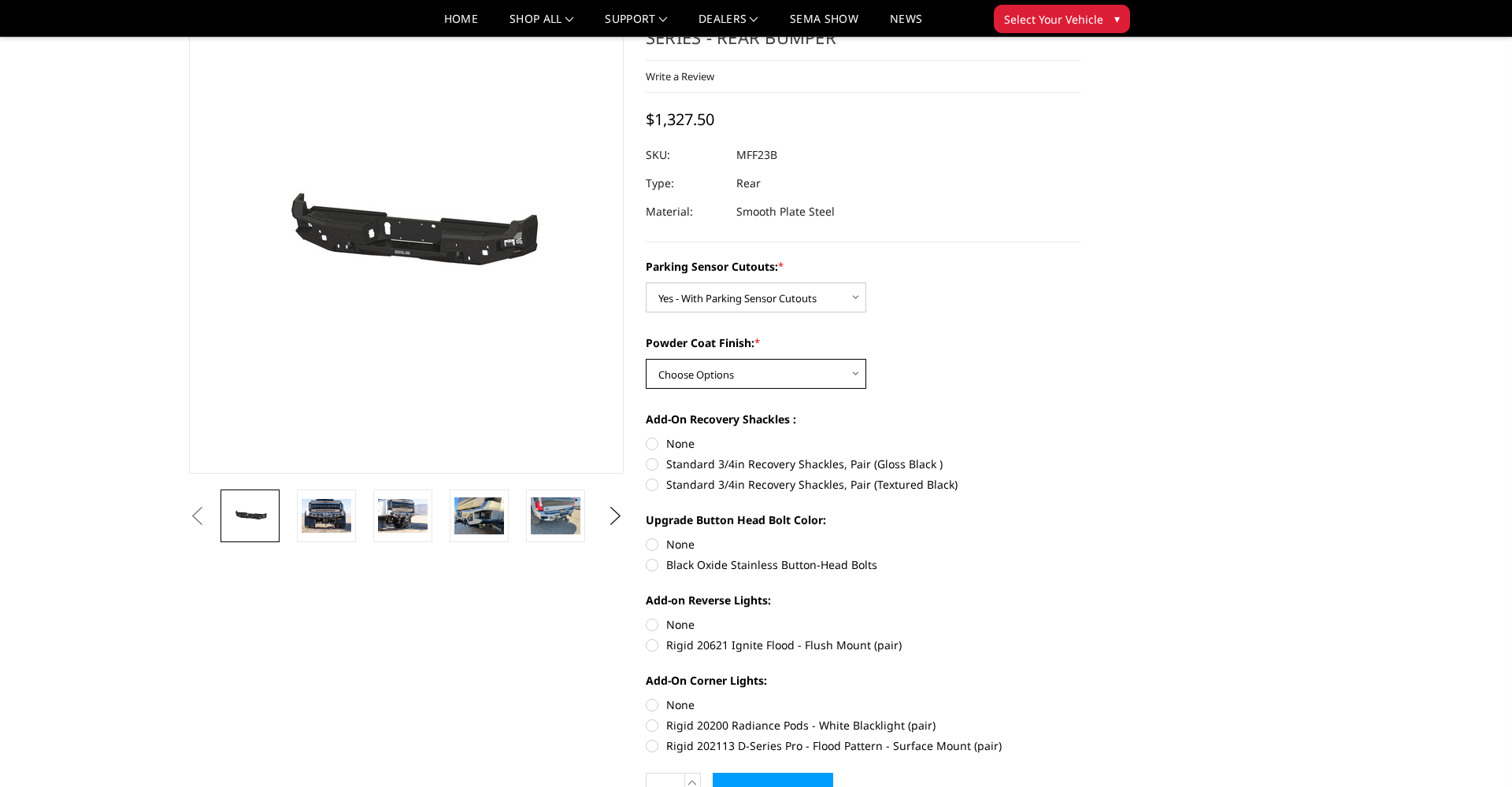
select select "2560"
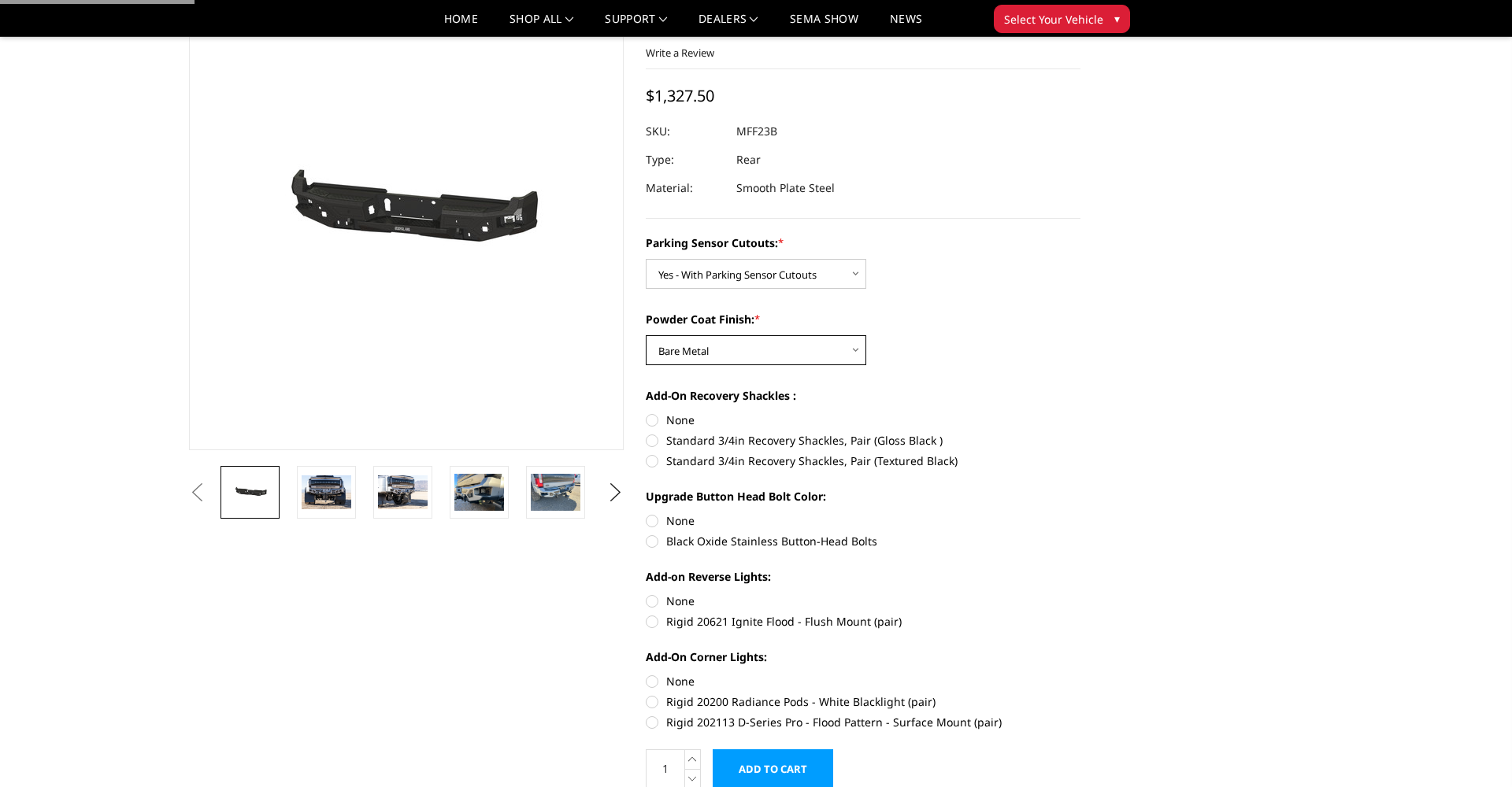
scroll to position [116, 0]
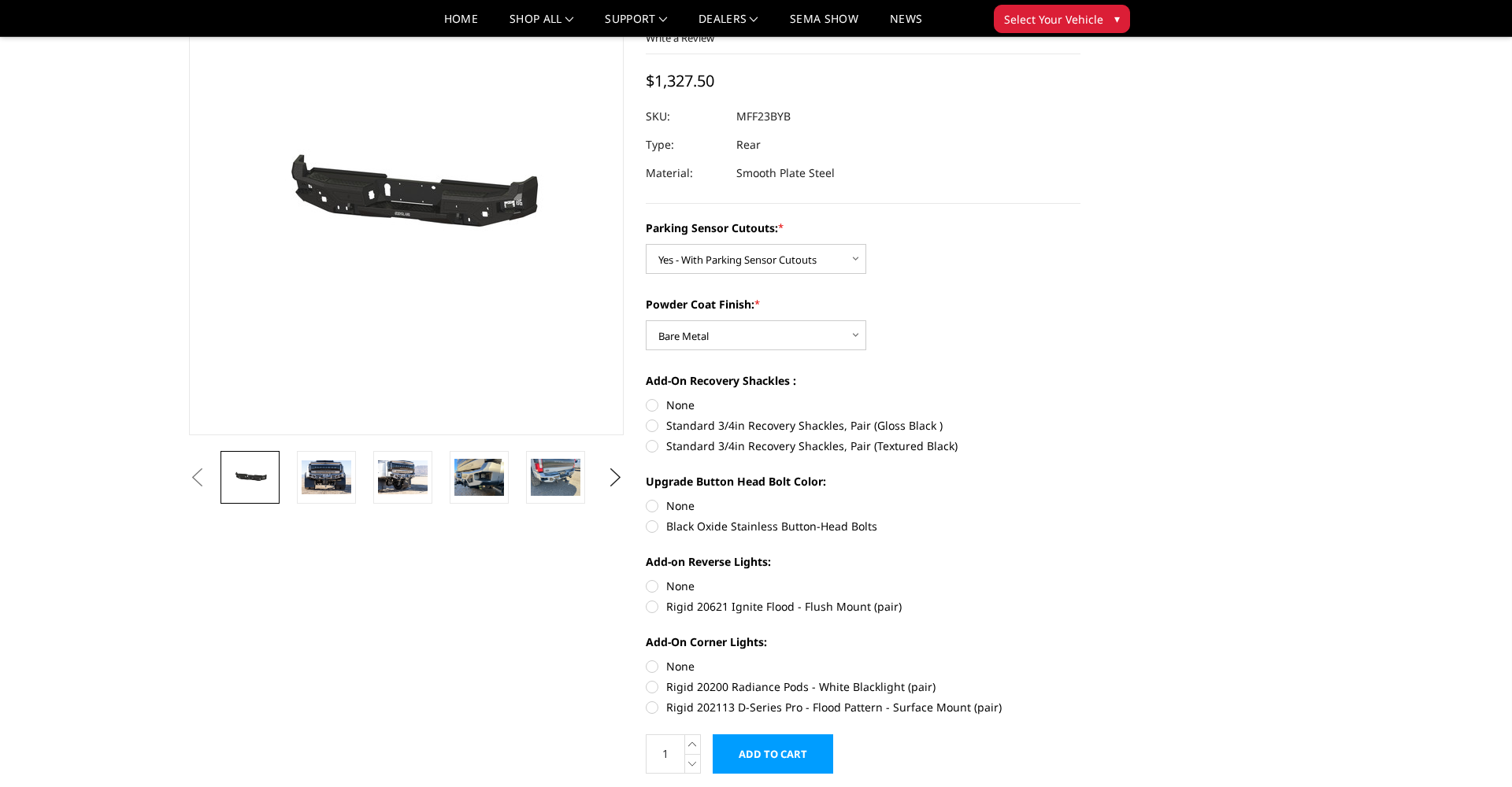
click at [770, 424] on label "Standard 3/4in Recovery Shackles, Pair (Gloss Black )" at bounding box center [863, 425] width 435 height 17
click at [1080, 397] on input "Standard 3/4in Recovery Shackles, Pair (Gloss Black )" at bounding box center [1080, 397] width 1 height 1
radio input "true"
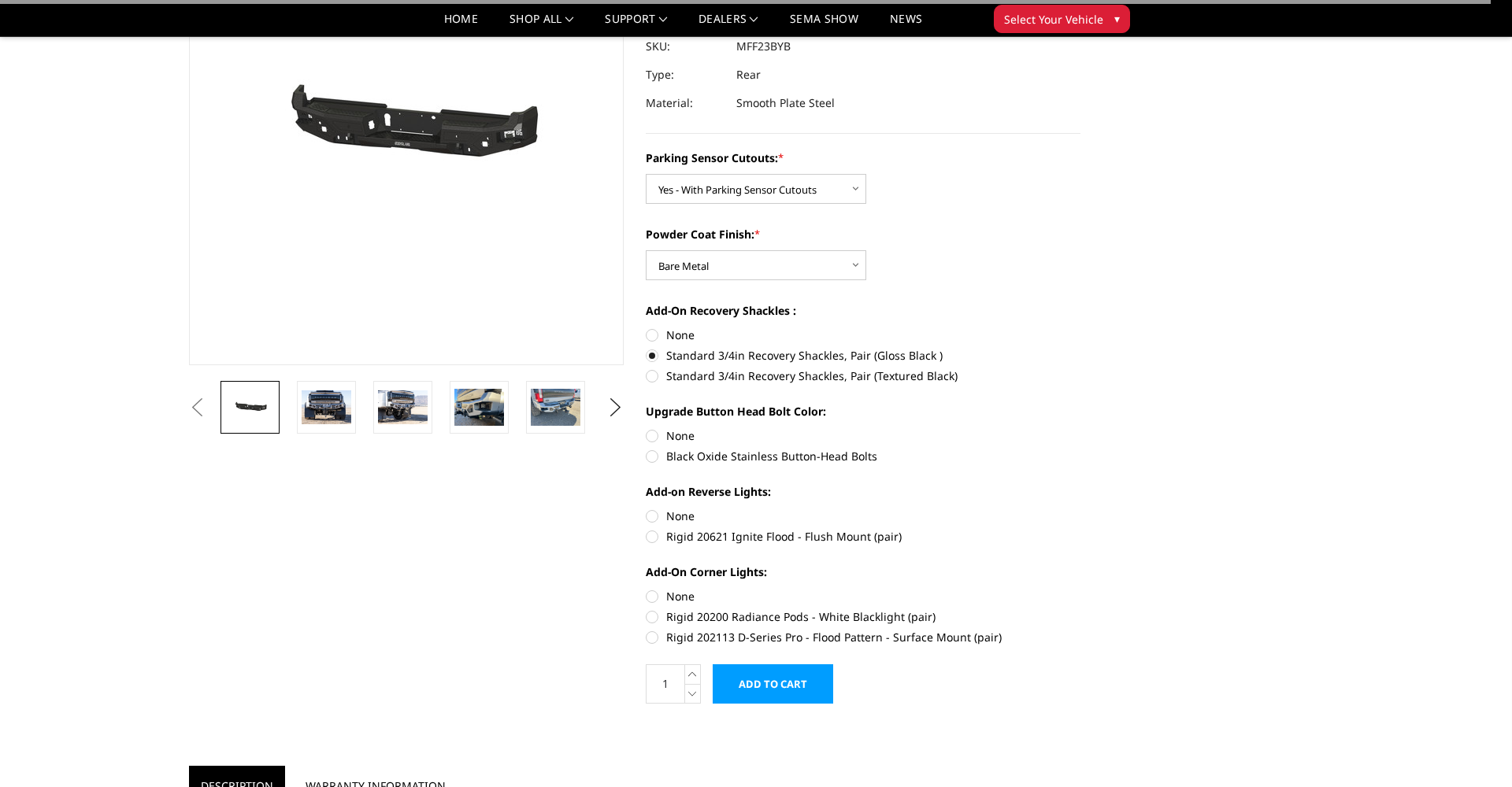
scroll to position [232, 0]
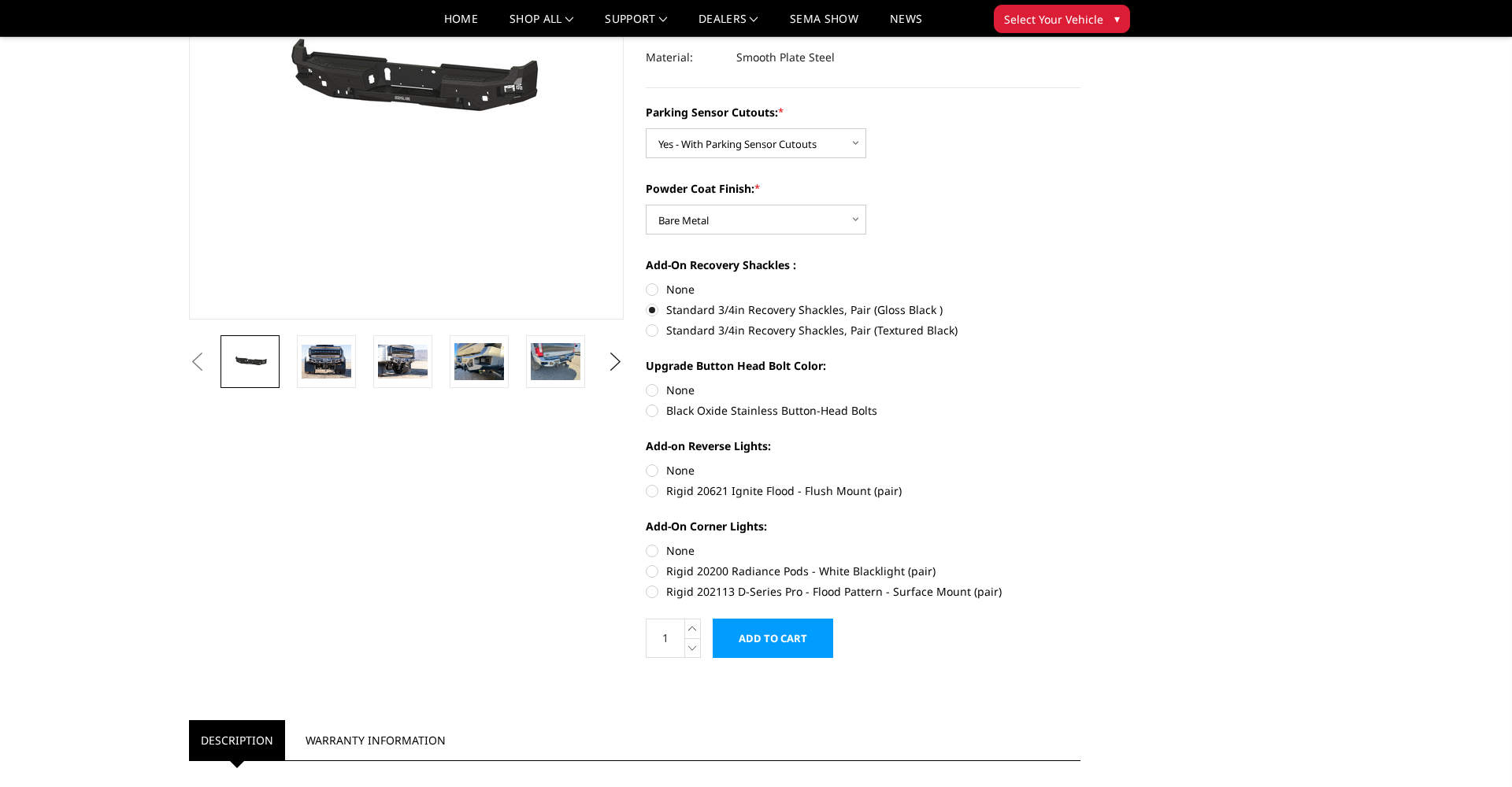
click at [687, 411] on label "Black Oxide Stainless Button-Head Bolts" at bounding box center [863, 411] width 435 height 17
click at [1080, 383] on input "Black Oxide Stainless Button-Head Bolts" at bounding box center [1080, 382] width 1 height 1
radio input "true"
click at [728, 489] on label "Rigid 20621 Ignite Flood - Flush Mount (pair)" at bounding box center [863, 491] width 435 height 17
click at [1080, 463] on input "Rigid 20621 Ignite Flood - Flush Mount (pair)" at bounding box center [1080, 462] width 1 height 1
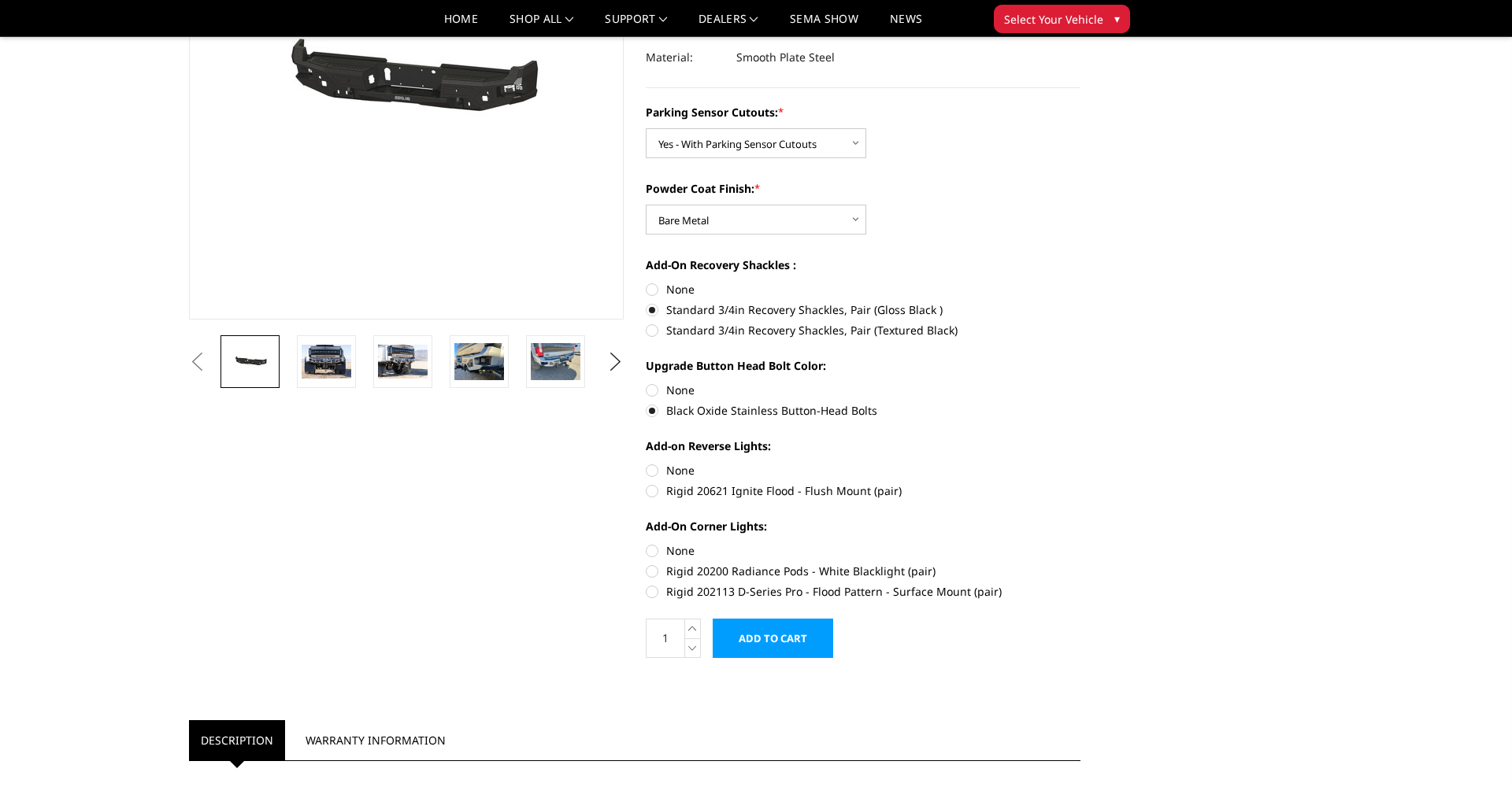
radio input "true"
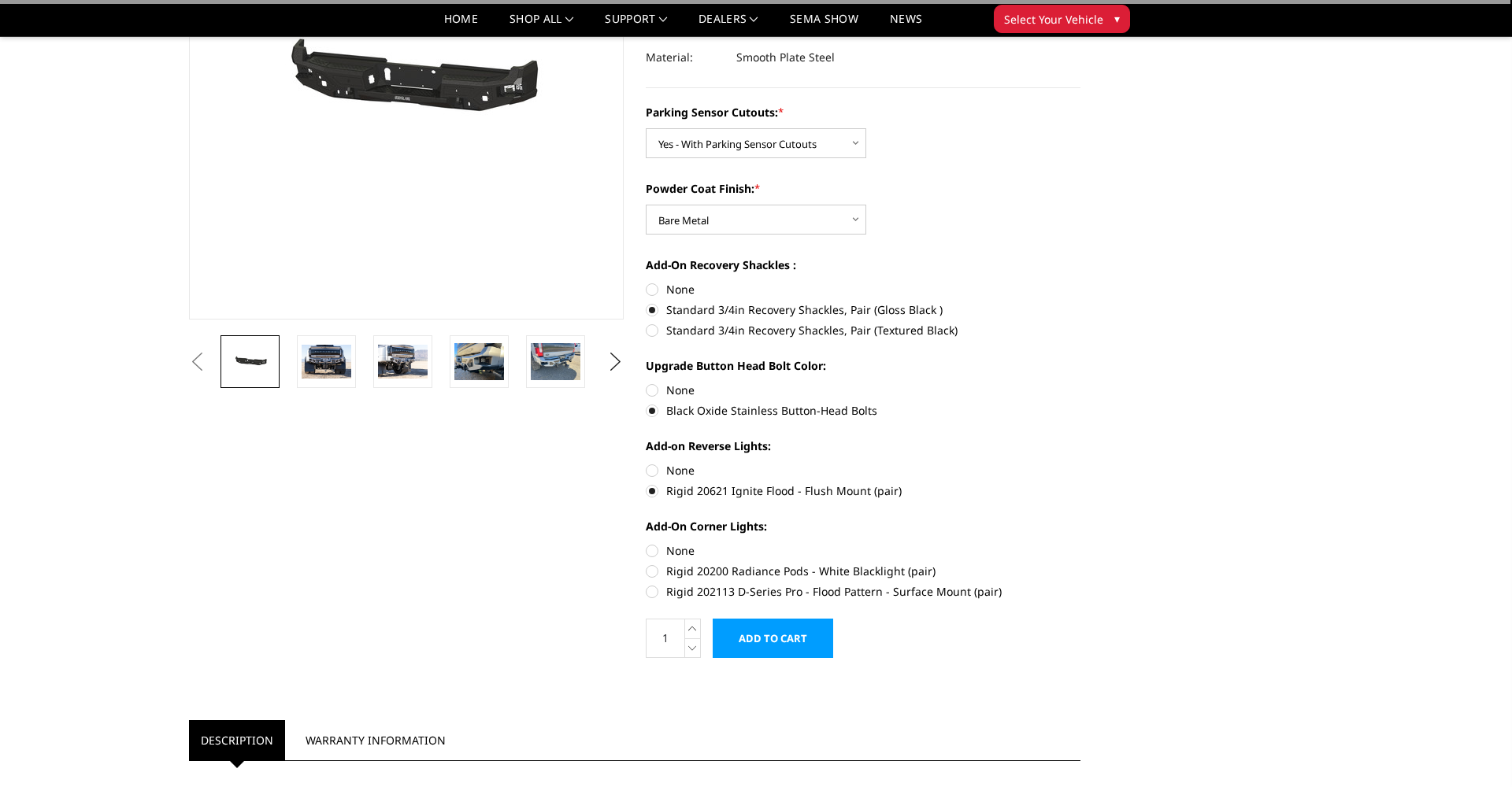
click at [750, 569] on label "Rigid 20200 Radiance Pods - White Blacklight (pair)" at bounding box center [863, 570] width 435 height 17
click at [1080, 543] on input "Rigid 20200 Radiance Pods - White Blacklight (pair)" at bounding box center [1080, 542] width 1 height 1
radio input "true"
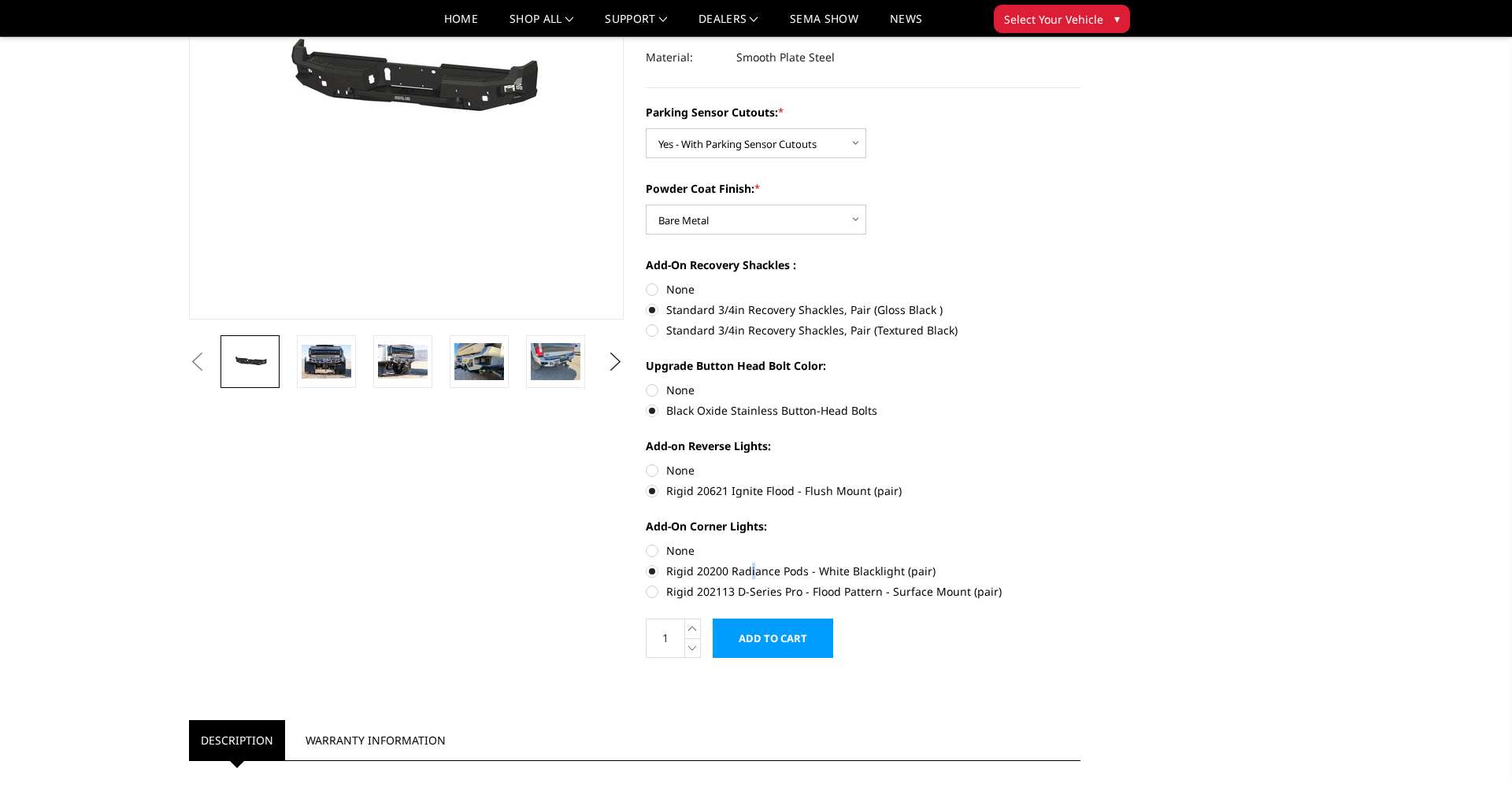
click at [785, 639] on input "Add to Cart" at bounding box center [773, 638] width 121 height 39
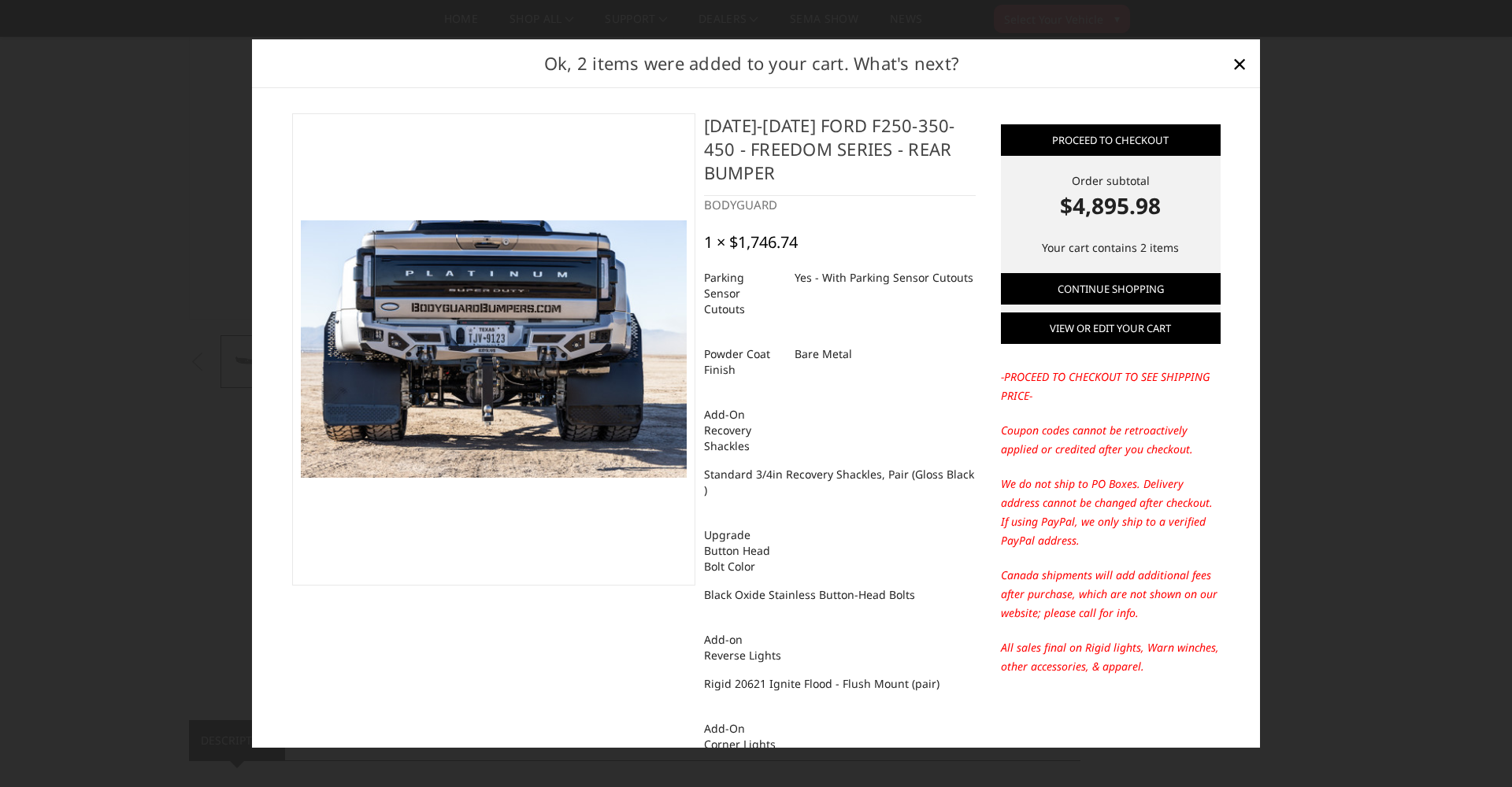
click at [1094, 335] on link "View or edit your cart" at bounding box center [1110, 328] width 219 height 31
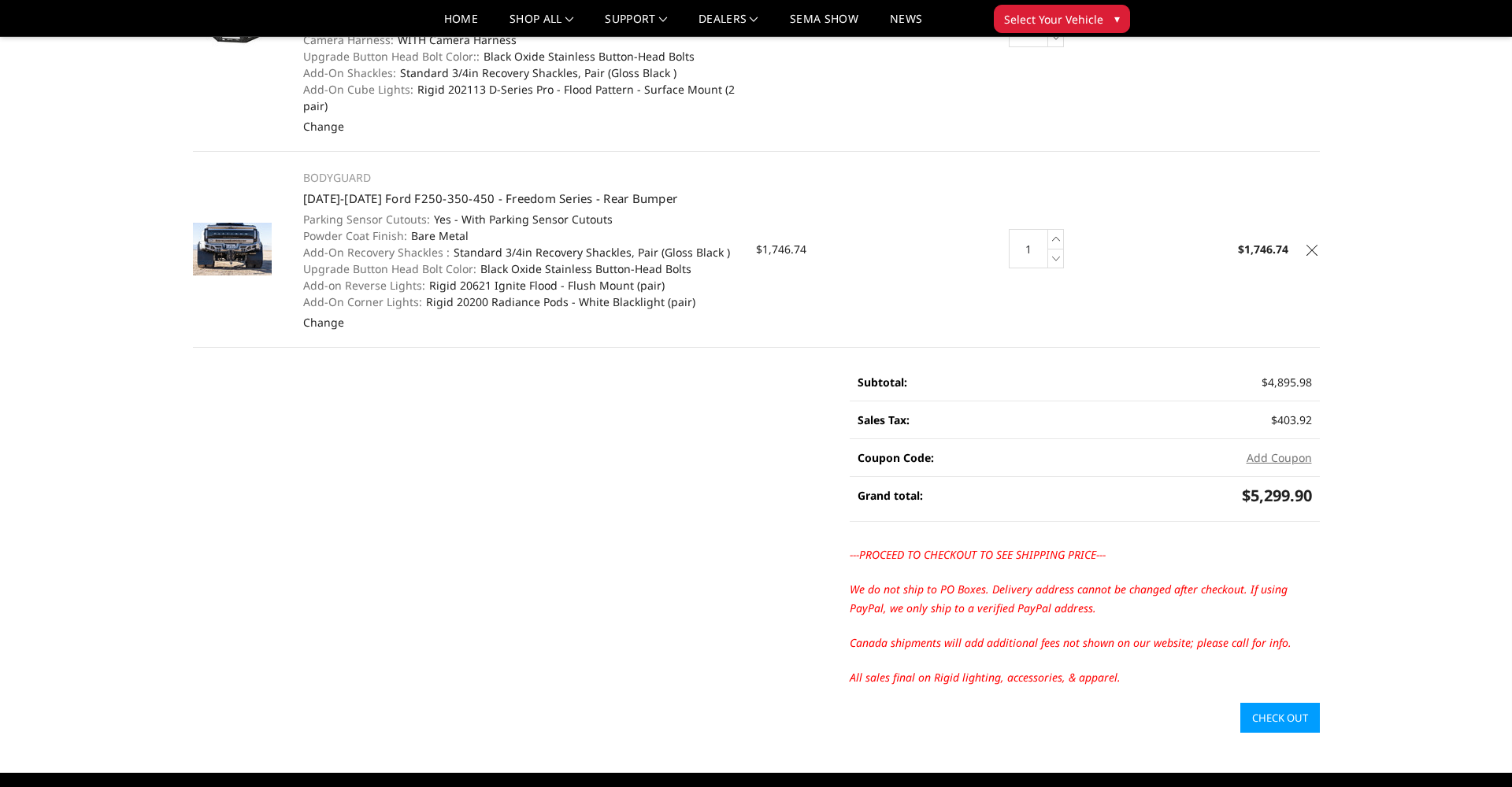
scroll to position [280, 0]
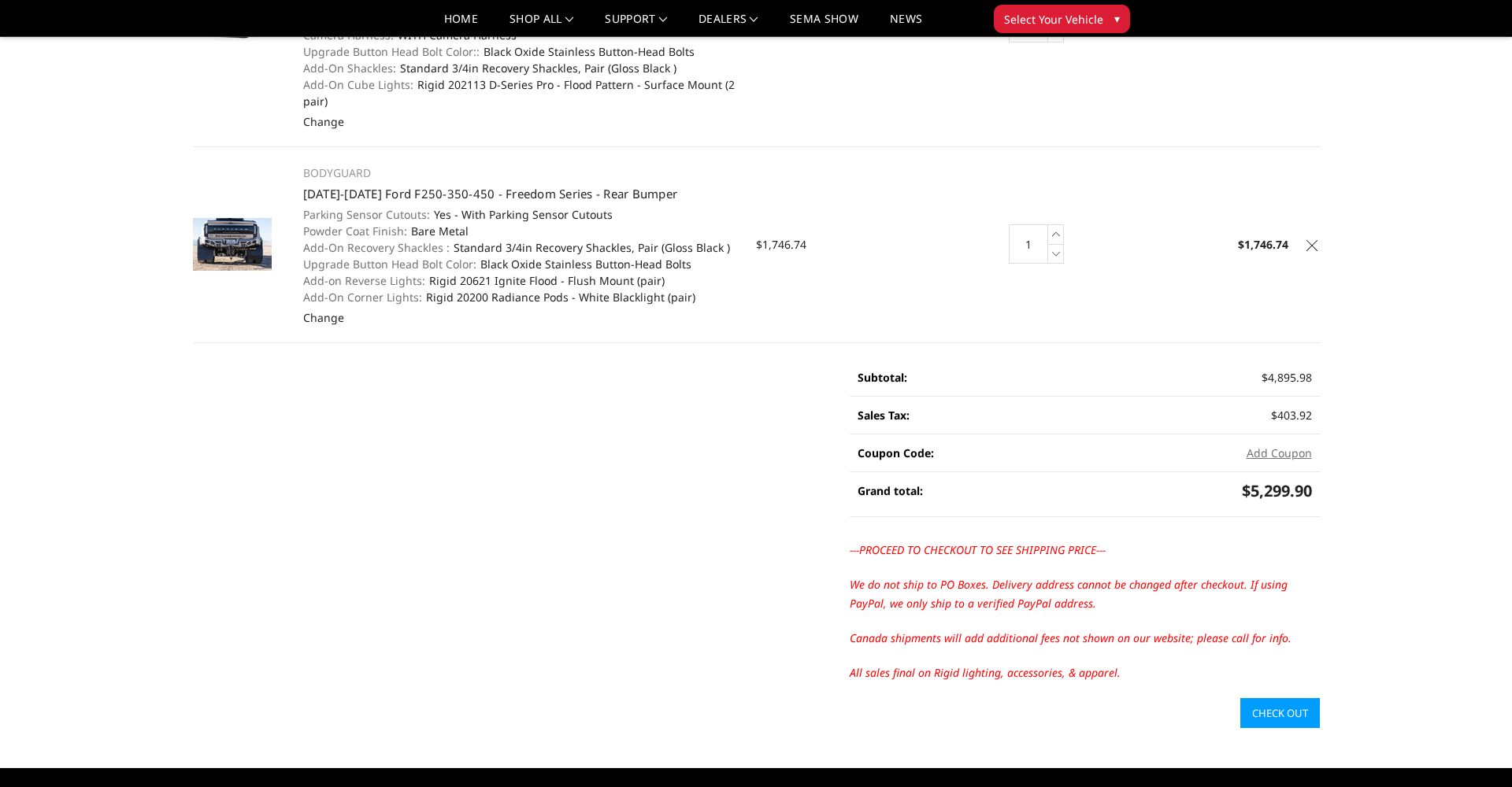
click at [1271, 699] on link "Check out" at bounding box center [1280, 714] width 79 height 30
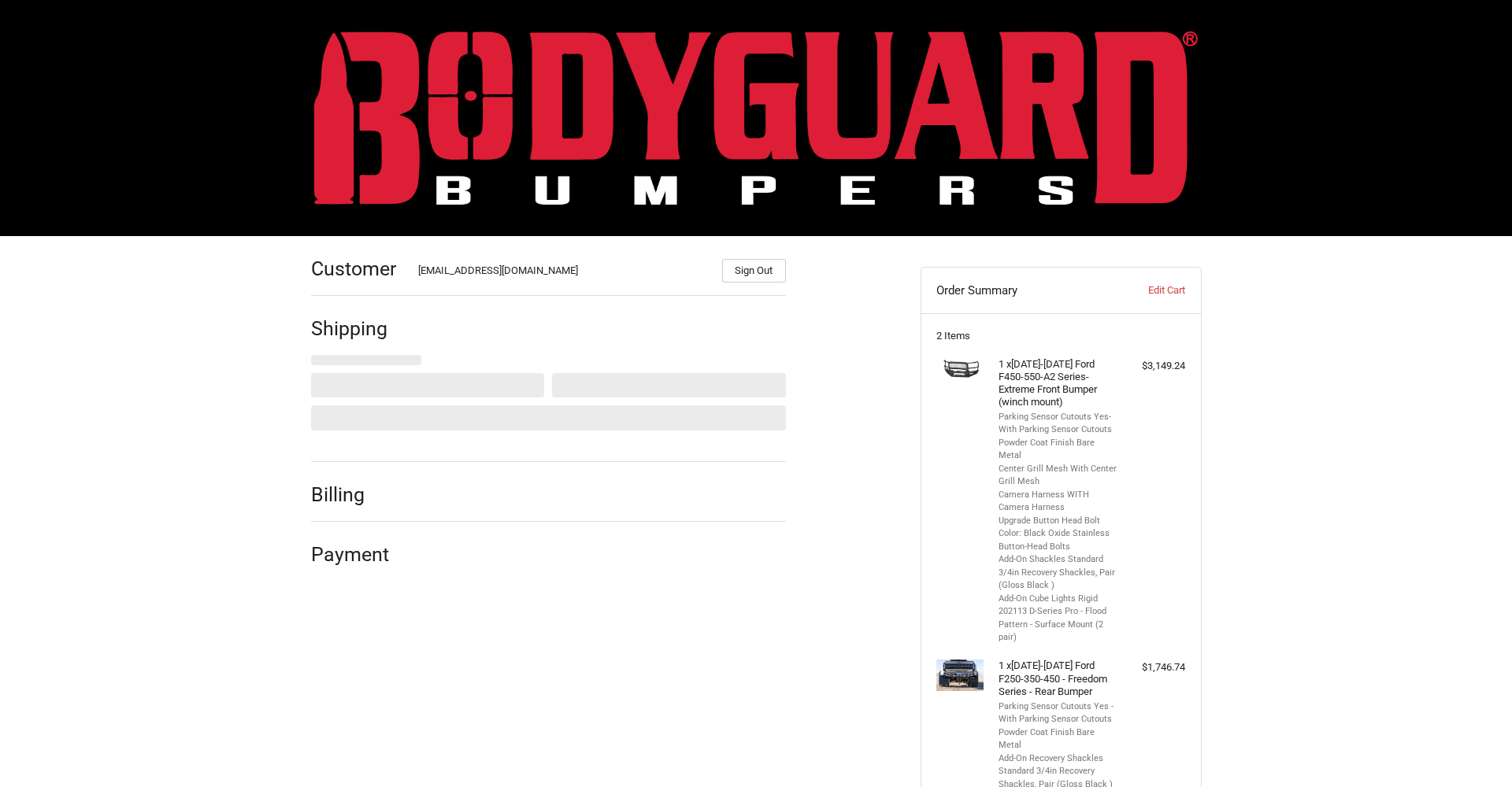
select select "US"
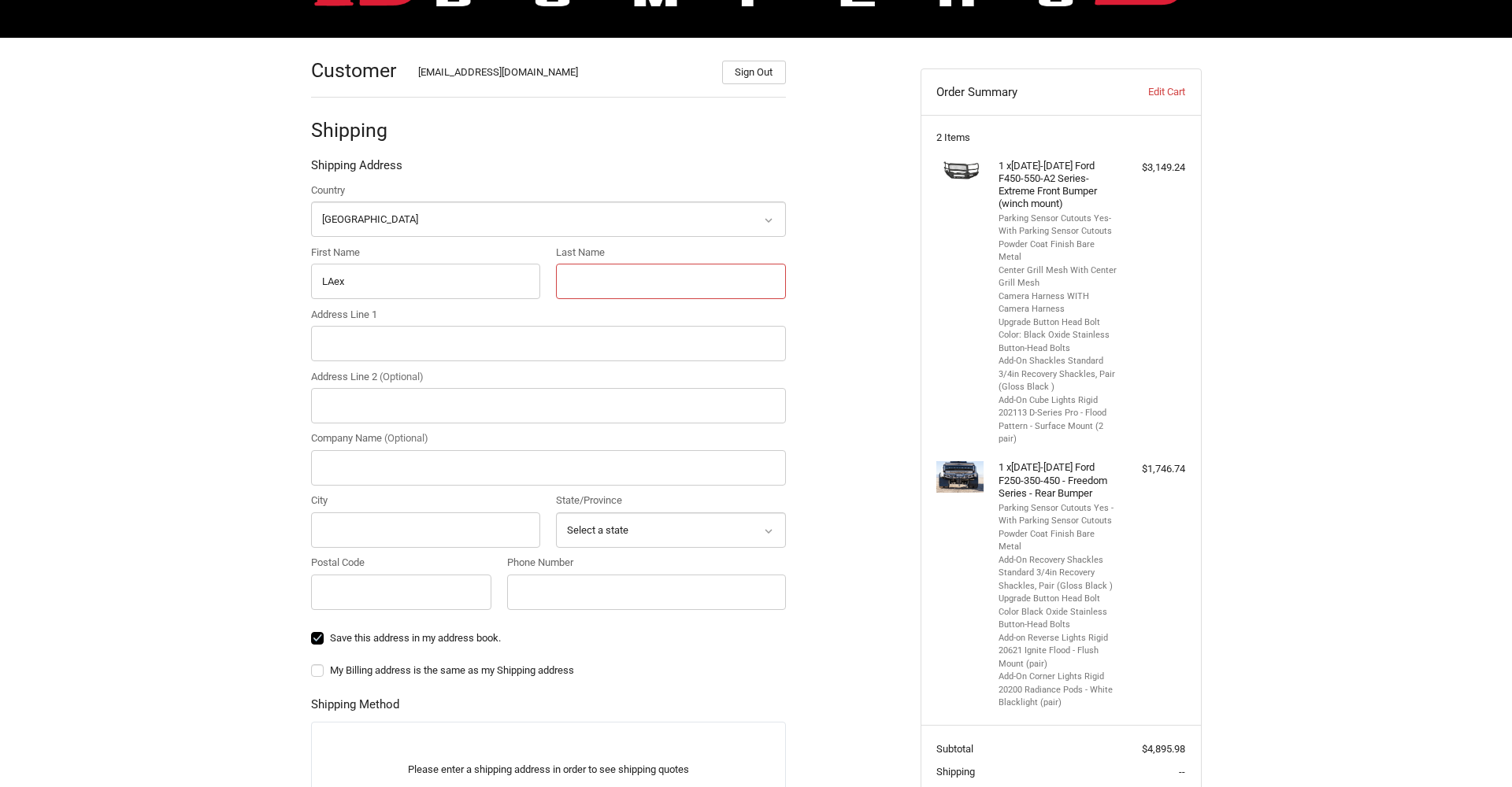
scroll to position [197, 0]
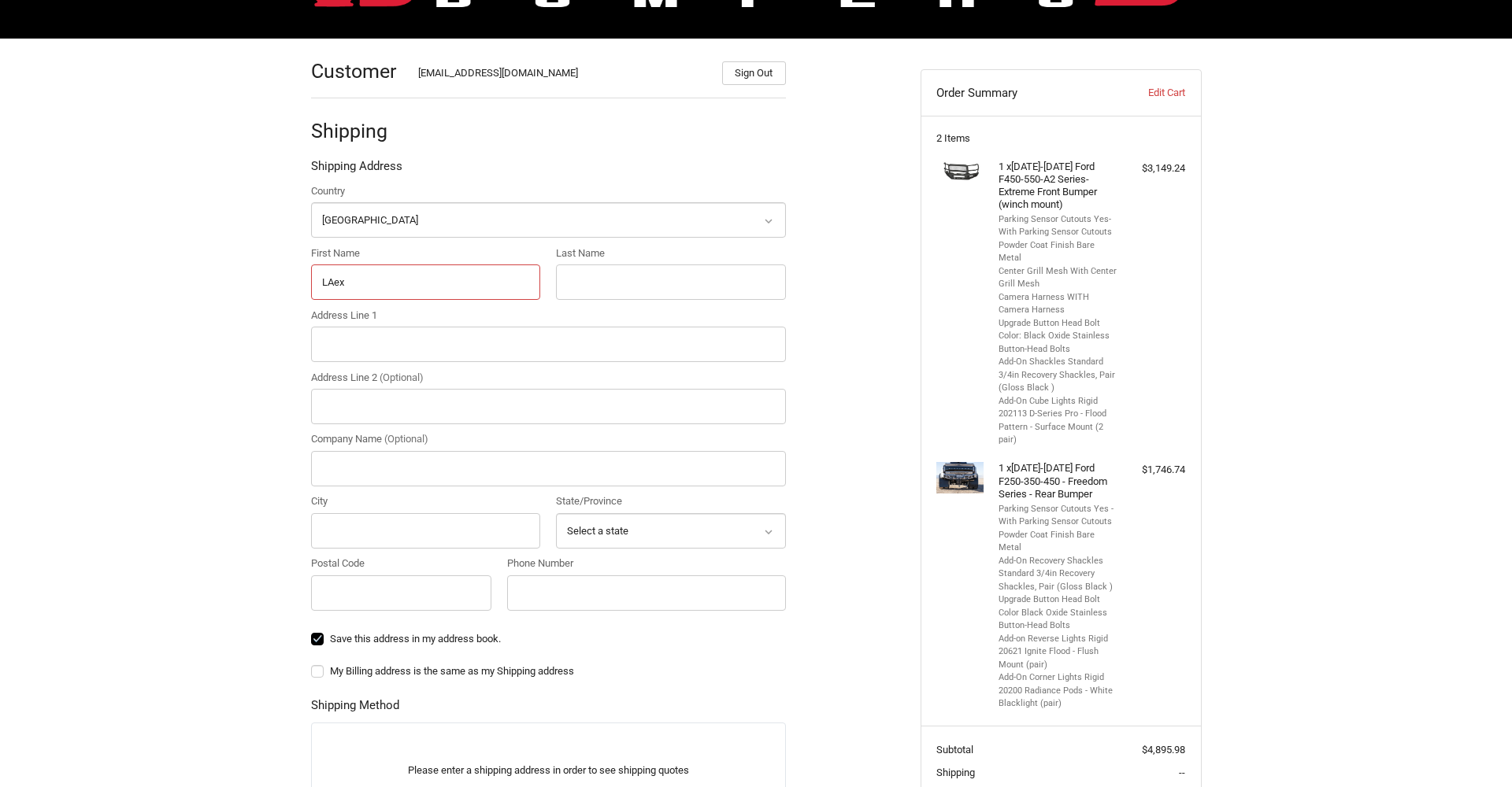
click at [435, 277] on input "LAex" at bounding box center [425, 282] width 230 height 36
type input "L"
type input "Alex"
type input "[PERSON_NAME]"
click at [416, 342] on input "200 Naco Rd" at bounding box center [549, 344] width 475 height 36
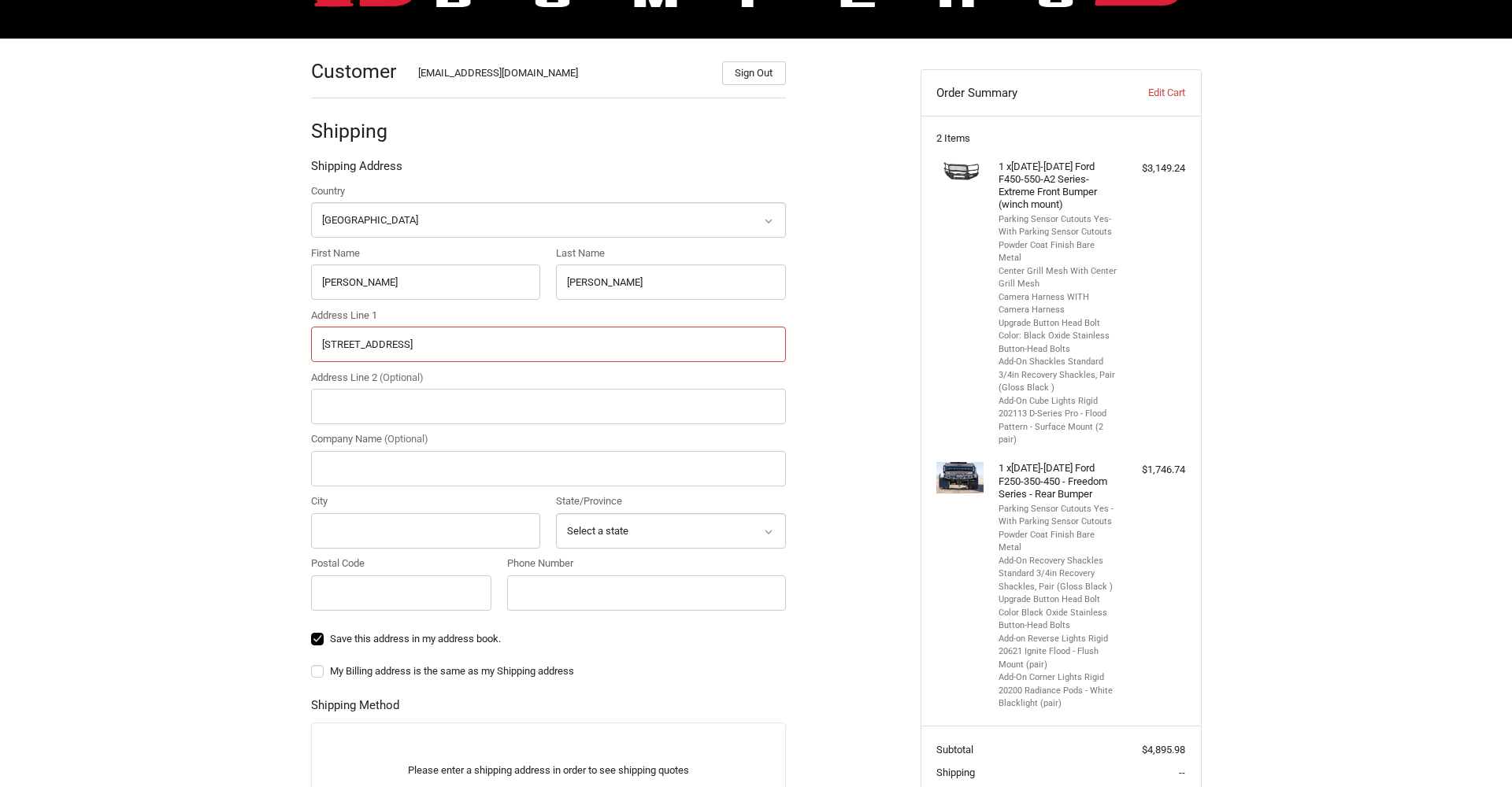
type input "[STREET_ADDRESS]"
type input "Fort Pierce"
select select "FL"
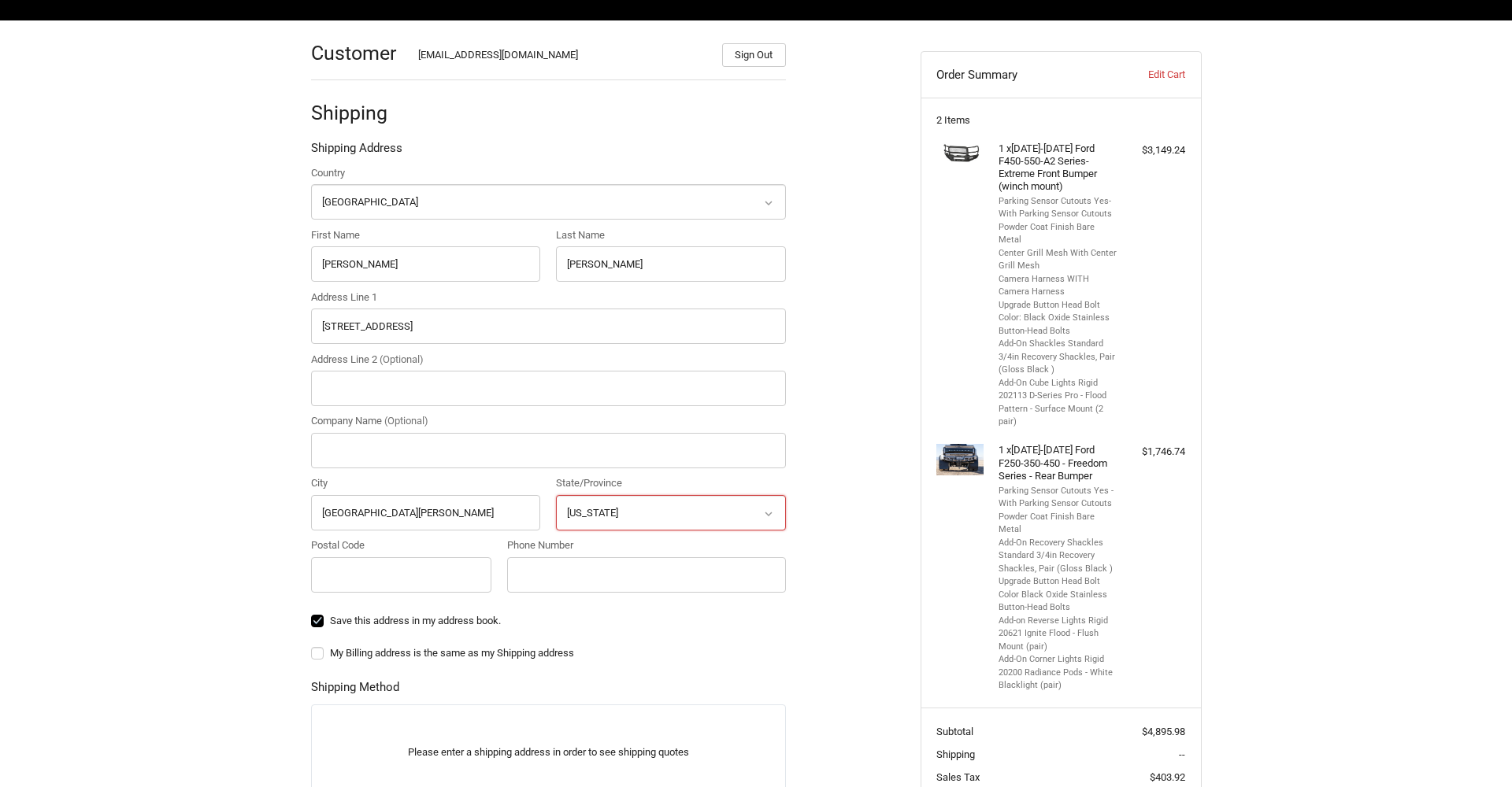
scroll to position [220, 0]
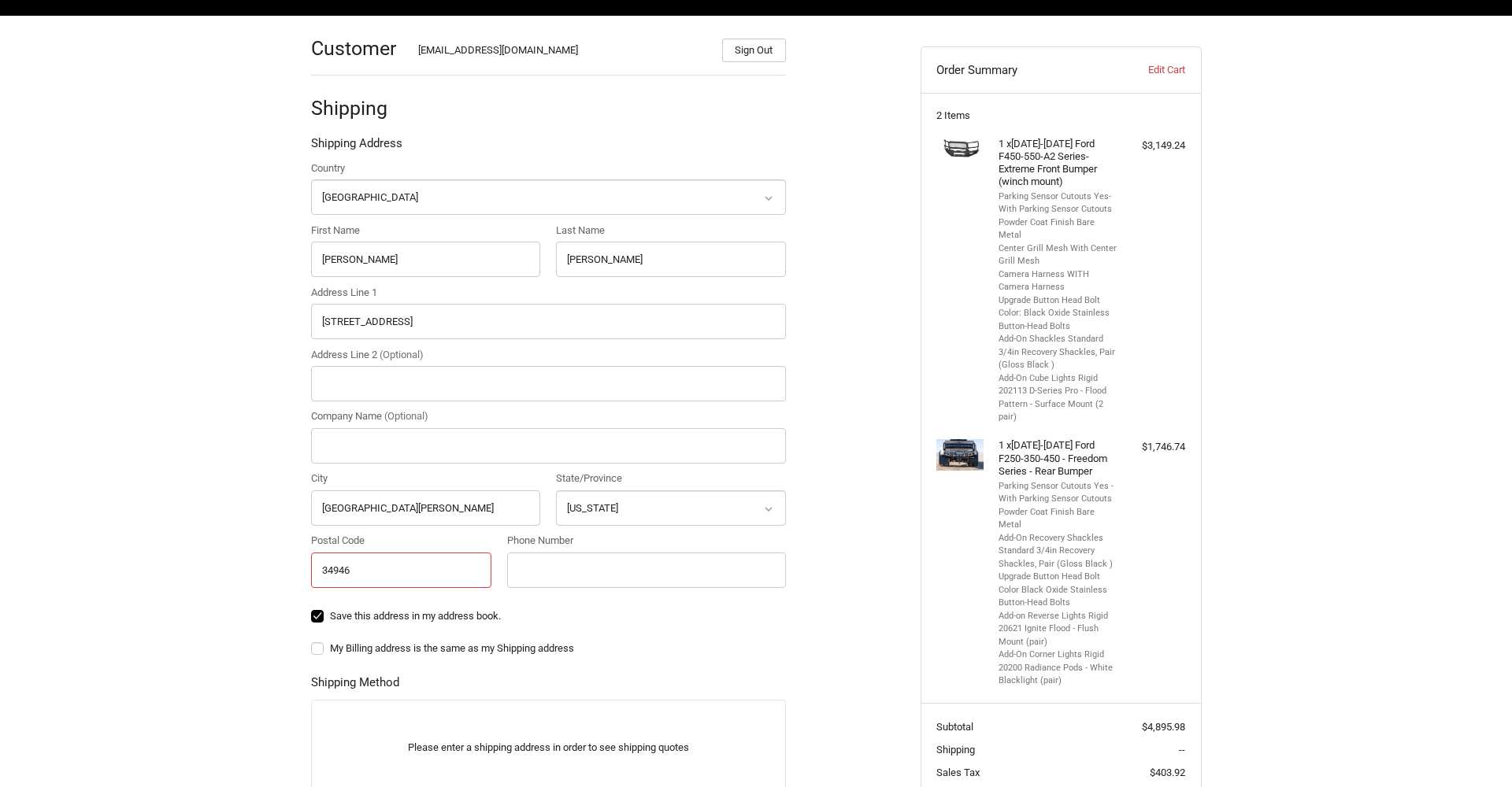
type input "34946"
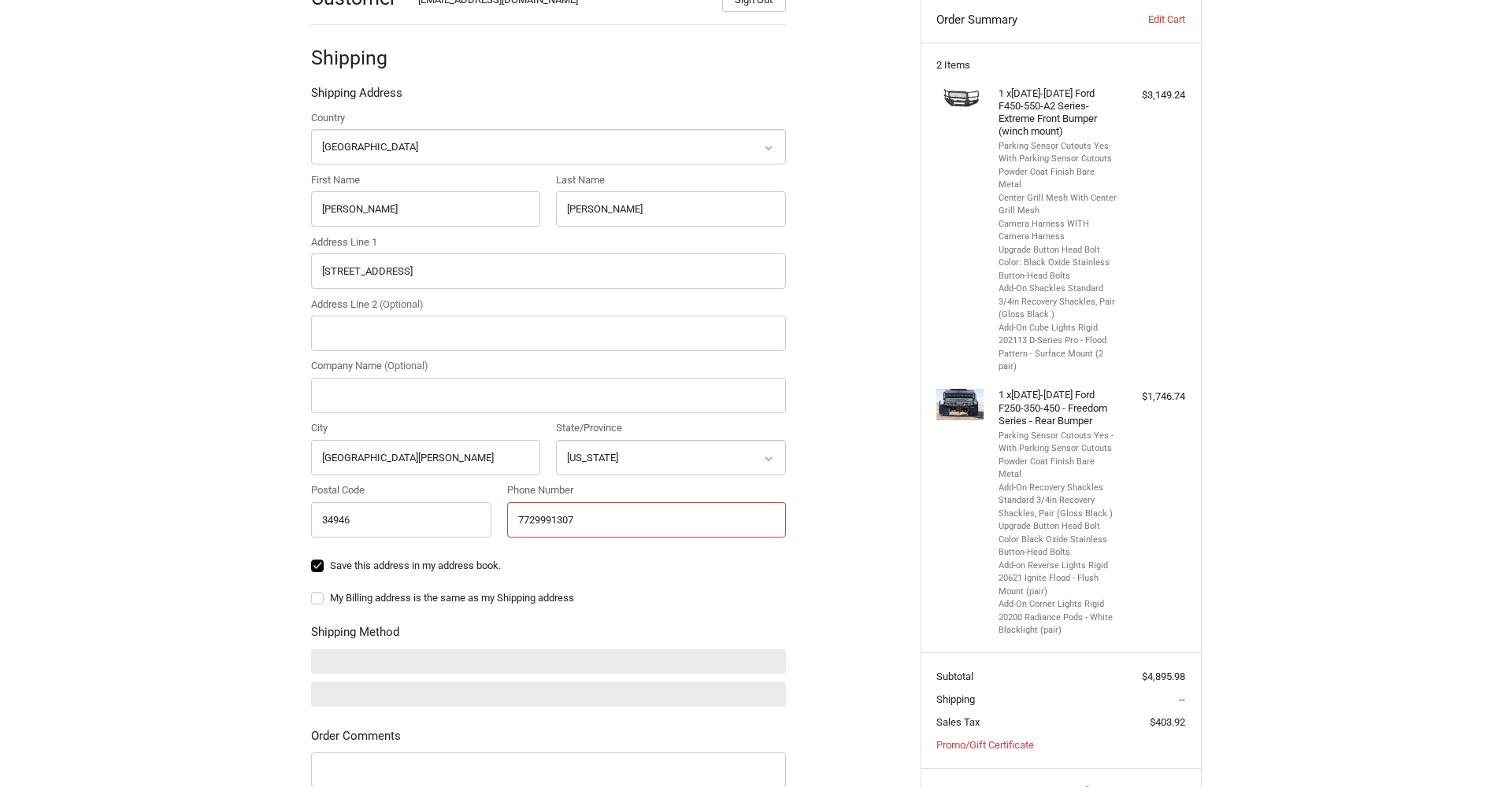
scroll to position [275, 0]
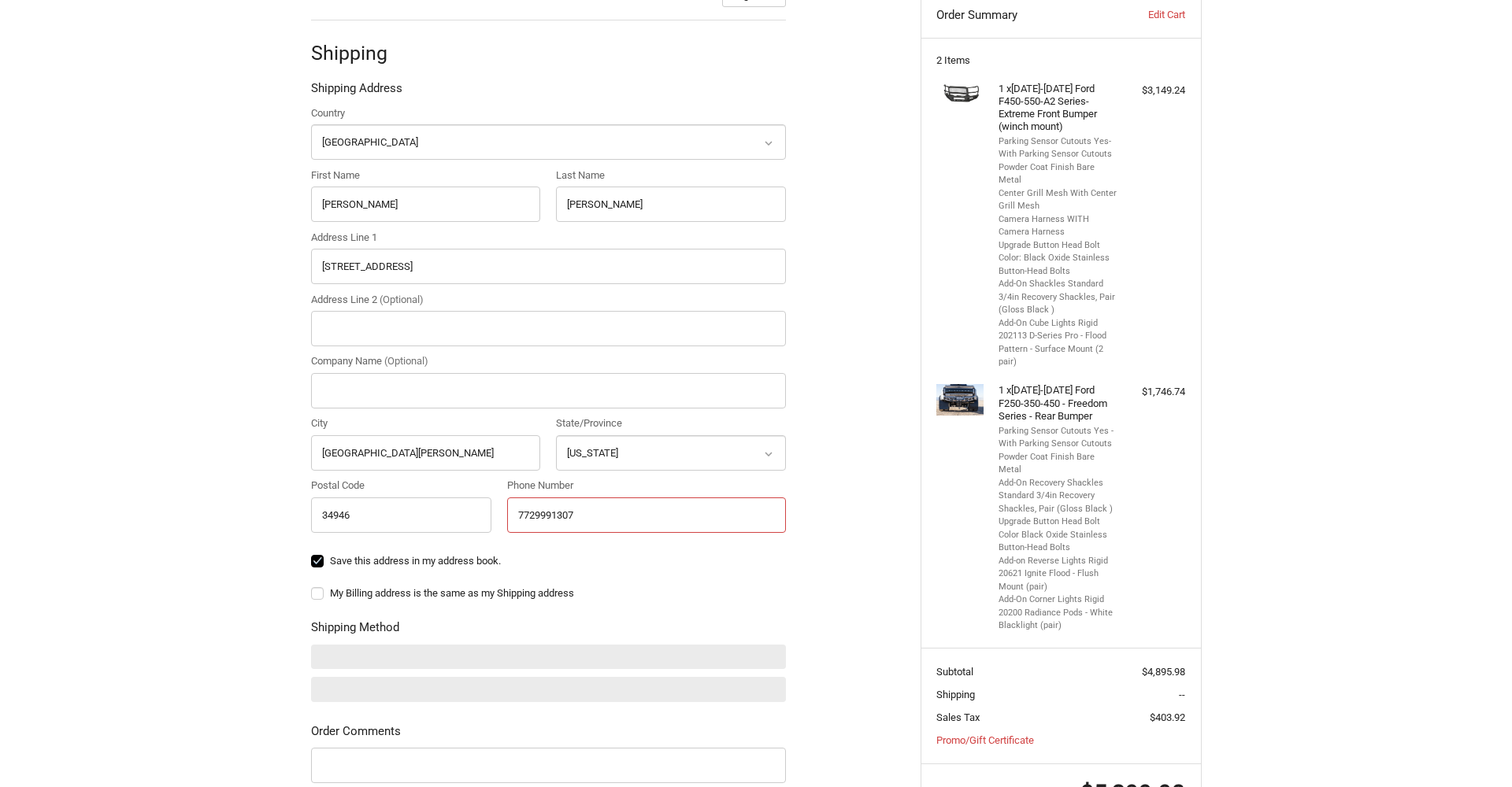
type input "7729991307"
click at [319, 592] on label "My Billing address is the same as my Shipping address" at bounding box center [549, 593] width 475 height 12
click at [312, 587] on input "My Billing address is the same as my Shipping address" at bounding box center [311, 586] width 1 height 1
checkbox input "true"
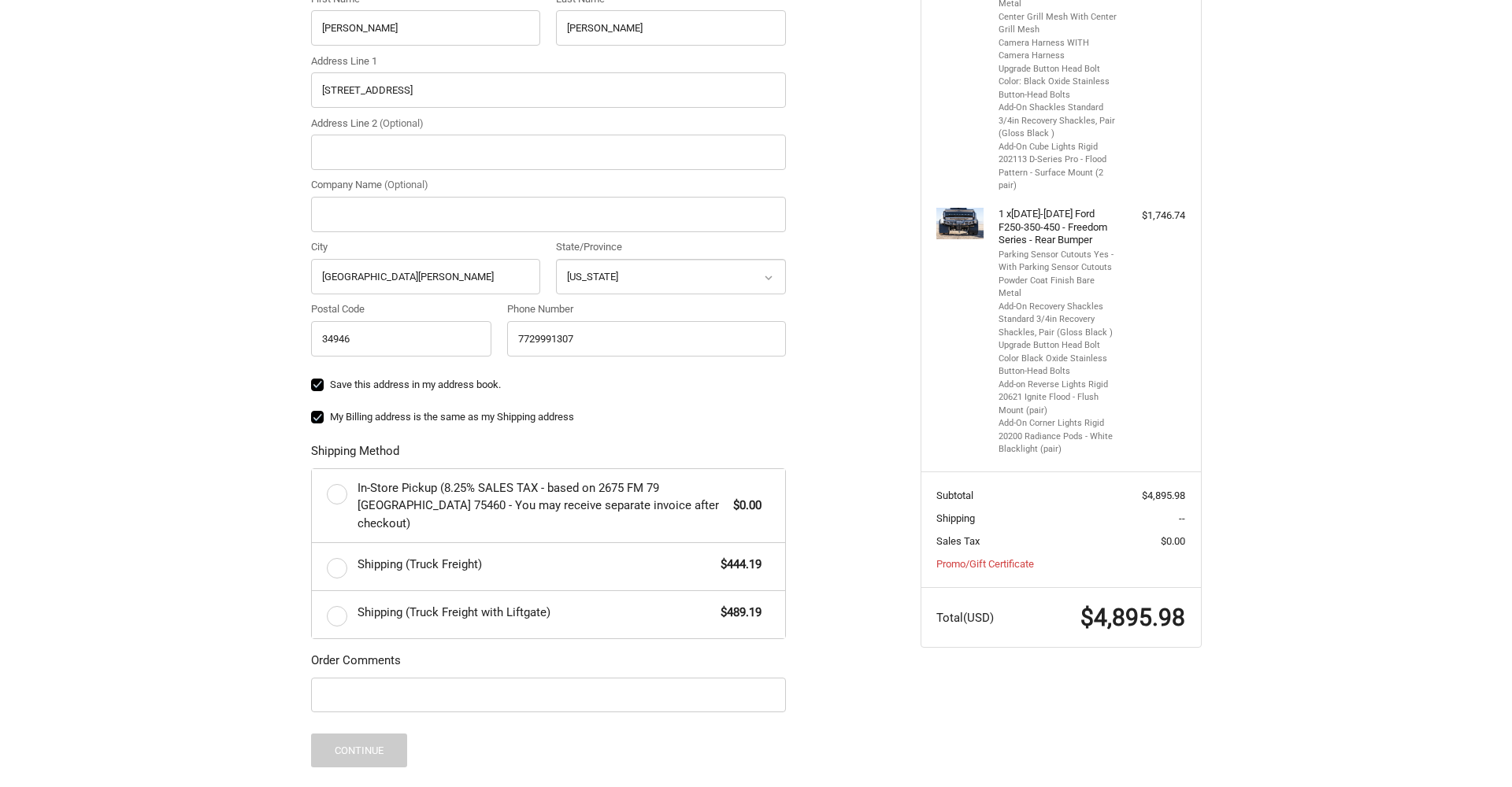
scroll to position [452, 0]
click at [342, 547] on label "Shipping (Truck Freight) $444.19" at bounding box center [549, 566] width 473 height 47
click at [313, 543] on input "Shipping (Truck Freight) $444.19" at bounding box center [312, 542] width 1 height 1
radio input "true"
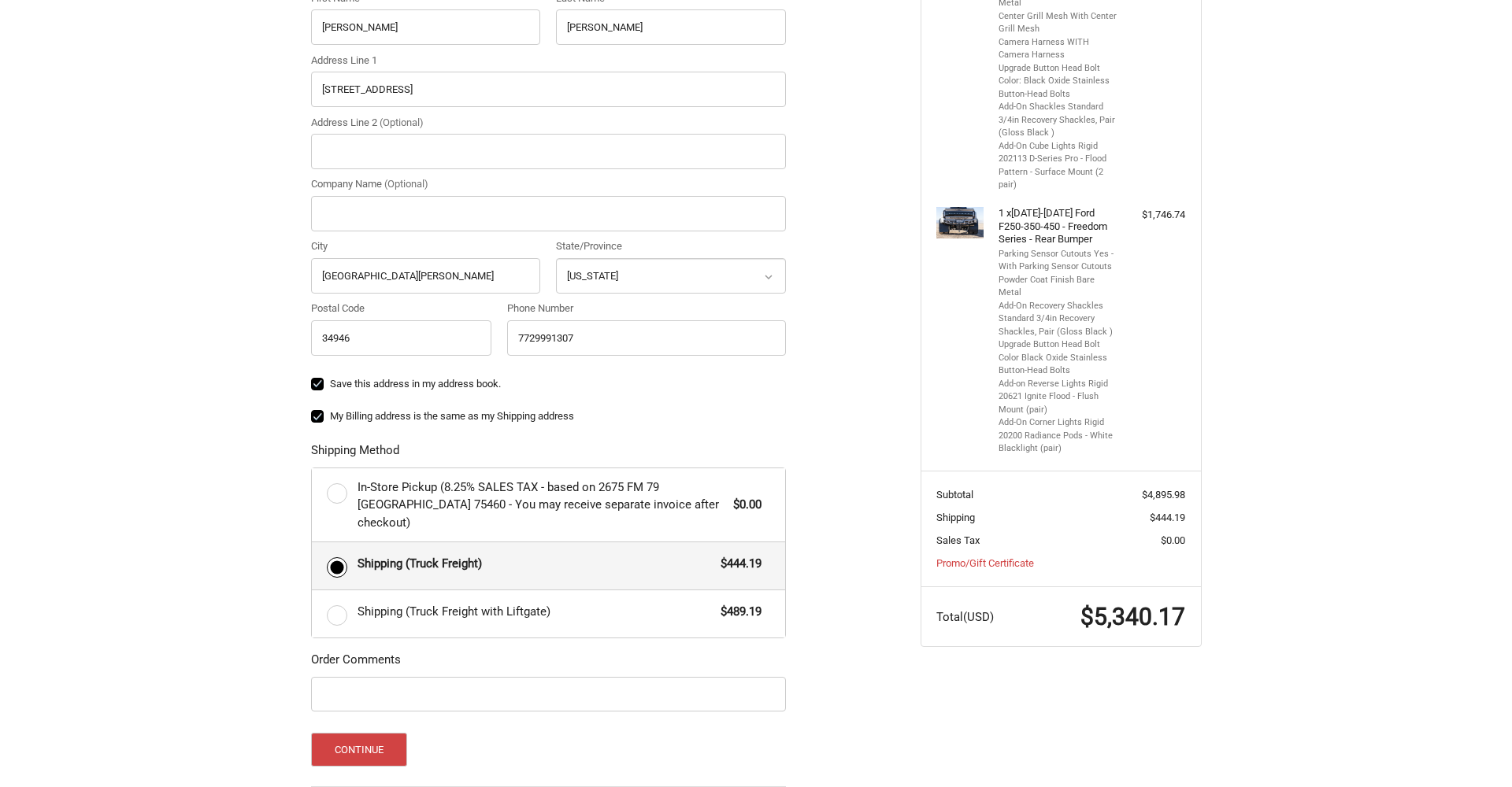
click at [188, 531] on div "Customer contractorsupplystore@gmail.com Sign Out Shipping Shipping Address Cou…" at bounding box center [756, 352] width 1512 height 1138
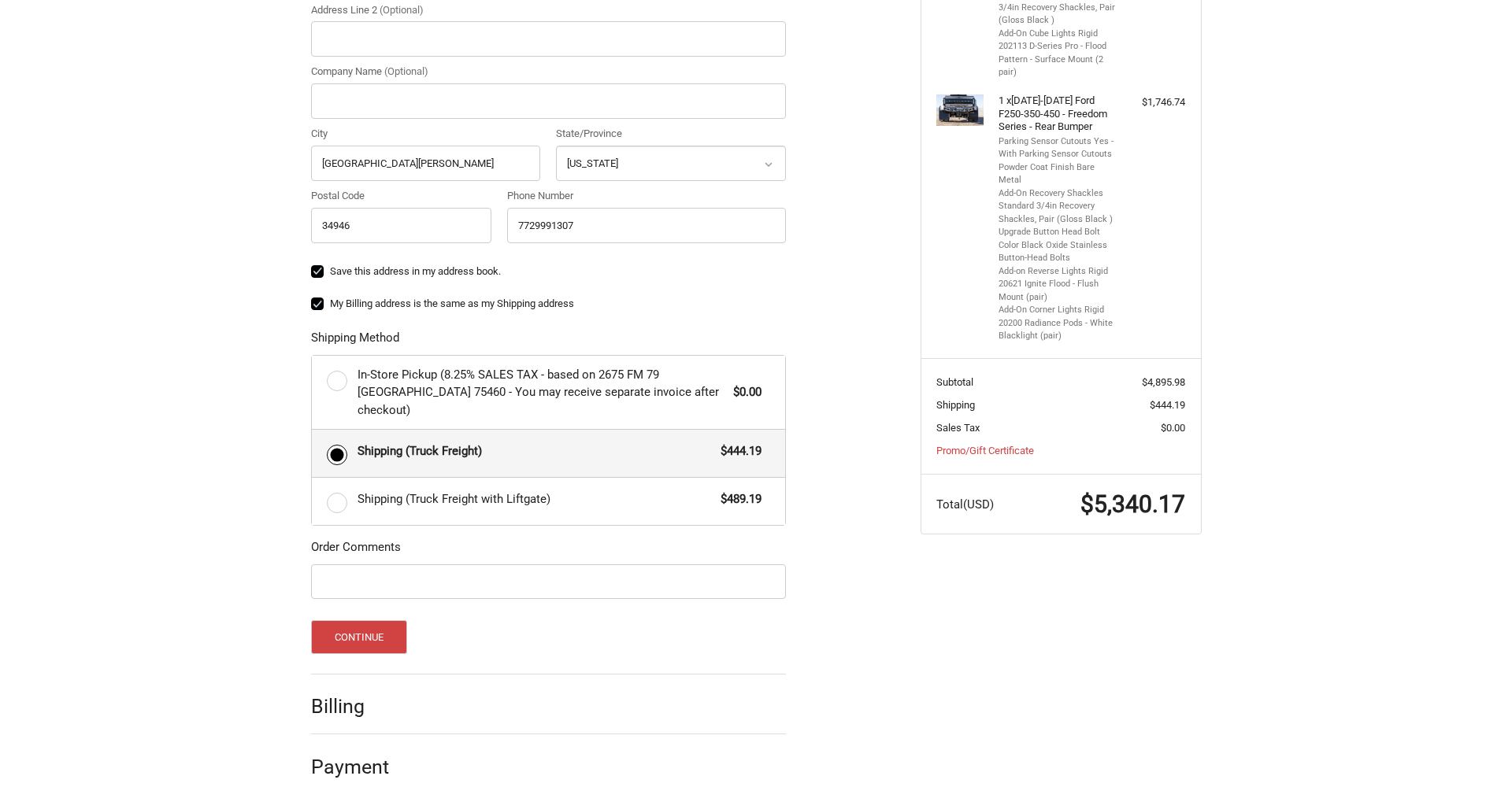
scroll to position [564, 0]
click at [1344, 614] on div "Customer contractorsupplystore@gmail.com Sign Out Shipping Shipping Address Cou…" at bounding box center [756, 240] width 1512 height 1138
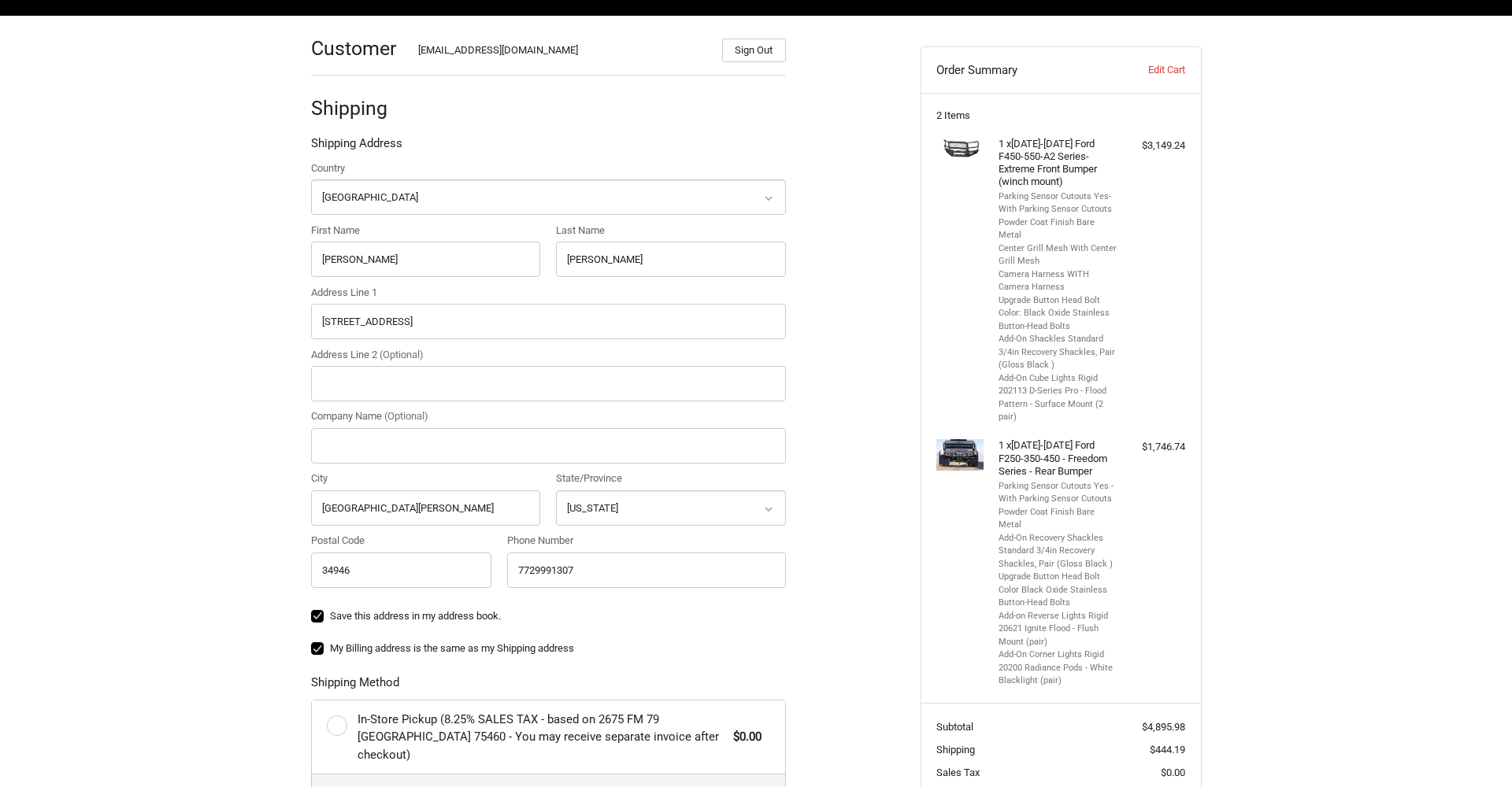
scroll to position [166, 0]
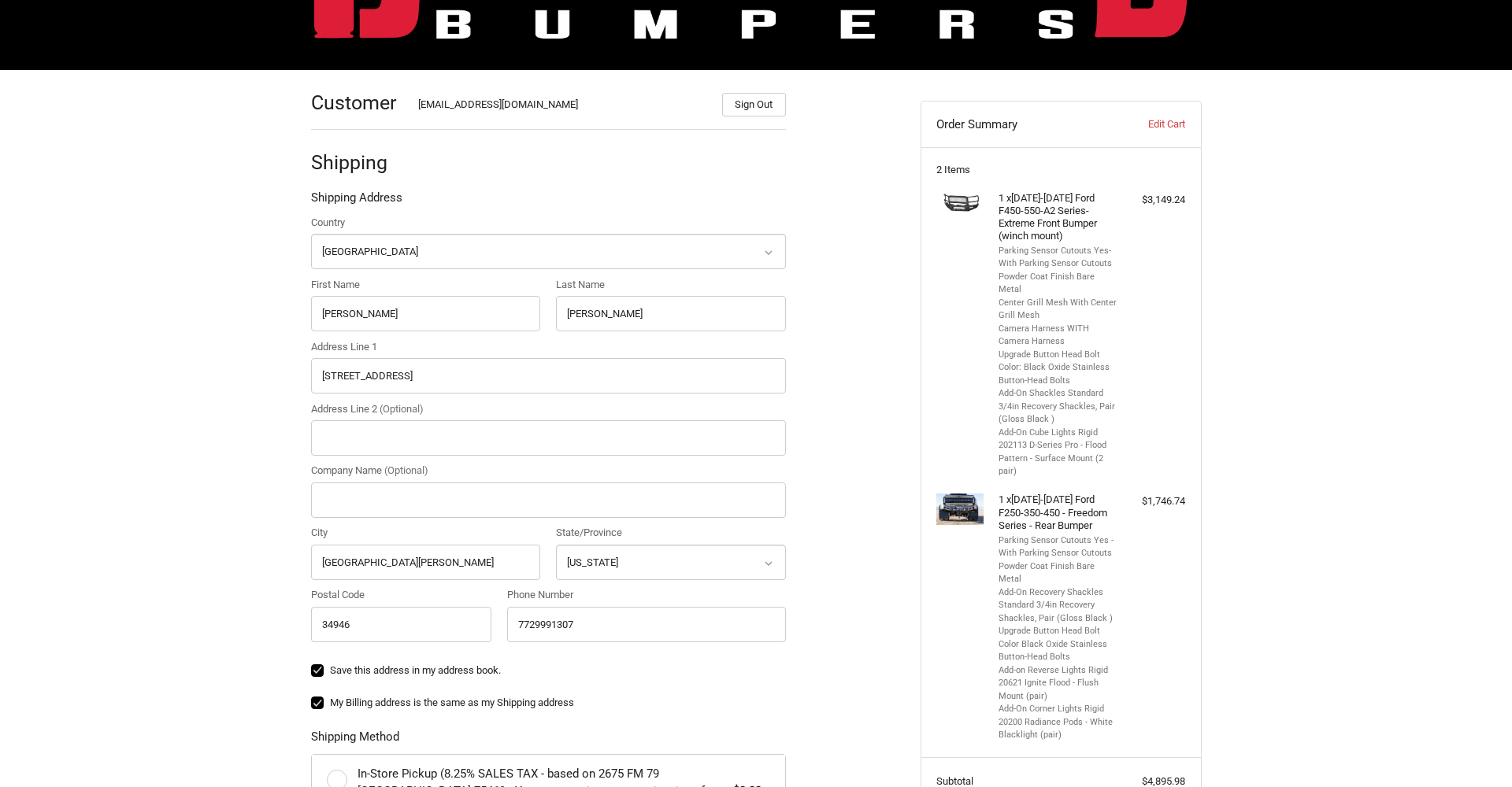
click at [1290, 625] on div "Customer contractorsupplystore@gmail.com Sign Out Shipping Shipping Address Cou…" at bounding box center [756, 639] width 1512 height 1138
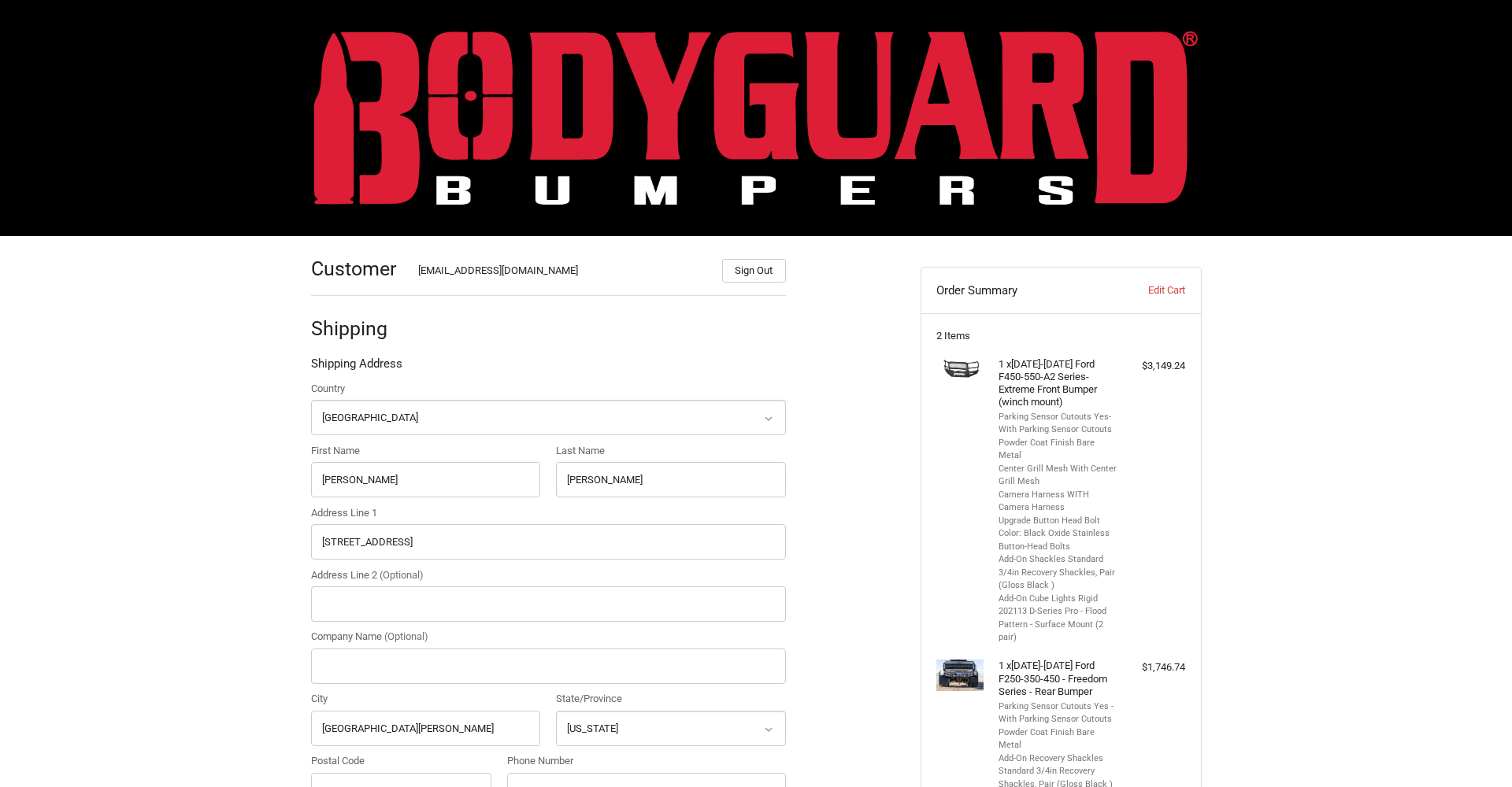
scroll to position [0, 0]
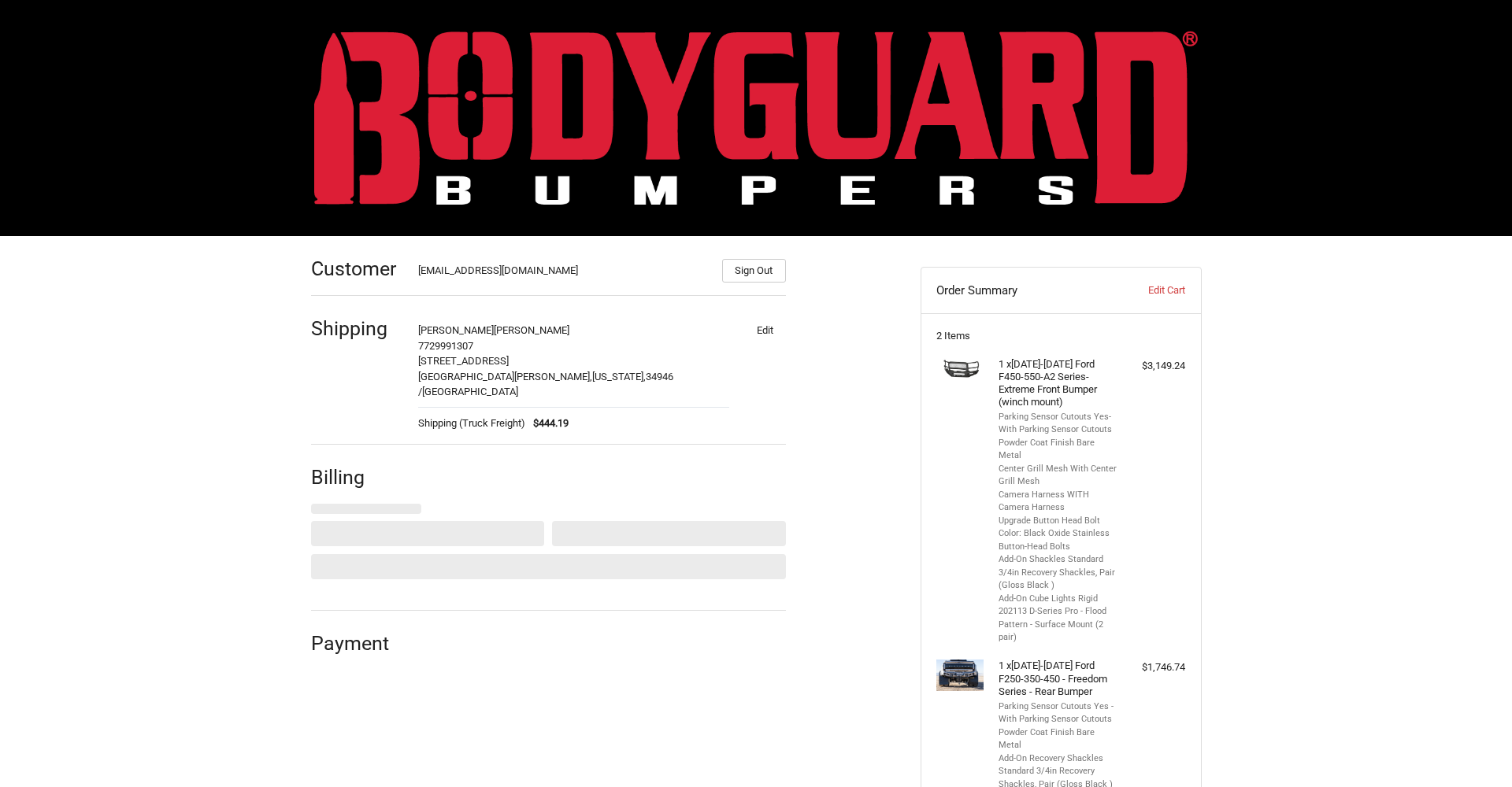
select select "US"
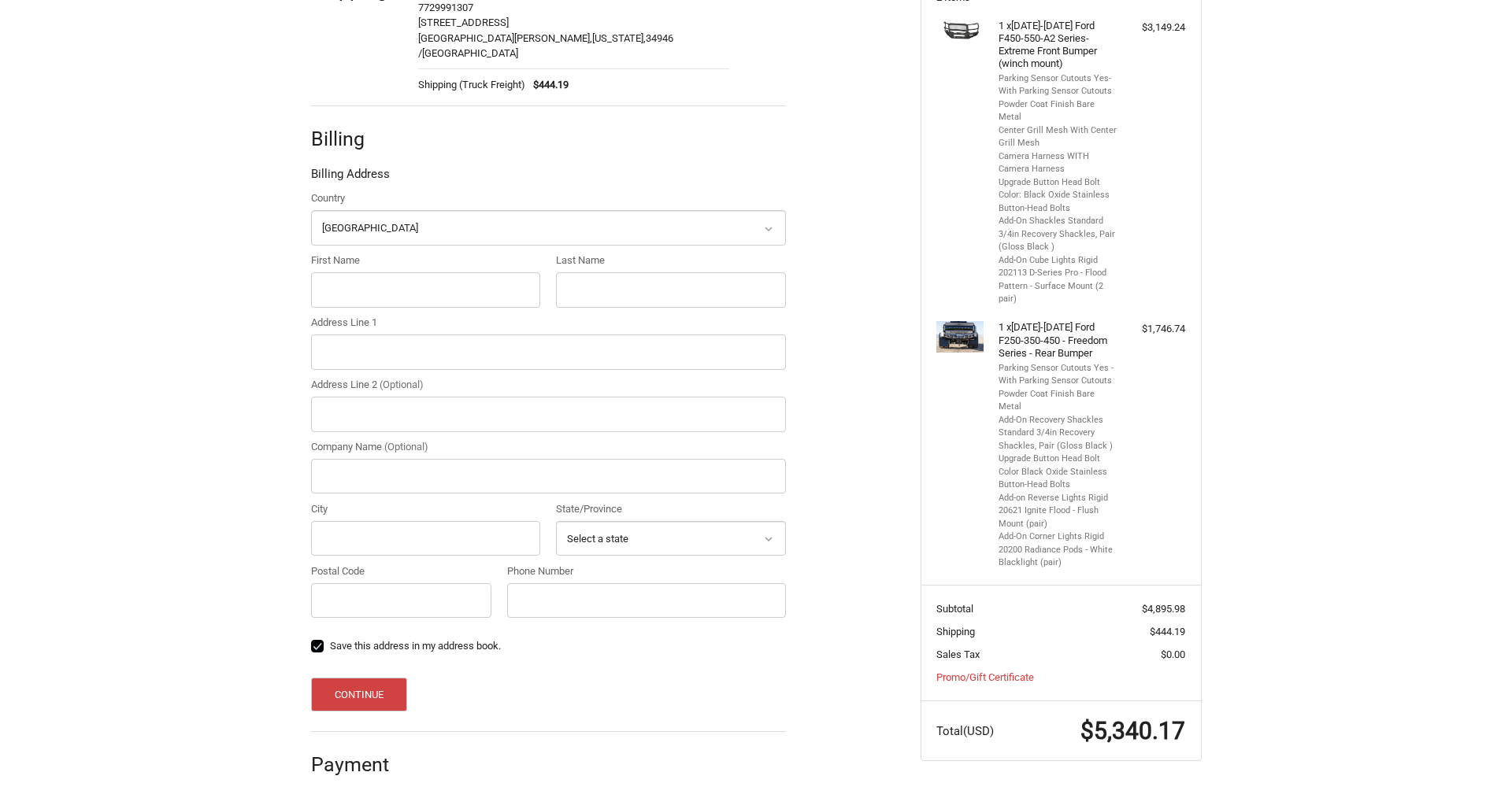
scroll to position [337, 0]
